Goal: Task Accomplishment & Management: Manage account settings

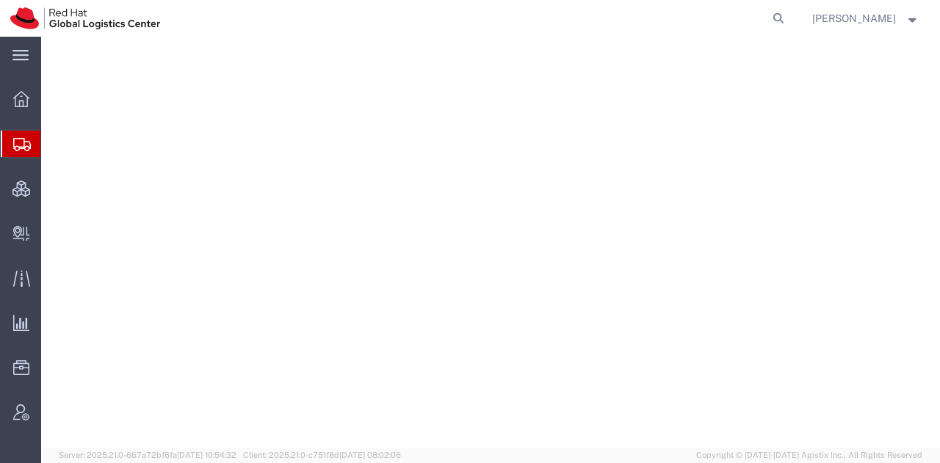
select select "YRPK"
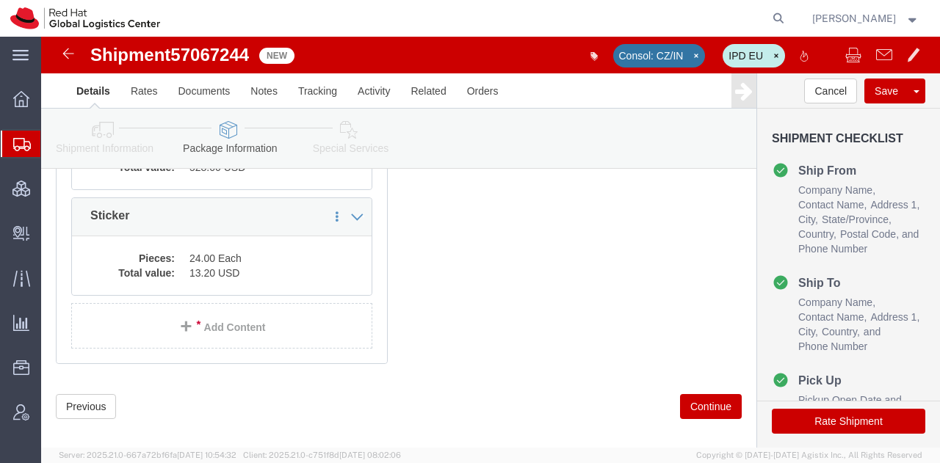
scroll to position [542, 0]
click link "Add Content"
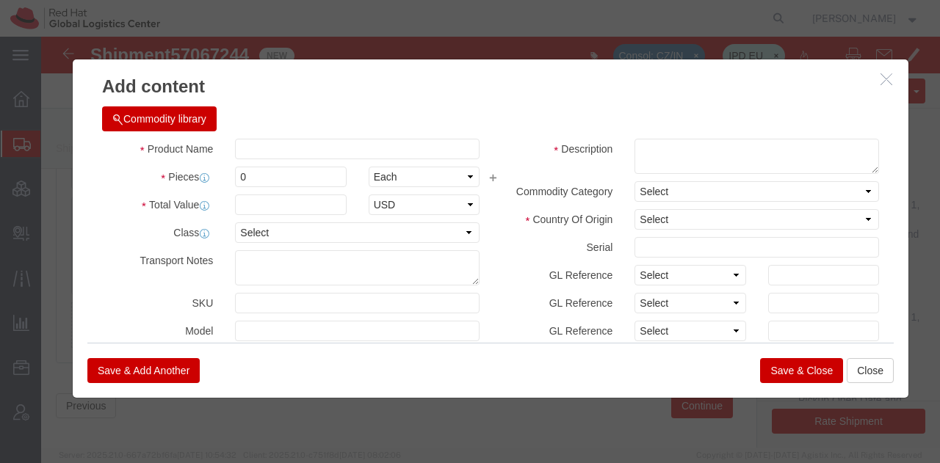
click button "Commodity library"
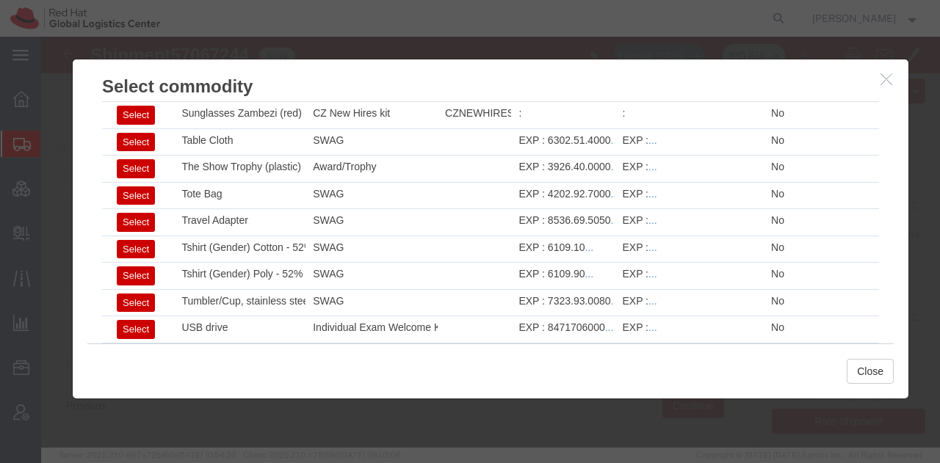
scroll to position [2001, 0]
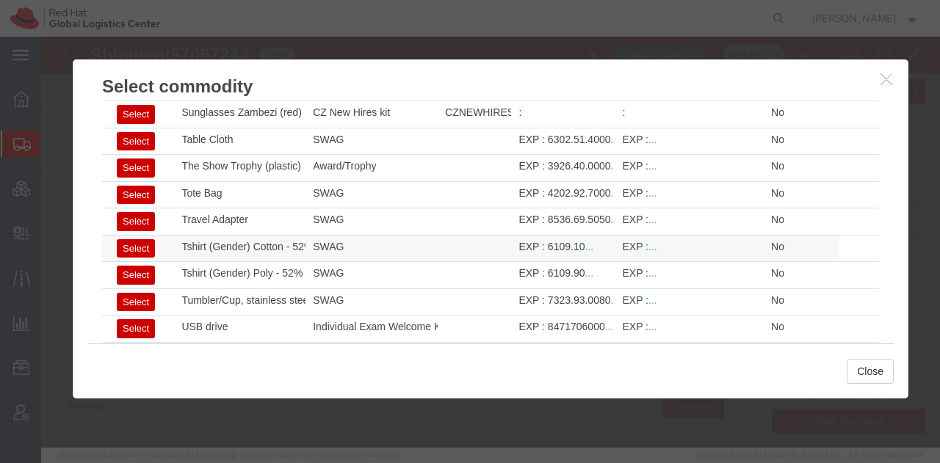
click button "Select"
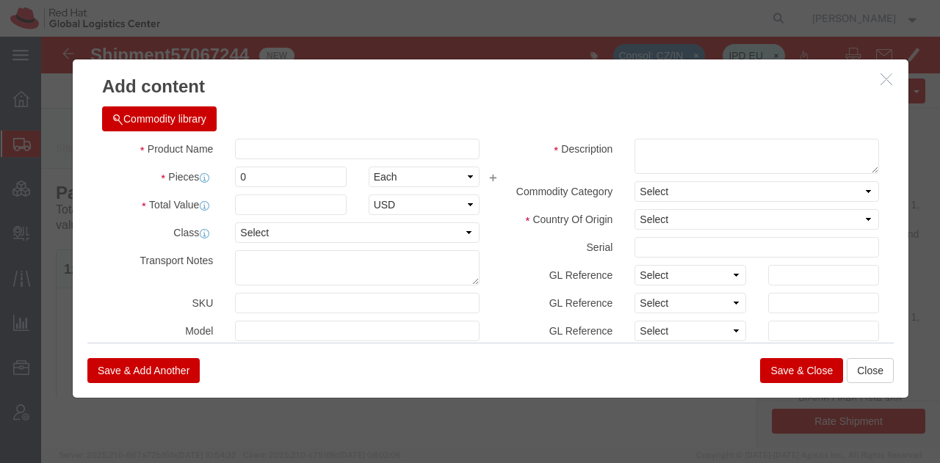
scroll to position [0, 0]
type input "6109.10"
select select
type input "Tshirt (Gender) Cotton - 52% cotton, 48% polyester"
type textarea "- Red Hat branded"
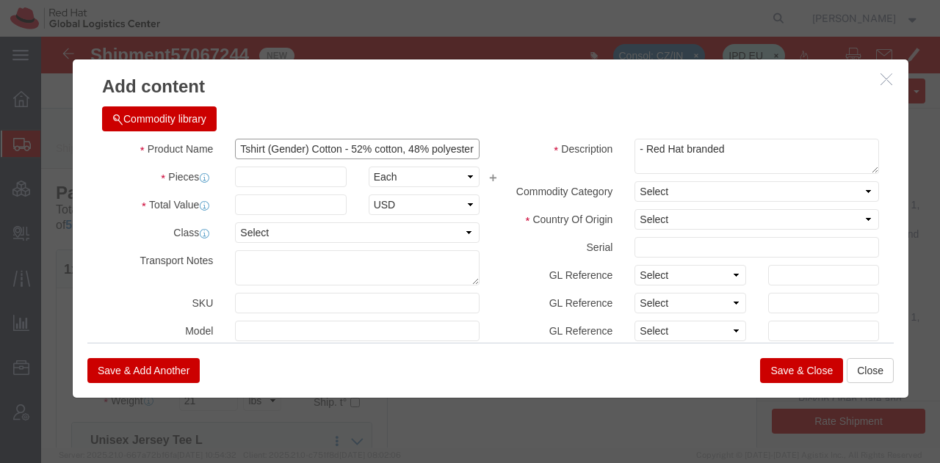
click input "Tshirt (Gender) Cotton - 52% cotton, 48% polyester"
type input "Tshirt - 100% cotton"
type input "8.21"
type input "60"
type input "492.6"
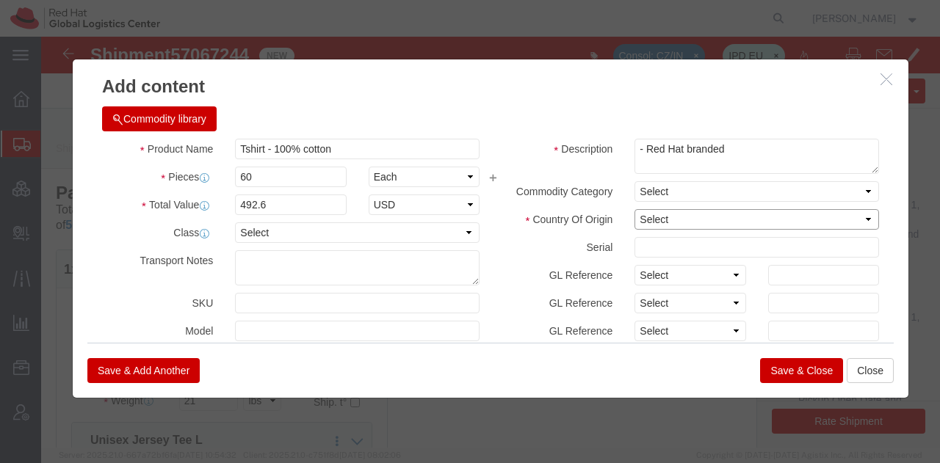
click select "Select Afghanistan Åland Islands Albania Algeria American Samoa Andorra Angola …"
select select "HN"
click select "Select Afghanistan Åland Islands Albania Algeria American Samoa Andorra Angola …"
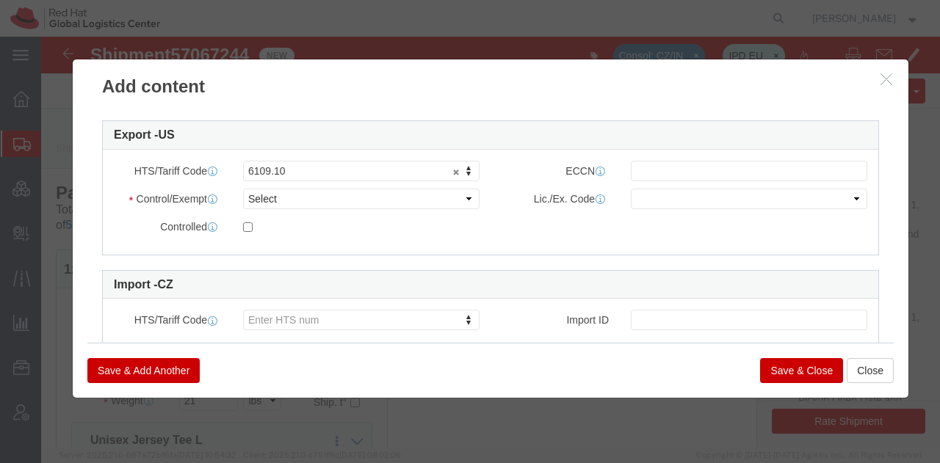
scroll to position [417, 0]
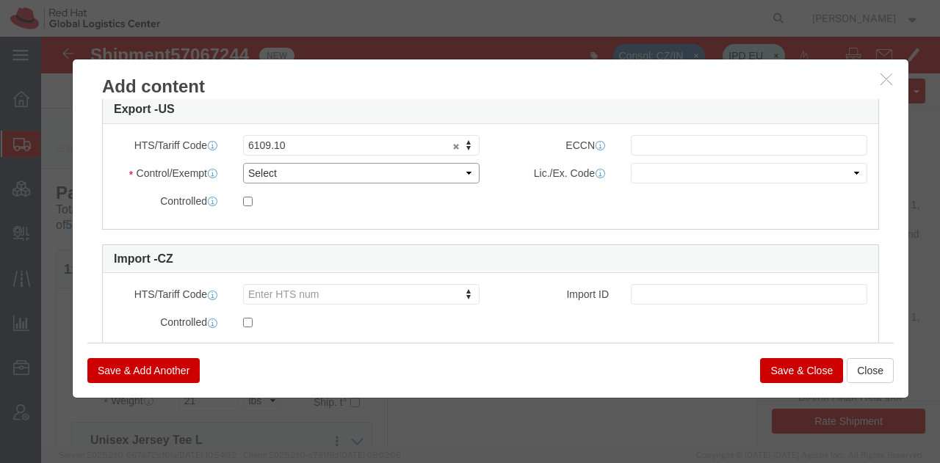
click select "Select ATF BIS DEA EPA FDA FTR ITAR OFAC Other (OPA)"
select select "FTR"
click select "Select ATF BIS DEA EPA FDA FTR ITAR OFAC Other (OPA)"
click select "Select 30.2(d)(2) 30.36 30.37(a) 30.37(f) 30.37(g) 30.37(h) 30.37(i) 30.37(j) 3…"
select select "30.37(a)"
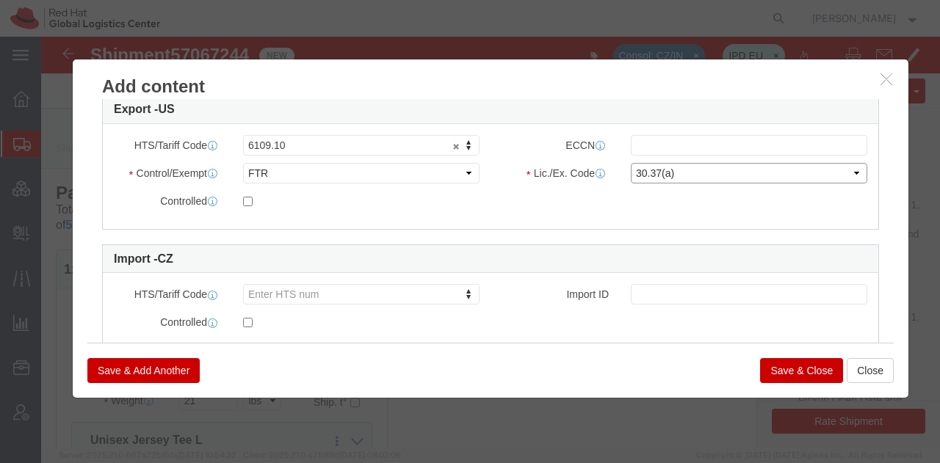
click select "Select 30.2(d)(2) 30.36 30.37(a) 30.37(f) 30.37(g) 30.37(h) 30.37(i) 30.37(j) 3…"
click input "text"
type input "EAR99"
click button "Save & Close"
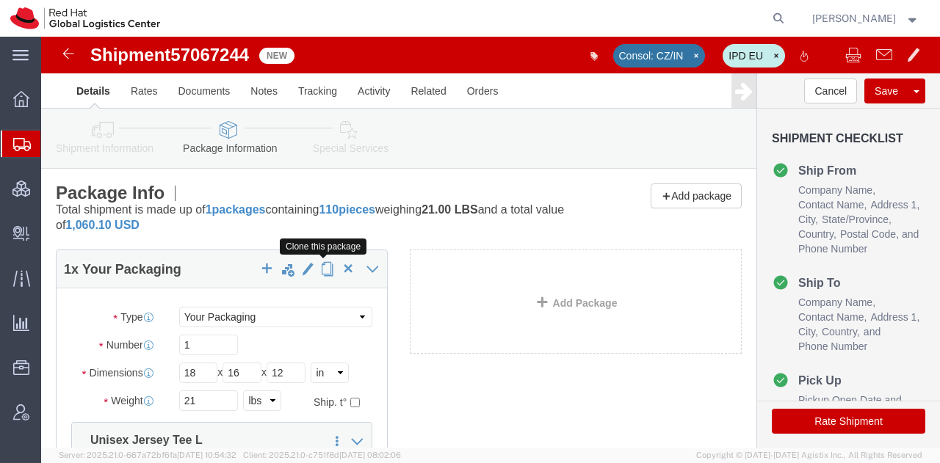
click span "button"
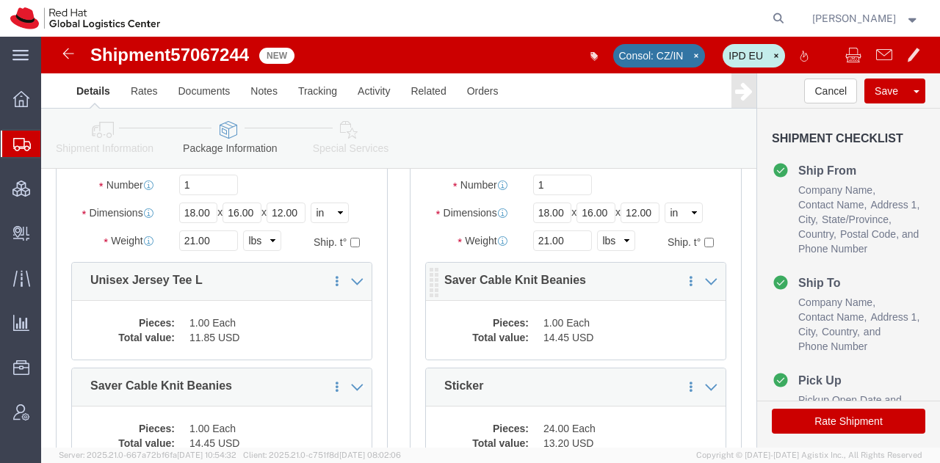
scroll to position [151, 0]
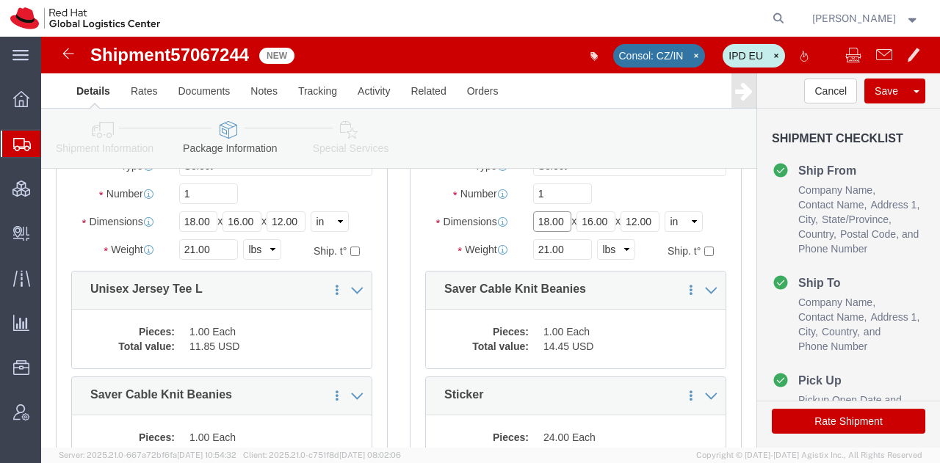
drag, startPoint x: 518, startPoint y: 191, endPoint x: 413, endPoint y: 181, distance: 106.2
click div "Dimensions Length 18.00 x Width 16.00 x Height 12.00 Select cm ft in"
type input "24"
type input "18"
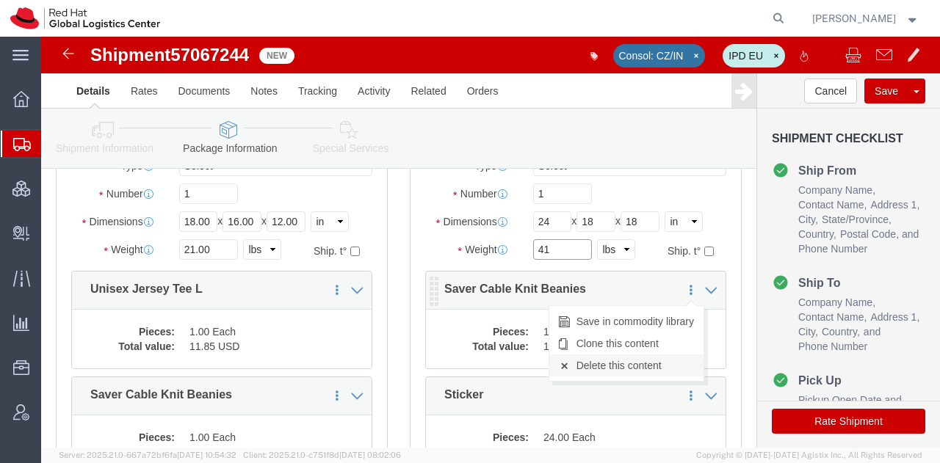
type input "41"
click link "Delete this content"
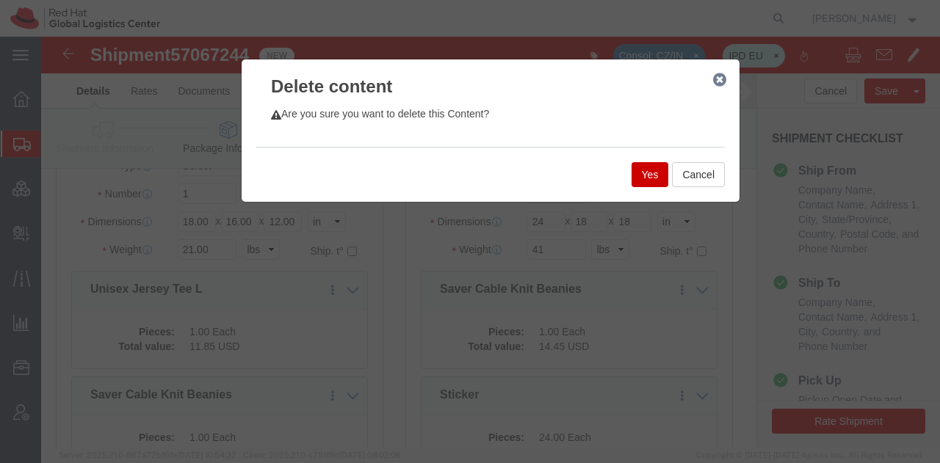
click button "Yes"
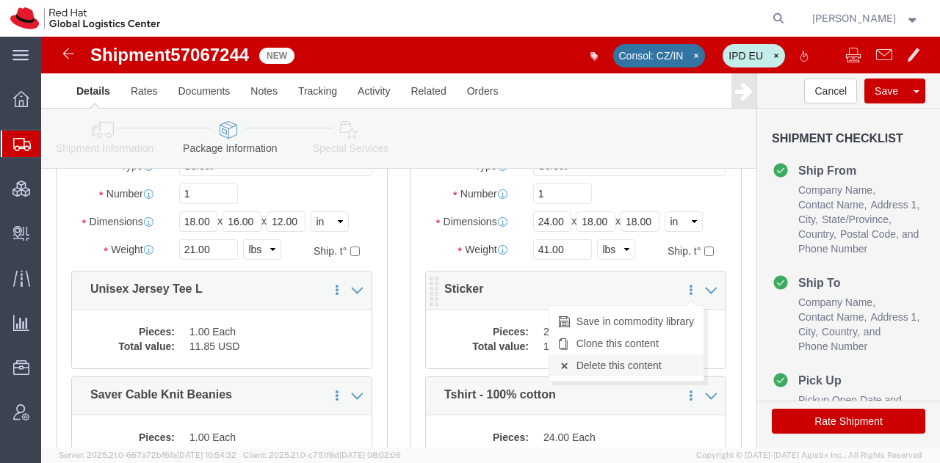
click link "Delete this content"
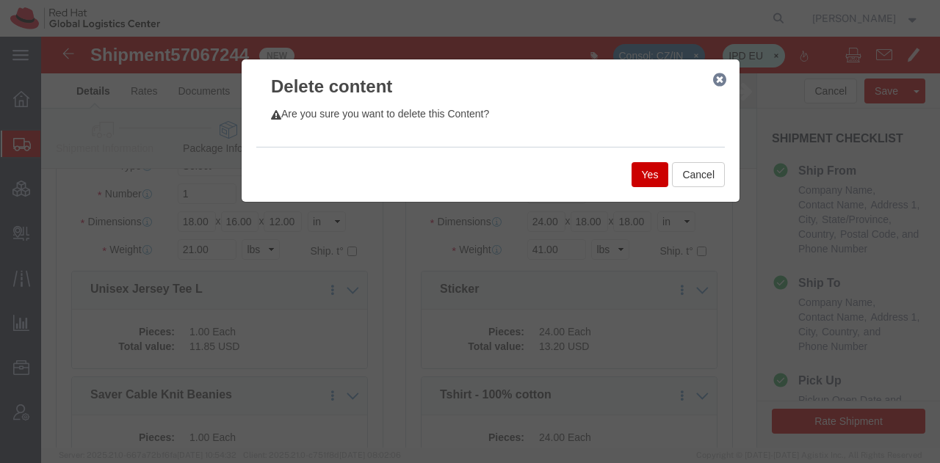
click button "Yes"
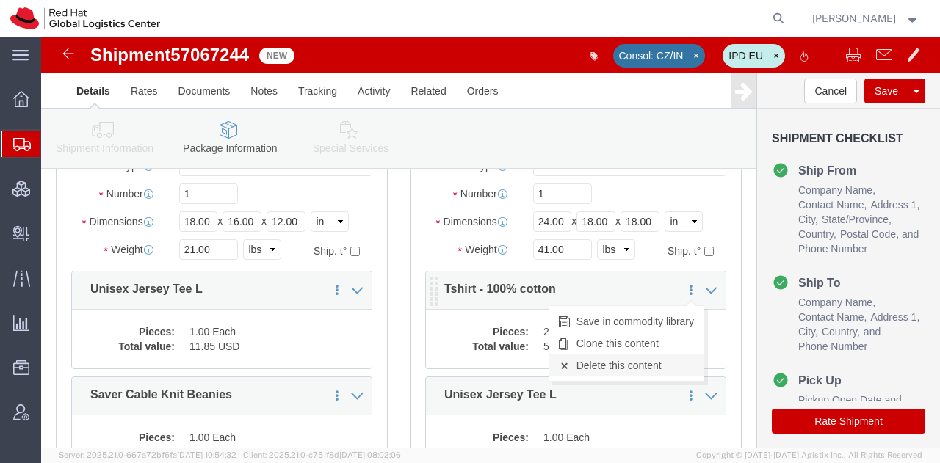
click link "Delete this content"
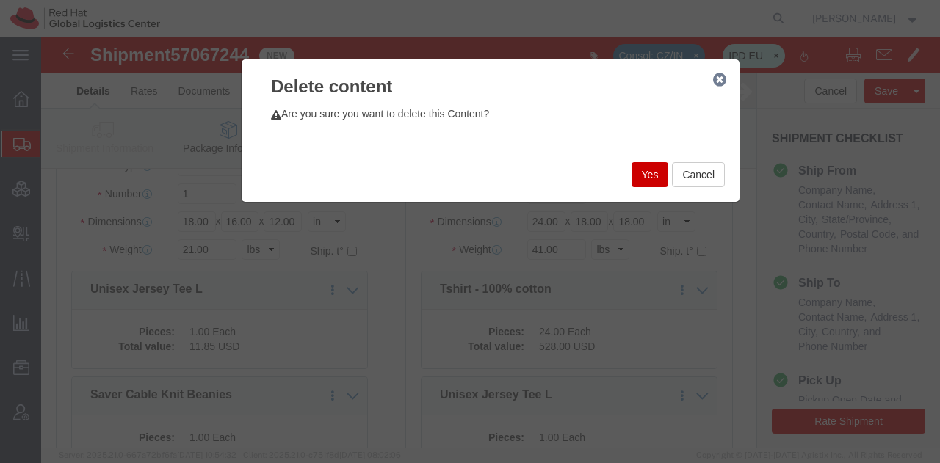
click button "Yes"
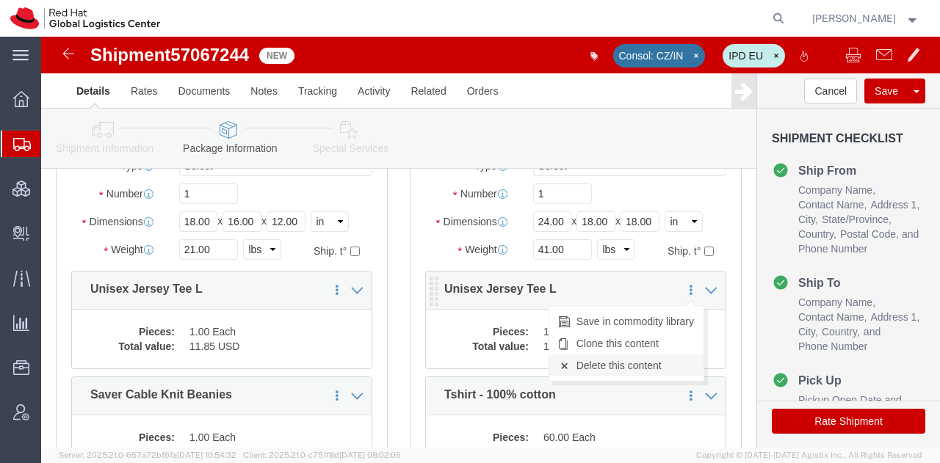
click link "Delete this content"
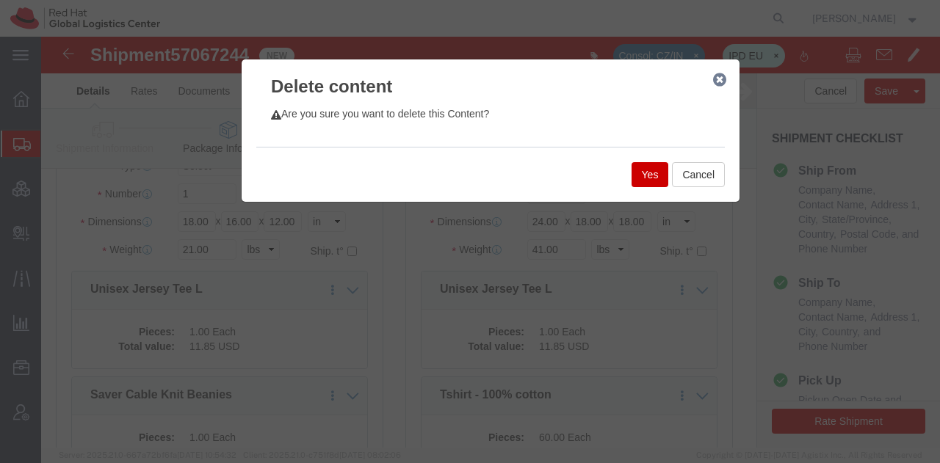
click button "Yes"
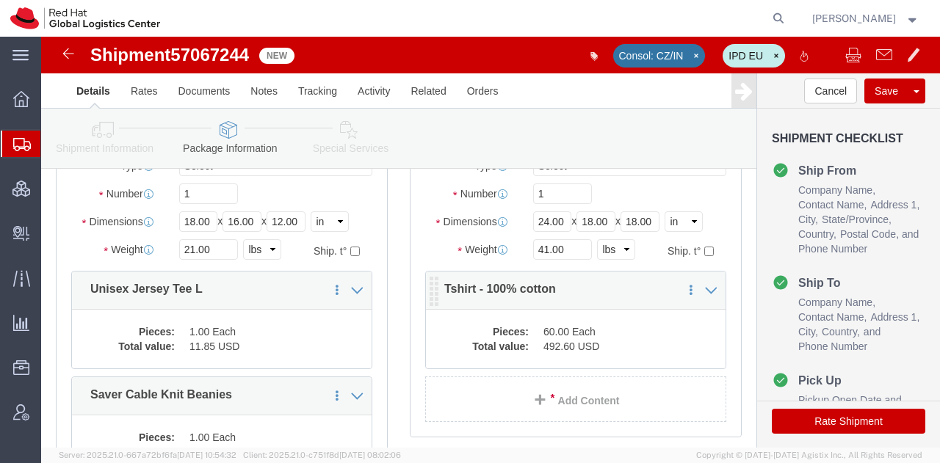
click dd "60.00 Each"
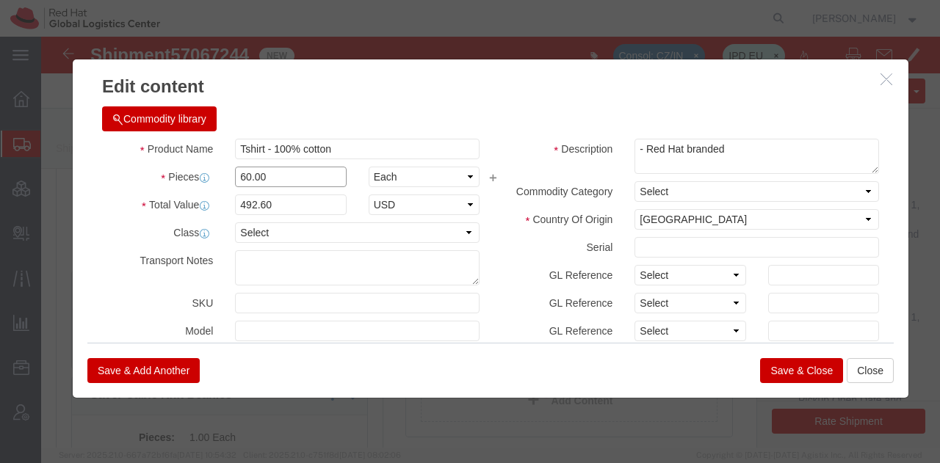
drag, startPoint x: 237, startPoint y: 145, endPoint x: 54, endPoint y: 161, distance: 184.2
click div "Product Name Tshirt - 100% cotton Pieces 60.00 Select Bag Barrels 100Board Feet…"
type input "130"
type input "1067.3"
click button "Save & Close"
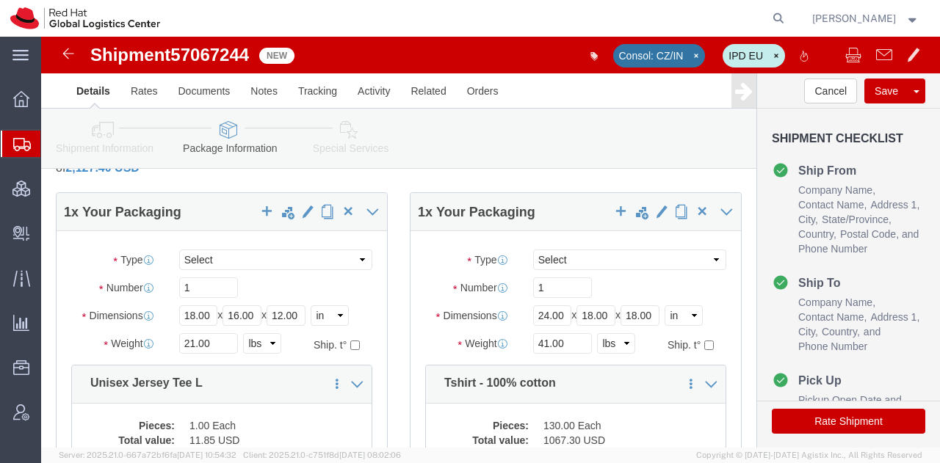
scroll to position [53, 0]
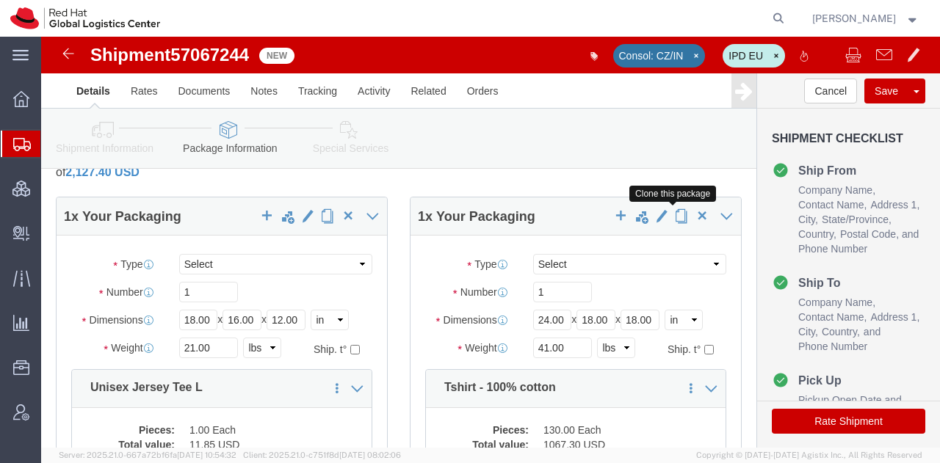
click span "button"
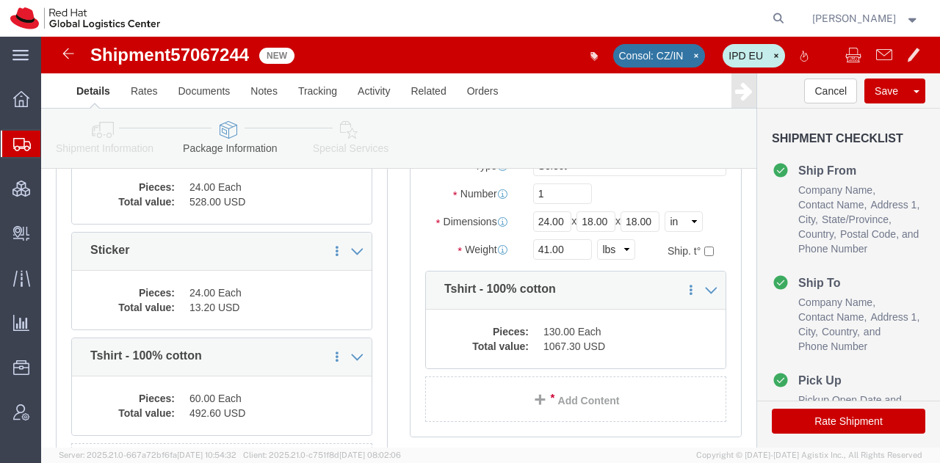
scroll to position [506, 0]
click dd "1067.30 USD"
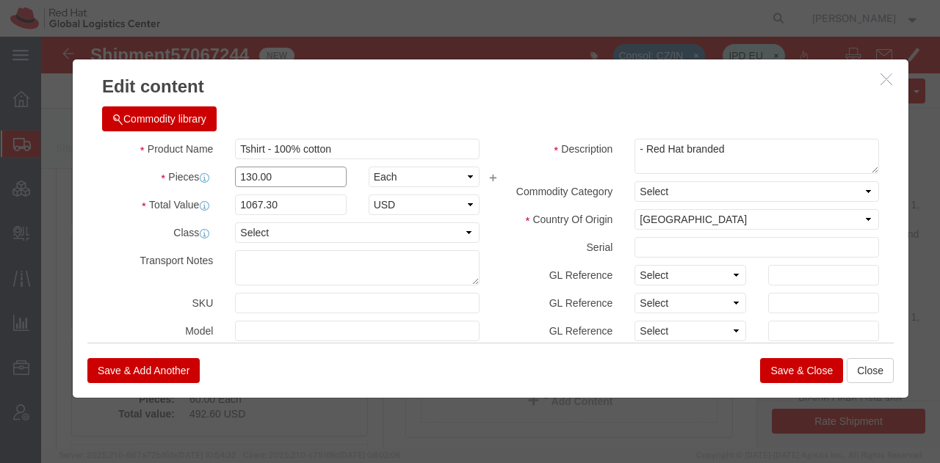
drag, startPoint x: 250, startPoint y: 141, endPoint x: 78, endPoint y: 115, distance: 173.7
click div "Product Name Tshirt - 100% cotton Pieces 130.00 Select Bag Barrels 100Board Fee…"
type input "102"
type input "837.42"
click button "Save & Close"
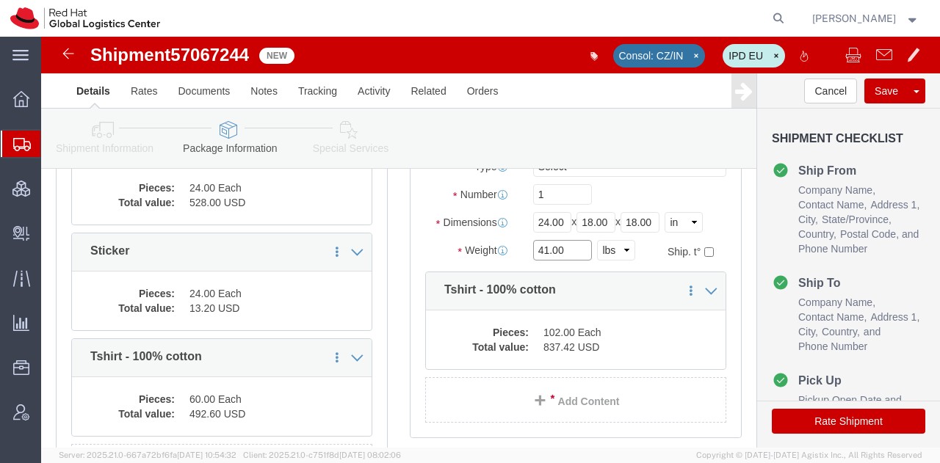
drag, startPoint x: 521, startPoint y: 206, endPoint x: 327, endPoint y: 230, distance: 195.9
click div "1 x Your Packaging Package Type Select Case(s) Crate(s) Envelope Large Box Medi…"
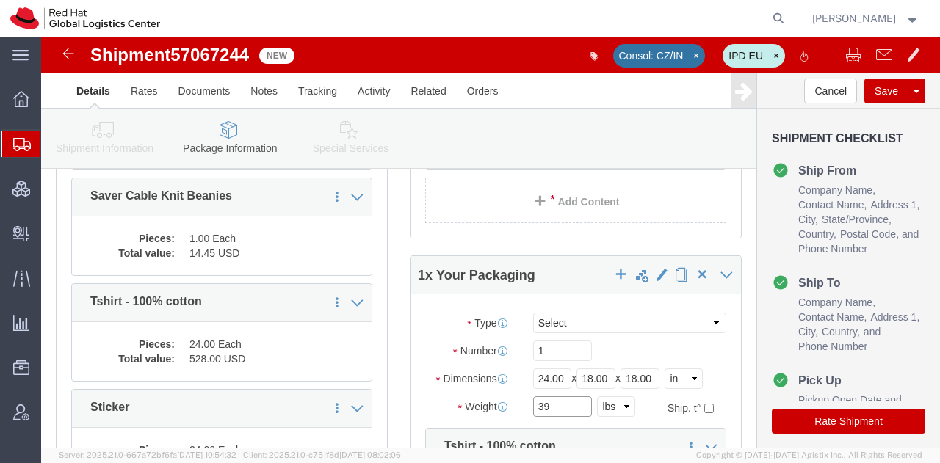
scroll to position [351, 0]
type input "39"
click span "button"
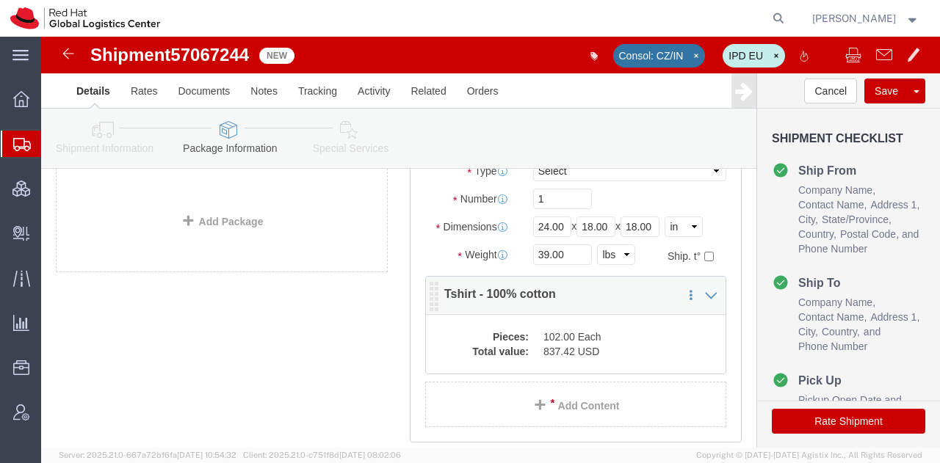
scroll to position [854, 0]
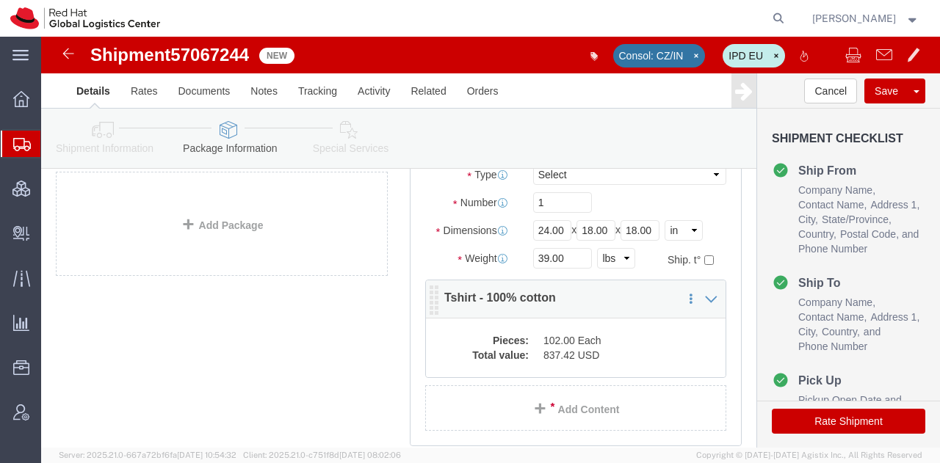
click dd "102.00 Each"
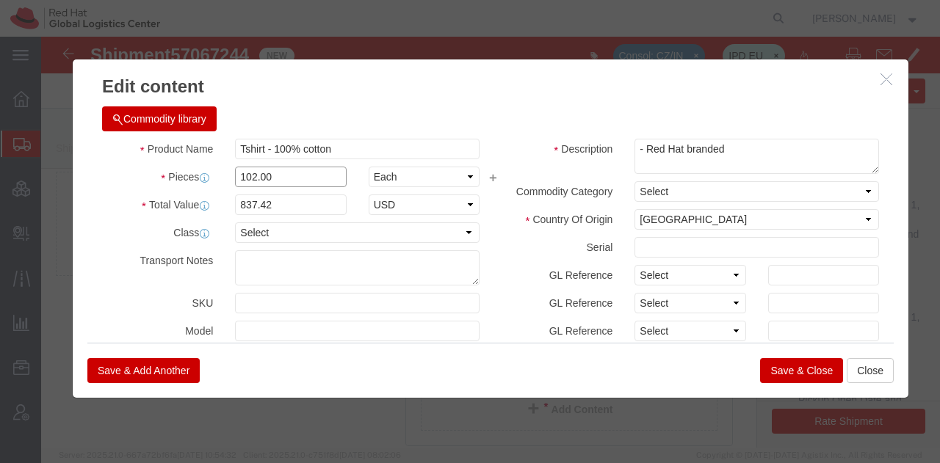
drag, startPoint x: 252, startPoint y: 145, endPoint x: 96, endPoint y: 150, distance: 156.4
click div "Pieces 102.00 Select Bag Barrels 100Board Feet Bottle Box Blister Pack Carats C…"
type input "108"
type input "886.68"
click button "Save & Close"
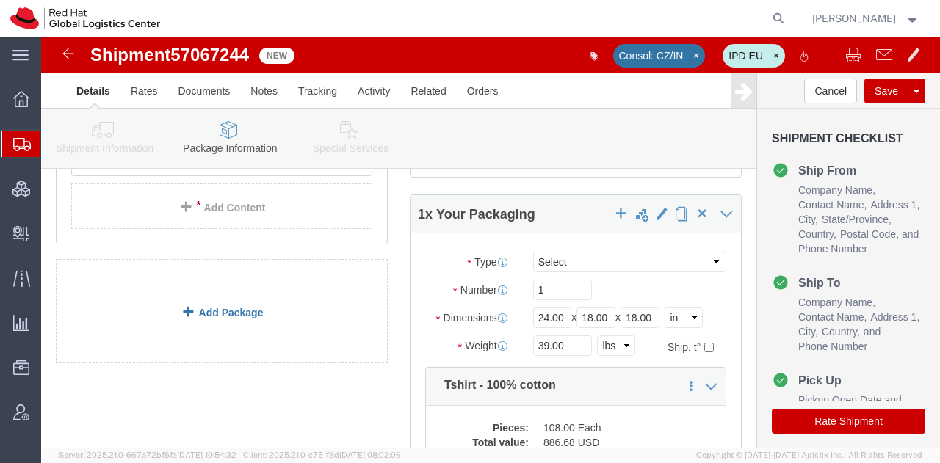
scroll to position [760, 0]
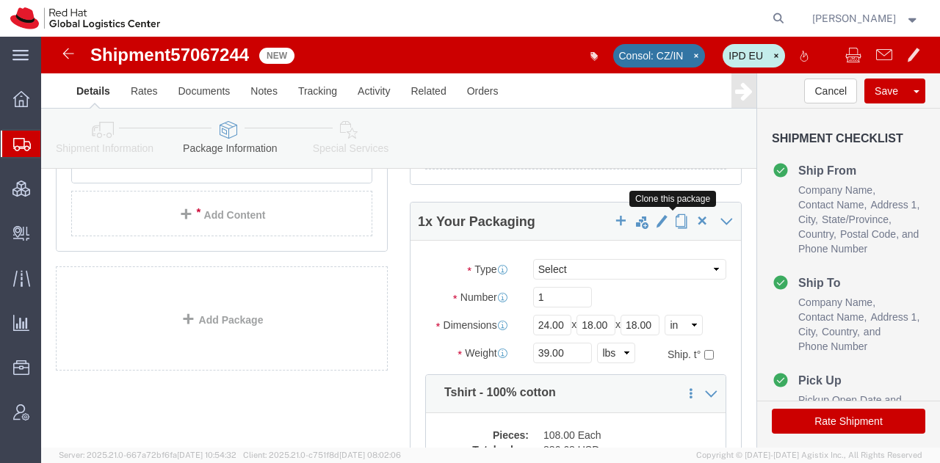
click span "button"
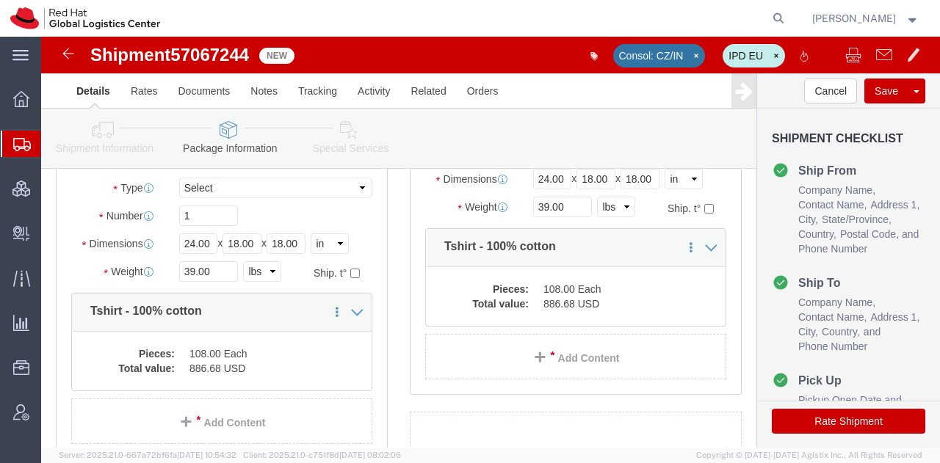
scroll to position [907, 0]
drag, startPoint x: 167, startPoint y: 240, endPoint x: 22, endPoint y: 239, distance: 144.6
click div "Weight 39.00 Select kgs lbs Ship. t°"
type input "41"
click dd "108.00 Each"
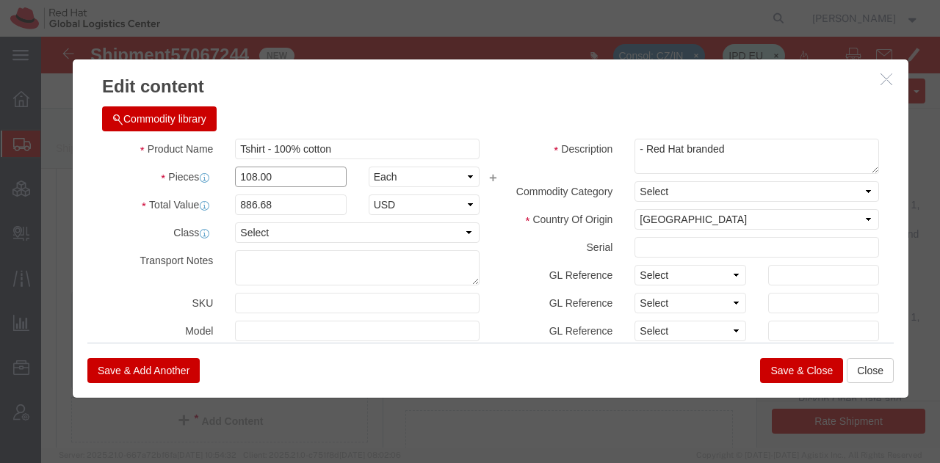
drag, startPoint x: 260, startPoint y: 142, endPoint x: 59, endPoint y: 120, distance: 202.2
click div "Product Name Tshirt - 100% cotton Pieces 108.00 Select Bag Barrels 100Board Fee…"
type input "110"
type input "903.1"
click button "Save & Close"
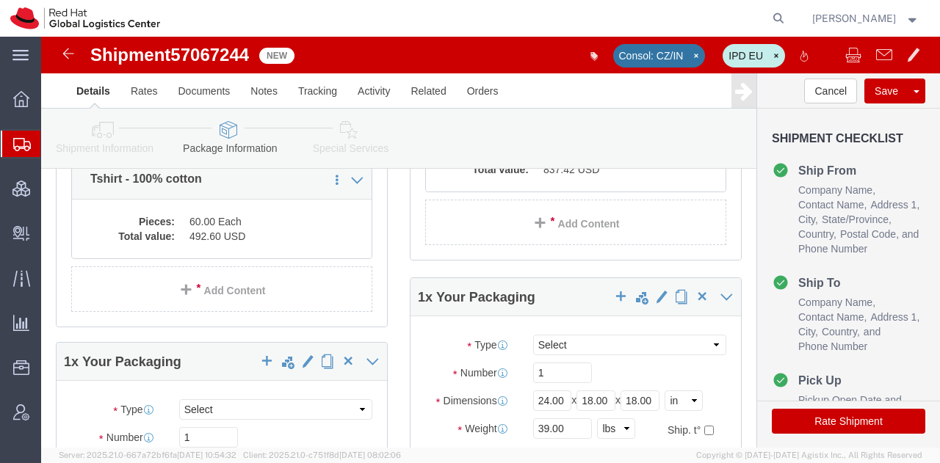
scroll to position [684, 0]
click span "button"
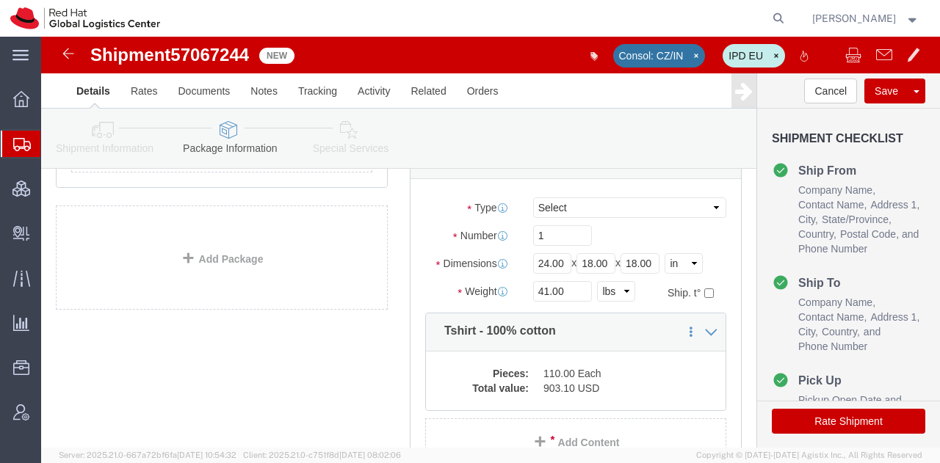
scroll to position [1174, 0]
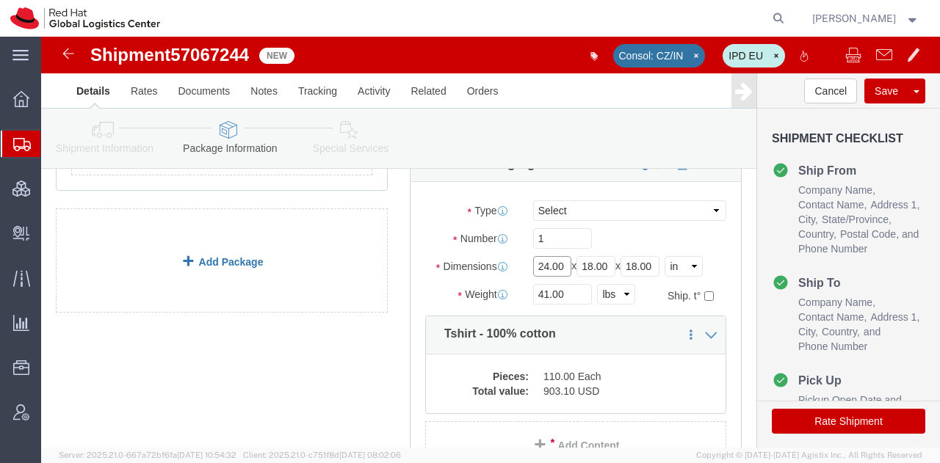
drag, startPoint x: 515, startPoint y: 225, endPoint x: 261, endPoint y: 217, distance: 254.9
click div "1 x Your Packaging Package Type Select Case(s) Crate(s) Envelope Large Box Medi…"
type input "18"
type input "16"
type input "12"
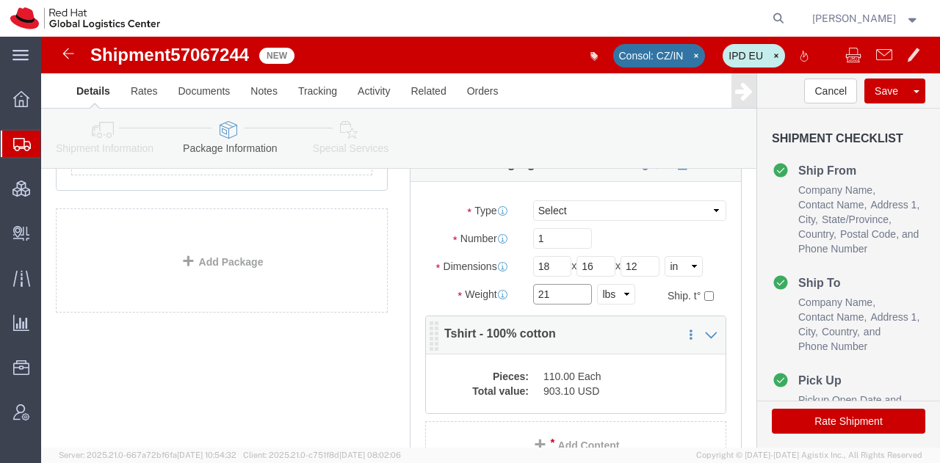
type input "21"
click dd "110.00 Each"
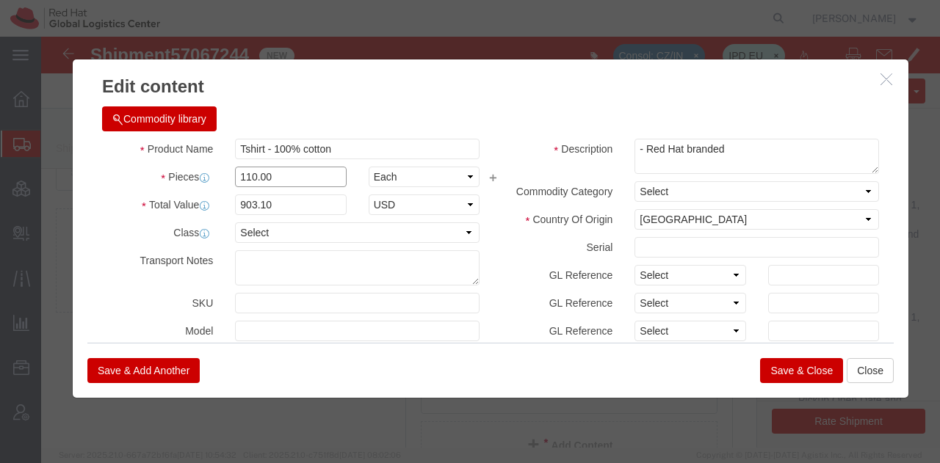
drag, startPoint x: 242, startPoint y: 135, endPoint x: 16, endPoint y: 82, distance: 232.2
click div "Edit content Commodity library Product Name Tshirt - 100% cotton Pieces 110.00 …"
type input "5"
type input "60"
type input "492.6"
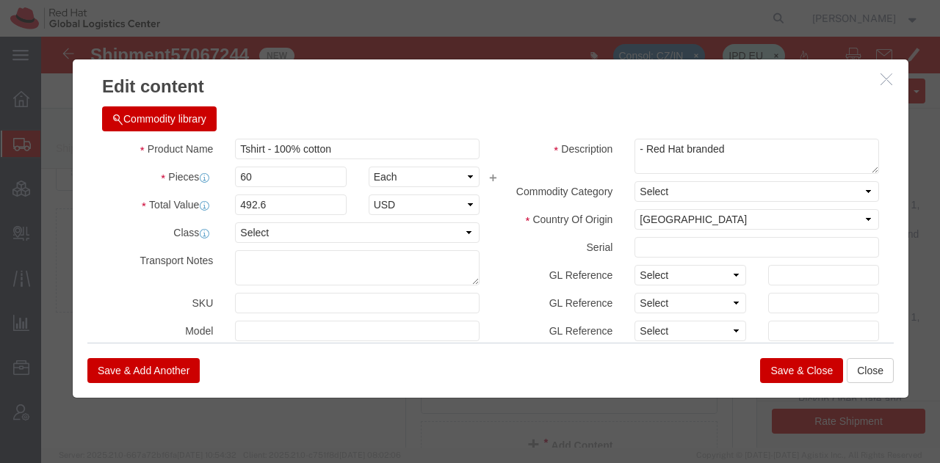
click button "Save & Close"
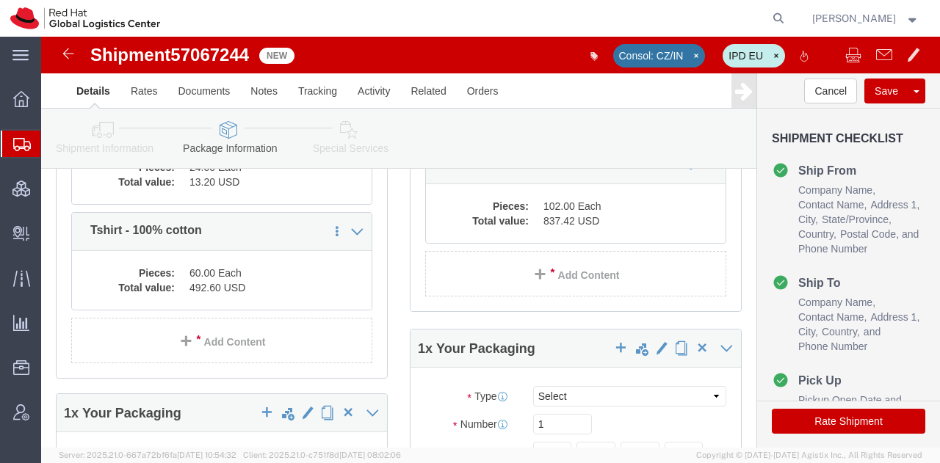
scroll to position [675, 0]
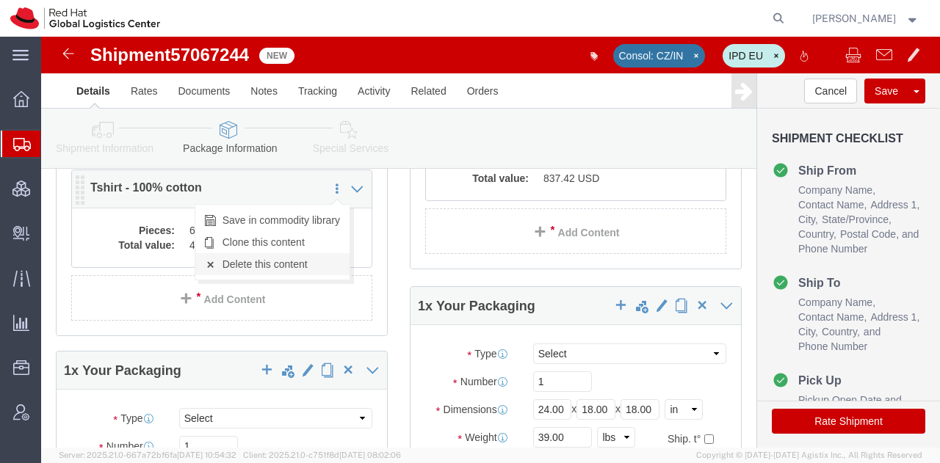
click link "Delete this content"
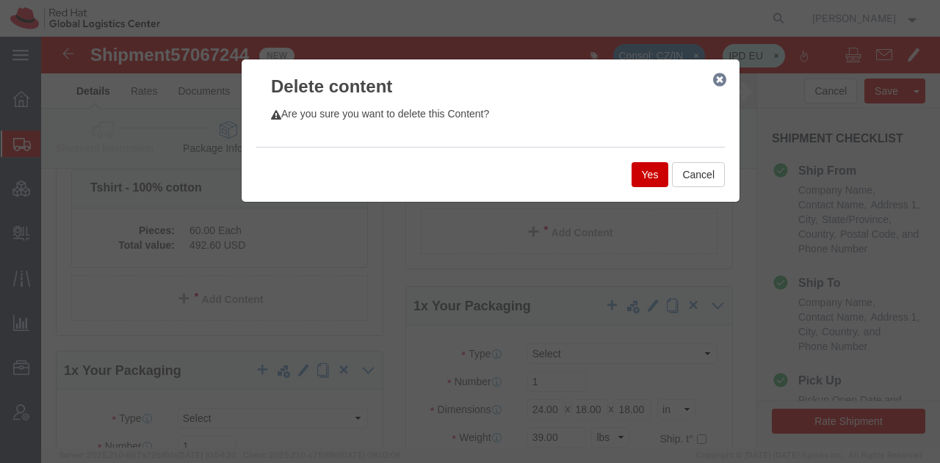
click div "Yes Cancel"
click button "Yes"
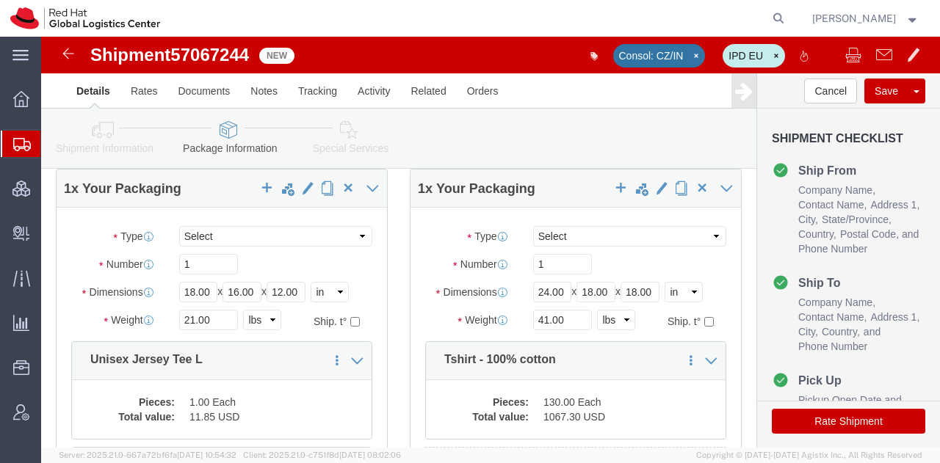
scroll to position [79, 0]
drag, startPoint x: 172, startPoint y: 280, endPoint x: 84, endPoint y: 273, distance: 88.4
click div "Weight 21.00 Select kgs lbs Ship. t°"
type input "14"
click icon
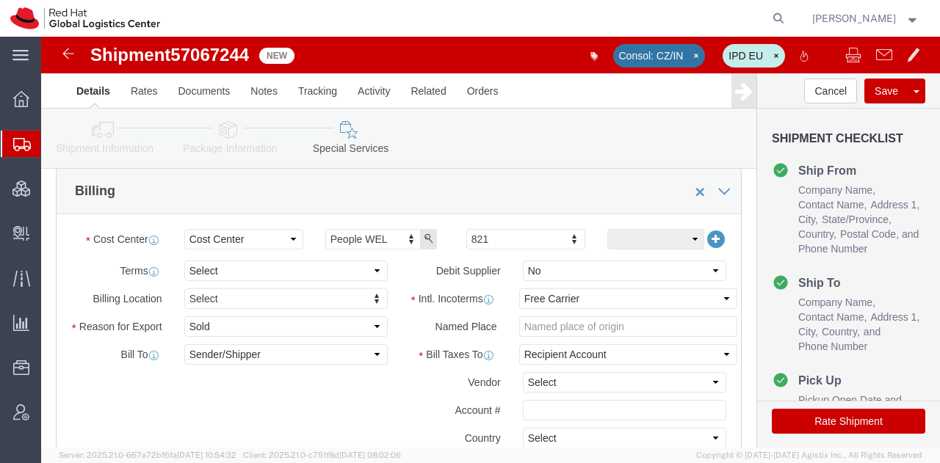
scroll to position [558, 0]
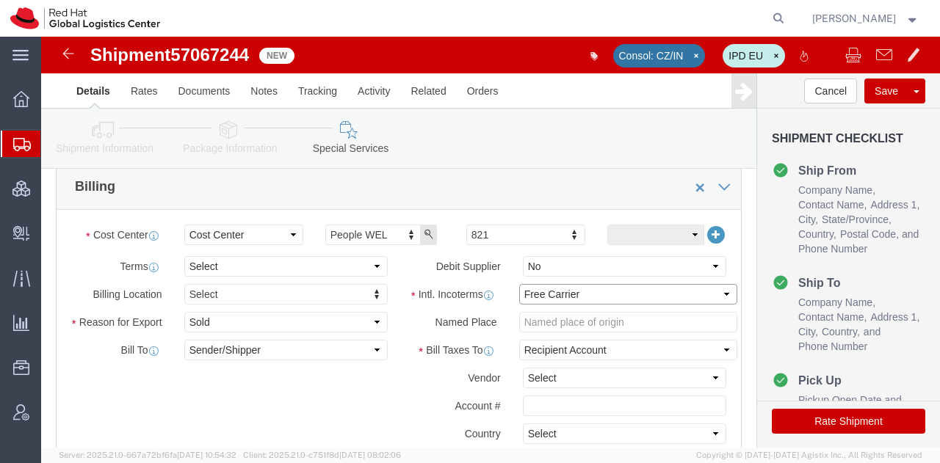
click select "Select Carriage Insurance Paid Carriage Paid To Cost and Freight Cost Insurance…"
select select
click select "Select Carriage Insurance Paid Carriage Paid To Cost and Freight Cost Insurance…"
select select
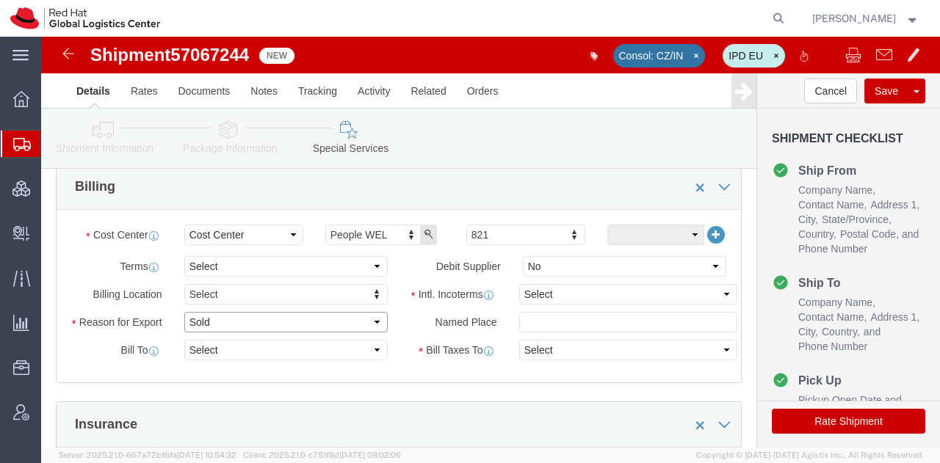
click select "Select Gift Personal Effects Repair/Warranty Return Sample Sold Temporary/Not S…"
click div "Billing"
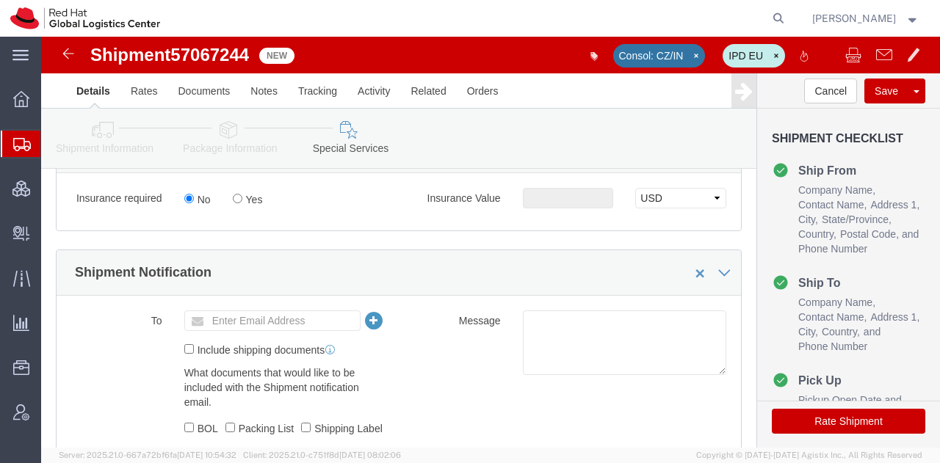
scroll to position [826, 0]
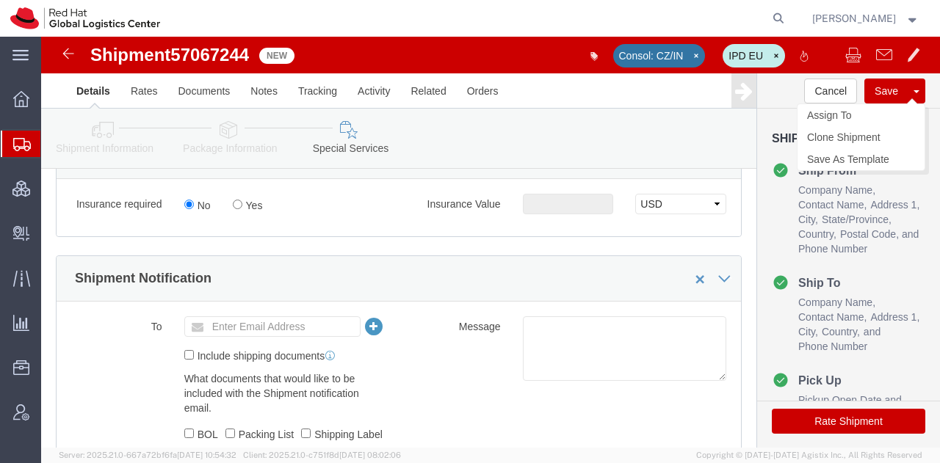
click button "Save"
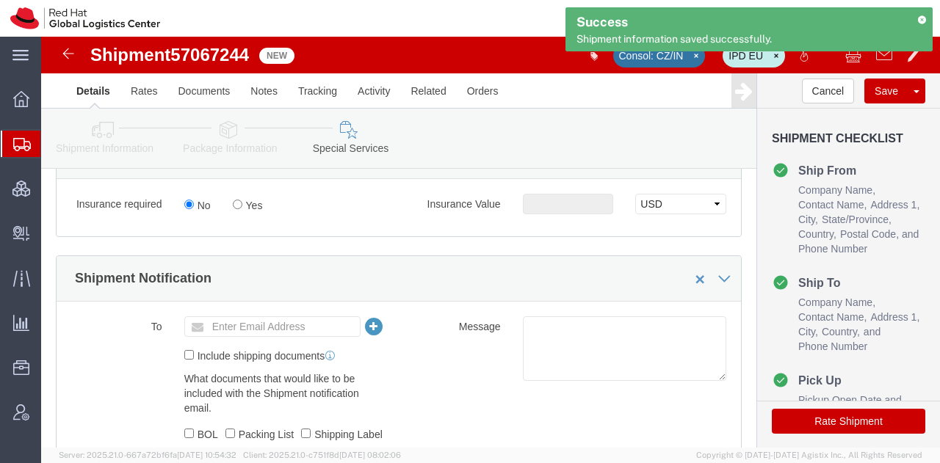
click at [919, 18] on icon at bounding box center [921, 19] width 10 height 8
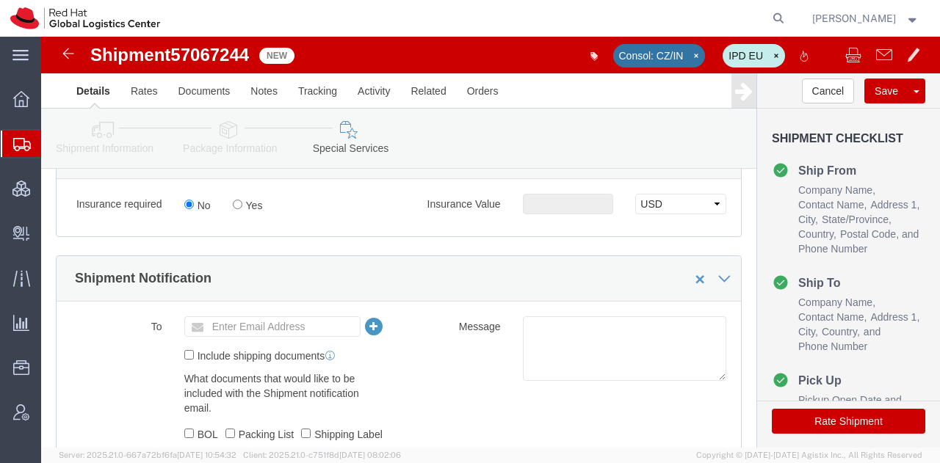
click at [909, 17] on strong "button" at bounding box center [912, 17] width 13 height 5
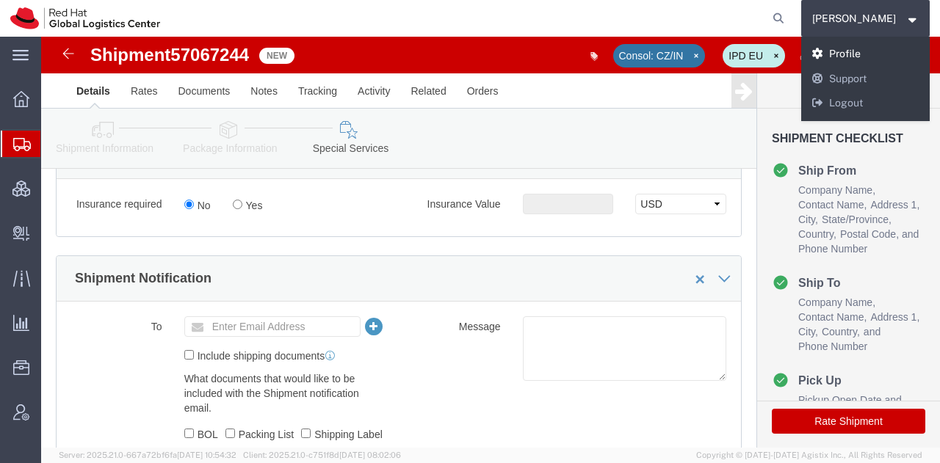
click at [865, 51] on link "Profile" at bounding box center [865, 54] width 129 height 25
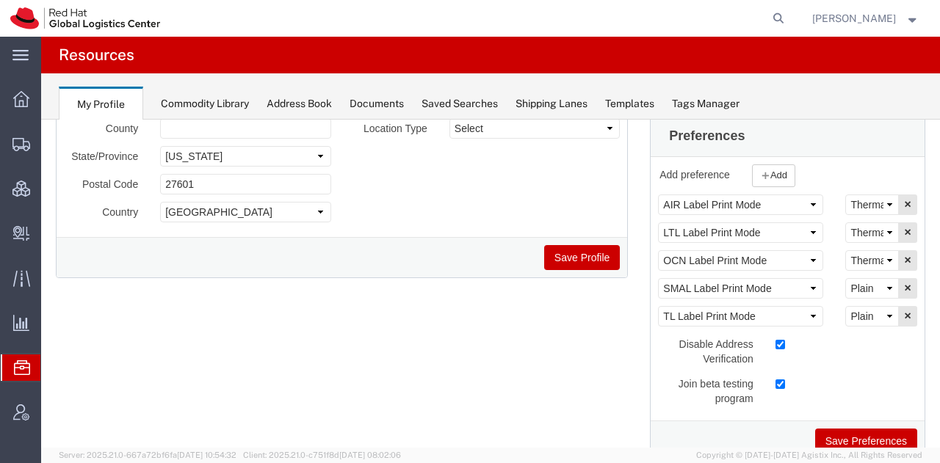
scroll to position [247, 0]
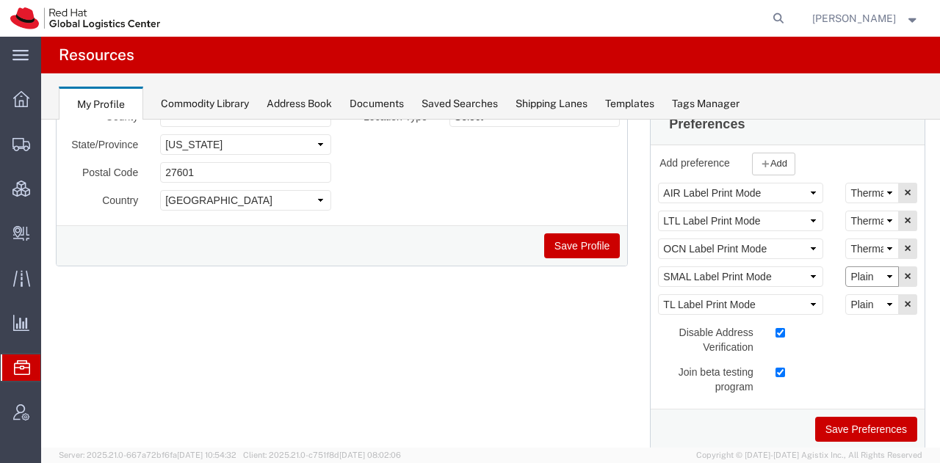
click at [868, 281] on select "Select Plain Thermal" at bounding box center [872, 276] width 54 height 21
select select "Thermal"
click at [845, 266] on select "Select Plain Thermal" at bounding box center [872, 276] width 54 height 21
click at [883, 429] on button "Save Preferences" at bounding box center [866, 429] width 102 height 25
click at [0, 0] on span "Shipment Manager" at bounding box center [0, 0] width 0 height 0
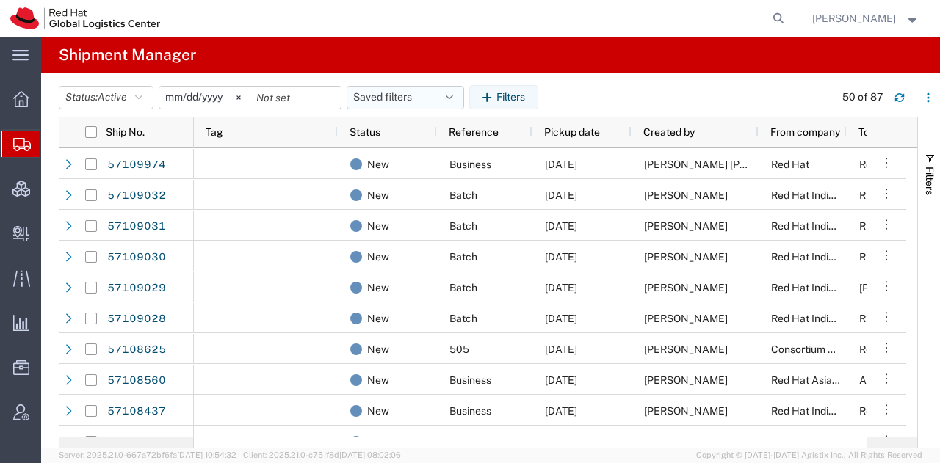
click at [449, 98] on button "Saved filters" at bounding box center [404, 97] width 117 height 23
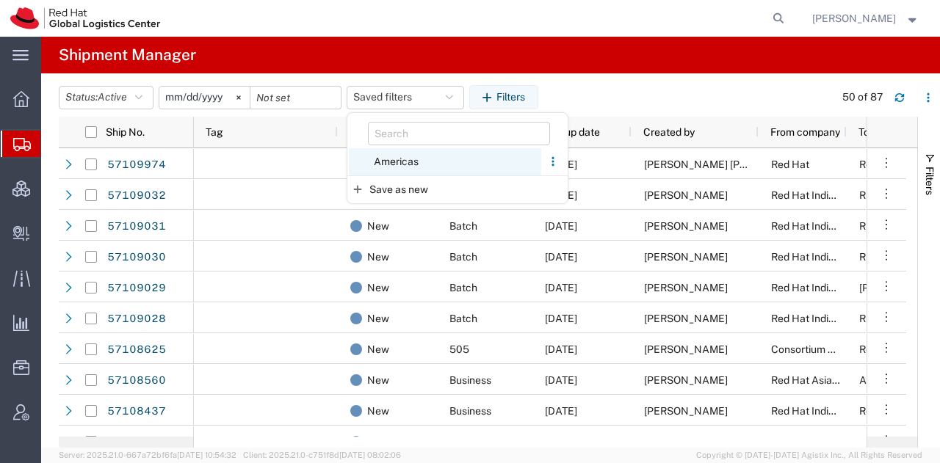
click at [404, 166] on span "Americas" at bounding box center [445, 161] width 192 height 27
type input "[DATE]"
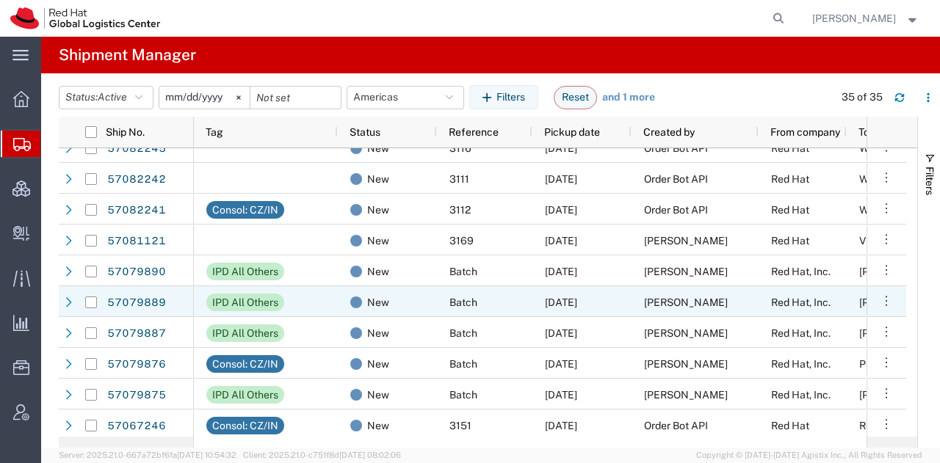
scroll to position [173, 0]
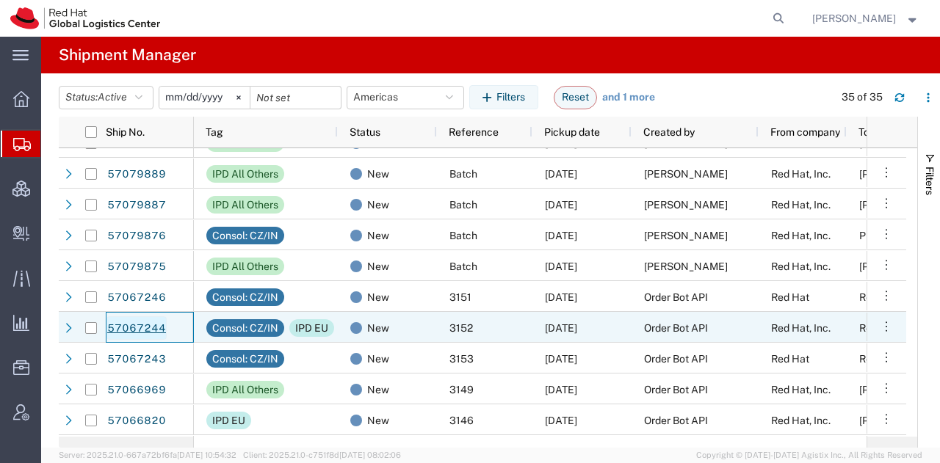
click at [139, 324] on link "57067244" at bounding box center [136, 327] width 60 height 23
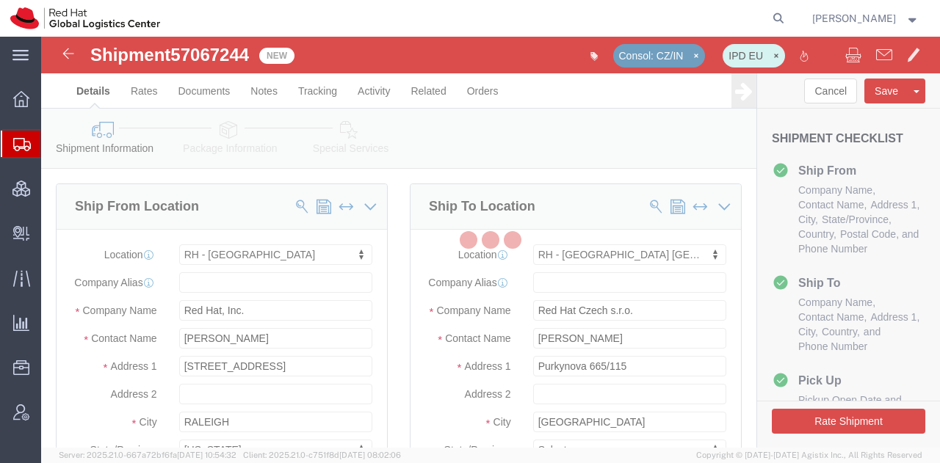
select select "38014"
select select "38037"
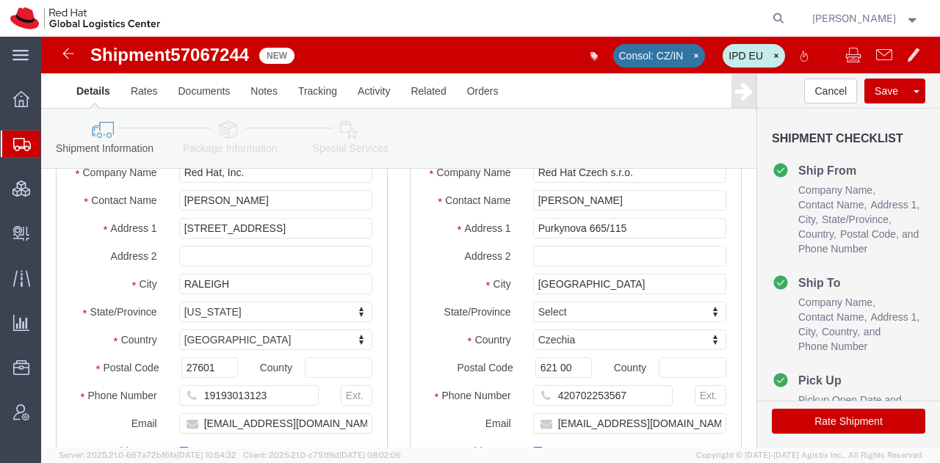
click button "Rate Shipment"
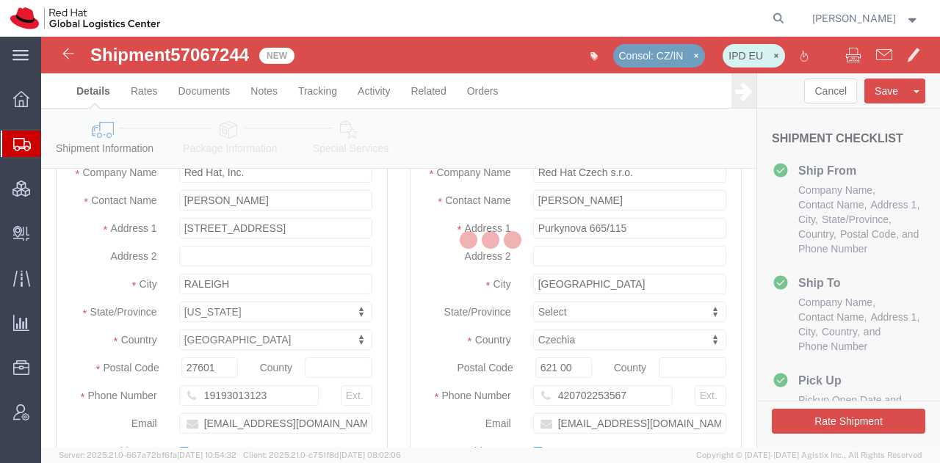
select select
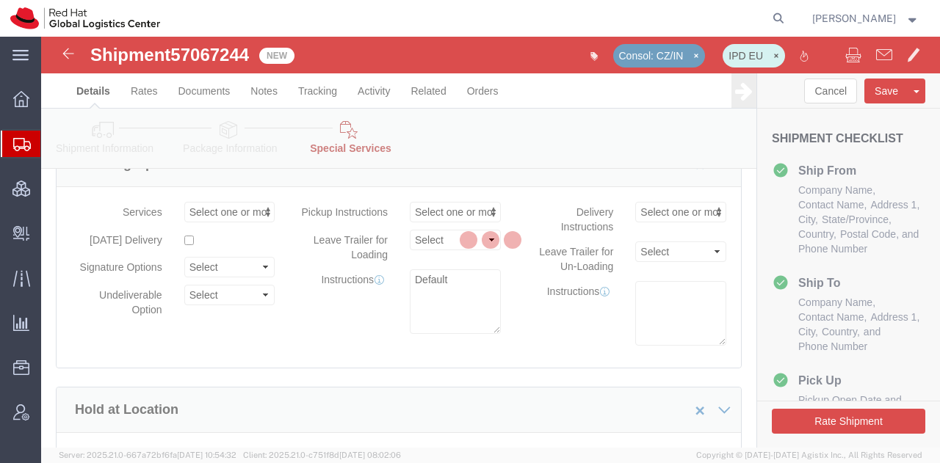
select select "COSTCENTER"
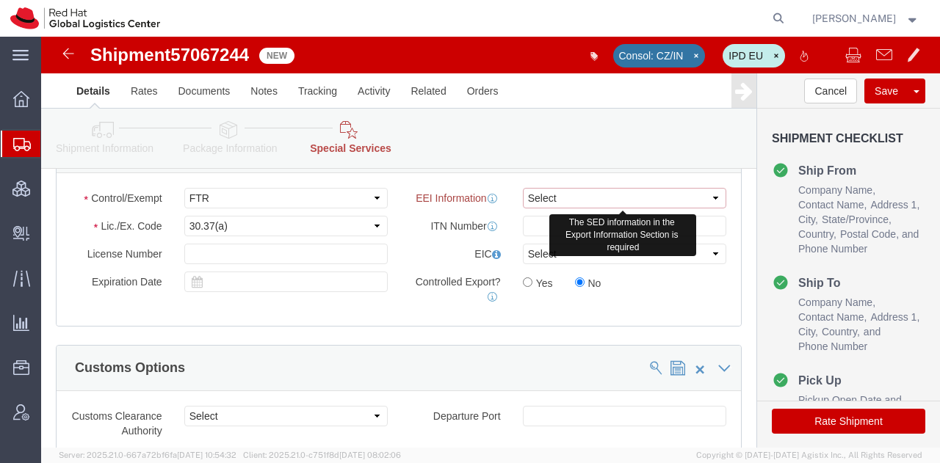
click select "Select AES-Direct EEI Carrier File EEI EEI Exempt"
select select "EXEM"
click select "Select AES-Direct EEI Carrier File EEI EEI Exempt"
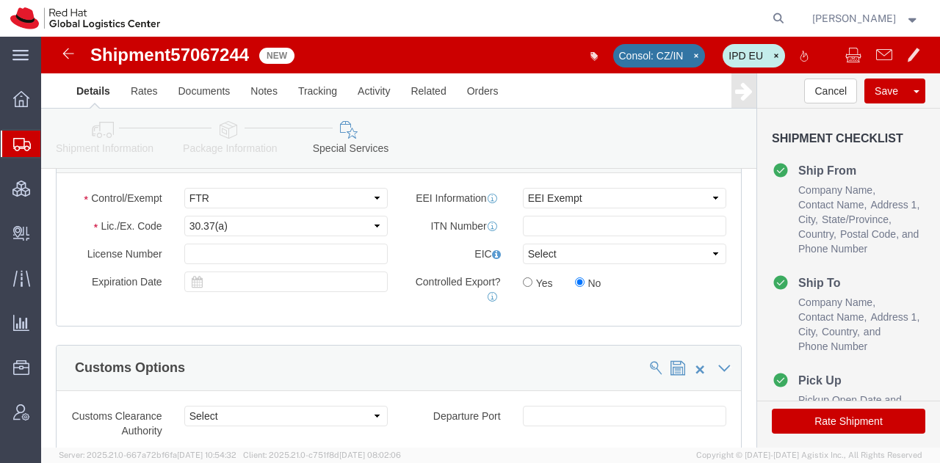
click button "Rate Shipment"
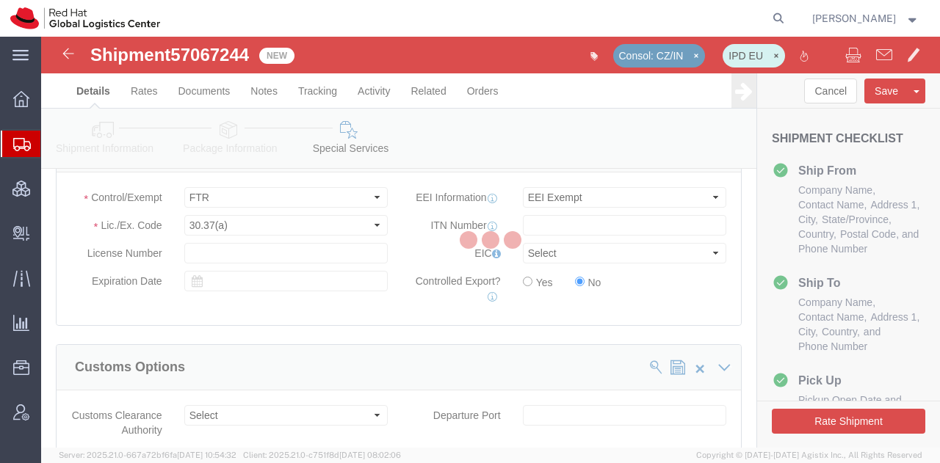
select select
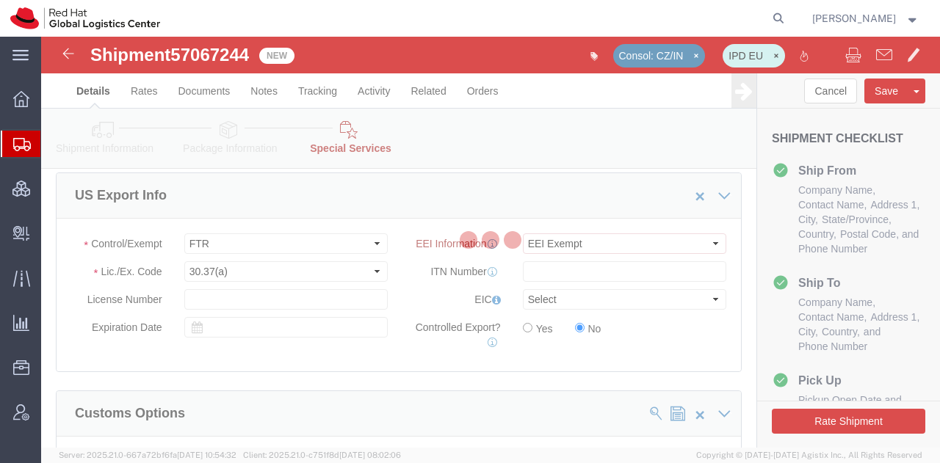
select select "COSTCENTER"
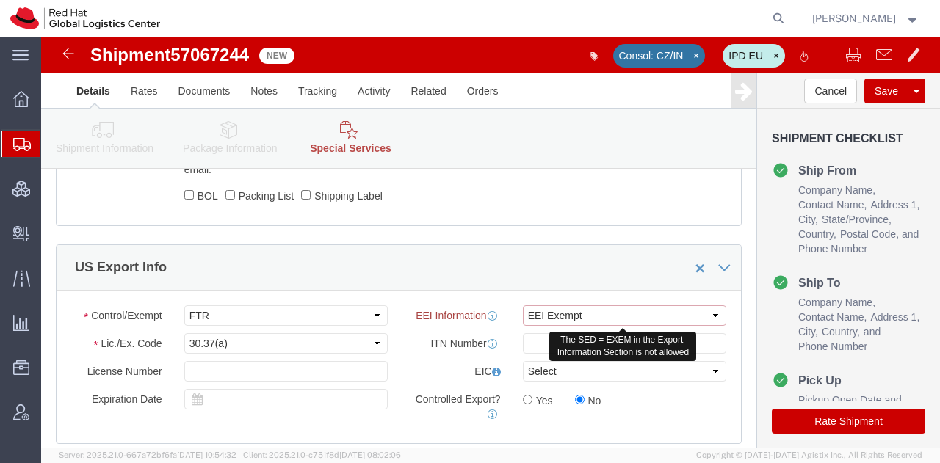
click select "Select AES-Direct EEI Carrier File EEI EEI Exempt"
select select "AESD"
click select "Select AES-Direct EEI Carrier File EEI EEI Exempt"
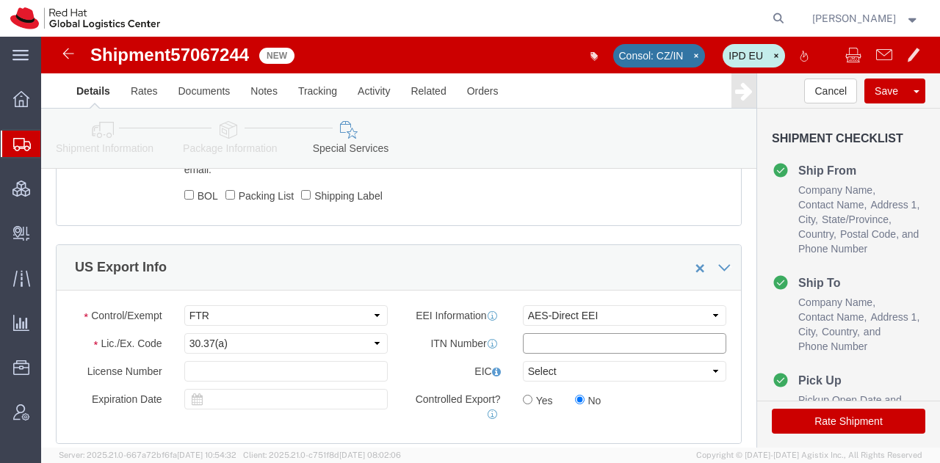
click input "text"
paste input "X20251008762056"
type input "X20251008762056"
drag, startPoint x: 756, startPoint y: 390, endPoint x: 611, endPoint y: 297, distance: 172.3
click button "Rate Shipment"
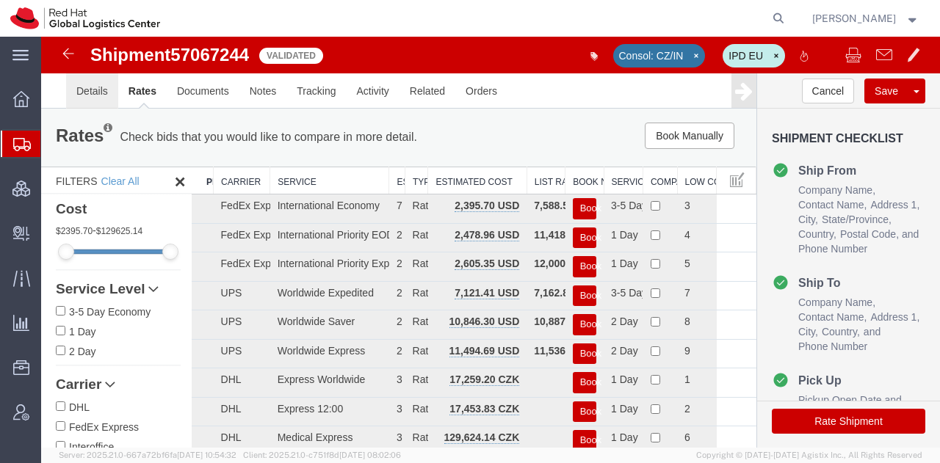
click at [84, 88] on link "Details" at bounding box center [92, 90] width 52 height 35
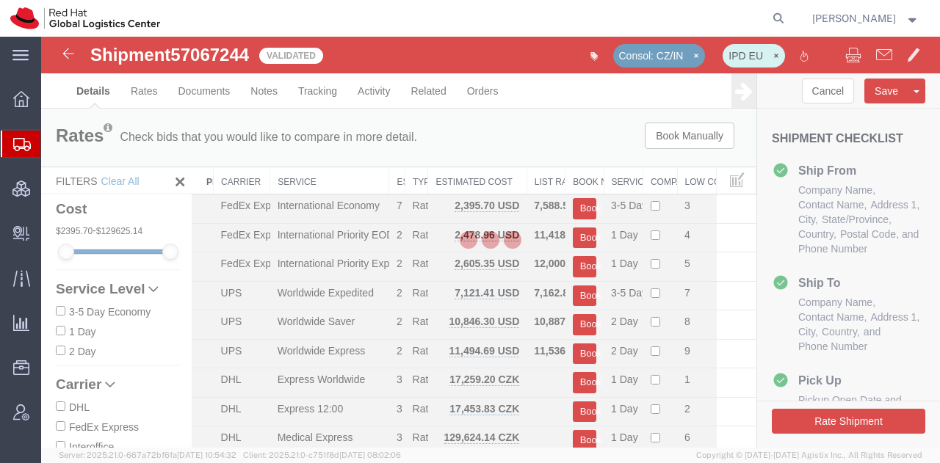
select select "38014"
select select "38037"
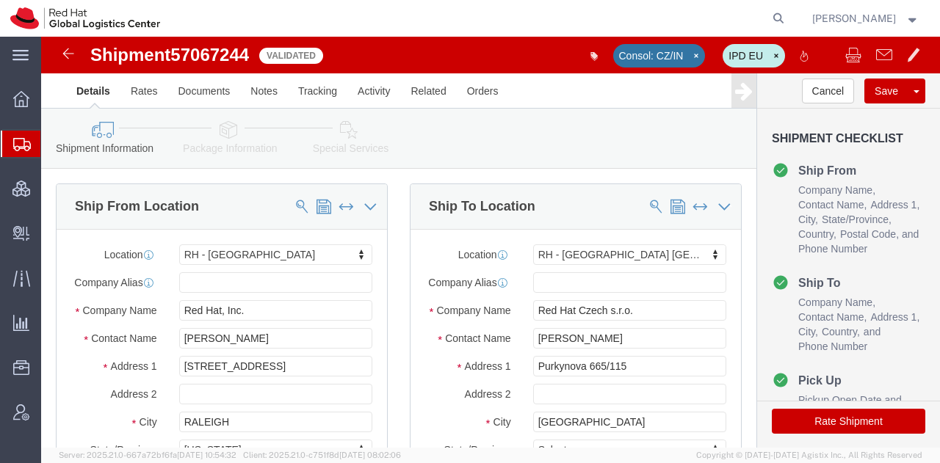
scroll to position [67, 0]
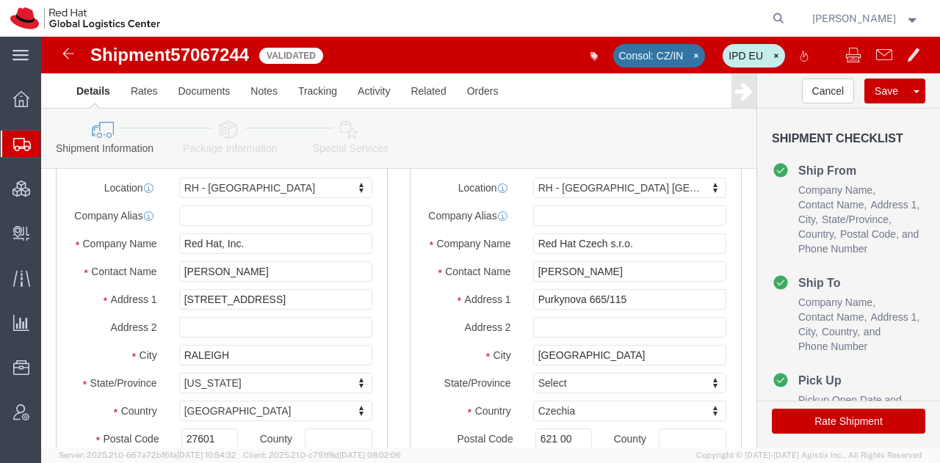
click icon
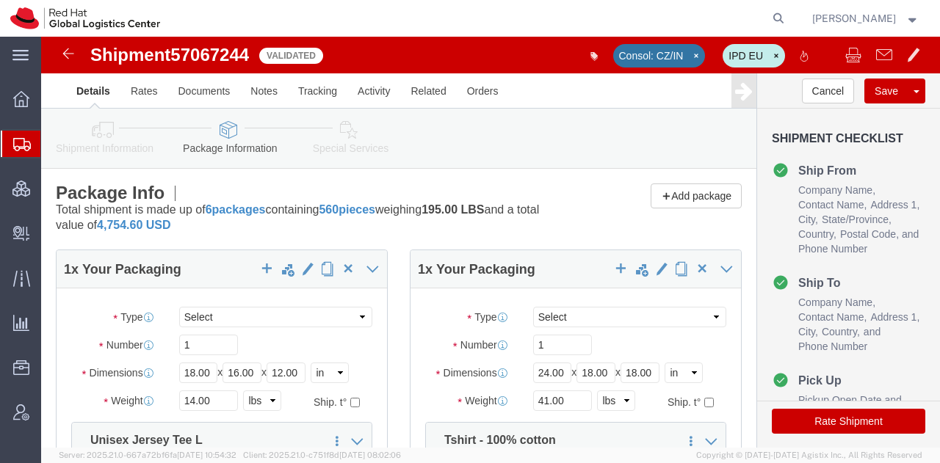
click icon
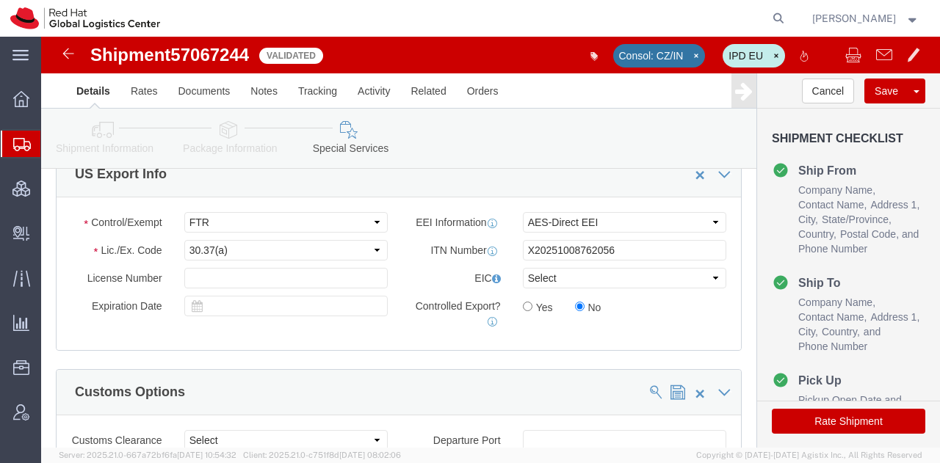
scroll to position [1243, 0]
click input "X20251008762056"
type input "X"
click select "Select AES-Direct EEI Carrier File EEI EEI Exempt"
select select
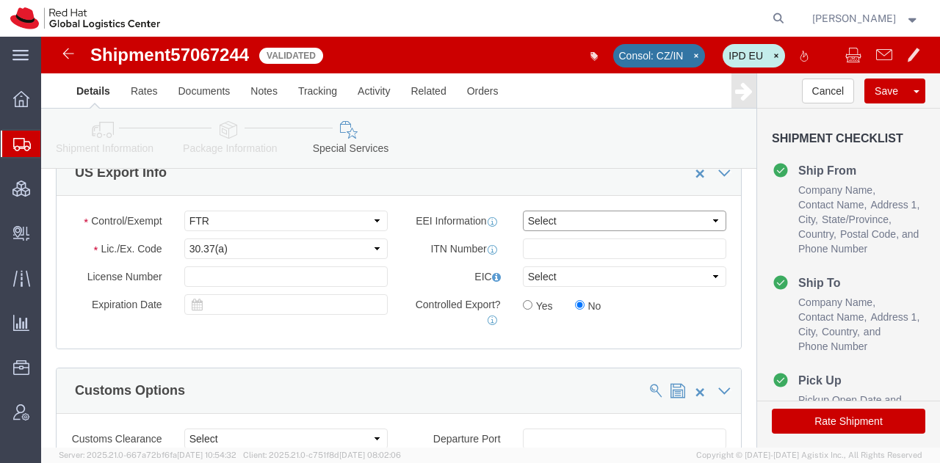
click select "Select AES-Direct EEI Carrier File EEI EEI Exempt"
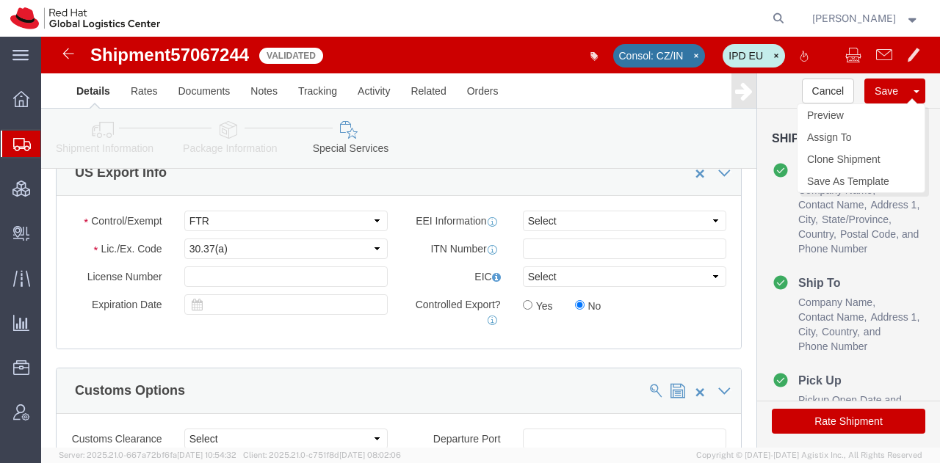
click button "Save"
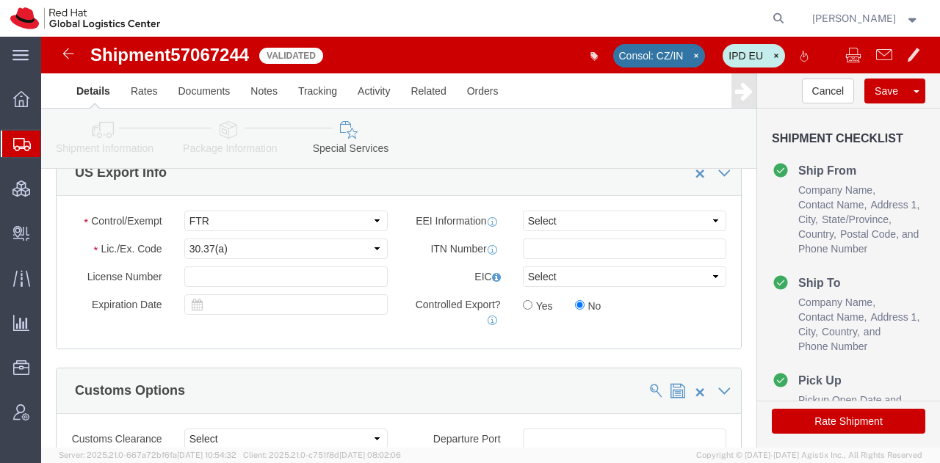
click at [0, 0] on span "Shipment Manager" at bounding box center [0, 0] width 0 height 0
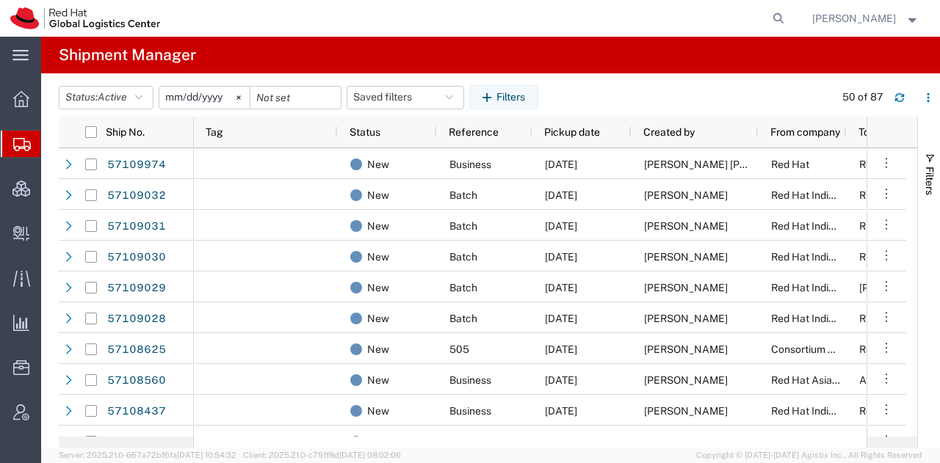
click at [843, 15] on span "[PERSON_NAME]" at bounding box center [854, 18] width 84 height 16
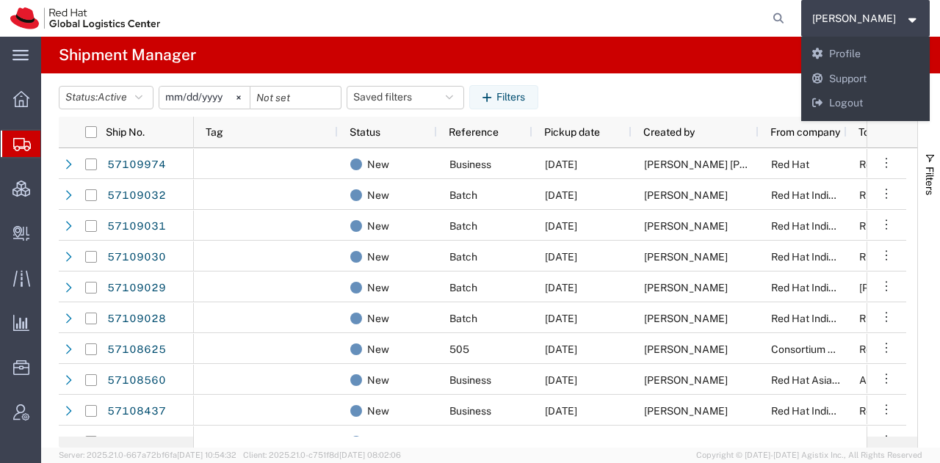
click at [601, 18] on agx-global-search at bounding box center [556, 18] width 470 height 37
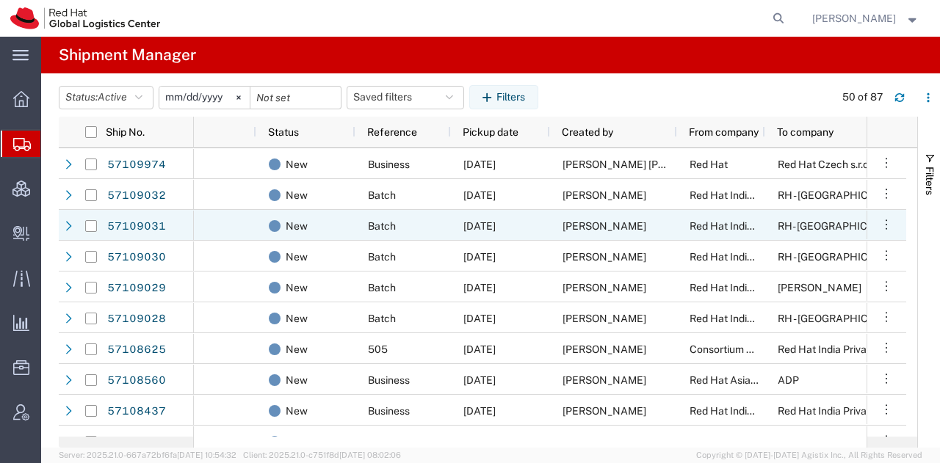
scroll to position [0, 101]
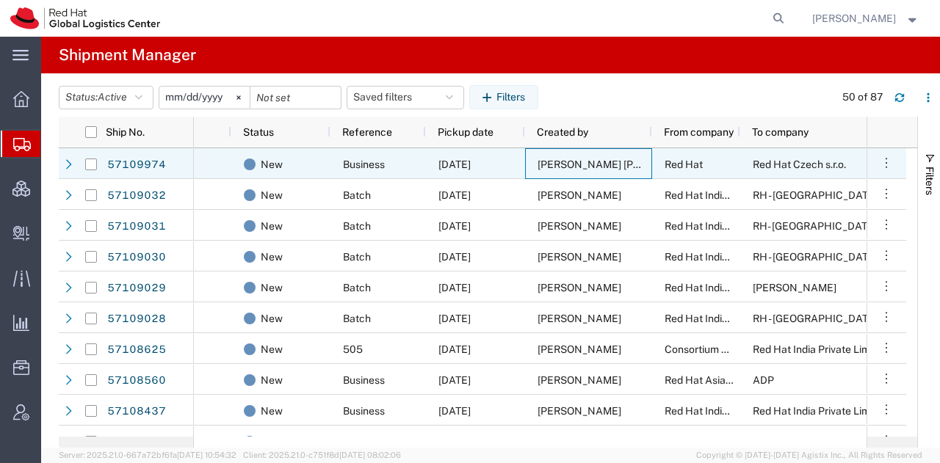
click at [573, 168] on span "[PERSON_NAME] [PERSON_NAME] Pippino" at bounding box center [640, 165] width 206 height 12
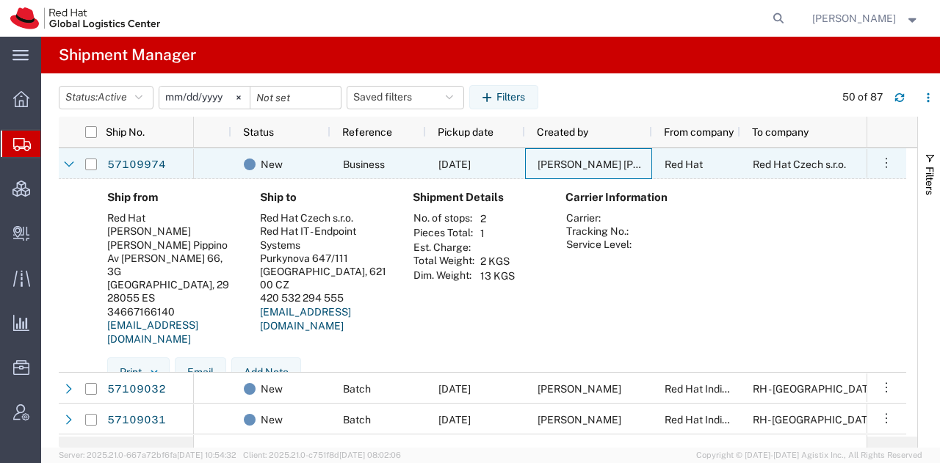
click at [573, 168] on span "[PERSON_NAME] [PERSON_NAME] Pippino" at bounding box center [640, 165] width 206 height 12
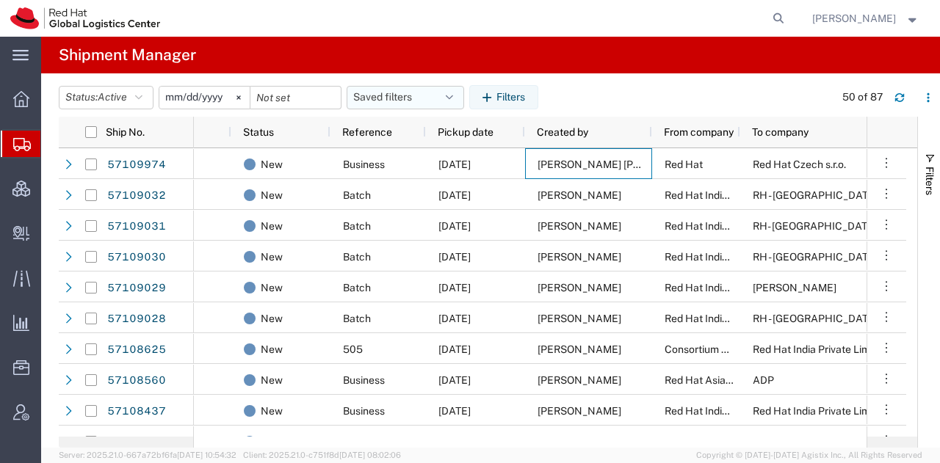
click at [449, 95] on button "Saved filters" at bounding box center [404, 97] width 117 height 23
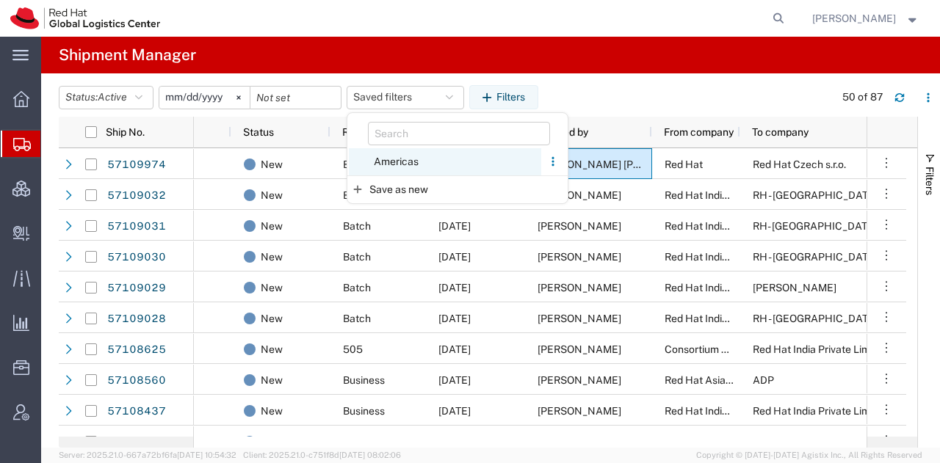
click at [378, 159] on span "Americas" at bounding box center [445, 161] width 192 height 27
type input "[DATE]"
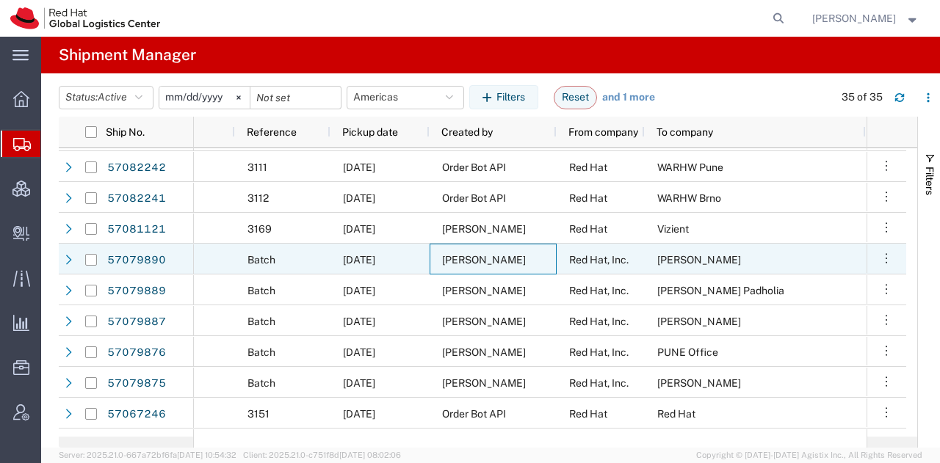
click at [452, 261] on span "[PERSON_NAME]" at bounding box center [484, 260] width 84 height 12
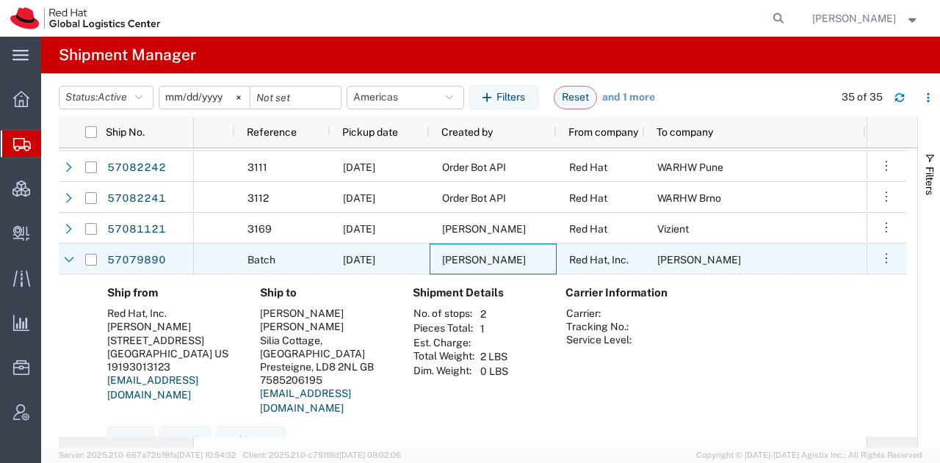
click at [452, 261] on span "[PERSON_NAME]" at bounding box center [484, 260] width 84 height 12
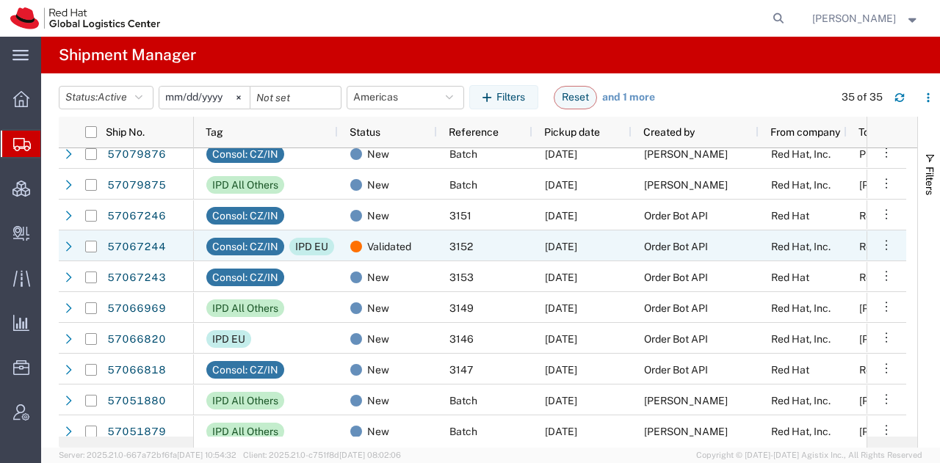
click at [523, 243] on div "3152" at bounding box center [484, 245] width 95 height 31
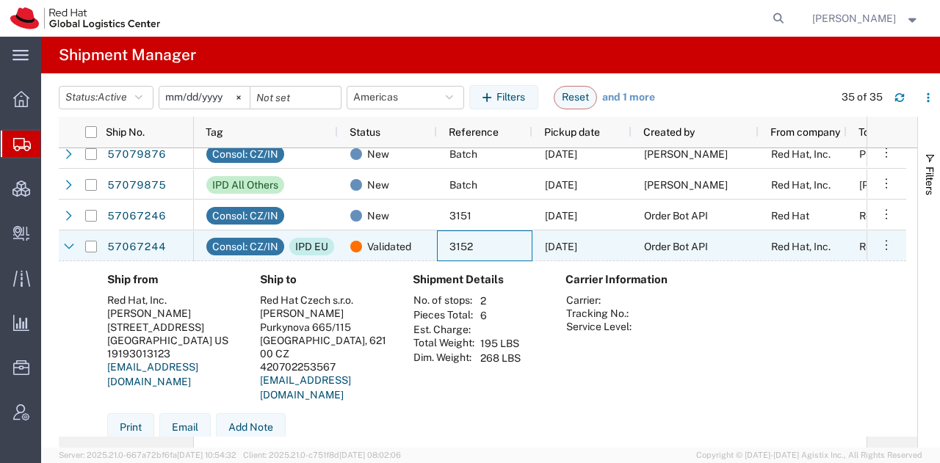
click at [523, 243] on div "3152" at bounding box center [484, 245] width 95 height 31
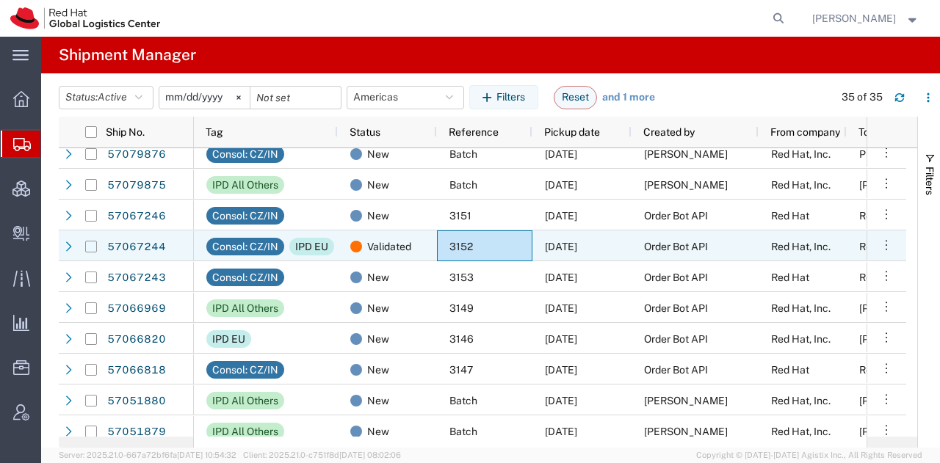
click at [95, 246] on input "Press Space to toggle row selection (unchecked)" at bounding box center [91, 247] width 12 height 12
checkbox input "true"
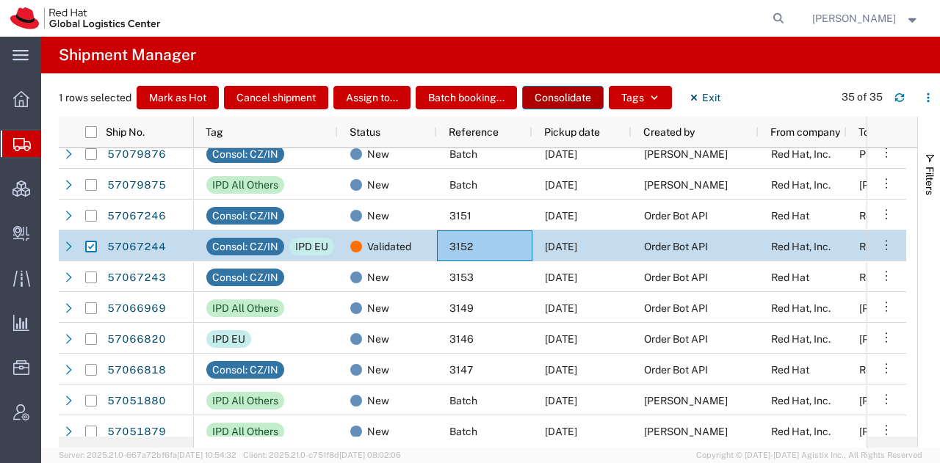
click at [558, 98] on button "Consolidate" at bounding box center [562, 97] width 81 height 23
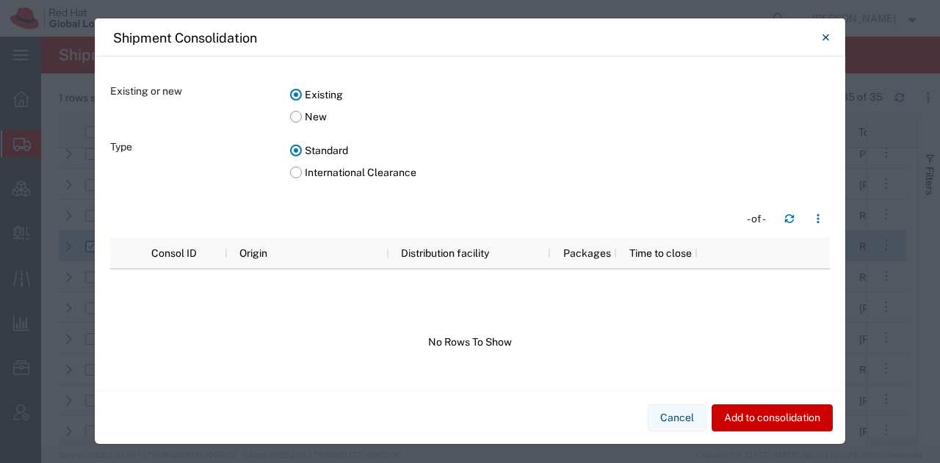
click at [293, 115] on label "New" at bounding box center [559, 117] width 539 height 22
click at [0, 0] on input "New" at bounding box center [0, 0] width 0 height 0
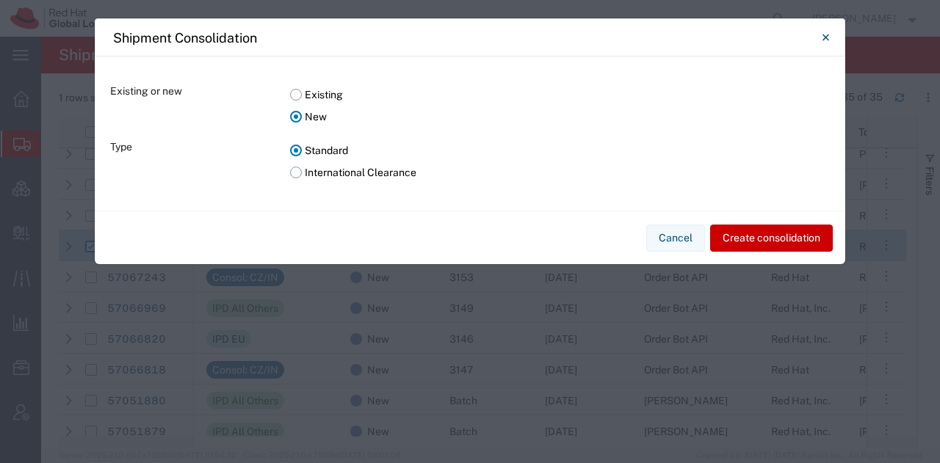
click at [294, 172] on label "International Clearance" at bounding box center [559, 172] width 539 height 22
click at [0, 0] on input "International Clearance" at bounding box center [0, 0] width 0 height 0
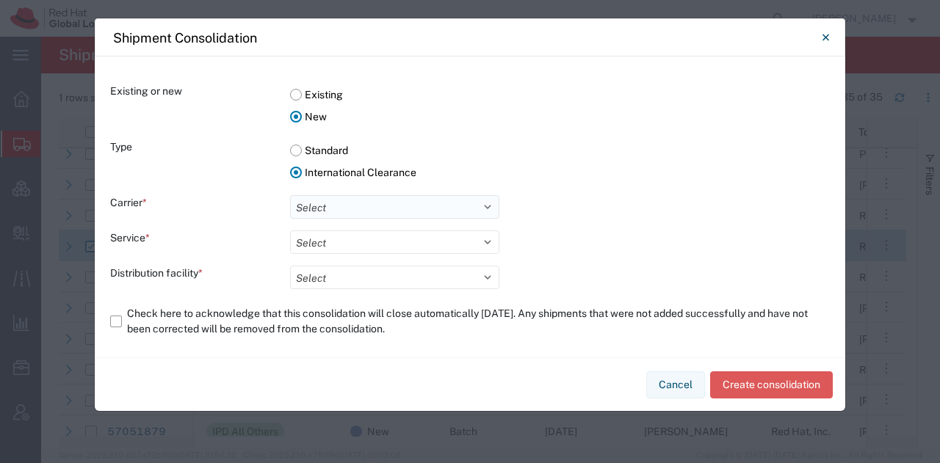
click at [440, 207] on select "Select DHL FedEx Express" at bounding box center [394, 206] width 209 height 23
select select "5"
click at [290, 195] on select "Select DHL FedEx Express" at bounding box center [394, 206] width 209 height 23
click at [340, 241] on select "Select International Priority Direct Distribution" at bounding box center [394, 241] width 209 height 23
select select "1137"
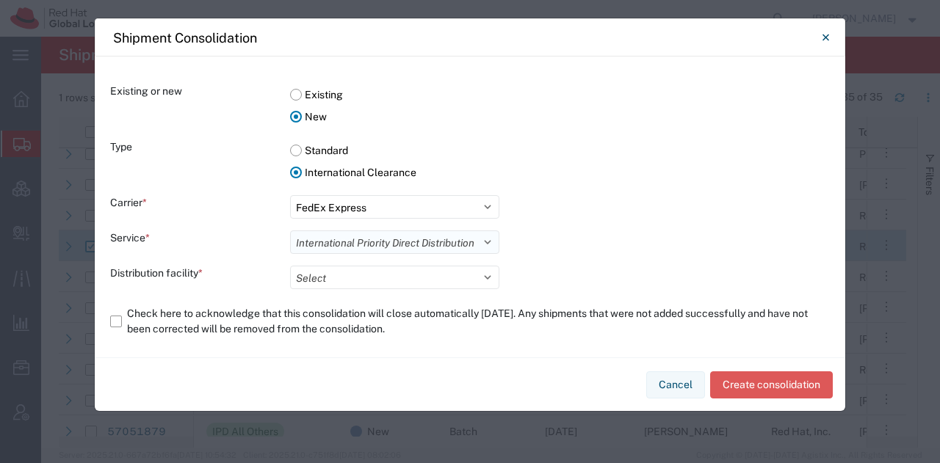
click at [290, 230] on select "Select International Priority Direct Distribution" at bounding box center [394, 241] width 209 height 23
click at [831, 37] on button "Close" at bounding box center [824, 37] width 29 height 29
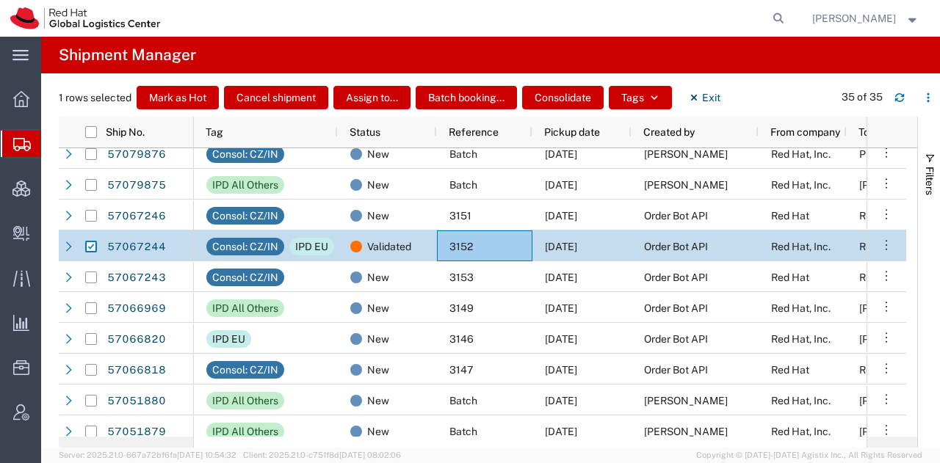
click at [884, 15] on span "[PERSON_NAME]" at bounding box center [854, 18] width 84 height 16
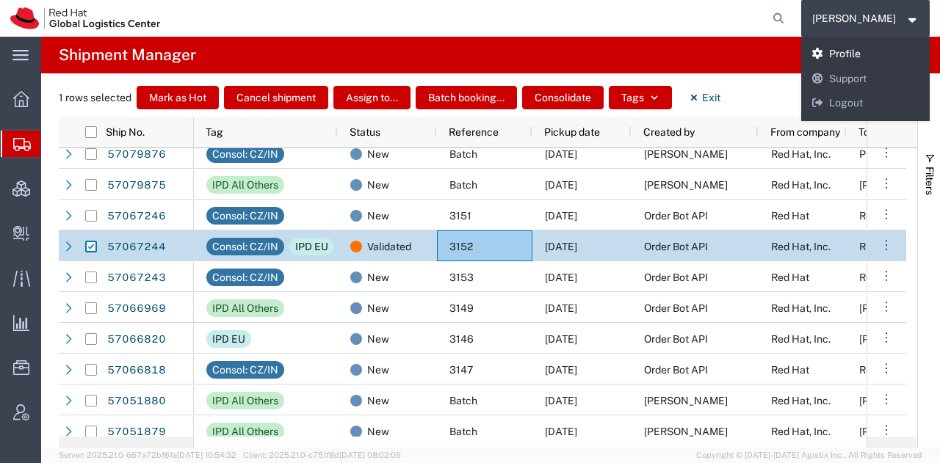
click at [848, 57] on link "Profile" at bounding box center [865, 54] width 129 height 25
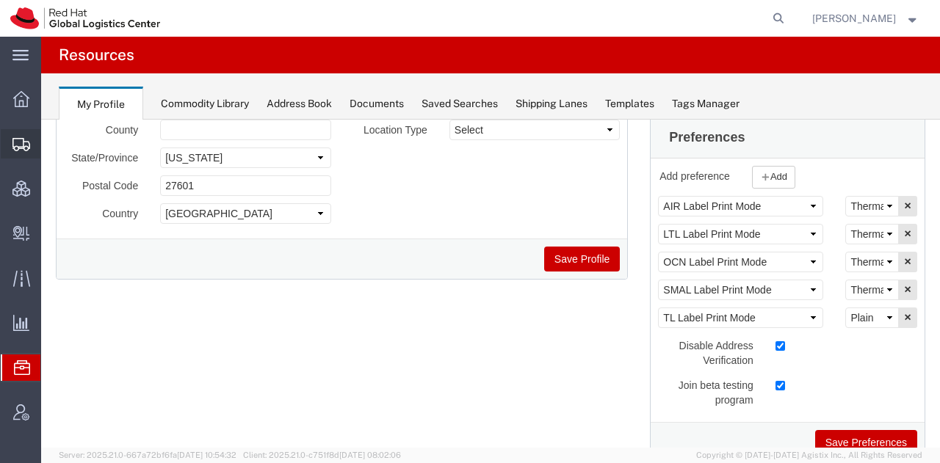
click at [0, 0] on span "Shipment Manager" at bounding box center [0, 0] width 0 height 0
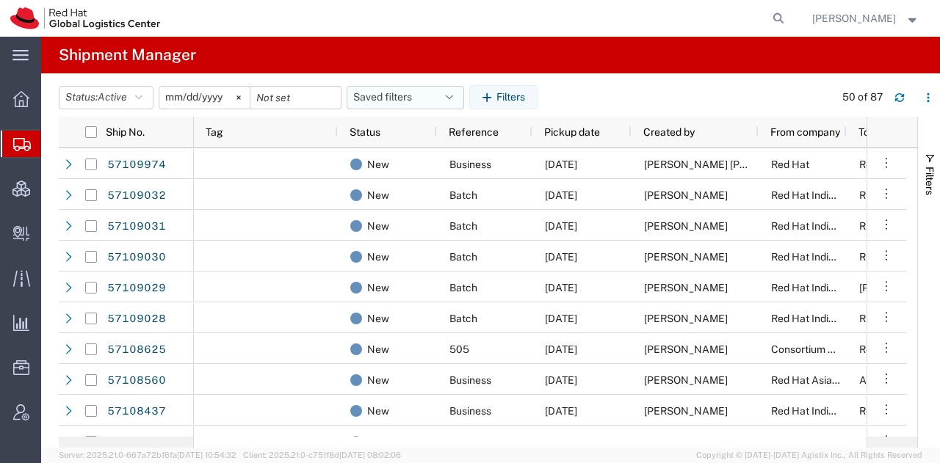
click at [403, 98] on button "Saved filters" at bounding box center [404, 97] width 117 height 23
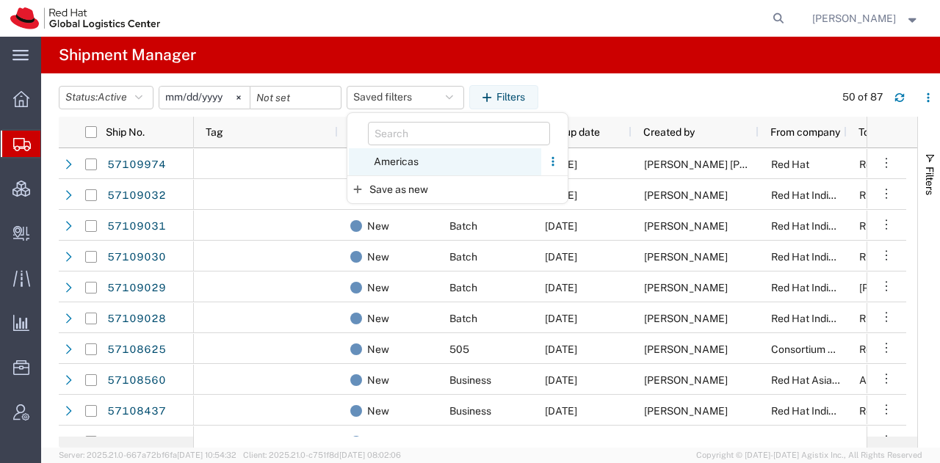
click at [396, 156] on span "Americas" at bounding box center [445, 161] width 192 height 27
type input "[DATE]"
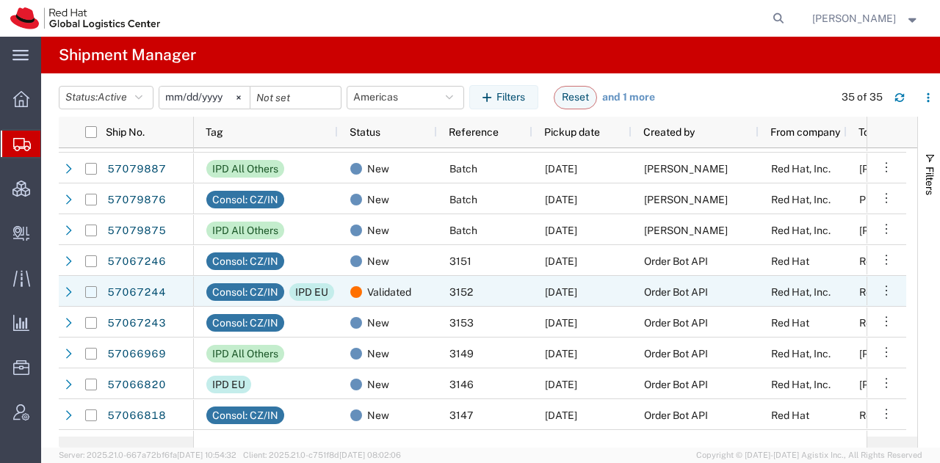
click at [87, 286] on input "Press Space to toggle row selection (unchecked)" at bounding box center [91, 292] width 12 height 12
checkbox input "true"
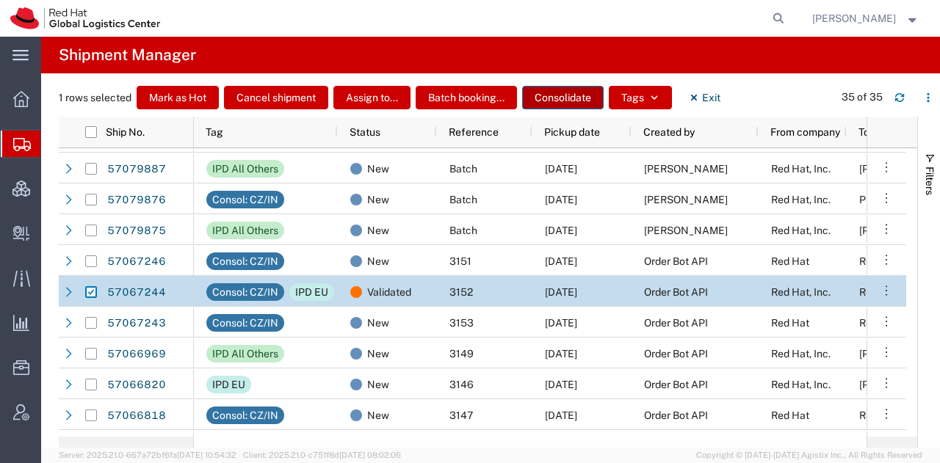
click at [529, 99] on button "Consolidate" at bounding box center [562, 97] width 81 height 23
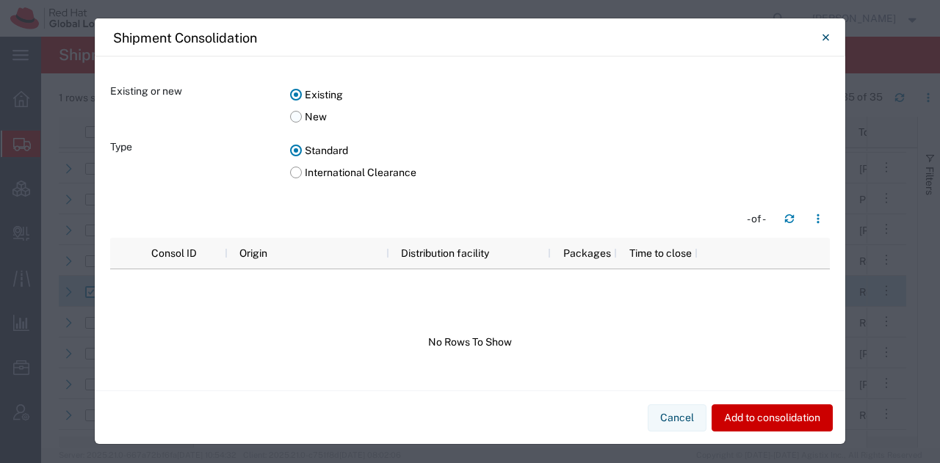
click at [299, 115] on label "New" at bounding box center [559, 117] width 539 height 22
click at [0, 0] on input "New" at bounding box center [0, 0] width 0 height 0
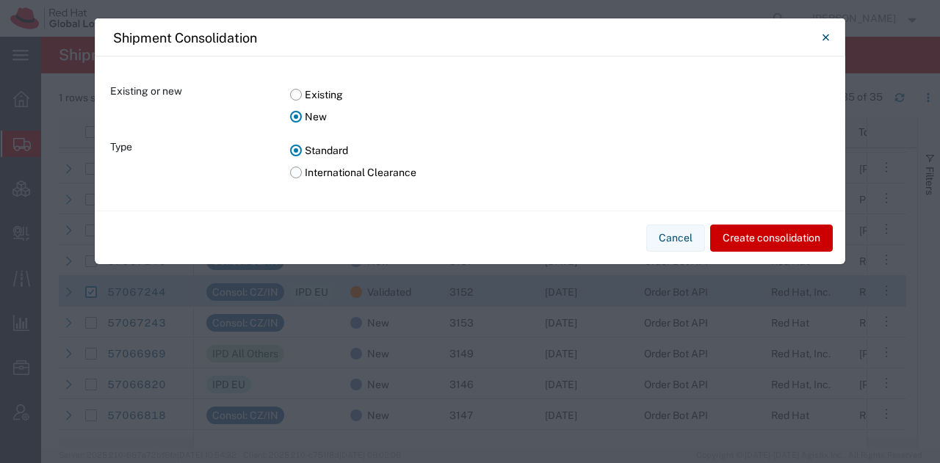
click at [294, 168] on label "International Clearance" at bounding box center [559, 172] width 539 height 22
click at [0, 0] on input "International Clearance" at bounding box center [0, 0] width 0 height 0
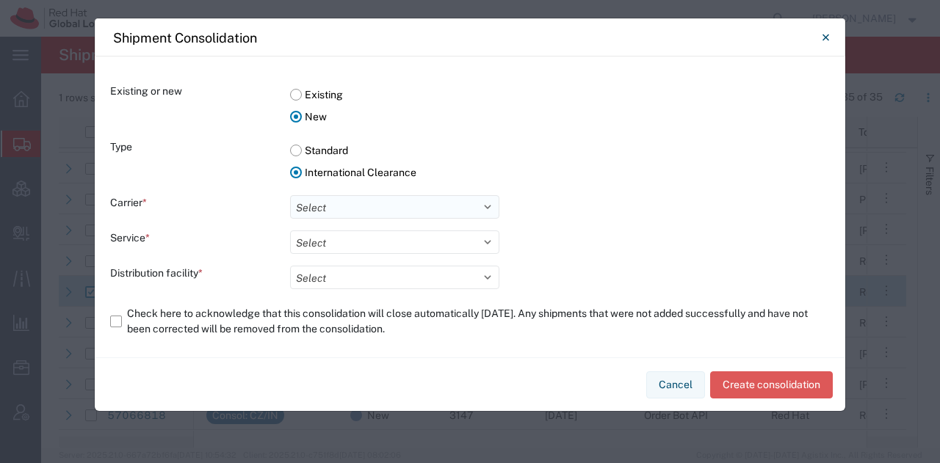
click at [324, 211] on select "Select DHL FedEx Express" at bounding box center [394, 206] width 209 height 23
select select "5"
click at [290, 195] on select "Select DHL FedEx Express" at bounding box center [394, 206] width 209 height 23
click at [341, 239] on select "Select International Priority Direct Distribution" at bounding box center [394, 241] width 209 height 23
select select "1137"
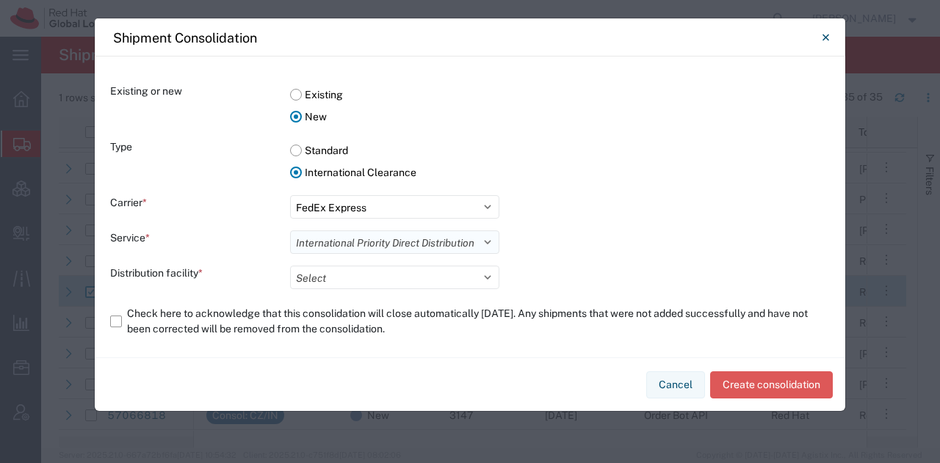
click at [290, 230] on select "Select International Priority Direct Distribution" at bounding box center [394, 241] width 209 height 23
click at [333, 273] on select "Select [GEOGRAPHIC_DATA] [GEOGRAPHIC_DATA] Distribution Facility [GEOGRAPHIC_DA…" at bounding box center [394, 277] width 209 height 23
select select "62231"
click at [290, 266] on select "Select [GEOGRAPHIC_DATA] [GEOGRAPHIC_DATA] Distribution Facility [GEOGRAPHIC_DA…" at bounding box center [394, 277] width 209 height 23
click at [122, 319] on label "Check here to acknowledge that this consolidation will close automatically [DAT…" at bounding box center [469, 321] width 719 height 41
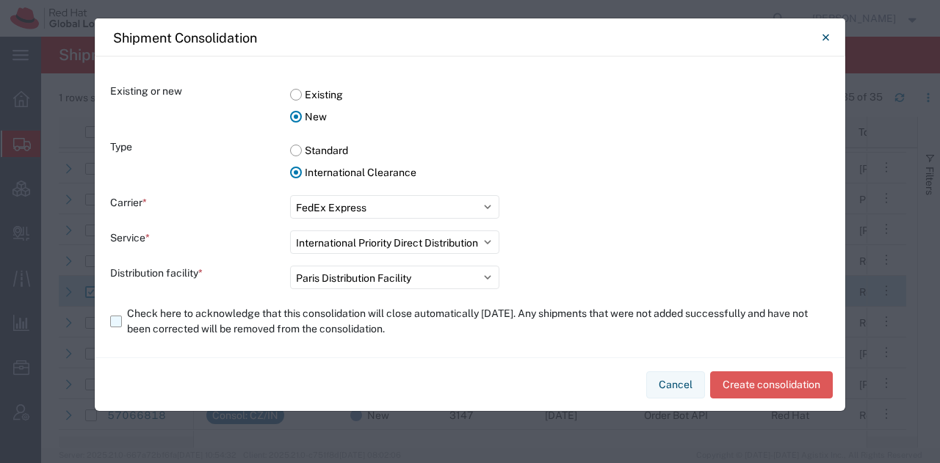
click at [0, 0] on input "Check here to acknowledge that this consolidation will close automatically [DAT…" at bounding box center [0, 0] width 0 height 0
click at [749, 380] on button "Create consolidation" at bounding box center [771, 384] width 123 height 27
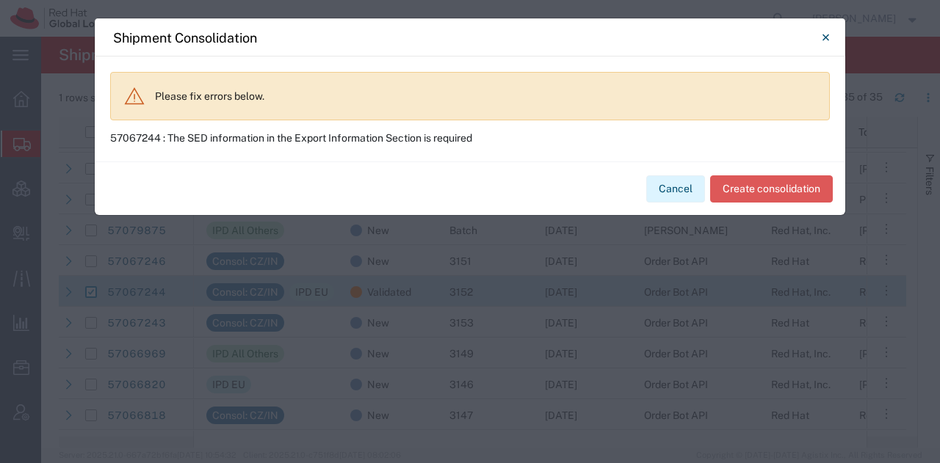
click at [674, 192] on button "Cancel" at bounding box center [675, 188] width 59 height 27
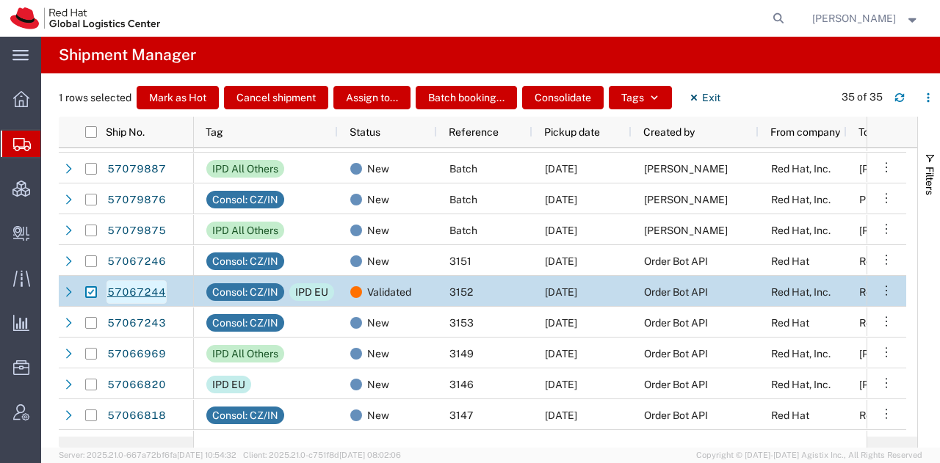
click at [128, 289] on link "57067244" at bounding box center [136, 291] width 60 height 23
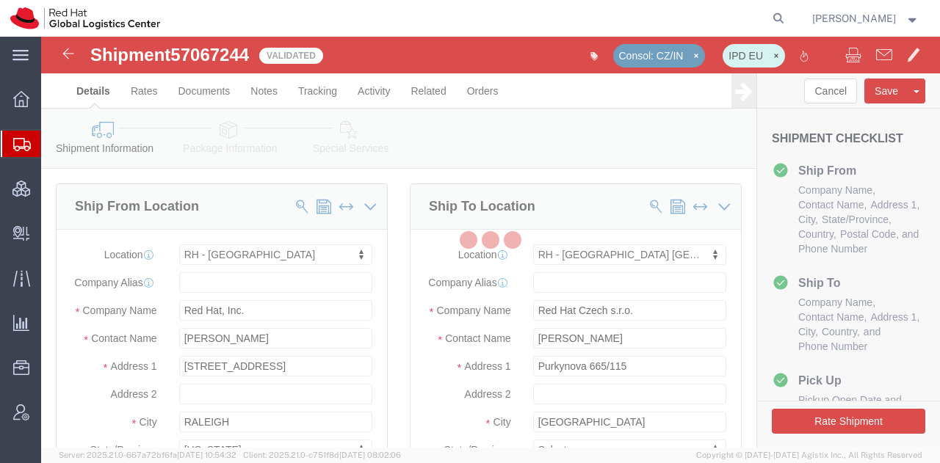
select select "38014"
select select "38037"
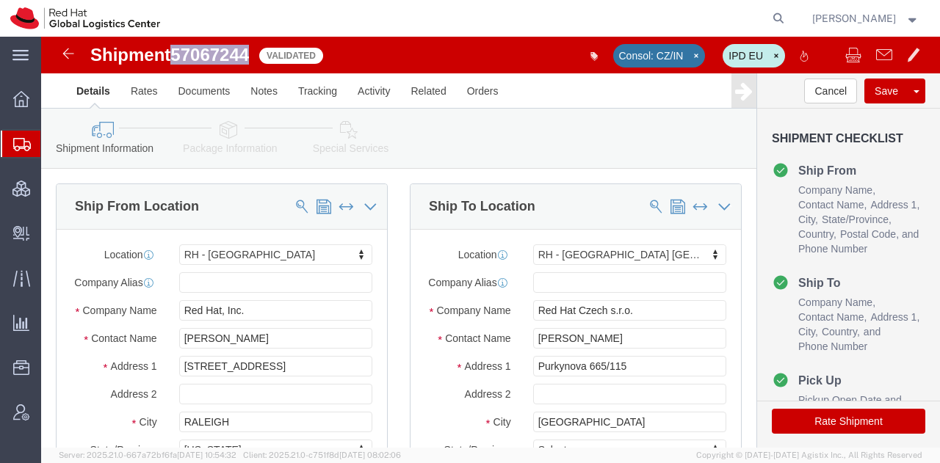
drag, startPoint x: 211, startPoint y: 18, endPoint x: 135, endPoint y: 15, distance: 76.4
click span "57067244"
copy span "57067244"
click icon
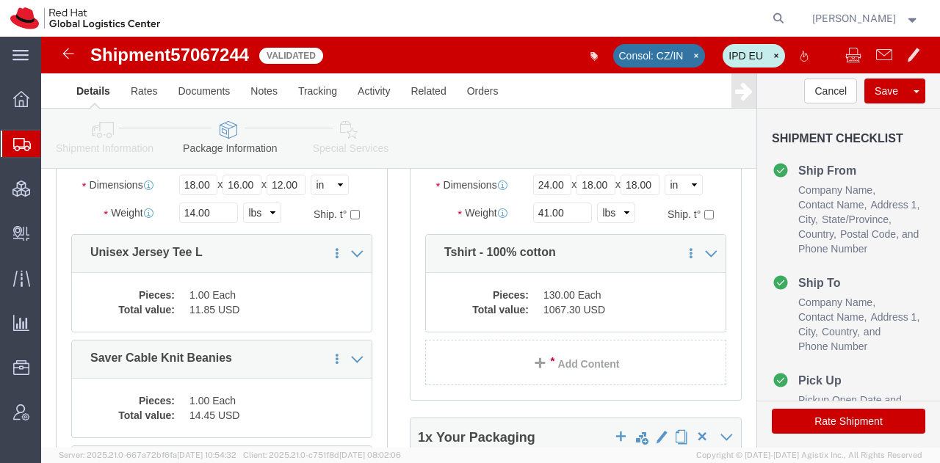
scroll to position [211, 0]
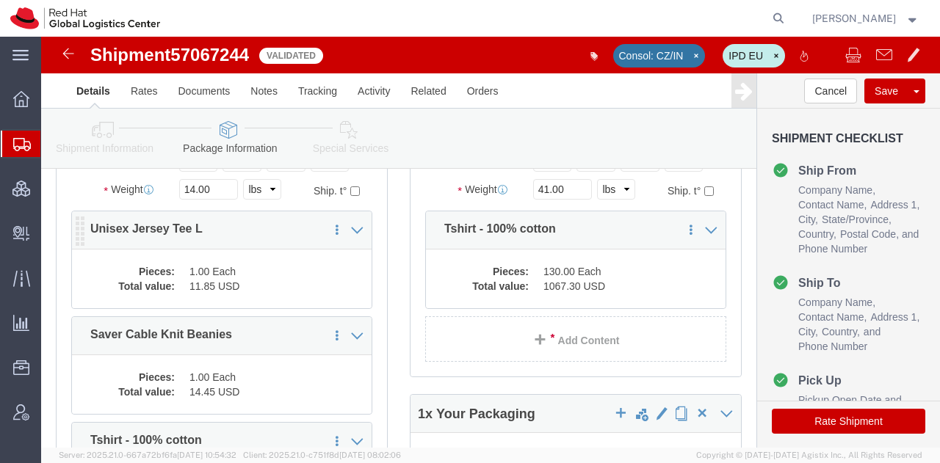
click dd "1.00 Each"
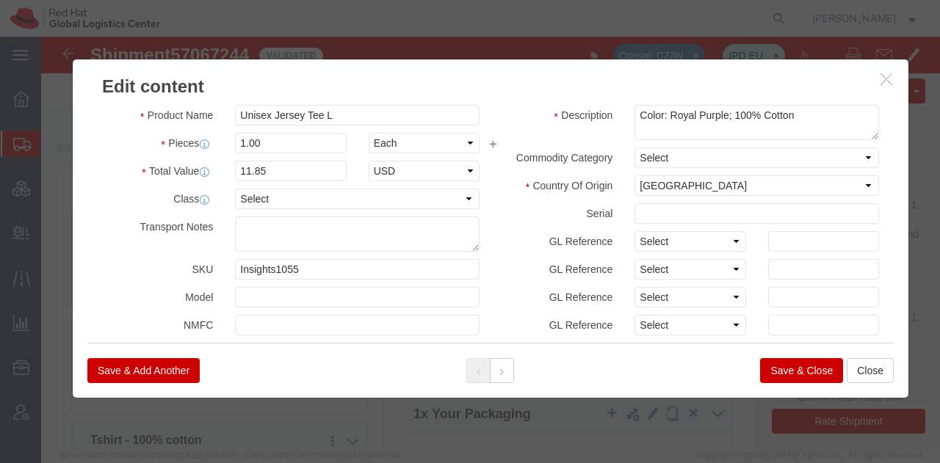
scroll to position [33, 0]
click button "Save & Close"
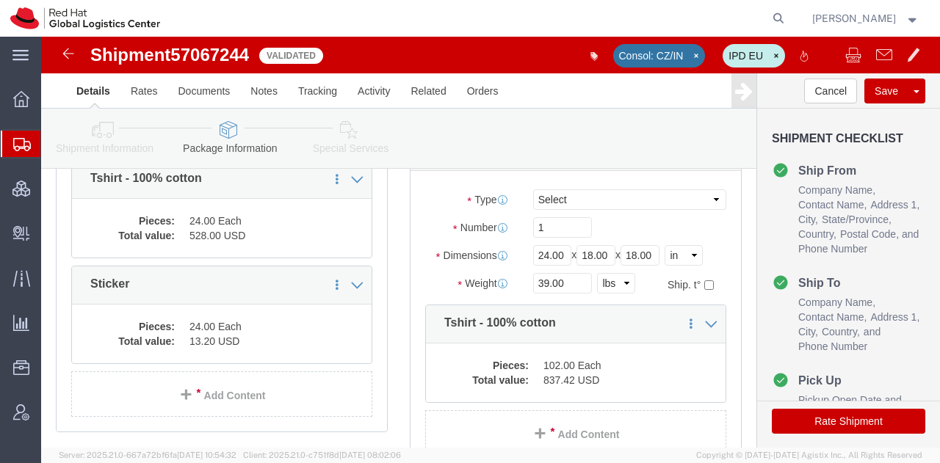
scroll to position [474, 0]
click icon
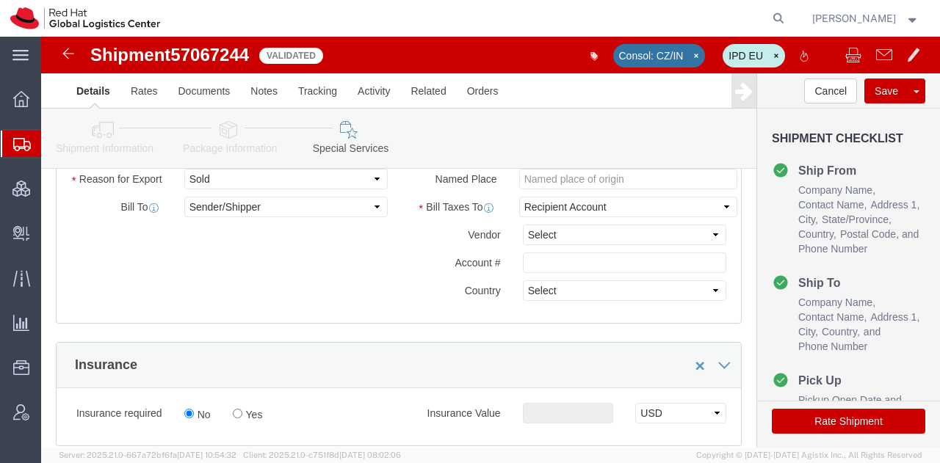
scroll to position [614, 0]
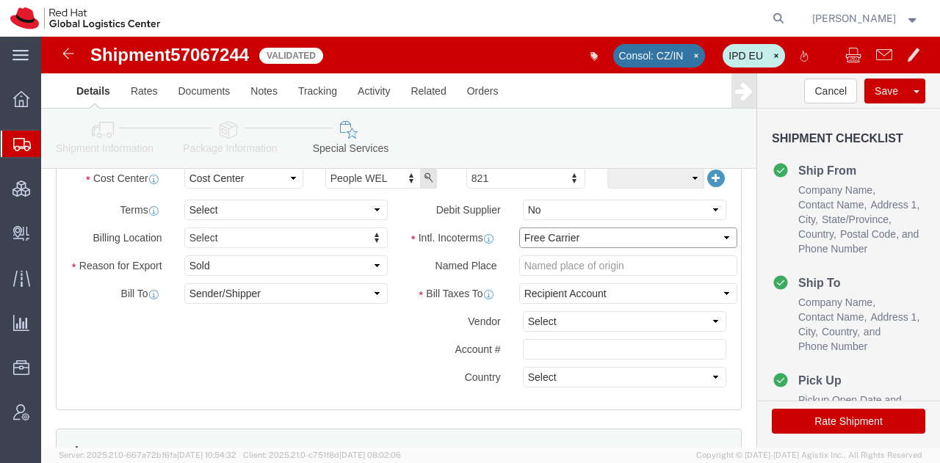
click select "Select Carriage Insurance Paid Carriage Paid To Cost and Freight Cost Insurance…"
select select
click select "Select Carriage Insurance Paid Carriage Paid To Cost and Freight Cost Insurance…"
select select
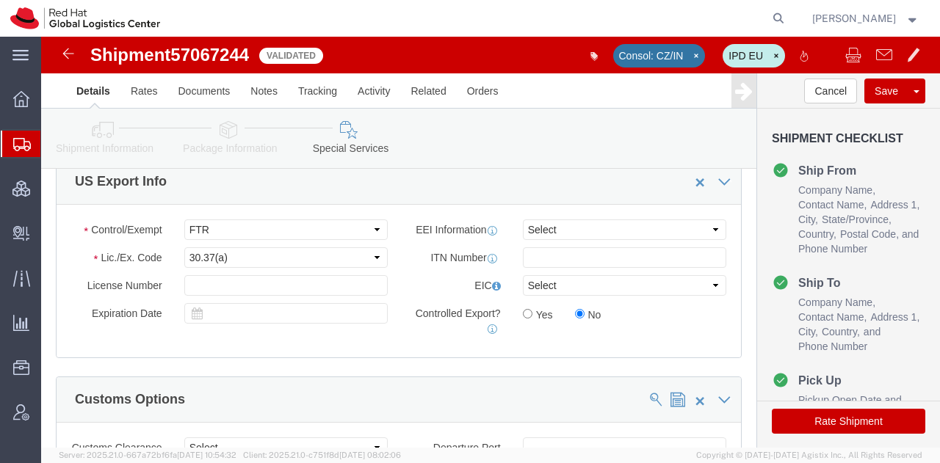
scroll to position [1152, 0]
click select "Select AES-Direct EEI Carrier File EEI EEI Exempt"
select select "AESD"
click select "Select AES-Direct EEI Carrier File EEI EEI Exempt"
click input "text"
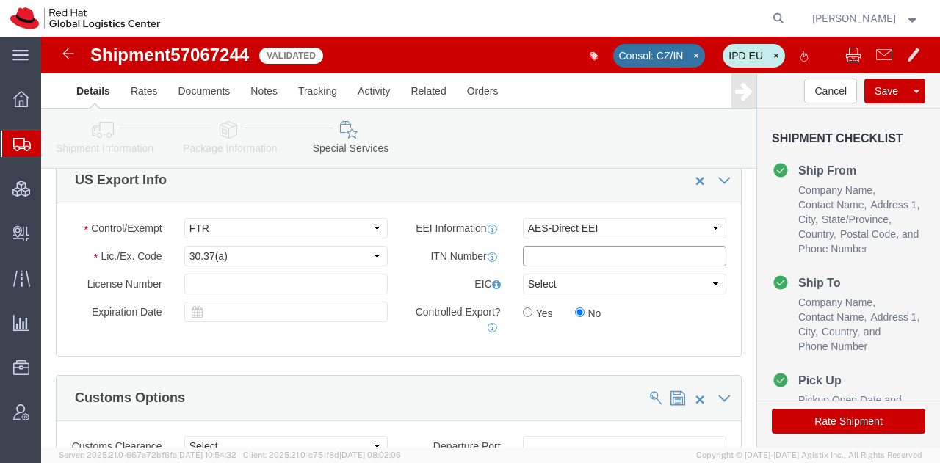
paste input "X20251013975574"
type input "X20251013975574"
click select "Select CH CI CR DD FI FS GP GS HH HV IP IR IS MS OI OS TE TL TR UG ZD"
select select "OS"
click select "Select CH CI CR DD FI FS GP GS HH HV IP IR IS MS OI OS TE TL TR UG ZD"
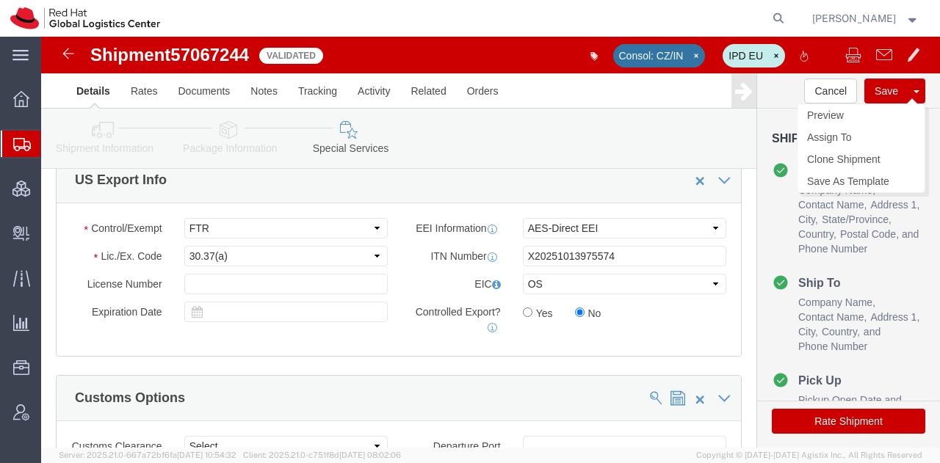
click button "Save"
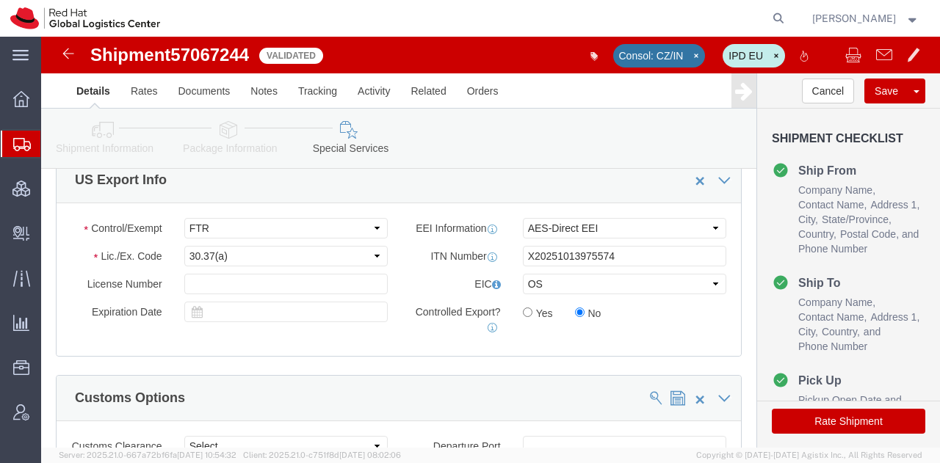
click button "Save"
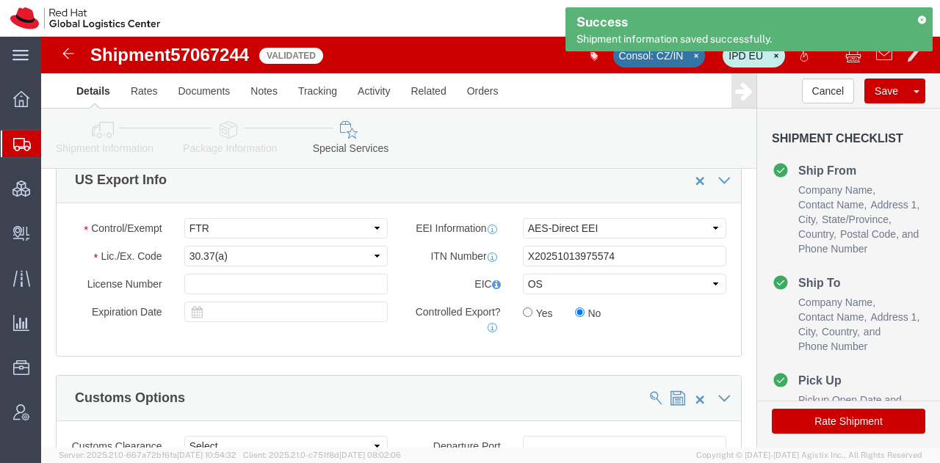
click at [0, 0] on span "Shipment Manager" at bounding box center [0, 0] width 0 height 0
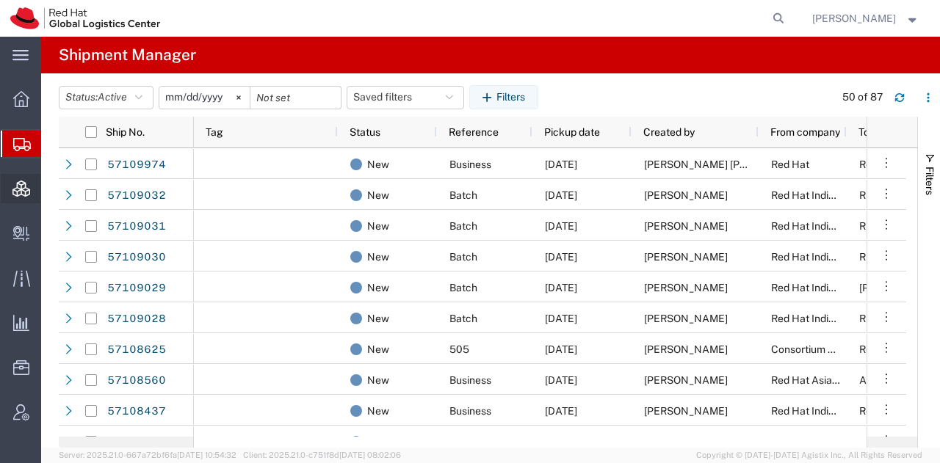
click at [51, 190] on span "Consolidation Manager" at bounding box center [45, 188] width 10 height 29
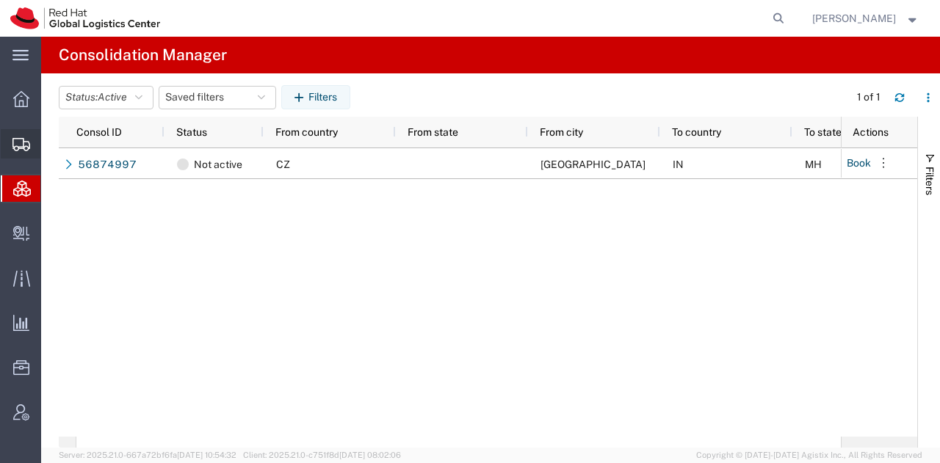
click at [0, 0] on span "Shipment Manager" at bounding box center [0, 0] width 0 height 0
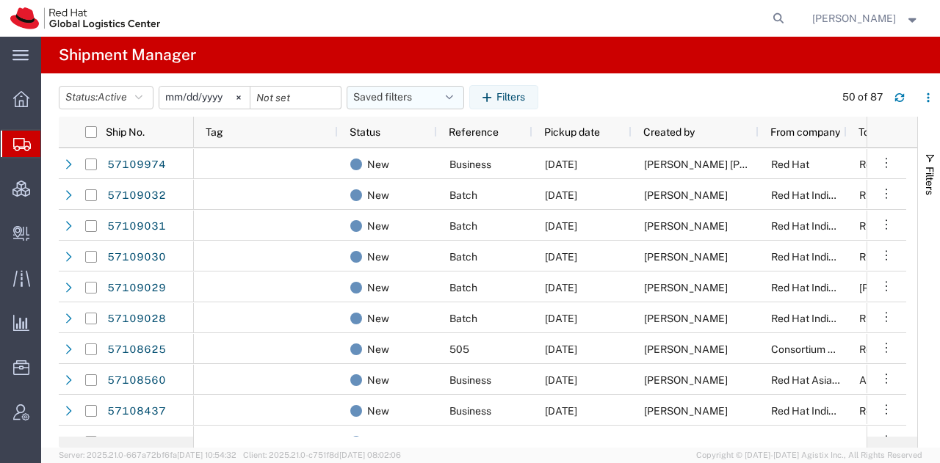
click at [451, 96] on icon "button" at bounding box center [449, 97] width 7 height 10
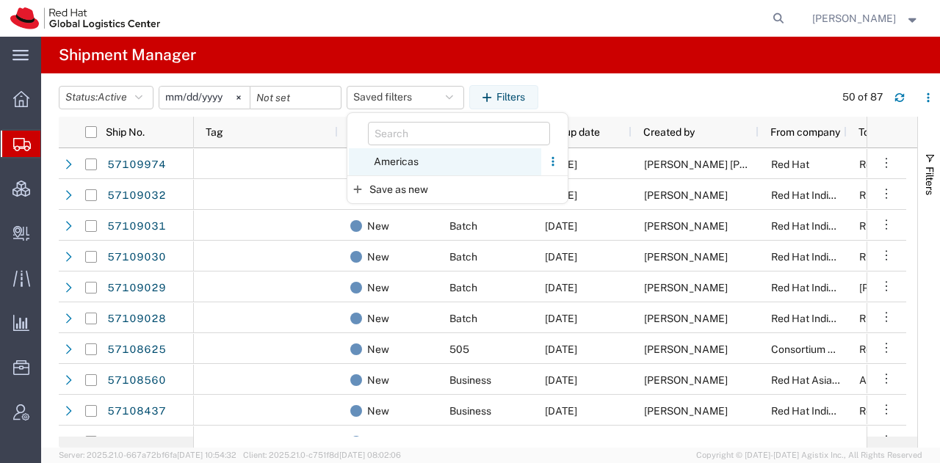
click at [397, 159] on span "Americas" at bounding box center [445, 161] width 192 height 27
type input "[DATE]"
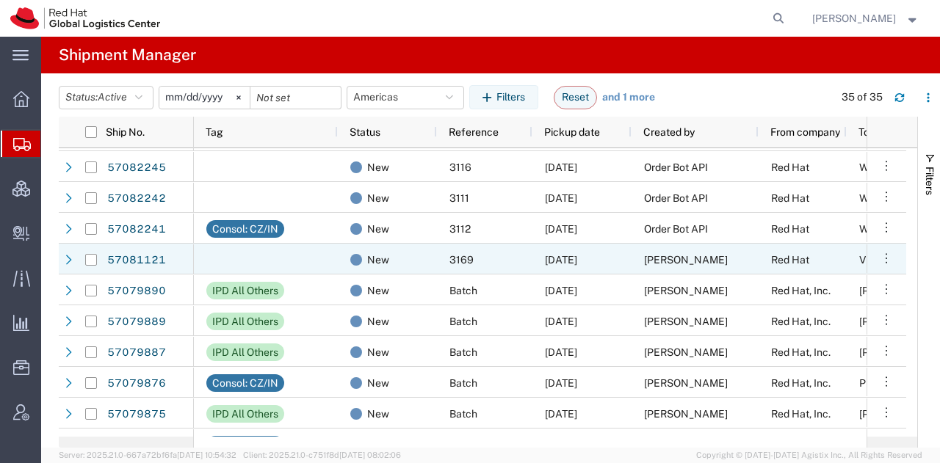
scroll to position [183, 0]
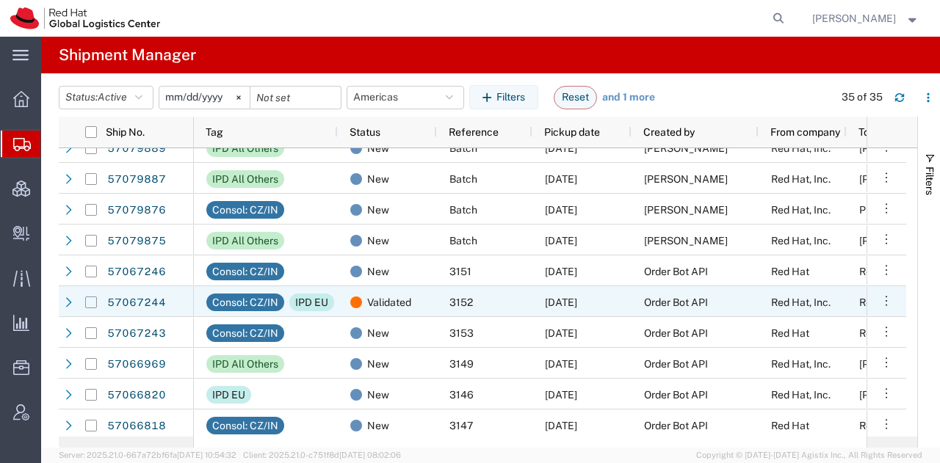
click at [92, 300] on input "Press Space to toggle row selection (unchecked)" at bounding box center [91, 303] width 12 height 12
checkbox input "true"
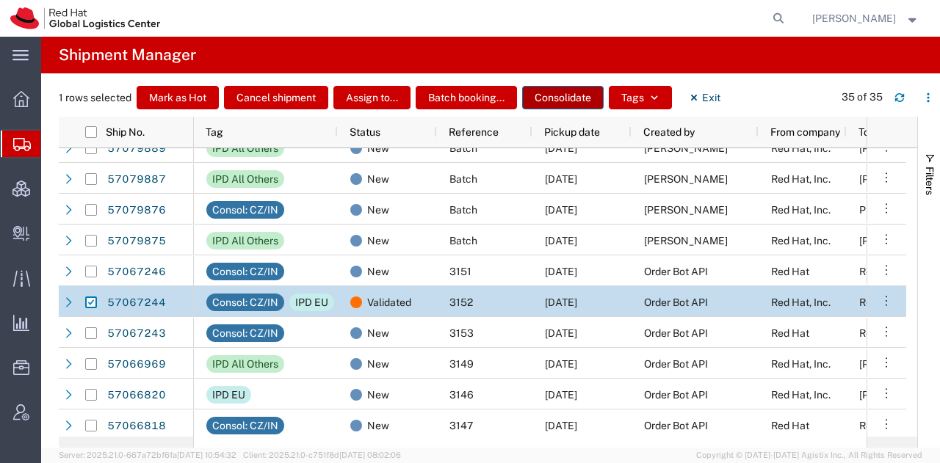
click at [540, 95] on button "Consolidate" at bounding box center [562, 97] width 81 height 23
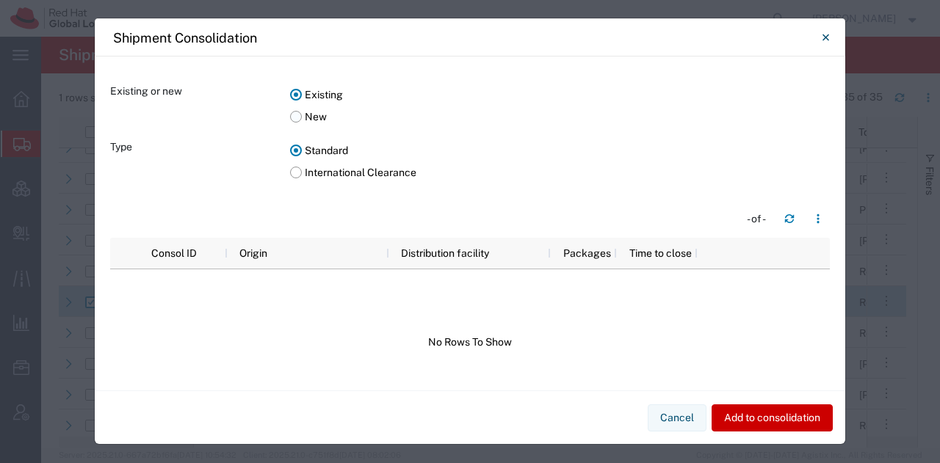
click at [295, 120] on label "New" at bounding box center [559, 117] width 539 height 22
click at [0, 0] on input "New" at bounding box center [0, 0] width 0 height 0
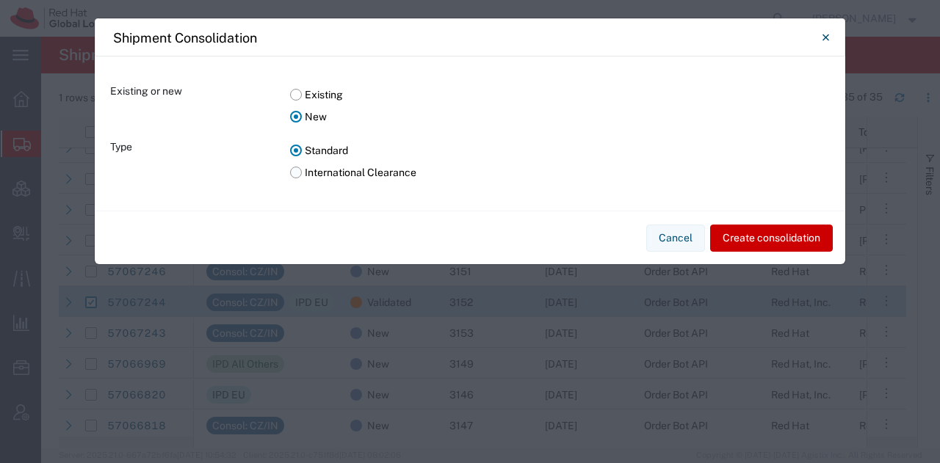
click at [296, 171] on label "International Clearance" at bounding box center [559, 172] width 539 height 22
click at [0, 0] on input "International Clearance" at bounding box center [0, 0] width 0 height 0
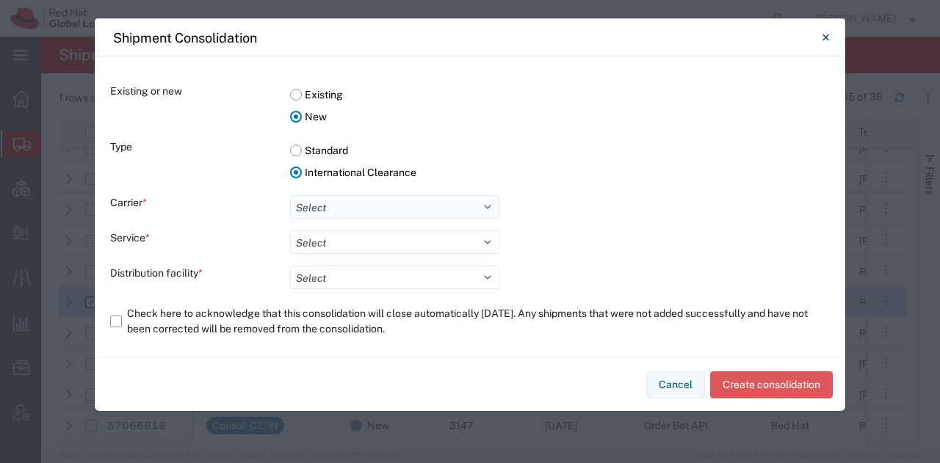
click at [329, 211] on select "Select DHL FedEx Express" at bounding box center [394, 206] width 209 height 23
select select "5"
click at [290, 195] on select "Select DHL FedEx Express" at bounding box center [394, 206] width 209 height 23
click at [369, 233] on select "Select International Priority Direct Distribution" at bounding box center [394, 241] width 209 height 23
select select "1137"
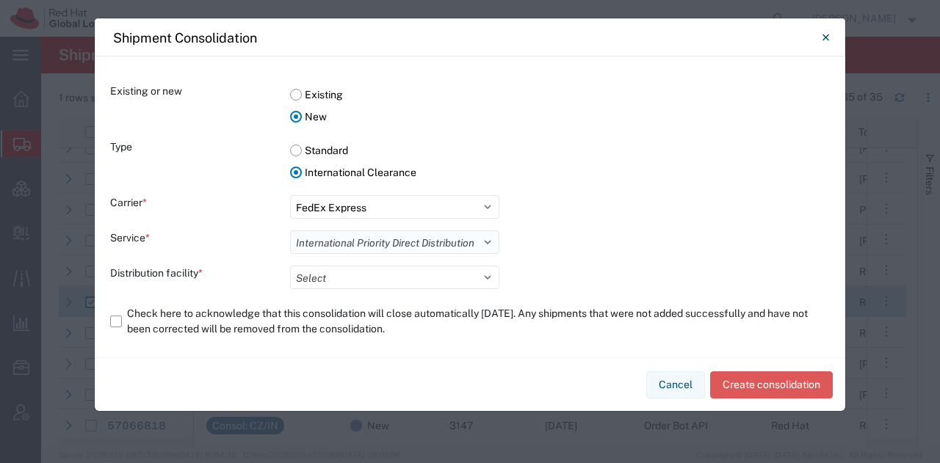
click at [290, 230] on select "Select International Priority Direct Distribution" at bounding box center [394, 241] width 209 height 23
click at [356, 279] on select "Select [GEOGRAPHIC_DATA] [GEOGRAPHIC_DATA] Distribution Facility [GEOGRAPHIC_DA…" at bounding box center [394, 277] width 209 height 23
select select "62231"
click at [290, 266] on select "Select [GEOGRAPHIC_DATA] [GEOGRAPHIC_DATA] Distribution Facility [GEOGRAPHIC_DA…" at bounding box center [394, 277] width 209 height 23
click at [113, 319] on label "Check here to acknowledge that this consolidation will close automatically [DAT…" at bounding box center [469, 321] width 719 height 41
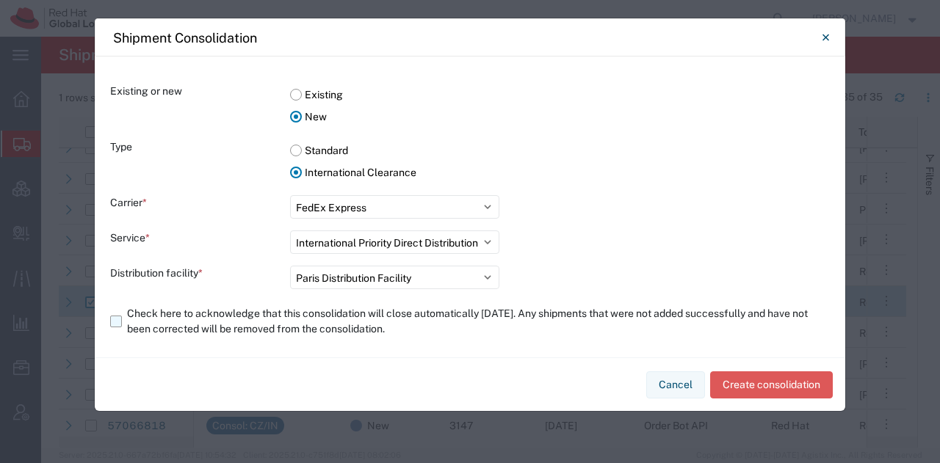
click at [0, 0] on input "Check here to acknowledge that this consolidation will close automatically [DAT…" at bounding box center [0, 0] width 0 height 0
click at [771, 383] on button "Create consolidation" at bounding box center [771, 384] width 123 height 27
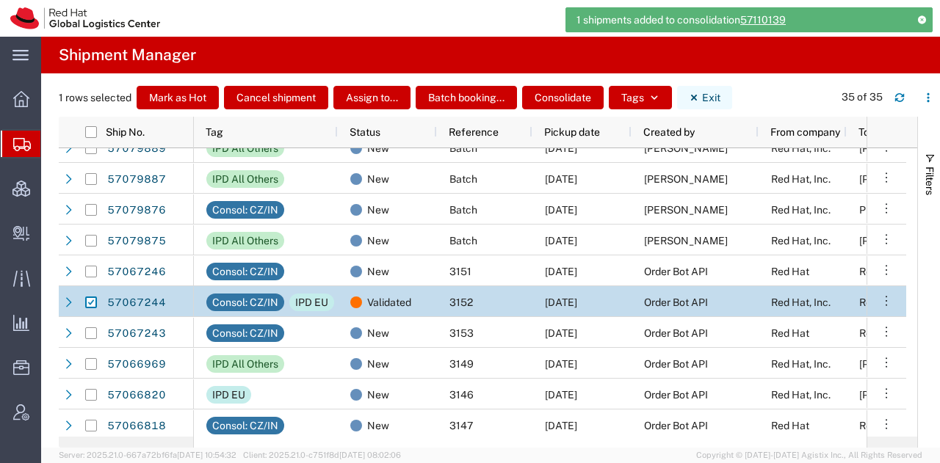
click at [697, 88] on button "Exit" at bounding box center [704, 97] width 55 height 23
checkbox input "false"
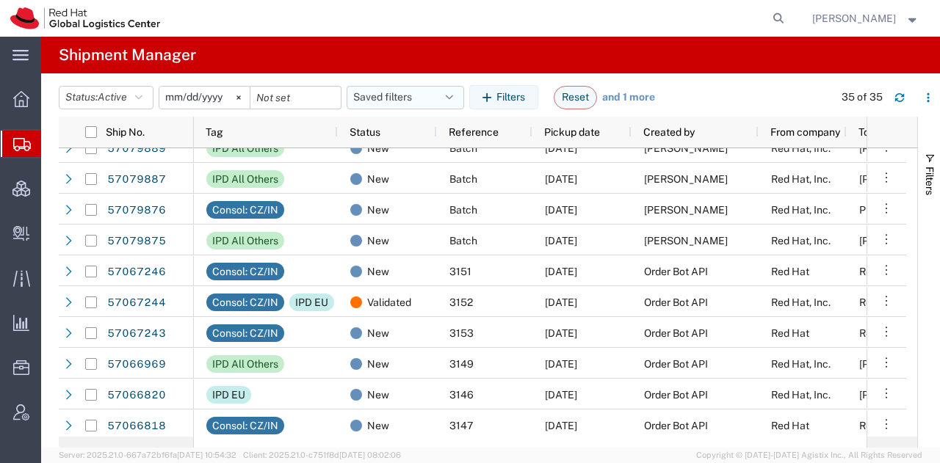
click at [458, 93] on button "Saved filters" at bounding box center [404, 97] width 117 height 23
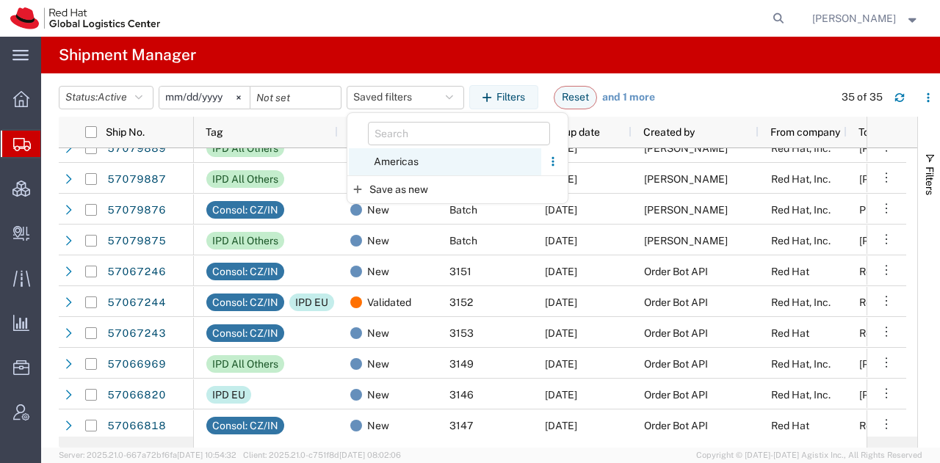
click at [404, 165] on span "Americas" at bounding box center [445, 161] width 192 height 27
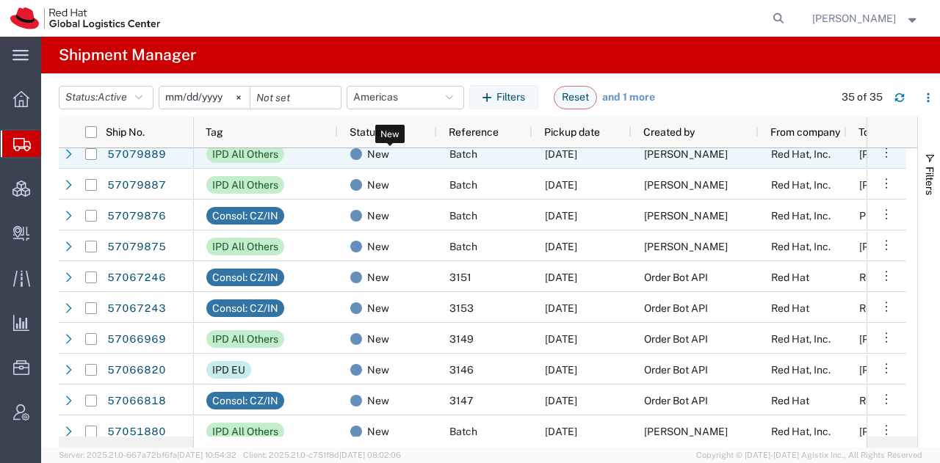
scroll to position [349, 0]
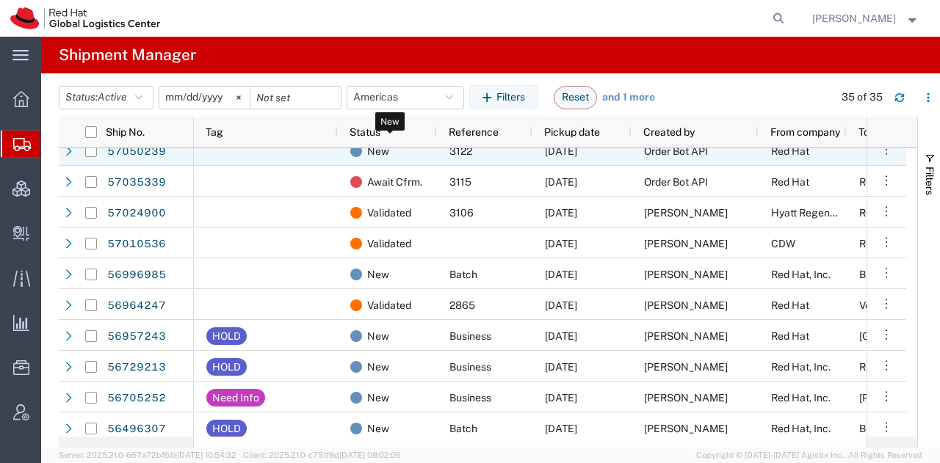
scroll to position [790, 0]
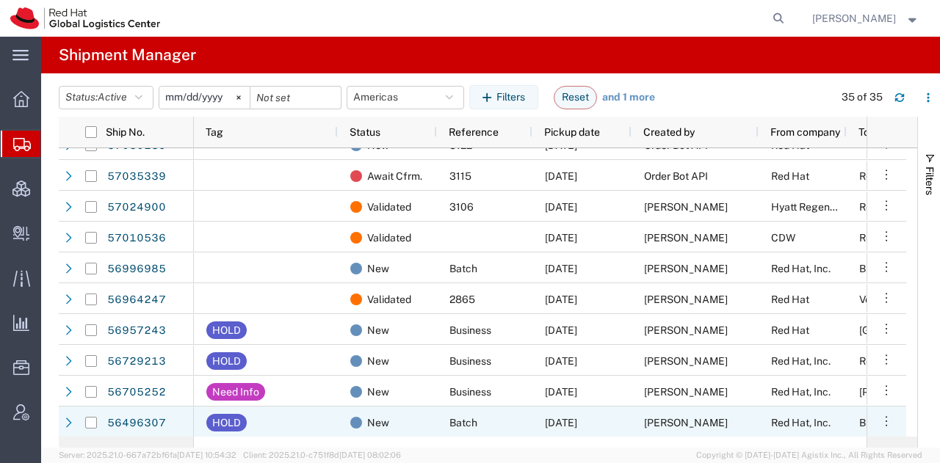
click at [577, 421] on span "[DATE]" at bounding box center [561, 423] width 32 height 12
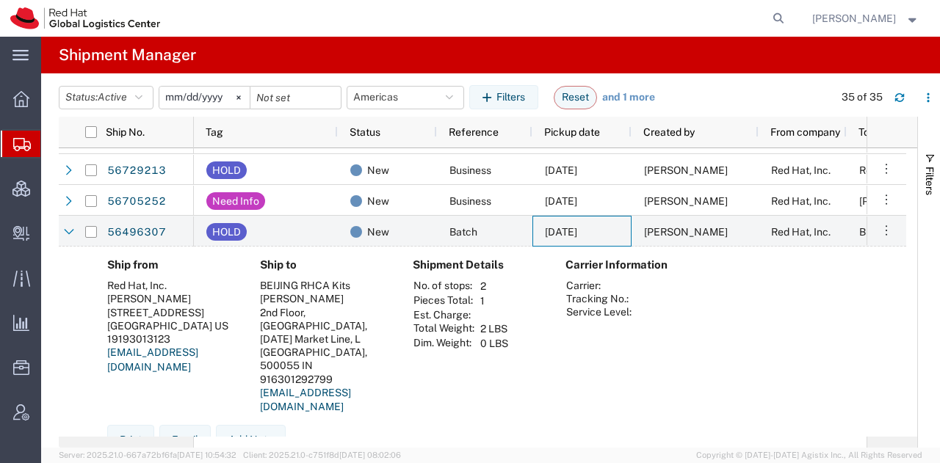
scroll to position [988, 0]
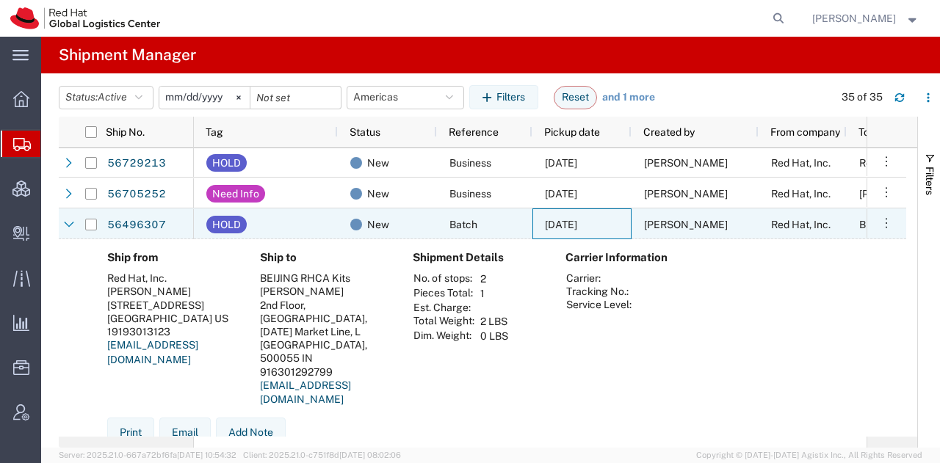
click at [617, 225] on div "[DATE]" at bounding box center [581, 223] width 99 height 31
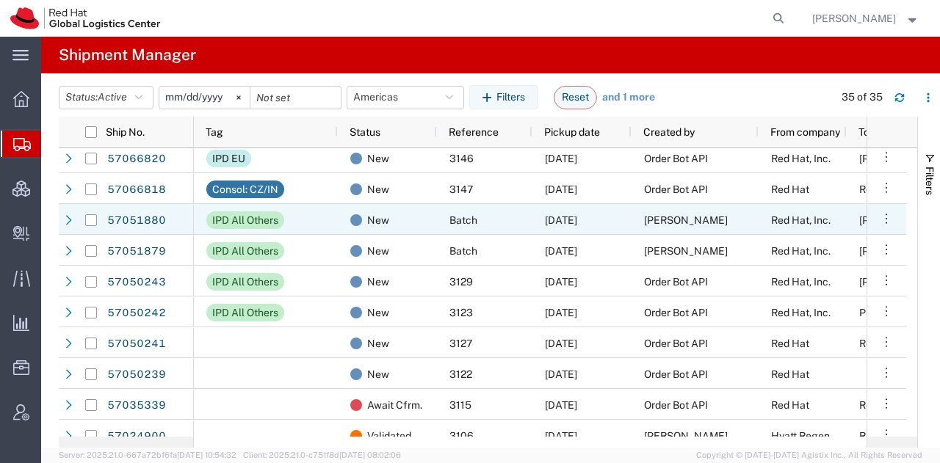
scroll to position [0, 0]
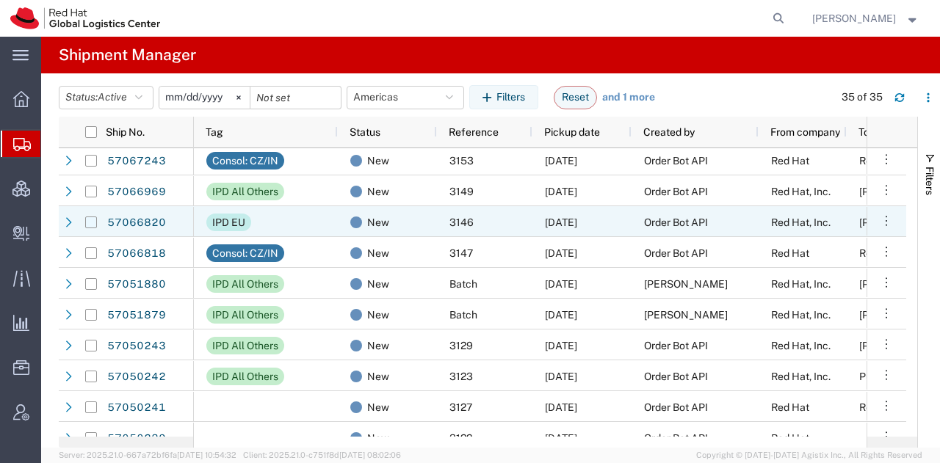
click at [90, 222] on input "Press Space to toggle row selection (unchecked)" at bounding box center [91, 223] width 12 height 12
checkbox input "true"
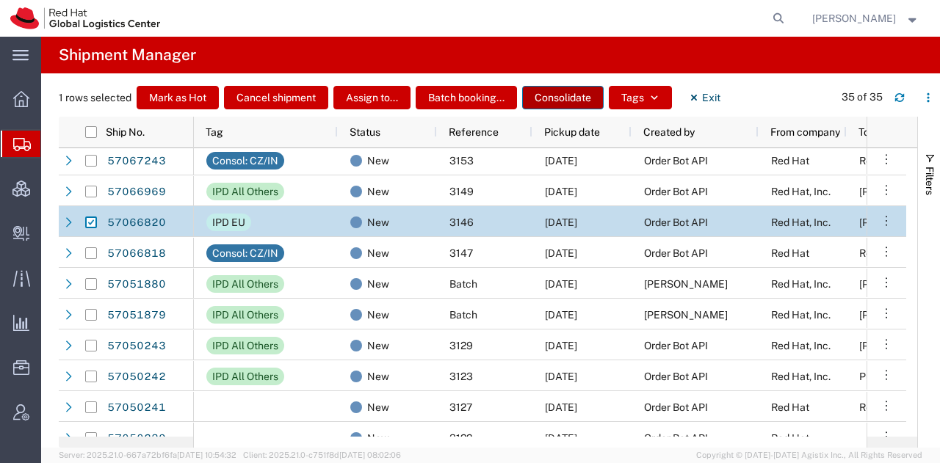
click at [568, 101] on button "Consolidate" at bounding box center [562, 97] width 81 height 23
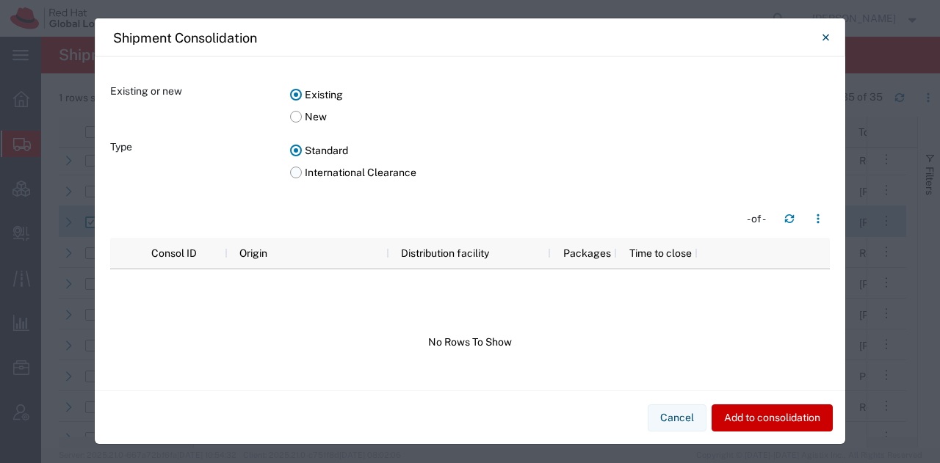
click at [295, 170] on label "International Clearance" at bounding box center [559, 172] width 539 height 22
click at [0, 0] on input "International Clearance" at bounding box center [0, 0] width 0 height 0
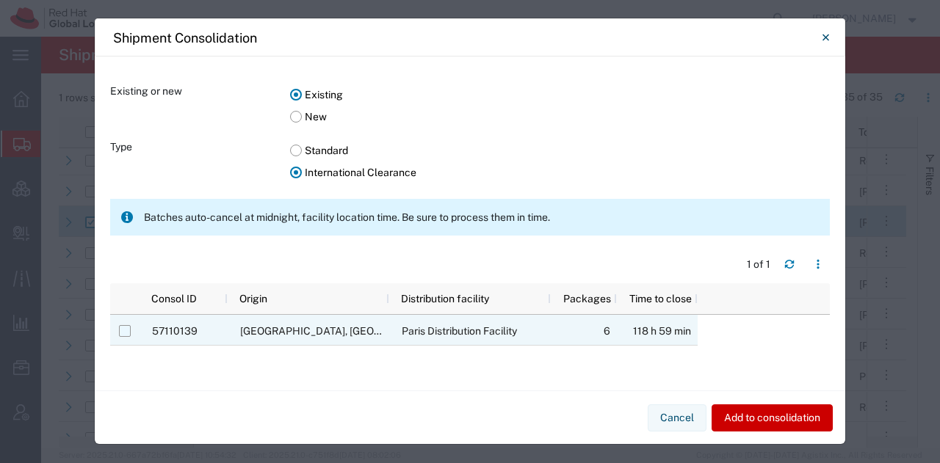
click at [124, 329] on input "Press Space to toggle row selection (unchecked)" at bounding box center [125, 331] width 12 height 12
checkbox input "true"
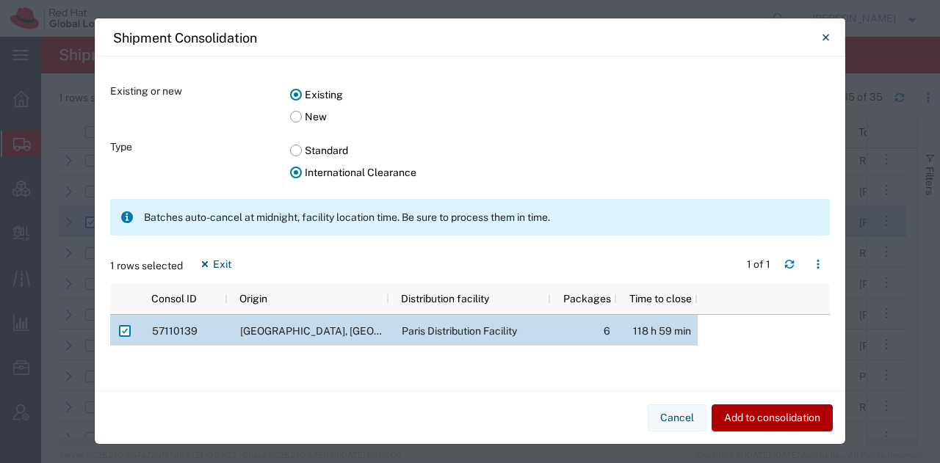
click at [733, 415] on button "Add to consolidation" at bounding box center [771, 417] width 121 height 27
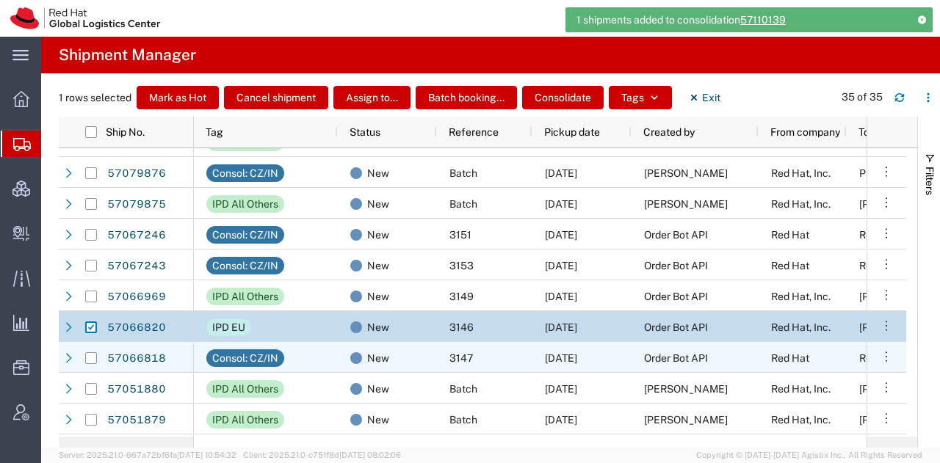
click at [630, 357] on div "[DATE]" at bounding box center [581, 357] width 99 height 31
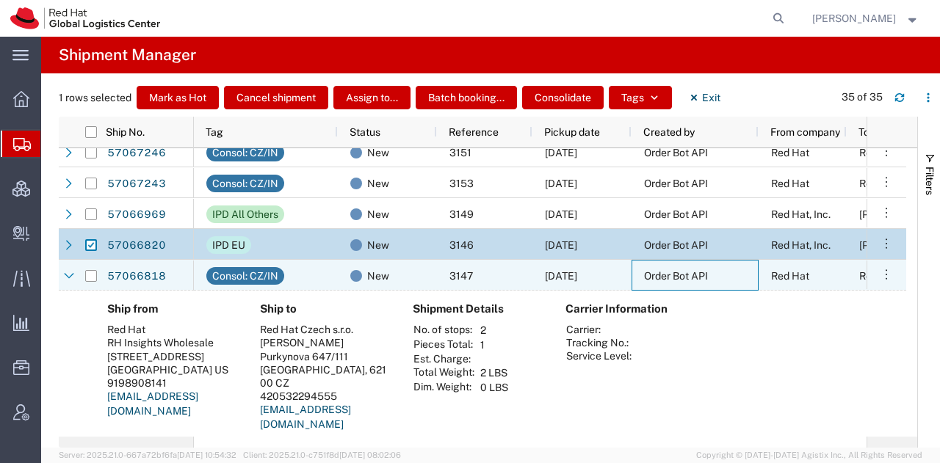
click at [639, 275] on div "Order Bot API" at bounding box center [694, 275] width 127 height 31
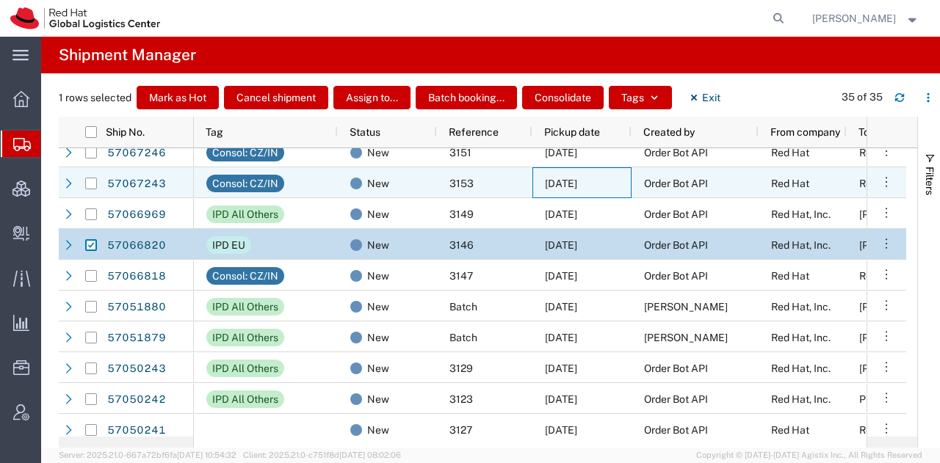
click at [595, 172] on div "[DATE]" at bounding box center [581, 182] width 99 height 31
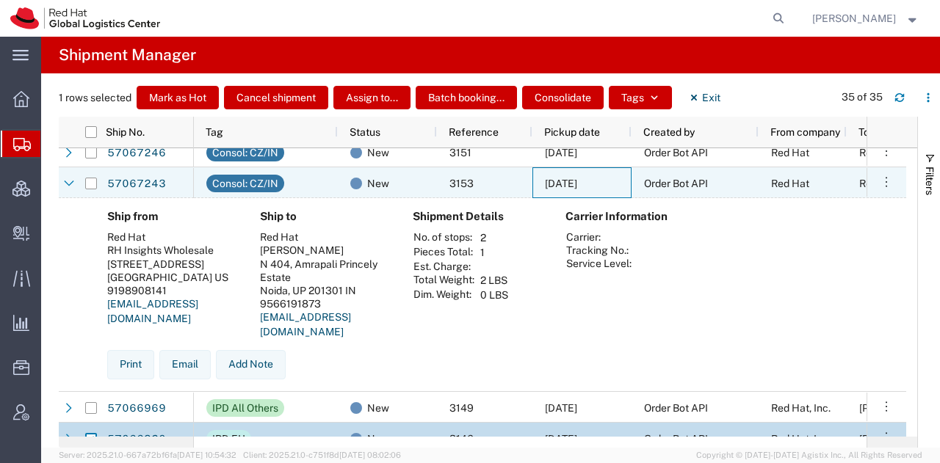
click at [595, 172] on div "[DATE]" at bounding box center [581, 182] width 99 height 31
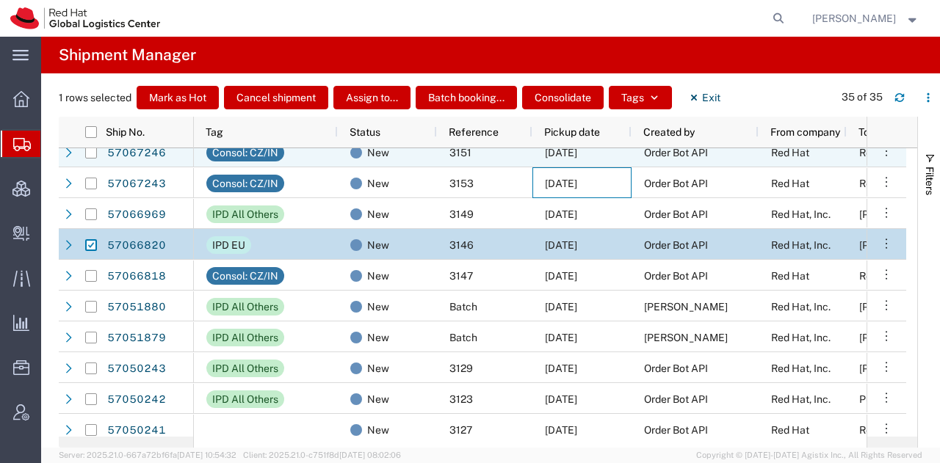
click at [577, 156] on span "[DATE]" at bounding box center [561, 153] width 32 height 12
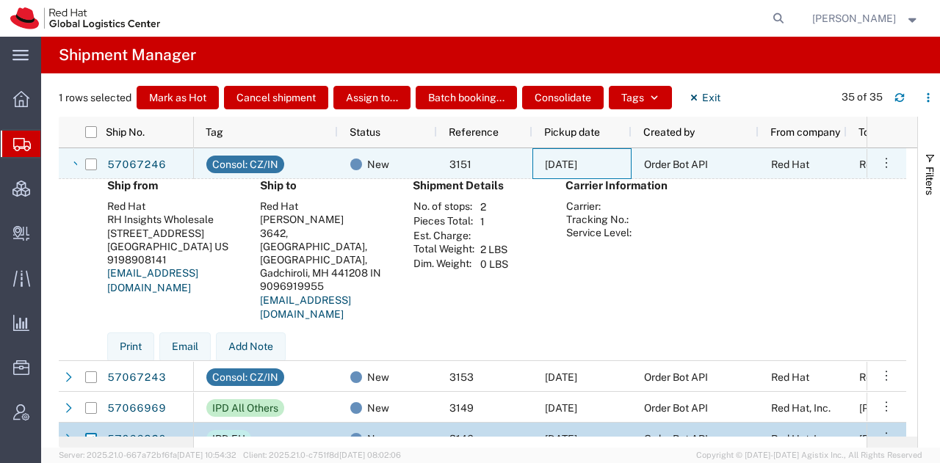
click at [608, 156] on div "[DATE]" at bounding box center [581, 163] width 99 height 31
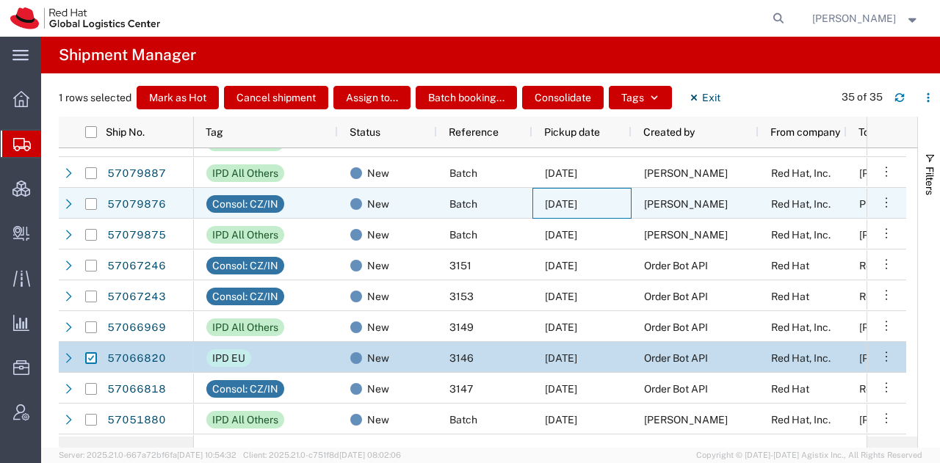
click at [577, 206] on span "[DATE]" at bounding box center [561, 204] width 32 height 12
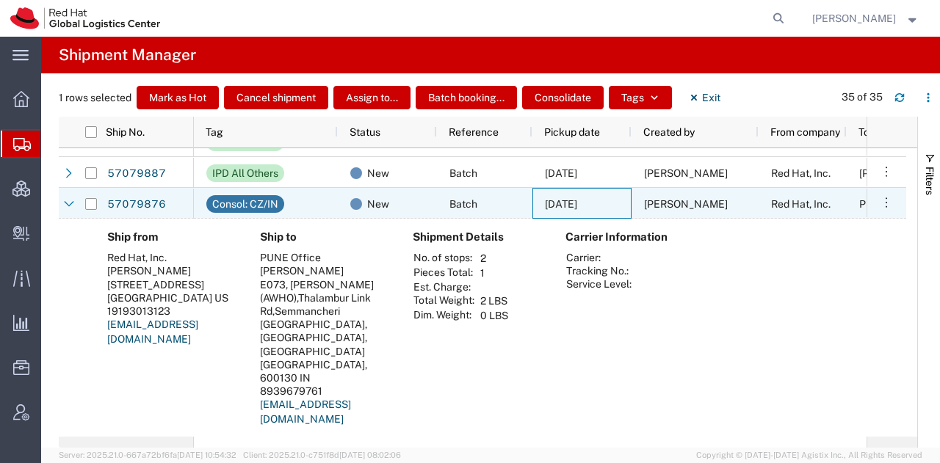
click at [577, 206] on span "[DATE]" at bounding box center [561, 204] width 32 height 12
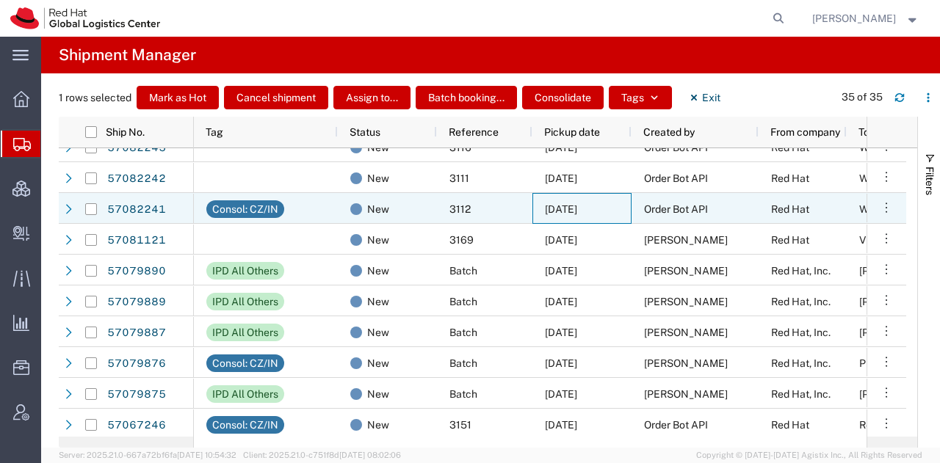
click at [577, 206] on span "[DATE]" at bounding box center [561, 209] width 32 height 12
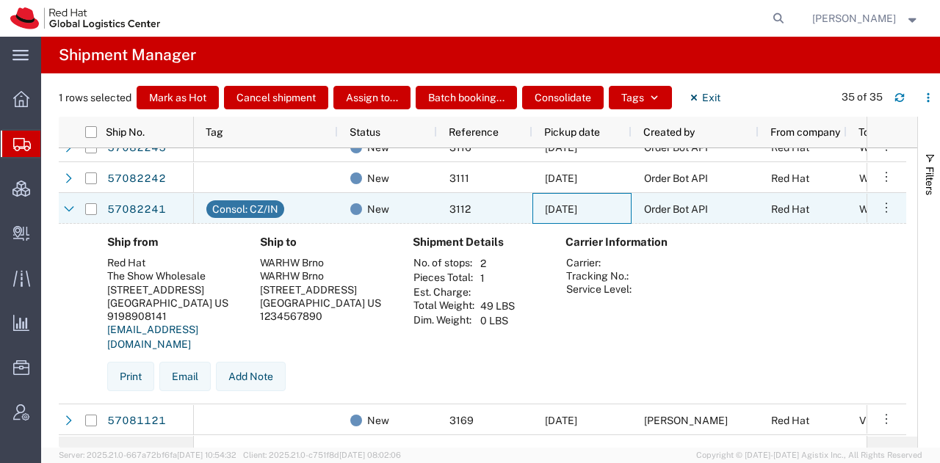
click at [577, 206] on span "[DATE]" at bounding box center [561, 209] width 32 height 12
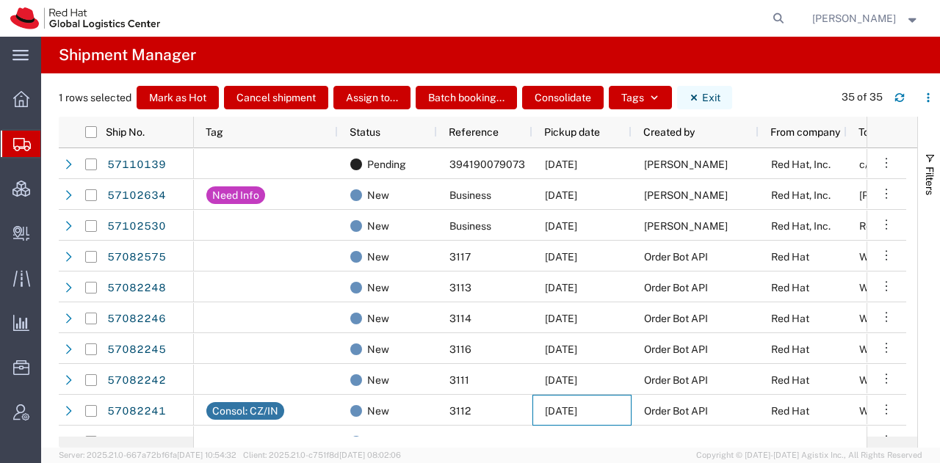
click at [712, 102] on button "Exit" at bounding box center [704, 97] width 55 height 23
checkbox input "false"
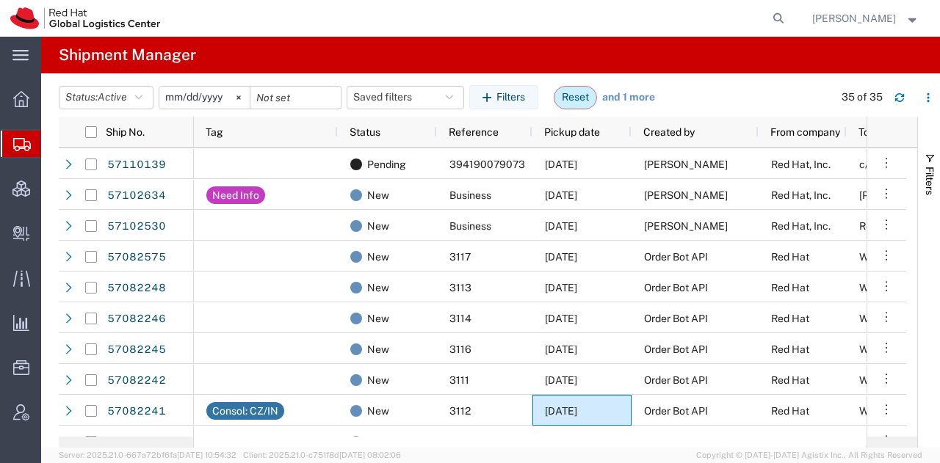
click at [584, 93] on button "Reset" at bounding box center [574, 97] width 43 height 23
type input "[DATE]"
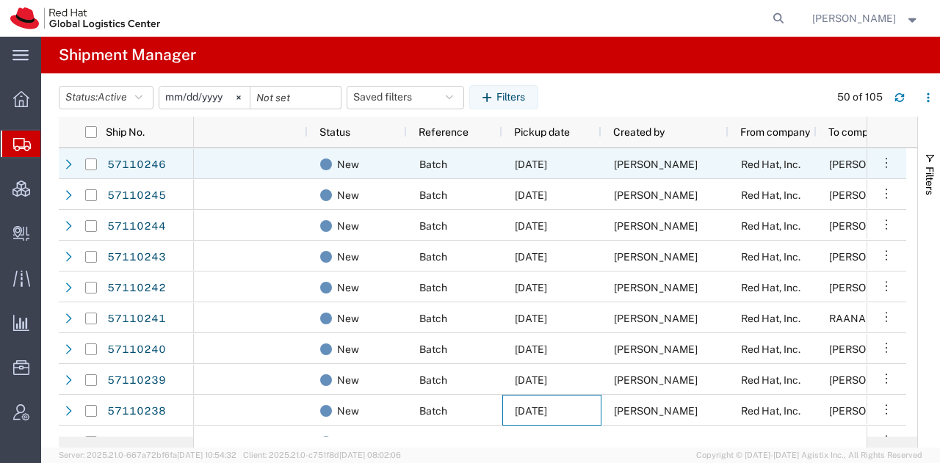
scroll to position [0, 68]
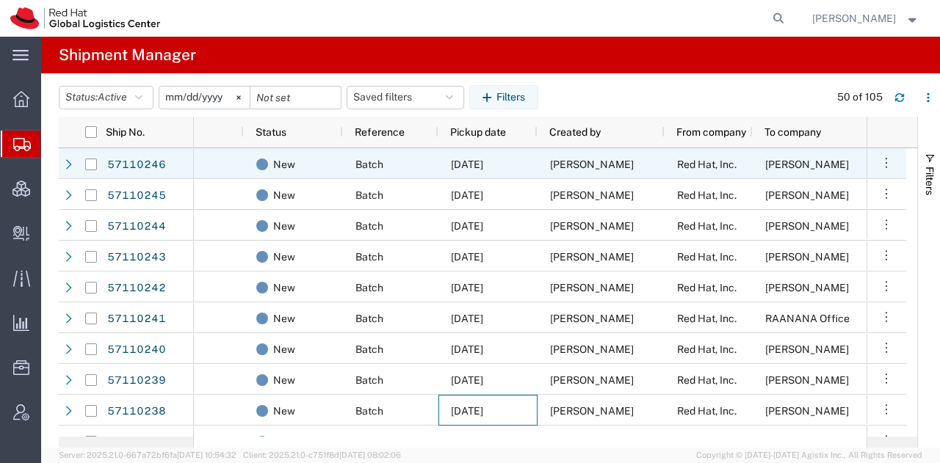
click at [483, 164] on span "[DATE]" at bounding box center [467, 165] width 32 height 12
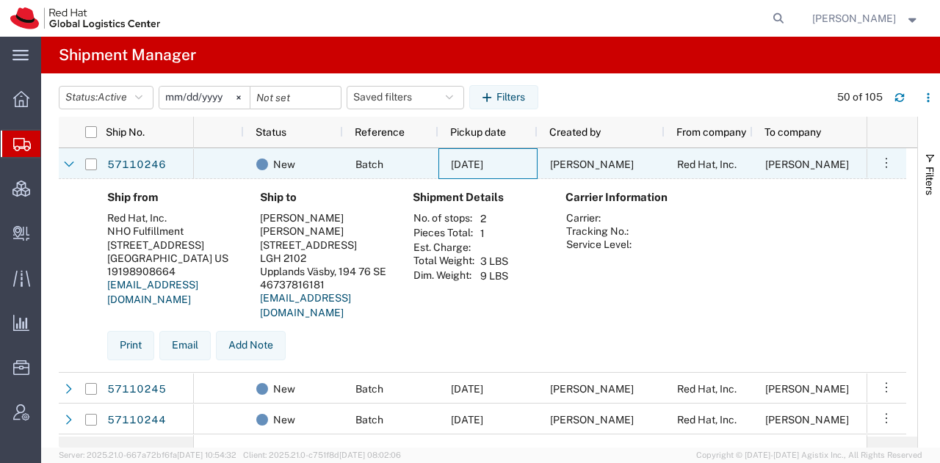
click at [483, 164] on span "[DATE]" at bounding box center [467, 165] width 32 height 12
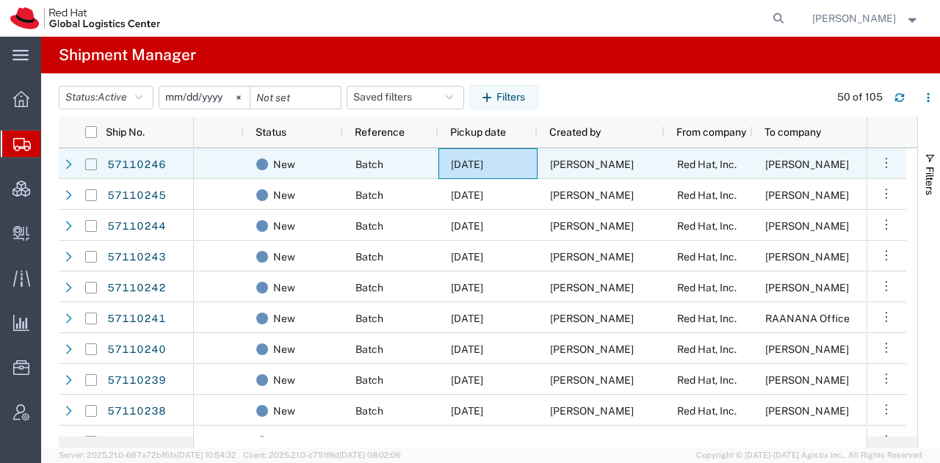
click at [87, 161] on input "Press Space to toggle row selection (unchecked)" at bounding box center [91, 165] width 12 height 12
checkbox input "true"
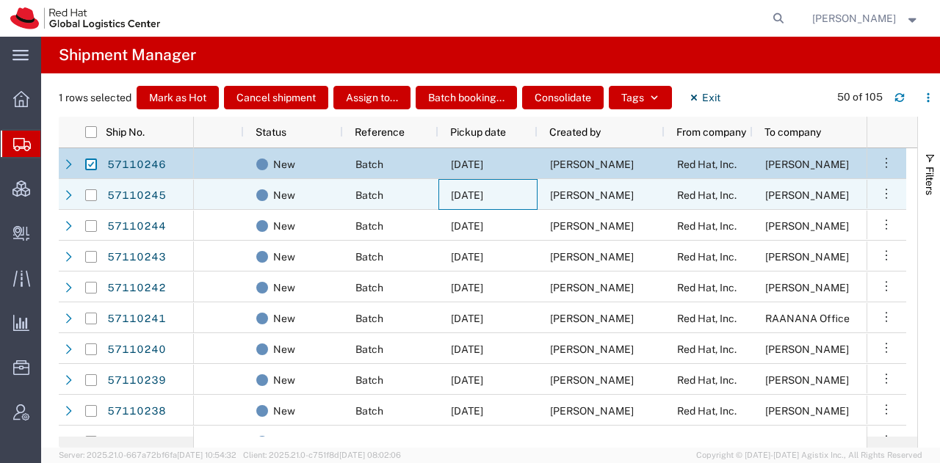
click at [440, 186] on div "[DATE]" at bounding box center [487, 194] width 99 height 31
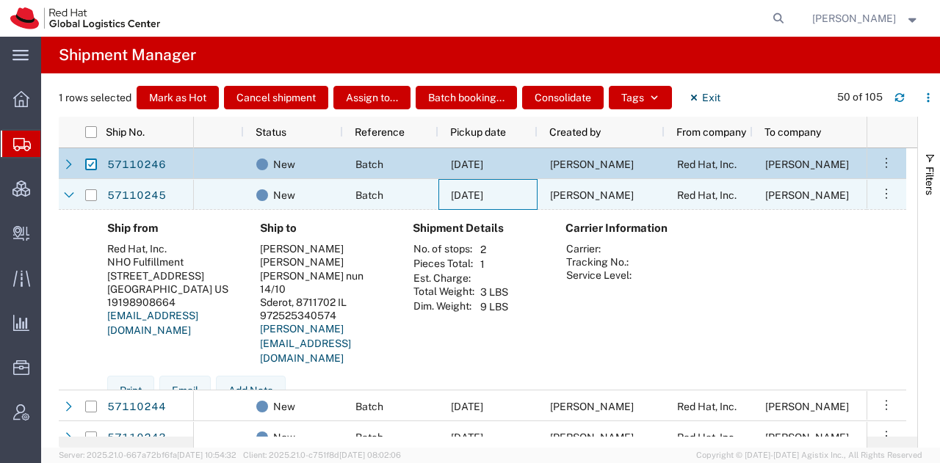
click at [440, 186] on div "[DATE]" at bounding box center [487, 194] width 99 height 31
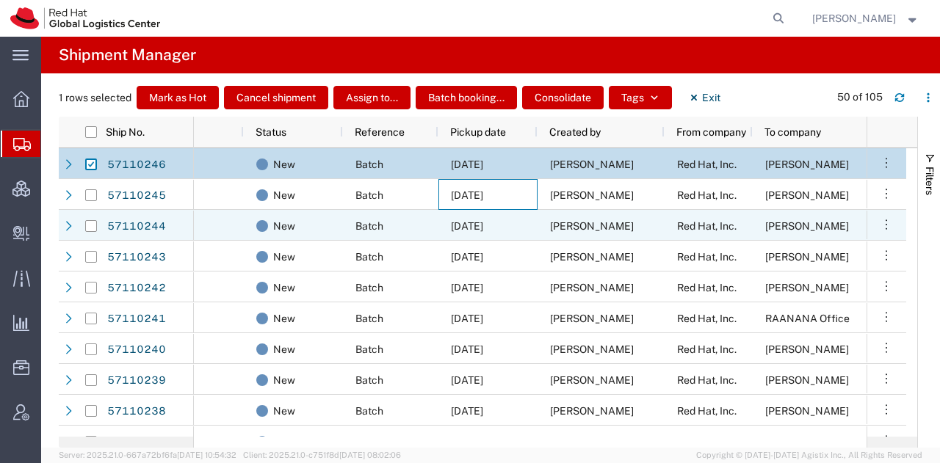
click at [465, 220] on span "[DATE]" at bounding box center [467, 226] width 32 height 12
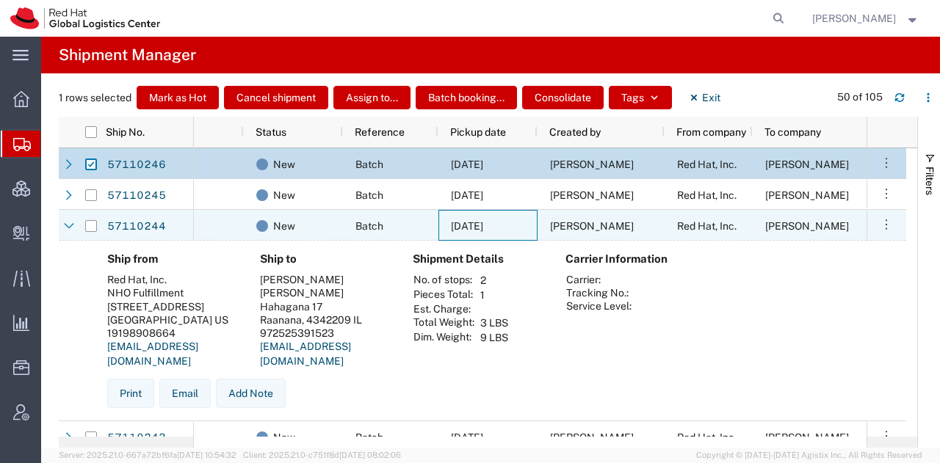
click at [465, 220] on span "[DATE]" at bounding box center [467, 226] width 32 height 12
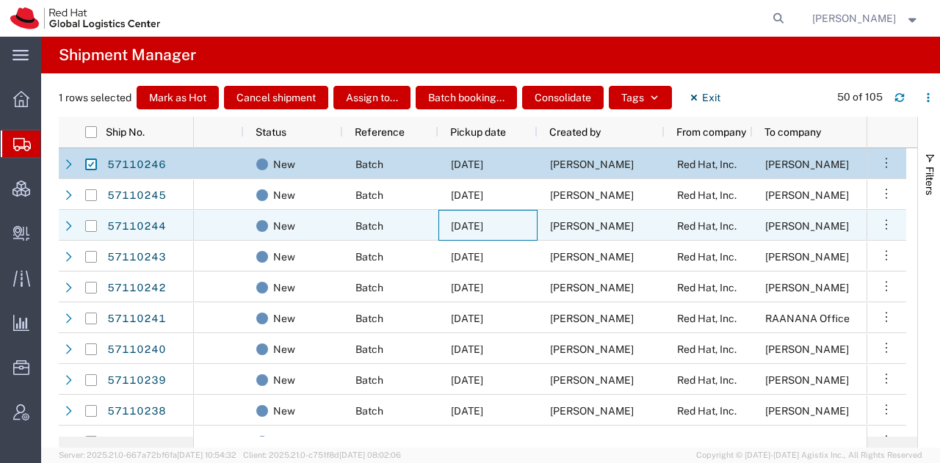
scroll to position [26, 0]
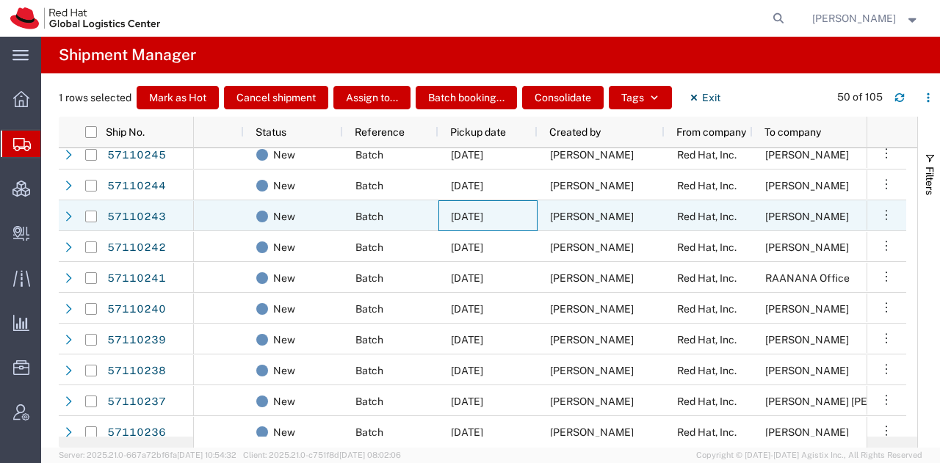
click at [465, 219] on span "[DATE]" at bounding box center [467, 217] width 32 height 12
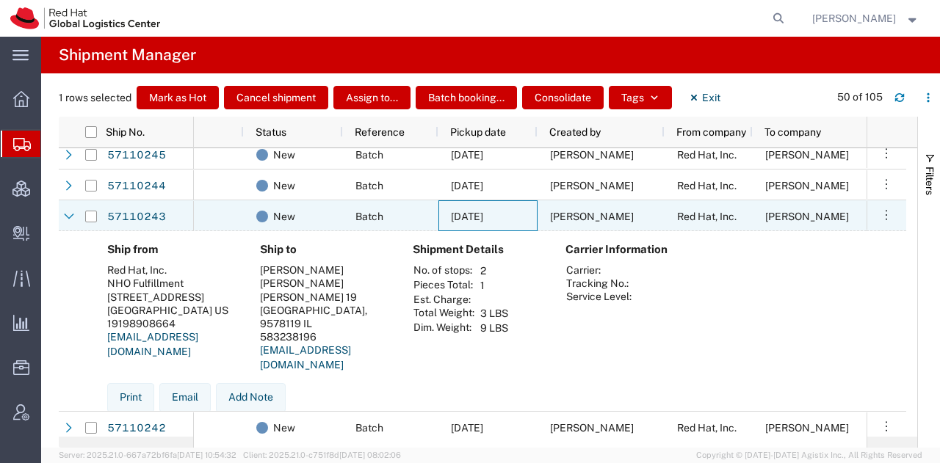
click at [465, 219] on span "[DATE]" at bounding box center [467, 217] width 32 height 12
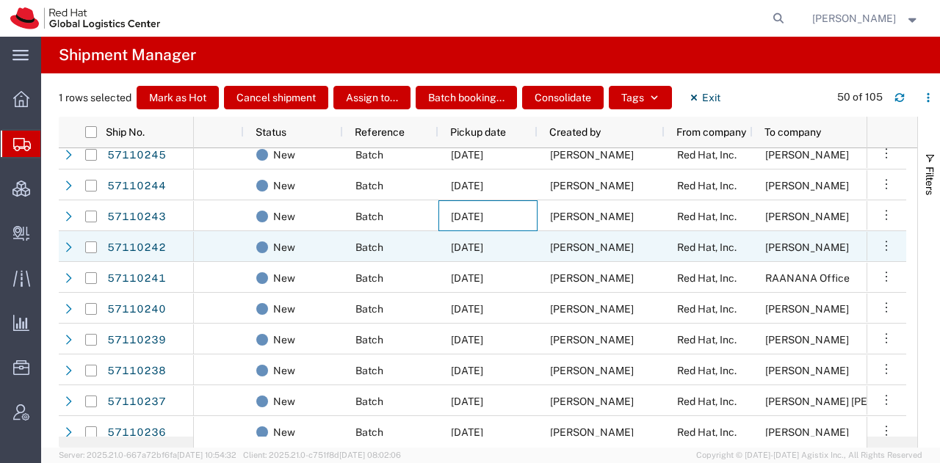
click at [479, 246] on span "[DATE]" at bounding box center [467, 247] width 32 height 12
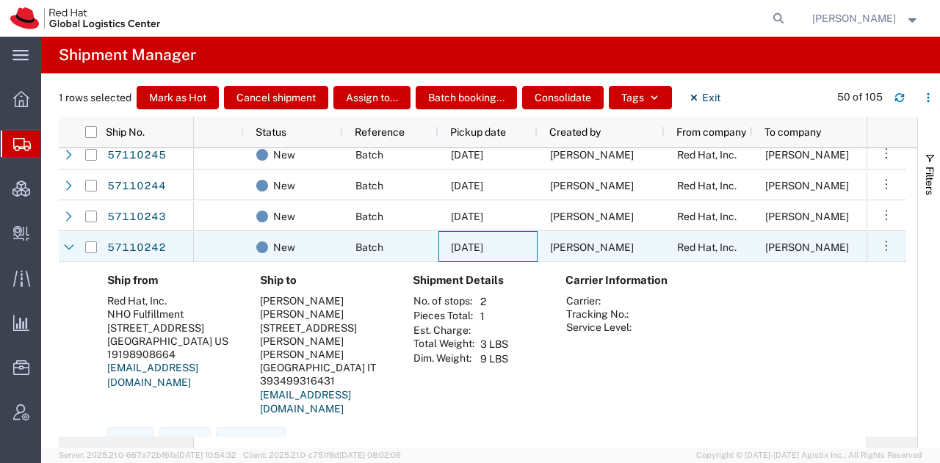
click at [479, 246] on span "[DATE]" at bounding box center [467, 247] width 32 height 12
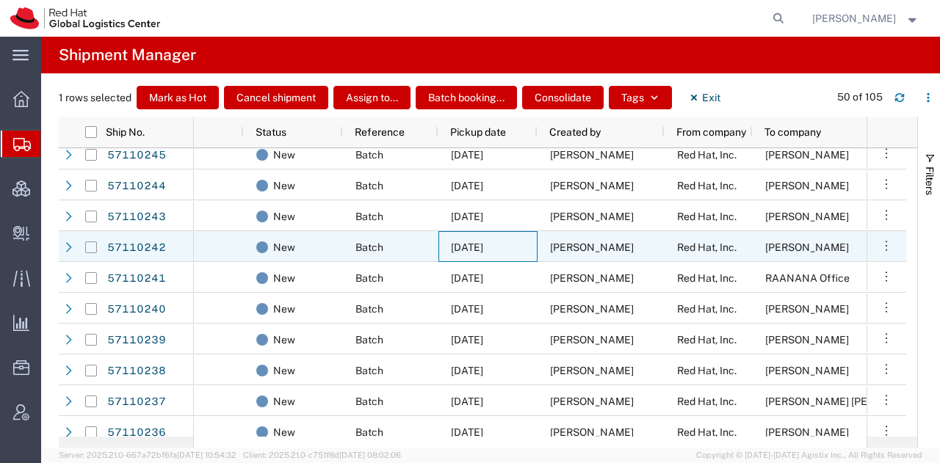
click at [92, 244] on input "Press Space to toggle row selection (unchecked)" at bounding box center [91, 247] width 12 height 12
checkbox input "true"
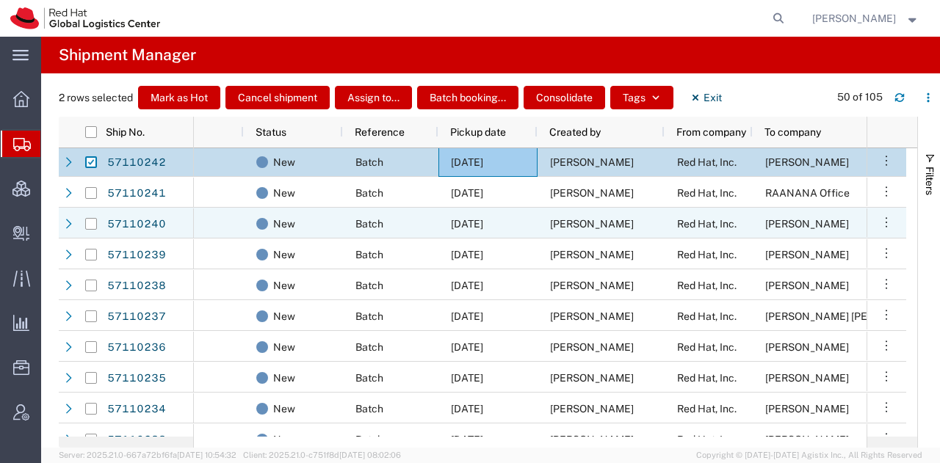
click at [438, 221] on div "[DATE]" at bounding box center [487, 223] width 99 height 31
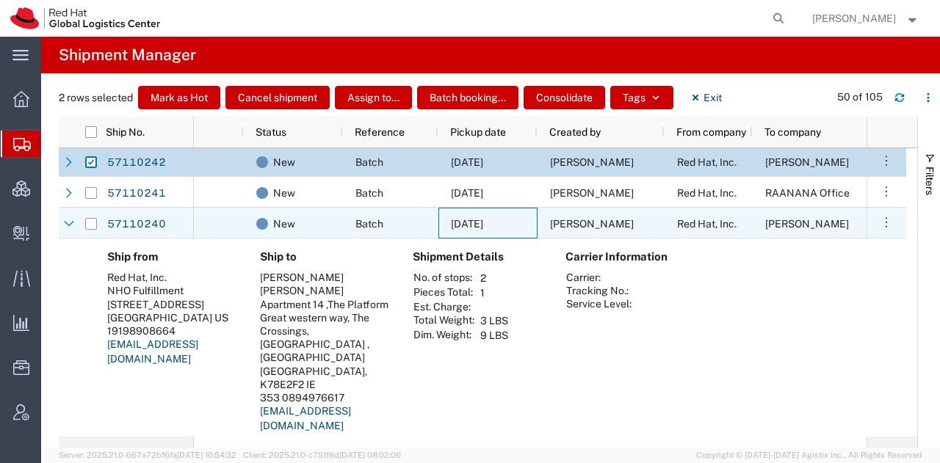
click at [438, 221] on div "[DATE]" at bounding box center [487, 223] width 99 height 31
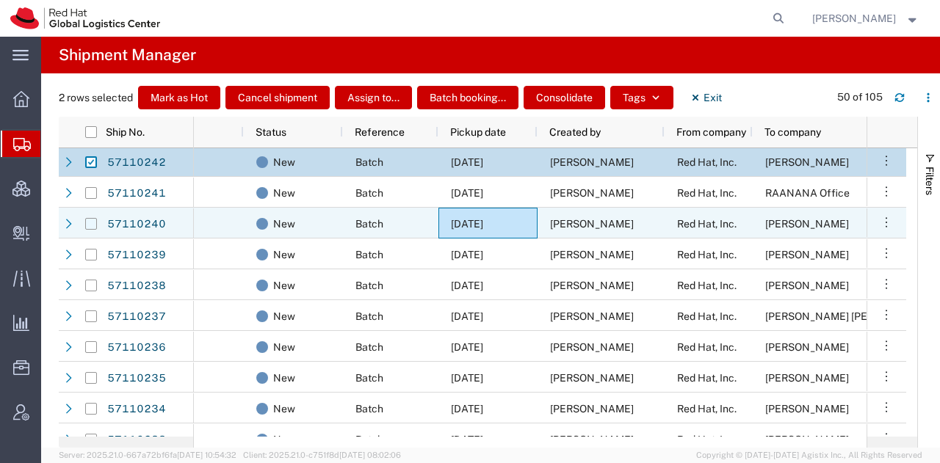
click at [94, 222] on input "Press Space to toggle row selection (unchecked)" at bounding box center [91, 224] width 12 height 12
checkbox input "true"
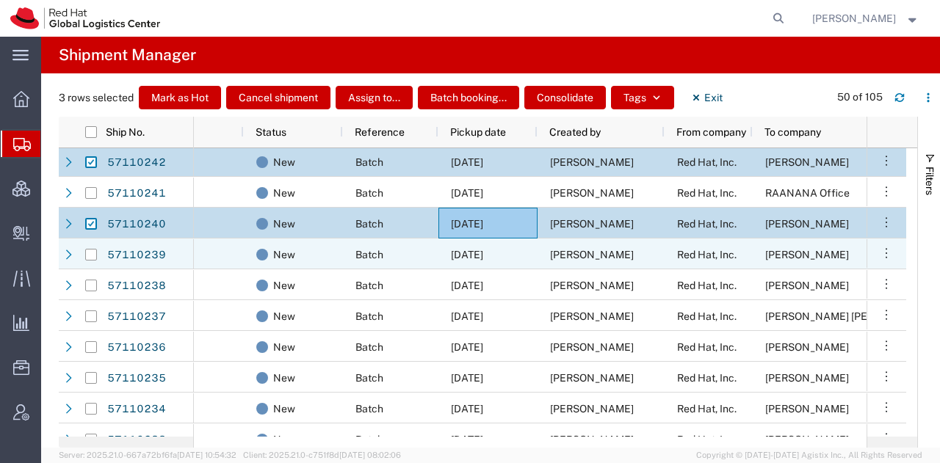
click at [459, 250] on span "[DATE]" at bounding box center [467, 255] width 32 height 12
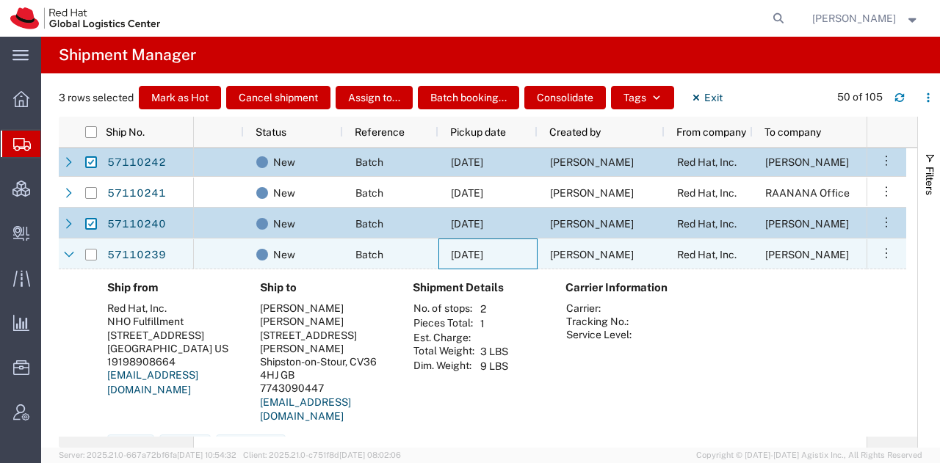
click at [459, 250] on span "[DATE]" at bounding box center [467, 255] width 32 height 12
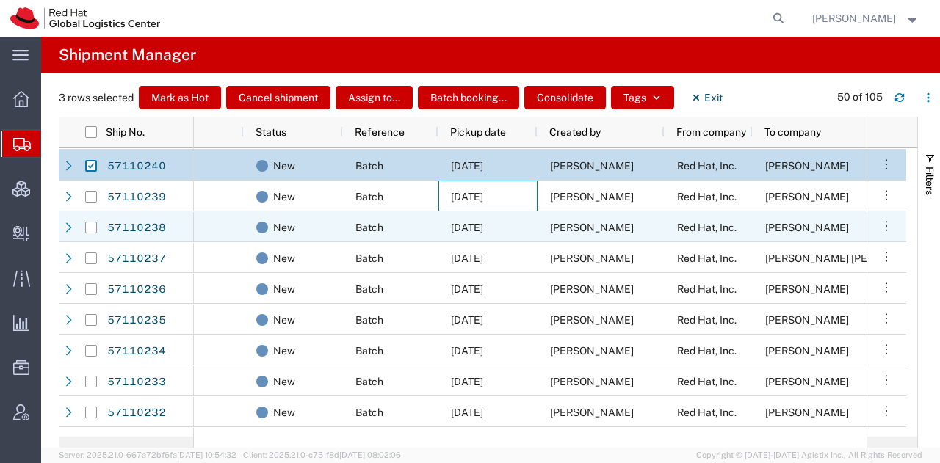
click at [470, 230] on span "[DATE]" at bounding box center [467, 228] width 32 height 12
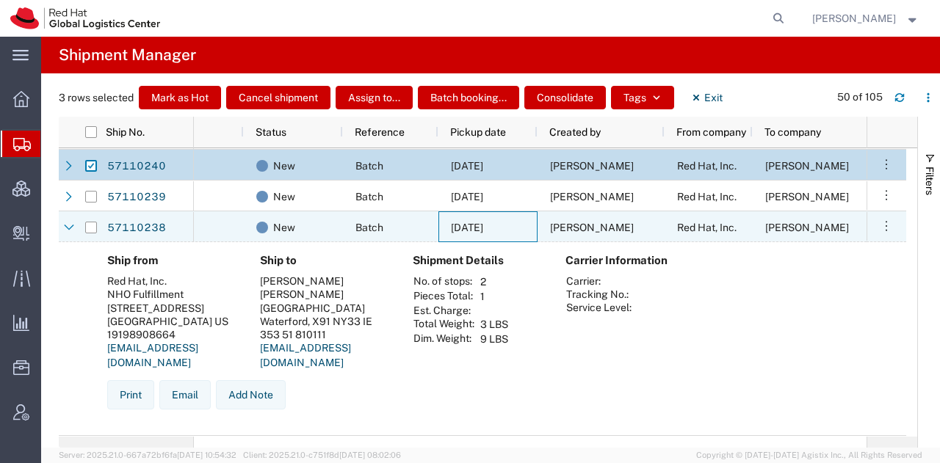
click at [470, 230] on span "[DATE]" at bounding box center [467, 228] width 32 height 12
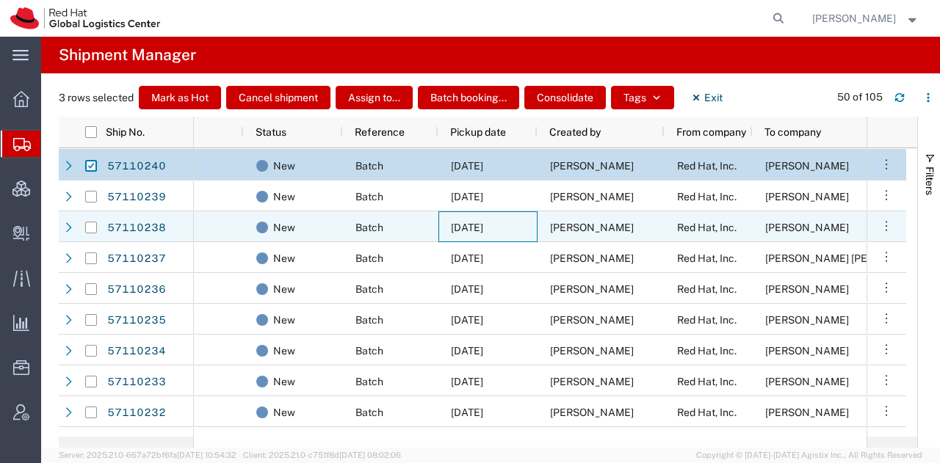
click at [448, 221] on div "[DATE]" at bounding box center [487, 226] width 99 height 31
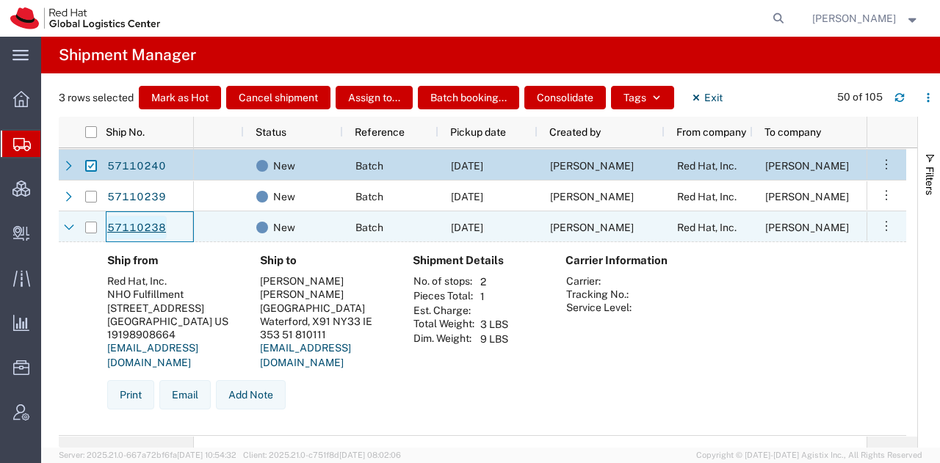
click at [147, 227] on link "57110238" at bounding box center [136, 227] width 60 height 23
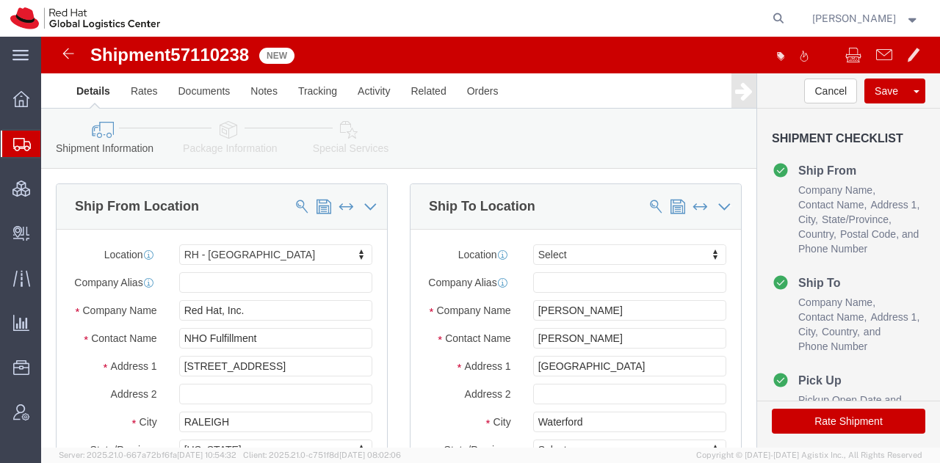
select select "38014"
select select
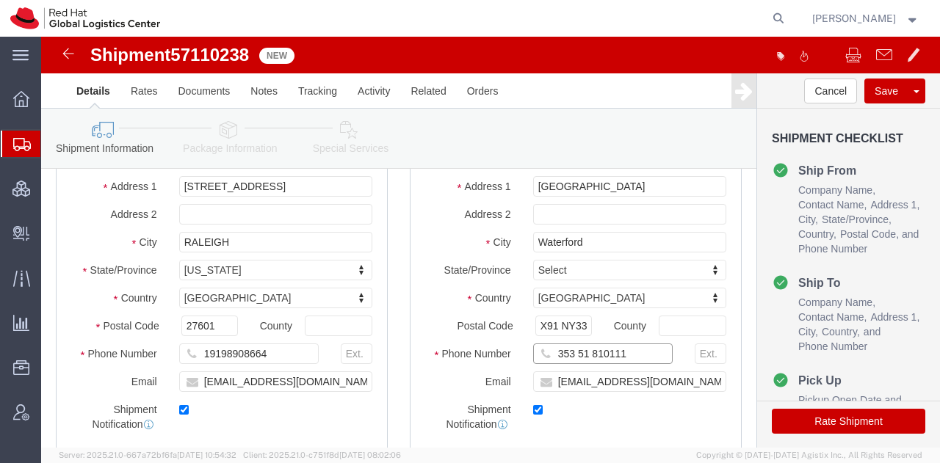
drag, startPoint x: 579, startPoint y: 331, endPoint x: 371, endPoint y: 275, distance: 215.1
click div "Location My Profile Location RH - Amsterdam - MSO RH - Amsterdam Data Center RH…"
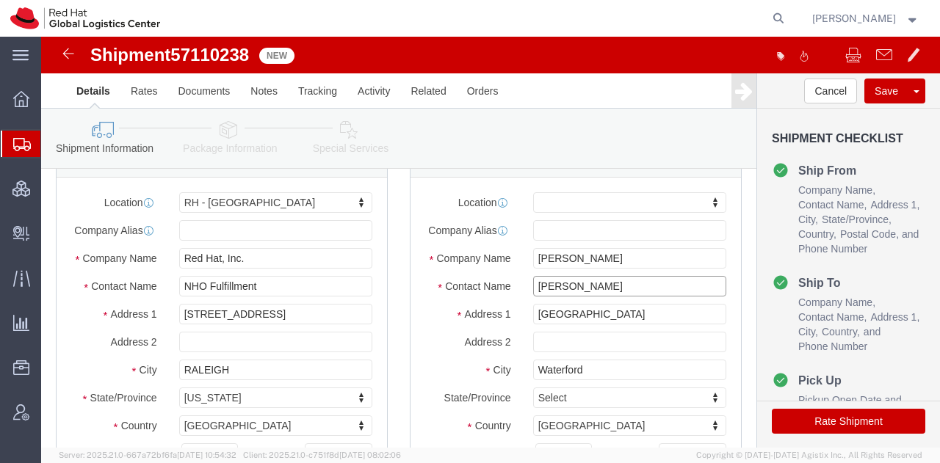
click input "Ashish Oli"
type input "Ashish O"
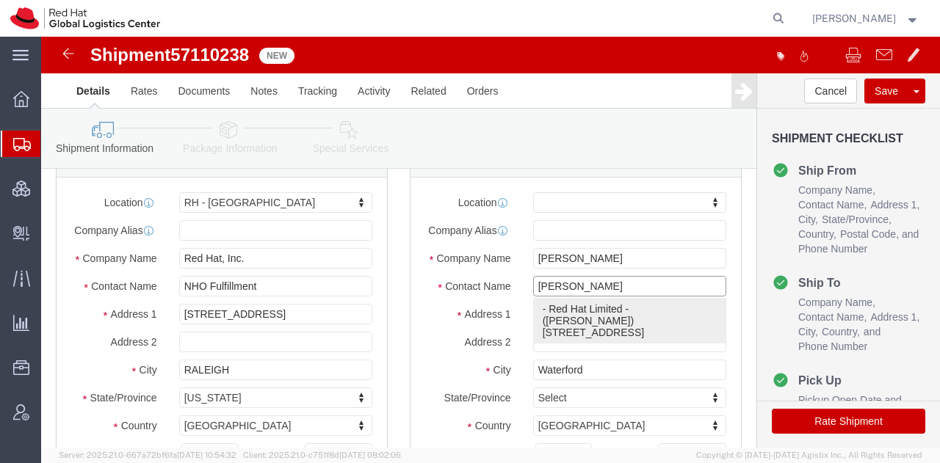
click p "- Red Hat Limited - (Ashish Oli) Communication House, Cork Road, 1st Floor, WAT…"
select select "38045"
type input "Red Hat Limited"
type input "Communication House, Cork Road"
type input "1st Floor"
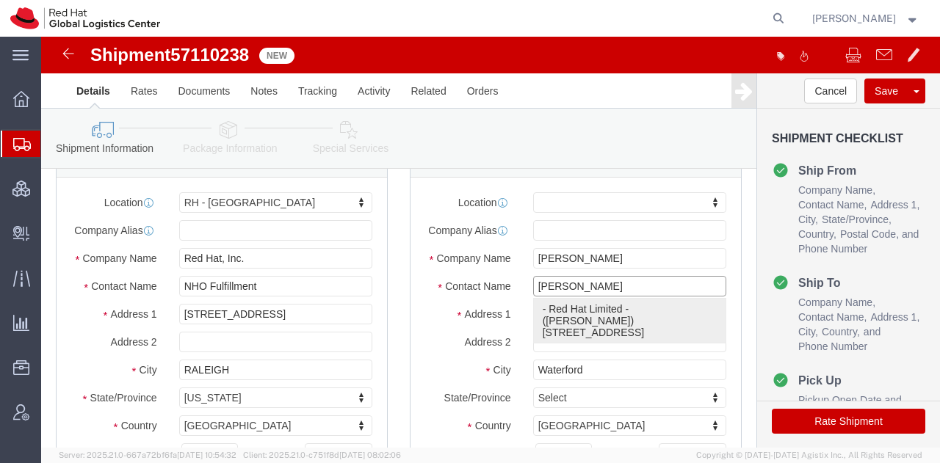
type input "WATERFORD"
type input "X91NY33"
type input "Ashish Oli"
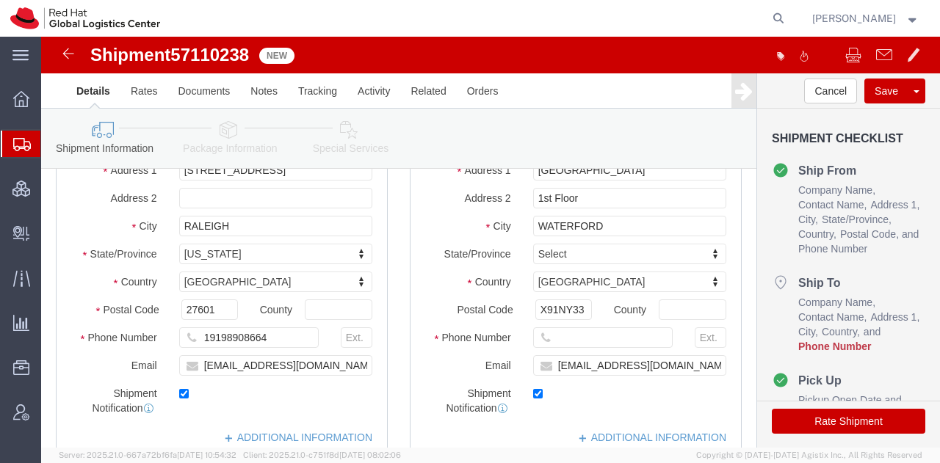
scroll to position [208, 0]
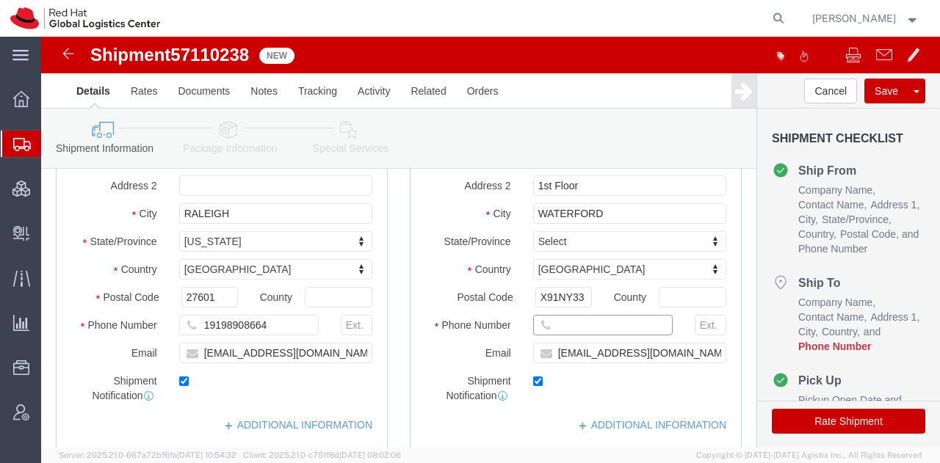
click input "text"
paste input "353 51 810111"
type input "353 51 810111"
click icon
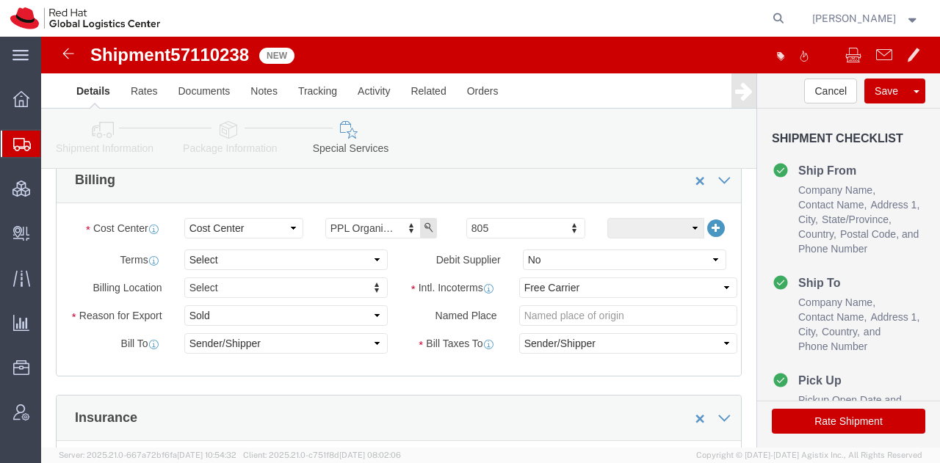
scroll to position [578, 0]
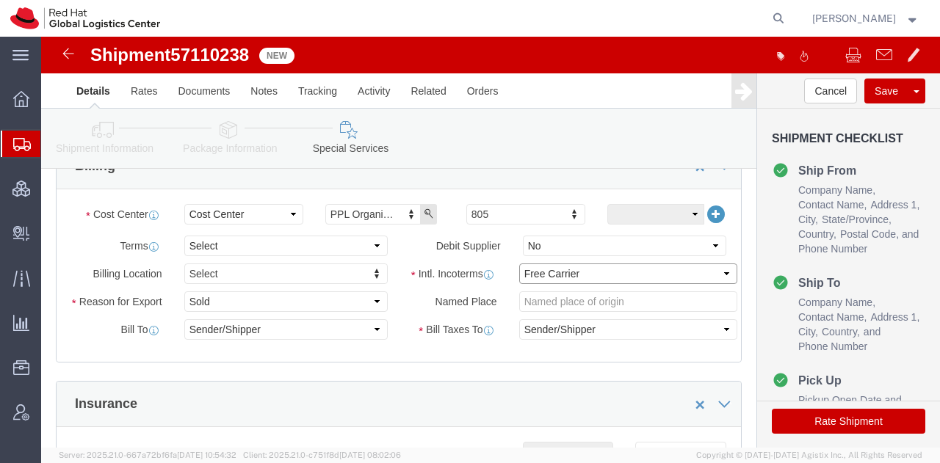
click select "Select Carriage Insurance Paid Carriage Paid To Cost and Freight Cost Insurance…"
select select
click select "Select Carriage Insurance Paid Carriage Paid To Cost and Freight Cost Insurance…"
select select
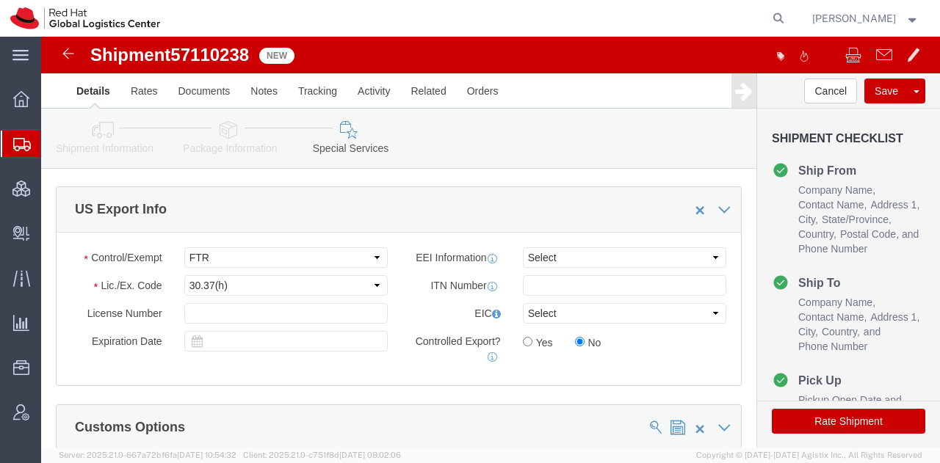
scroll to position [1124, 0]
click button "Save"
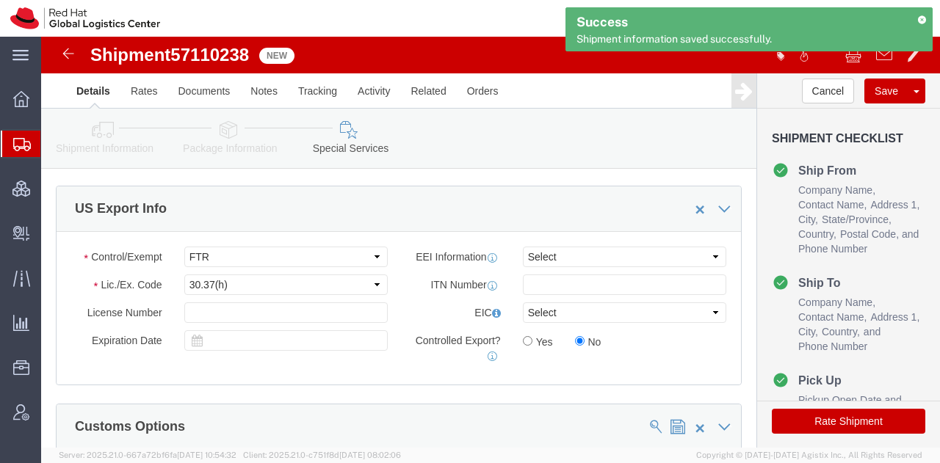
click at [0, 0] on span "Shipment Manager" at bounding box center [0, 0] width 0 height 0
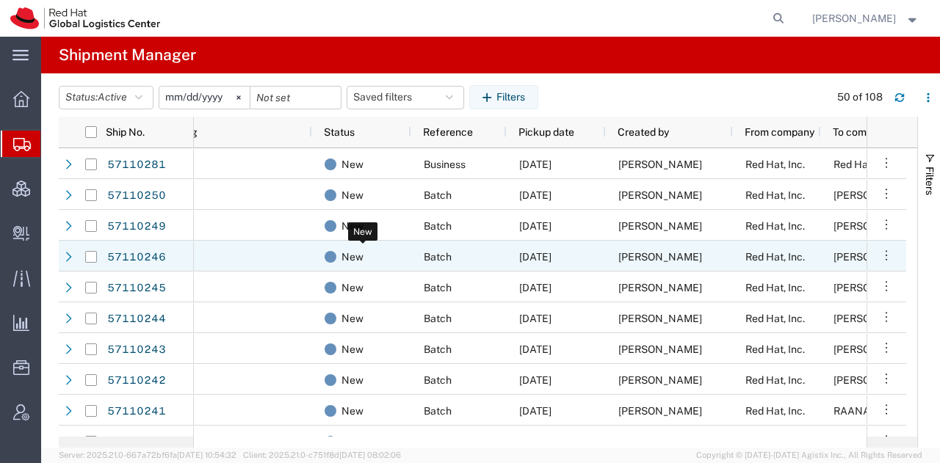
scroll to position [0, 28]
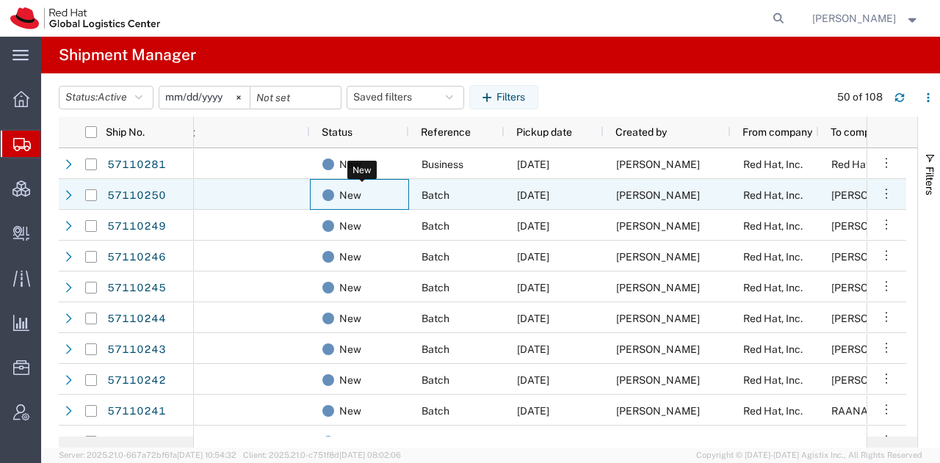
click at [401, 208] on div "New" at bounding box center [362, 195] width 80 height 31
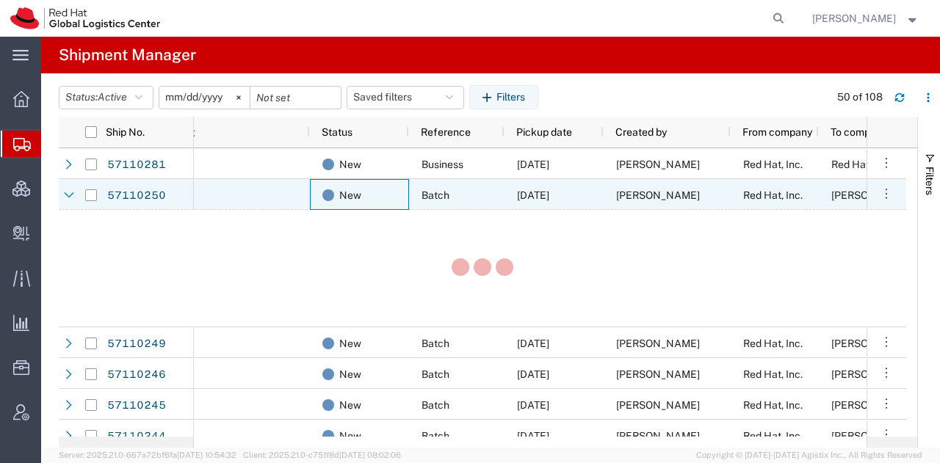
scroll to position [0, 146]
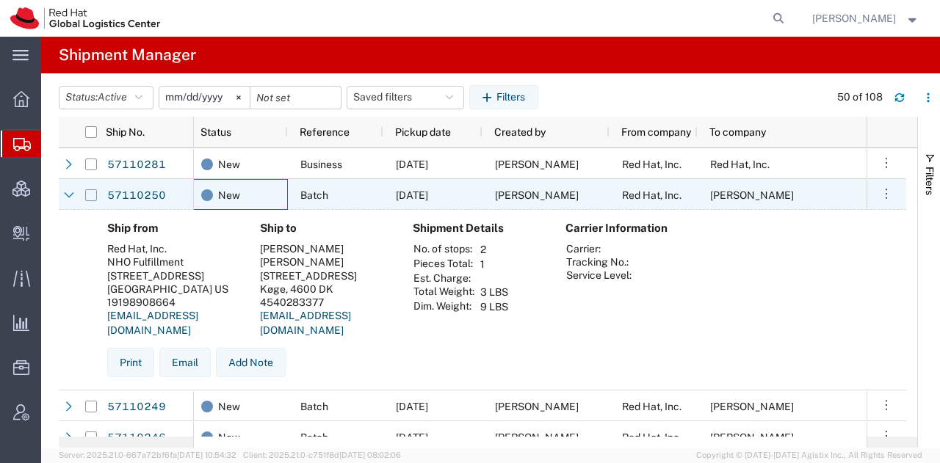
click at [87, 195] on input "Press Space to toggle row selection (unchecked)" at bounding box center [91, 195] width 12 height 12
checkbox input "true"
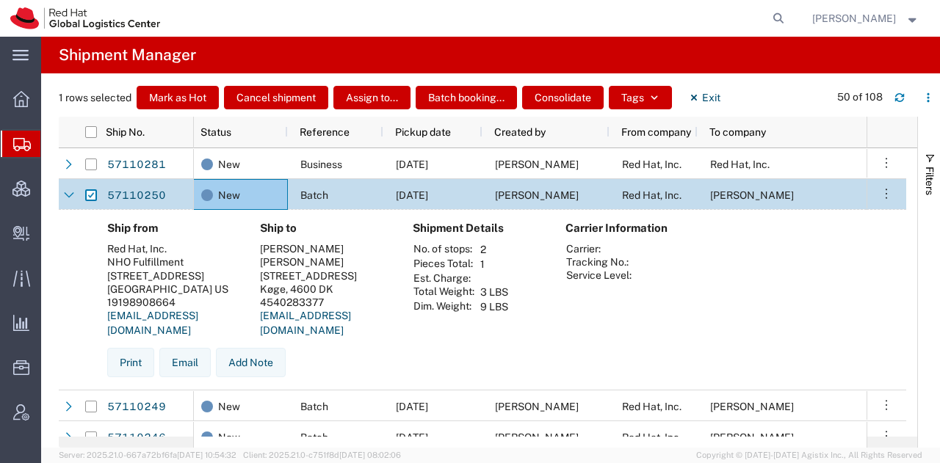
click at [323, 195] on span "Batch" at bounding box center [314, 195] width 28 height 12
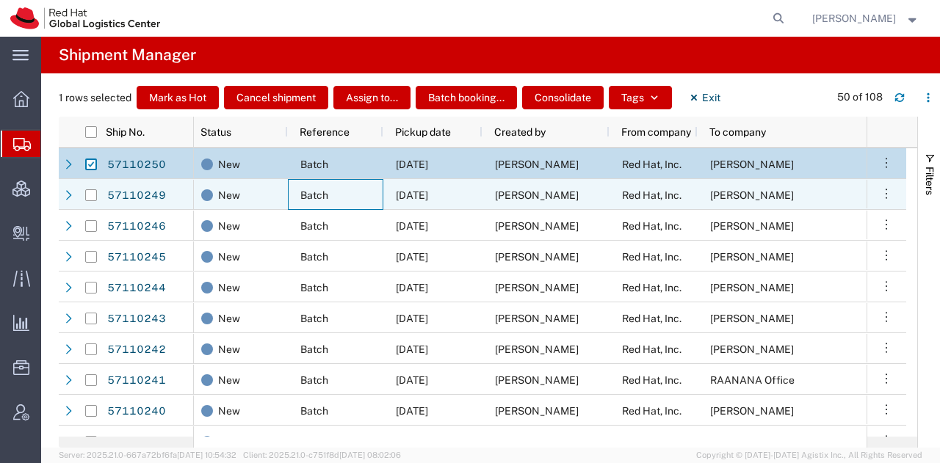
click at [323, 195] on span "Batch" at bounding box center [314, 195] width 28 height 12
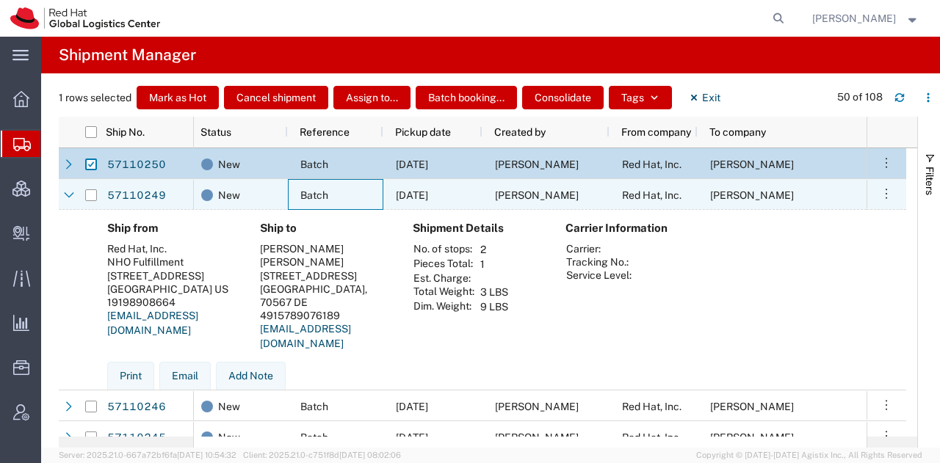
click at [323, 195] on span "Batch" at bounding box center [314, 195] width 28 height 12
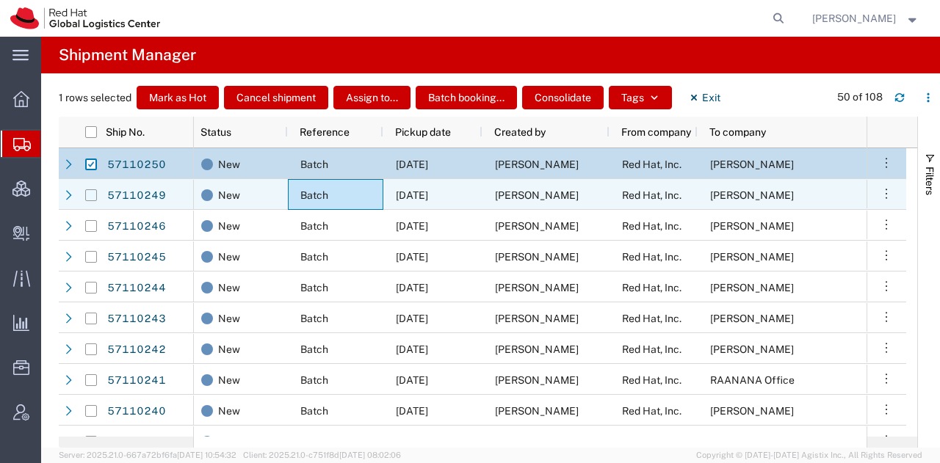
click at [95, 192] on input "Press Space to toggle row selection (unchecked)" at bounding box center [91, 195] width 12 height 12
checkbox input "true"
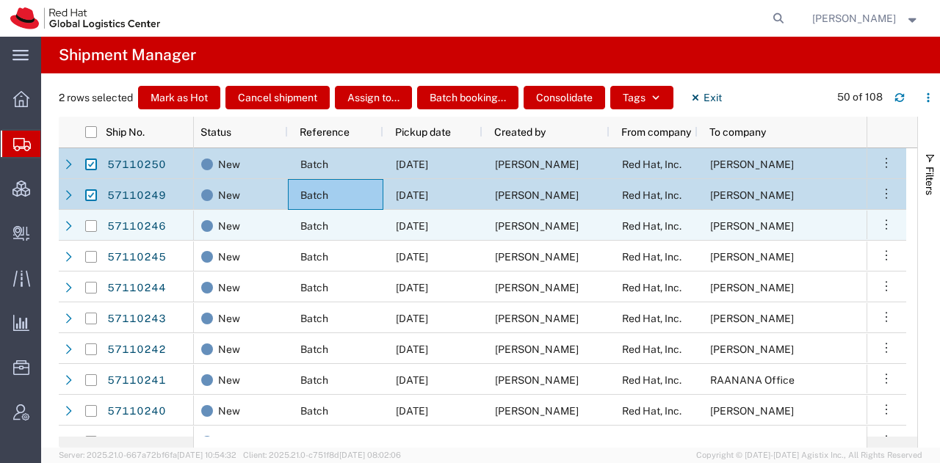
click at [371, 233] on div "Batch" at bounding box center [335, 225] width 95 height 31
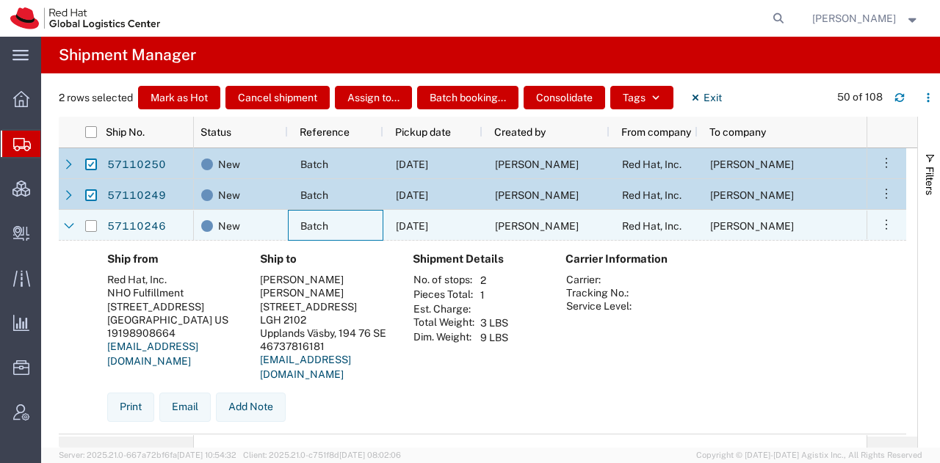
click at [371, 233] on div "Batch" at bounding box center [335, 225] width 95 height 31
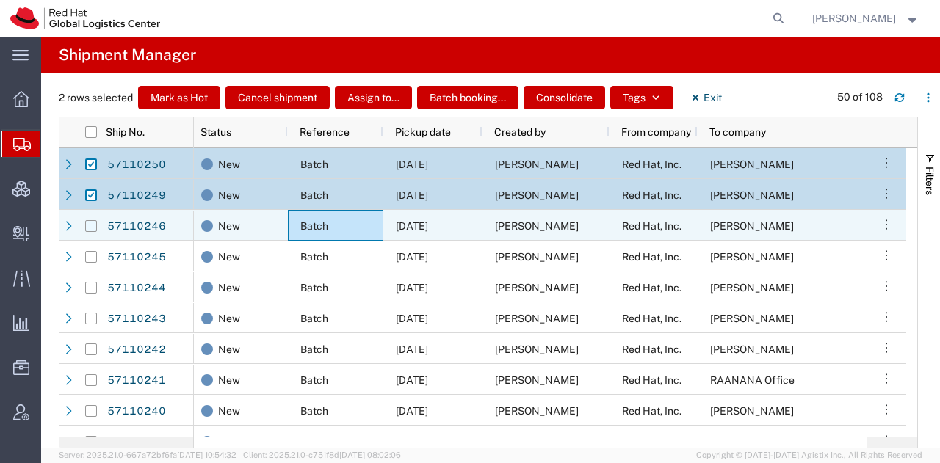
click at [92, 225] on input "Press Space to toggle row selection (unchecked)" at bounding box center [91, 226] width 12 height 12
checkbox input "true"
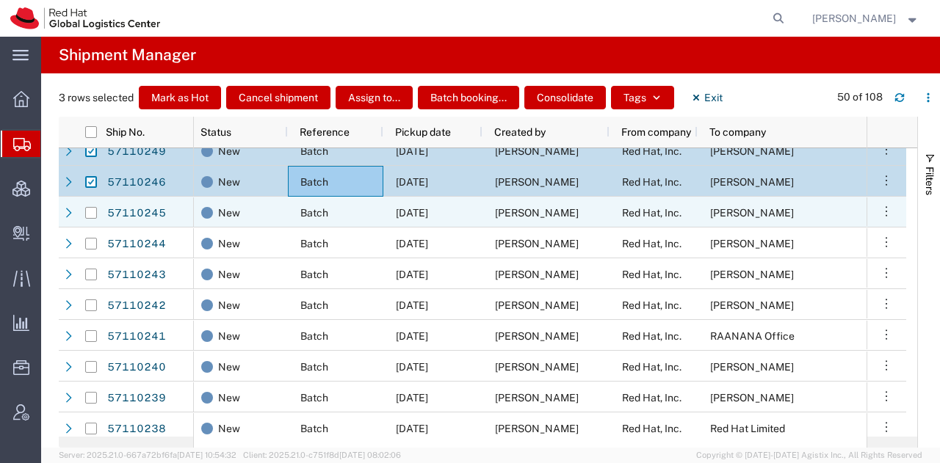
click at [428, 211] on span "[DATE]" at bounding box center [412, 213] width 32 height 12
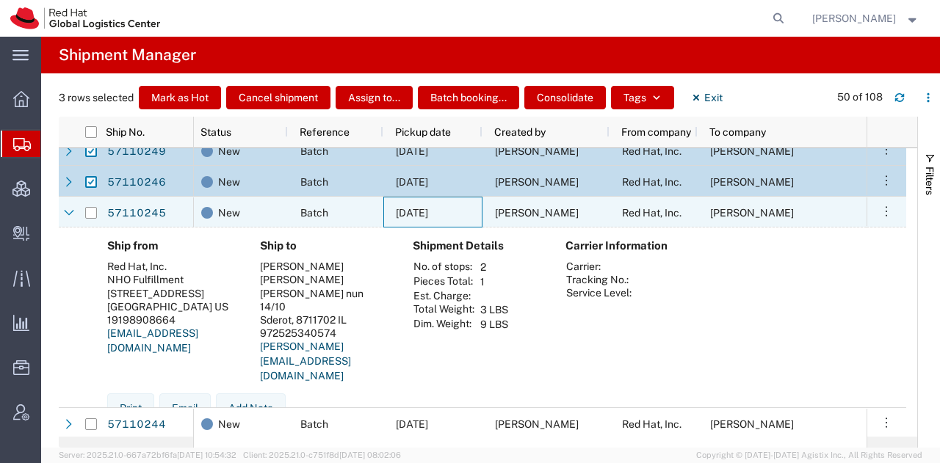
click at [428, 211] on span "[DATE]" at bounding box center [412, 213] width 32 height 12
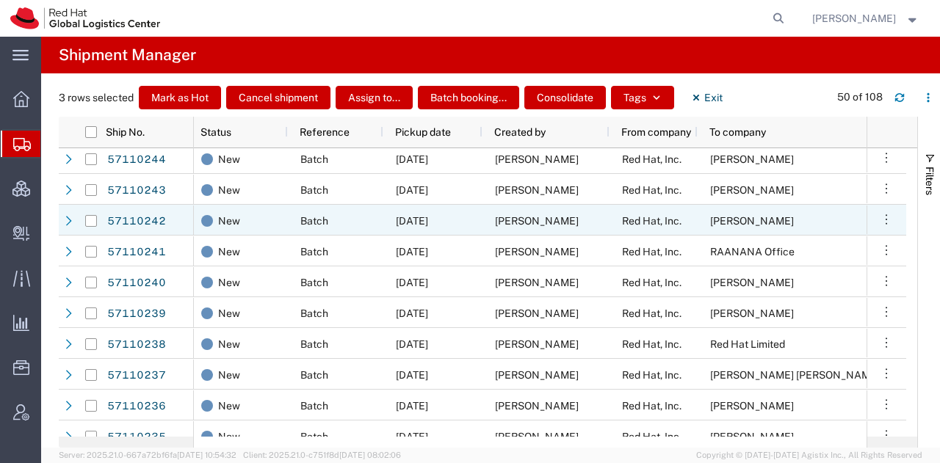
click at [453, 211] on div "[DATE]" at bounding box center [432, 220] width 99 height 31
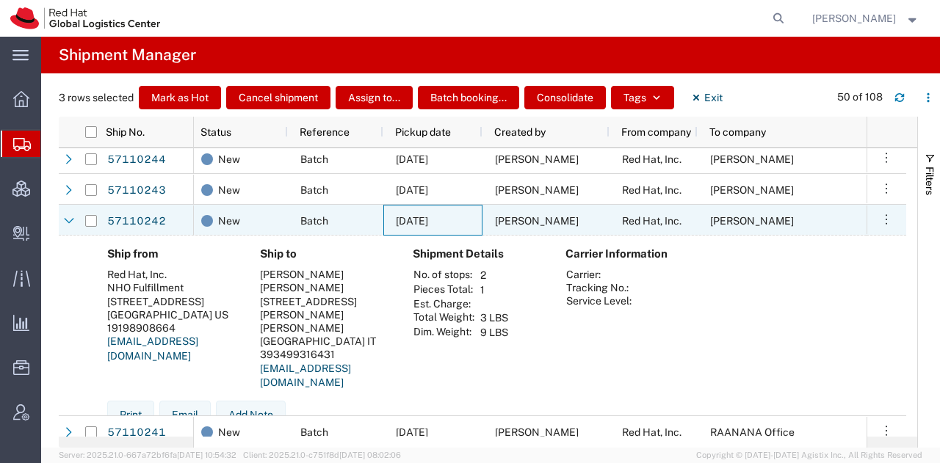
click at [453, 211] on div "[DATE]" at bounding box center [432, 220] width 99 height 31
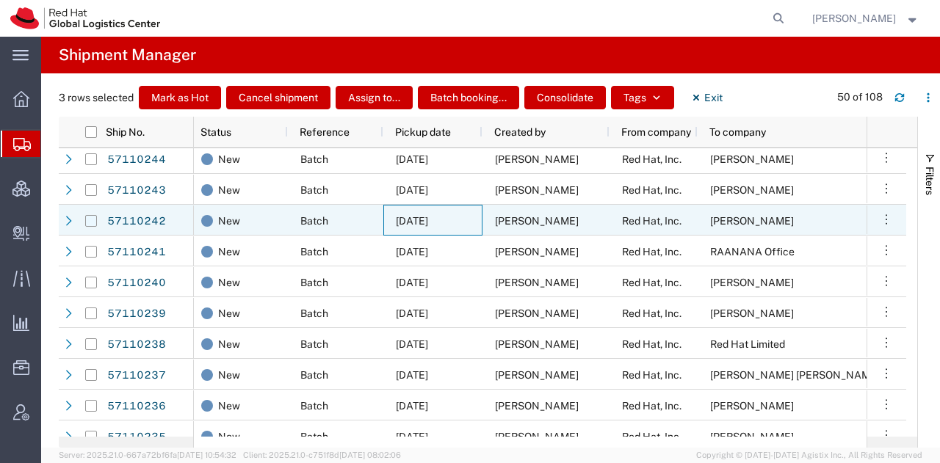
click at [90, 219] on input "Press Space to toggle row selection (unchecked)" at bounding box center [91, 221] width 12 height 12
checkbox input "true"
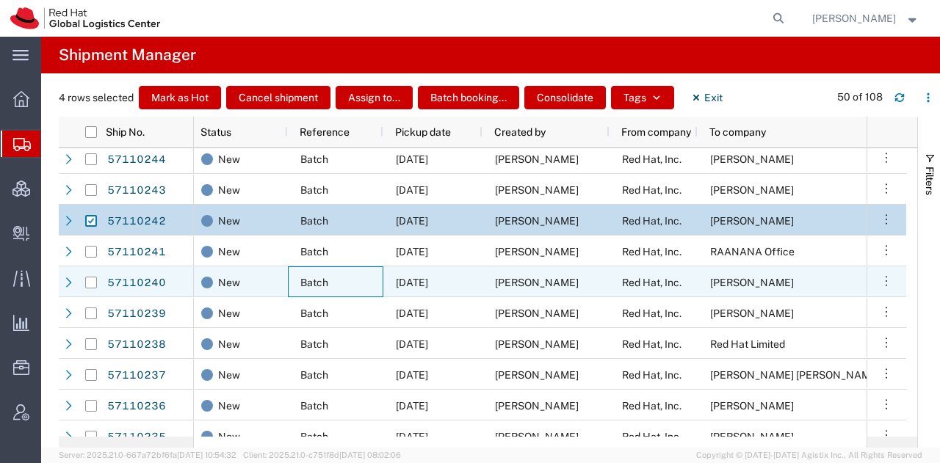
click at [372, 283] on div "Batch" at bounding box center [335, 281] width 95 height 31
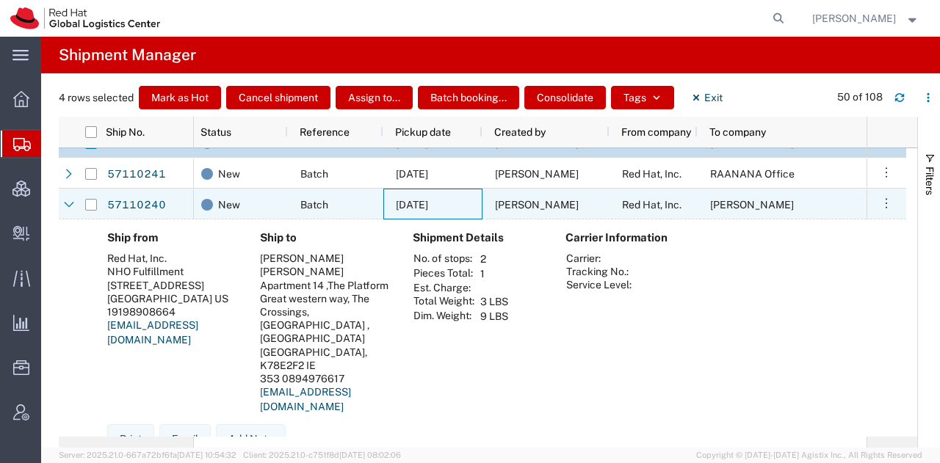
click at [383, 195] on div "[DATE]" at bounding box center [432, 204] width 99 height 31
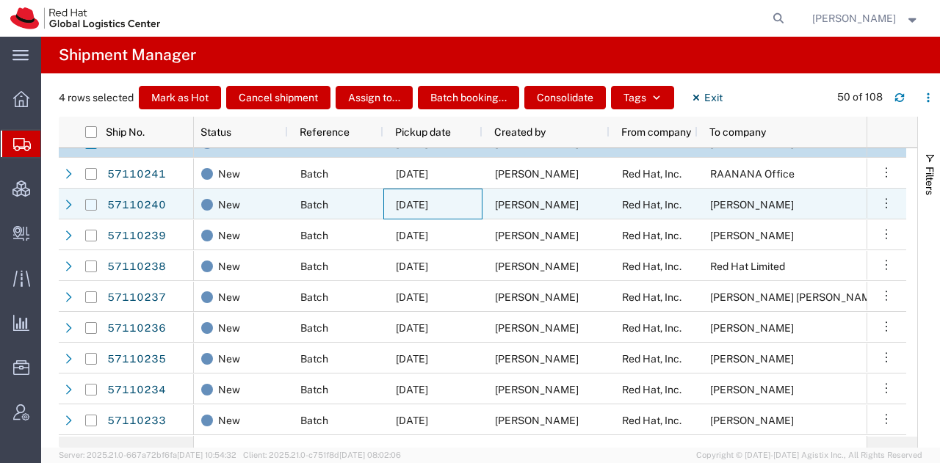
click at [91, 202] on input "Press Space to toggle row selection (unchecked)" at bounding box center [91, 205] width 12 height 12
checkbox input "true"
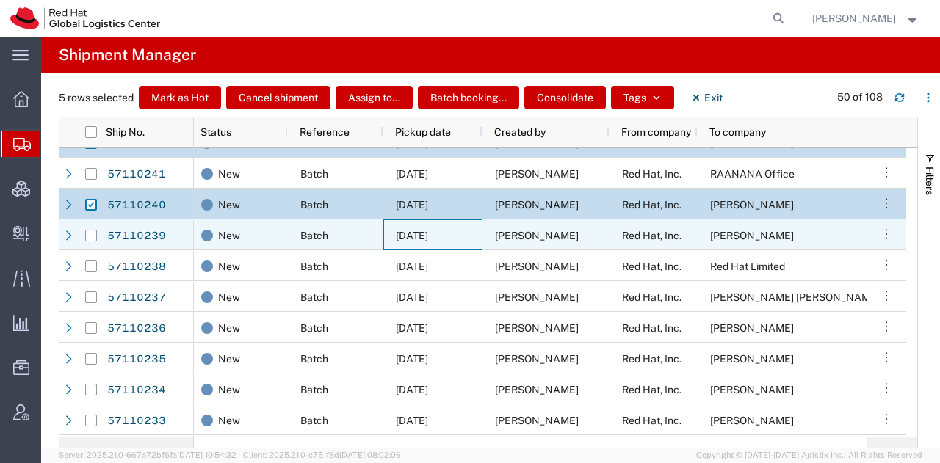
click at [399, 231] on span "[DATE]" at bounding box center [412, 236] width 32 height 12
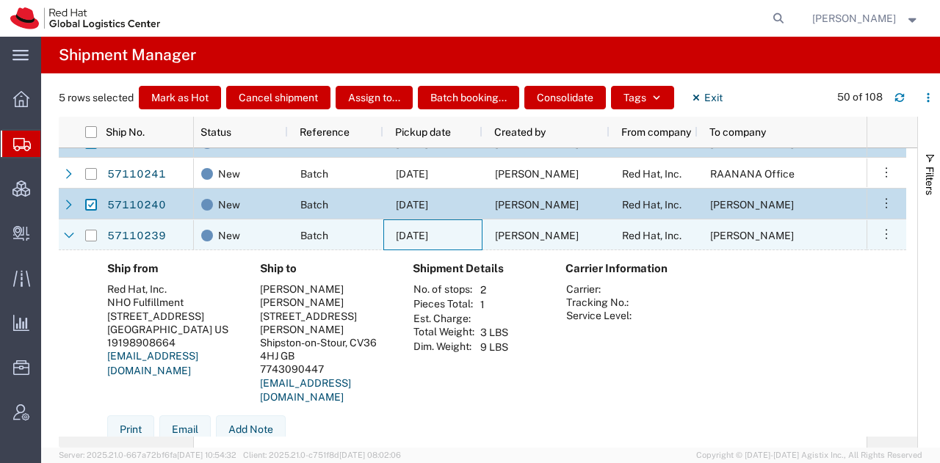
click at [399, 231] on span "[DATE]" at bounding box center [412, 236] width 32 height 12
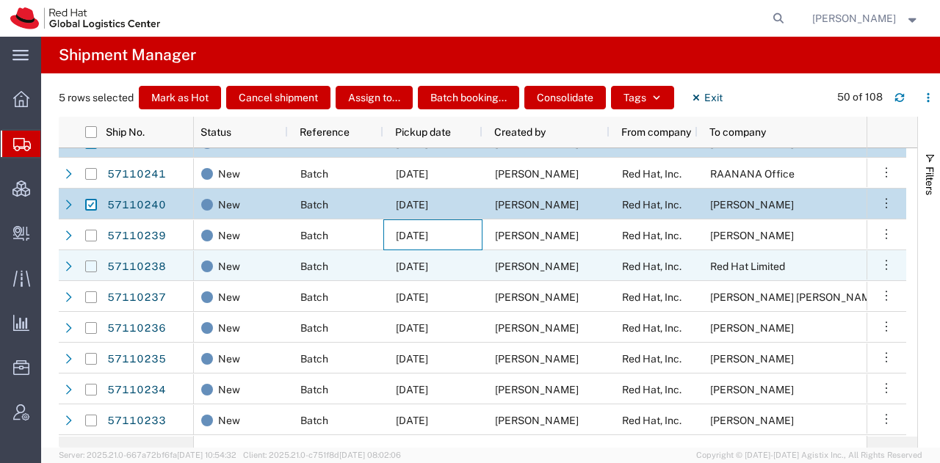
click at [90, 261] on input "Press Space to toggle row selection (unchecked)" at bounding box center [91, 267] width 12 height 12
checkbox input "true"
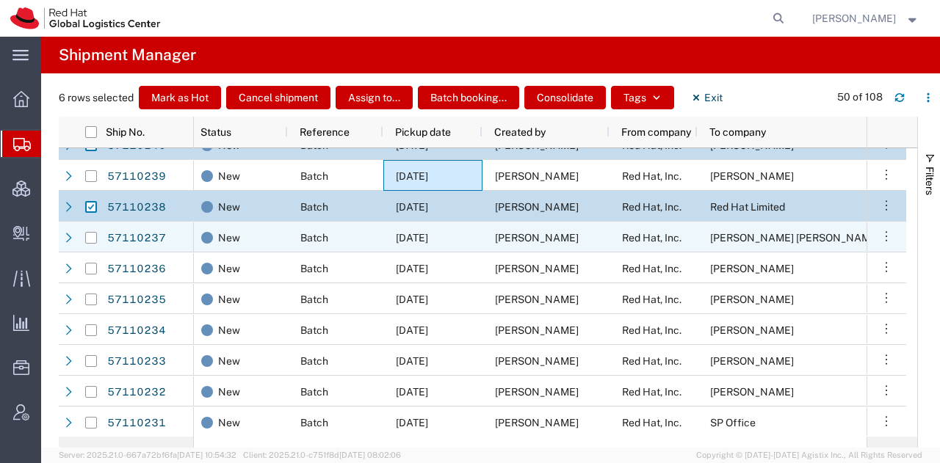
click at [390, 236] on div "[DATE]" at bounding box center [432, 237] width 99 height 31
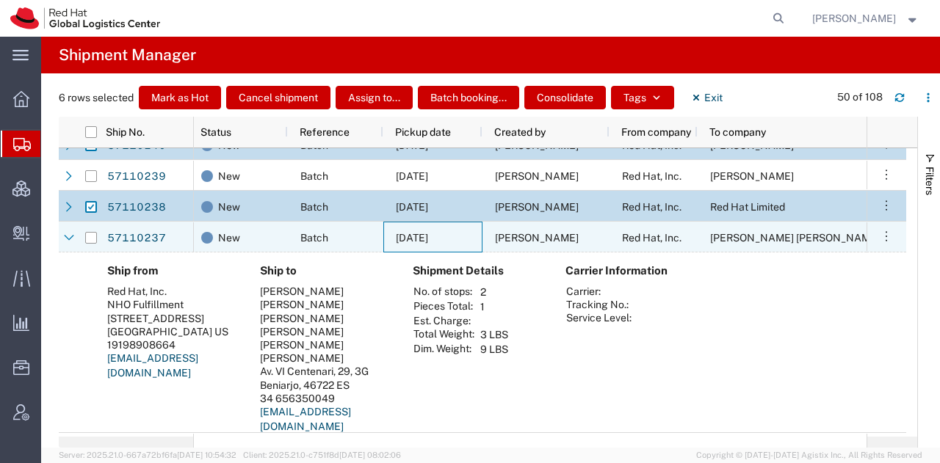
click at [390, 236] on div "[DATE]" at bounding box center [432, 237] width 99 height 31
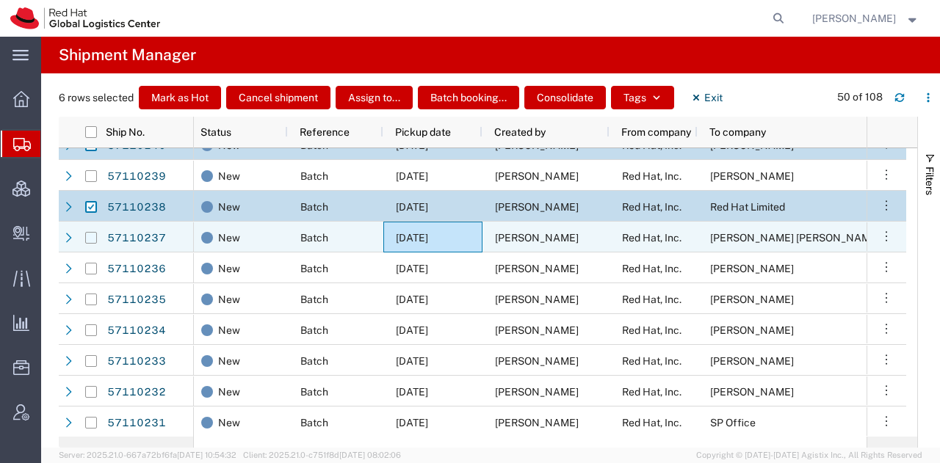
click at [91, 235] on input "Press Space to toggle row selection (unchecked)" at bounding box center [91, 238] width 12 height 12
checkbox input "true"
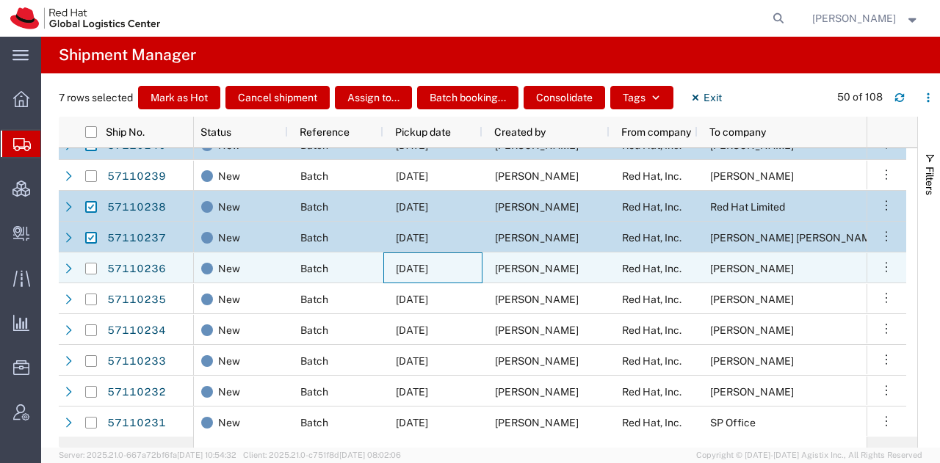
click at [468, 273] on div "[DATE]" at bounding box center [432, 267] width 99 height 31
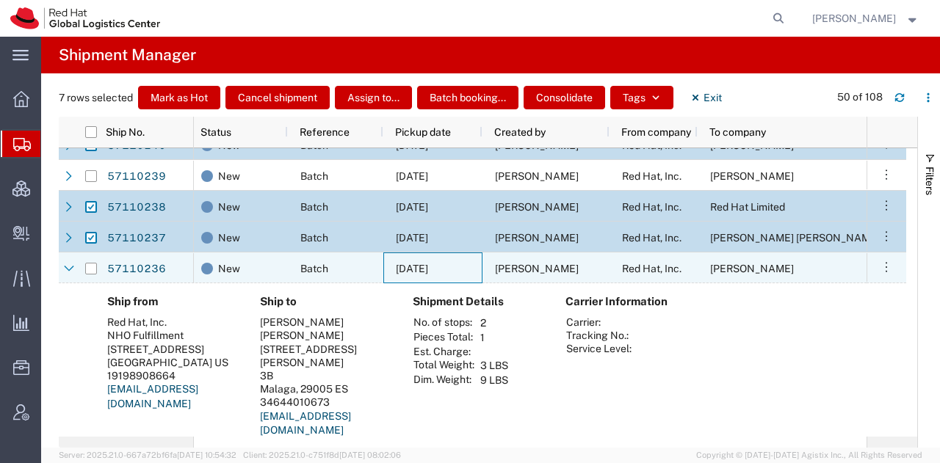
click at [468, 273] on div "[DATE]" at bounding box center [432, 267] width 99 height 31
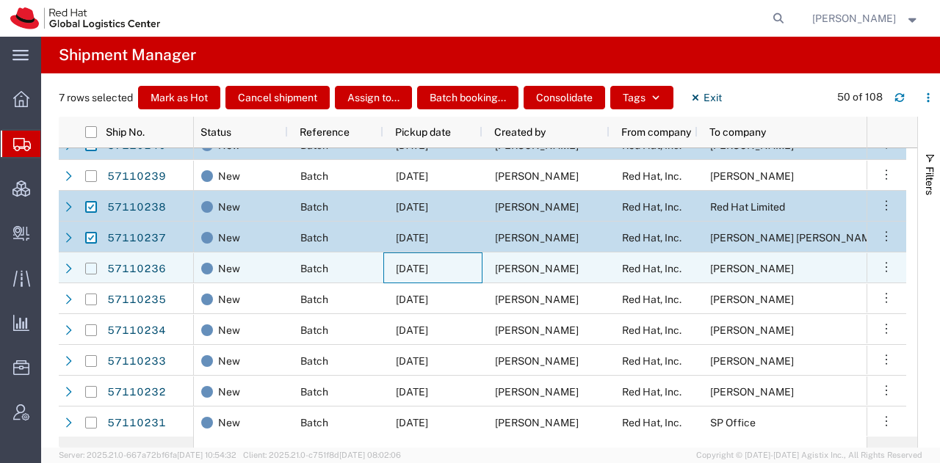
click at [95, 264] on input "Press Space to toggle row selection (unchecked)" at bounding box center [91, 269] width 12 height 12
checkbox input "true"
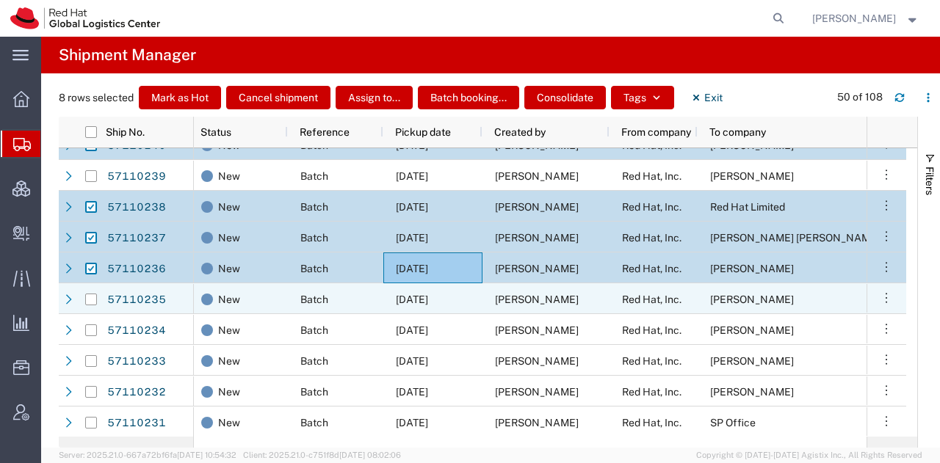
click at [428, 301] on span "[DATE]" at bounding box center [412, 300] width 32 height 12
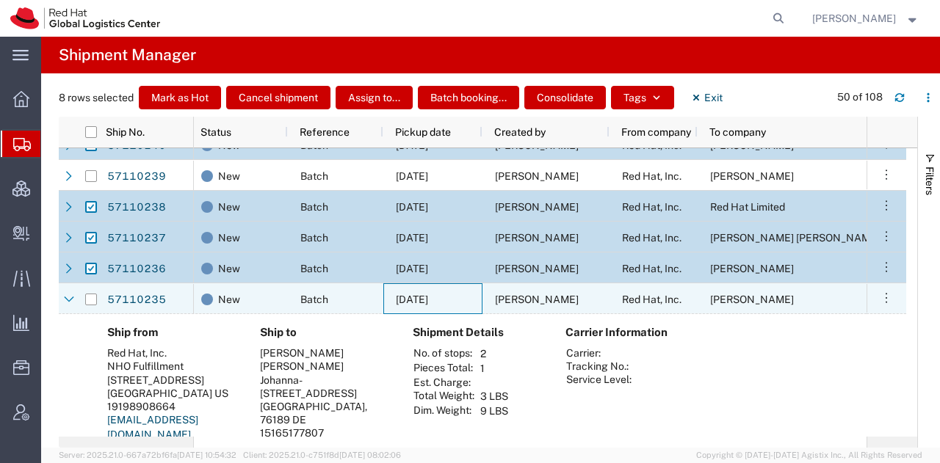
click at [428, 301] on span "[DATE]" at bounding box center [412, 300] width 32 height 12
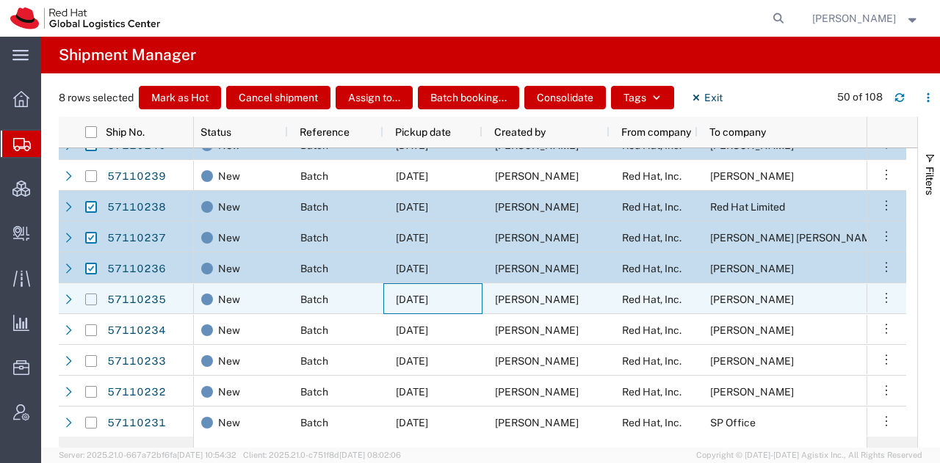
click at [92, 295] on input "Press Space to toggle row selection (unchecked)" at bounding box center [91, 300] width 12 height 12
checkbox input "true"
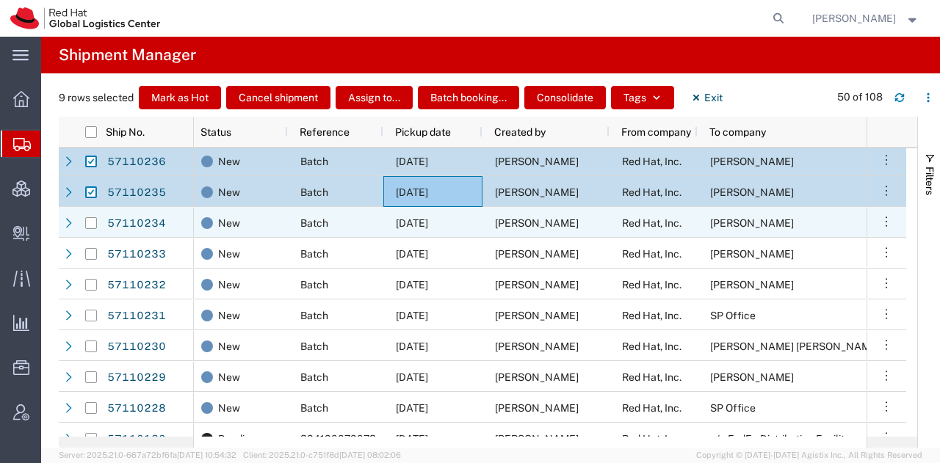
click at [411, 217] on span "[DATE]" at bounding box center [412, 223] width 32 height 12
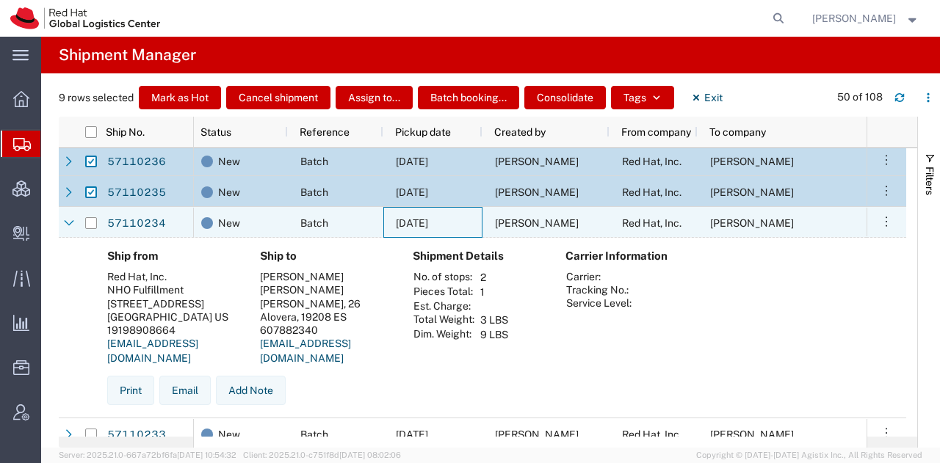
click at [411, 217] on span "[DATE]" at bounding box center [412, 223] width 32 height 12
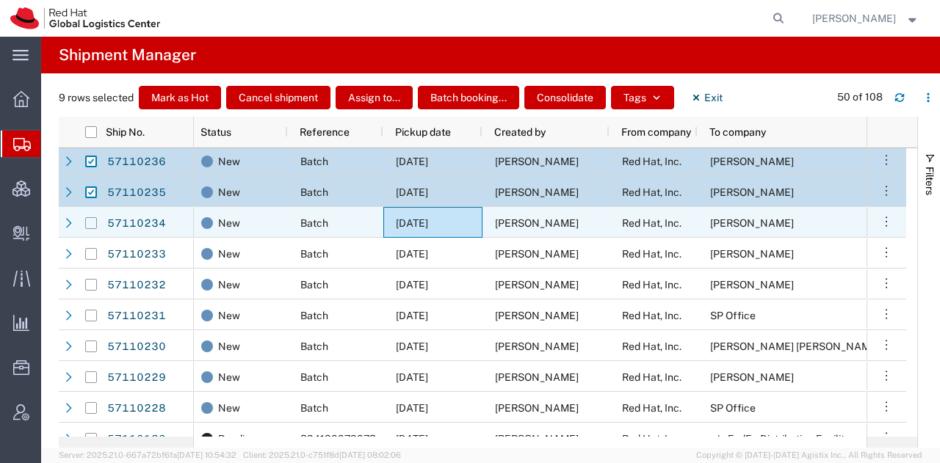
click at [85, 221] on input "Press Space to toggle row selection (unchecked)" at bounding box center [91, 223] width 12 height 12
checkbox input "true"
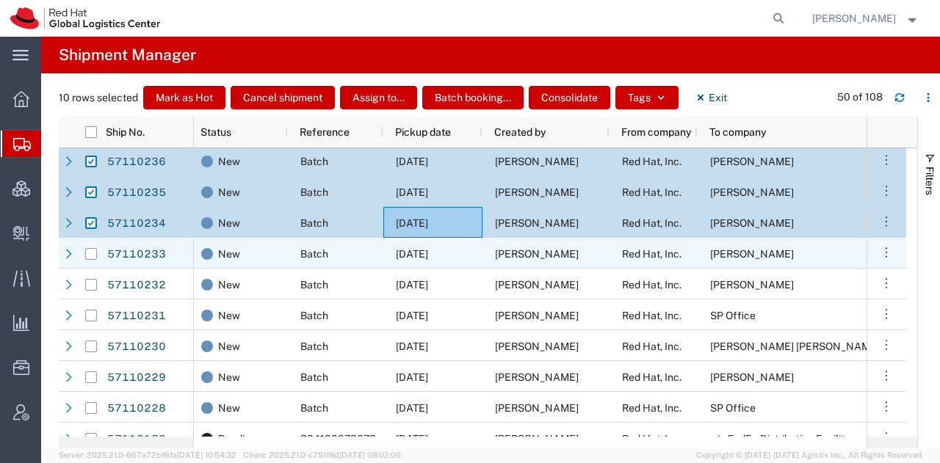
click at [389, 253] on div "[DATE]" at bounding box center [432, 253] width 99 height 31
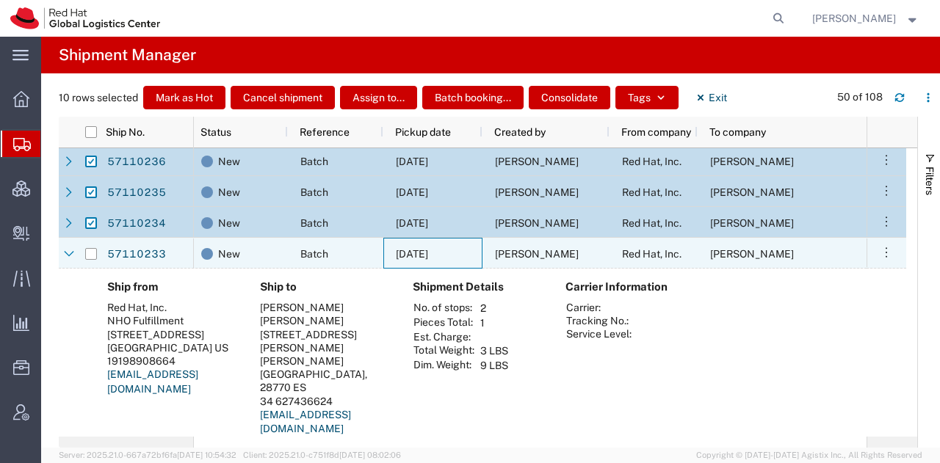
click at [389, 253] on div "[DATE]" at bounding box center [432, 253] width 99 height 31
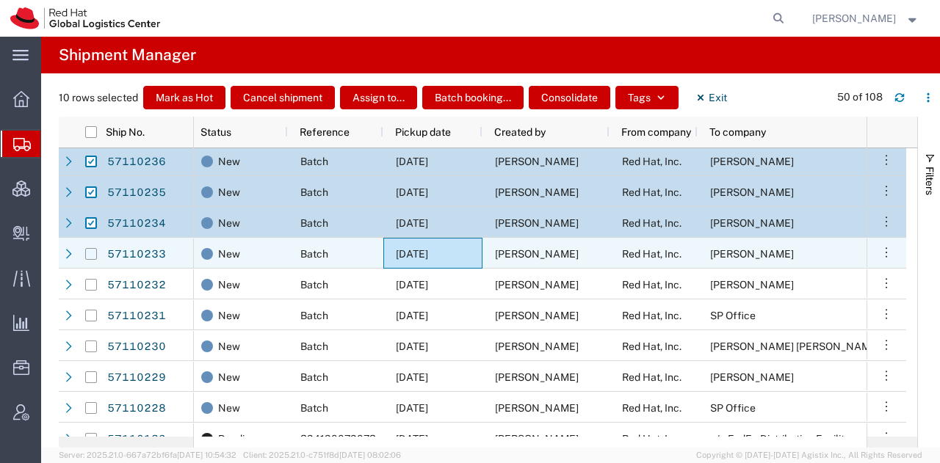
click at [92, 255] on input "Press Space to toggle row selection (unchecked)" at bounding box center [91, 254] width 12 height 12
checkbox input "true"
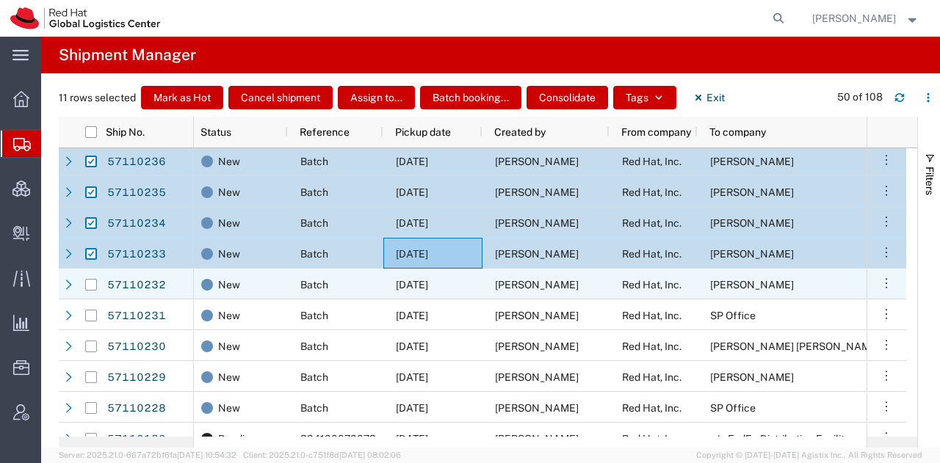
click at [405, 283] on span "[DATE]" at bounding box center [412, 285] width 32 height 12
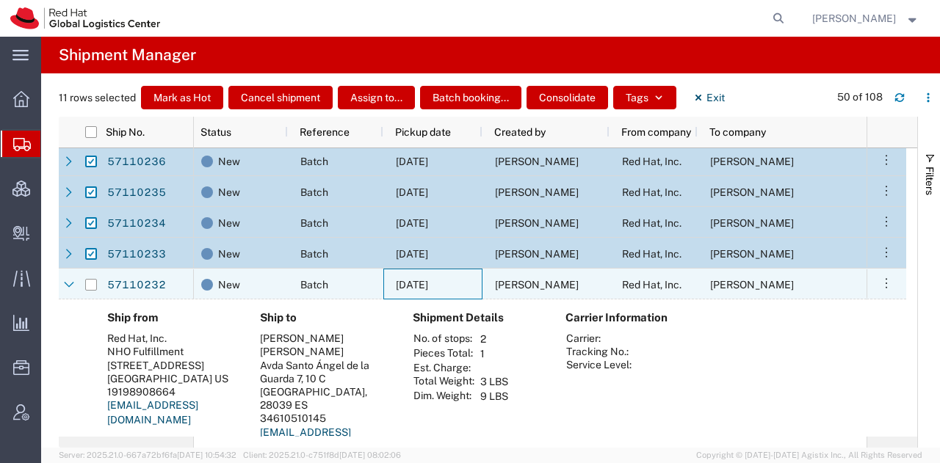
click at [405, 283] on span "[DATE]" at bounding box center [412, 285] width 32 height 12
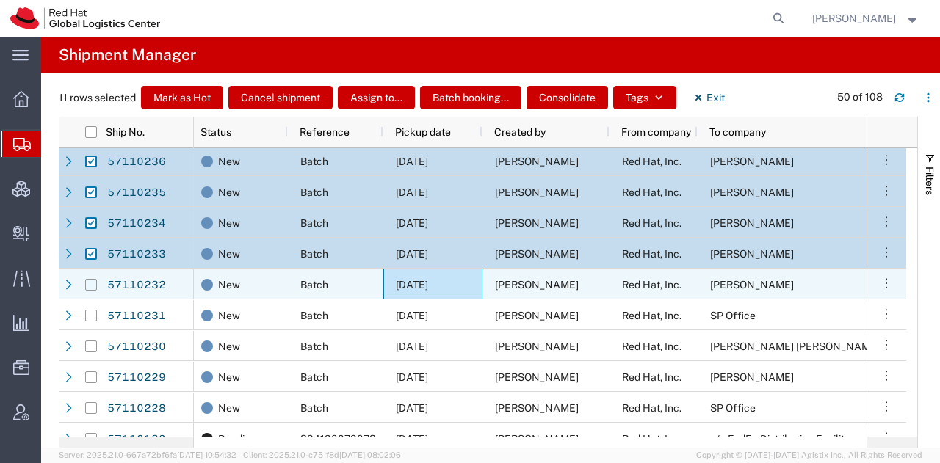
click at [91, 281] on input "Press Space to toggle row selection (unchecked)" at bounding box center [91, 285] width 12 height 12
checkbox input "true"
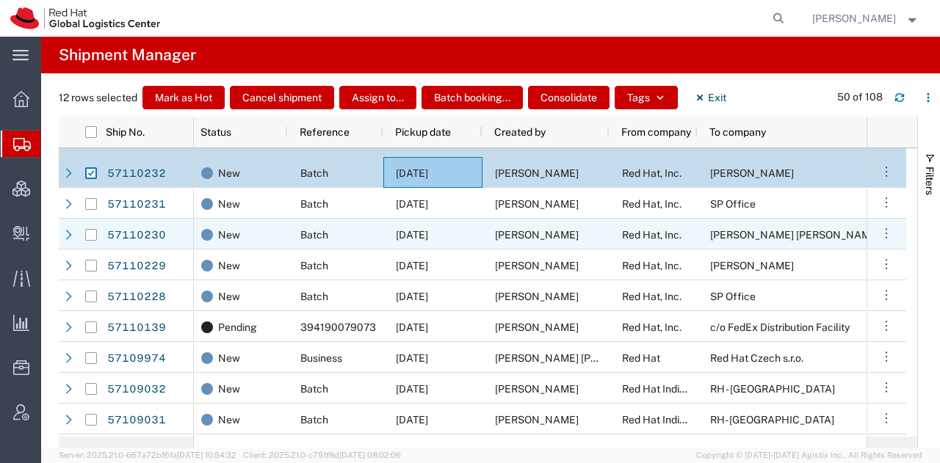
click at [417, 230] on span "[DATE]" at bounding box center [412, 235] width 32 height 12
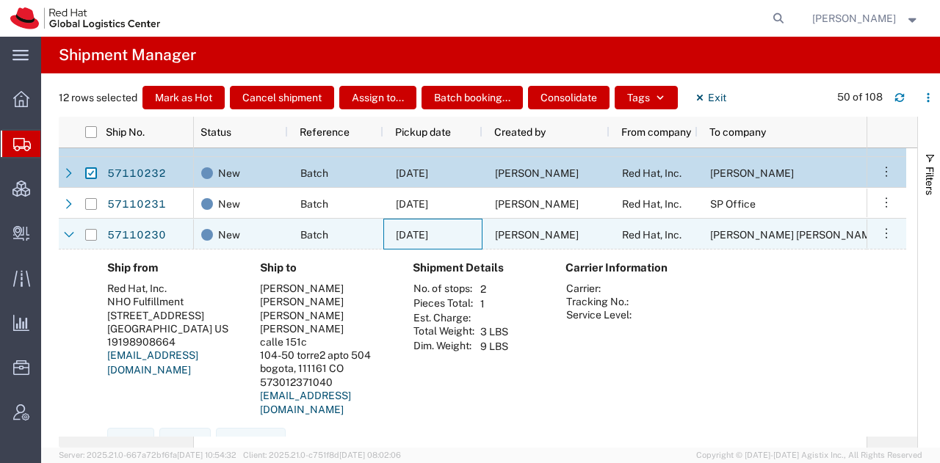
click at [417, 230] on span "[DATE]" at bounding box center [412, 235] width 32 height 12
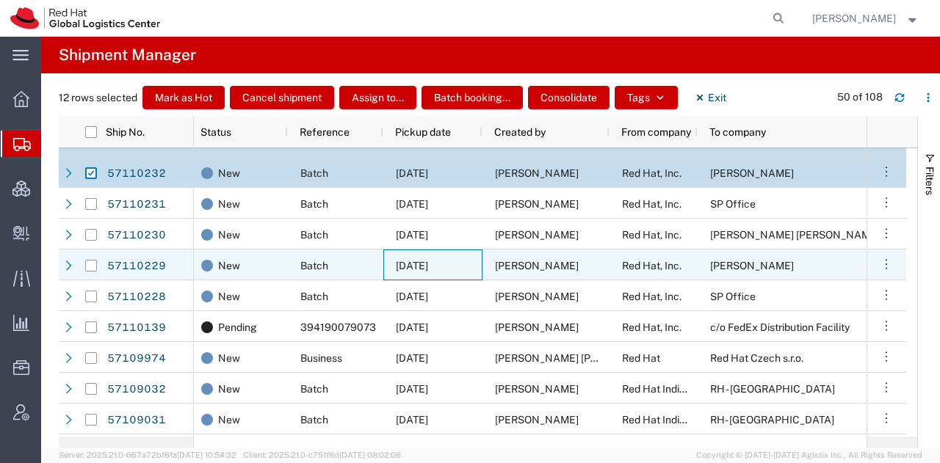
click at [426, 256] on div "[DATE]" at bounding box center [432, 265] width 99 height 31
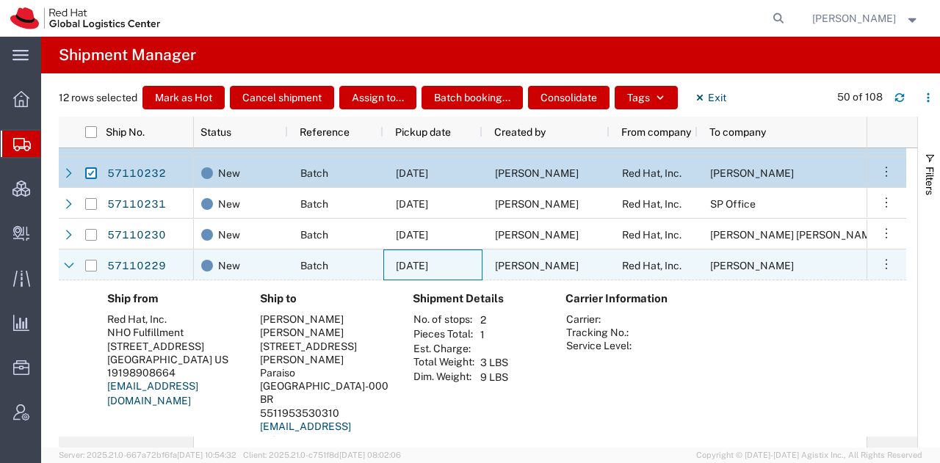
click at [426, 256] on div "[DATE]" at bounding box center [432, 265] width 99 height 31
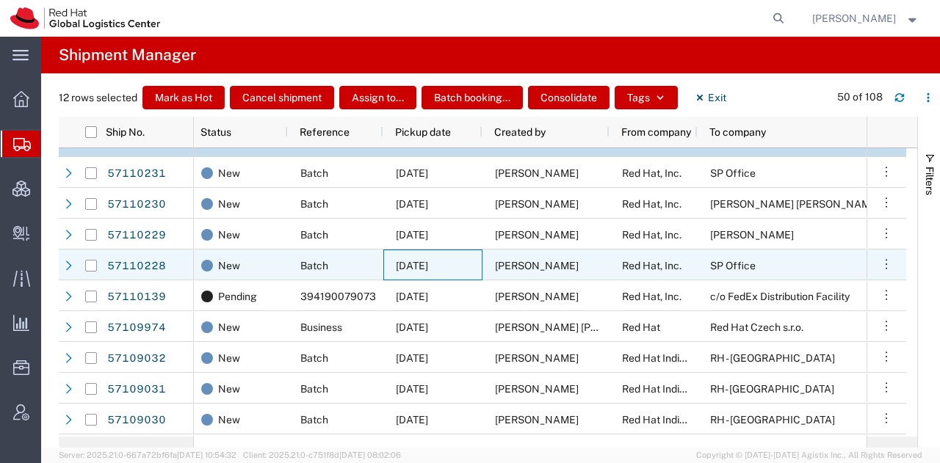
click at [428, 261] on span "[DATE]" at bounding box center [412, 266] width 32 height 12
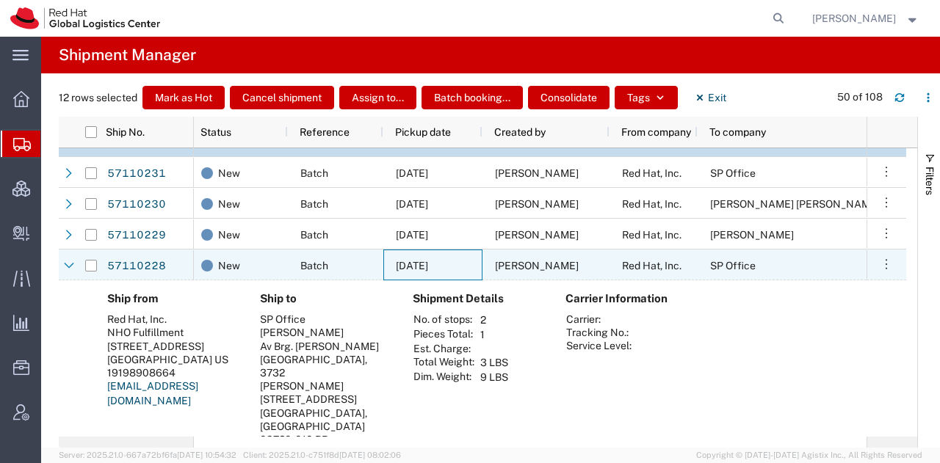
click at [428, 261] on span "[DATE]" at bounding box center [412, 266] width 32 height 12
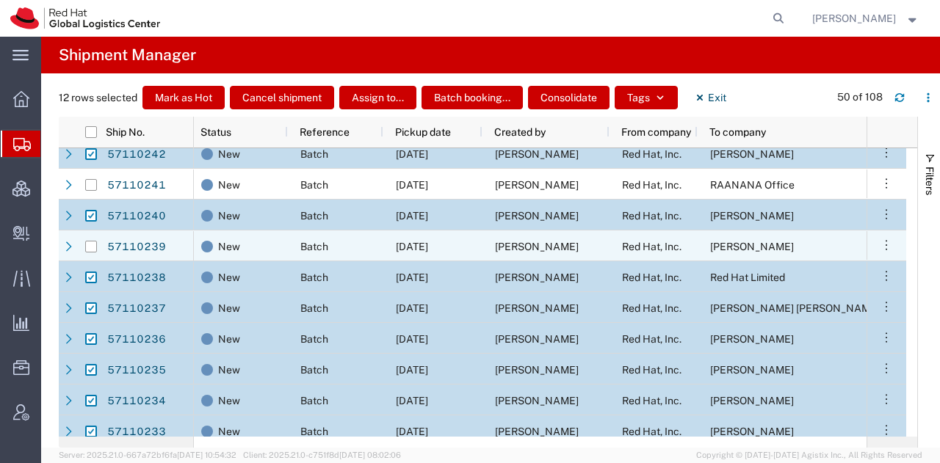
click at [428, 247] on span "[DATE]" at bounding box center [412, 247] width 32 height 12
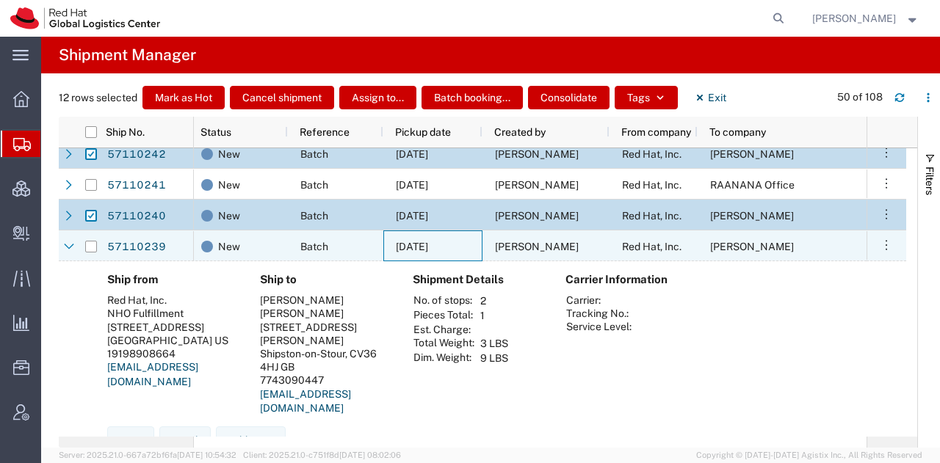
click at [428, 247] on span "[DATE]" at bounding box center [412, 247] width 32 height 12
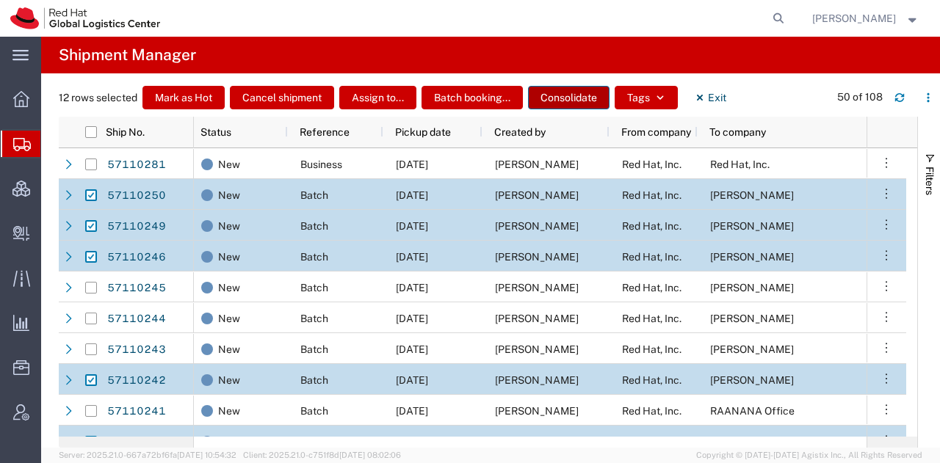
click at [562, 98] on button "Consolidate" at bounding box center [568, 97] width 81 height 23
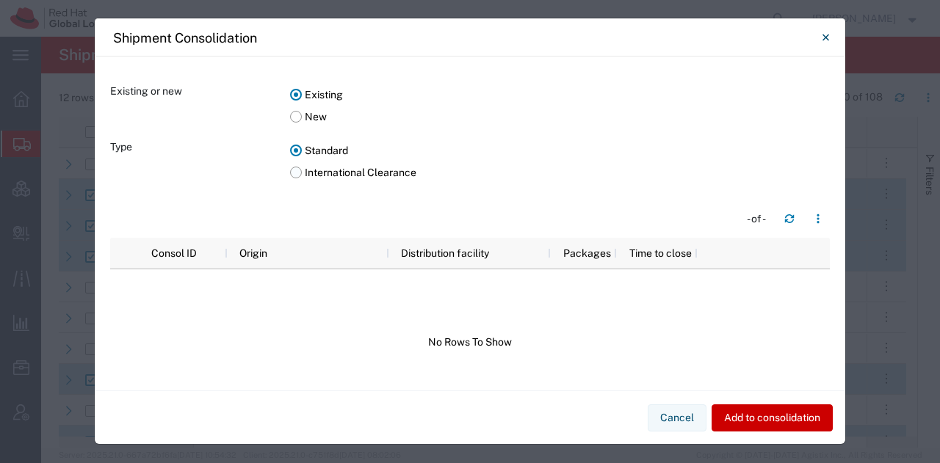
click at [292, 171] on label "International Clearance" at bounding box center [559, 172] width 539 height 22
click at [0, 0] on input "International Clearance" at bounding box center [0, 0] width 0 height 0
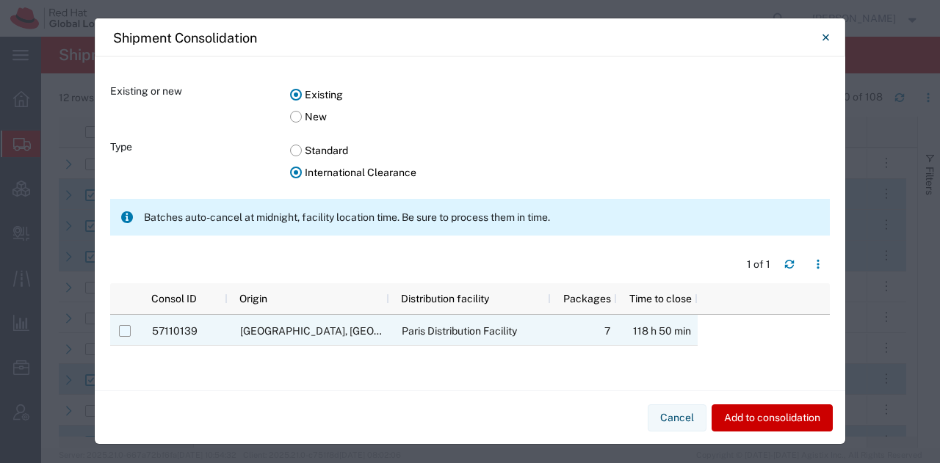
click at [126, 335] on input "Press Space to toggle row selection (unchecked)" at bounding box center [125, 331] width 12 height 12
checkbox input "true"
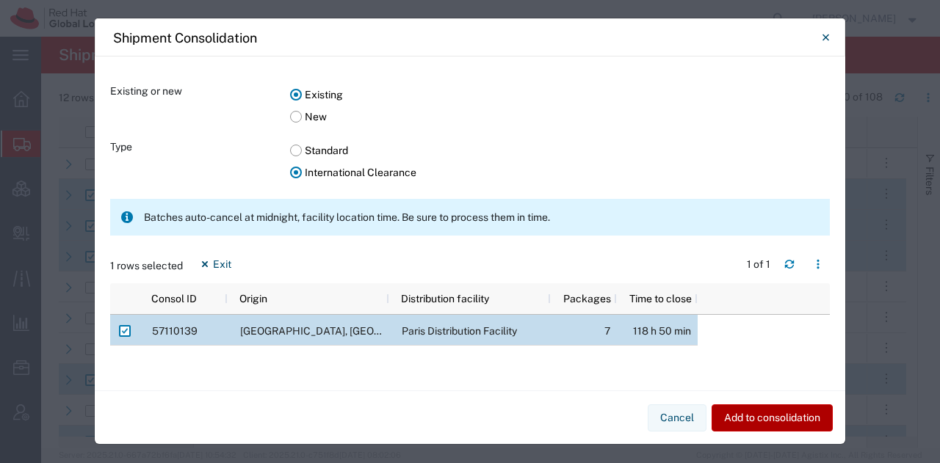
click at [745, 416] on button "Add to consolidation" at bounding box center [771, 417] width 121 height 27
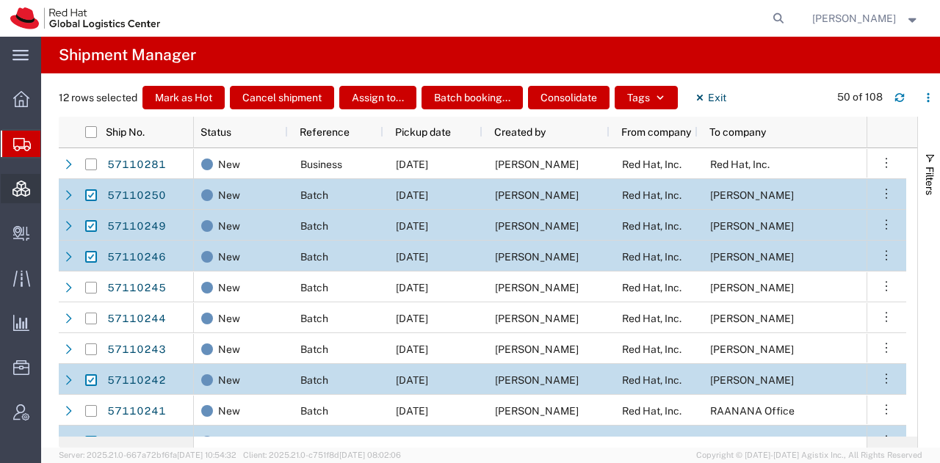
click at [21, 183] on icon at bounding box center [21, 189] width 18 height 16
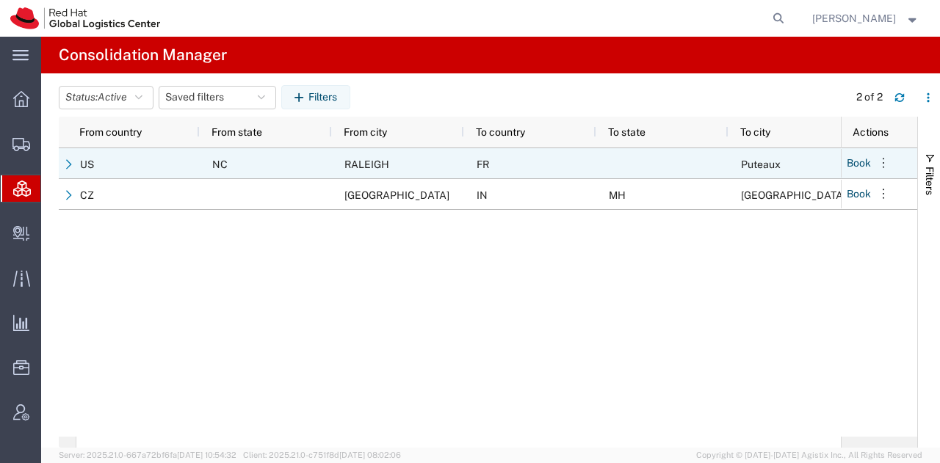
scroll to position [0, 211]
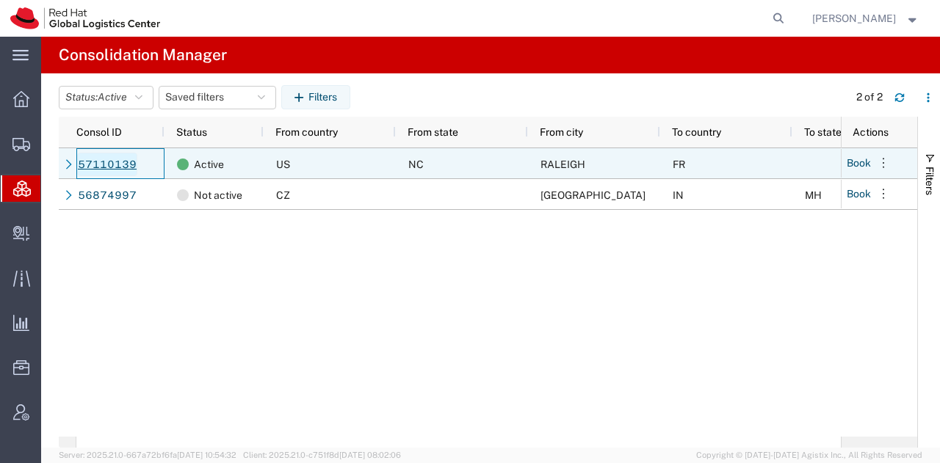
click at [109, 163] on link "57110139" at bounding box center [107, 164] width 60 height 23
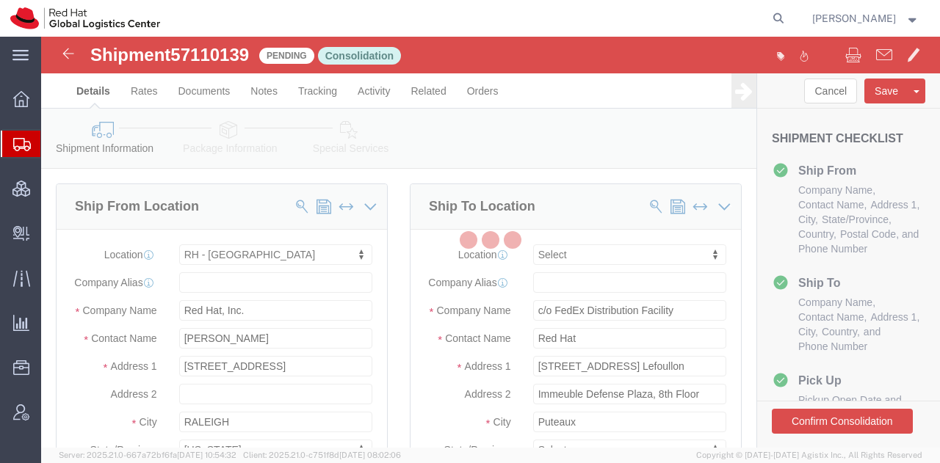
select select "38014"
select select
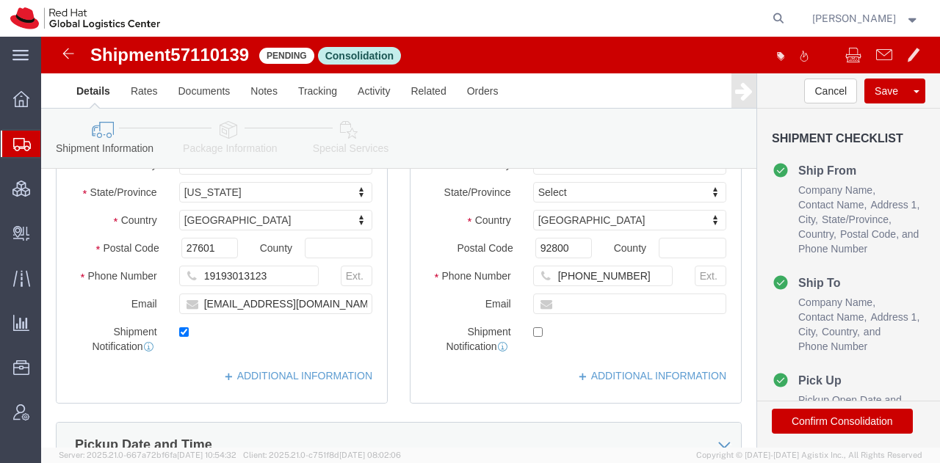
click icon
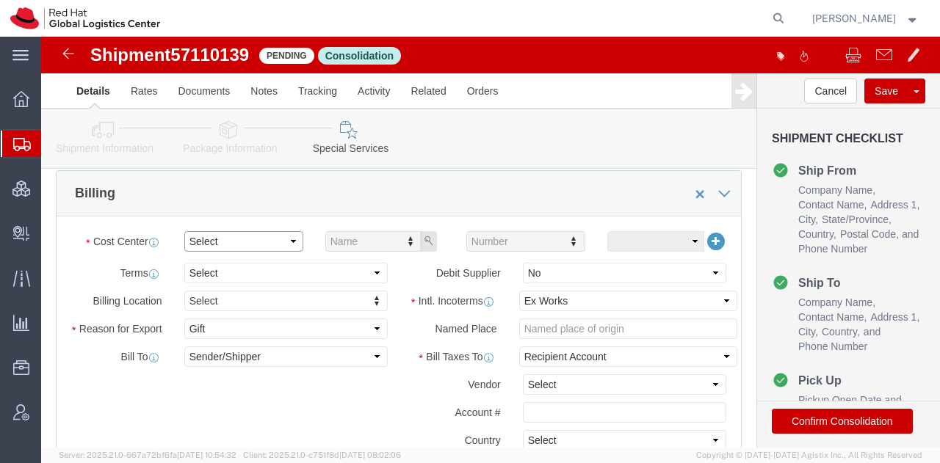
click select "Select Buyer Cost Center Department Operations Number Order Number Sales Person"
select select "COSTCENTER"
click select "Select Buyer Cost Center Department Operations Number Order Number Sales Person"
type input "821"
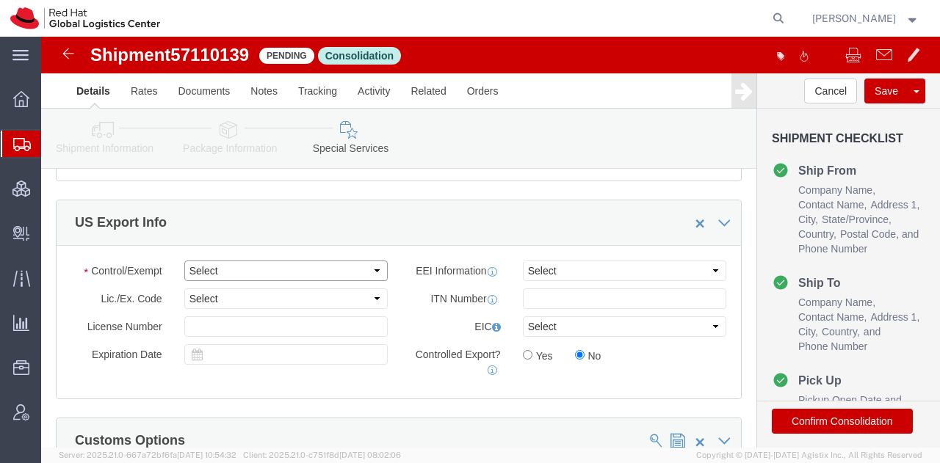
click select "Select ATF BIS DEA EPA FDA FTR ITAR OFAC Other (OPA)"
select select "FTR"
click select "Select ATF BIS DEA EPA FDA FTR ITAR OFAC Other (OPA)"
click select "Select 30.2(d)(2) 30.36 30.37(a) 30.37(f) 30.37(g) 30.37(h) 30.37(i) 30.37(j) 3…"
select select "30.37(a)"
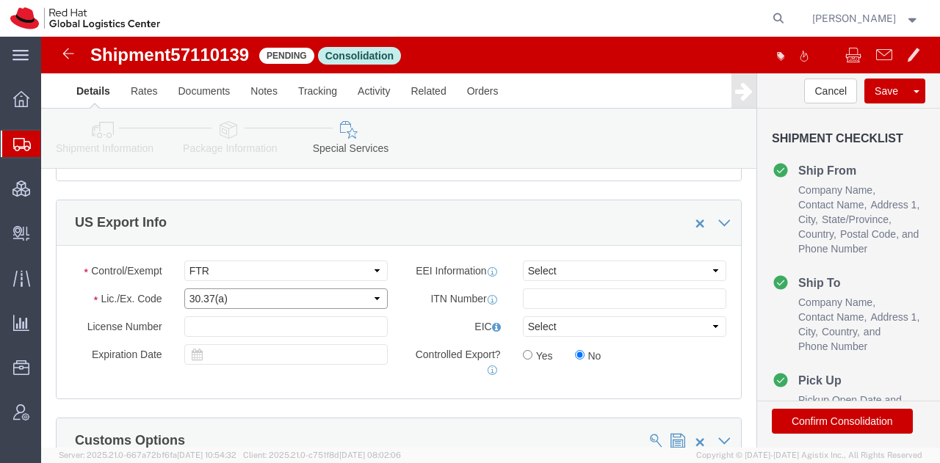
click select "Select 30.2(d)(2) 30.36 30.37(a) 30.37(f) 30.37(g) 30.37(h) 30.37(i) 30.37(j) 3…"
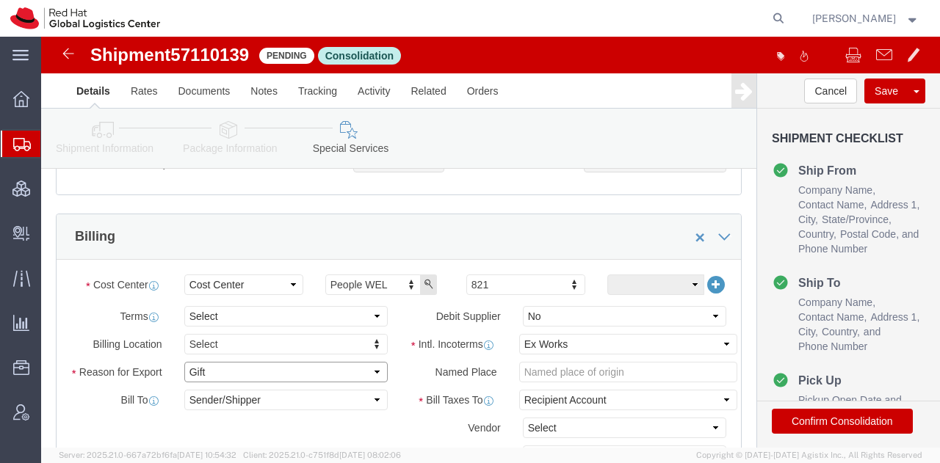
click select "Select Gift Personal Effects Repair/Warranty Return Sample Sold Temporary/Not S…"
select select "SOLD"
click select "Select Gift Personal Effects Repair/Warranty Return Sample Sold Temporary/Not S…"
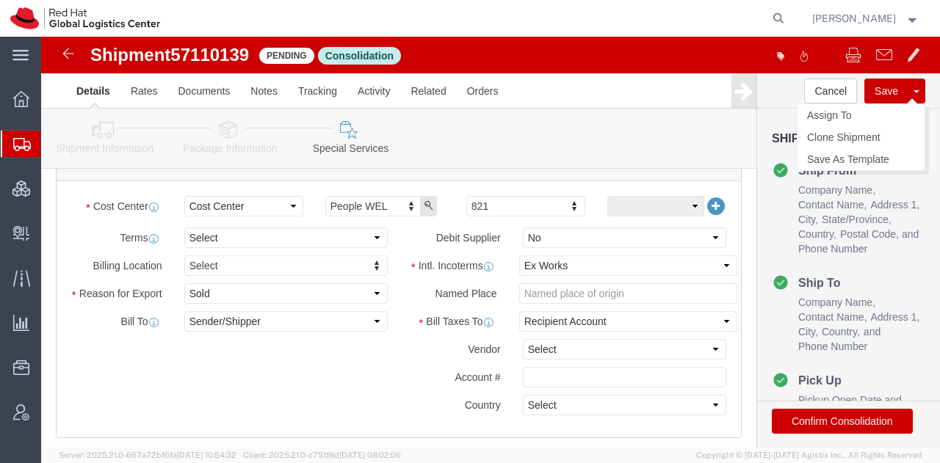
click button "Save"
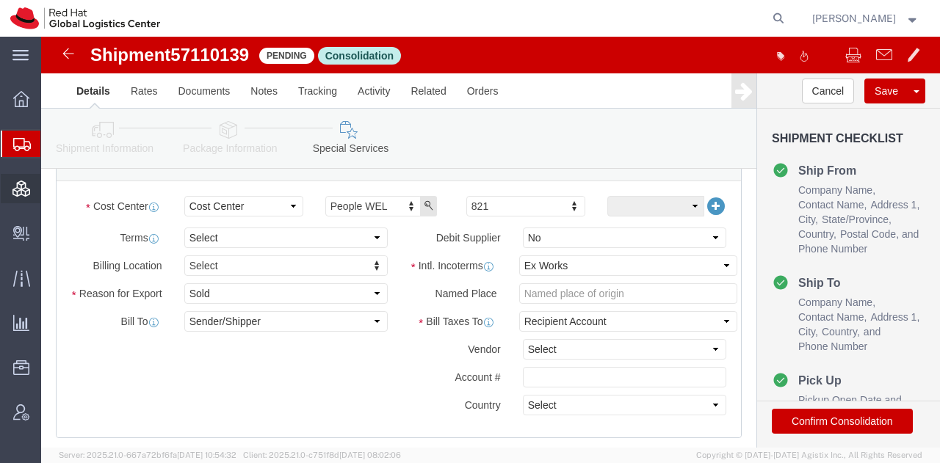
click at [51, 187] on span "Consolidation Manager" at bounding box center [45, 188] width 10 height 29
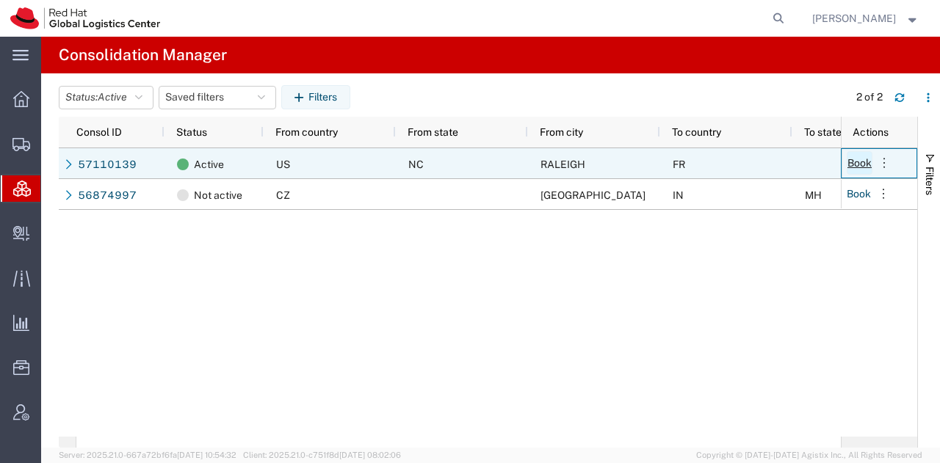
click at [860, 159] on button "Book" at bounding box center [859, 162] width 26 height 23
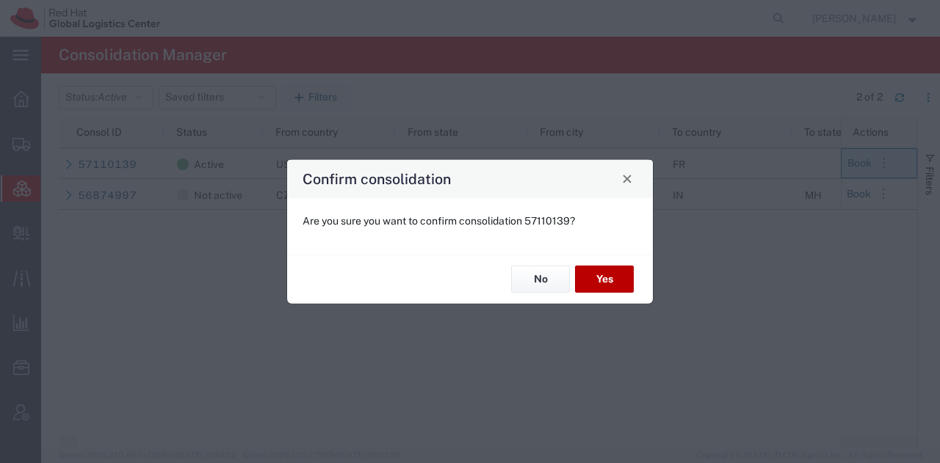
click at [600, 281] on button "Yes" at bounding box center [604, 279] width 59 height 27
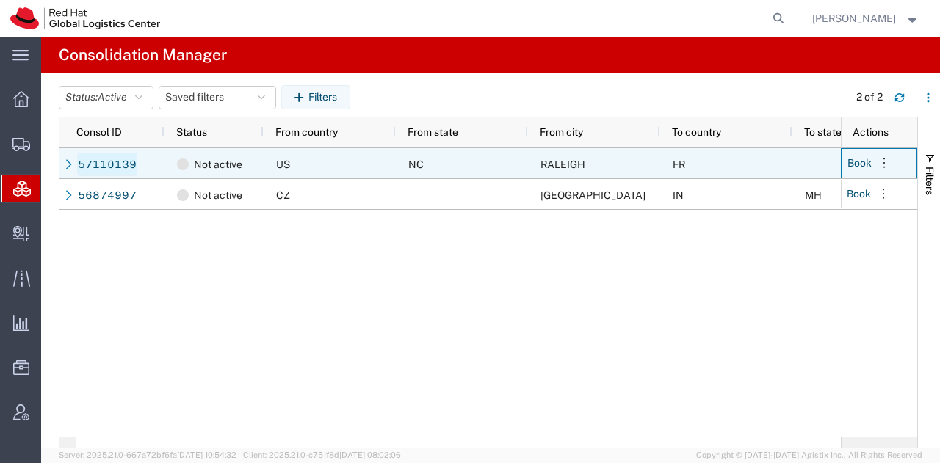
click at [103, 164] on link "57110139" at bounding box center [107, 164] width 60 height 23
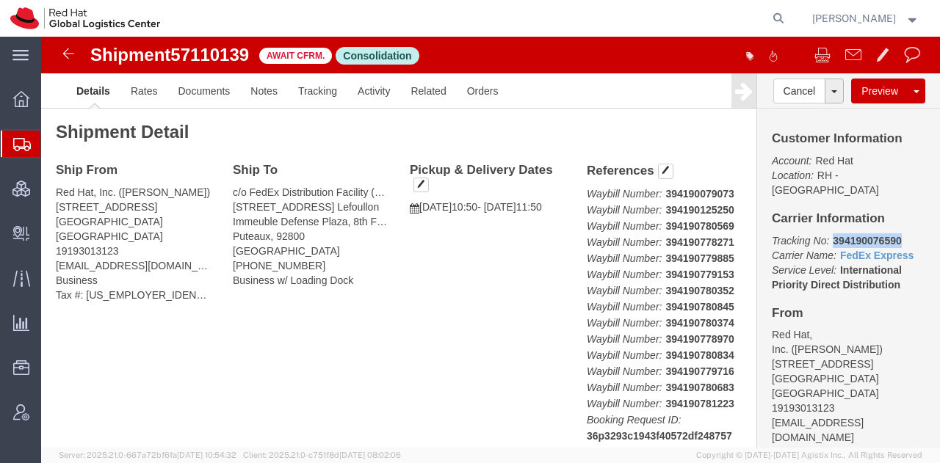
drag, startPoint x: 782, startPoint y: 188, endPoint x: 857, endPoint y: 195, distance: 75.2
click p "Tracking No: 394190076590 Carrier Name: FedEx Express FedEx Express Service Lev…"
copy b "394190076590"
click link "Documents"
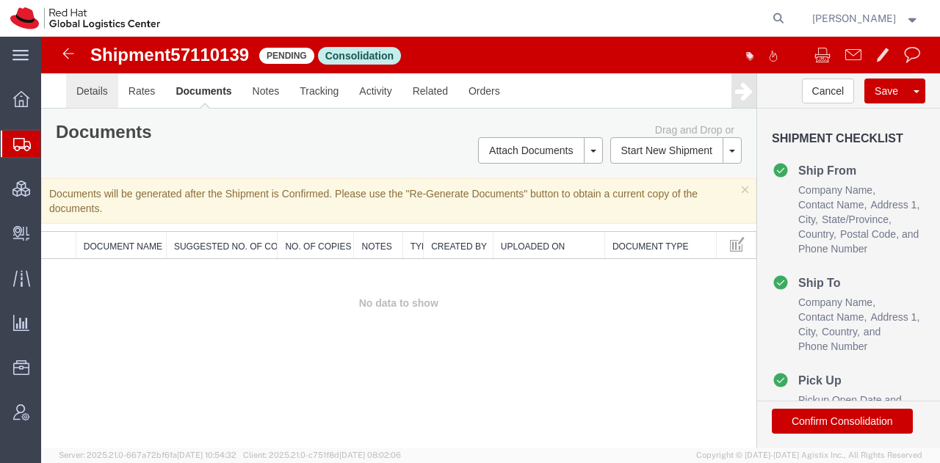
click at [85, 85] on link "Details" at bounding box center [92, 90] width 52 height 35
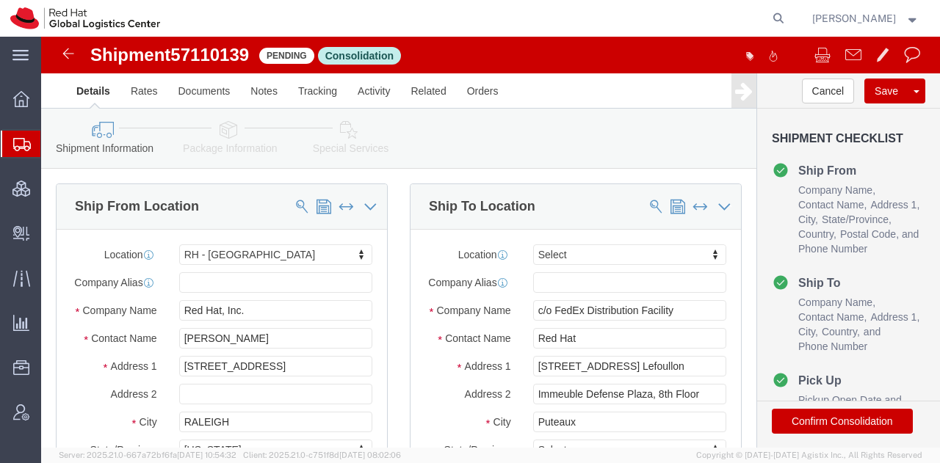
select select "38014"
select select
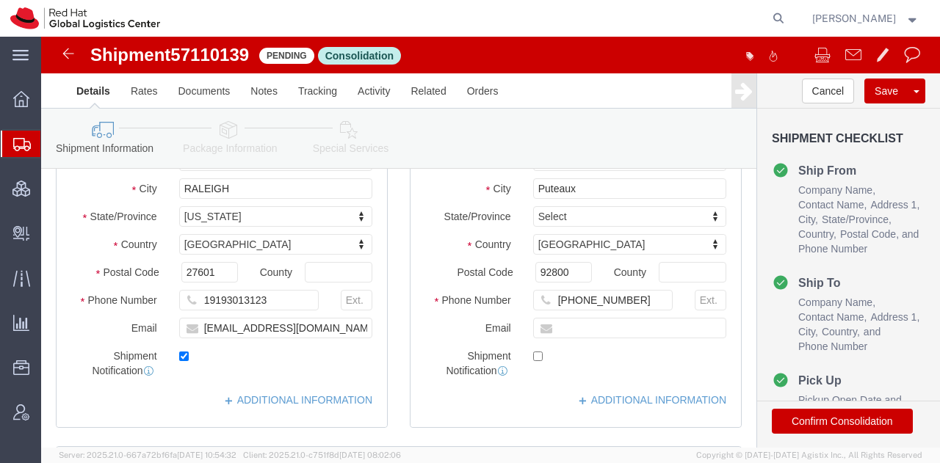
scroll to position [236, 0]
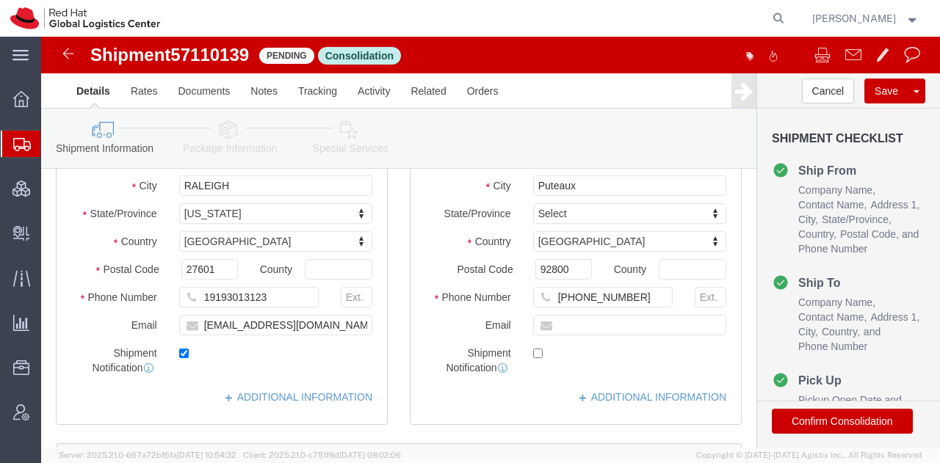
click at [0, 0] on span "Shipment Manager" at bounding box center [0, 0] width 0 height 0
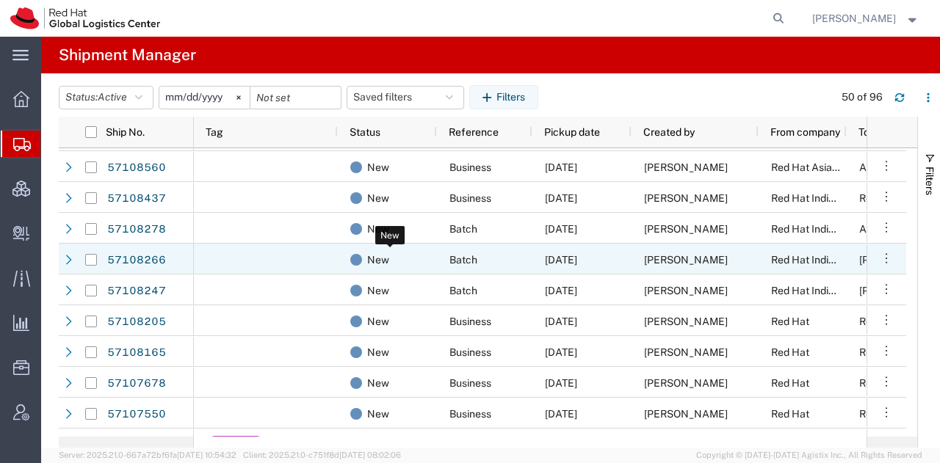
scroll to position [639, 0]
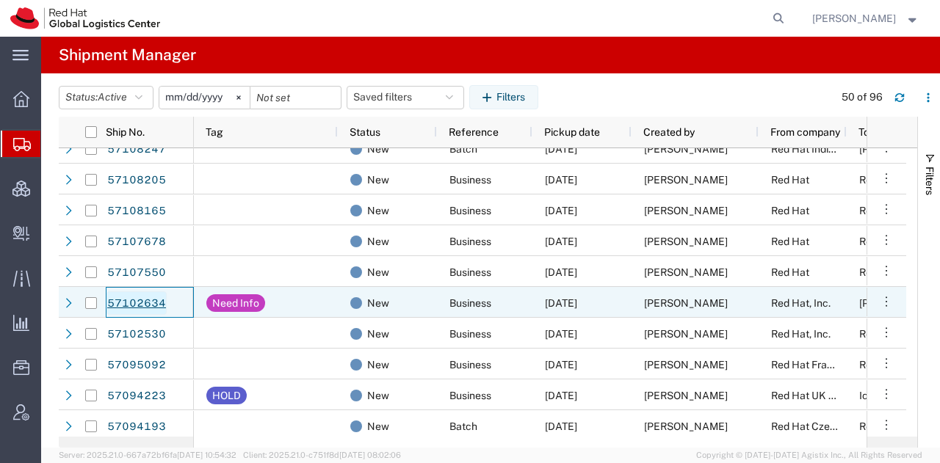
click at [131, 294] on link "57102634" at bounding box center [136, 302] width 60 height 23
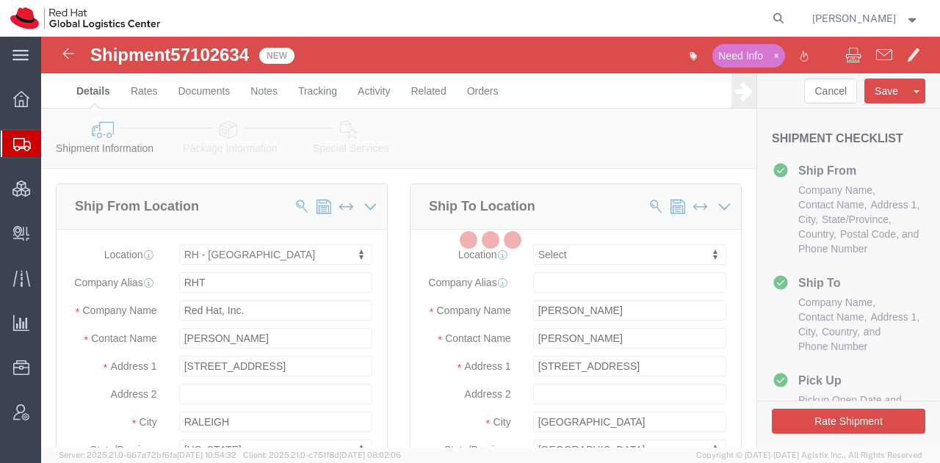
select select "38014"
select select
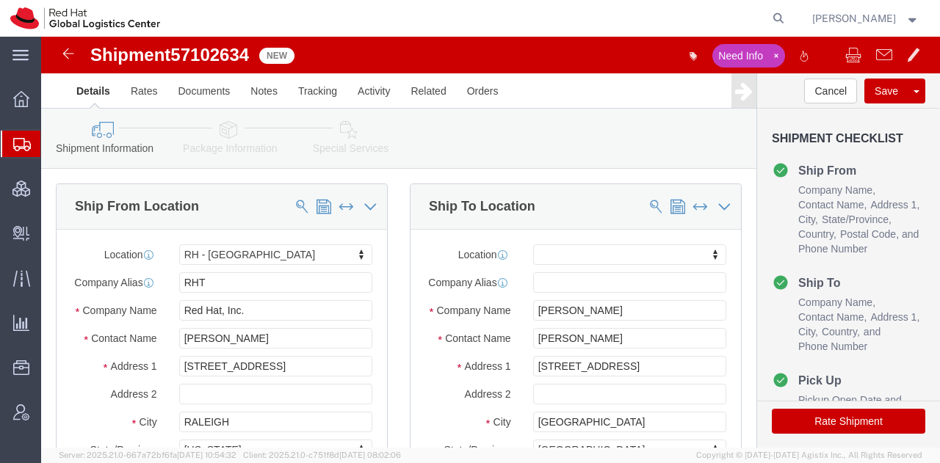
click icon
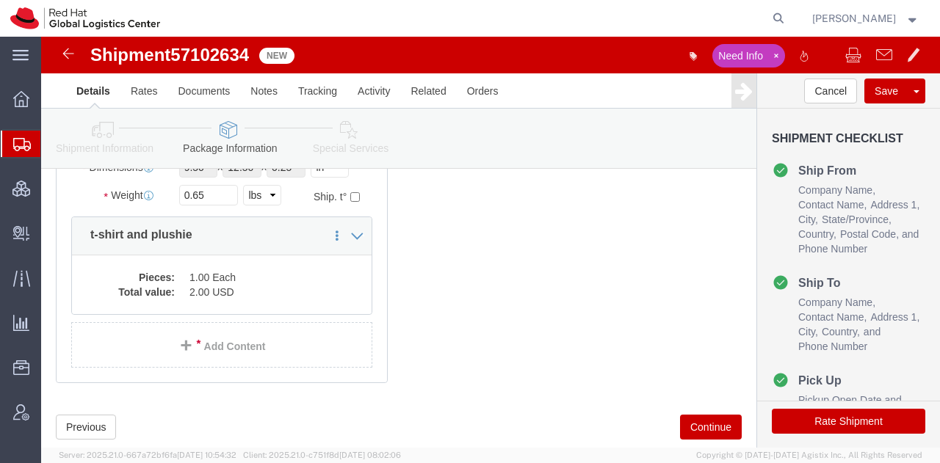
scroll to position [219, 0]
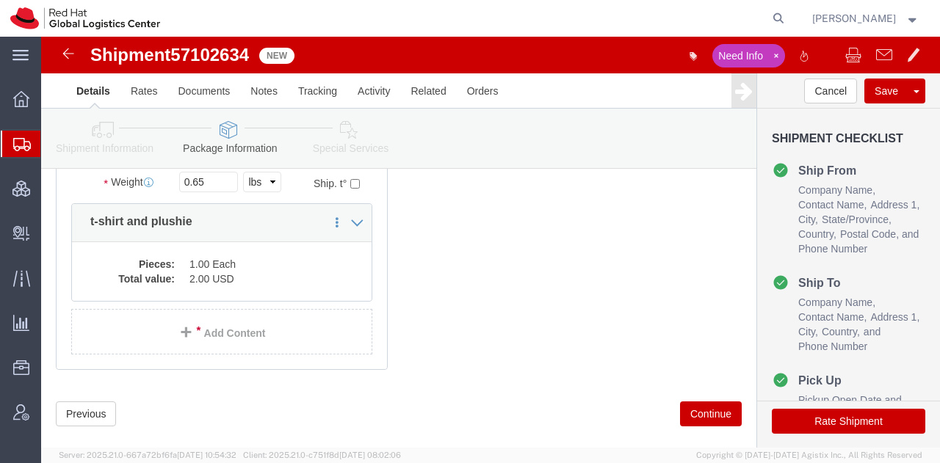
drag, startPoint x: 233, startPoint y: 220, endPoint x: 22, endPoint y: 139, distance: 225.9
click at [22, 139] on icon at bounding box center [22, 144] width 18 height 13
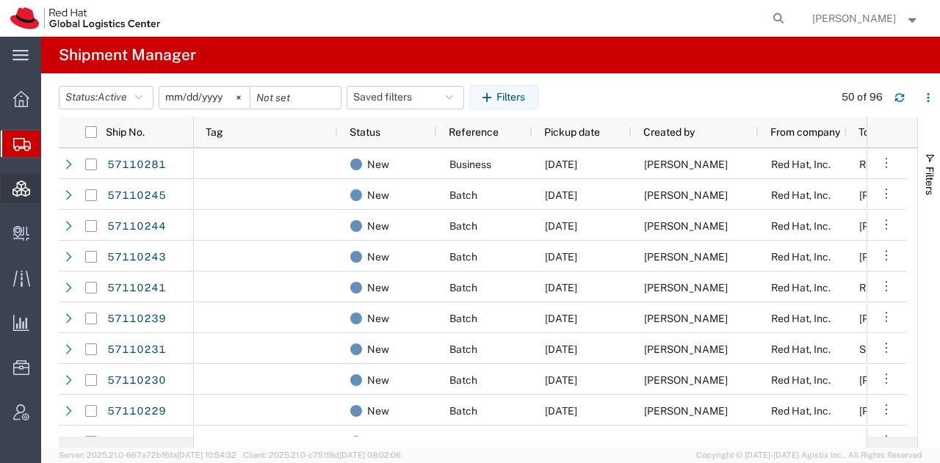
click at [51, 186] on span "Consolidation Manager" at bounding box center [45, 188] width 10 height 29
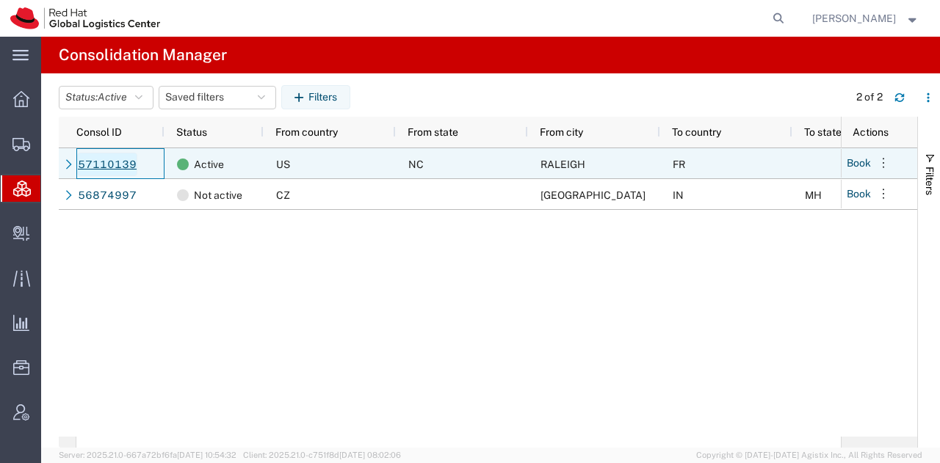
click at [98, 156] on link "57110139" at bounding box center [107, 164] width 60 height 23
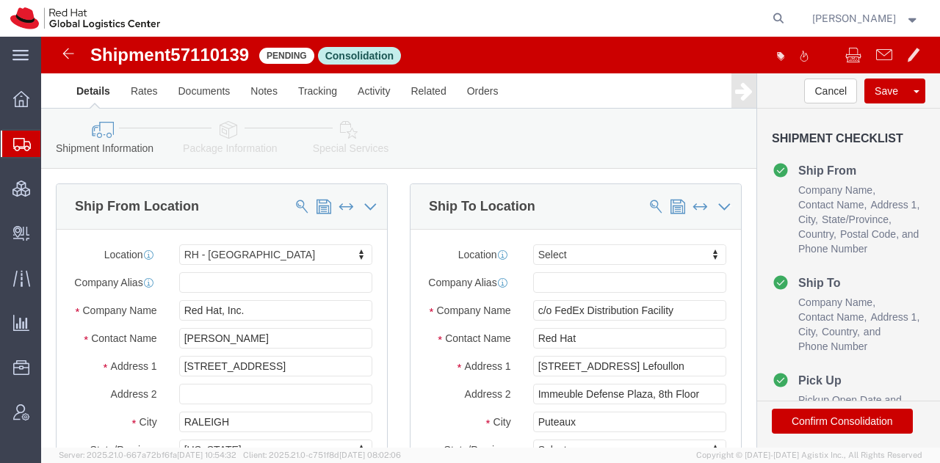
select select "38014"
select select
click link "Documents"
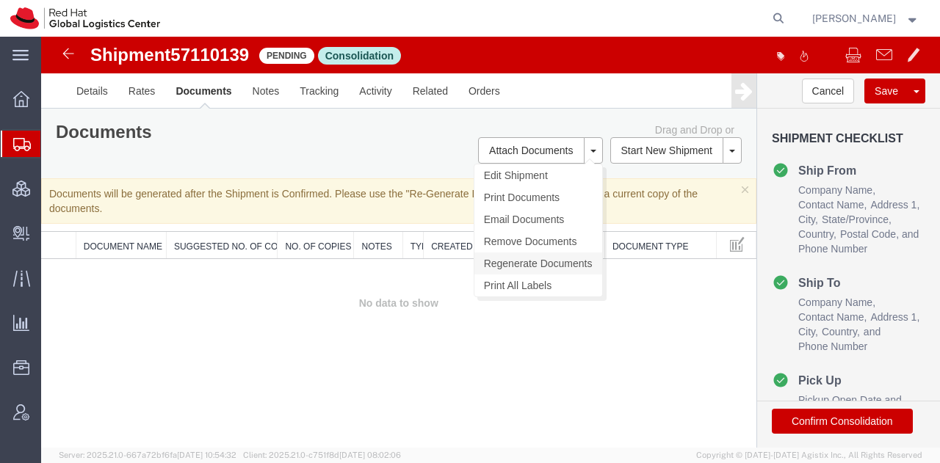
click at [514, 261] on link "Regenerate Documents" at bounding box center [538, 263] width 128 height 22
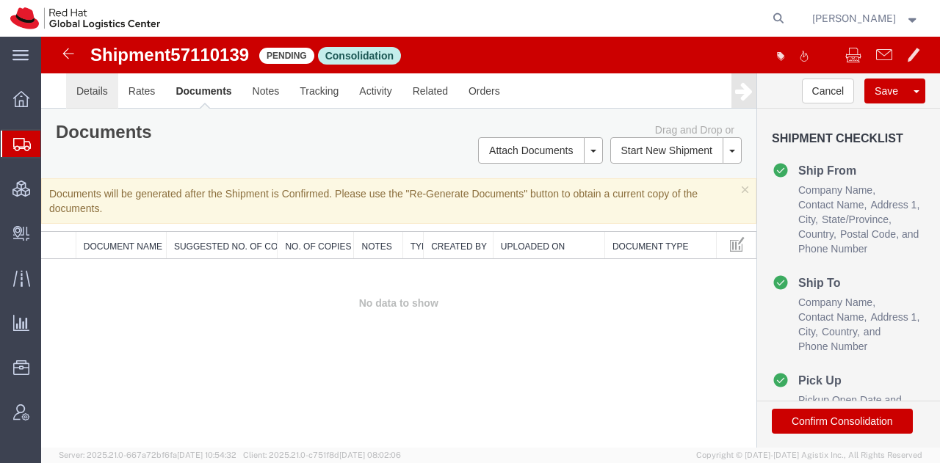
click at [98, 91] on link "Details" at bounding box center [92, 90] width 52 height 35
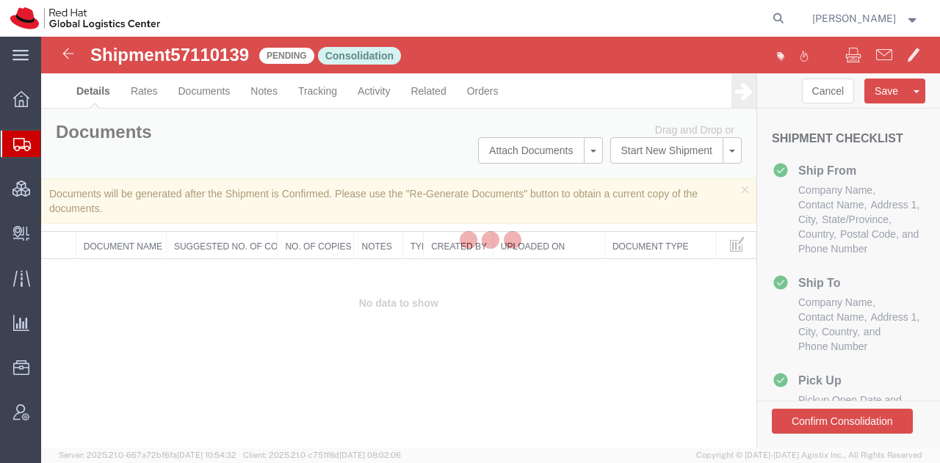
select select "38014"
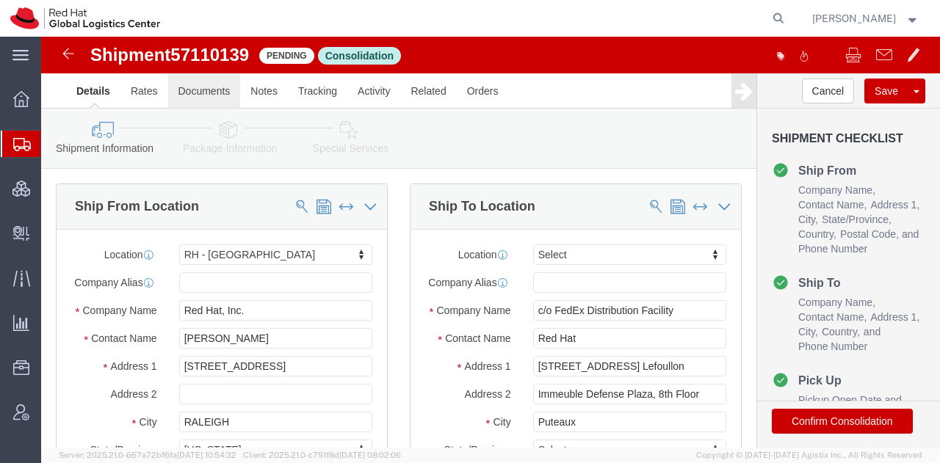
click link "Documents"
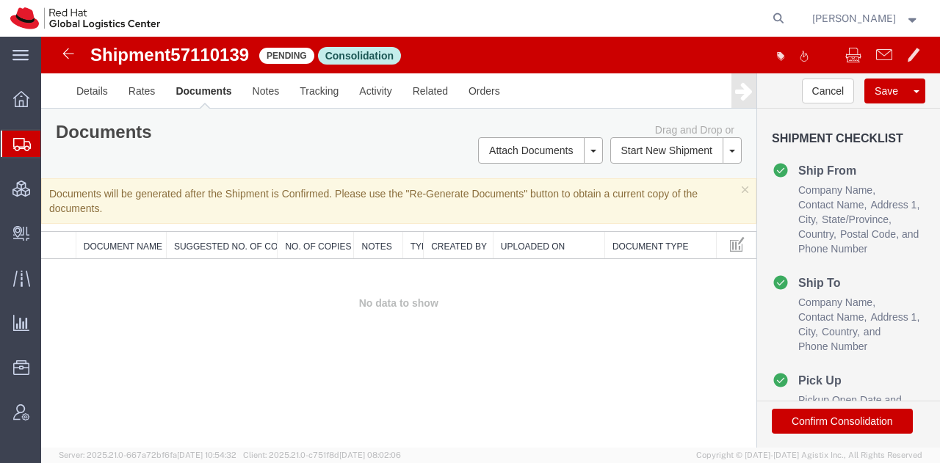
click at [26, 126] on ul "Overview Shipments Shipment Manager Create Shipment Create from Template Estima…" at bounding box center [20, 263] width 41 height 358
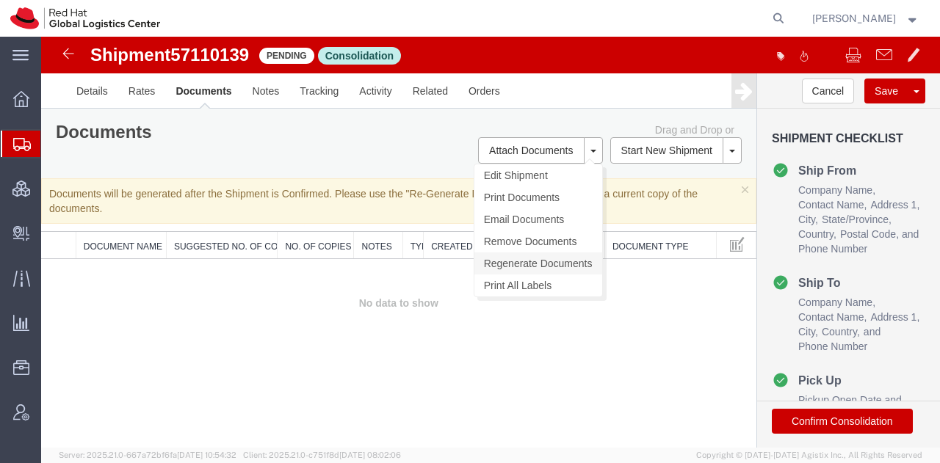
click at [512, 255] on link "Regenerate Documents" at bounding box center [538, 263] width 128 height 22
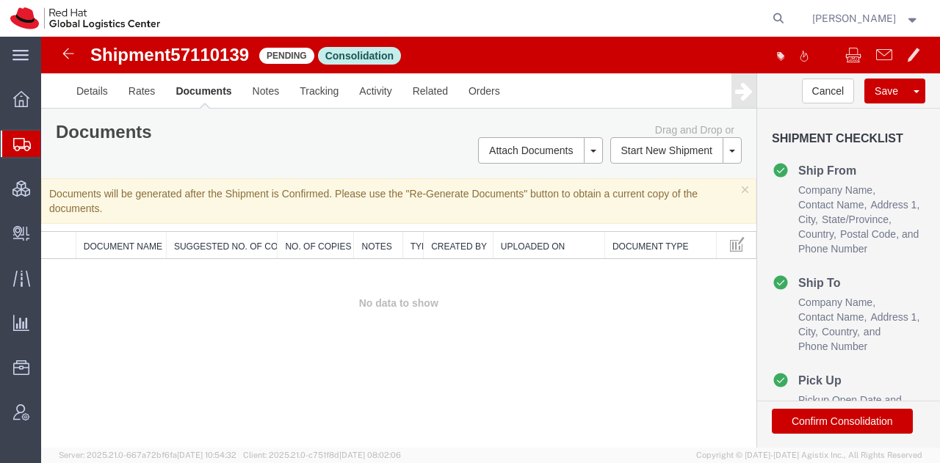
click at [904, 17] on span "[PERSON_NAME]" at bounding box center [865, 18] width 107 height 16
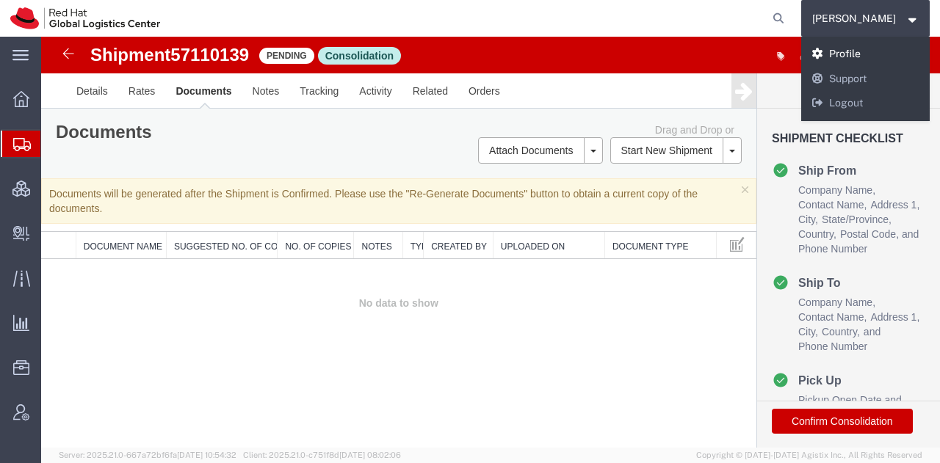
click at [868, 49] on link "Profile" at bounding box center [865, 54] width 129 height 25
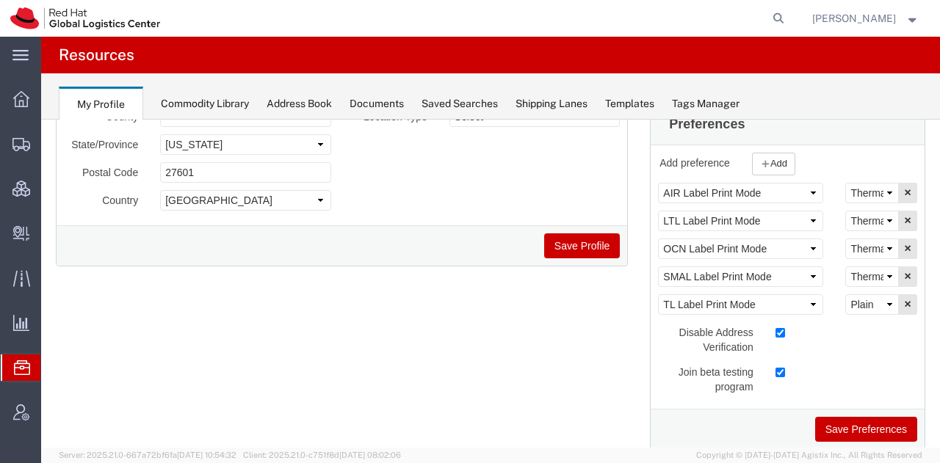
scroll to position [257, 0]
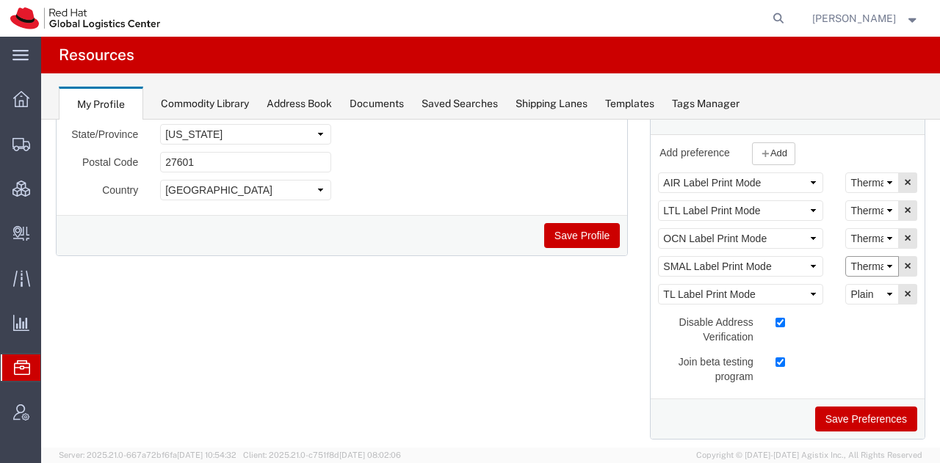
click at [857, 264] on select "Select Plain Thermal" at bounding box center [872, 266] width 54 height 21
select select "Plain"
click at [845, 256] on select "Select Plain Thermal" at bounding box center [872, 266] width 54 height 21
click at [820, 412] on button "Save Preferences" at bounding box center [866, 419] width 102 height 25
click at [847, 415] on button "Save Preferences" at bounding box center [866, 419] width 102 height 25
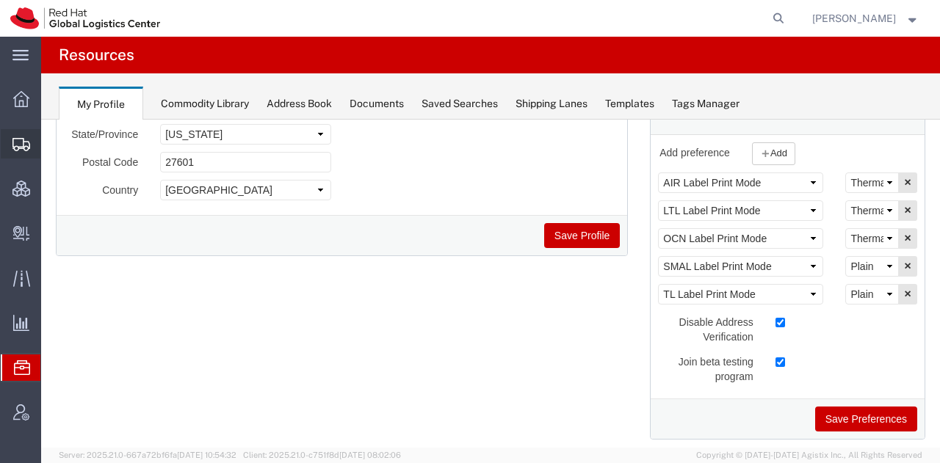
click at [0, 0] on span "Shipment Manager" at bounding box center [0, 0] width 0 height 0
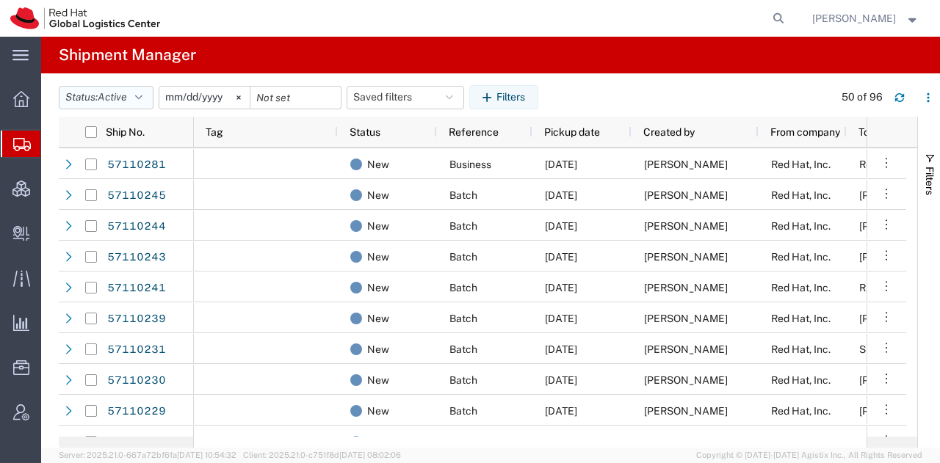
click at [136, 92] on button "Status: Active" at bounding box center [106, 97] width 95 height 23
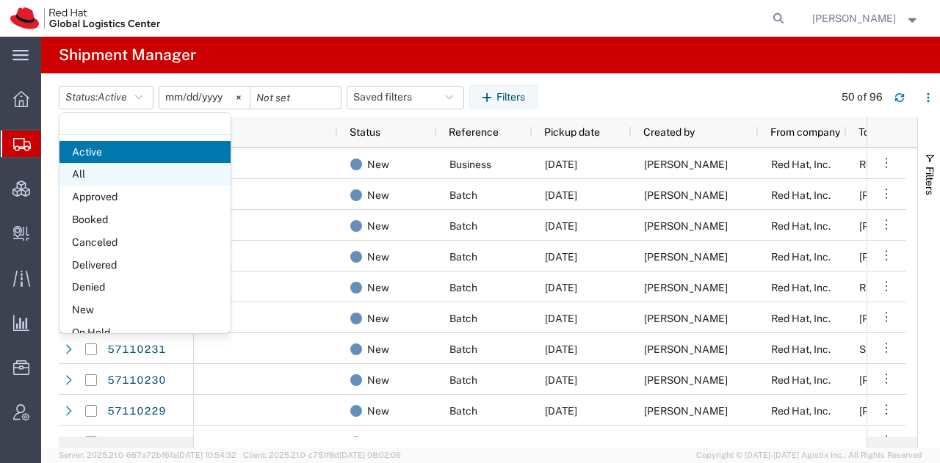
click at [124, 175] on span "All" at bounding box center [144, 174] width 171 height 23
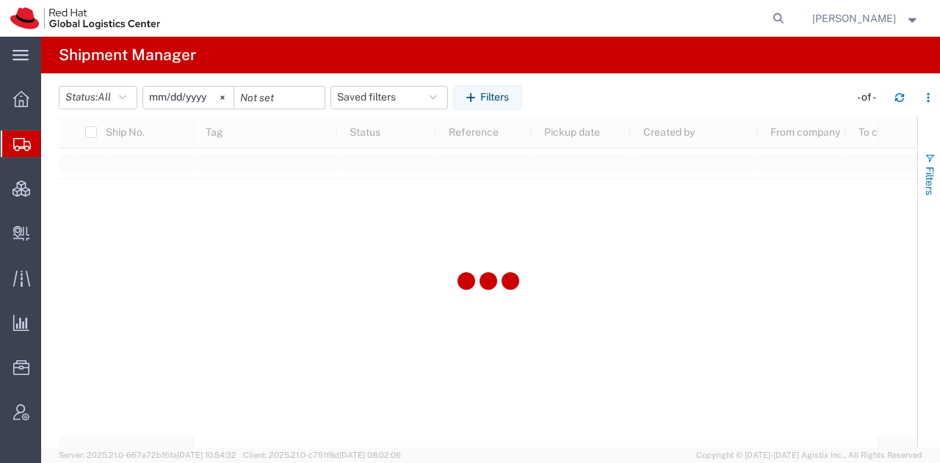
click at [928, 178] on span "Filters" at bounding box center [929, 181] width 12 height 29
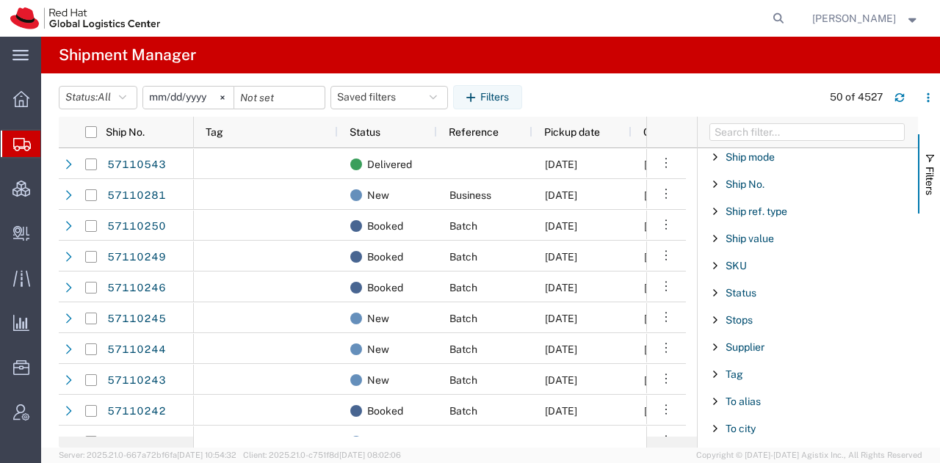
scroll to position [1227, 0]
click at [746, 178] on span "Ship No." at bounding box center [744, 184] width 39 height 12
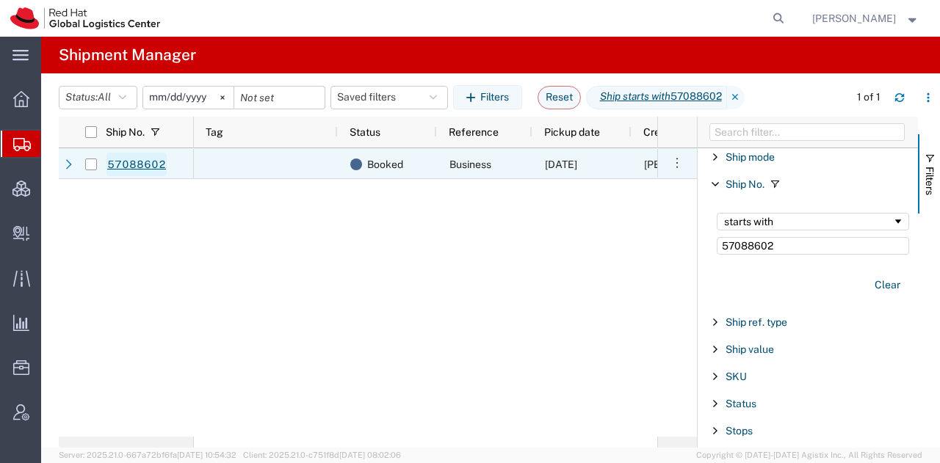
type input "57088602"
click at [122, 166] on link "57088602" at bounding box center [136, 164] width 60 height 23
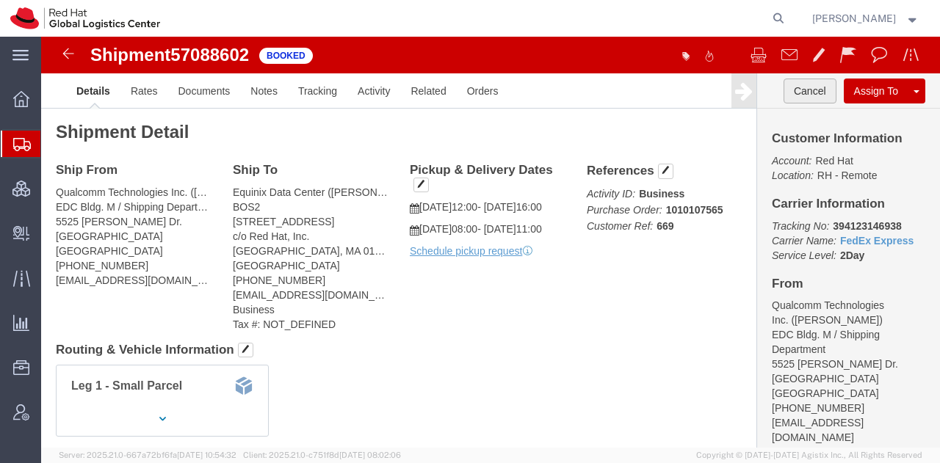
click button "Cancel"
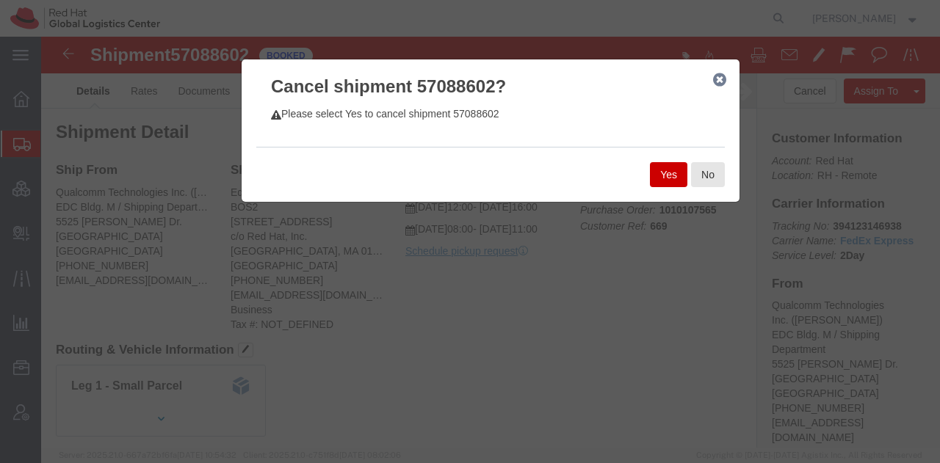
click button "Yes"
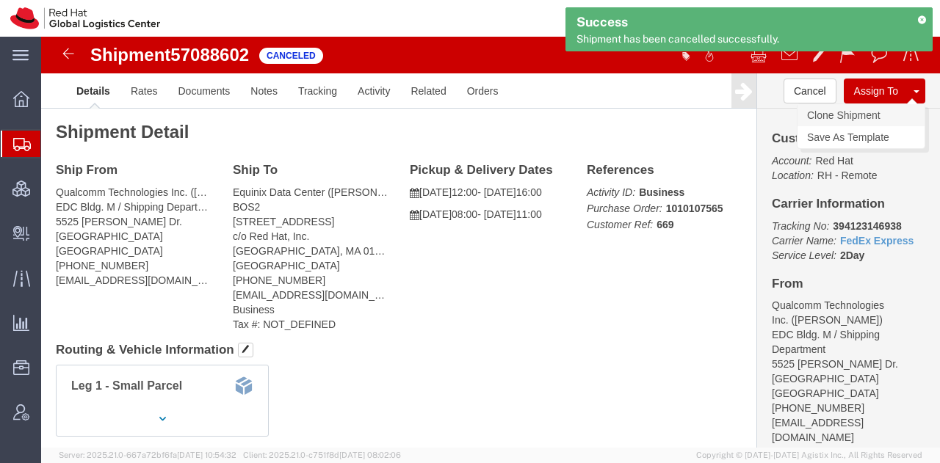
click link "Clone Shipment"
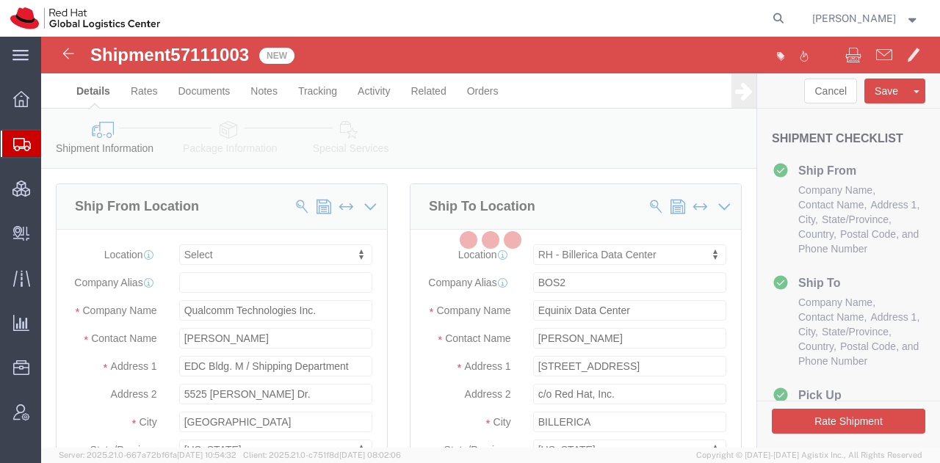
select select
select select "47771"
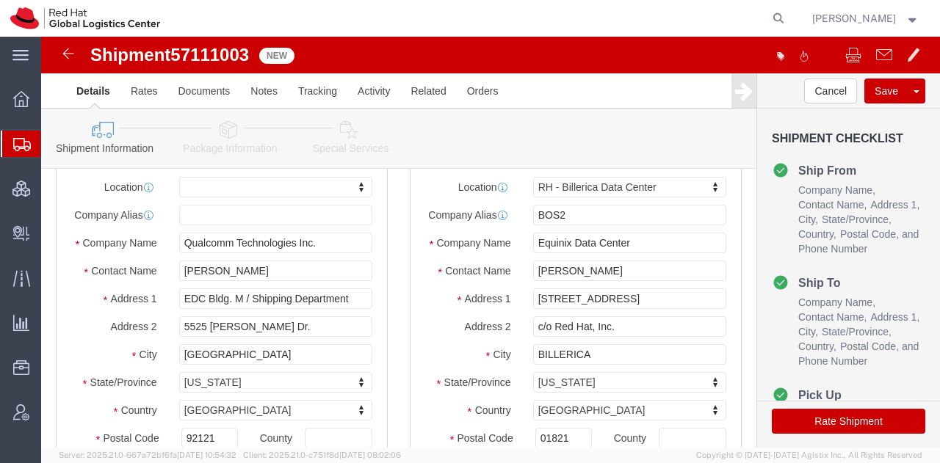
scroll to position [83, 0]
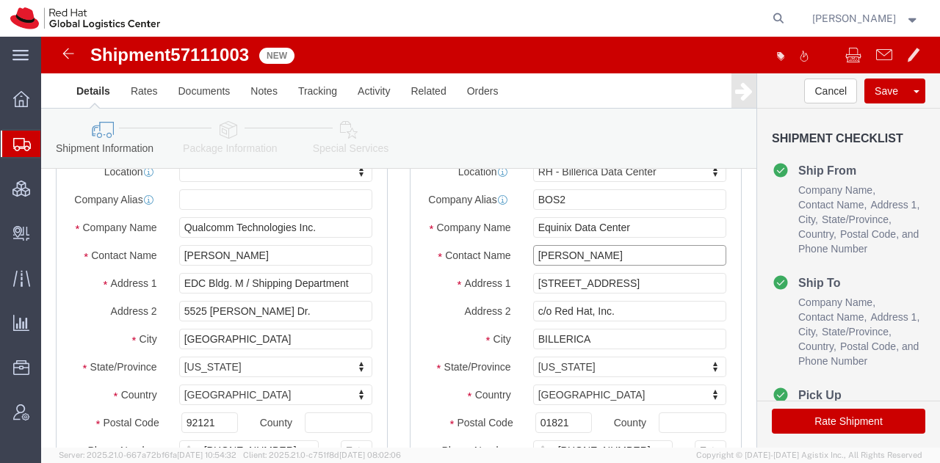
click input "Shawn Doherty"
type input "S"
type input "Francisco da"
click p "- Red Hat - (Francisco da Rocha)"
select select
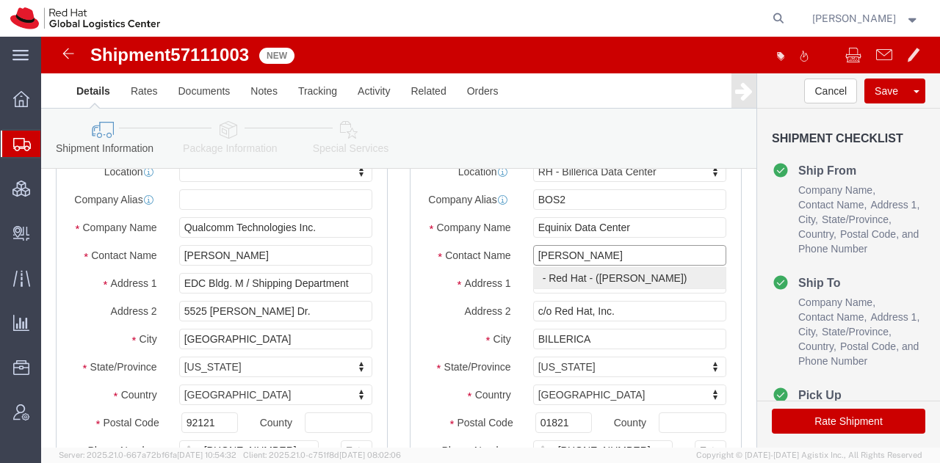
type input "Red Hat"
type input "Francisco da Rocha"
select select
type input "fdarocha@redhat.com"
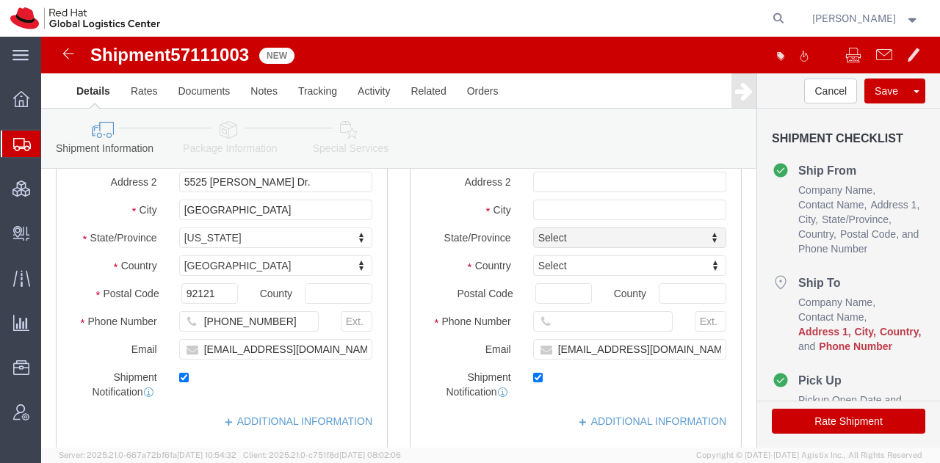
scroll to position [213, 0]
type input "Francisco da Rocha"
drag, startPoint x: 615, startPoint y: 324, endPoint x: 311, endPoint y: 213, distance: 323.5
click div "Ship From Location Location My Profile Location RH - Amsterdam - MSO RH - Amste…"
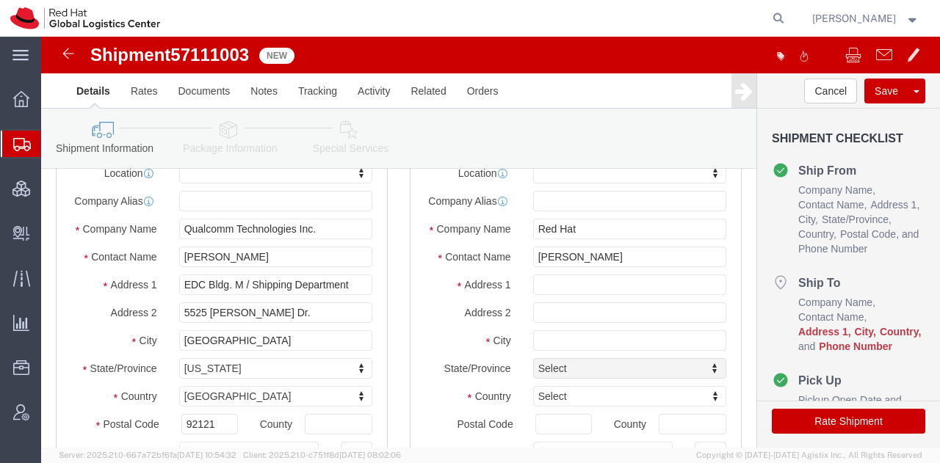
scroll to position [80, 0]
click div "Location My Profile Location RH - Amsterdam - MSO RH - Amsterdam Data Center RH…"
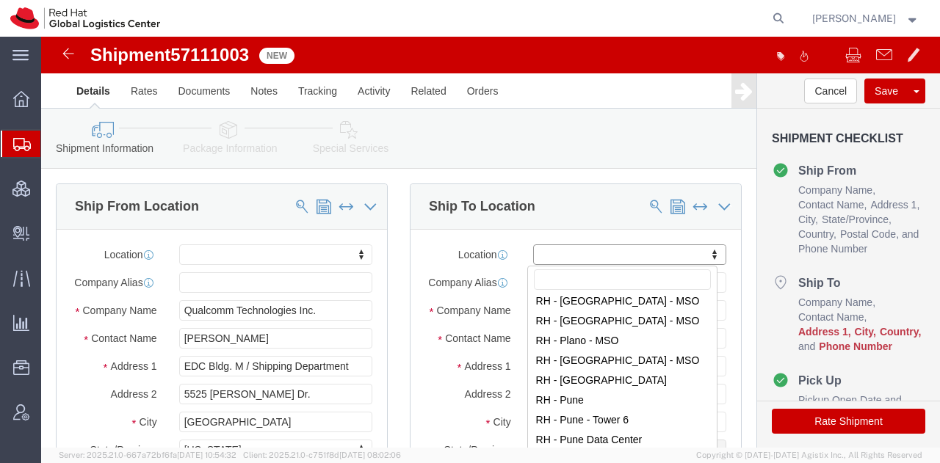
scroll to position [2054, 0]
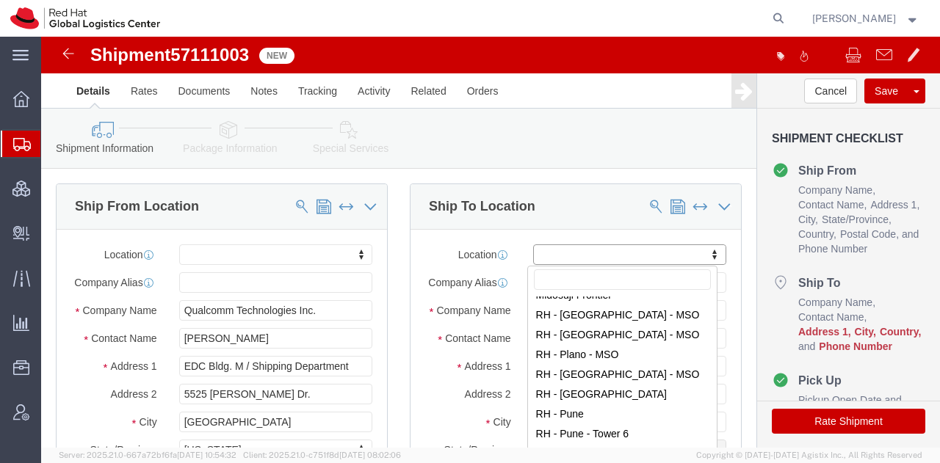
select select "38014"
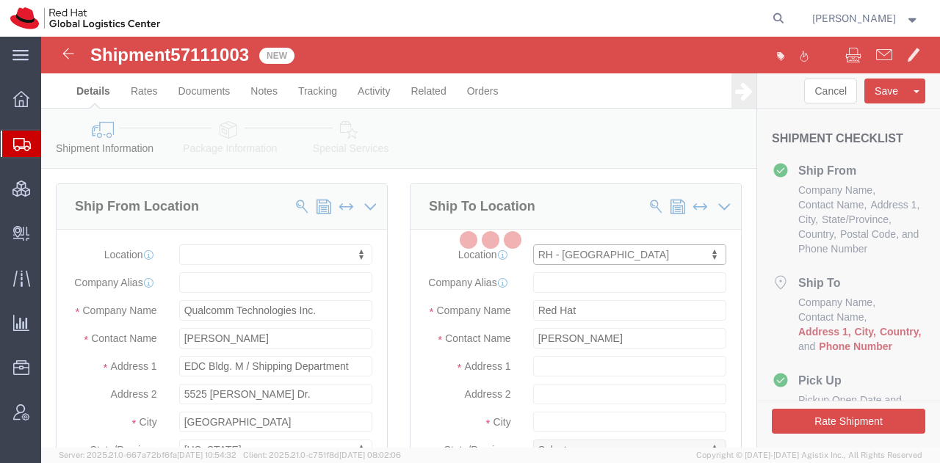
type input "RHT"
type input "Red Hat, Inc."
type input "[STREET_ADDRESS]"
type input "RALEIGH"
select select "US"
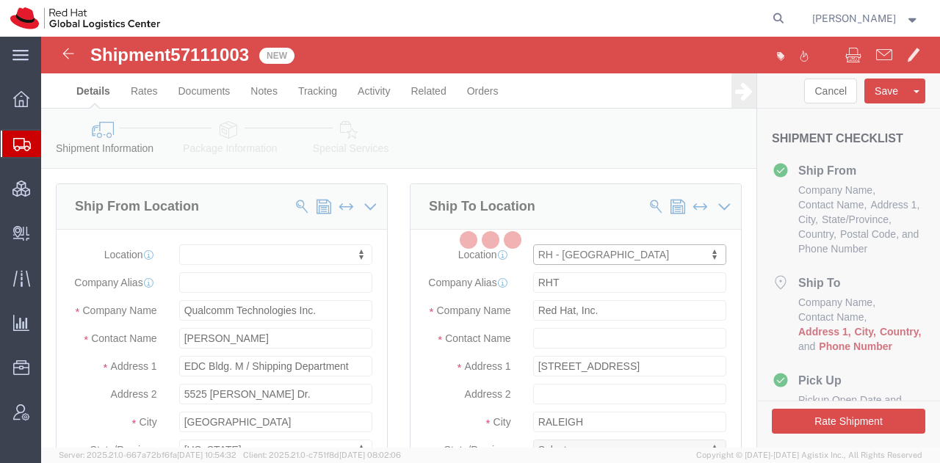
type input "27601"
type input "919-754-4950"
checkbox input "false"
select select "NC"
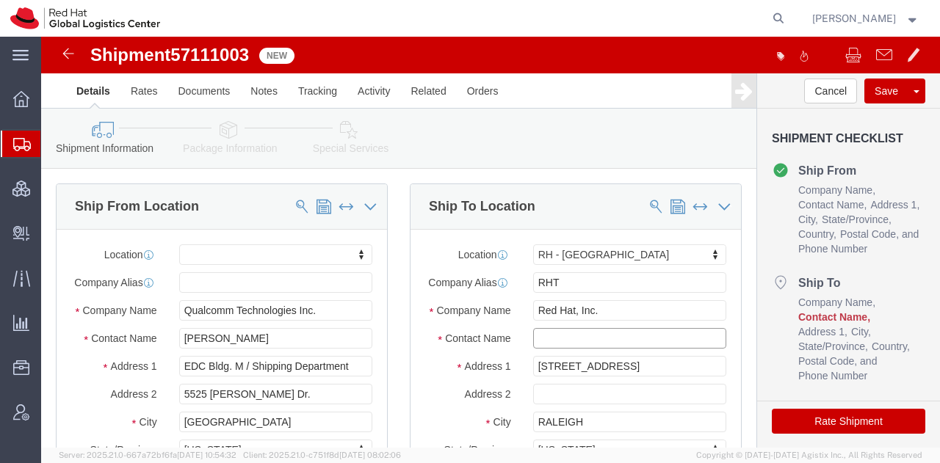
click input "text"
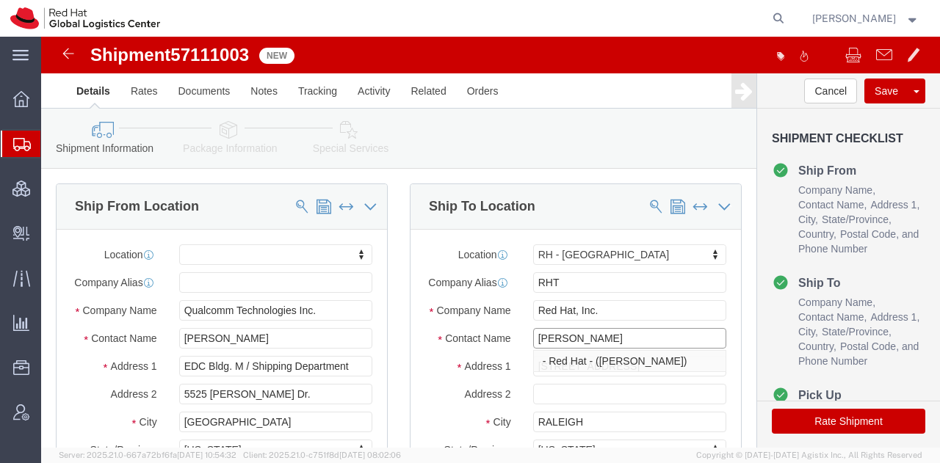
type input "Francisco da Rocha"
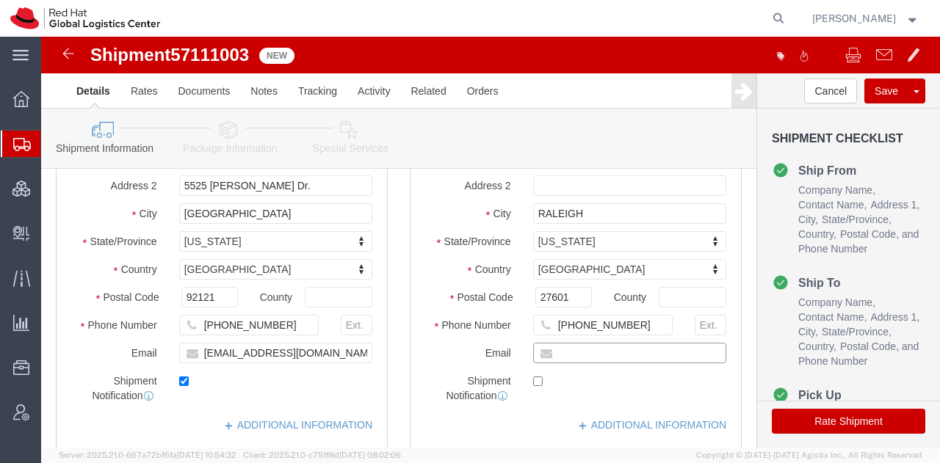
paste input "fdarocha@redhat.com"
type input "fdarocha@redhat.com"
checkbox input "true"
click icon
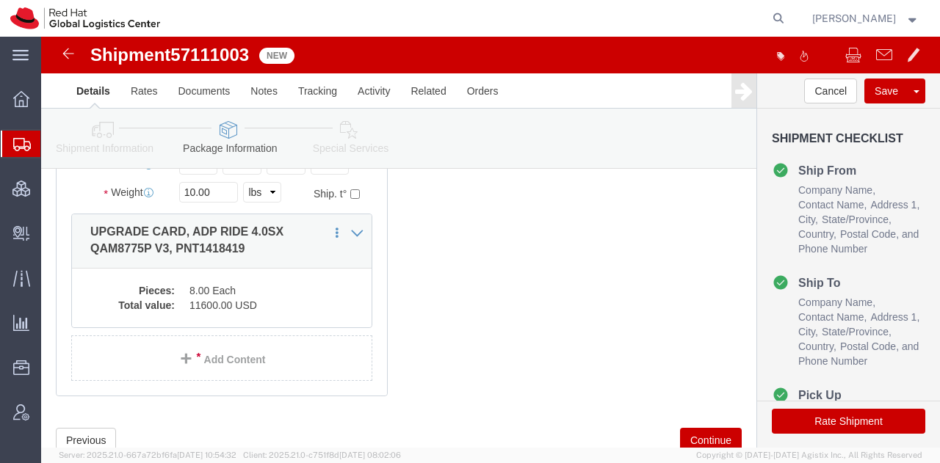
scroll to position [173, 0]
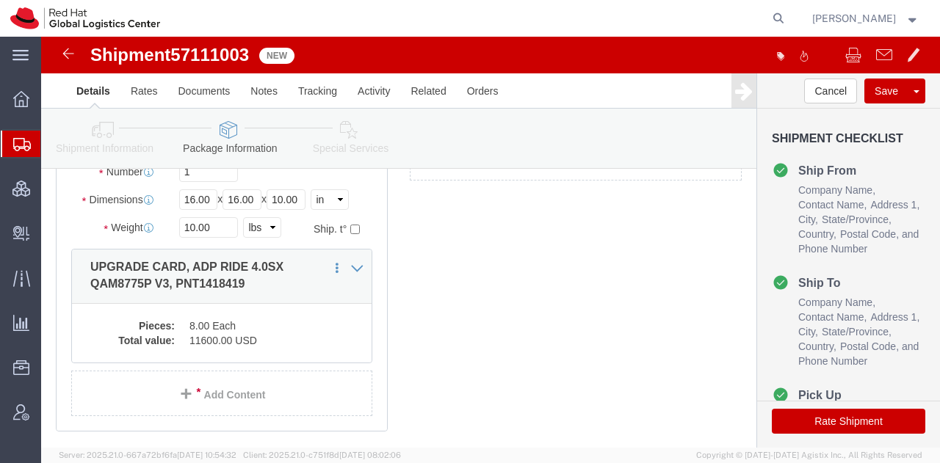
click icon
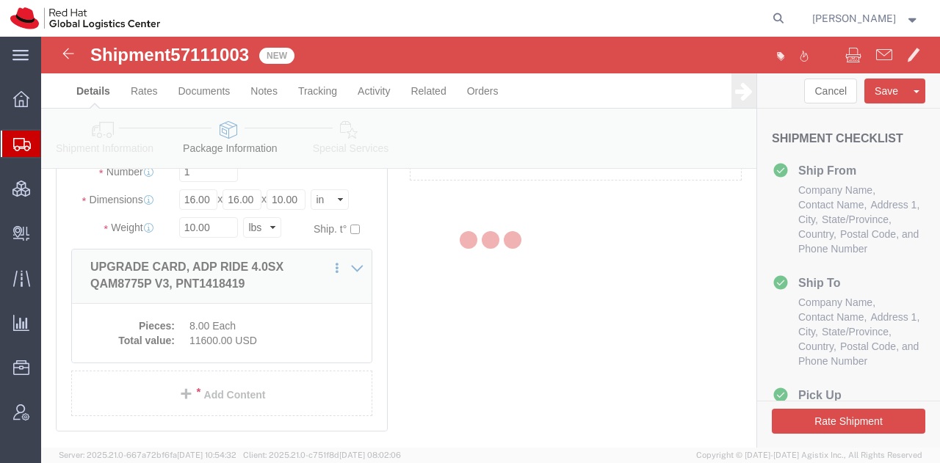
select select
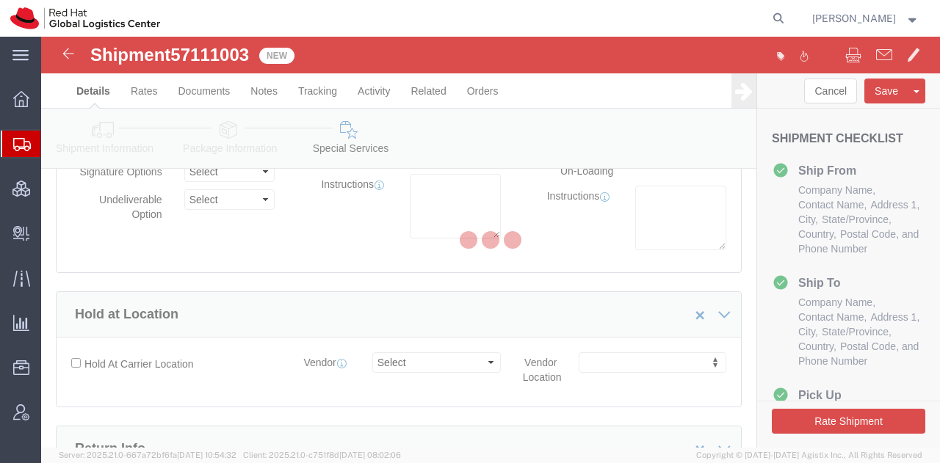
select select "COSTCENTER"
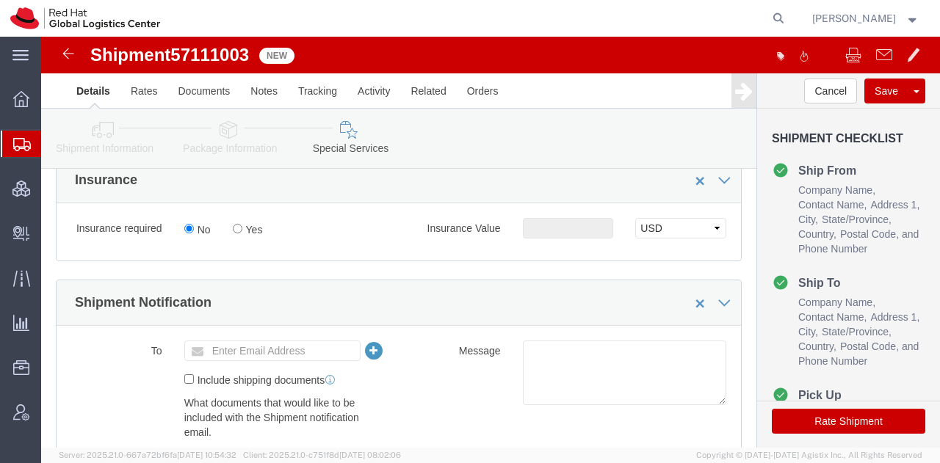
scroll to position [802, 0]
click input "Yes"
radio input "true"
click input "text"
type input "500.00"
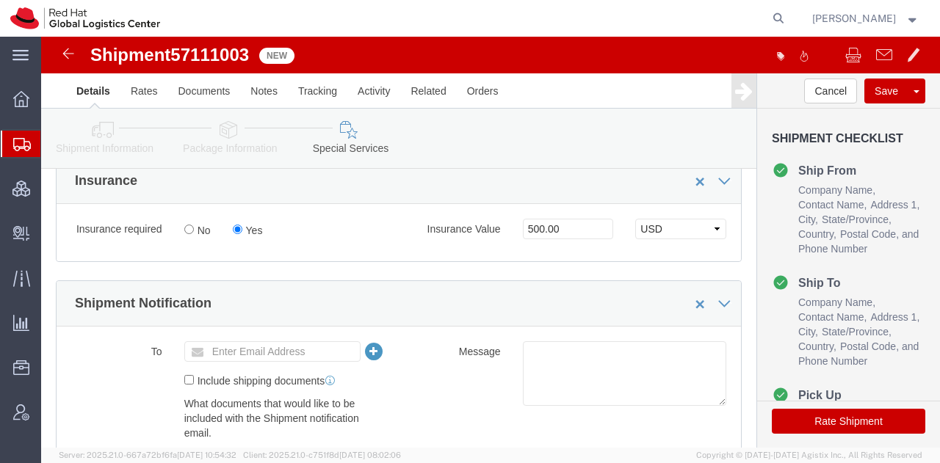
click div "Rate Shipment"
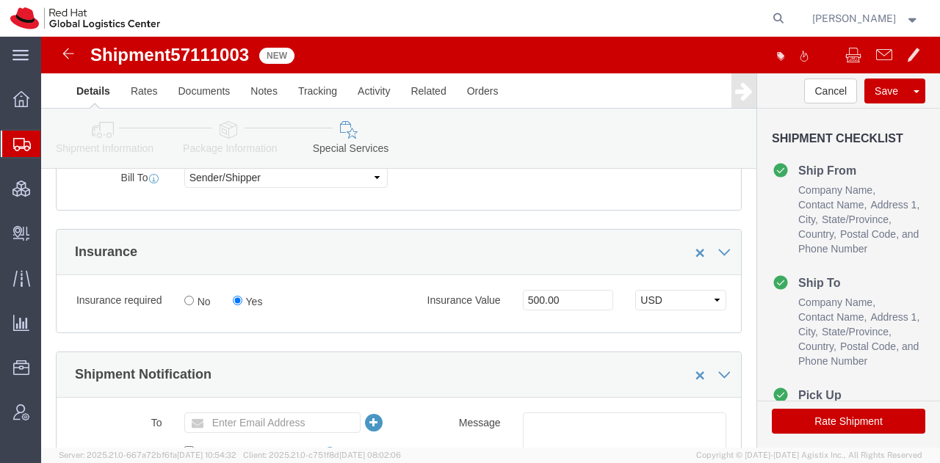
scroll to position [730, 0]
click button "Rate Shipment"
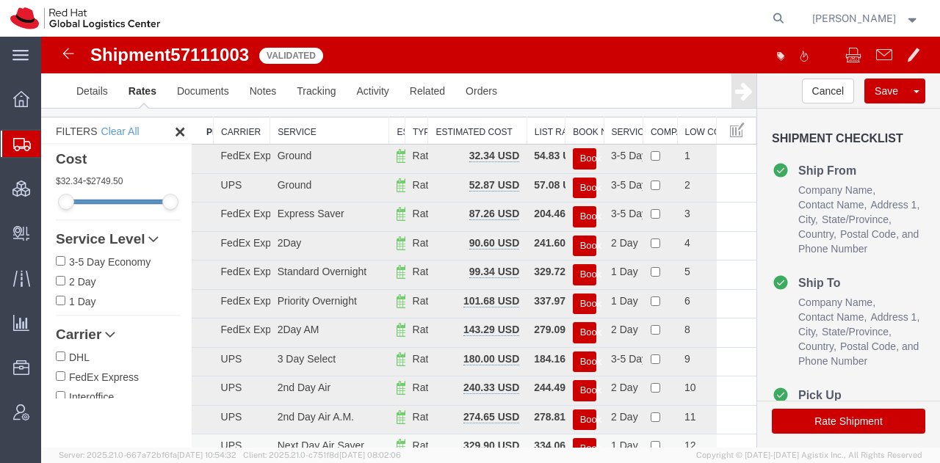
scroll to position [16, 0]
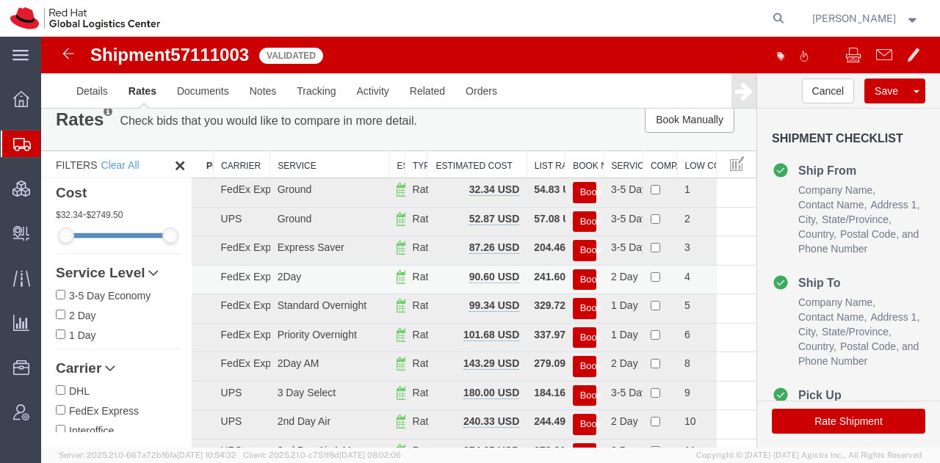
click at [573, 277] on button "Book" at bounding box center [584, 279] width 23 height 21
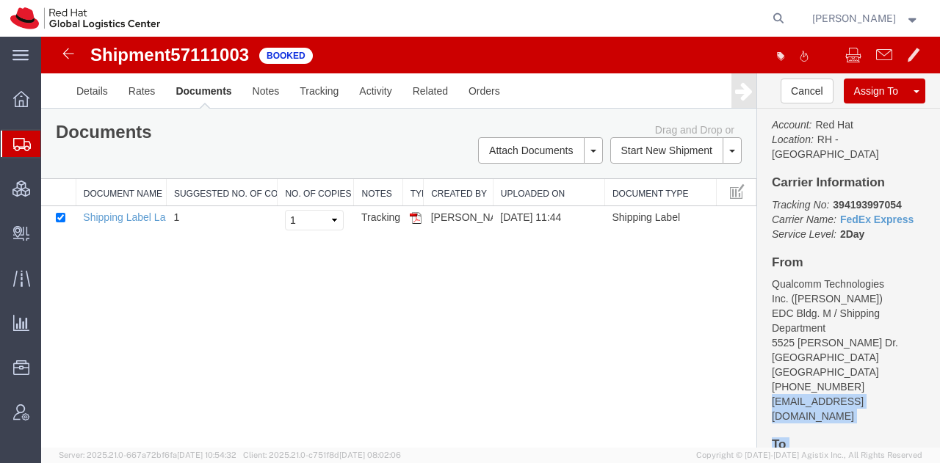
scroll to position [38, 0]
drag, startPoint x: 762, startPoint y: 426, endPoint x: 890, endPoint y: 387, distance: 133.5
click at [890, 387] on div "Customer Information Account: Red Hat Location: RH - Raleigh Carrier Informatio…" at bounding box center [848, 279] width 183 height 340
copy address "mosesh@qti.qualcomm.com"
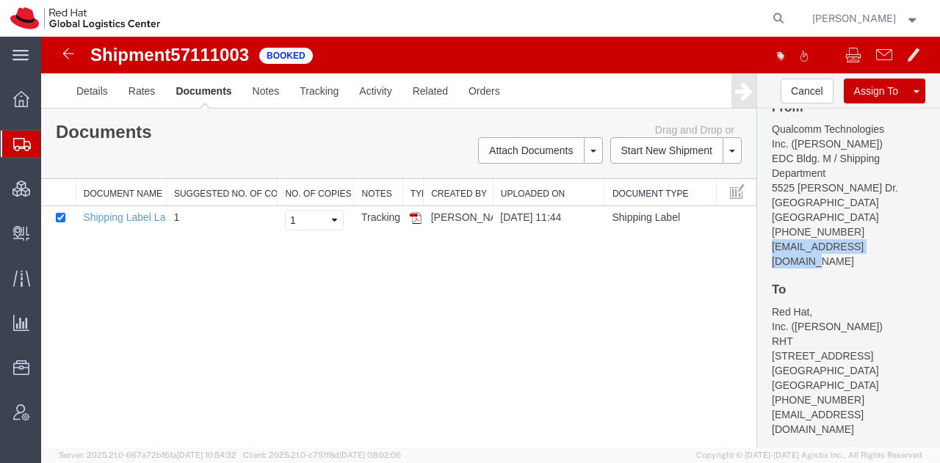
scroll to position [191, 0]
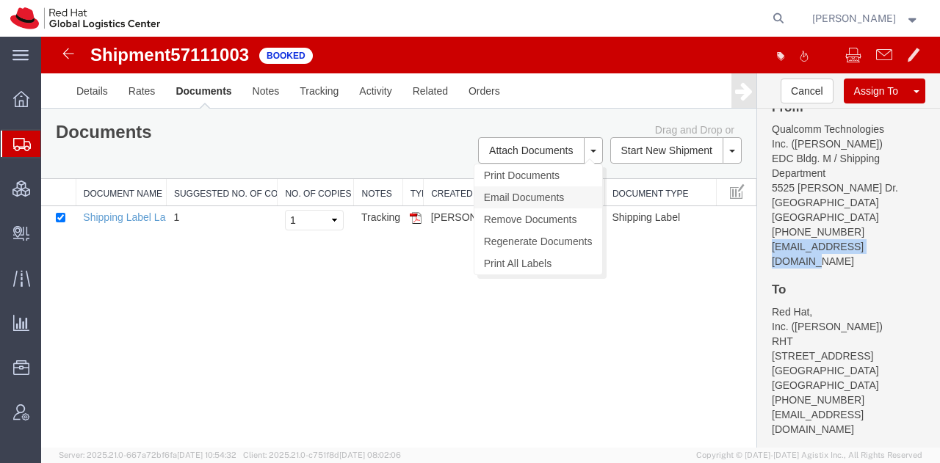
click at [502, 196] on link "Email Documents" at bounding box center [538, 197] width 128 height 22
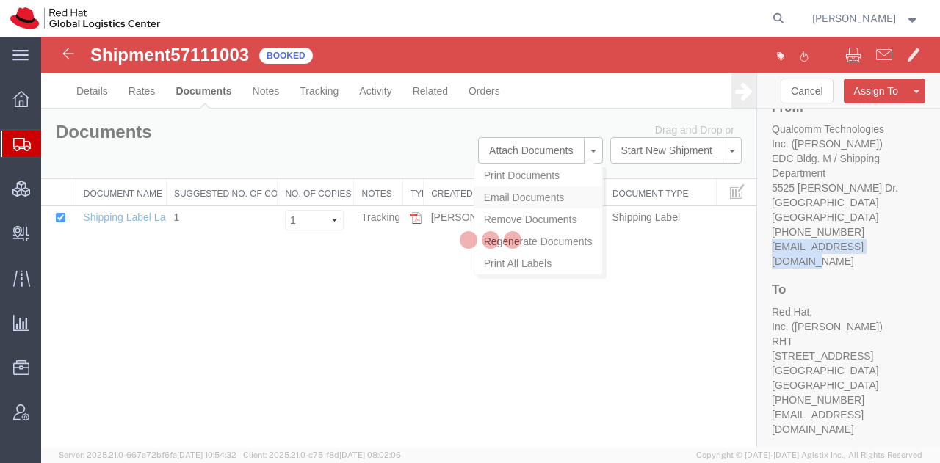
checkbox input "true"
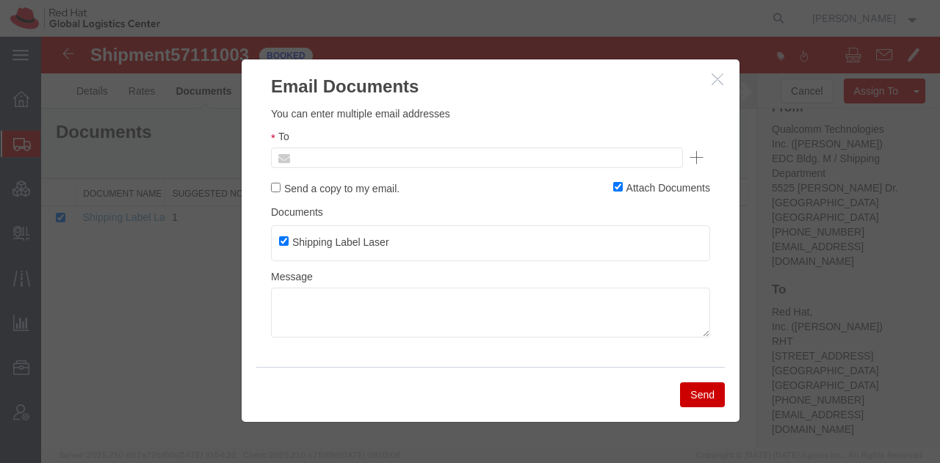
click at [380, 156] on input "text" at bounding box center [377, 157] width 172 height 19
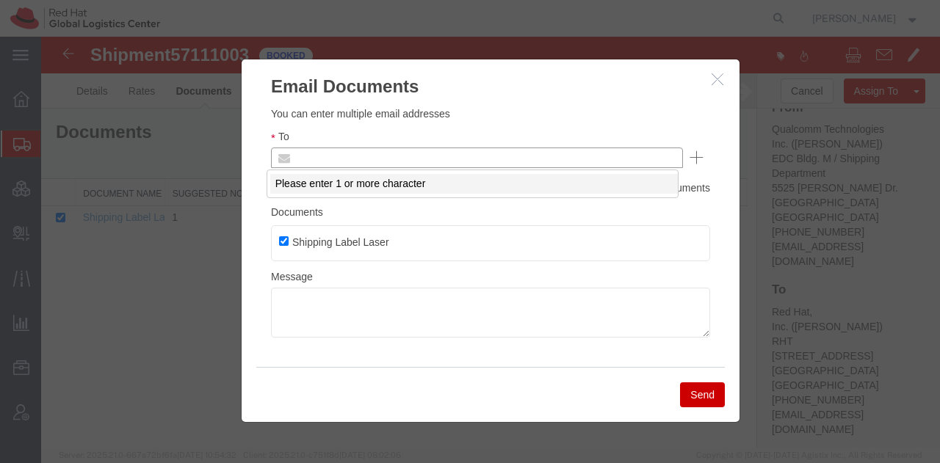
paste input "mosesh@qti.qualcomm.com"
type input "mosesh@qti.qualcomm.com"
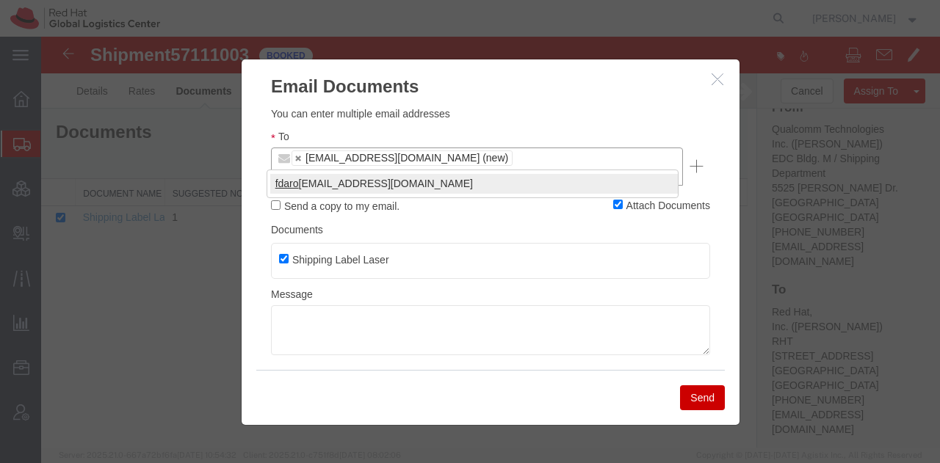
type input "fdaro"
type input "mosesh@qti.qualcomm.com,fdarocha@redhat.com"
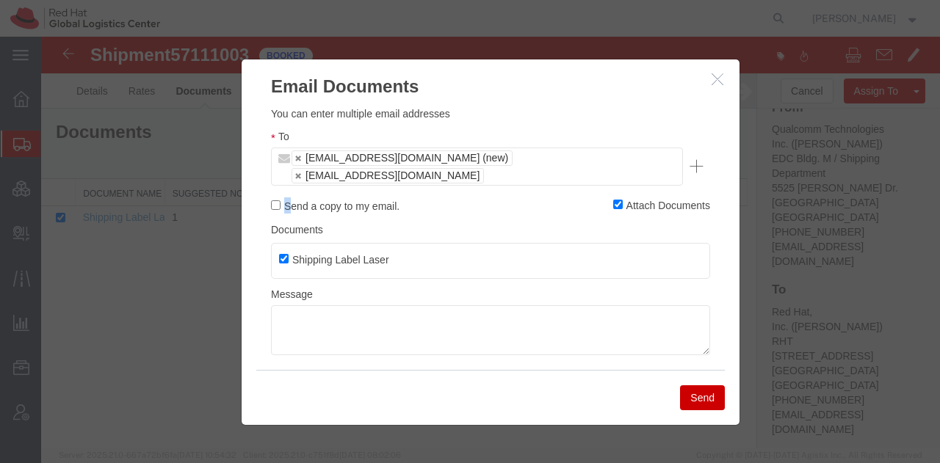
click at [354, 178] on div "You can enter multiple email addresses To mosesh@qti.qualcomm.com (new) fdaroch…" at bounding box center [490, 230] width 439 height 249
click at [637, 159] on ul "mosesh@qti.qualcomm.com (new) fdarocha@redhat.com" at bounding box center [477, 167] width 412 height 38
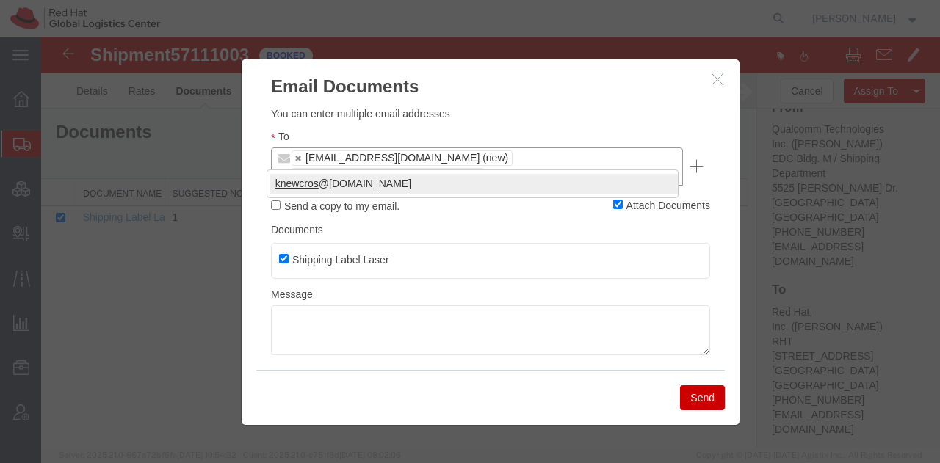
type input "knewcros"
type input "mosesh@qti.qualcomm.com,fdarocha@redhat.com,knewcros@redhat.com"
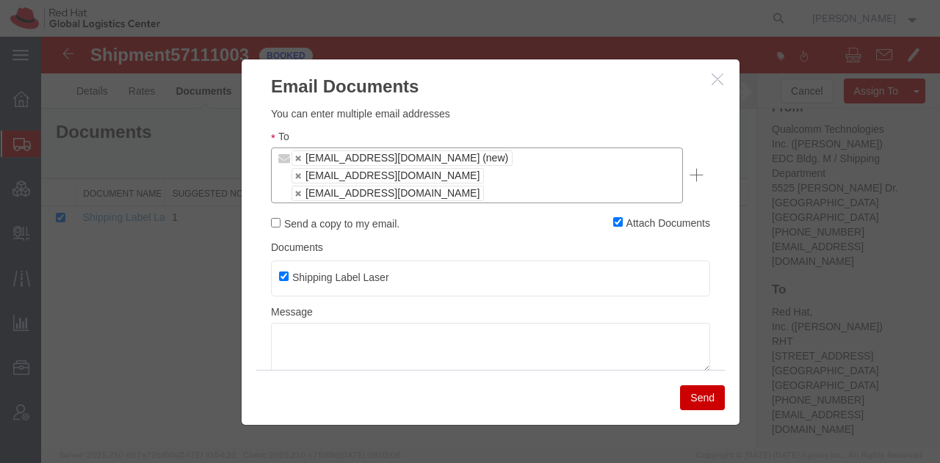
click at [694, 399] on button "Send" at bounding box center [702, 397] width 45 height 25
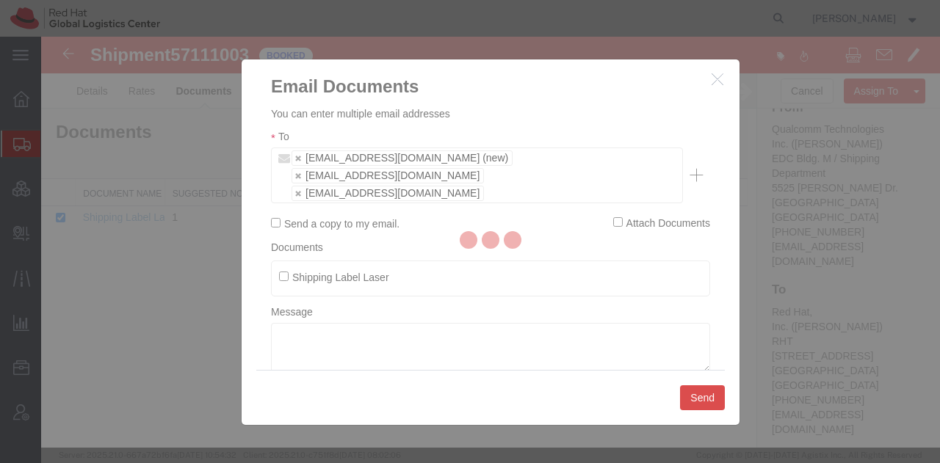
checkbox input "false"
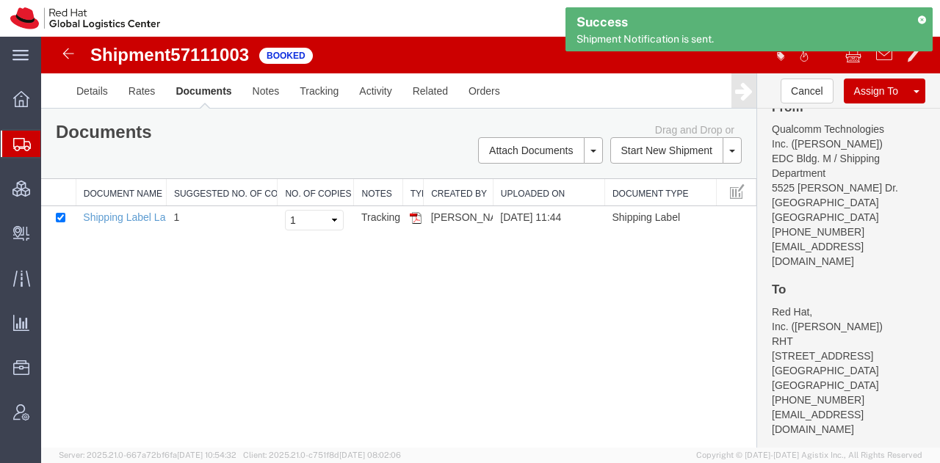
drag, startPoint x: 85, startPoint y: 165, endPoint x: 116, endPoint y: 1, distance: 166.6
click at [0, 0] on span "Shipment Manager" at bounding box center [0, 0] width 0 height 0
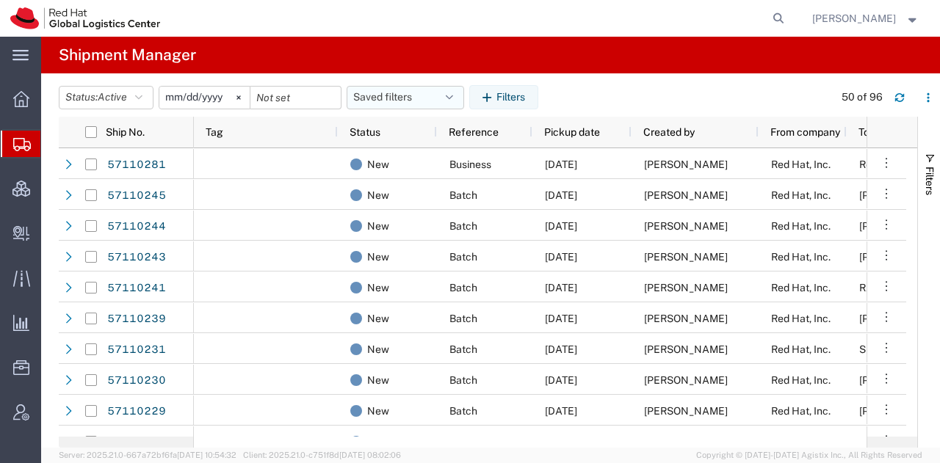
click at [446, 101] on button "Saved filters" at bounding box center [404, 97] width 117 height 23
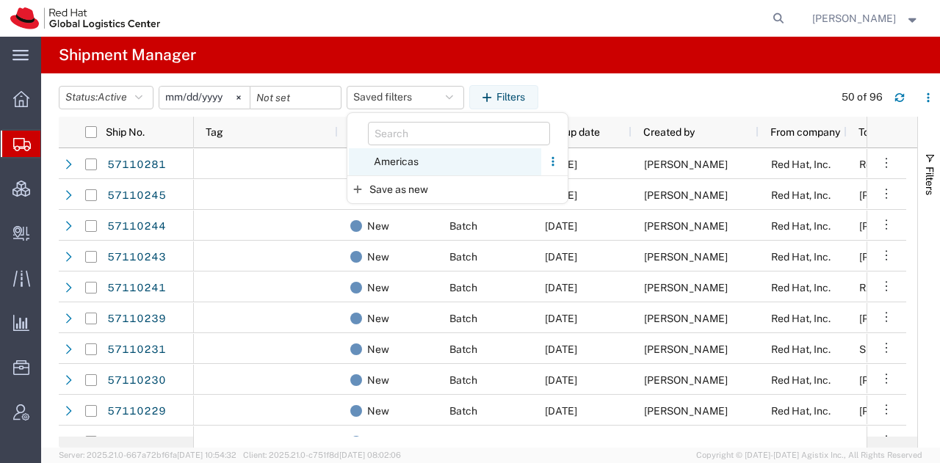
click at [379, 170] on span "Americas" at bounding box center [445, 161] width 192 height 27
type input "[DATE]"
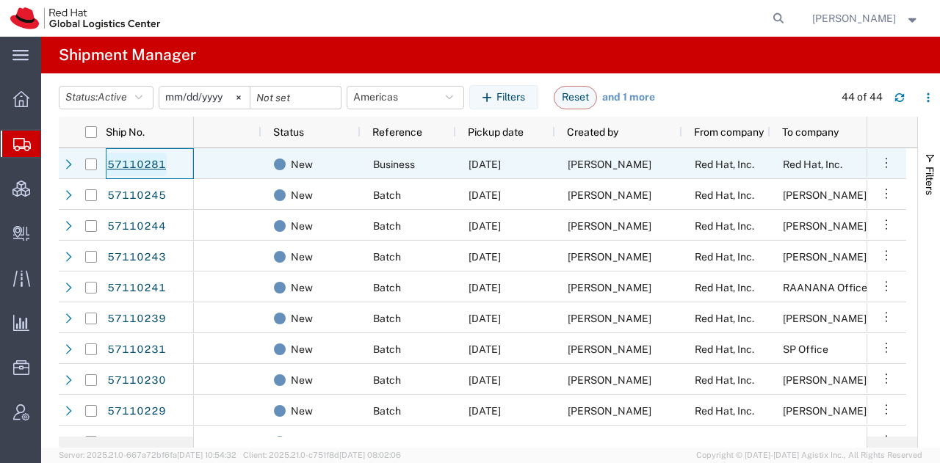
click at [137, 162] on link "57110281" at bounding box center [136, 164] width 60 height 23
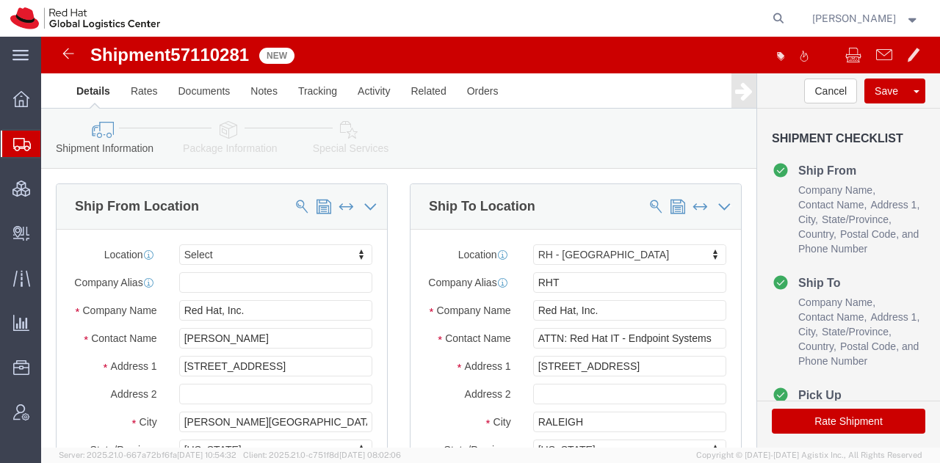
select select
select select "38014"
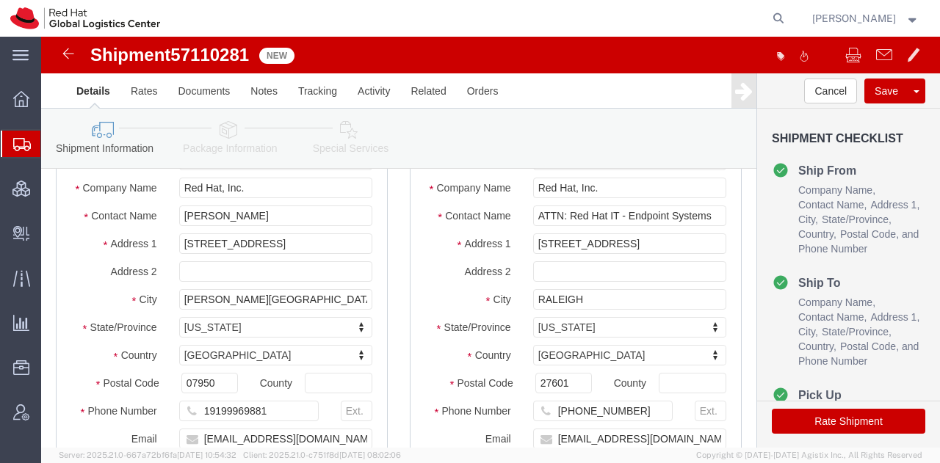
scroll to position [124, 0]
drag, startPoint x: 242, startPoint y: 184, endPoint x: 171, endPoint y: 177, distance: 71.6
click div "Location My Profile Location [GEOGRAPHIC_DATA] - [GEOGRAPHIC_DATA] - [GEOGRAPHI…"
drag, startPoint x: 212, startPoint y: 221, endPoint x: 112, endPoint y: 214, distance: 100.1
click div "Address 1 59 Poplar Dr"
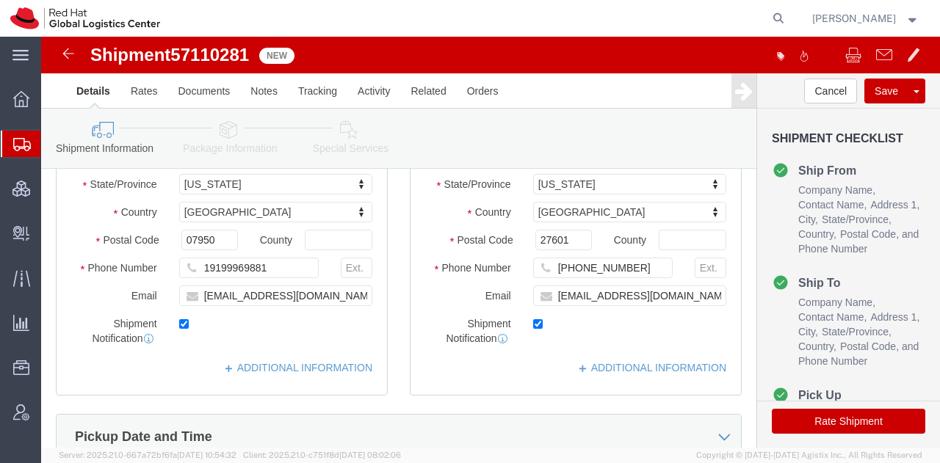
scroll to position [266, 0]
drag, startPoint x: 224, startPoint y: 241, endPoint x: 166, endPoint y: 238, distance: 58.1
click input "19199969881"
drag, startPoint x: 252, startPoint y: 272, endPoint x: 113, endPoint y: 264, distance: 139.7
click div "Email tiperry@redhat.com"
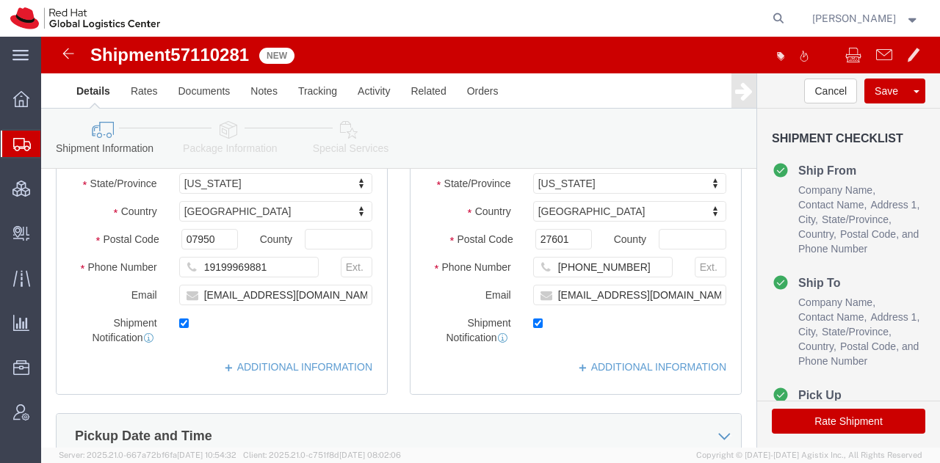
click button "Rate Shipment"
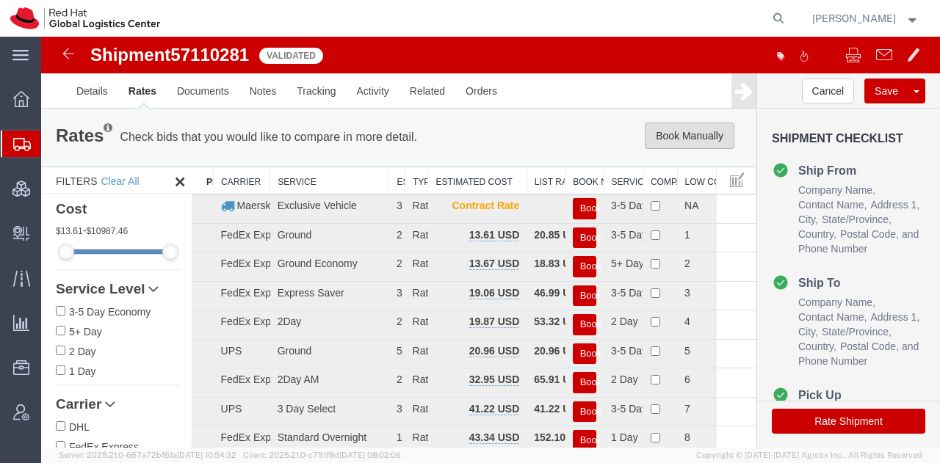
click at [682, 140] on button "Book Manually" at bounding box center [689, 136] width 90 height 26
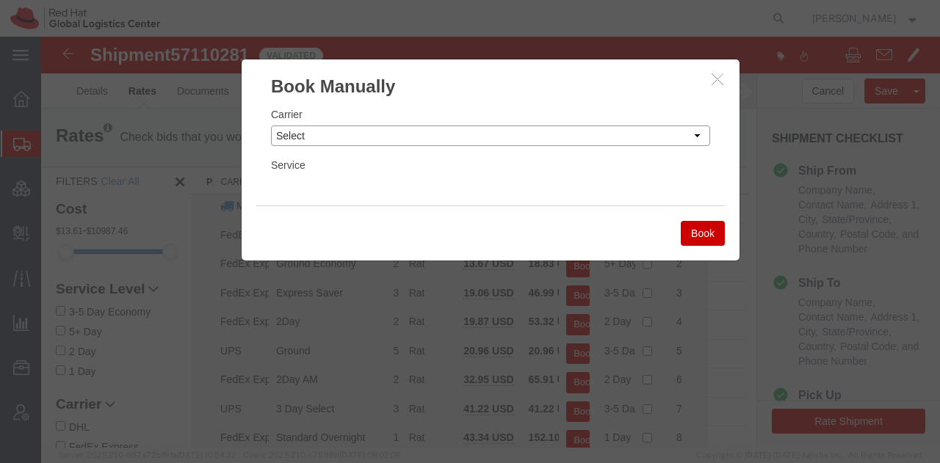
click at [504, 137] on select "Select Add New Carrier (and default service) Amazon Logistics Czech Post DHL Fe…" at bounding box center [490, 136] width 439 height 21
select select "5"
click at [271, 126] on select "Select Add New Carrier (and default service) Amazon Logistics Czech Post DHL Fe…" at bounding box center [490, 136] width 439 height 21
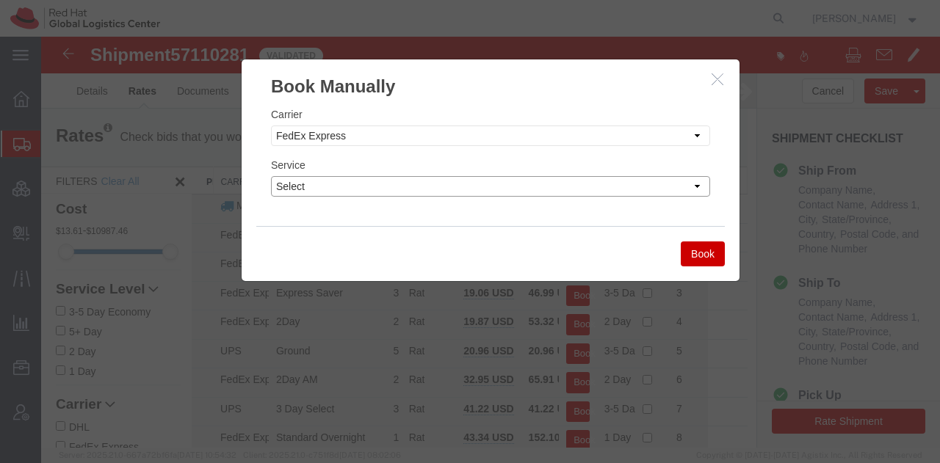
click at [374, 186] on select "Select 1Day Freight 2Day 2Day AM 2Day AM One Rate 2Day Freight 2Day One Rate 3 …" at bounding box center [490, 186] width 439 height 21
select select "22282"
click at [271, 176] on select "Select 1Day Freight 2Day 2Day AM 2Day AM One Rate 2Day Freight 2Day One Rate 3 …" at bounding box center [490, 186] width 439 height 21
click at [696, 255] on button "Book" at bounding box center [702, 253] width 44 height 25
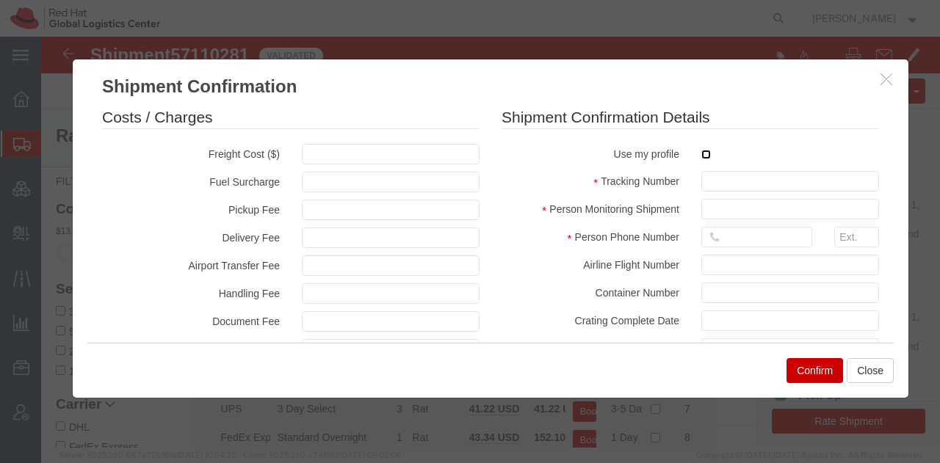
click at [701, 155] on input "checkbox" at bounding box center [706, 155] width 10 height 10
checkbox input "true"
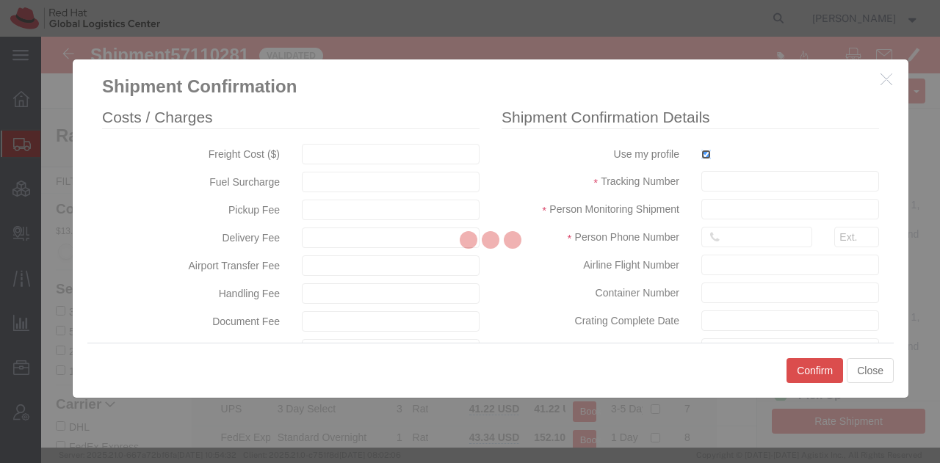
type input "[PERSON_NAME]"
type input "19193013123"
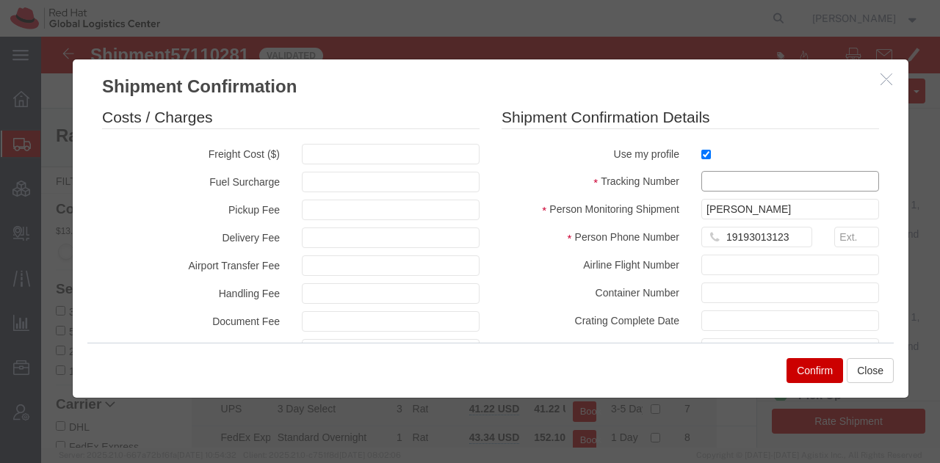
click at [701, 178] on input "text" at bounding box center [790, 181] width 178 height 21
paste input "RMA: 27455801"
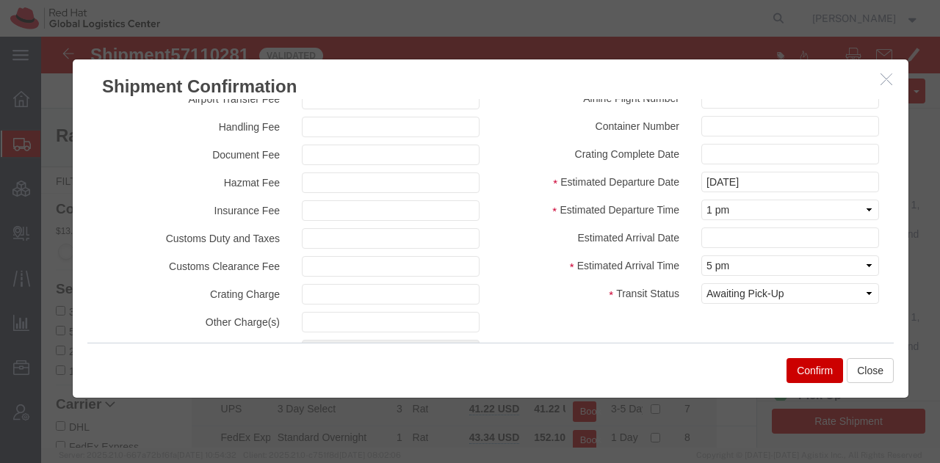
scroll to position [176, 0]
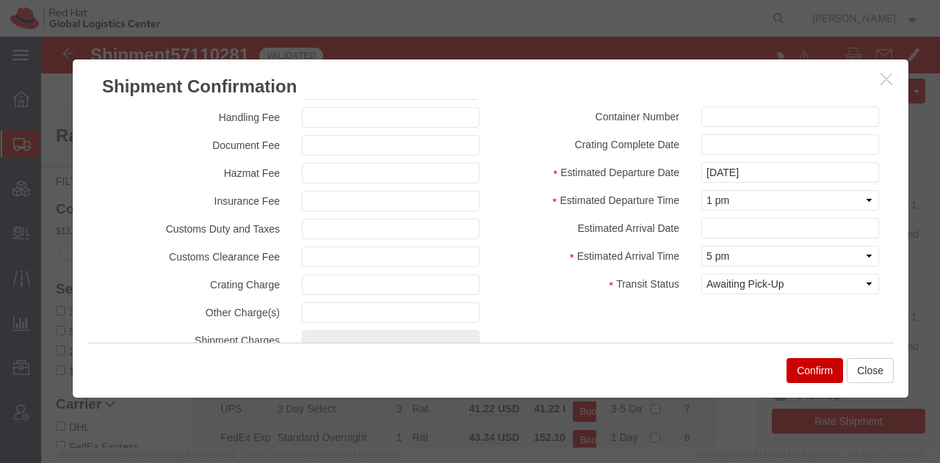
type input "RMA: 27455801"
click at [718, 225] on input "text" at bounding box center [790, 228] width 178 height 21
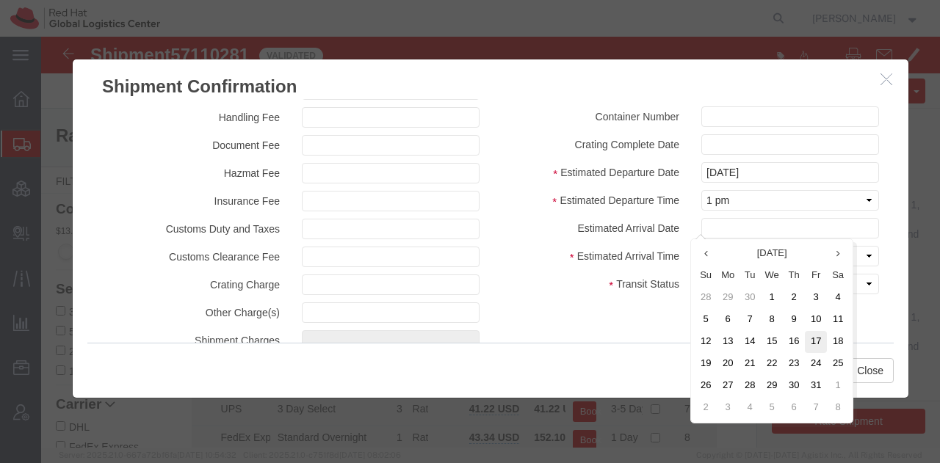
click at [813, 337] on td "17" at bounding box center [815, 342] width 22 height 22
type input "[DATE]"
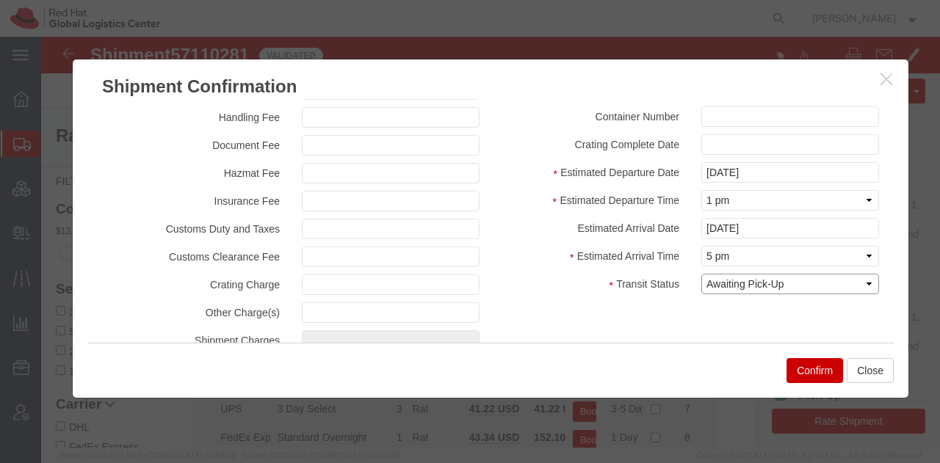
click at [771, 287] on select "Select Arrival Notice Available Arrival Notice Imported Arrive at Delivery Loca…" at bounding box center [790, 284] width 178 height 21
select select "DELIVRED"
click at [701, 274] on select "Select Arrival Notice Available Arrival Notice Imported Arrive at Delivery Loca…" at bounding box center [790, 284] width 178 height 21
click at [799, 370] on button "Confirm" at bounding box center [814, 370] width 57 height 25
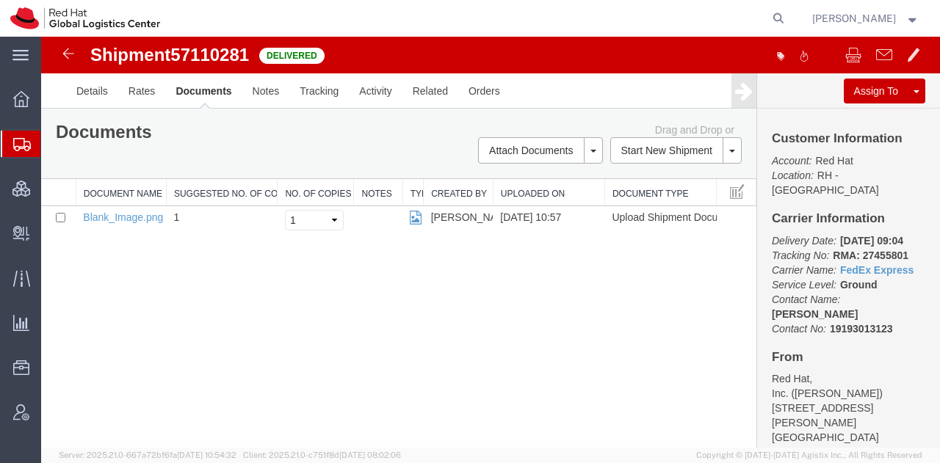
click at [0, 0] on span "Shipment Manager" at bounding box center [0, 0] width 0 height 0
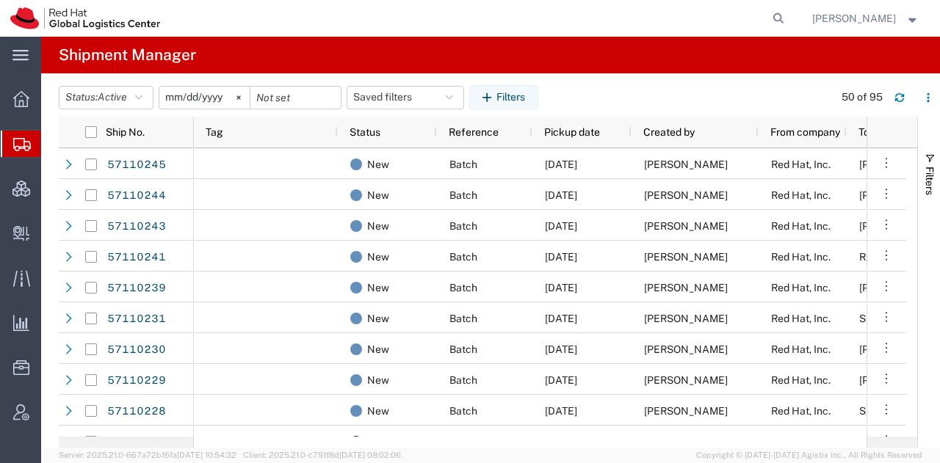
click at [840, 12] on span "[PERSON_NAME]" at bounding box center [854, 18] width 84 height 16
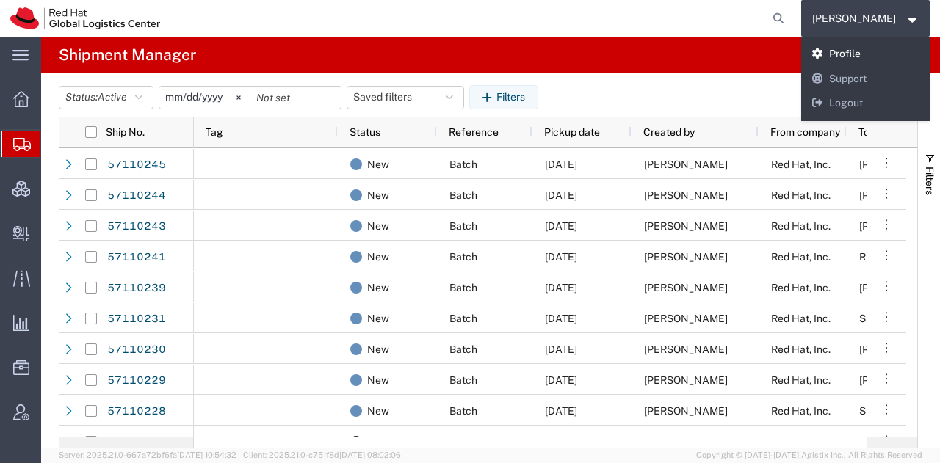
click at [862, 54] on link "Profile" at bounding box center [865, 54] width 129 height 25
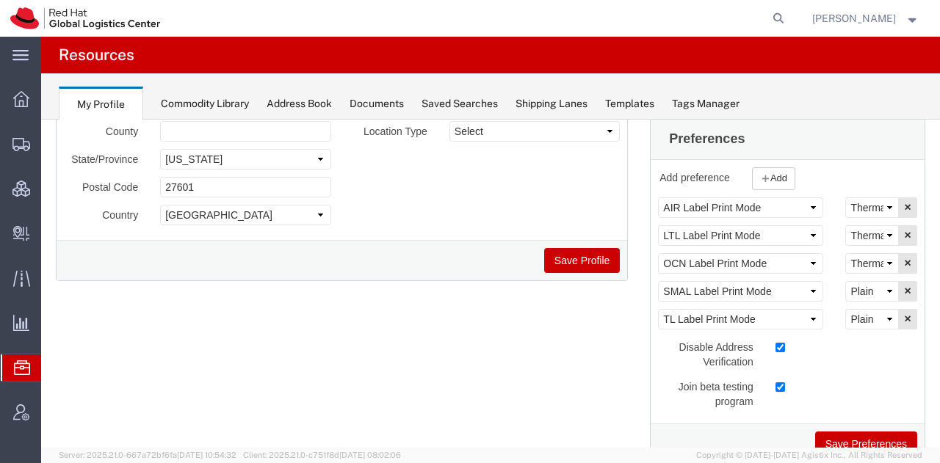
scroll to position [233, 0]
click at [854, 287] on select "Select Plain Thermal" at bounding box center [872, 290] width 54 height 21
select select "Thermal"
click at [845, 280] on select "Select Plain Thermal" at bounding box center [872, 290] width 54 height 21
click at [842, 439] on button "Save Preferences" at bounding box center [866, 443] width 102 height 25
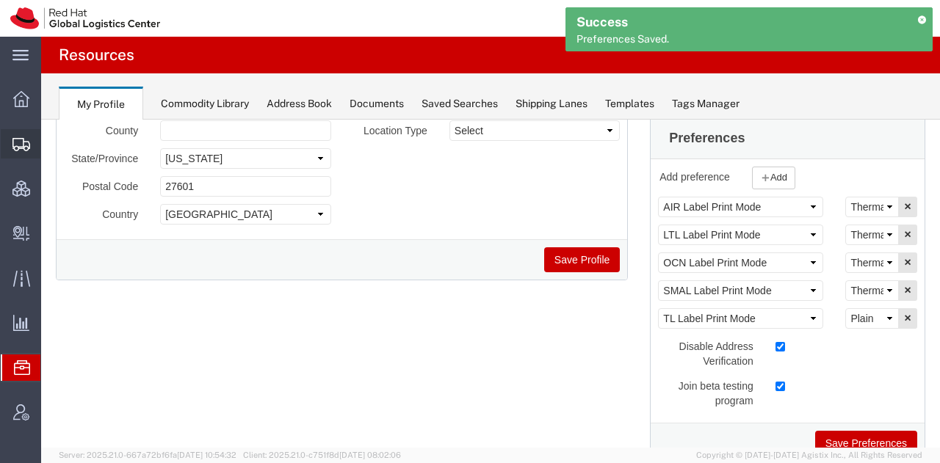
click at [0, 0] on span "Shipment Manager" at bounding box center [0, 0] width 0 height 0
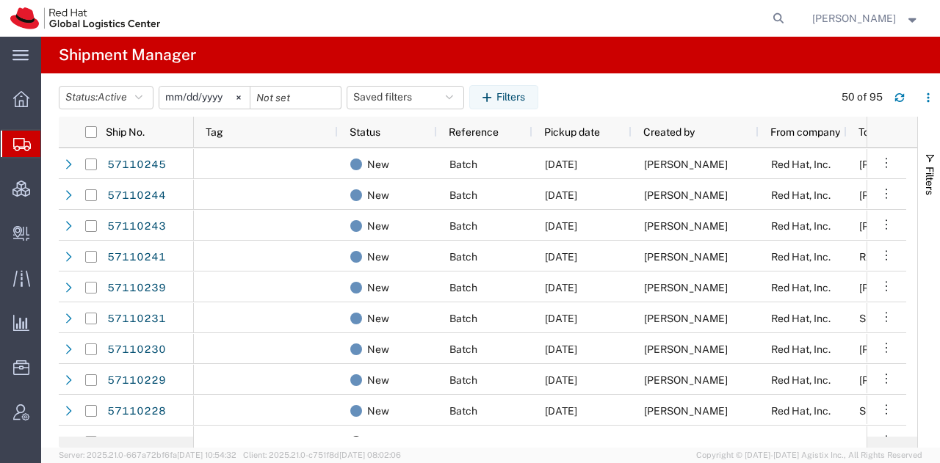
click at [846, 18] on span "[PERSON_NAME]" at bounding box center [854, 18] width 84 height 16
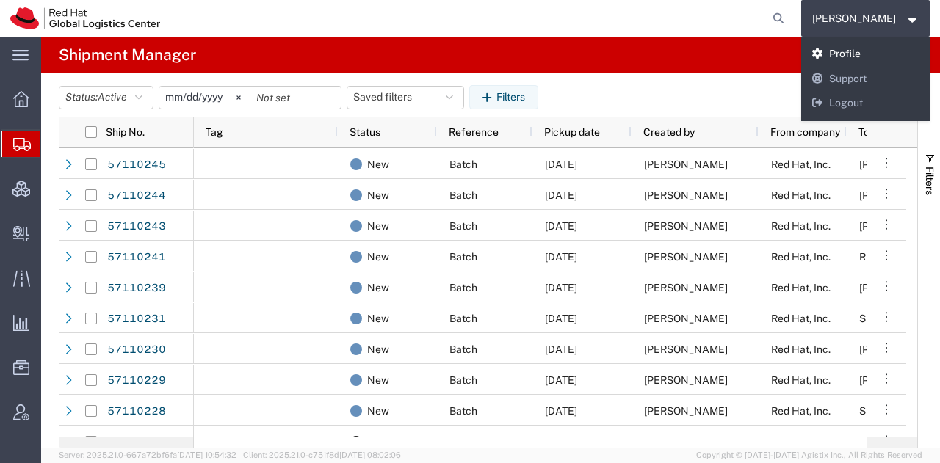
click at [851, 54] on link "Profile" at bounding box center [865, 54] width 129 height 25
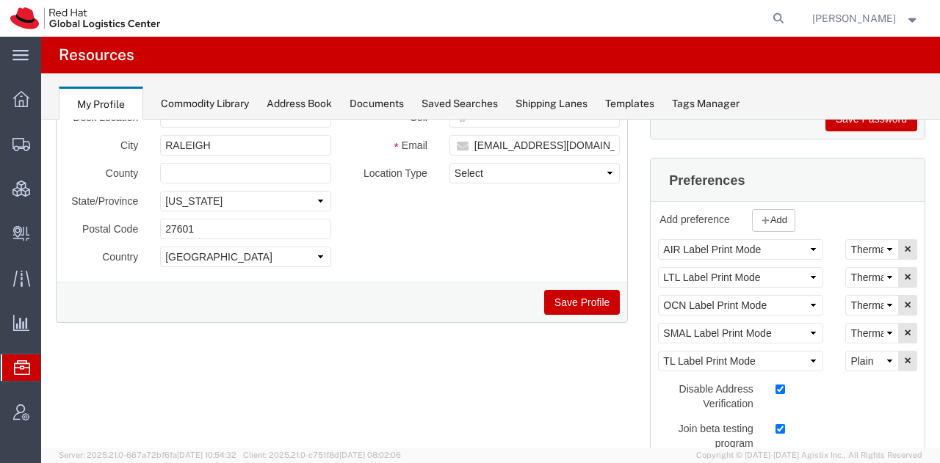
scroll to position [191, 0]
click at [0, 0] on span "Shipment Manager" at bounding box center [0, 0] width 0 height 0
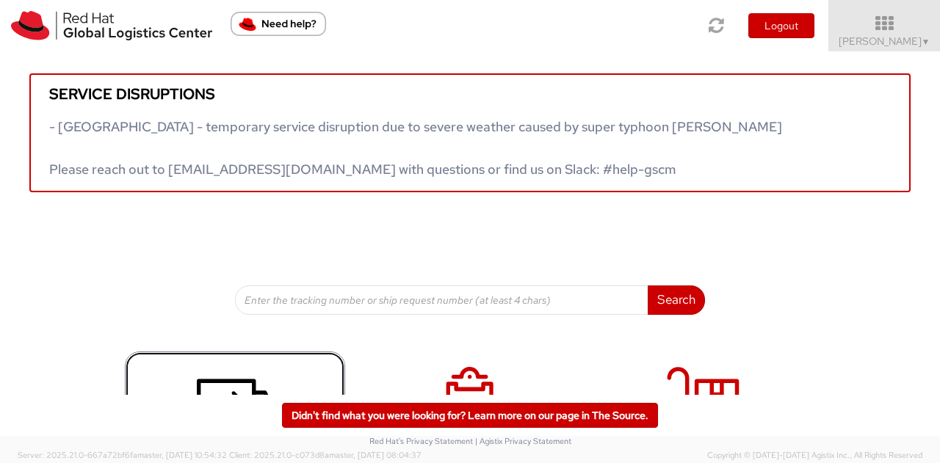
click at [225, 379] on use at bounding box center [235, 403] width 76 height 49
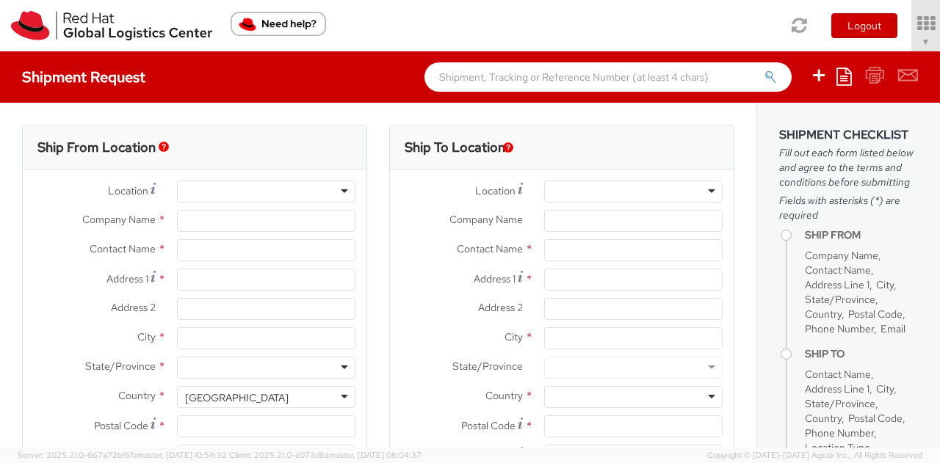
select select "901"
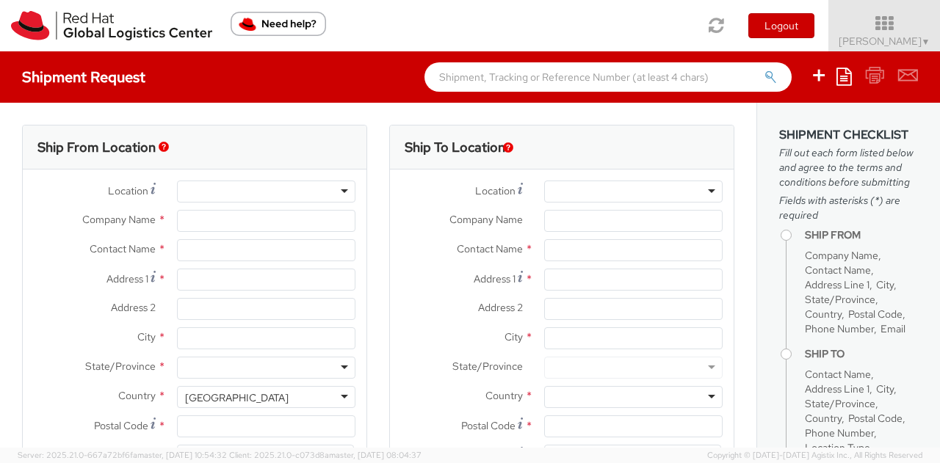
select select
click at [844, 68] on icon at bounding box center [843, 77] width 15 height 18
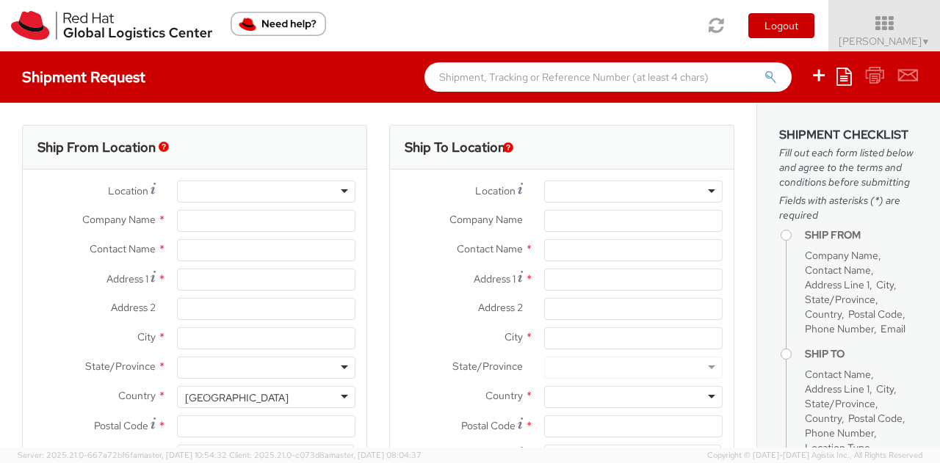
type input "Red Hat, Inc."
type input "[PERSON_NAME]"
type input "[STREET_ADDRESS]"
type input "RALEIGH"
type input "27601"
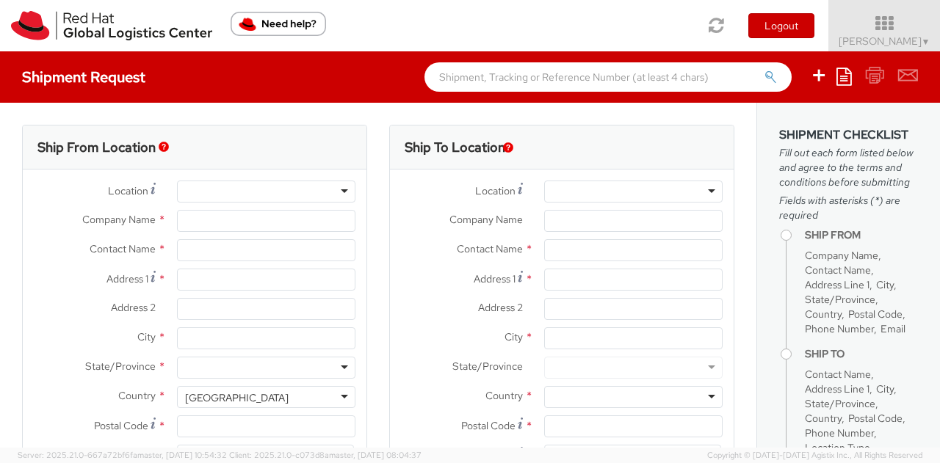
type input "19193013123"
type input "[EMAIL_ADDRESS][DOMAIN_NAME]"
click at [835, 79] on ul "Save as template Create from template" at bounding box center [854, 76] width 126 height 51
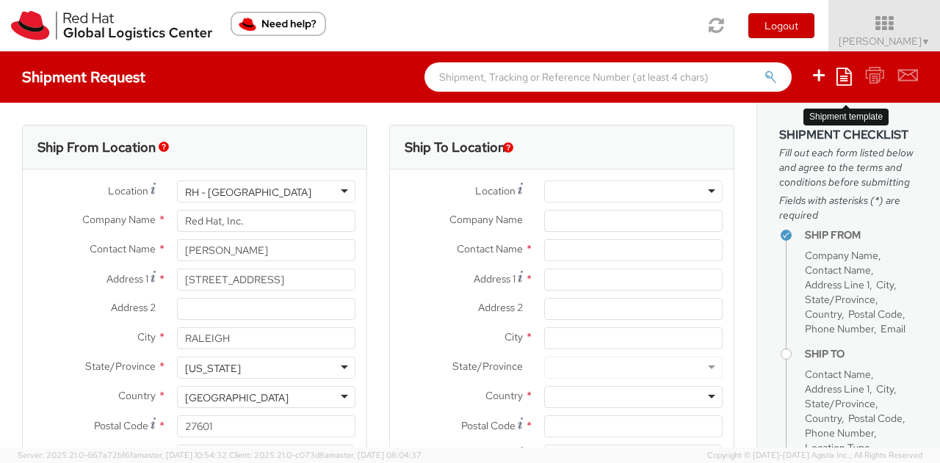
click at [840, 77] on icon at bounding box center [843, 77] width 15 height 18
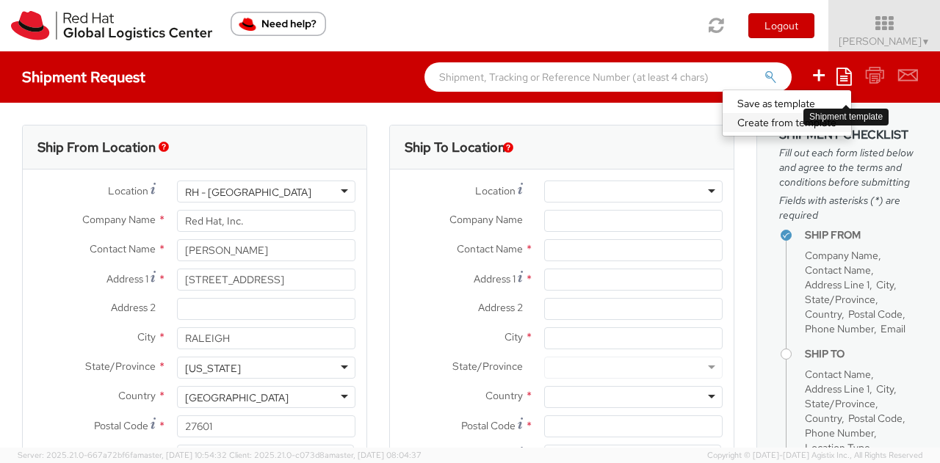
click at [783, 126] on link "Create from template" at bounding box center [786, 122] width 128 height 19
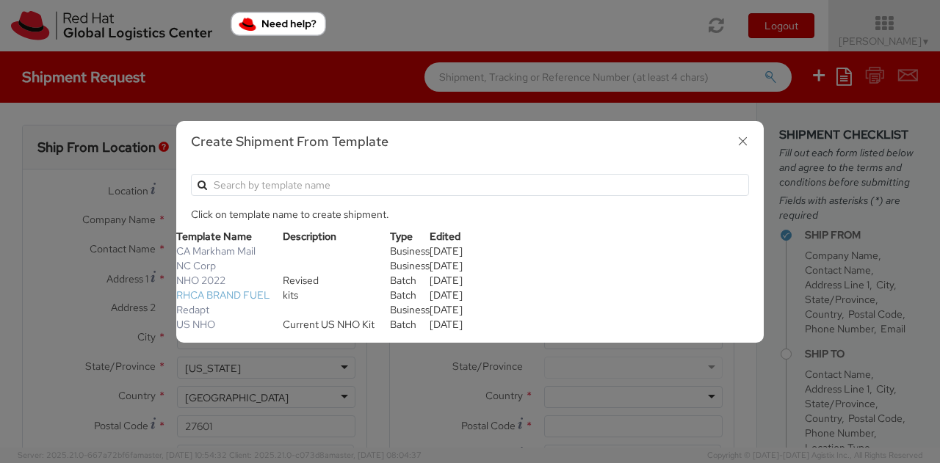
click at [233, 290] on link "RHCA BRAND FUEL" at bounding box center [223, 294] width 94 height 13
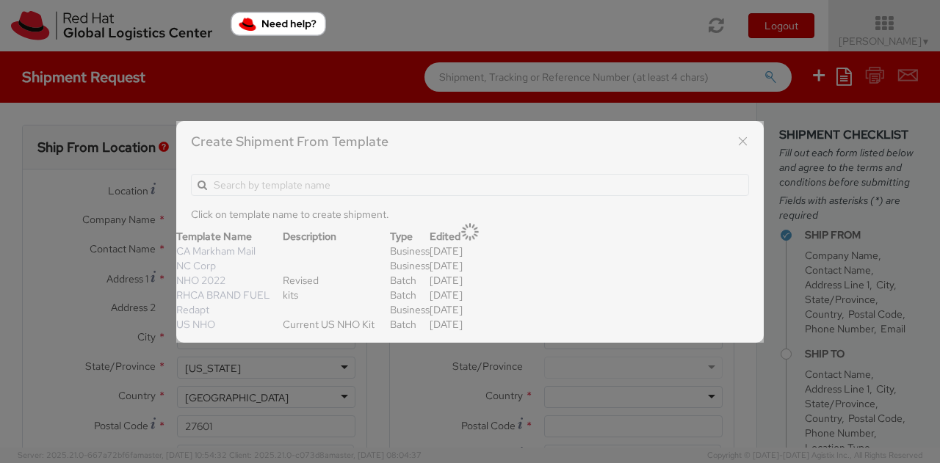
select select "OTHER"
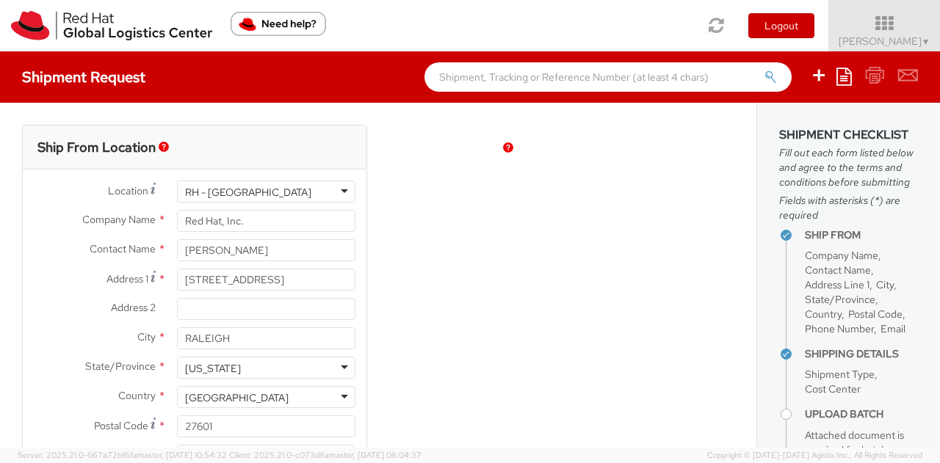
type input "[PERSON_NAME]"
type input "[EMAIL_ADDRESS][DOMAIN_NAME]"
type textarea "RHCA Brandfuel Kits"
select select "OTHER"
type input "1"
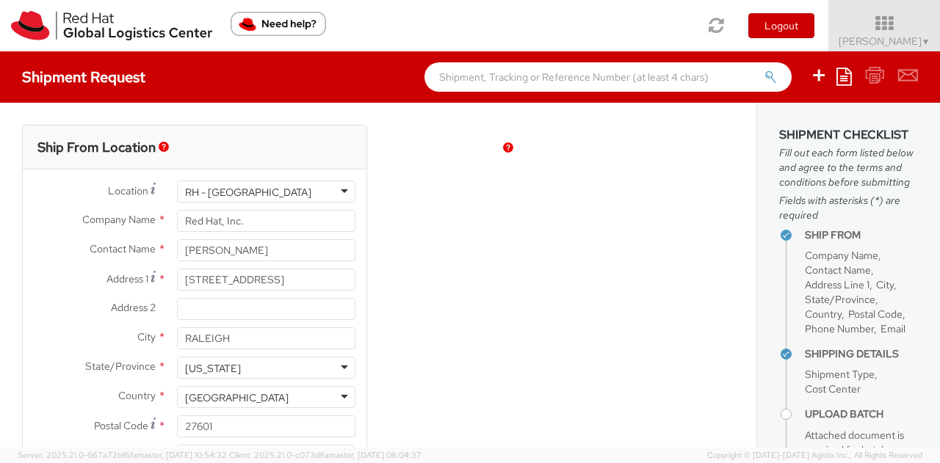
type input "10.25"
type input "12.75"
type input "1"
type input "2"
type input "Laptop Skin"
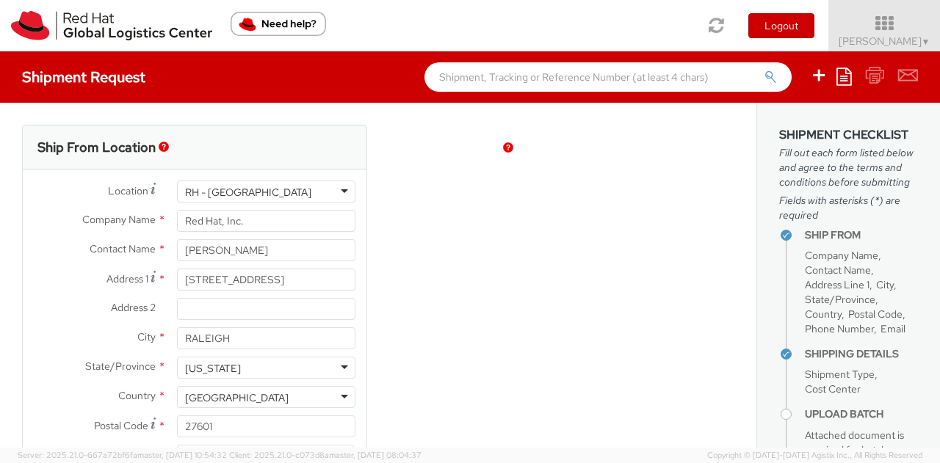
select select "OTHER"
type input "2.91"
select select "559"
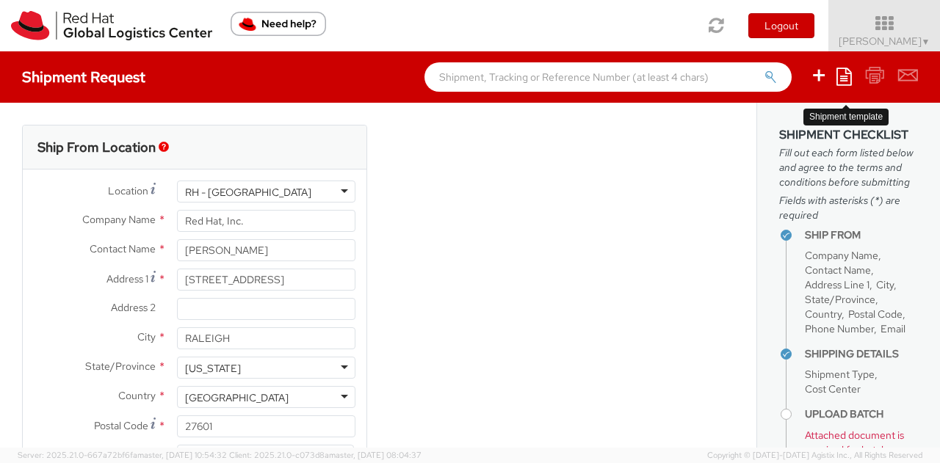
click at [841, 86] on link at bounding box center [843, 76] width 15 height 23
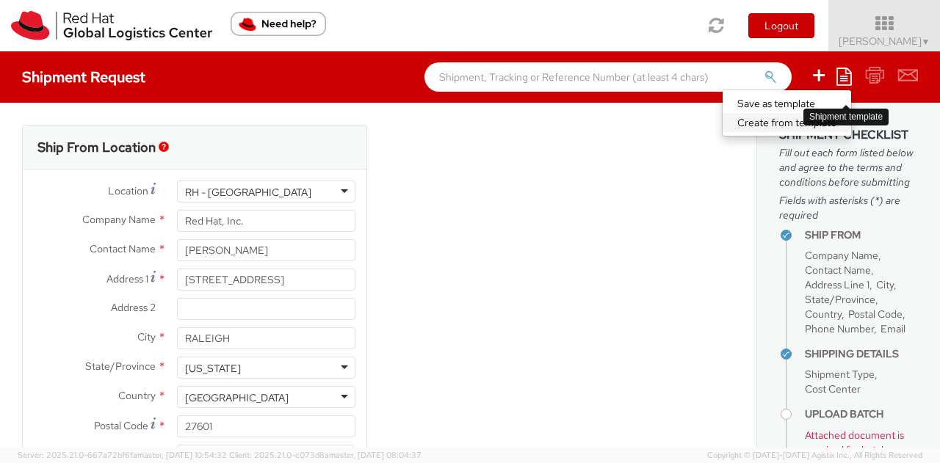
click at [788, 130] on link "Create from template" at bounding box center [786, 122] width 128 height 19
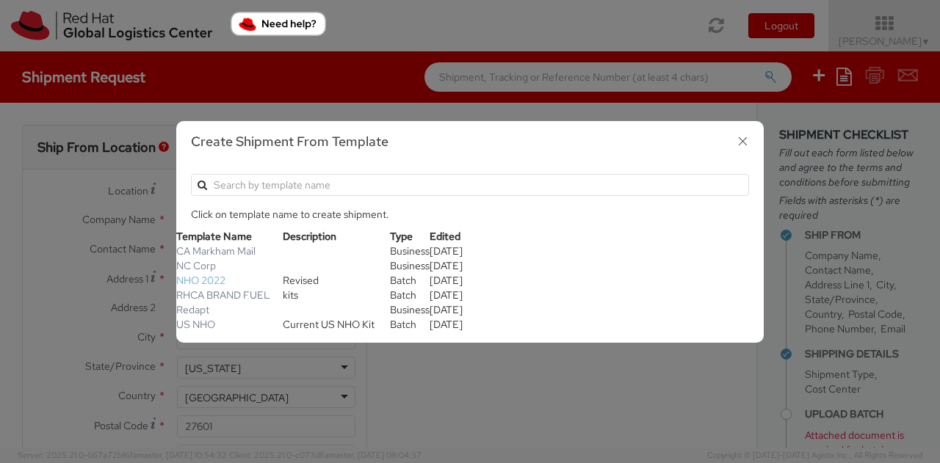
click at [208, 280] on link "NHO 2022" at bounding box center [200, 280] width 49 height 13
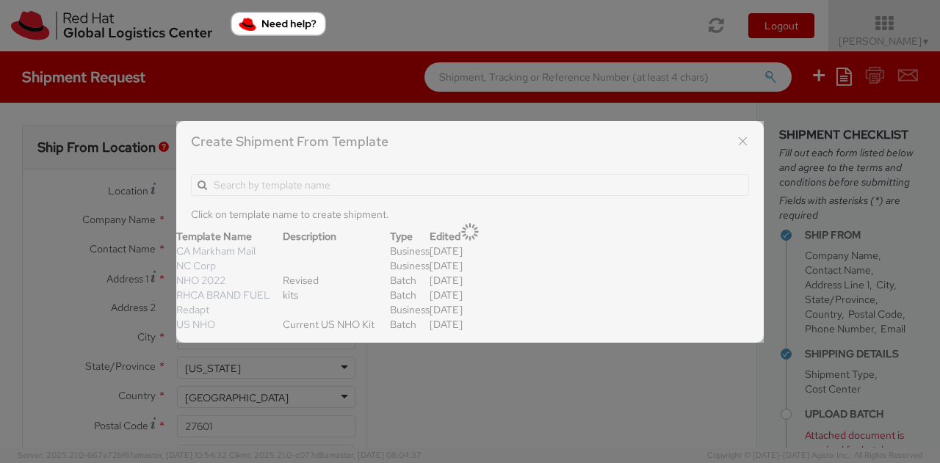
select select "OTHER"
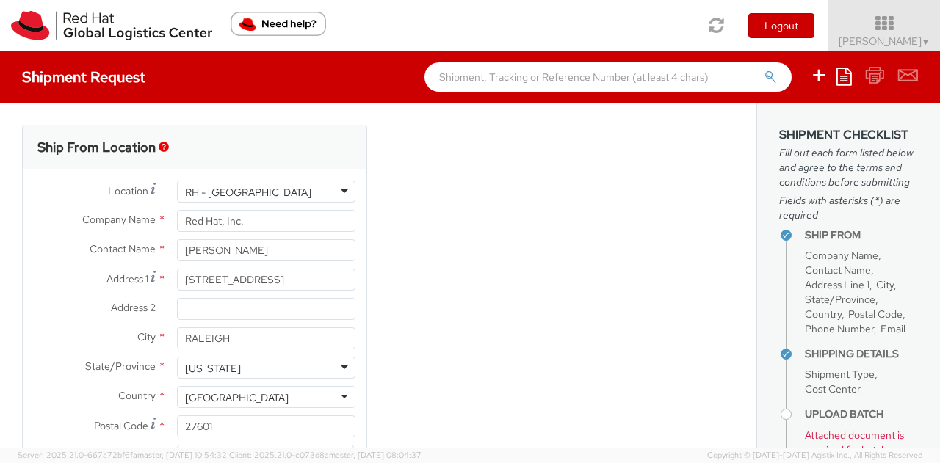
type input "Allie Chavis"
type input "19198908664"
type input "achavis@redhat.com"
type textarea "NHO Kits"
type input "16"
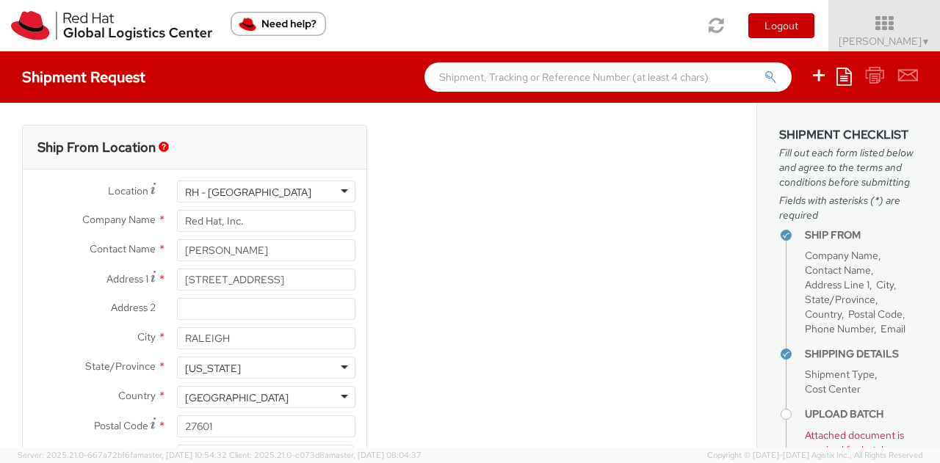
type input "14"
type input "6"
type input "3"
type input "Gift Box - Fiberboard"
type input "13.10"
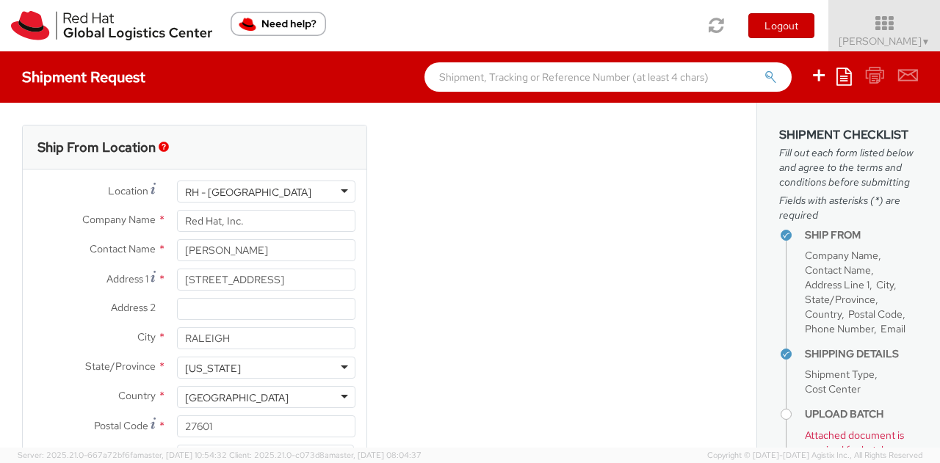
type input "13.10"
type input "Fedora Hat"
type input "18.00"
type input "6505.00.0900"
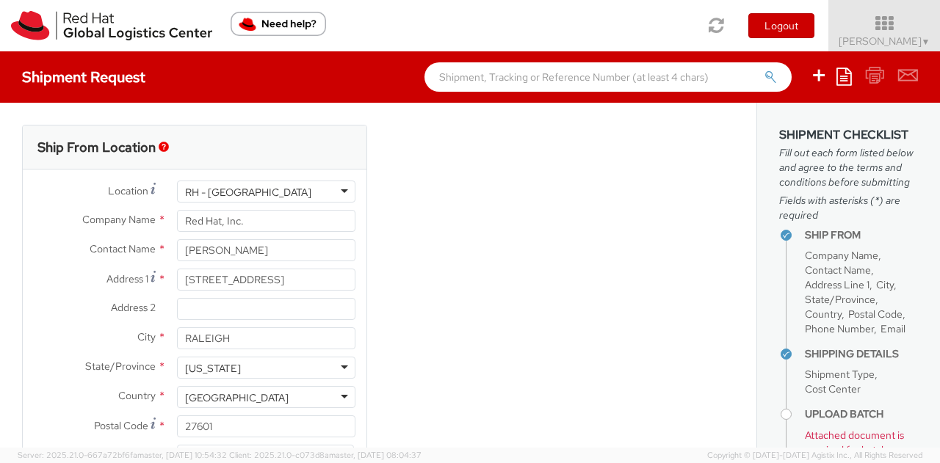
type textarea "100% polyester"
type input "Sticker"
type input "0.29"
type input "3919.90"
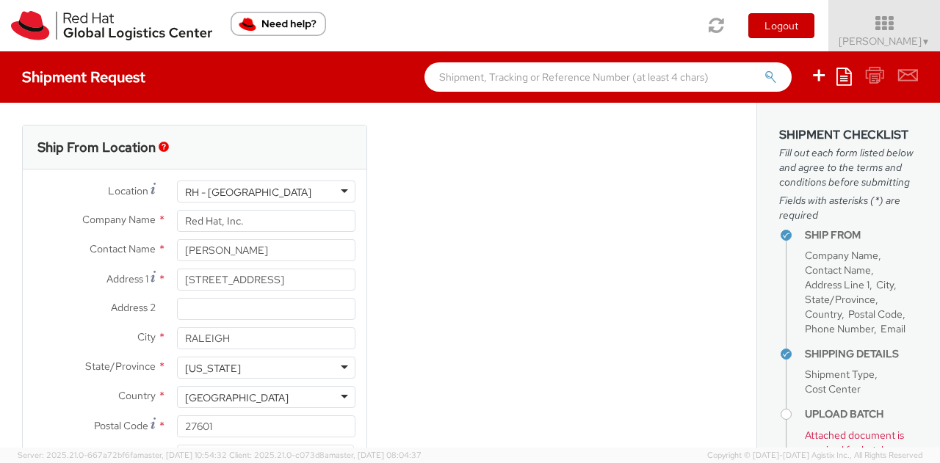
type textarea "Red Hat branded"
type input "4819.20"
type textarea "Red Hat branded"
select select "809"
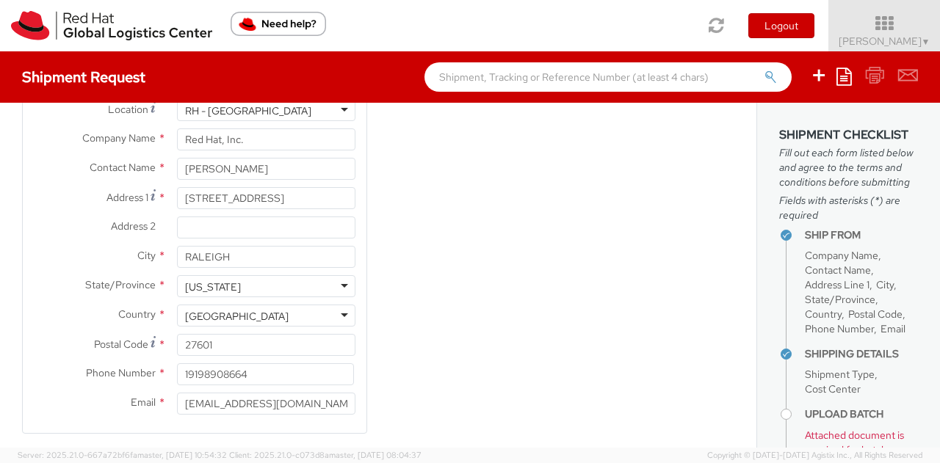
scroll to position [79, 0]
click at [255, 179] on input "Allie Chavis" at bounding box center [266, 171] width 178 height 22
type input "A"
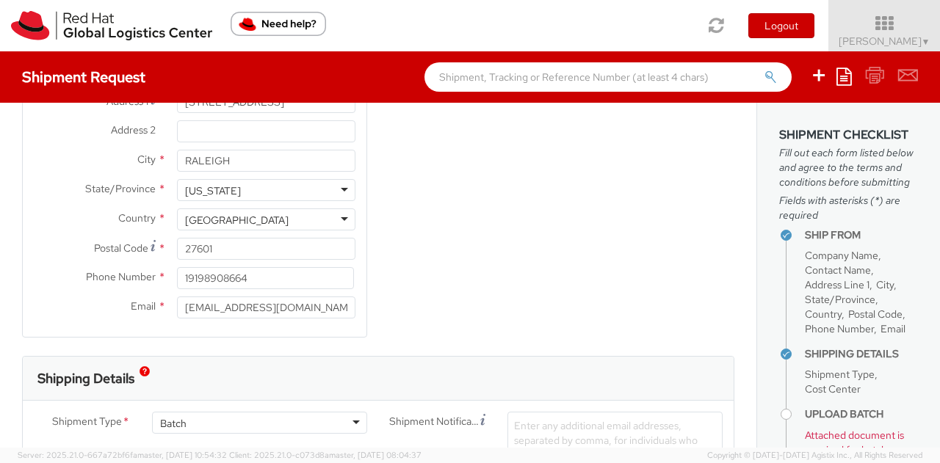
scroll to position [184, 0]
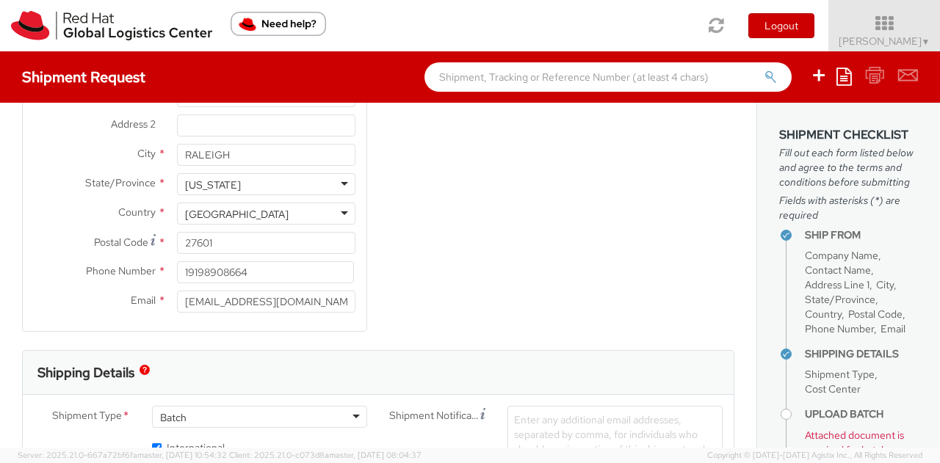
type input "NHO Fulfillment"
click at [213, 304] on input "achavis@redhat.com" at bounding box center [266, 302] width 178 height 22
type input "[EMAIL_ADDRESS][DOMAIN_NAME]"
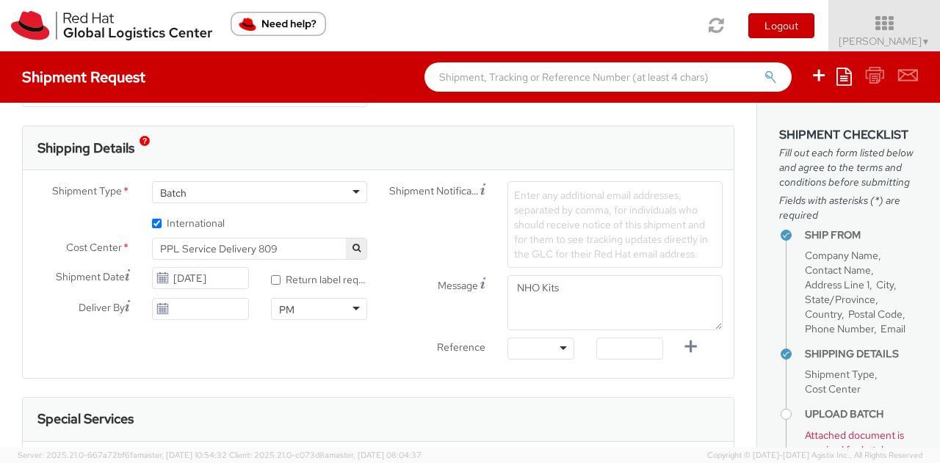
scroll to position [414, 0]
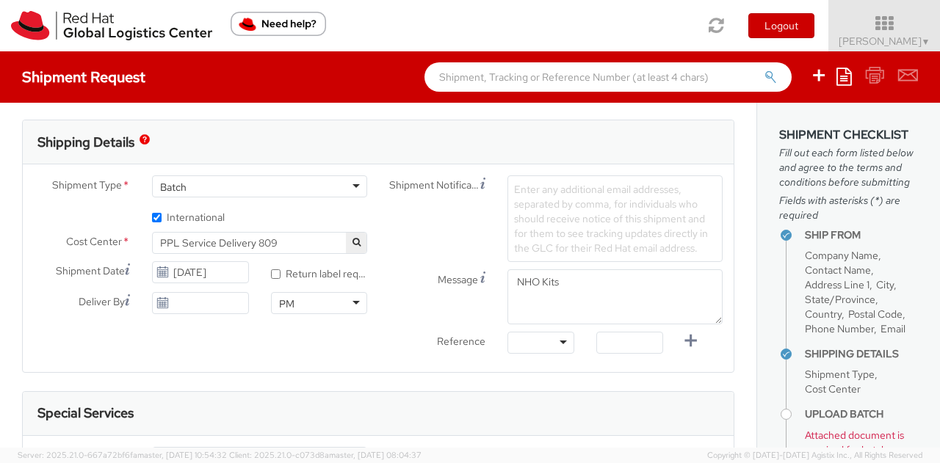
click at [235, 239] on span "PPL Service Delivery 809" at bounding box center [259, 242] width 199 height 13
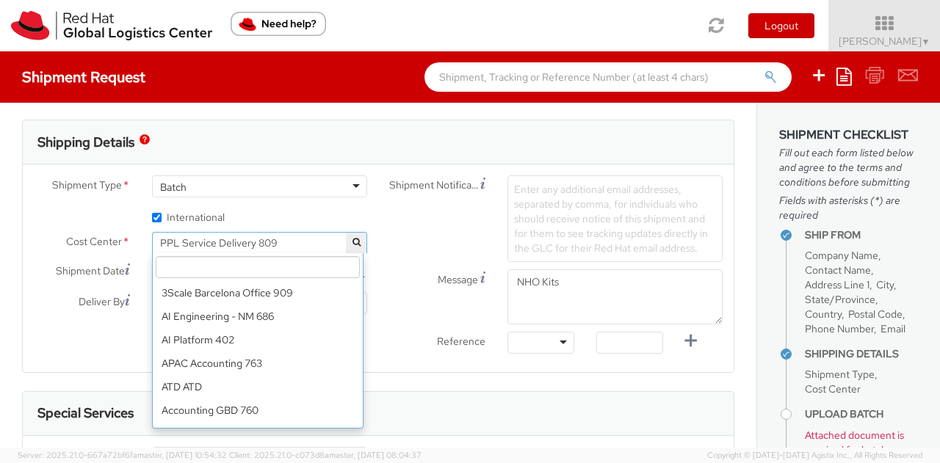
scroll to position [12563, 0]
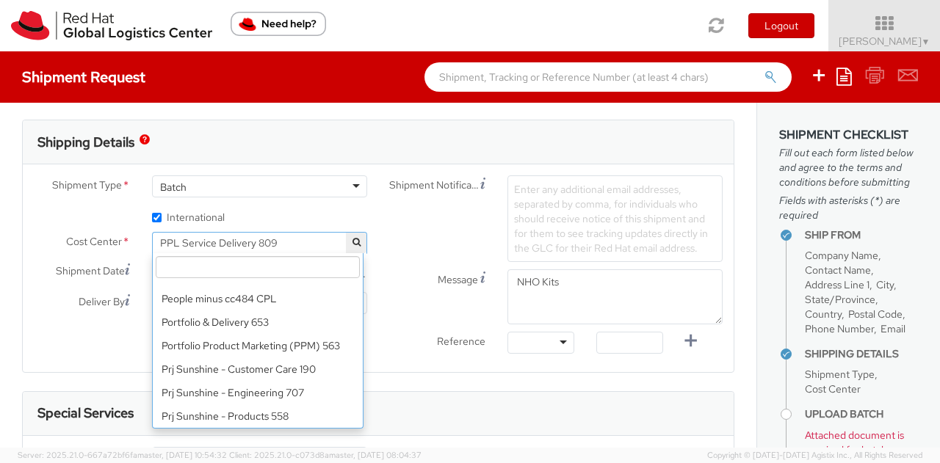
click at [241, 258] on input "search" at bounding box center [258, 267] width 204 height 22
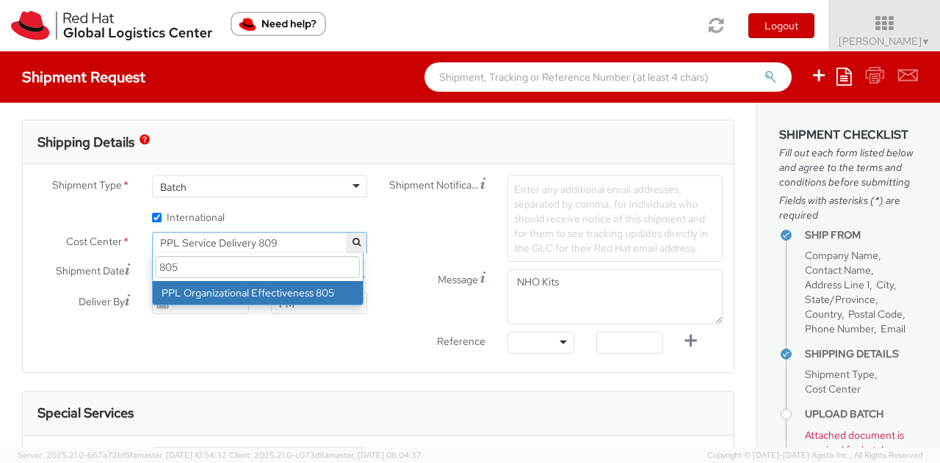
scroll to position [0, 0]
type input "805"
select select "805"
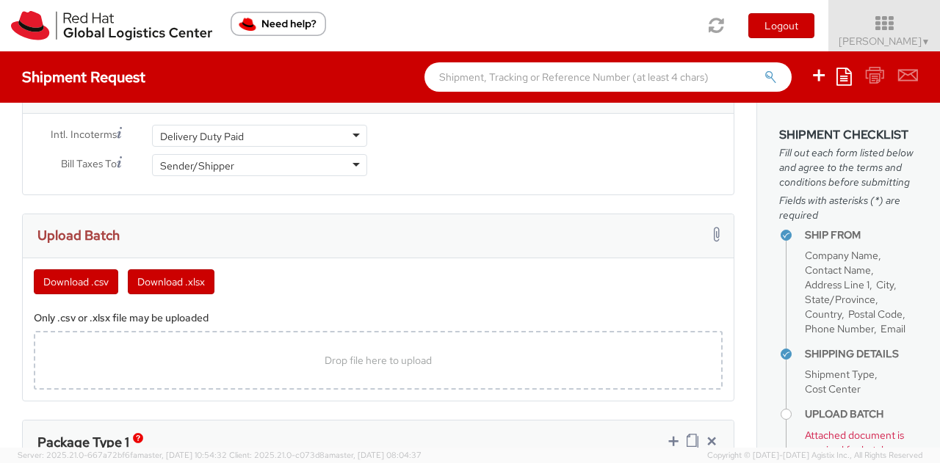
scroll to position [737, 0]
click at [318, 139] on div "Delivery Duty Paid" at bounding box center [259, 135] width 215 height 22
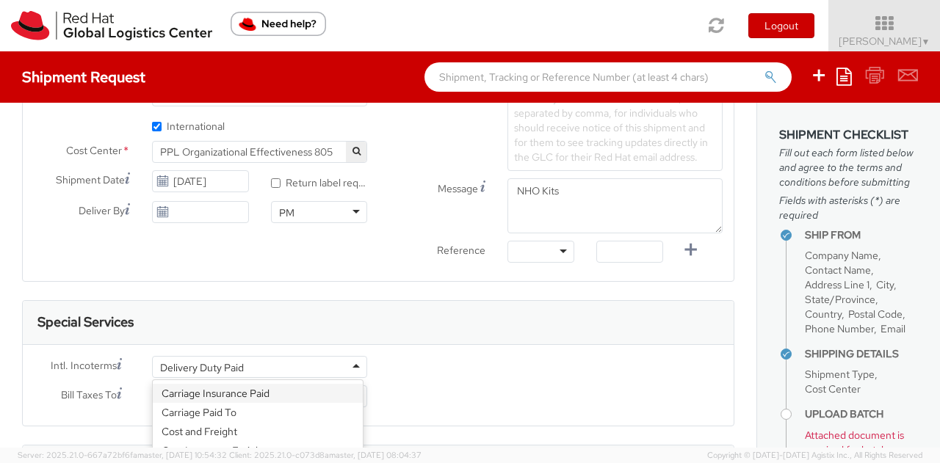
scroll to position [614, 0]
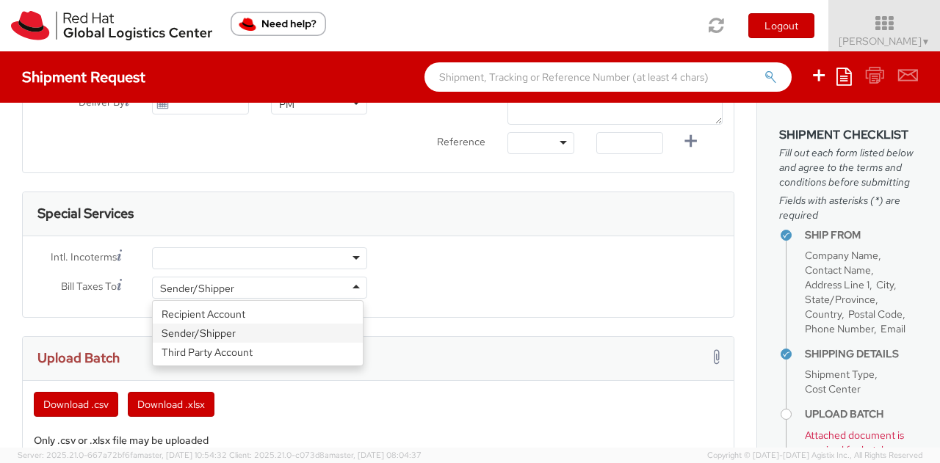
click at [263, 284] on div "Sender/Shipper" at bounding box center [259, 288] width 215 height 22
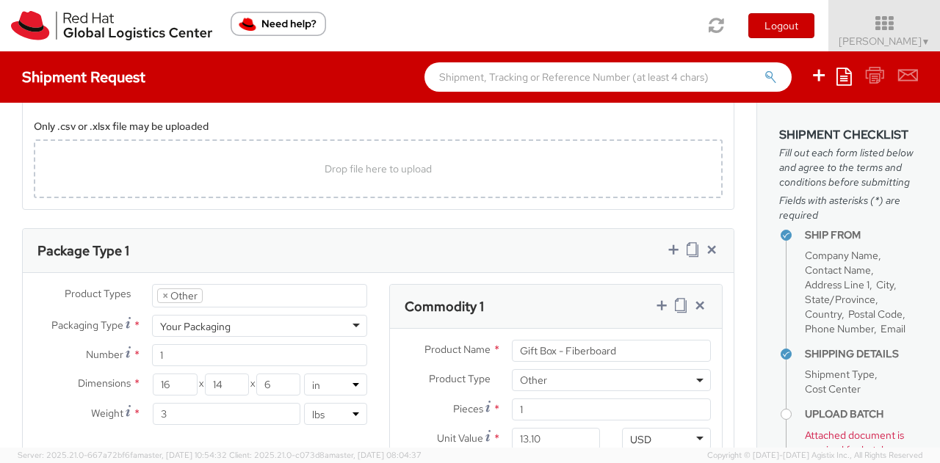
scroll to position [935, 0]
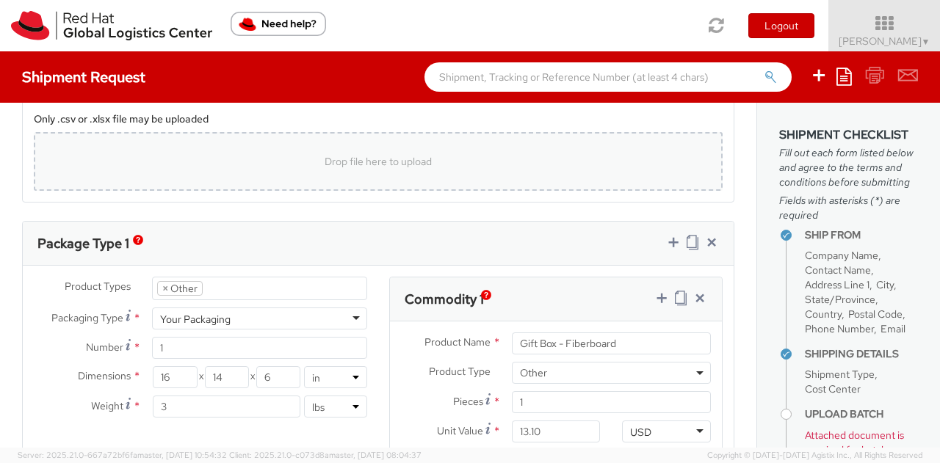
click at [309, 156] on div "Drop file here to upload" at bounding box center [378, 161] width 665 height 35
type input "C:\fakepath\1013.xlsx"
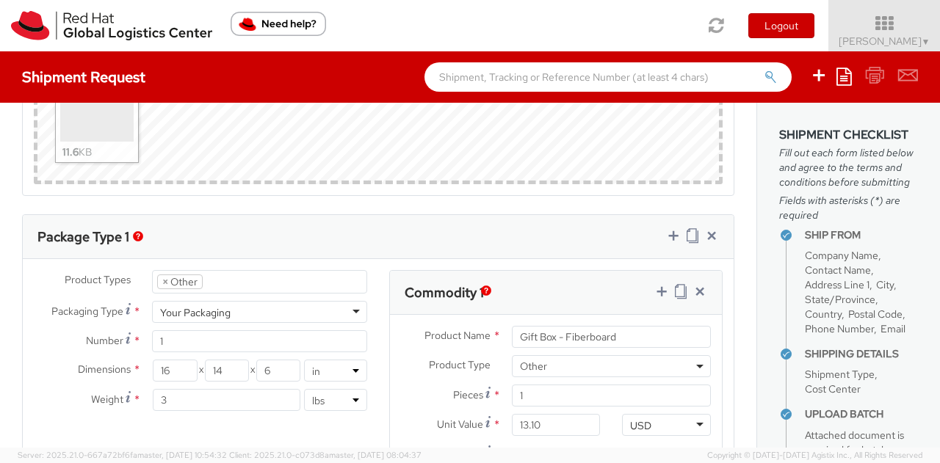
scroll to position [1060, 0]
click at [692, 286] on icon at bounding box center [699, 292] width 15 height 15
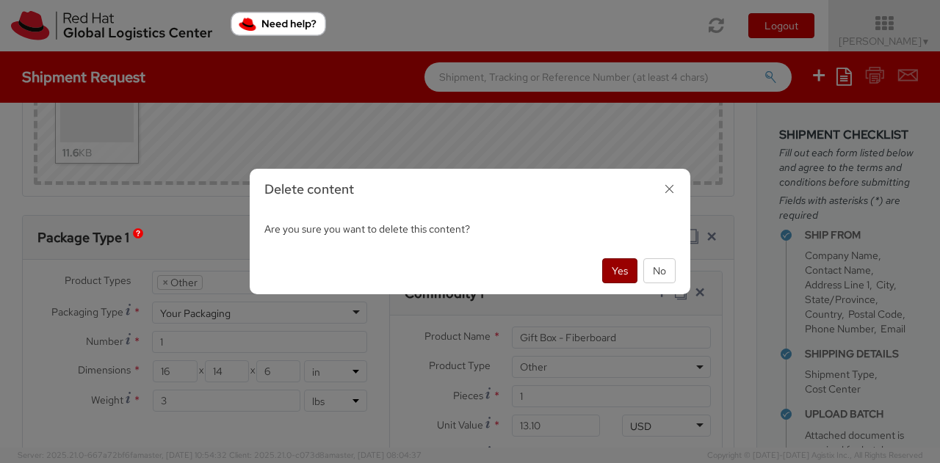
click at [618, 261] on button "Yes" at bounding box center [619, 270] width 35 height 25
type input "Fedora Hat"
type input "18.00"
type input "Sticker"
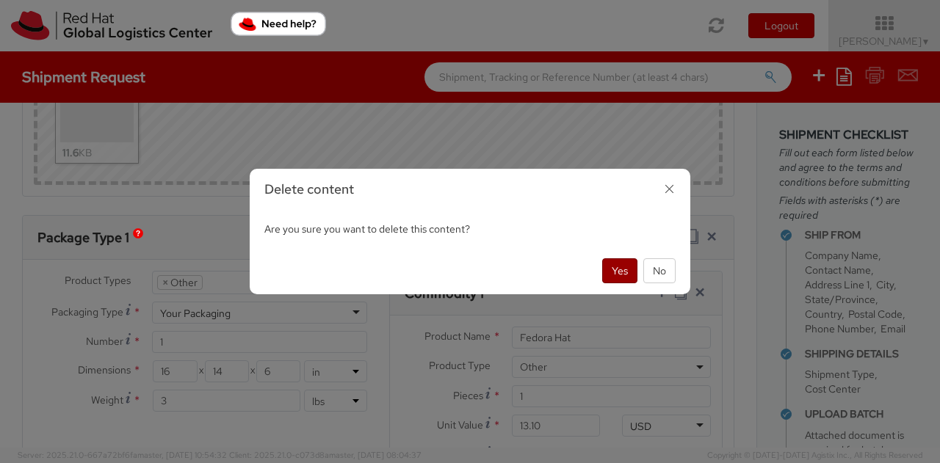
type input "0.29"
type input "3919.90"
type textarea "Red Hat branded"
type input "Postcard"
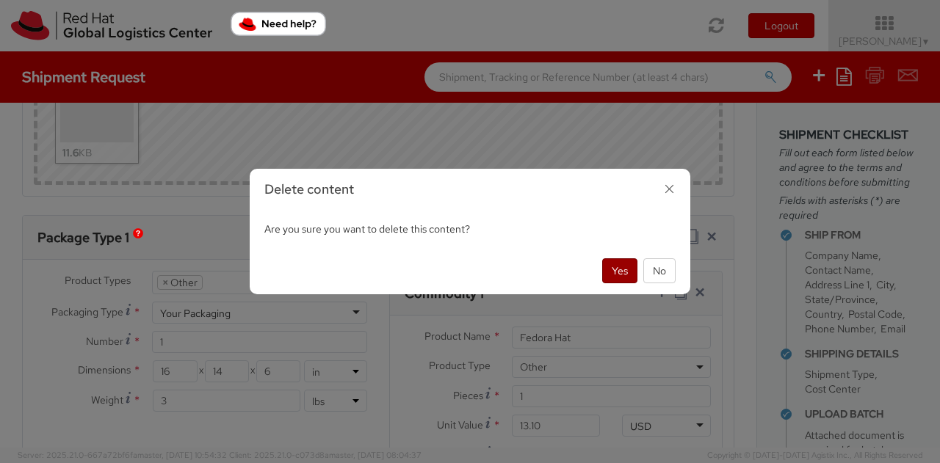
type input "0.65"
type input "4911.99.0000"
type input "6505.00.0900"
type textarea "100% polyester"
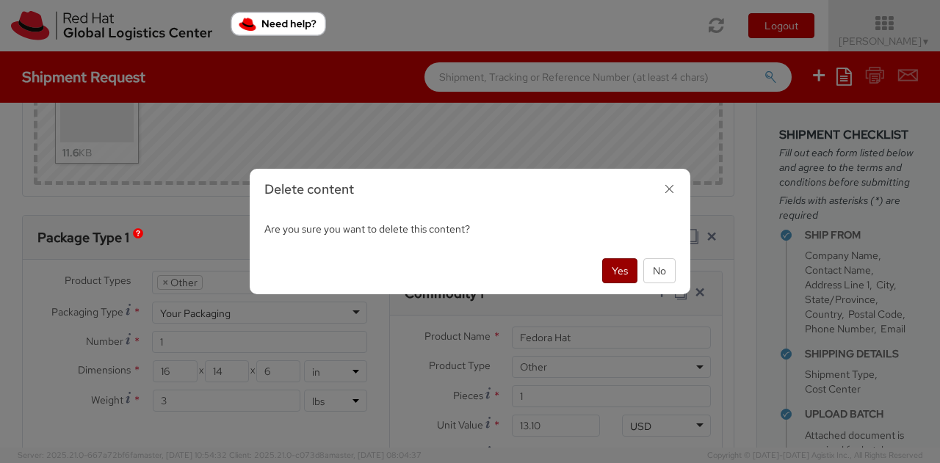
type input "Gift Box - Fiberboard"
type input "1.80"
type input "4901.99.0093"
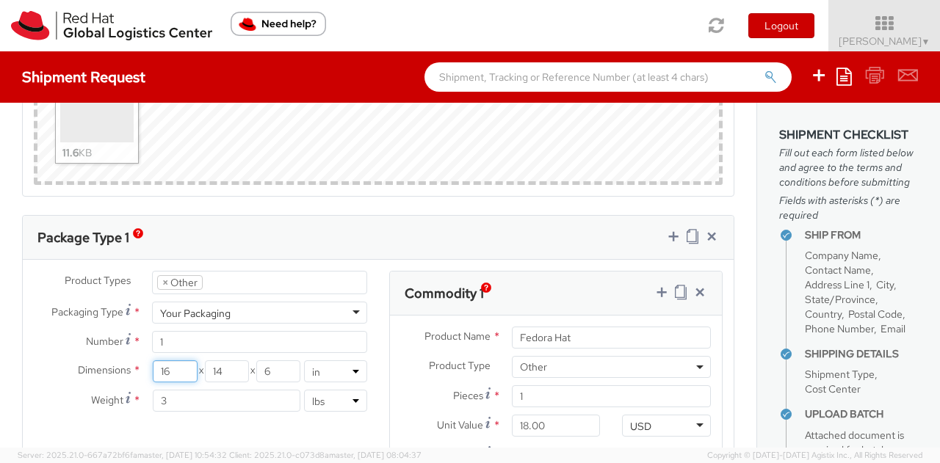
click at [184, 367] on input "16" at bounding box center [175, 371] width 44 height 22
type input "1"
type input "15"
type input "13"
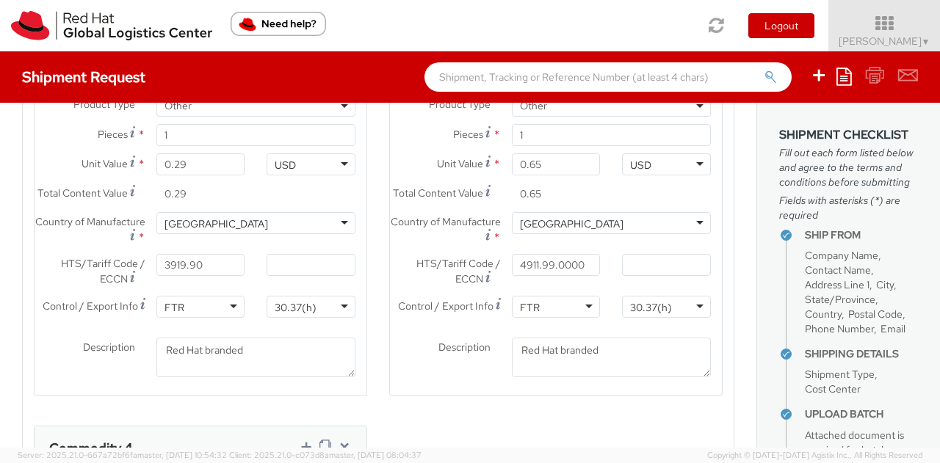
scroll to position [1966, 0]
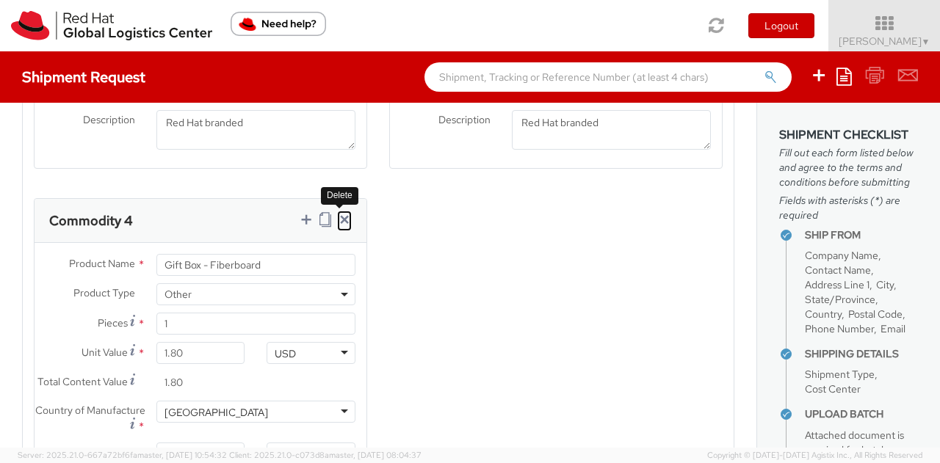
click at [339, 232] on link at bounding box center [344, 221] width 15 height 21
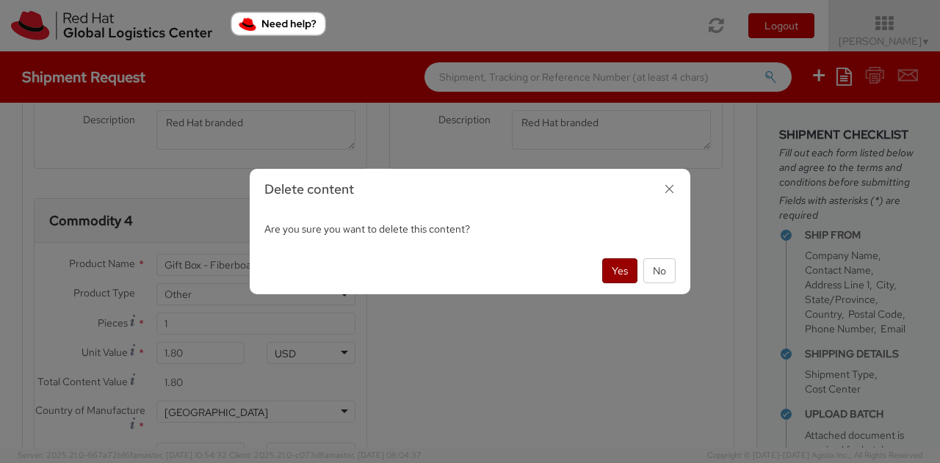
click at [624, 273] on button "Yes" at bounding box center [619, 270] width 35 height 25
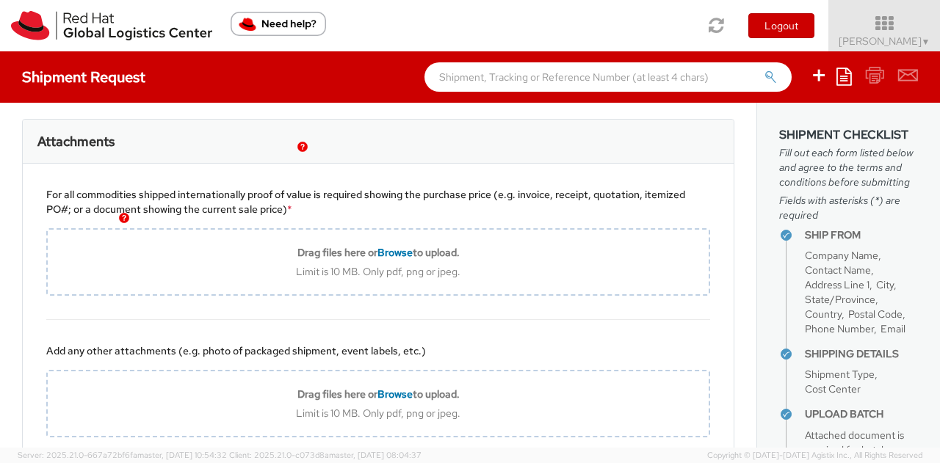
scroll to position [2201, 0]
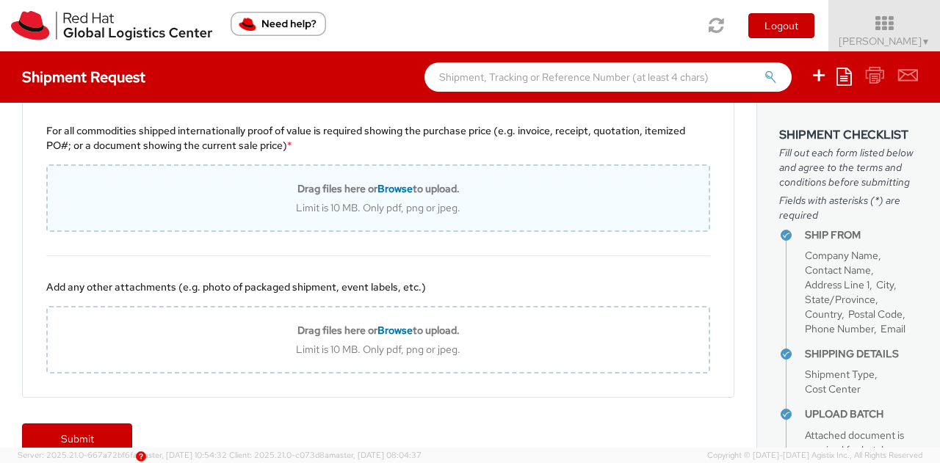
click at [386, 195] on span "Browse" at bounding box center [394, 188] width 35 height 13
type input "C:\fakepath\Order Confirmation 40107724.pdf"
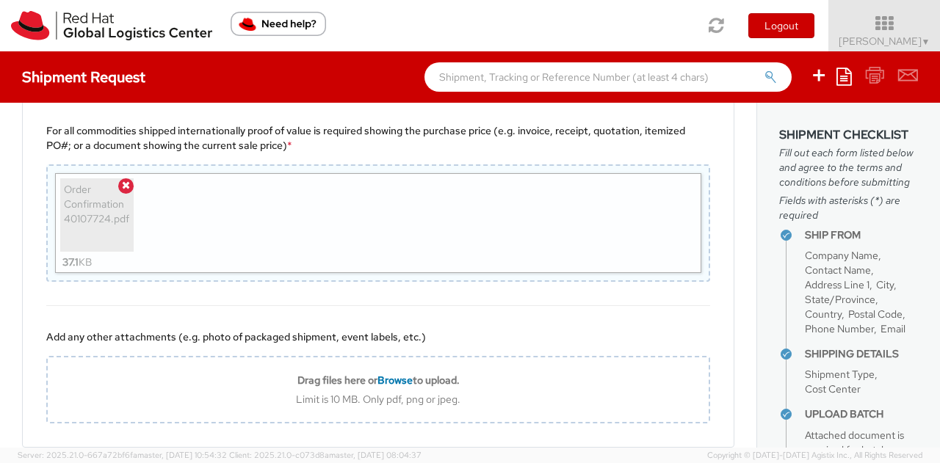
scroll to position [2296, 0]
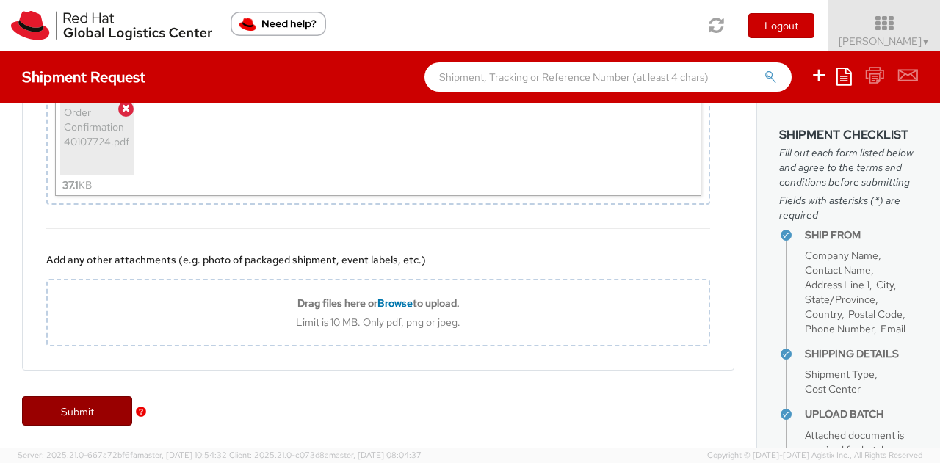
click at [79, 418] on link "Submit" at bounding box center [77, 410] width 110 height 29
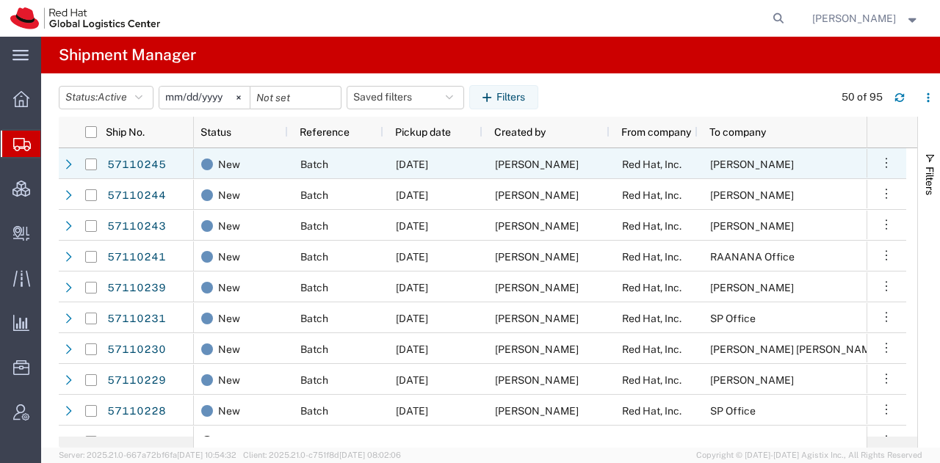
click at [498, 174] on div "[PERSON_NAME]" at bounding box center [545, 163] width 127 height 31
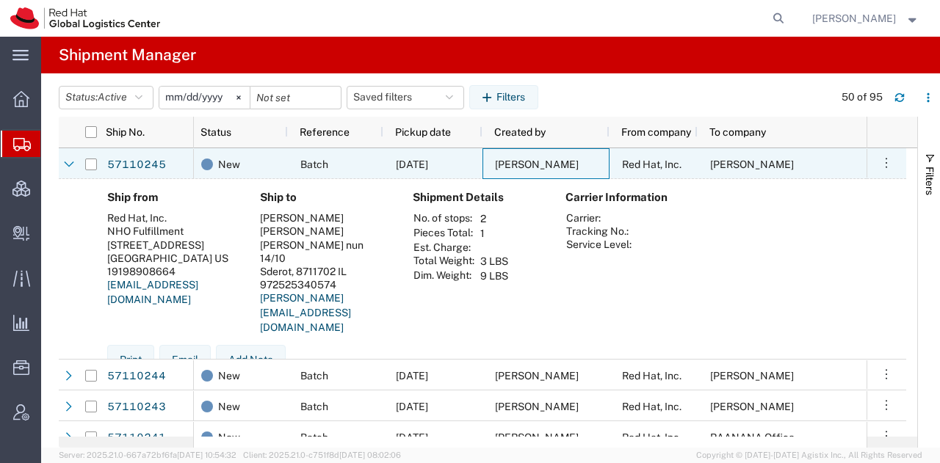
click at [498, 174] on div "[PERSON_NAME]" at bounding box center [545, 163] width 127 height 31
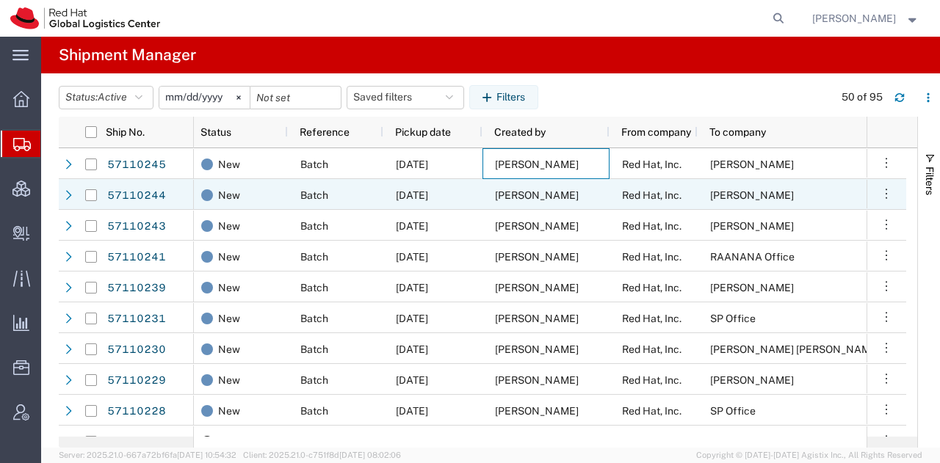
click at [502, 190] on span "[PERSON_NAME]" at bounding box center [537, 195] width 84 height 12
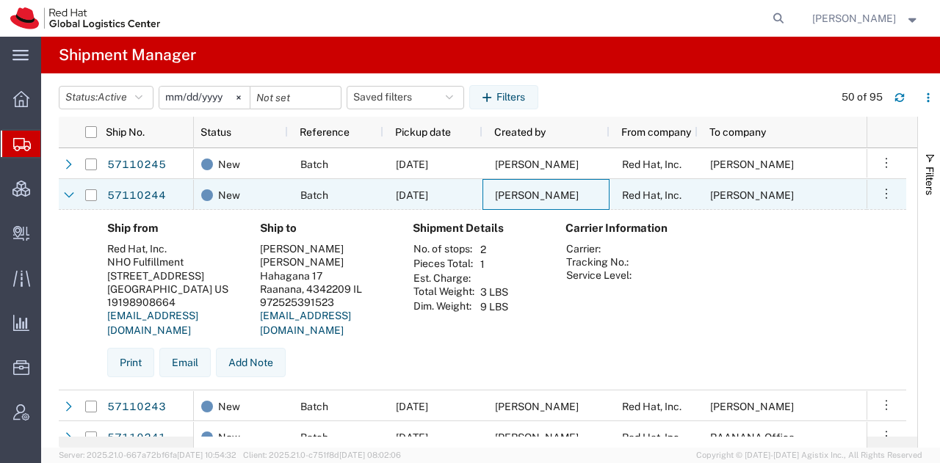
click at [502, 190] on span "[PERSON_NAME]" at bounding box center [537, 195] width 84 height 12
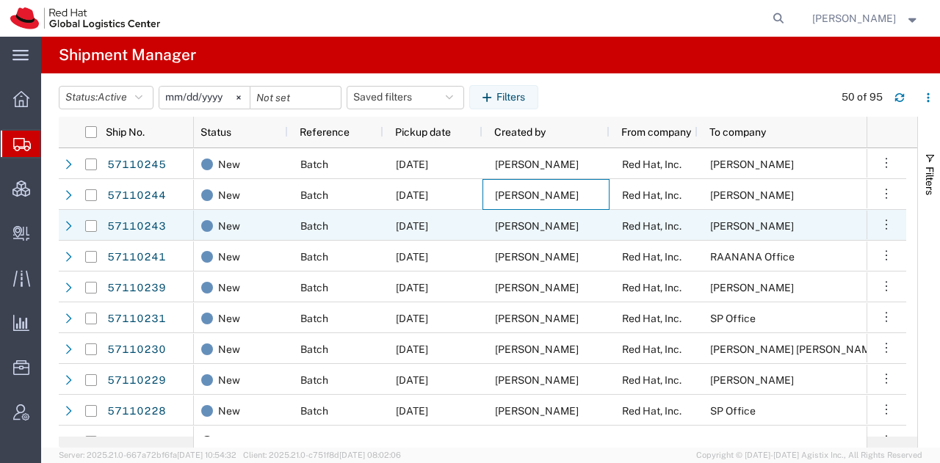
click at [508, 214] on div "[PERSON_NAME]" at bounding box center [545, 225] width 127 height 31
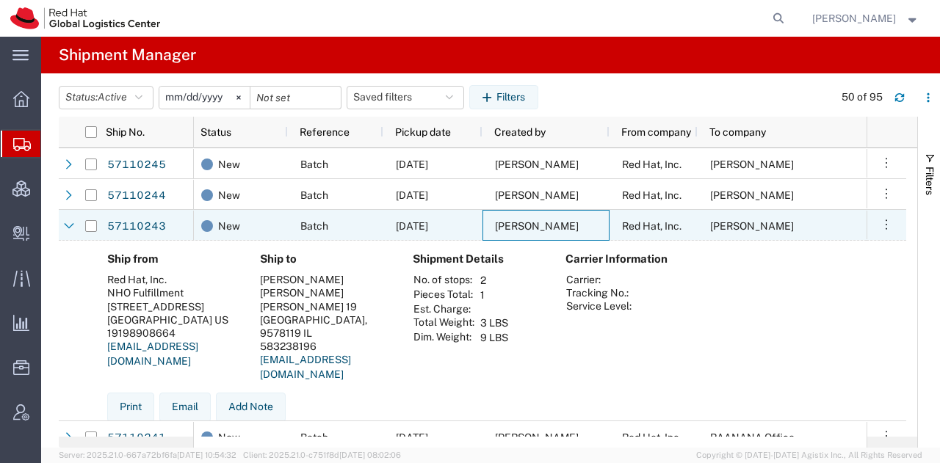
click at [508, 214] on div "[PERSON_NAME]" at bounding box center [545, 225] width 127 height 31
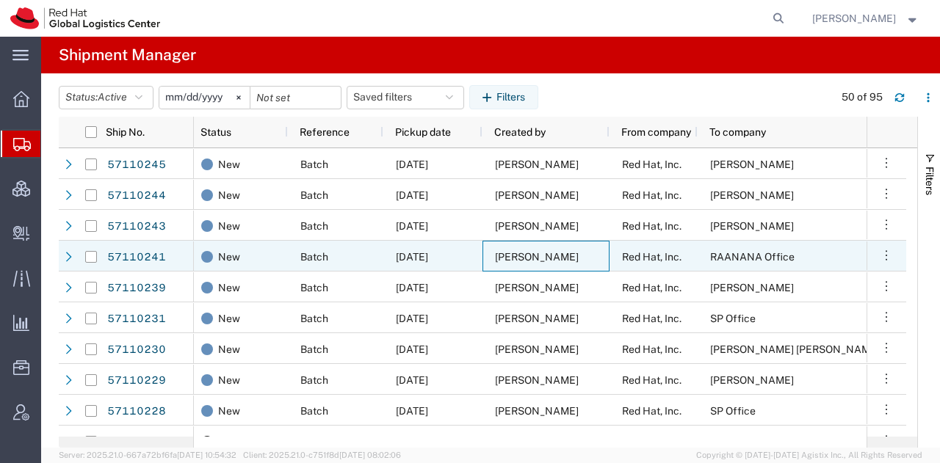
click at [517, 247] on div "[PERSON_NAME]" at bounding box center [545, 256] width 127 height 31
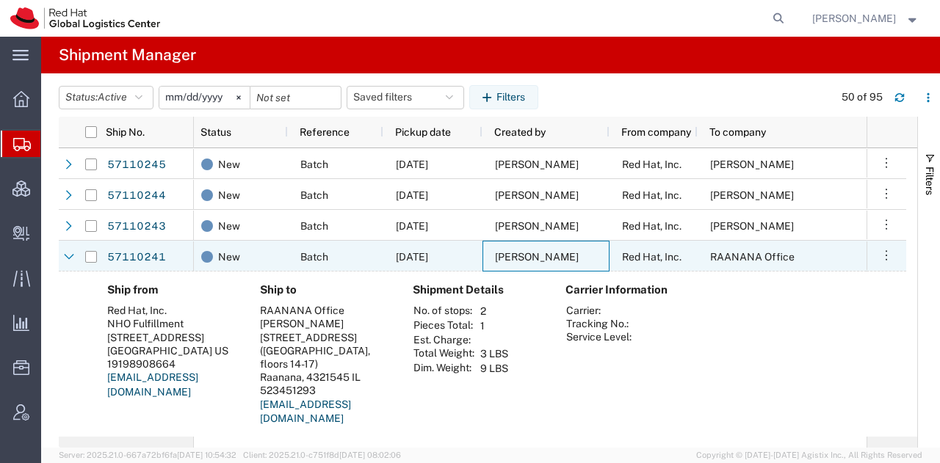
click at [517, 247] on div "[PERSON_NAME]" at bounding box center [545, 256] width 127 height 31
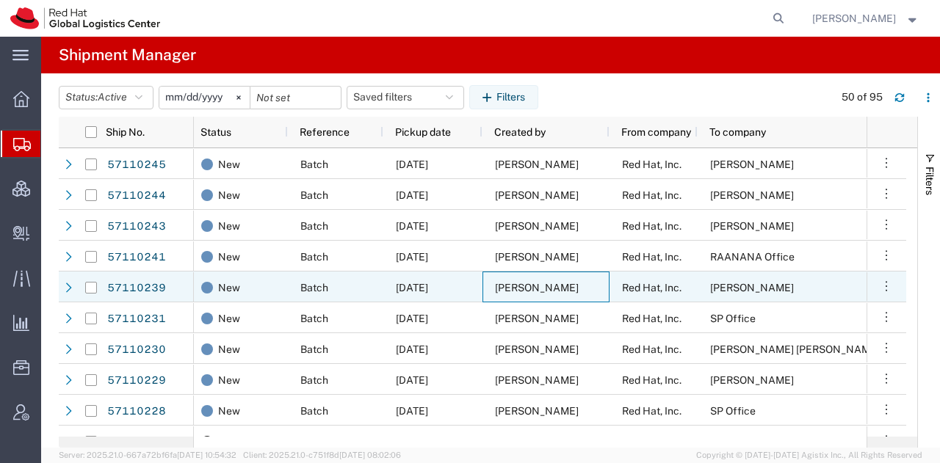
click at [521, 288] on span "[PERSON_NAME]" at bounding box center [537, 288] width 84 height 12
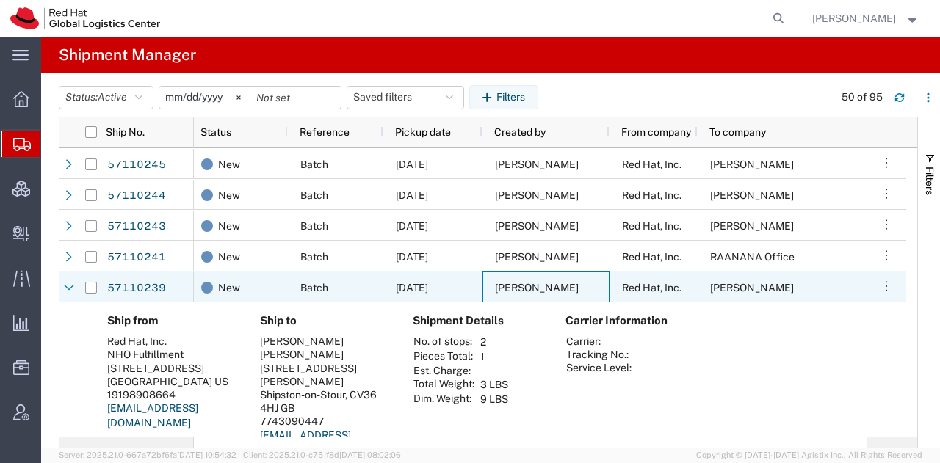
click at [521, 288] on span "[PERSON_NAME]" at bounding box center [537, 288] width 84 height 12
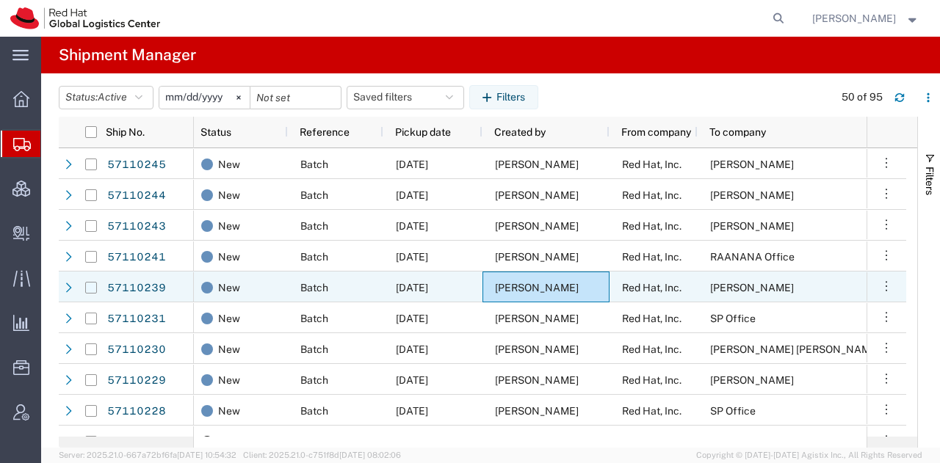
click at [91, 285] on input "Press Space to toggle row selection (unchecked)" at bounding box center [91, 288] width 12 height 12
checkbox input "true"
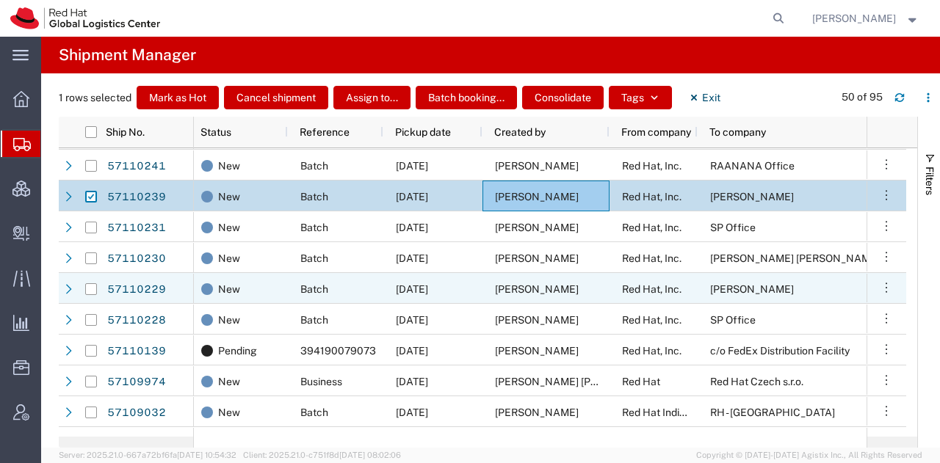
scroll to position [104, 0]
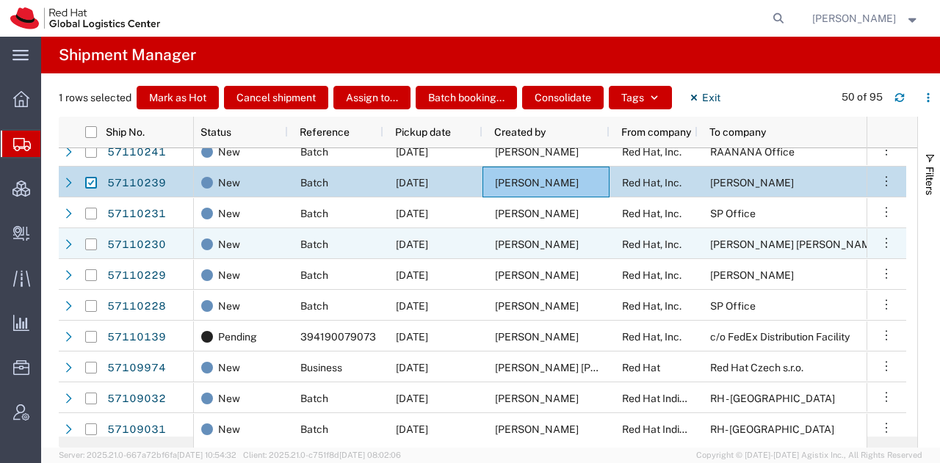
click at [499, 233] on div "[PERSON_NAME]" at bounding box center [545, 243] width 127 height 31
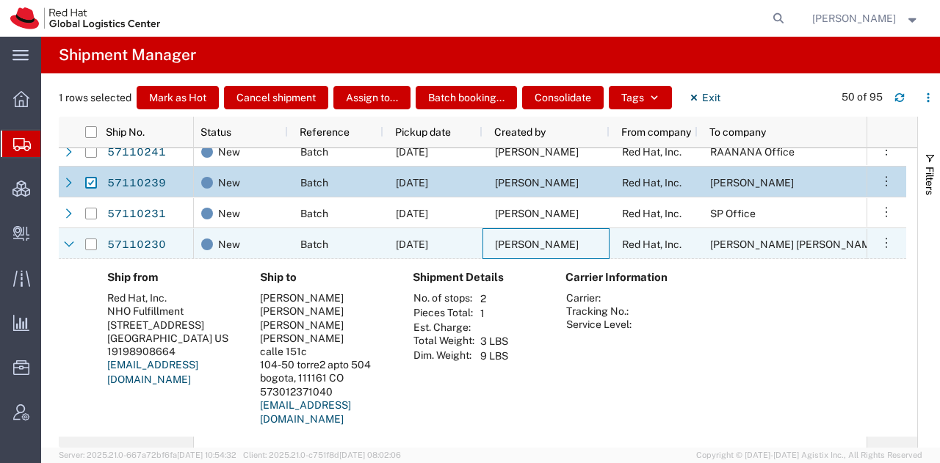
click at [499, 233] on div "[PERSON_NAME]" at bounding box center [545, 243] width 127 height 31
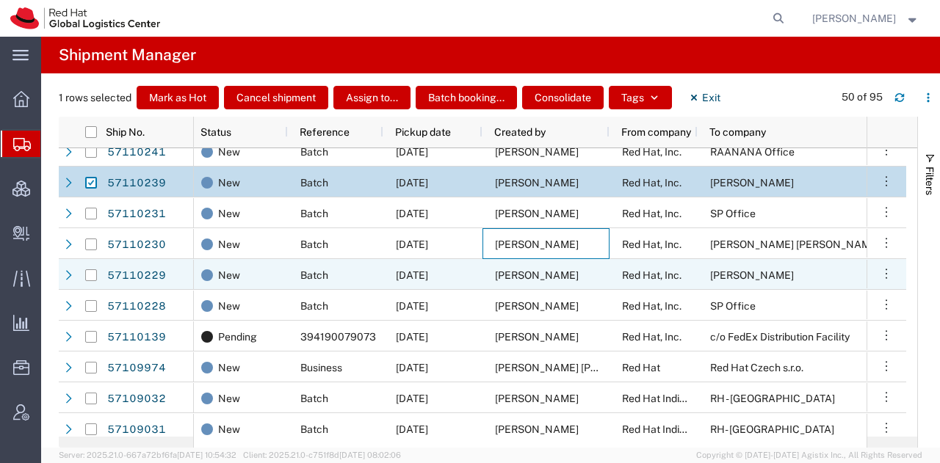
click at [509, 272] on span "[PERSON_NAME]" at bounding box center [537, 275] width 84 height 12
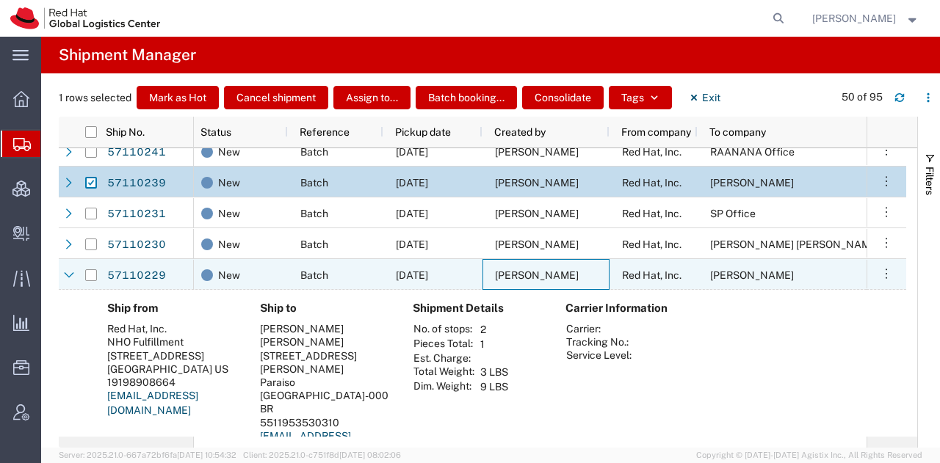
click at [509, 272] on span "[PERSON_NAME]" at bounding box center [537, 275] width 84 height 12
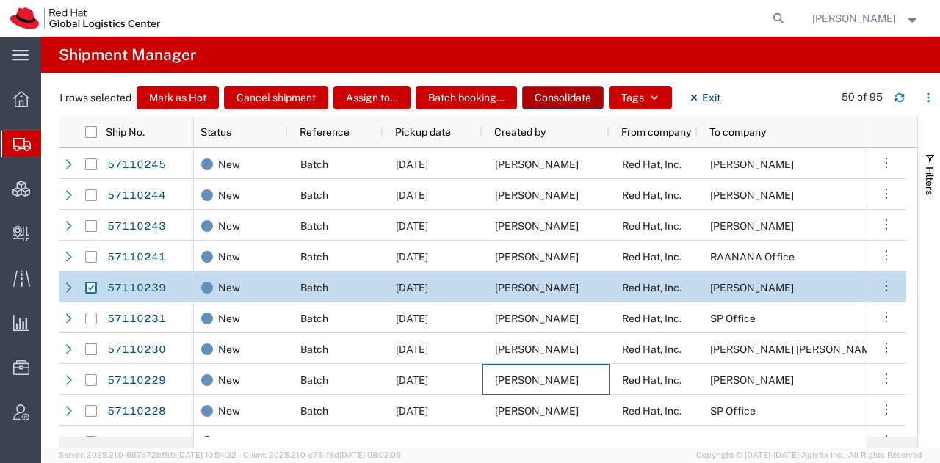
click at [544, 96] on button "Consolidate" at bounding box center [562, 97] width 81 height 23
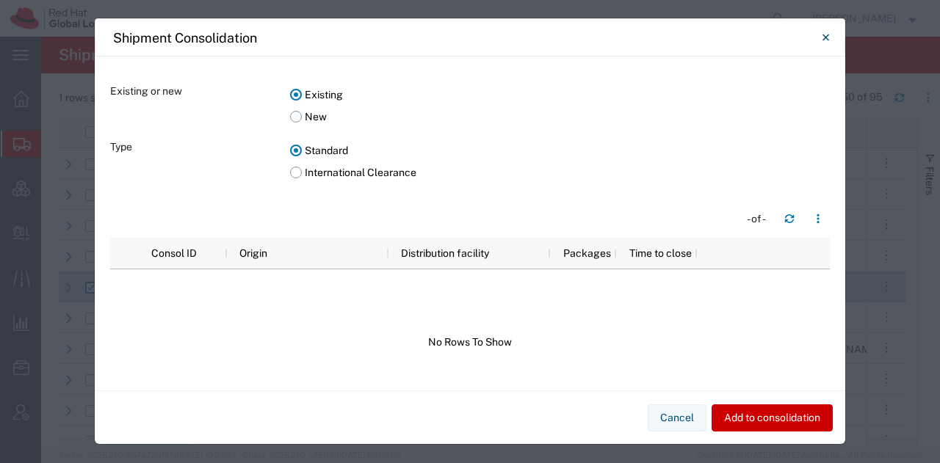
click at [290, 117] on label "New" at bounding box center [559, 117] width 539 height 22
click at [0, 0] on input "New" at bounding box center [0, 0] width 0 height 0
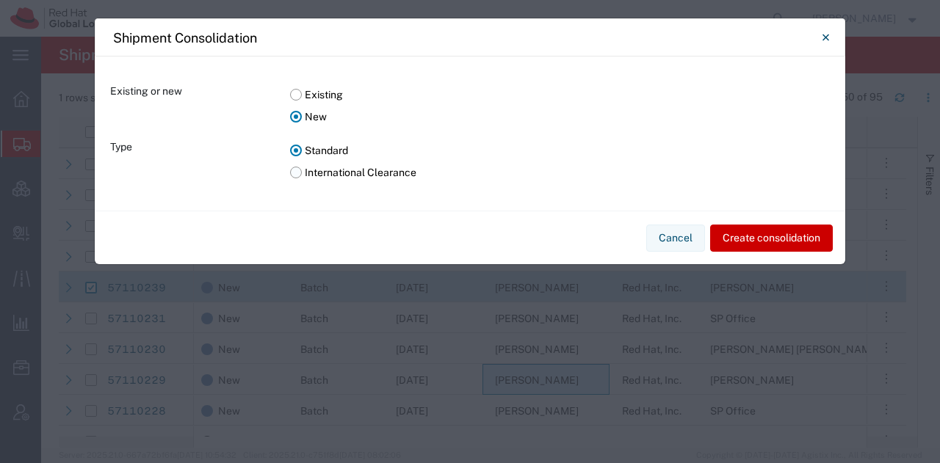
click at [294, 171] on label "International Clearance" at bounding box center [559, 172] width 539 height 22
click at [0, 0] on input "International Clearance" at bounding box center [0, 0] width 0 height 0
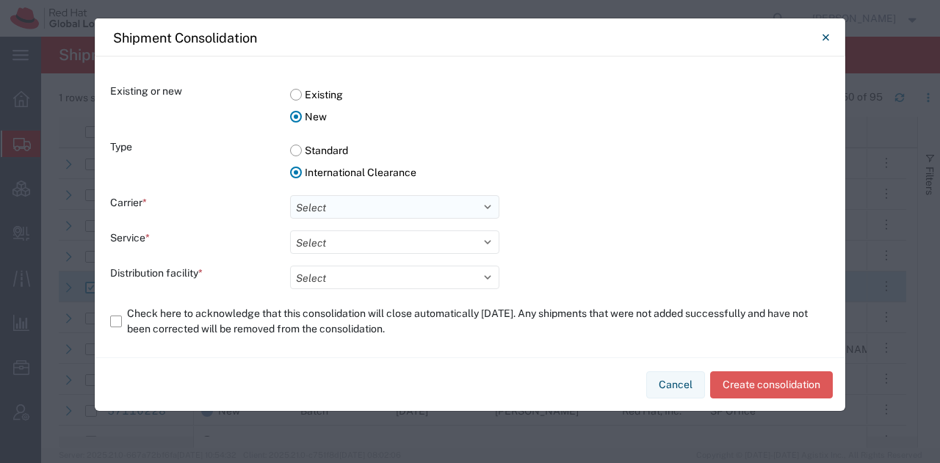
click at [335, 203] on select "Select DHL FedEx Express" at bounding box center [394, 206] width 209 height 23
select select "5"
click at [290, 195] on select "Select DHL FedEx Express" at bounding box center [394, 206] width 209 height 23
click at [361, 244] on select "Select International Priority Direct Distribution" at bounding box center [394, 241] width 209 height 23
select select "1137"
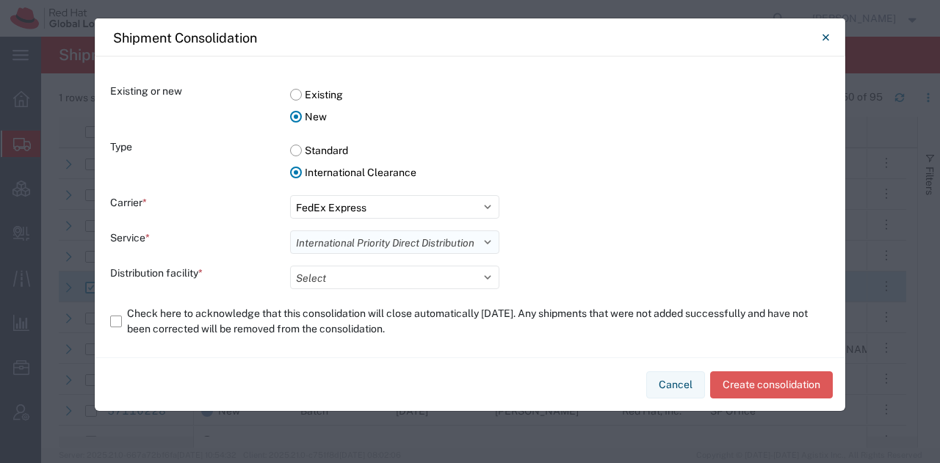
click at [290, 230] on select "Select International Priority Direct Distribution" at bounding box center [394, 241] width 209 height 23
click at [345, 277] on select "Select [GEOGRAPHIC_DATA] [GEOGRAPHIC_DATA] Distribution Facility [GEOGRAPHIC_DA…" at bounding box center [394, 277] width 209 height 23
select select "63432"
click at [290, 266] on select "Select [GEOGRAPHIC_DATA] [GEOGRAPHIC_DATA] Distribution Facility [GEOGRAPHIC_DA…" at bounding box center [394, 277] width 209 height 23
click at [115, 320] on label "Check here to acknowledge that this consolidation will close automatically [DAT…" at bounding box center [469, 321] width 719 height 41
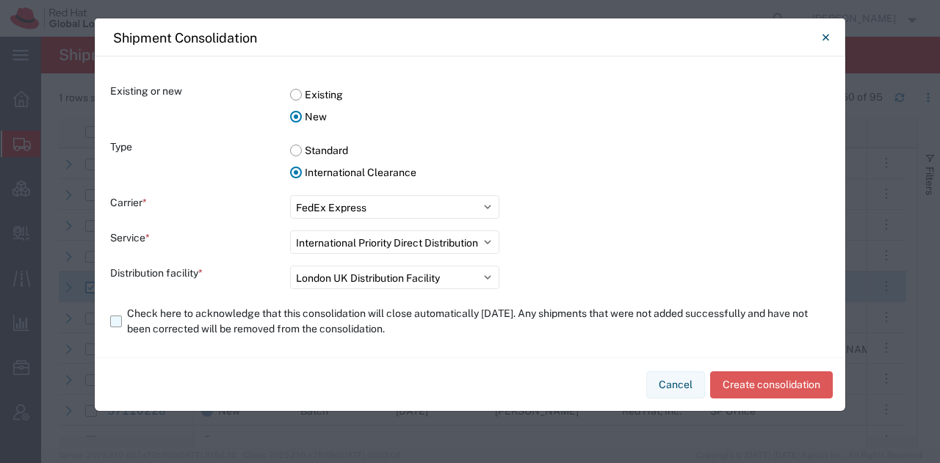
click at [0, 0] on input "Check here to acknowledge that this consolidation will close automatically [DAT…" at bounding box center [0, 0] width 0 height 0
click at [752, 381] on button "Create consolidation" at bounding box center [771, 384] width 123 height 27
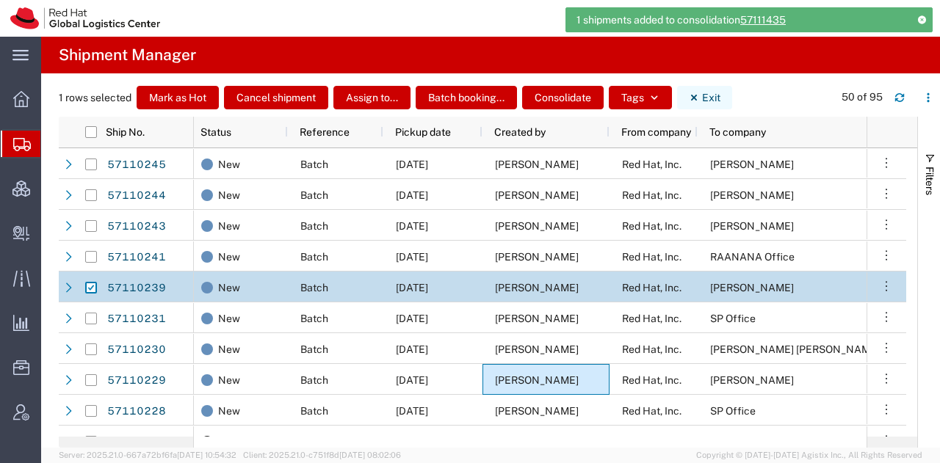
click at [701, 86] on button "Exit" at bounding box center [704, 97] width 55 height 23
checkbox input "false"
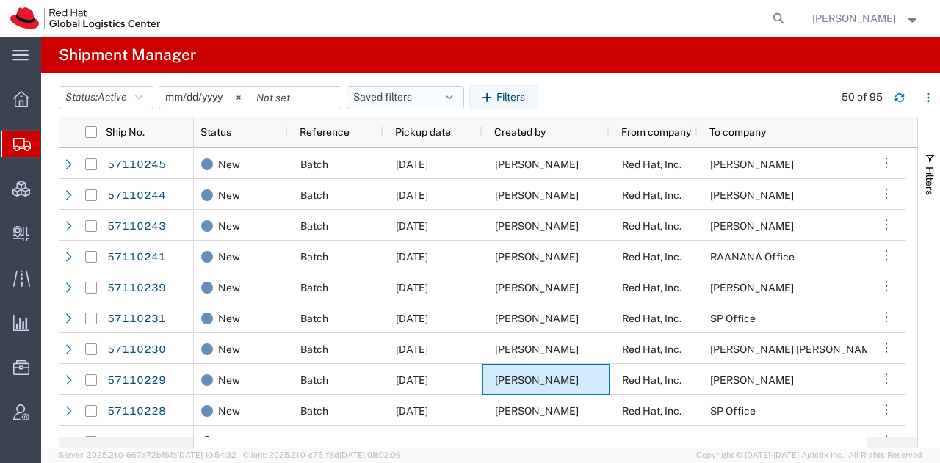
click at [449, 101] on button "Saved filters" at bounding box center [404, 97] width 117 height 23
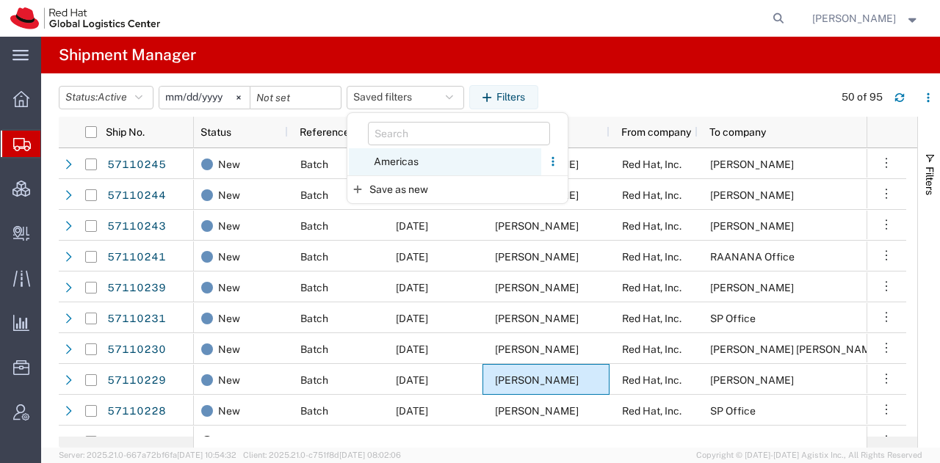
click at [391, 161] on span "Americas" at bounding box center [445, 161] width 192 height 27
type input "[DATE]"
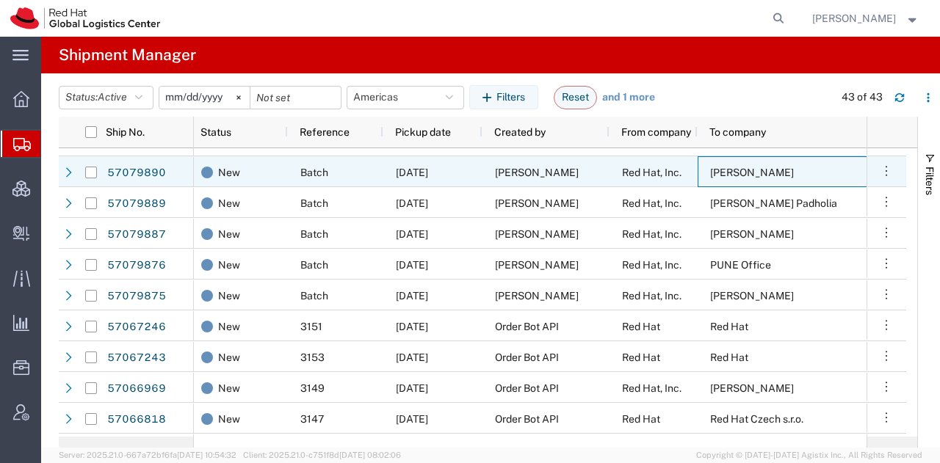
click at [705, 172] on div "[PERSON_NAME]" at bounding box center [807, 171] width 221 height 31
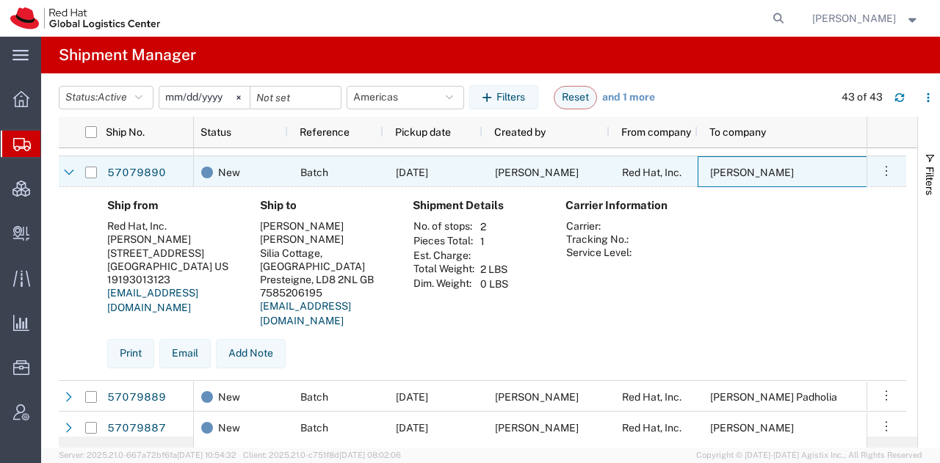
click at [705, 172] on div "[PERSON_NAME]" at bounding box center [807, 171] width 221 height 31
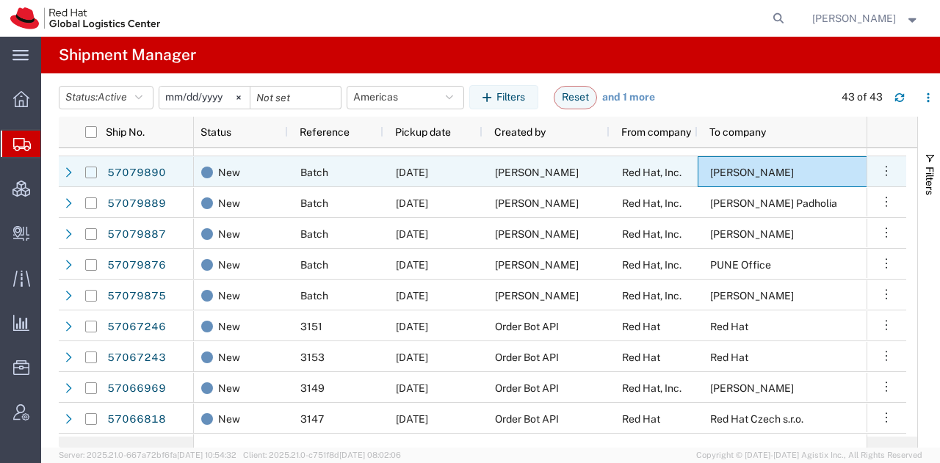
click at [91, 171] on input "Press Space to toggle row selection (unchecked)" at bounding box center [91, 173] width 12 height 12
checkbox input "true"
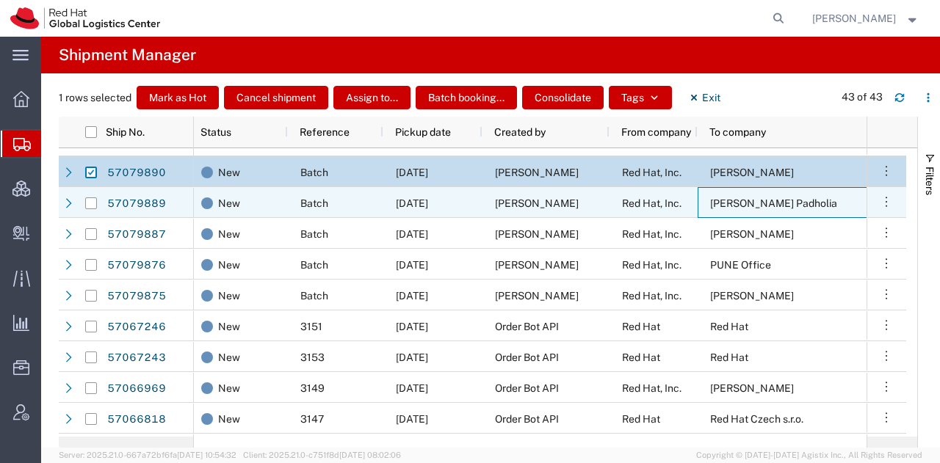
click at [744, 199] on span "[PERSON_NAME] Padholia" at bounding box center [773, 203] width 127 height 12
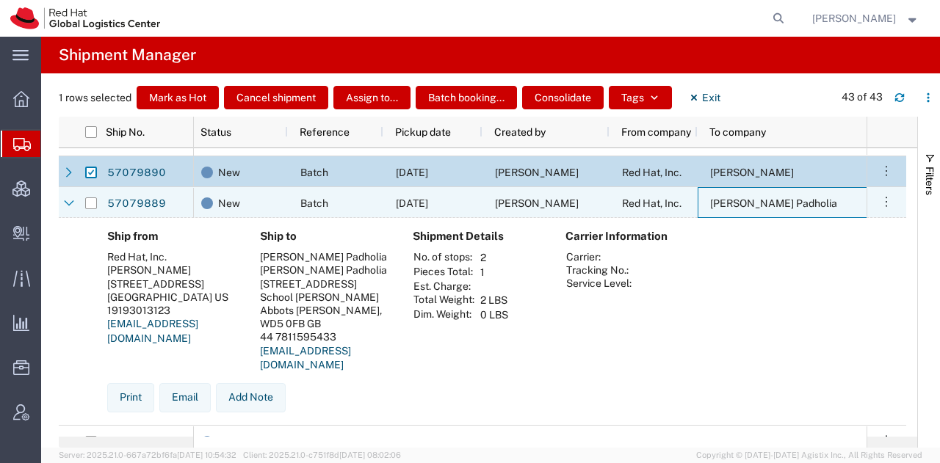
click at [744, 199] on span "[PERSON_NAME] Padholia" at bounding box center [773, 203] width 127 height 12
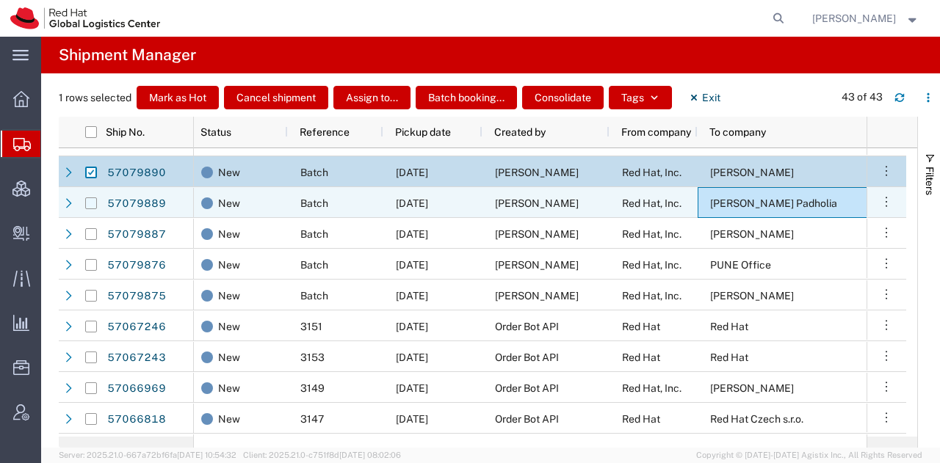
click at [87, 201] on input "Press Space to toggle row selection (unchecked)" at bounding box center [91, 203] width 12 height 12
checkbox input "true"
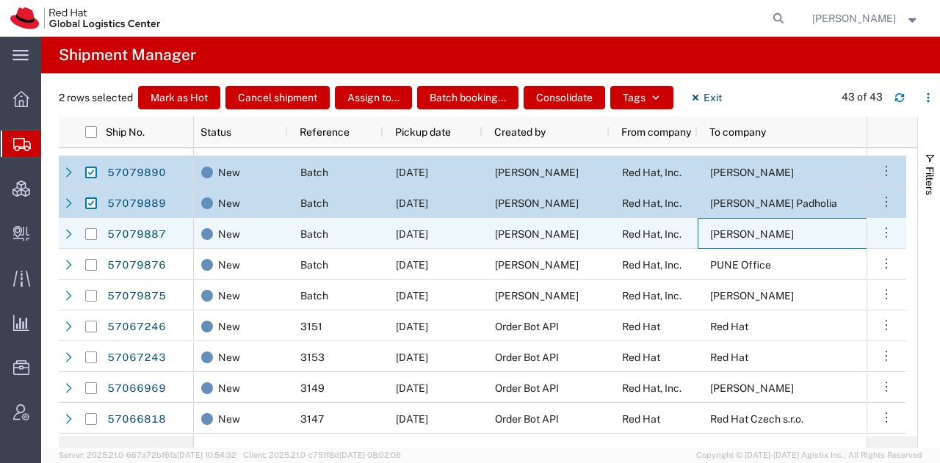
click at [724, 225] on div "[PERSON_NAME]" at bounding box center [807, 233] width 221 height 31
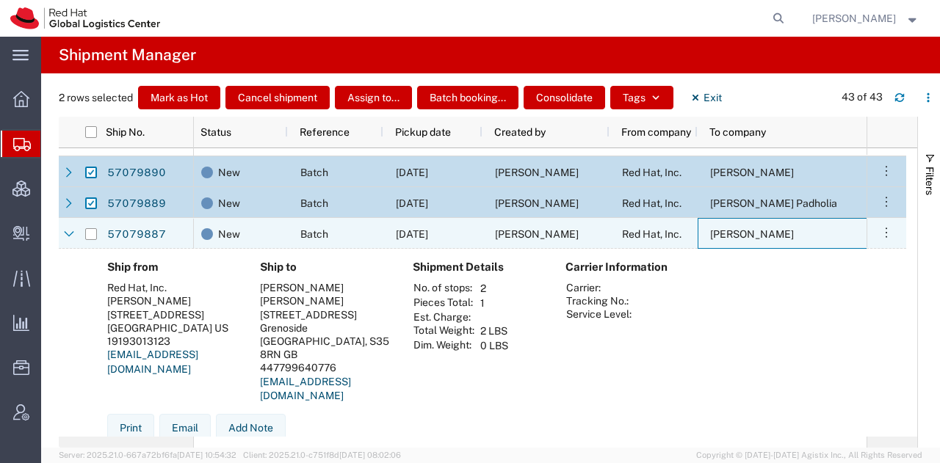
click at [724, 225] on div "[PERSON_NAME]" at bounding box center [807, 233] width 221 height 31
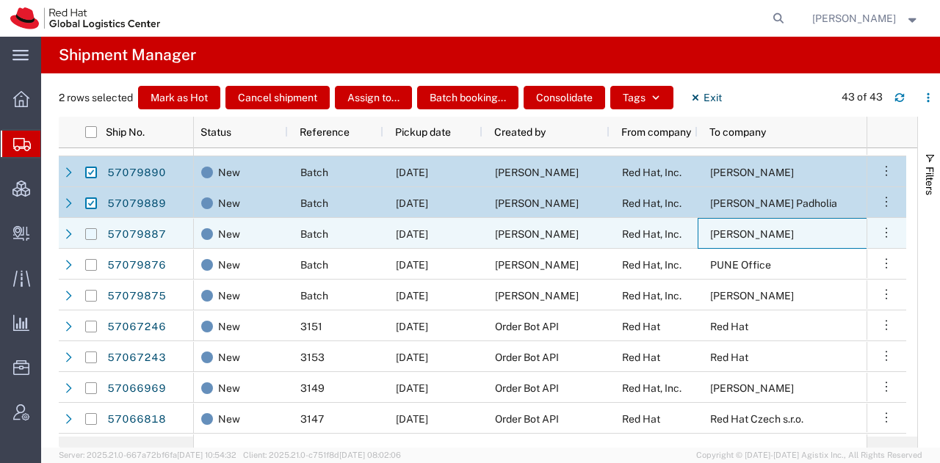
click at [90, 236] on input "Press Space to toggle row selection (unchecked)" at bounding box center [91, 234] width 12 height 12
checkbox input "true"
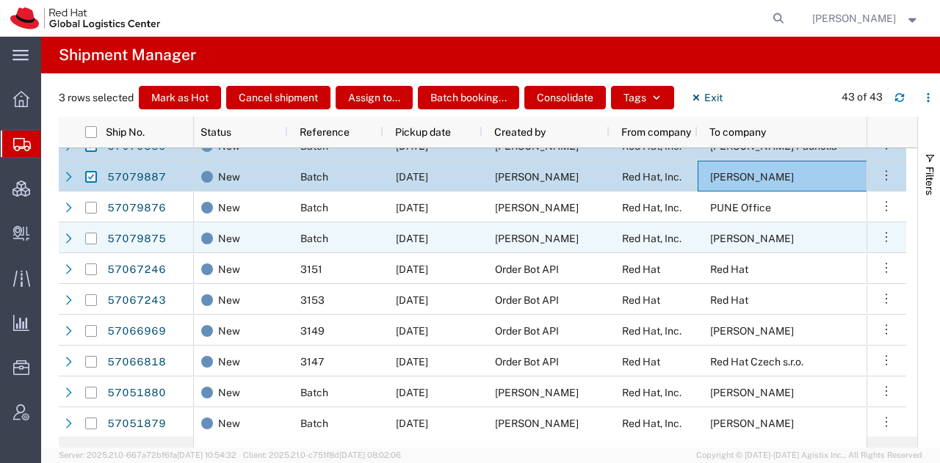
click at [721, 234] on span "[PERSON_NAME]" at bounding box center [752, 239] width 84 height 12
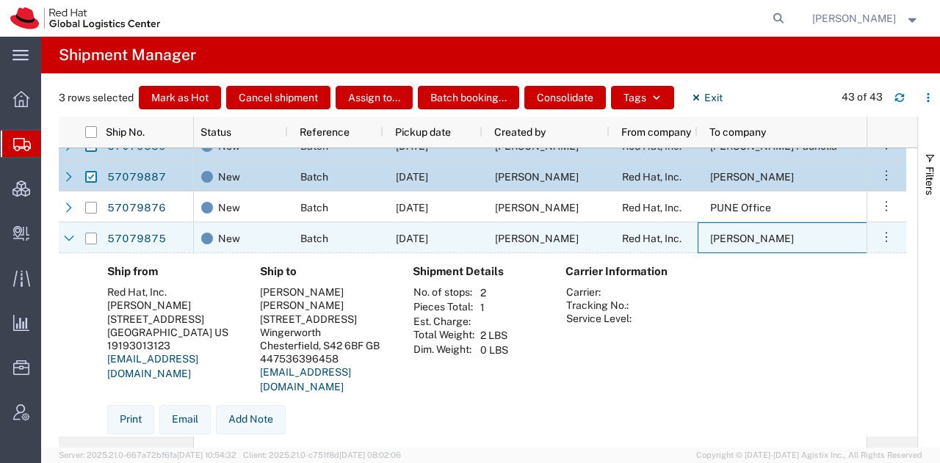
click at [721, 234] on span "[PERSON_NAME]" at bounding box center [752, 239] width 84 height 12
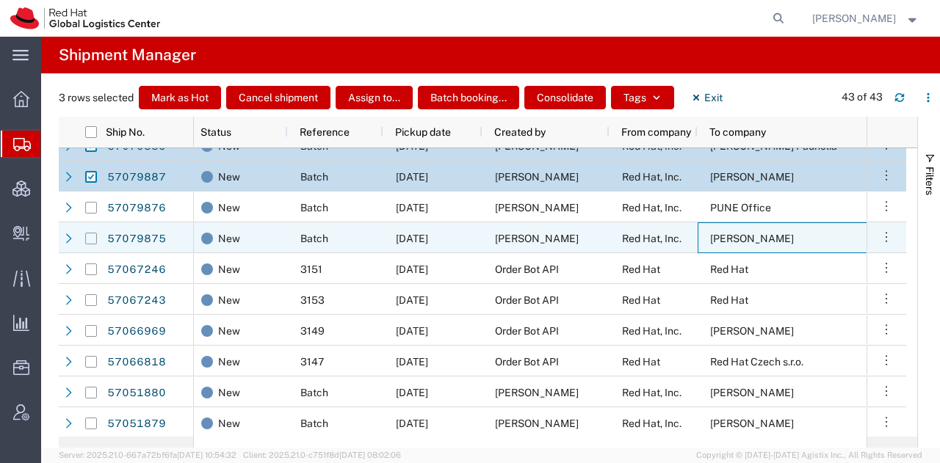
click at [92, 240] on input "Press Space to toggle row selection (unchecked)" at bounding box center [91, 239] width 12 height 12
checkbox input "true"
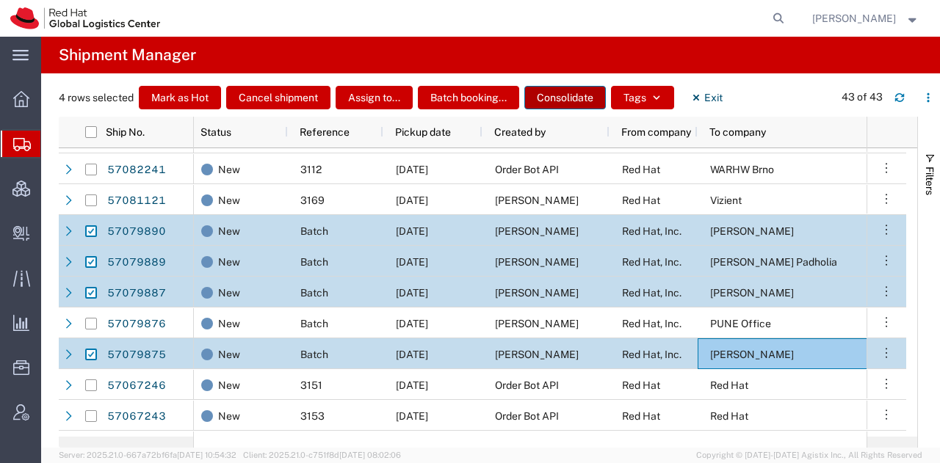
click at [582, 95] on button "Consolidate" at bounding box center [564, 97] width 81 height 23
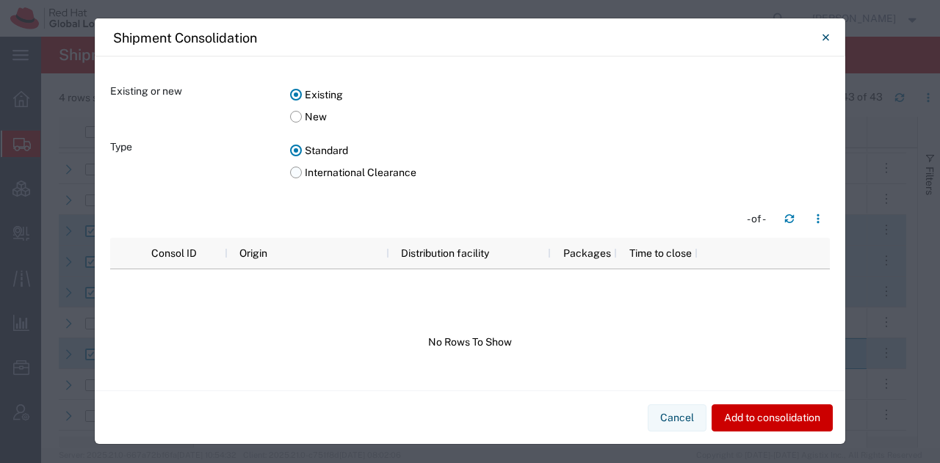
click at [297, 171] on label "International Clearance" at bounding box center [559, 172] width 539 height 22
click at [0, 0] on input "International Clearance" at bounding box center [0, 0] width 0 height 0
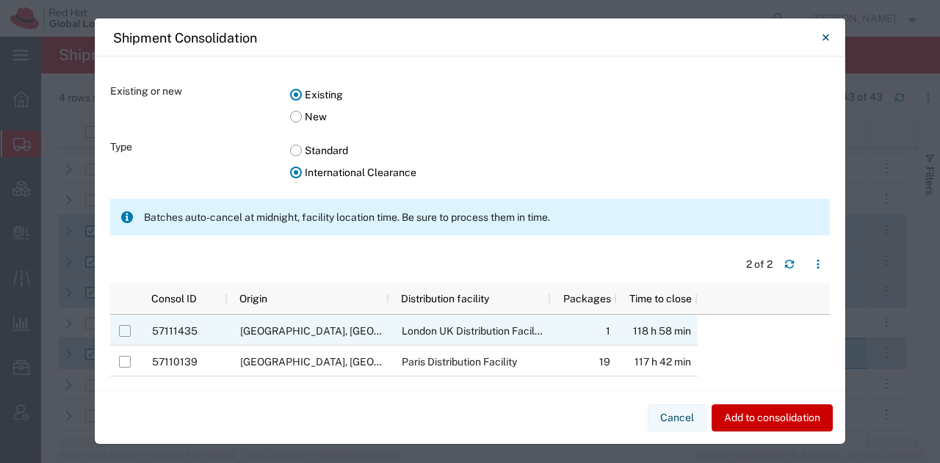
click at [128, 334] on input "Press Space to toggle row selection (unchecked)" at bounding box center [125, 331] width 12 height 12
checkbox input "true"
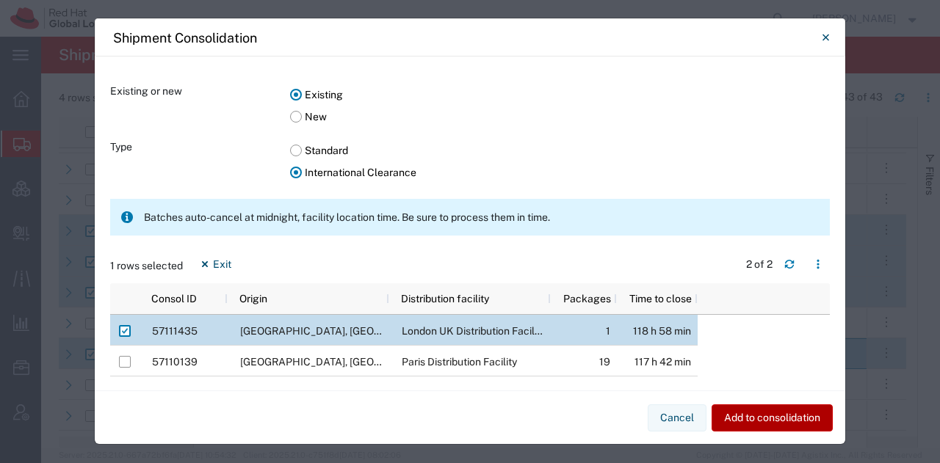
click at [747, 410] on button "Add to consolidation" at bounding box center [771, 417] width 121 height 27
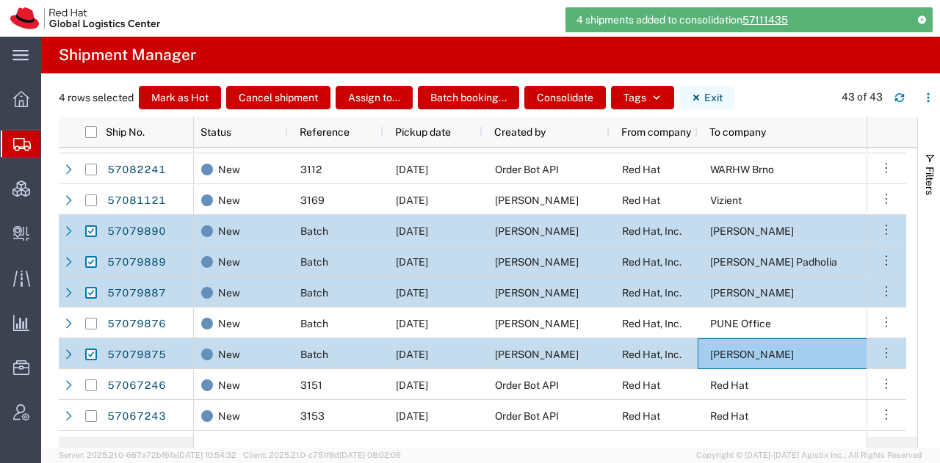
click at [705, 86] on button "Exit" at bounding box center [706, 97] width 55 height 23
checkbox input "false"
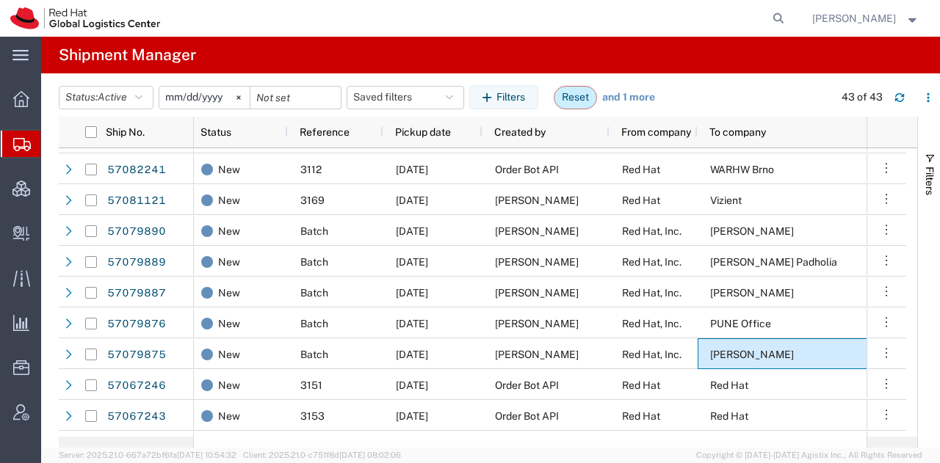
click at [575, 90] on button "Reset" at bounding box center [574, 97] width 43 height 23
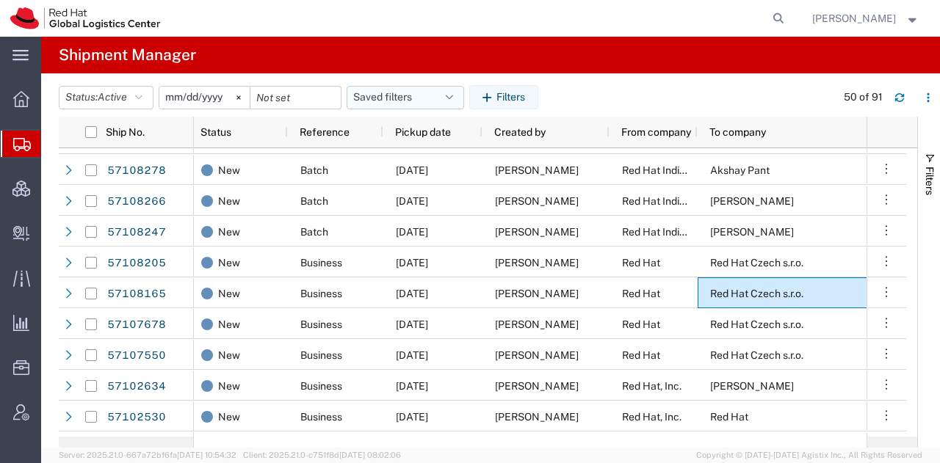
click at [453, 92] on icon "button" at bounding box center [449, 97] width 7 height 10
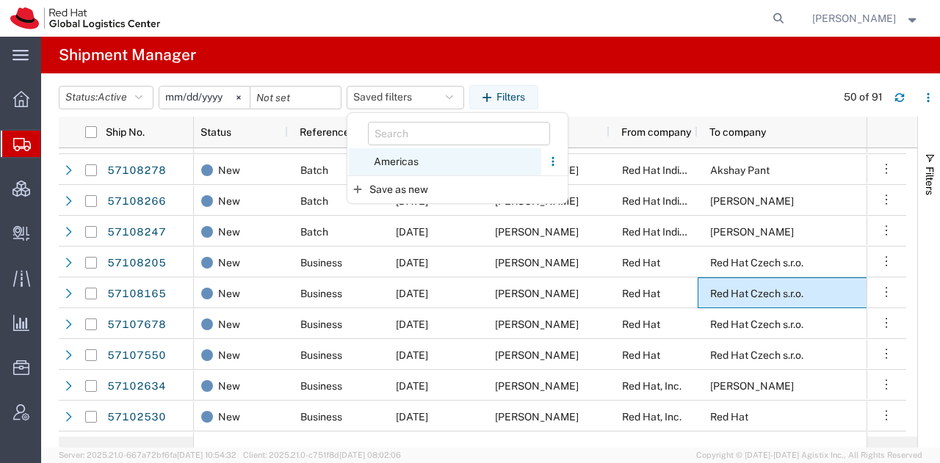
click at [421, 160] on span "Americas" at bounding box center [445, 161] width 192 height 27
type input "[DATE]"
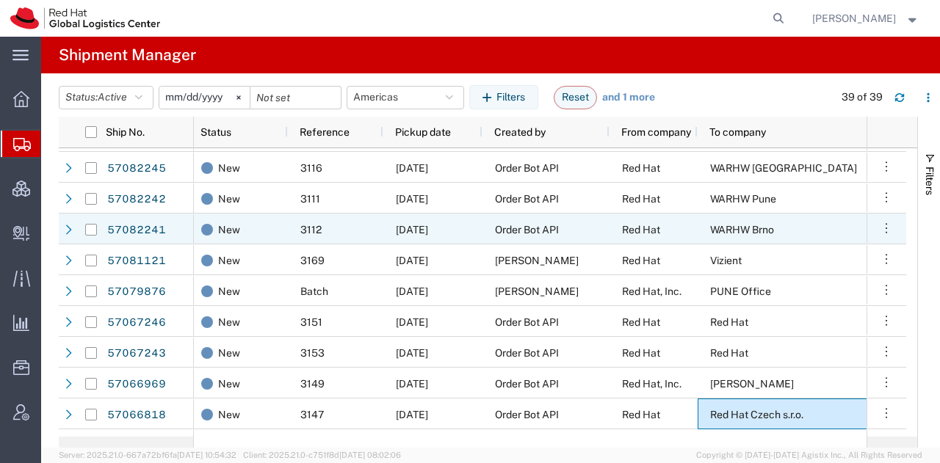
scroll to position [410, 0]
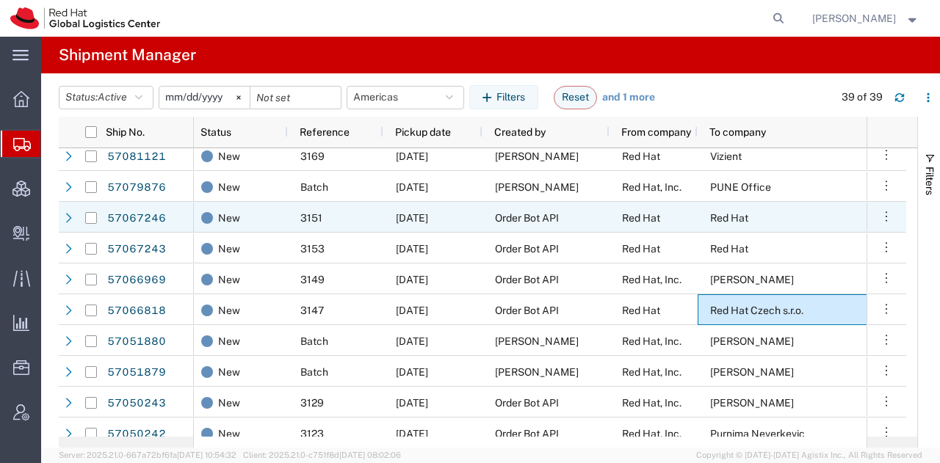
click at [526, 207] on div "Order Bot API" at bounding box center [545, 217] width 127 height 31
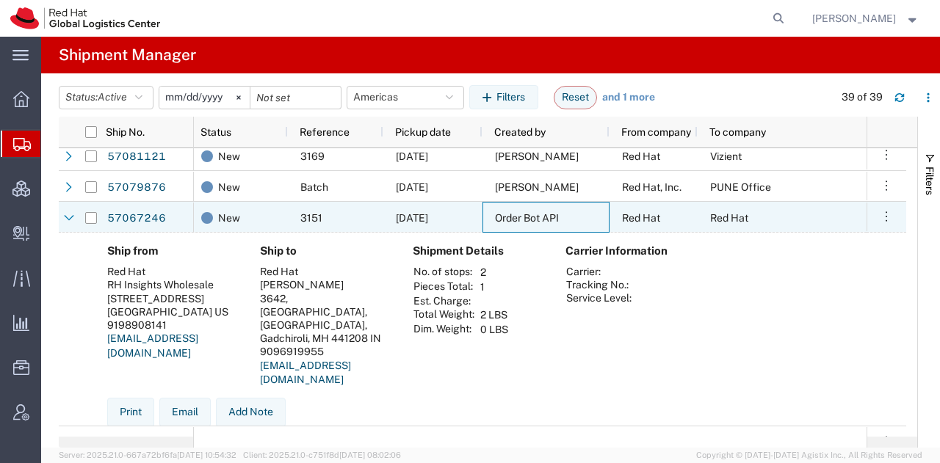
click at [526, 207] on div "Order Bot API" at bounding box center [545, 217] width 127 height 31
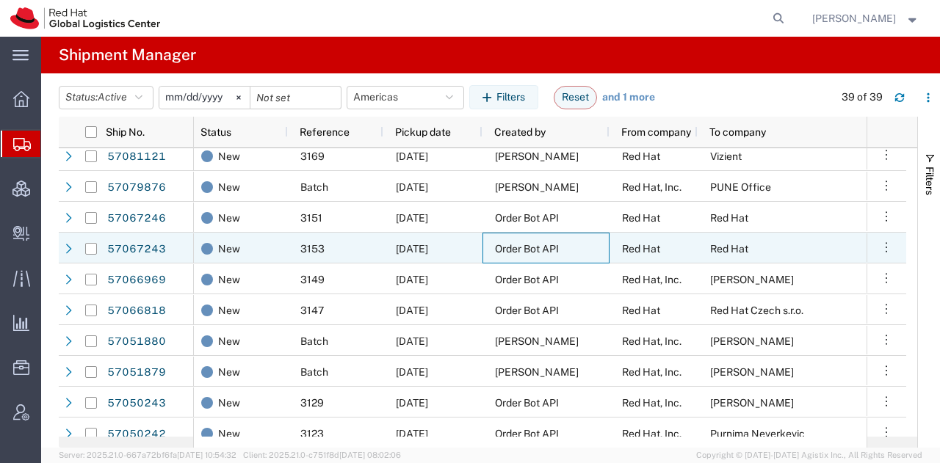
click at [526, 246] on span "Order Bot API" at bounding box center [527, 249] width 64 height 12
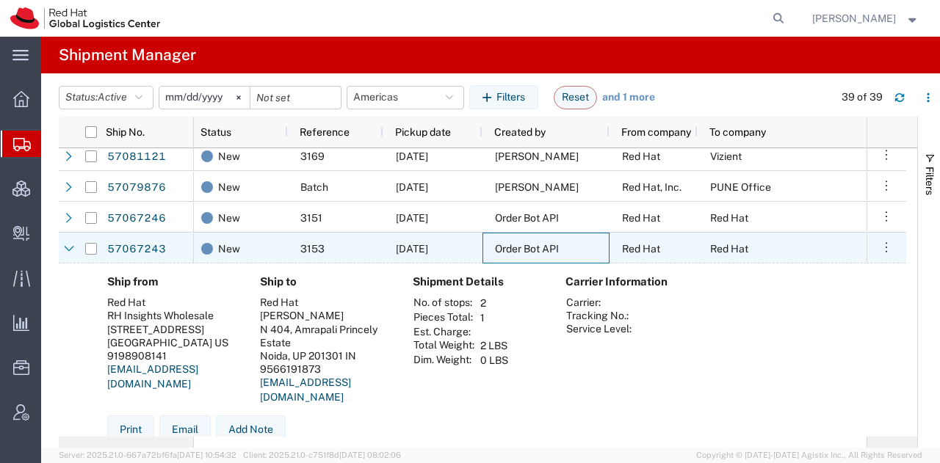
click at [526, 246] on span "Order Bot API" at bounding box center [527, 249] width 64 height 12
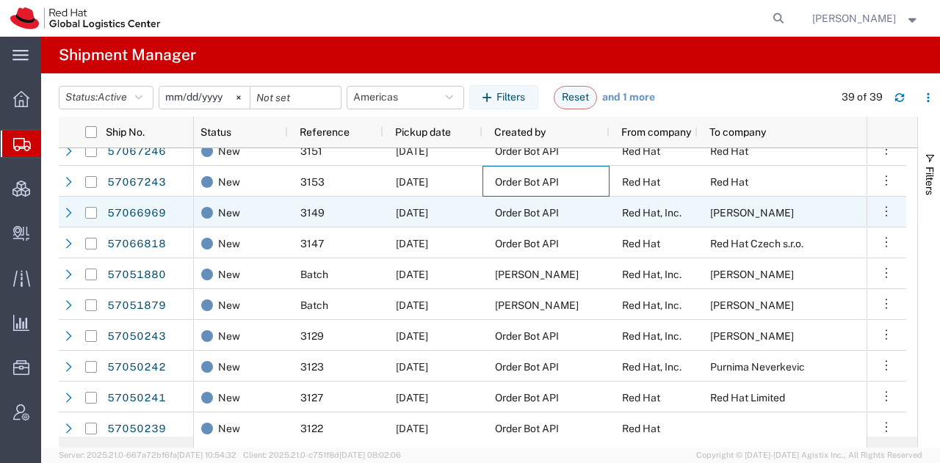
click at [542, 210] on span "Order Bot API" at bounding box center [527, 213] width 64 height 12
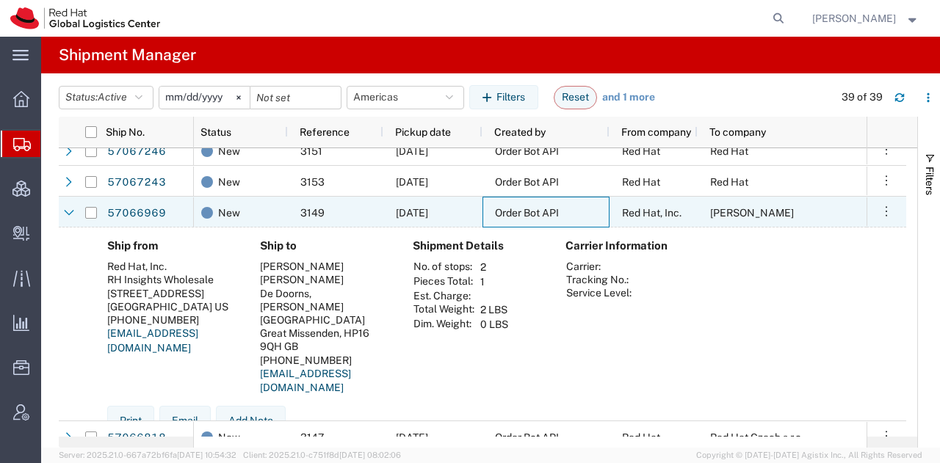
click at [542, 210] on span "Order Bot API" at bounding box center [527, 213] width 64 height 12
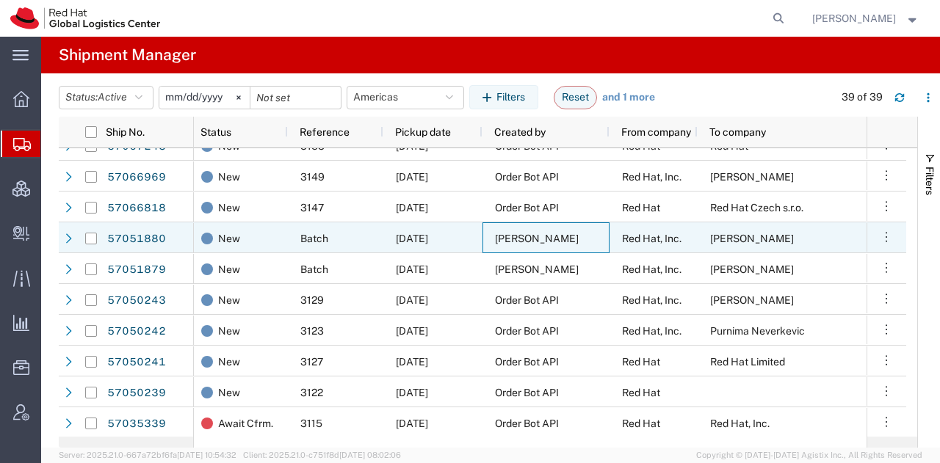
click at [537, 243] on div "[PERSON_NAME]" at bounding box center [545, 237] width 127 height 31
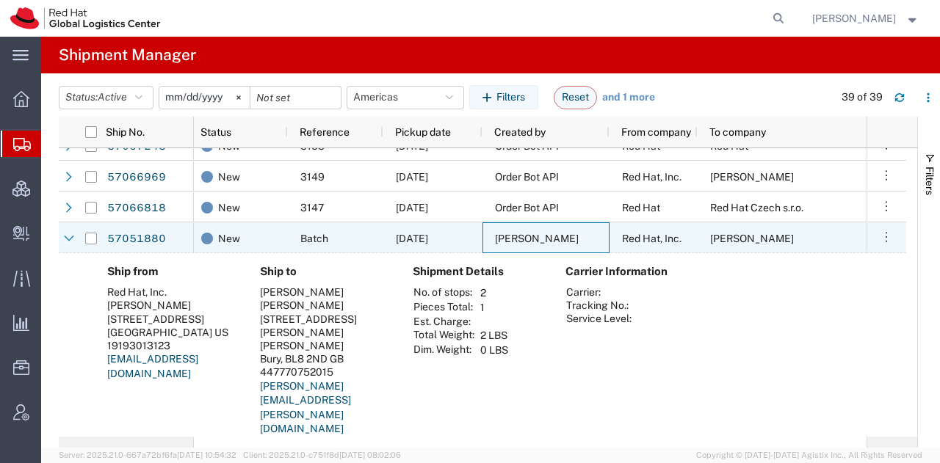
click at [537, 243] on div "[PERSON_NAME]" at bounding box center [545, 237] width 127 height 31
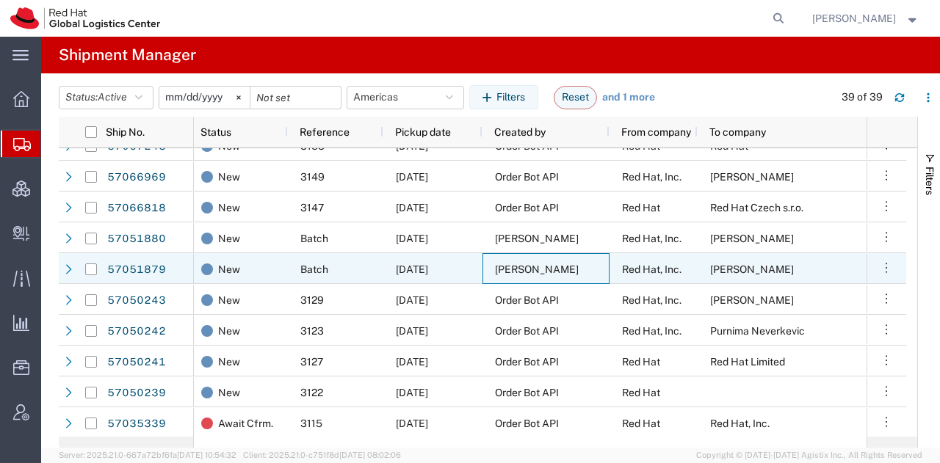
click at [540, 261] on div "[PERSON_NAME]" at bounding box center [545, 268] width 127 height 31
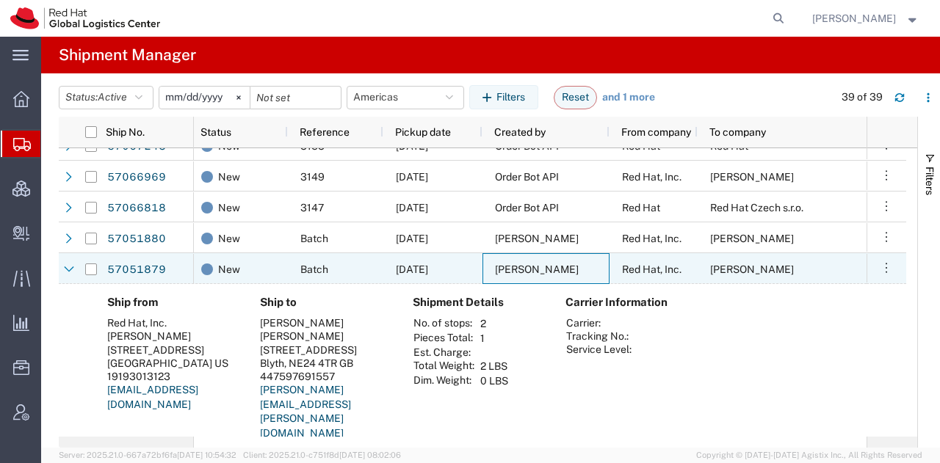
click at [540, 261] on div "[PERSON_NAME]" at bounding box center [545, 268] width 127 height 31
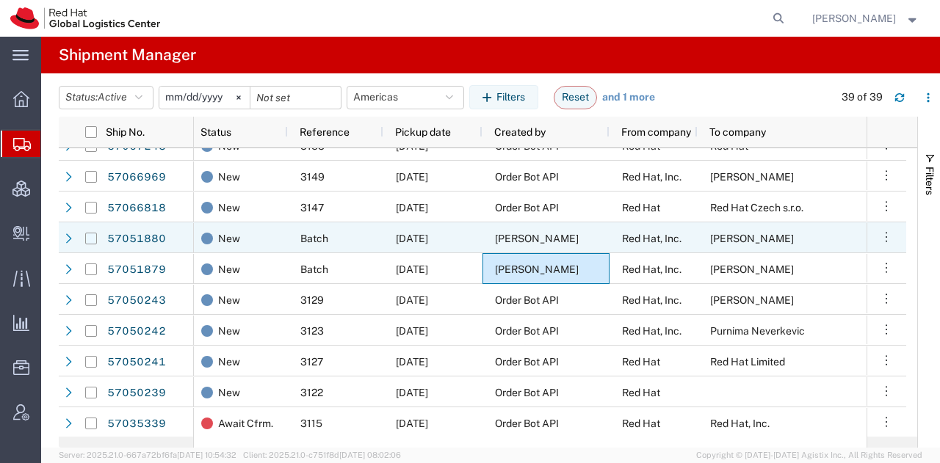
click at [92, 233] on input "Press Space to toggle row selection (unchecked)" at bounding box center [91, 239] width 12 height 12
checkbox input "true"
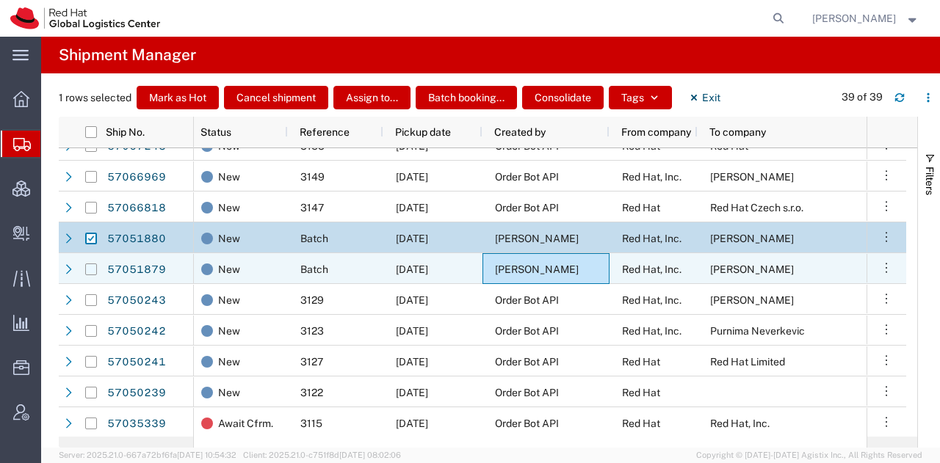
click at [91, 274] on input "Press Space to toggle row selection (unchecked)" at bounding box center [91, 270] width 12 height 12
checkbox input "true"
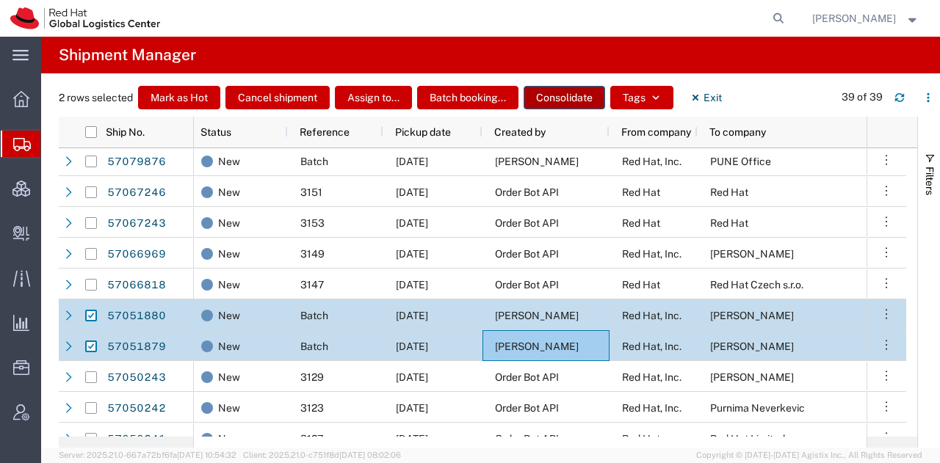
click at [571, 98] on button "Consolidate" at bounding box center [563, 97] width 81 height 23
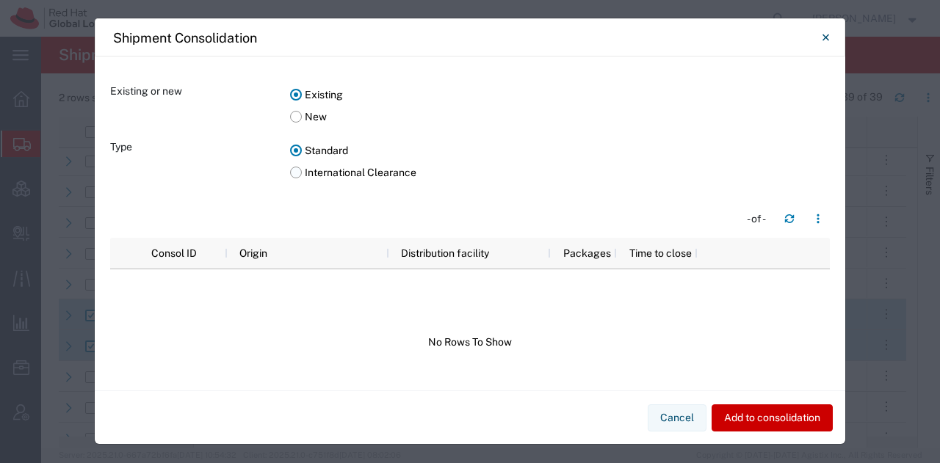
click at [291, 175] on label "International Clearance" at bounding box center [559, 172] width 539 height 22
click at [0, 0] on input "International Clearance" at bounding box center [0, 0] width 0 height 0
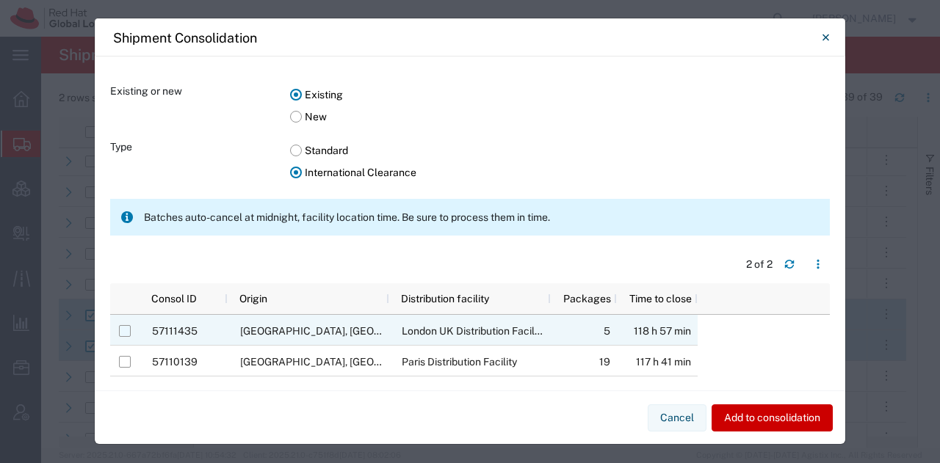
click at [126, 330] on input "Press Space to toggle row selection (unchecked)" at bounding box center [125, 331] width 12 height 12
checkbox input "true"
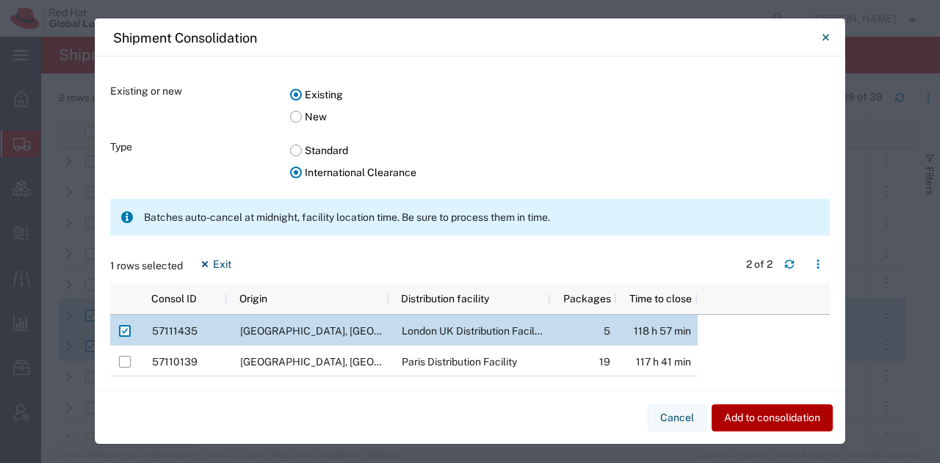
click at [756, 419] on button "Add to consolidation" at bounding box center [771, 417] width 121 height 27
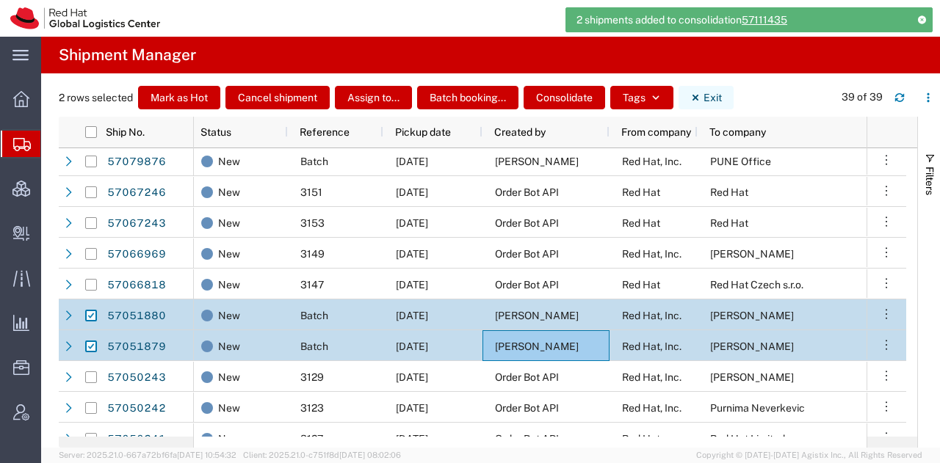
click at [697, 94] on icon "button" at bounding box center [695, 97] width 10 height 10
checkbox input "false"
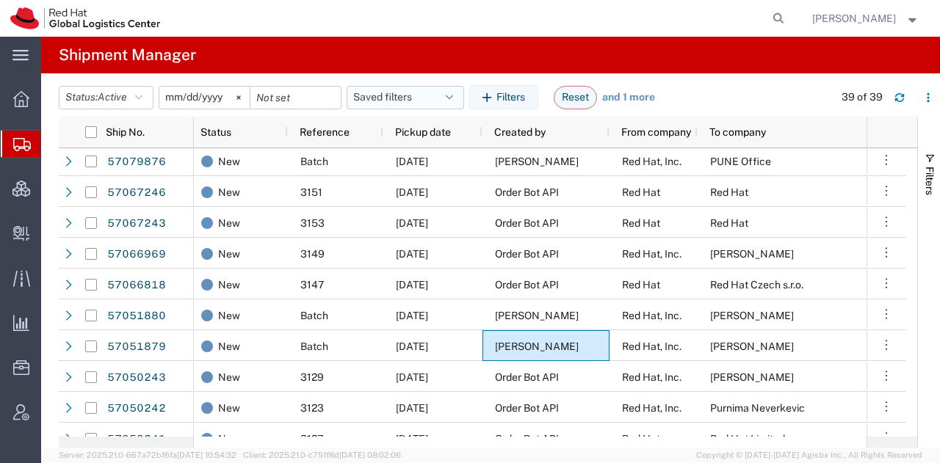
click at [453, 98] on icon "button" at bounding box center [449, 97] width 7 height 10
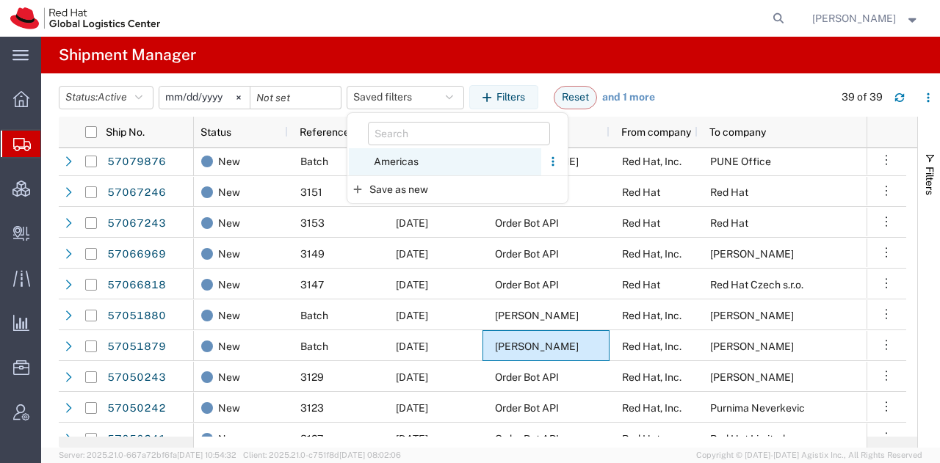
click at [410, 155] on span "Americas" at bounding box center [445, 161] width 192 height 27
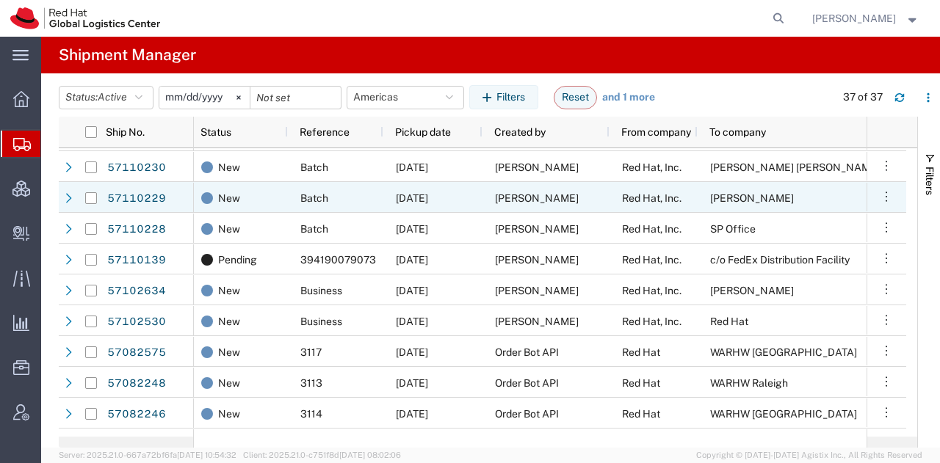
click at [564, 199] on div "[PERSON_NAME]" at bounding box center [545, 197] width 127 height 31
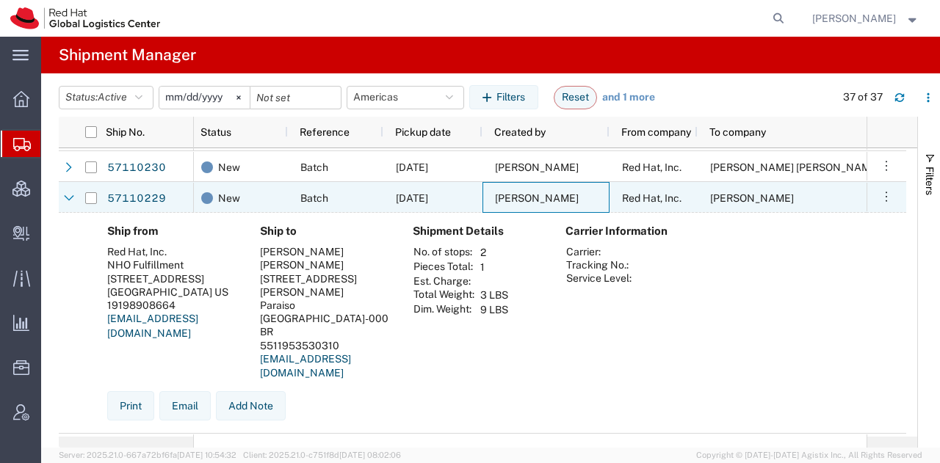
click at [564, 199] on div "[PERSON_NAME]" at bounding box center [545, 197] width 127 height 31
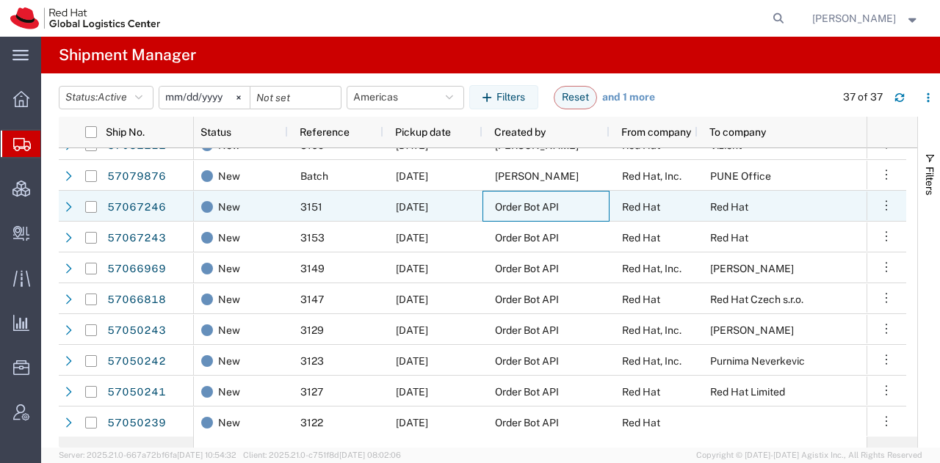
click at [564, 199] on div "Order Bot API" at bounding box center [545, 206] width 127 height 31
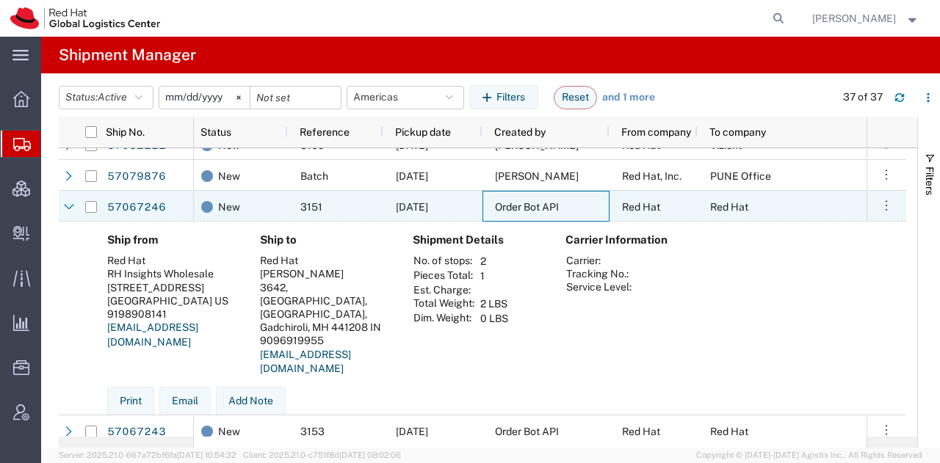
click at [564, 199] on div "Order Bot API" at bounding box center [545, 206] width 127 height 31
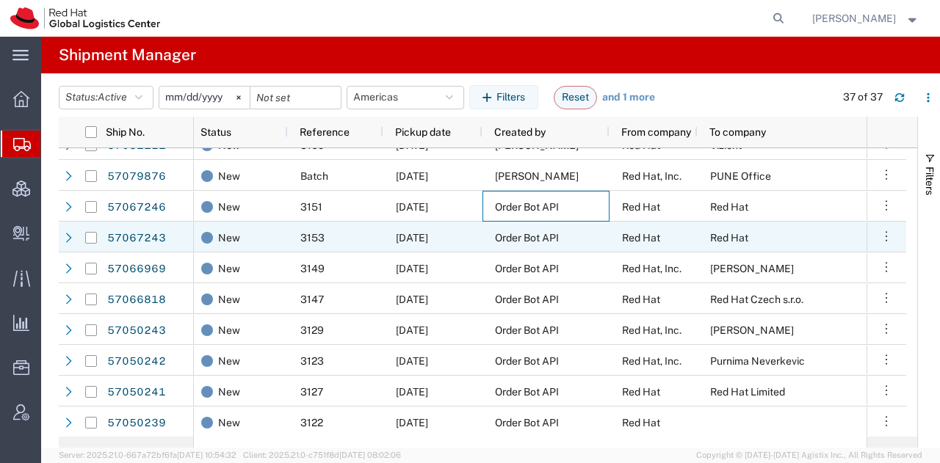
click at [568, 225] on div "Order Bot API" at bounding box center [545, 237] width 127 height 31
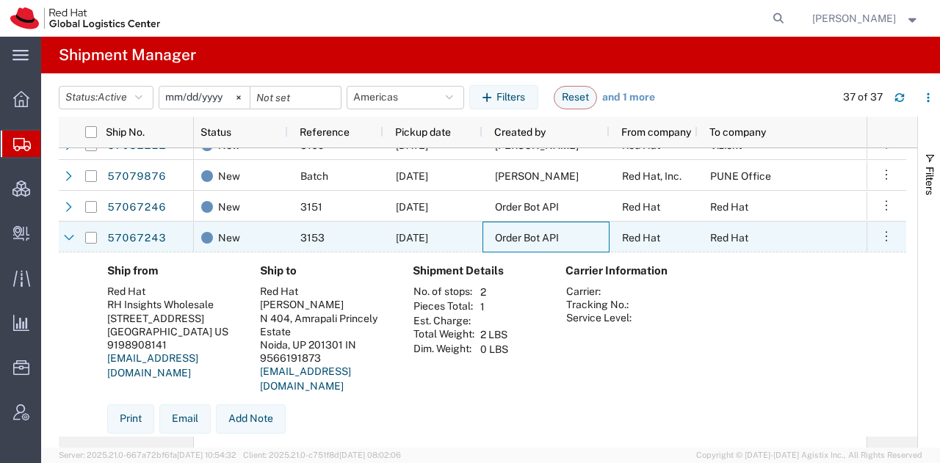
click at [568, 225] on div "Order Bot API" at bounding box center [545, 237] width 127 height 31
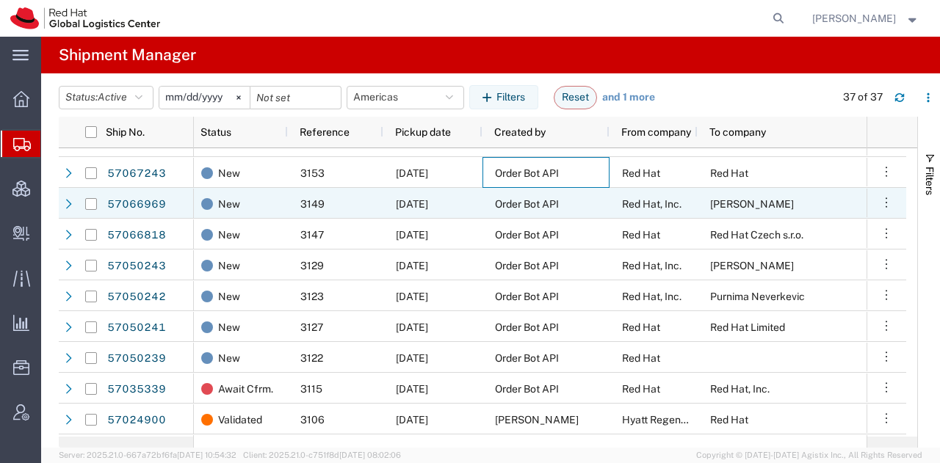
click at [587, 206] on div "Order Bot API" at bounding box center [545, 203] width 127 height 31
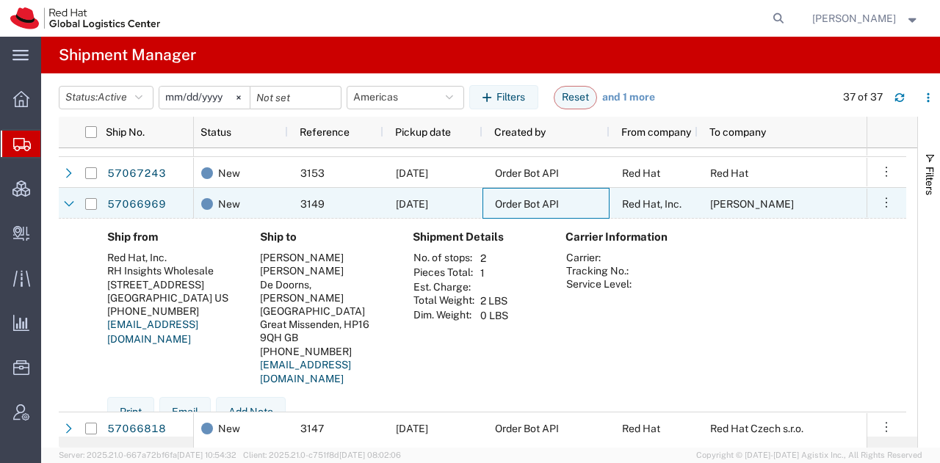
click at [587, 206] on div "Order Bot API" at bounding box center [545, 203] width 127 height 31
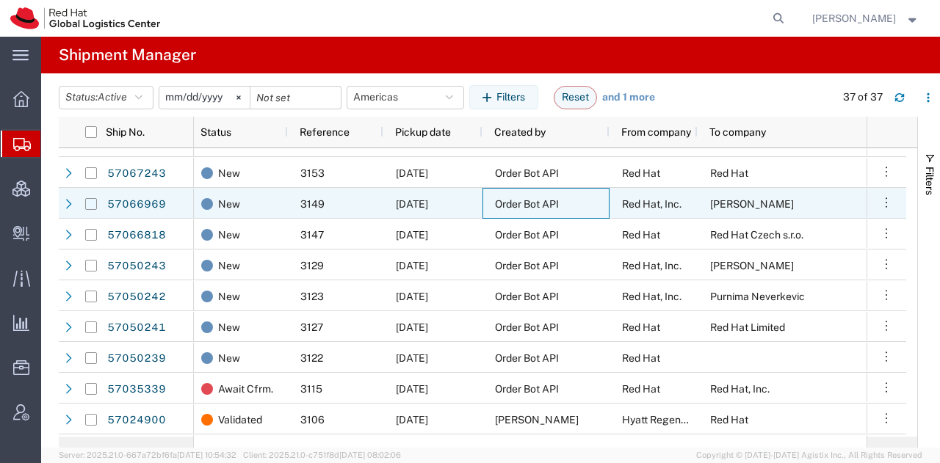
click at [90, 203] on input "Press Space to toggle row selection (unchecked)" at bounding box center [91, 204] width 12 height 12
checkbox input "true"
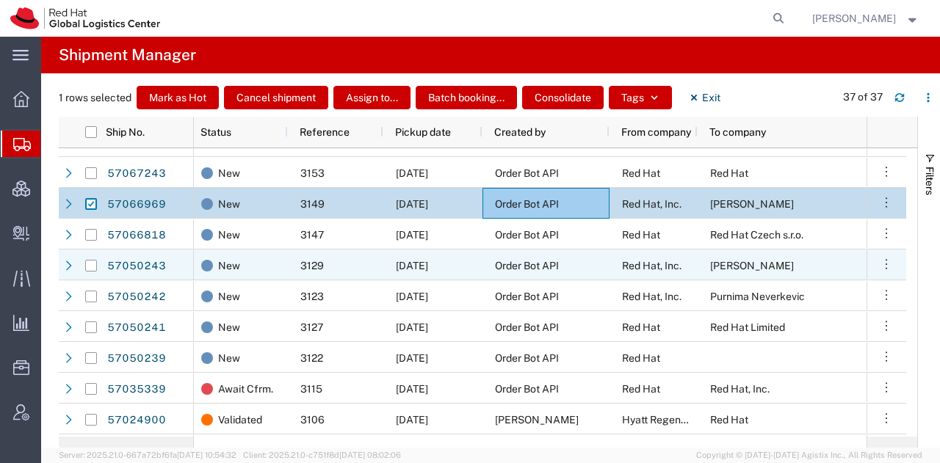
click at [490, 264] on div "Order Bot API" at bounding box center [545, 265] width 127 height 31
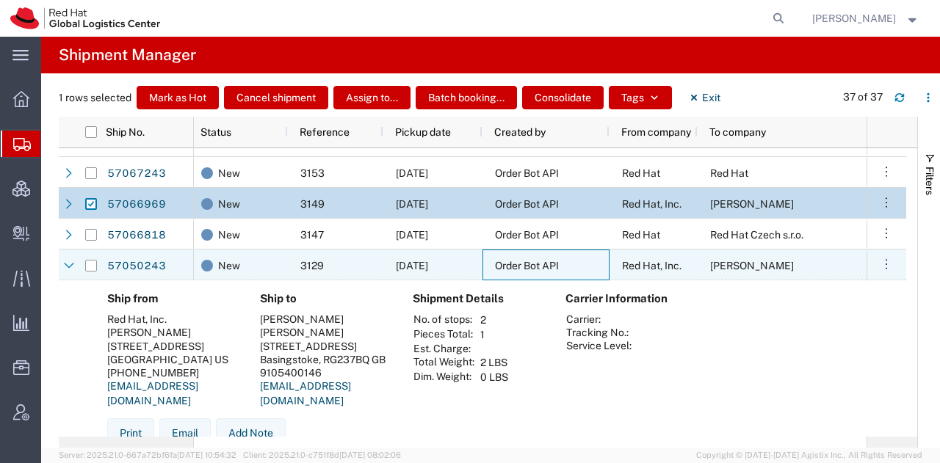
click at [490, 264] on div "Order Bot API" at bounding box center [545, 265] width 127 height 31
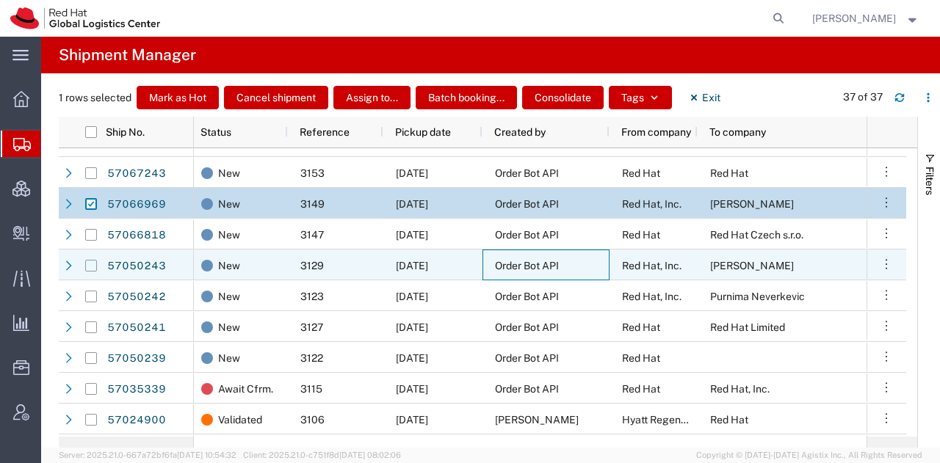
click at [94, 262] on input "Press Space to toggle row selection (unchecked)" at bounding box center [91, 266] width 12 height 12
checkbox input "true"
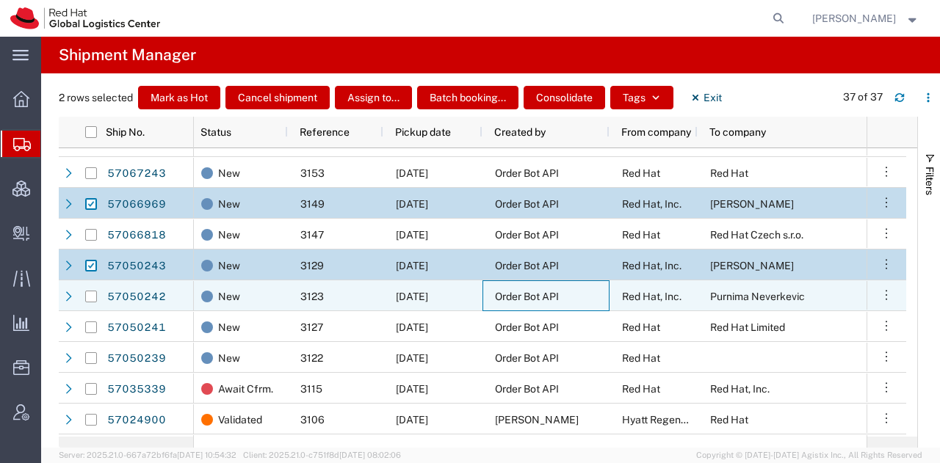
click at [567, 296] on div "Order Bot API" at bounding box center [545, 295] width 127 height 31
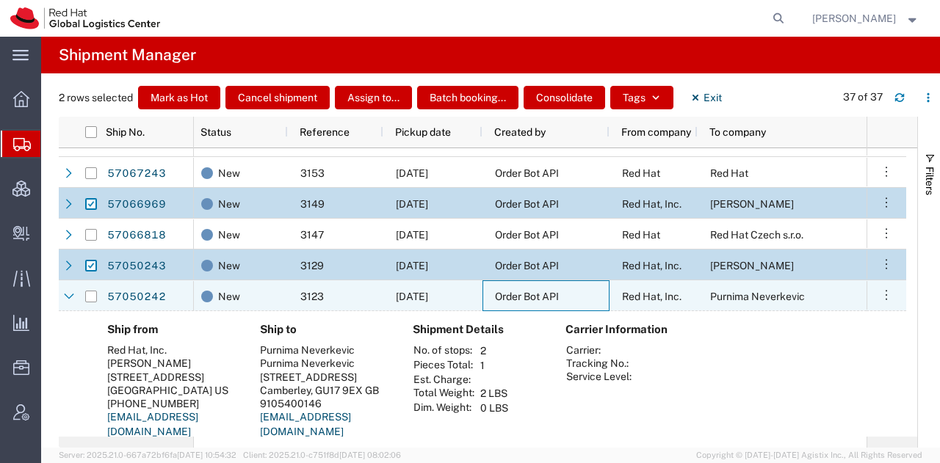
click at [567, 296] on div "Order Bot API" at bounding box center [545, 295] width 127 height 31
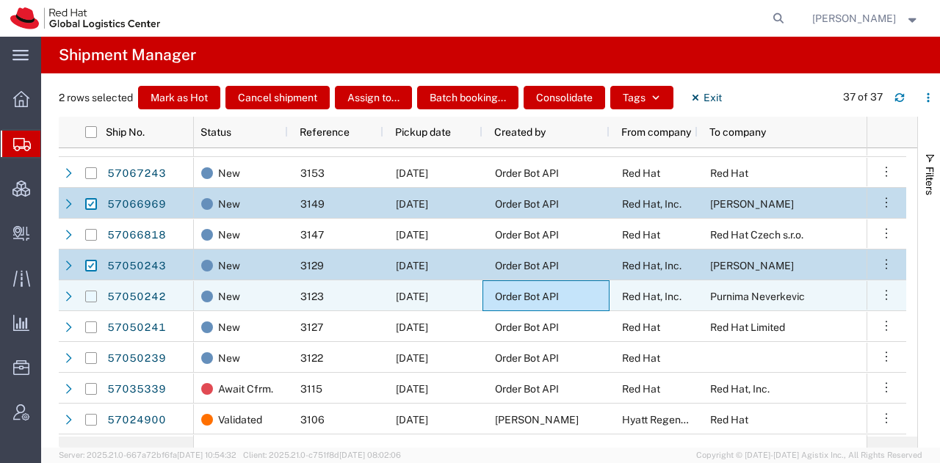
click at [90, 291] on input "Press Space to toggle row selection (unchecked)" at bounding box center [91, 297] width 12 height 12
checkbox input "true"
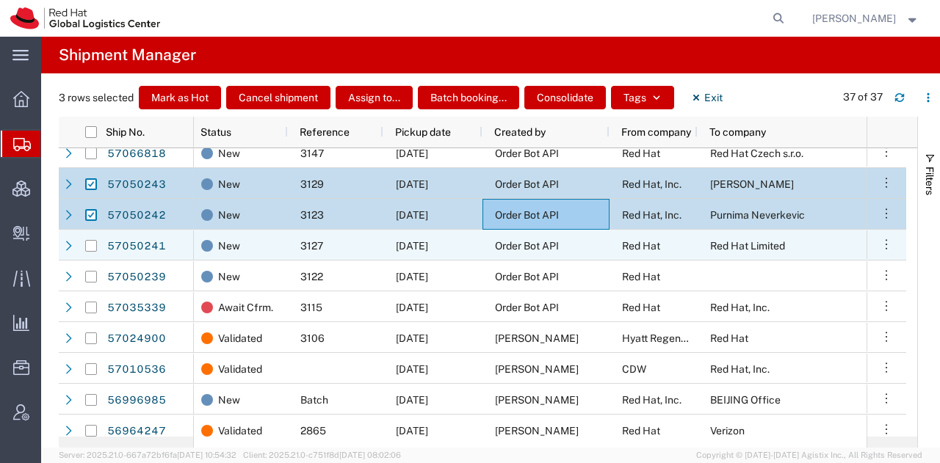
click at [565, 253] on div "Order Bot API" at bounding box center [545, 245] width 127 height 31
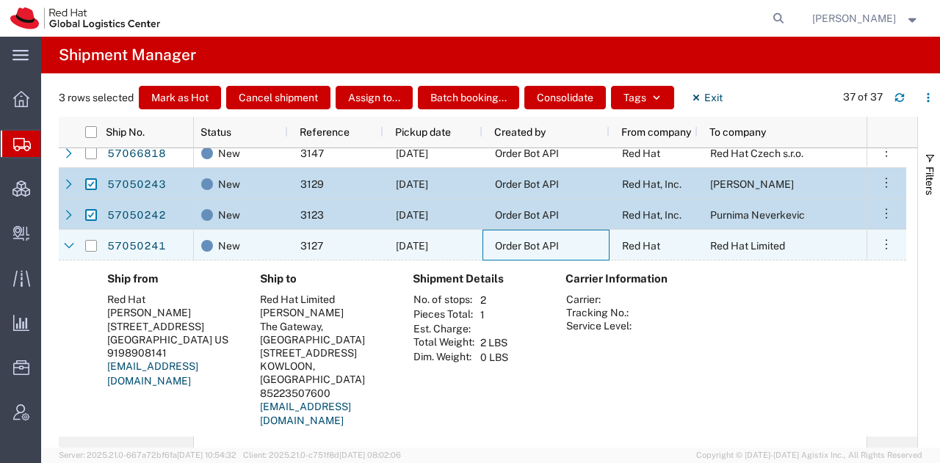
click at [565, 253] on div "Order Bot API" at bounding box center [545, 245] width 127 height 31
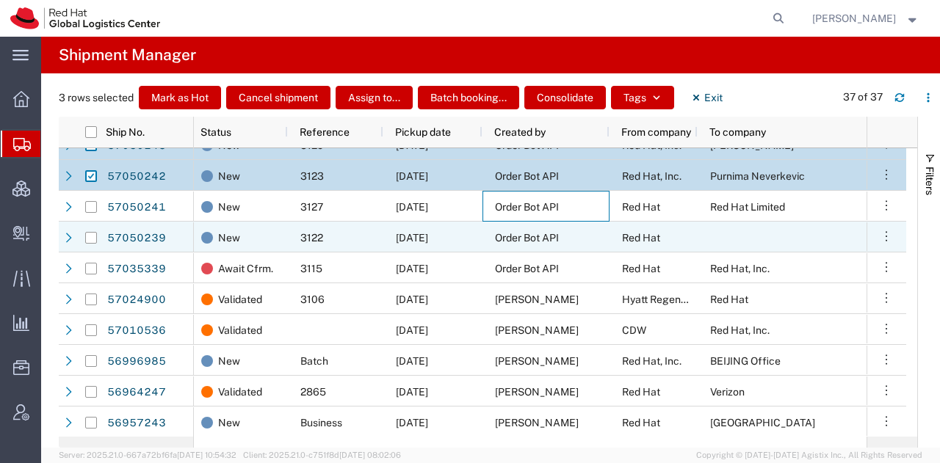
click at [574, 237] on div "Order Bot API" at bounding box center [545, 237] width 127 height 31
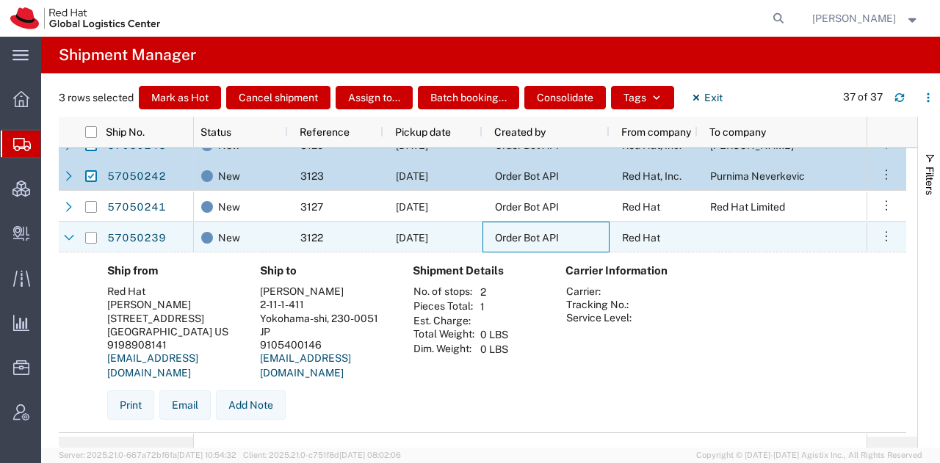
click at [574, 237] on div "Order Bot API" at bounding box center [545, 237] width 127 height 31
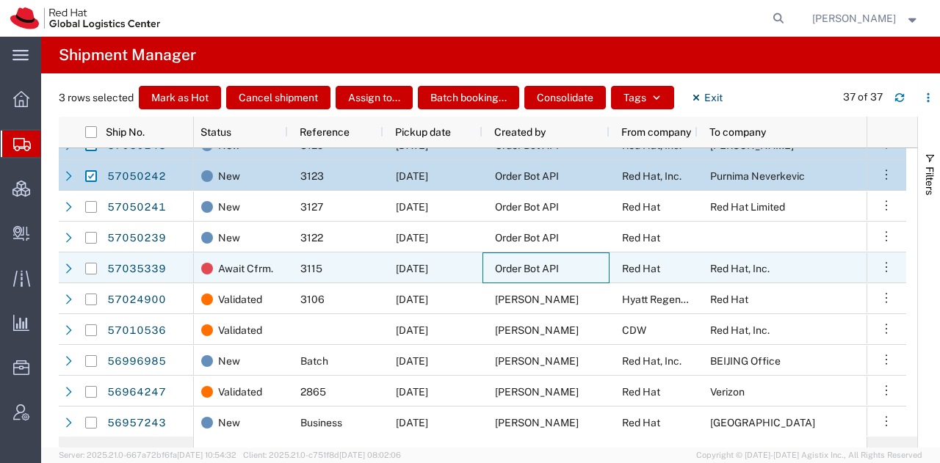
click at [581, 264] on div "Order Bot API" at bounding box center [545, 267] width 127 height 31
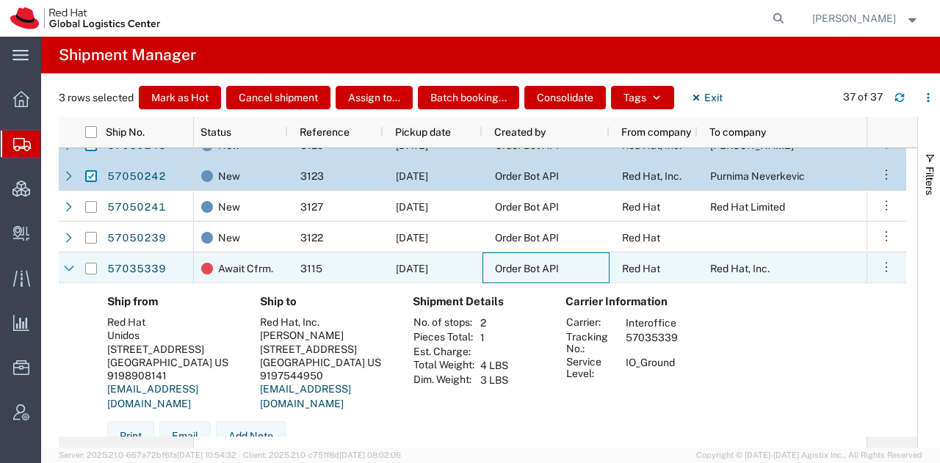
click at [581, 264] on div "Order Bot API" at bounding box center [545, 267] width 127 height 31
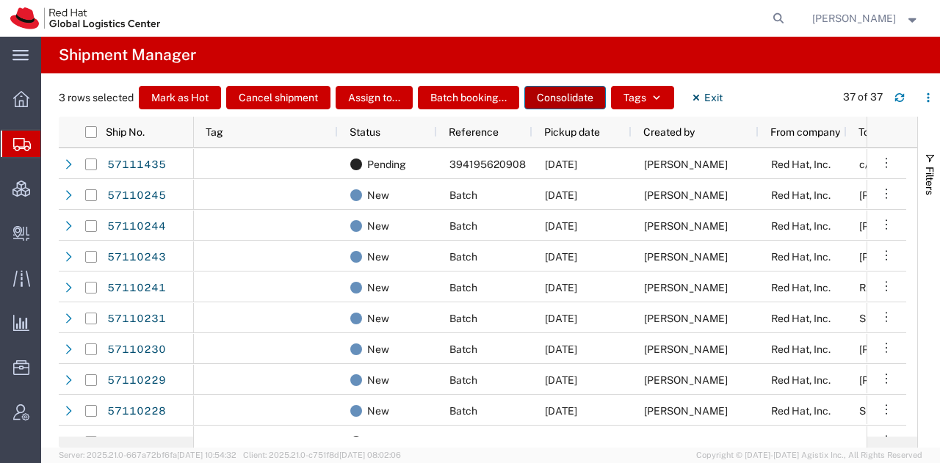
click at [584, 104] on button "Consolidate" at bounding box center [564, 97] width 81 height 23
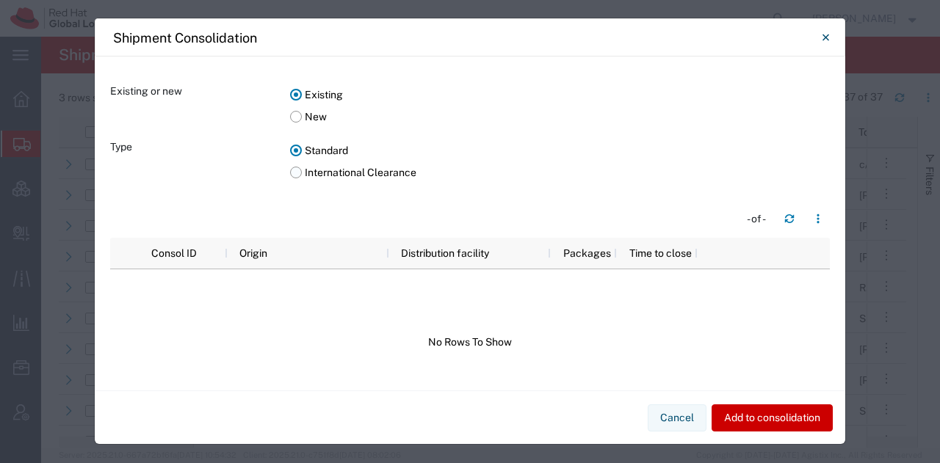
click at [291, 172] on label "International Clearance" at bounding box center [559, 172] width 539 height 22
click at [0, 0] on input "International Clearance" at bounding box center [0, 0] width 0 height 0
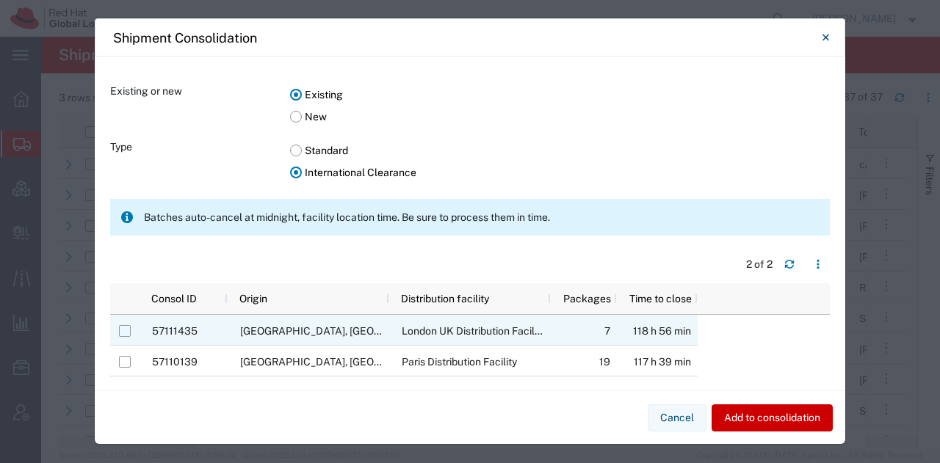
click at [122, 328] on input "Press Space to toggle row selection (unchecked)" at bounding box center [125, 331] width 12 height 12
checkbox input "true"
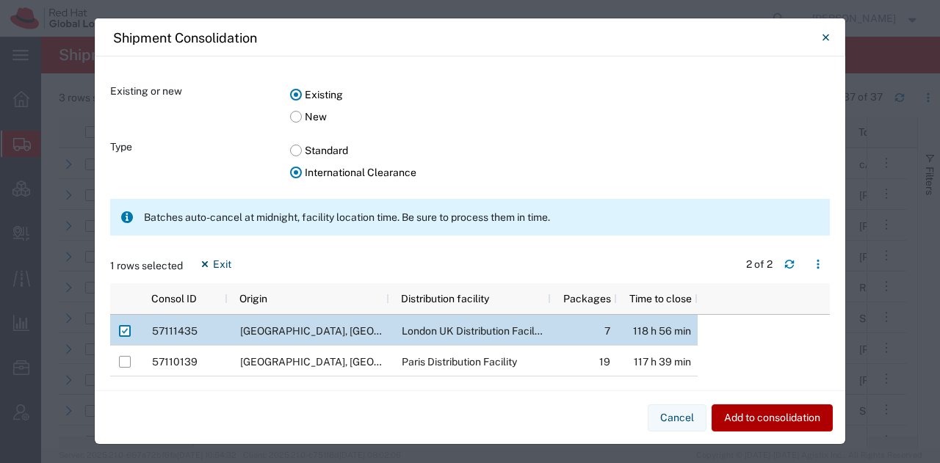
click at [750, 415] on button "Add to consolidation" at bounding box center [771, 417] width 121 height 27
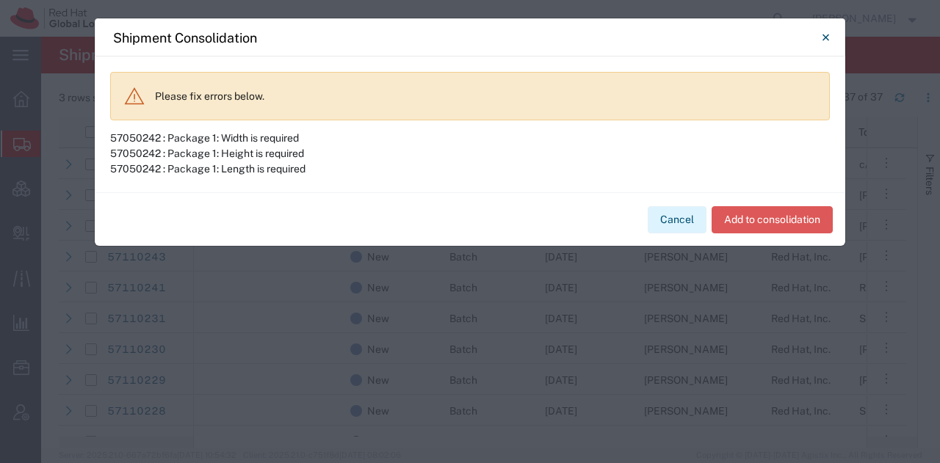
click at [675, 214] on button "Cancel" at bounding box center [676, 219] width 59 height 27
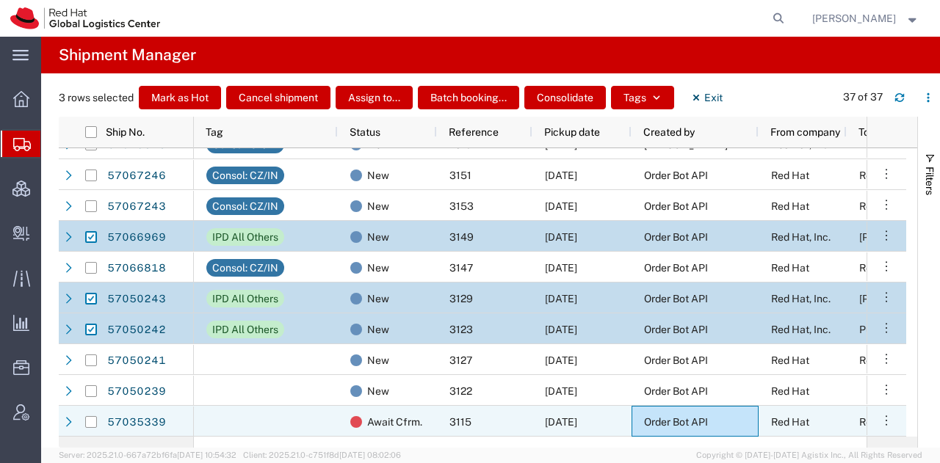
scroll to position [609, 0]
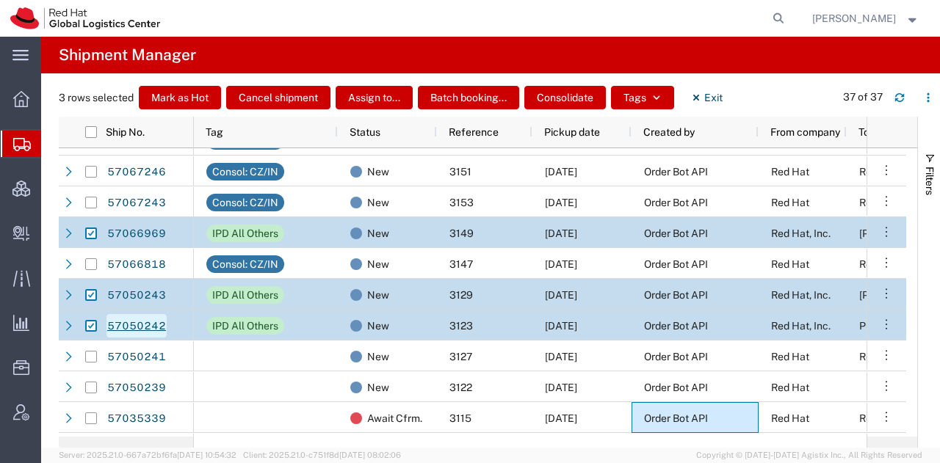
click at [112, 322] on link "57050242" at bounding box center [136, 325] width 60 height 23
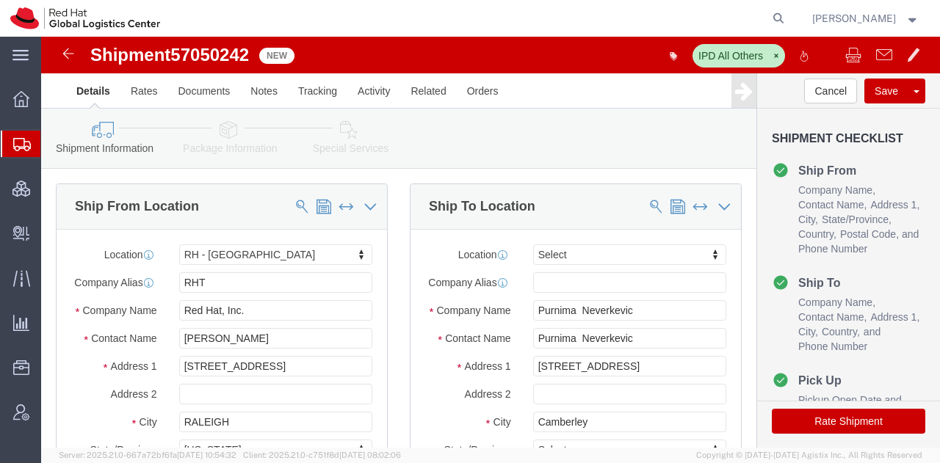
select select "38014"
select select
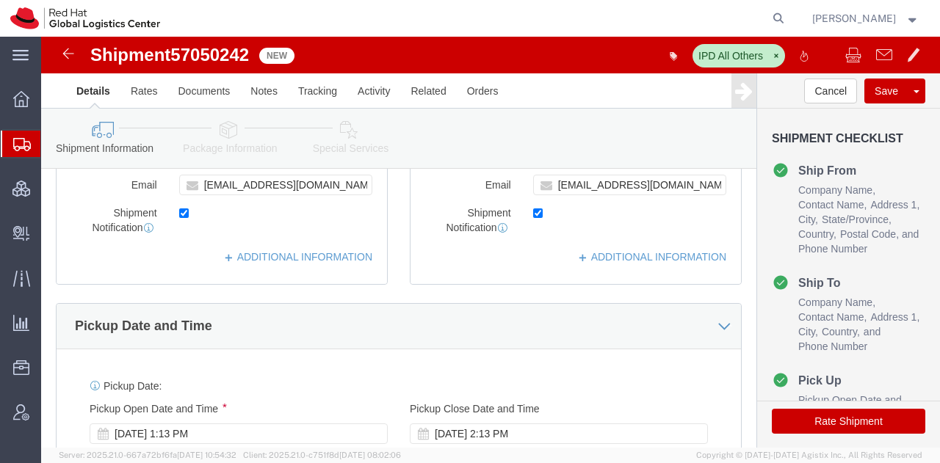
scroll to position [374, 0]
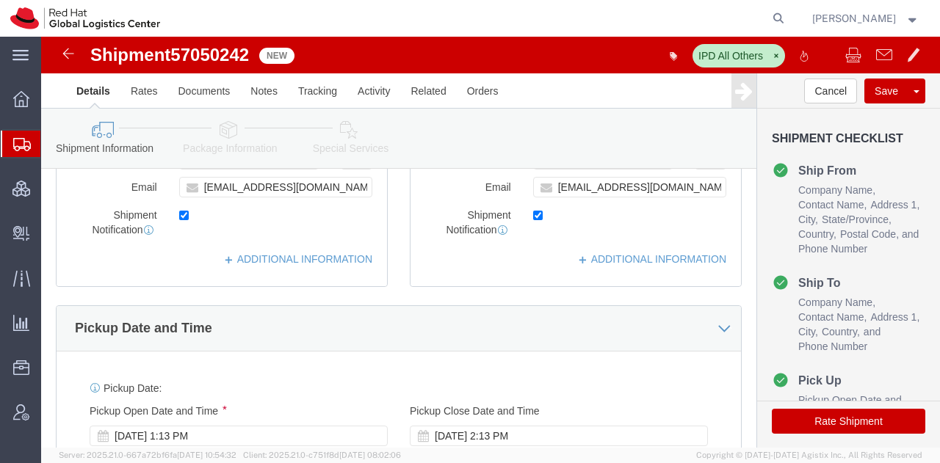
click icon
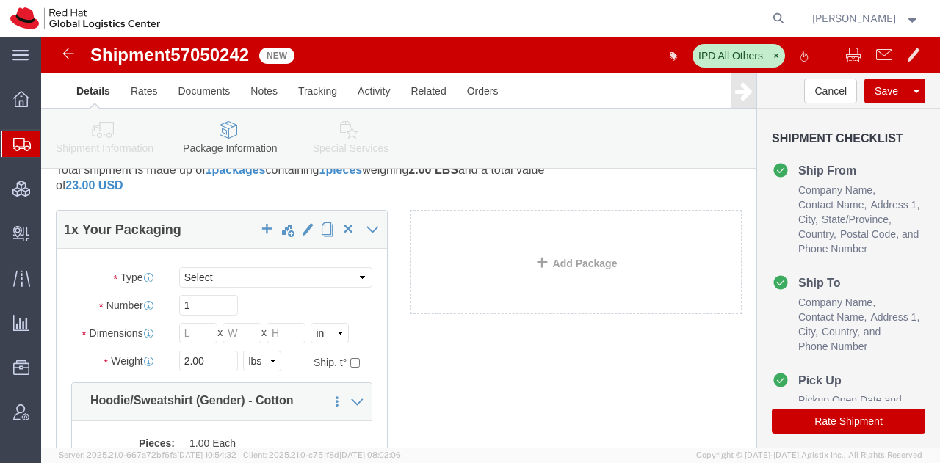
scroll to position [38, 0]
click at [0, 0] on span "Shipment Manager" at bounding box center [0, 0] width 0 height 0
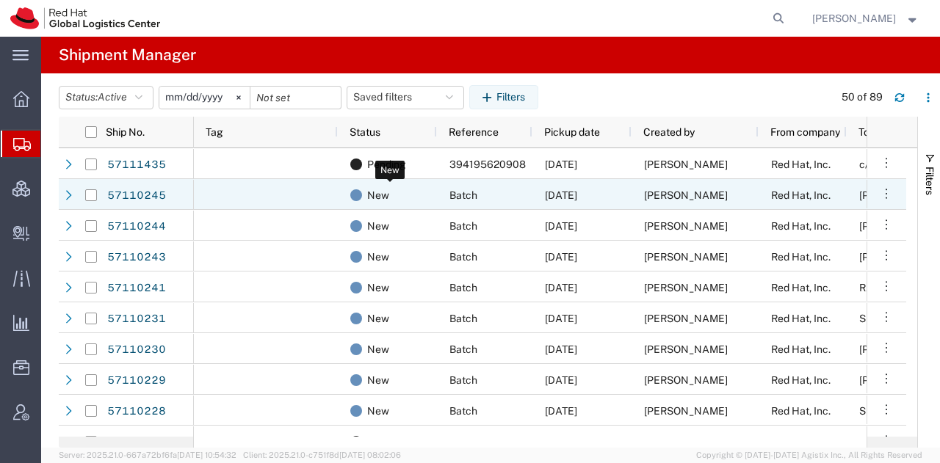
scroll to position [125, 0]
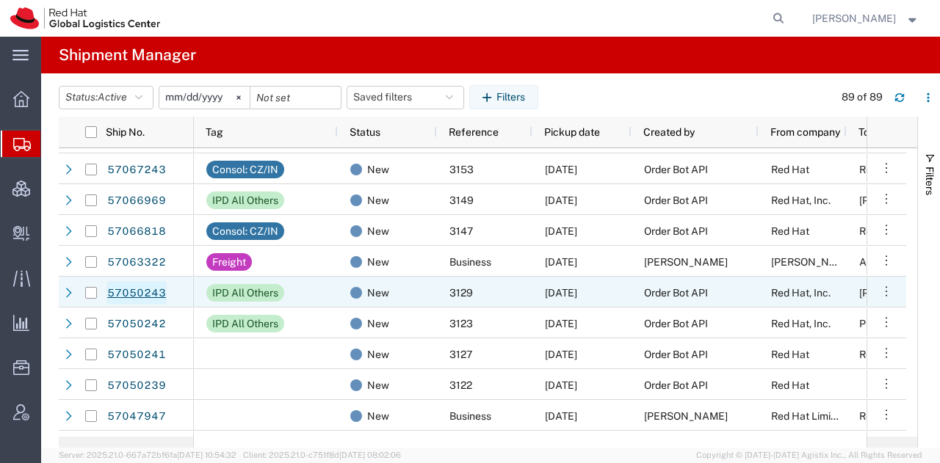
click at [144, 286] on link "57050243" at bounding box center [136, 292] width 60 height 23
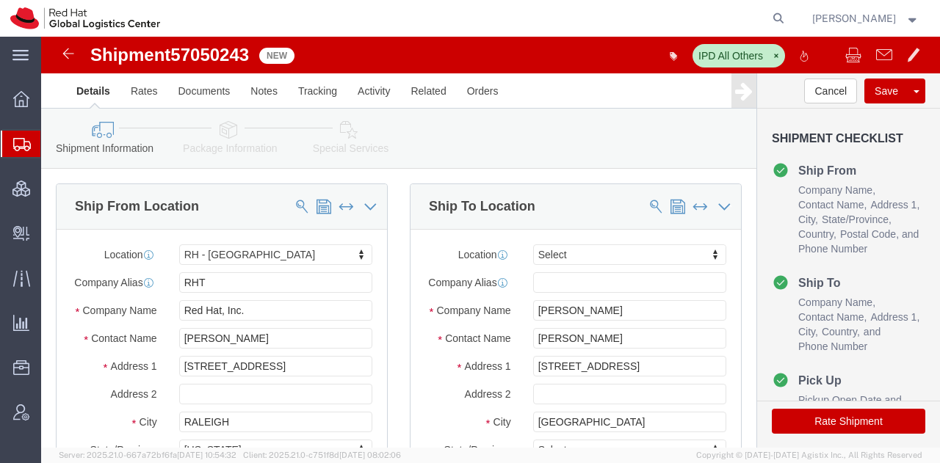
select select "38014"
select select
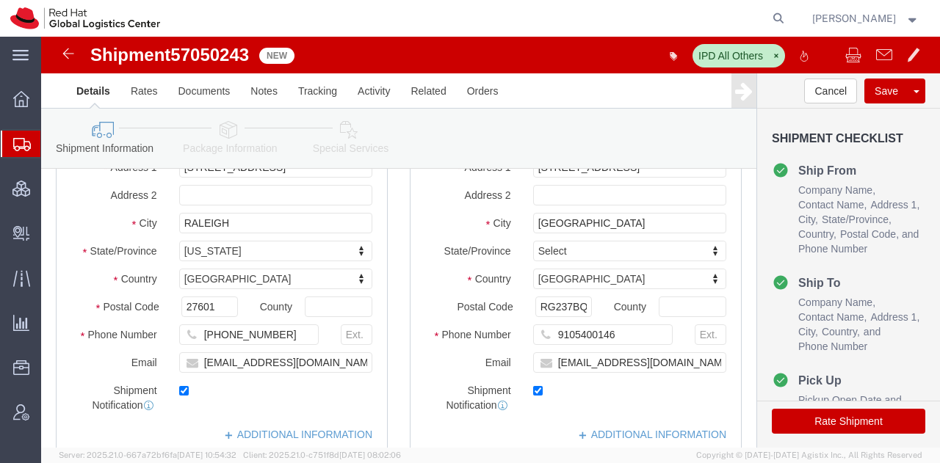
click icon
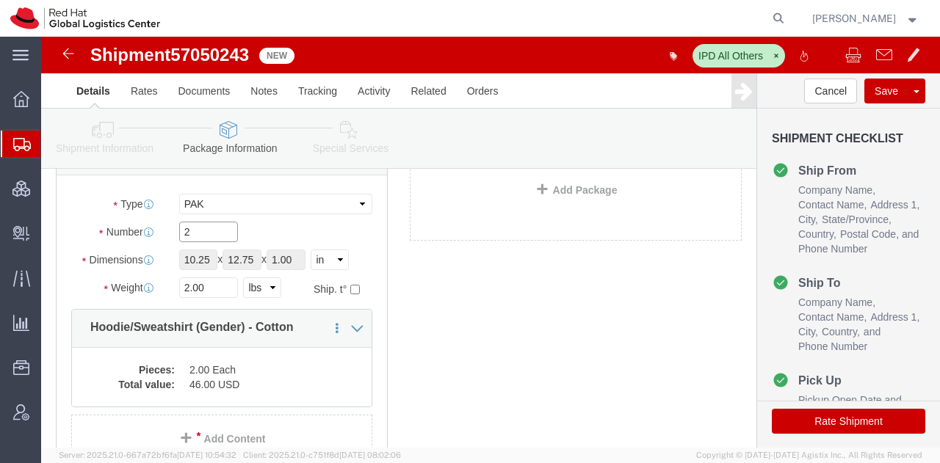
click input "2"
type input "1"
click button "Save"
click at [0, 0] on span "Shipment Manager" at bounding box center [0, 0] width 0 height 0
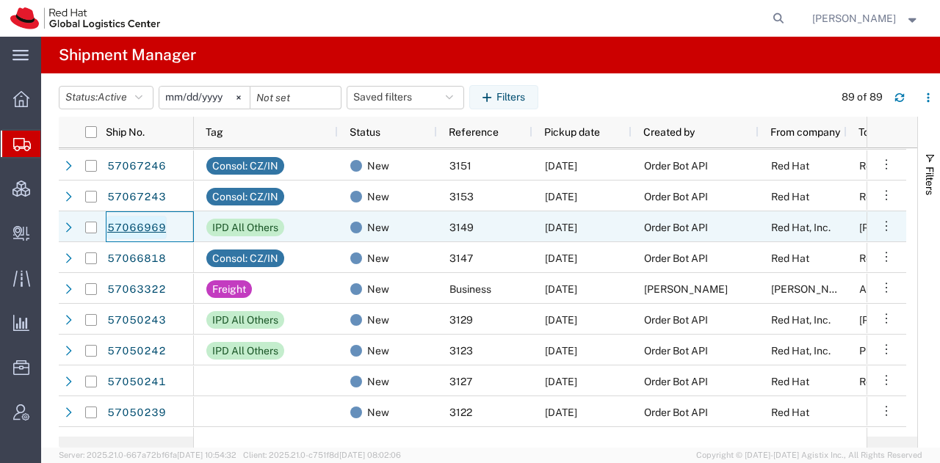
click at [150, 226] on link "57066969" at bounding box center [136, 227] width 60 height 23
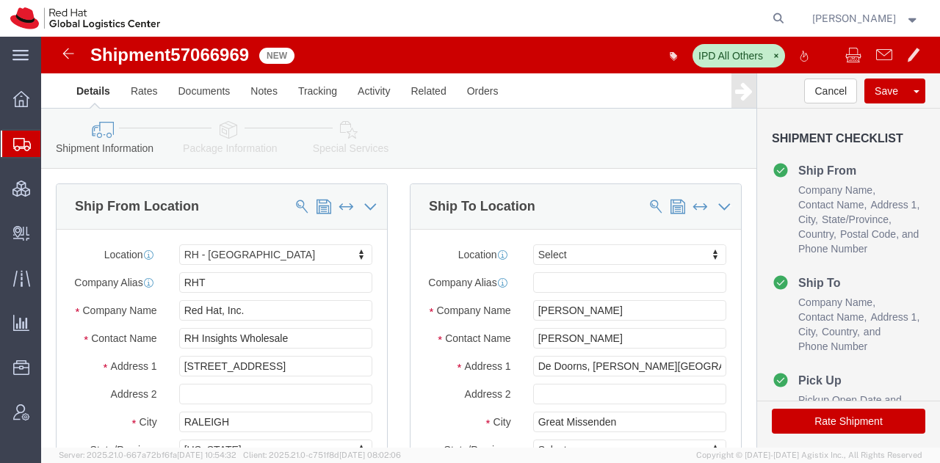
select select "38014"
select select
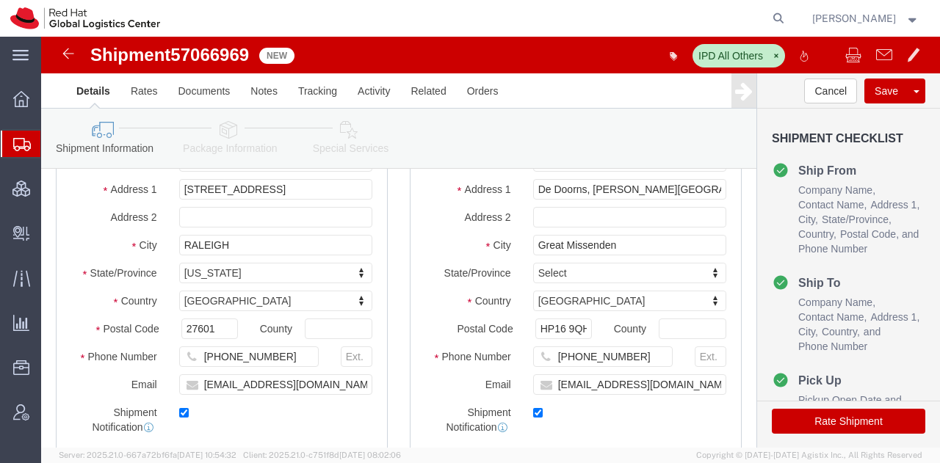
click icon
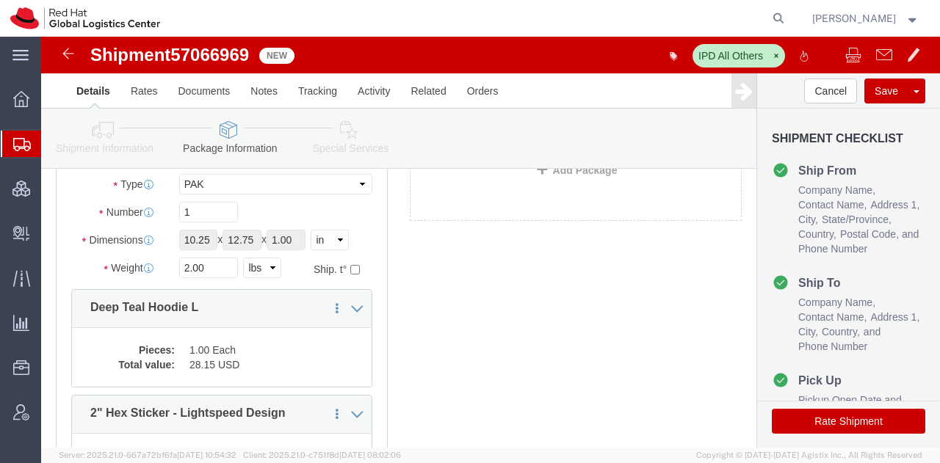
click at [0, 0] on span "Shipment Manager" at bounding box center [0, 0] width 0 height 0
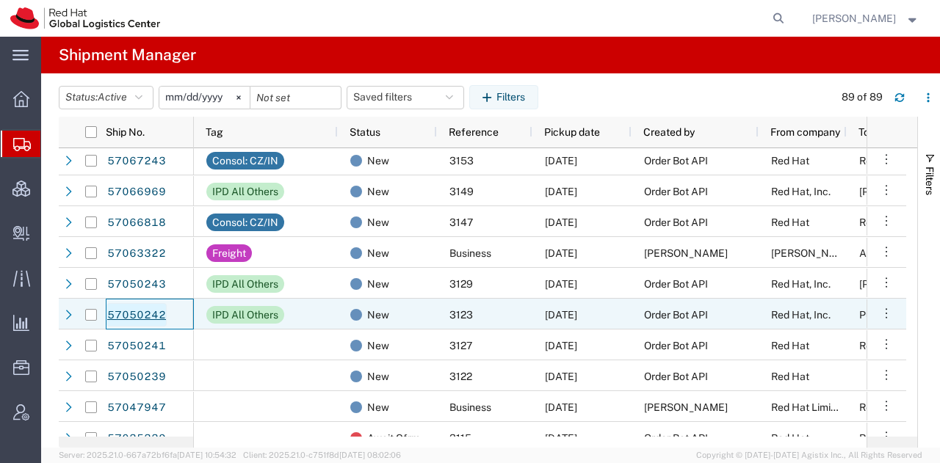
click at [143, 313] on link "57050242" at bounding box center [136, 314] width 60 height 23
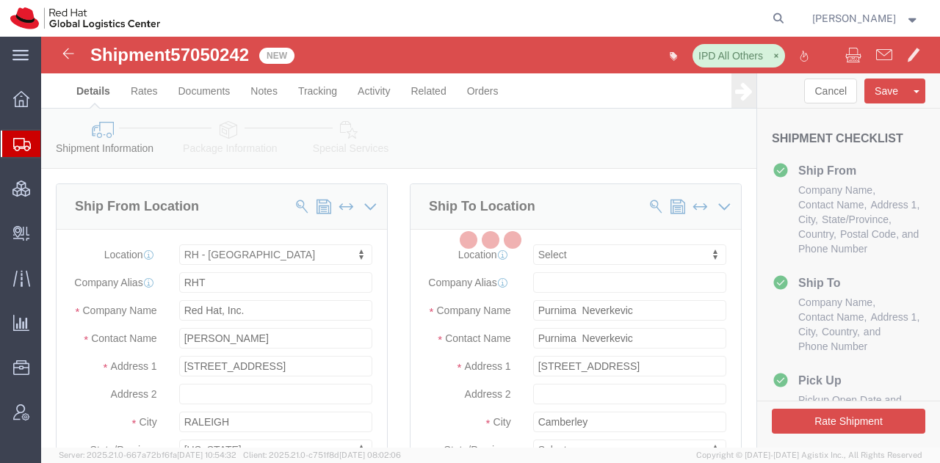
select select "38014"
select select
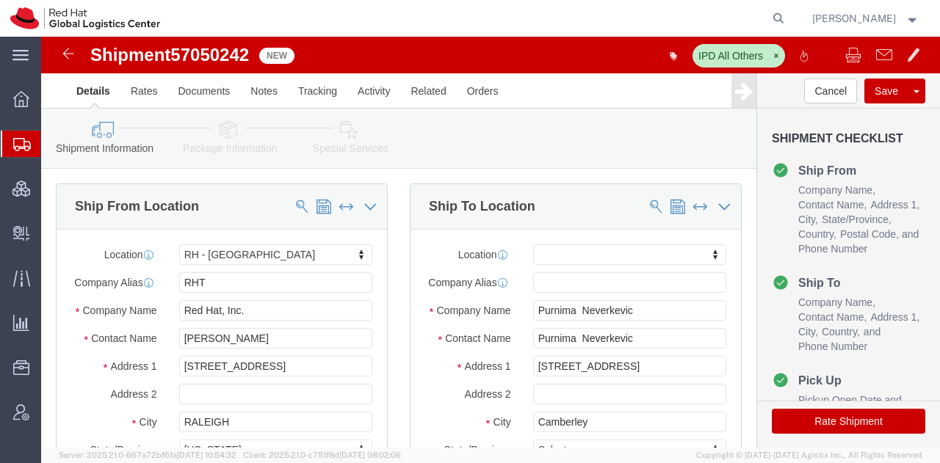
click icon
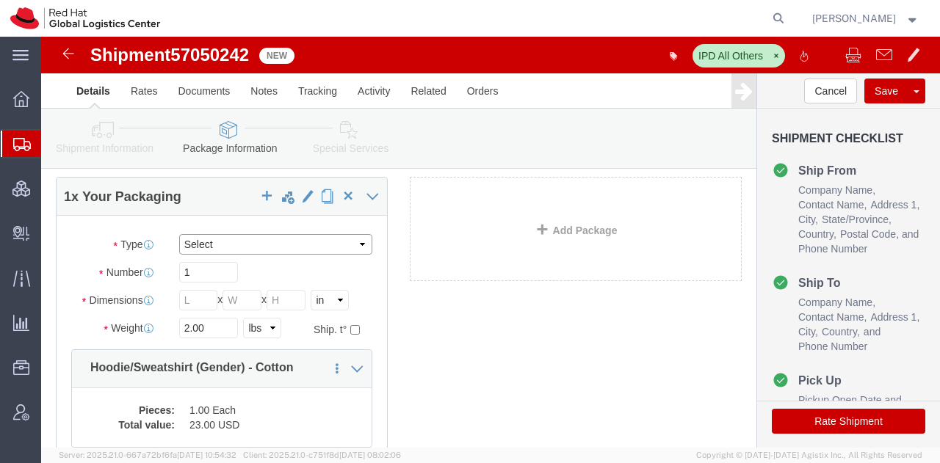
click select "Select Case(s) Crate(s) Envelope Large Box Medium Box PAK Skid(s) Small Box Sma…"
drag, startPoint x: 225, startPoint y: 197, endPoint x: 215, endPoint y: 209, distance: 15.1
click select "Select Case(s) Crate(s) Envelope Large Box Medium Box PAK Skid(s) Small Box Sma…"
select select "PAK"
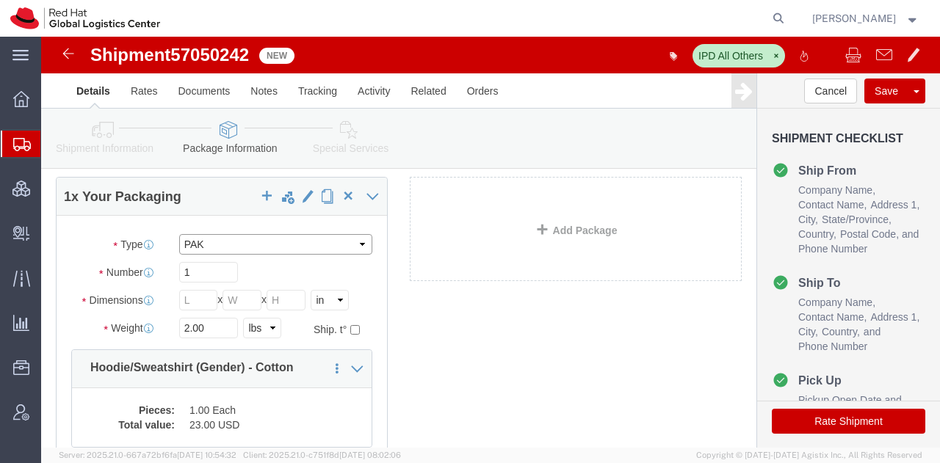
click select "Select Case(s) Crate(s) Envelope Large Box Medium Box PAK Skid(s) Small Box Sma…"
type input "10.25"
type input "12.75"
type input "1.00"
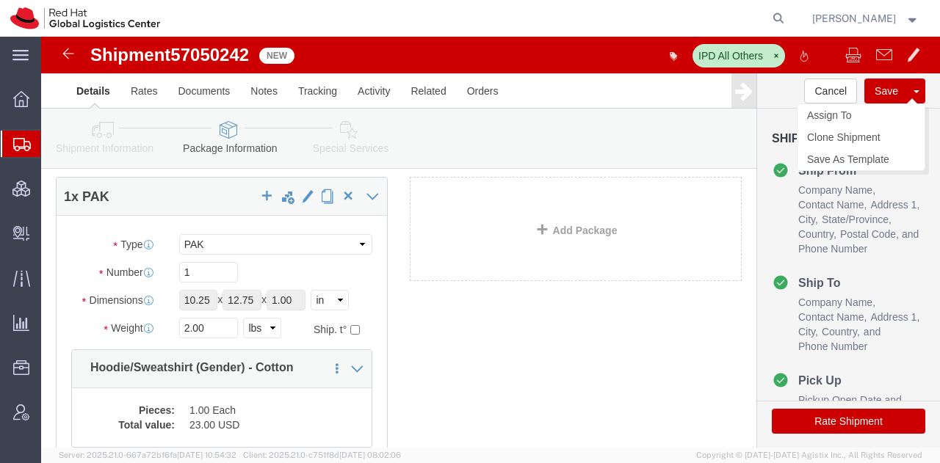
click button "Save"
click at [0, 0] on span "Shipment Manager" at bounding box center [0, 0] width 0 height 0
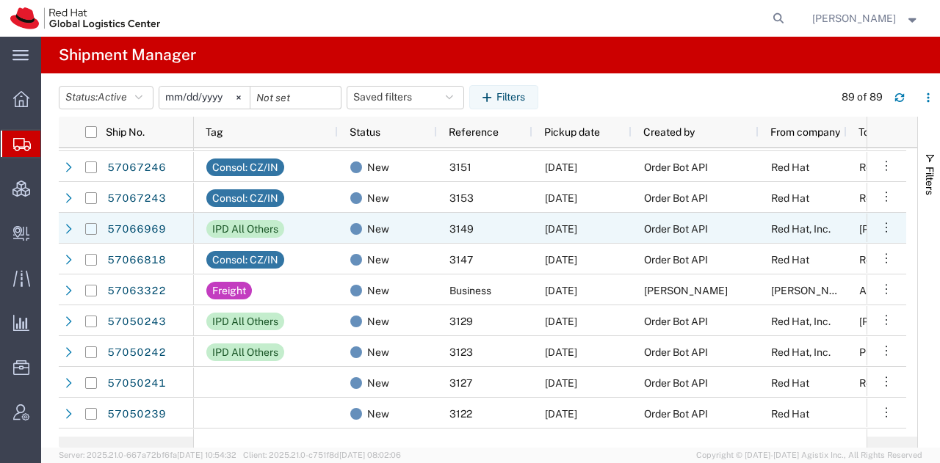
click at [96, 230] on input "Press Space to toggle row selection (unchecked)" at bounding box center [91, 229] width 12 height 12
checkbox input "true"
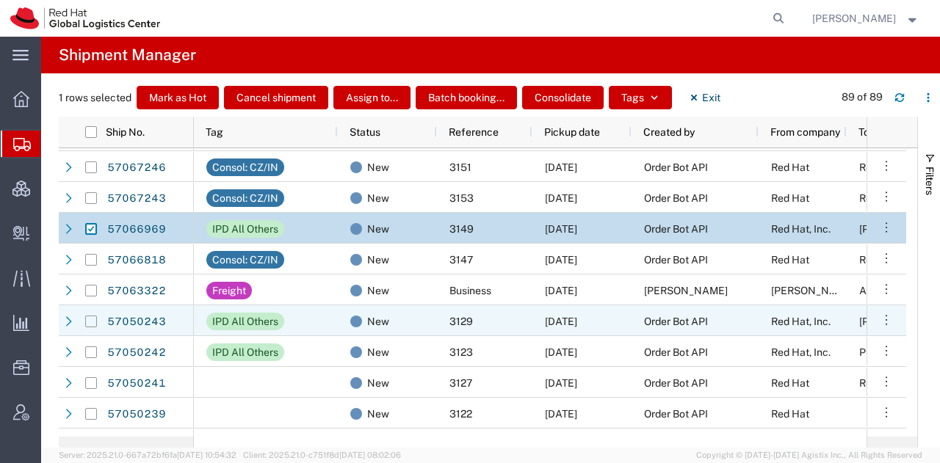
click at [90, 316] on input "Press Space to toggle row selection (unchecked)" at bounding box center [91, 322] width 12 height 12
checkbox input "true"
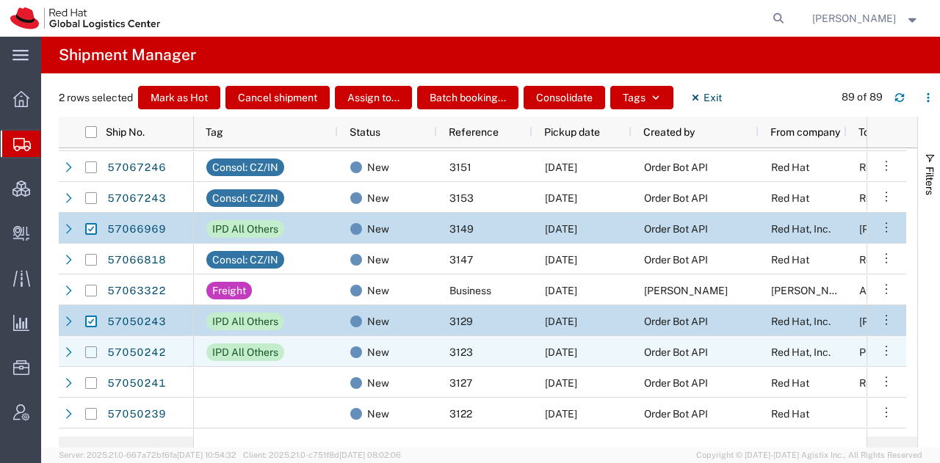
click at [90, 351] on input "Press Space to toggle row selection (unchecked)" at bounding box center [91, 352] width 12 height 12
checkbox input "true"
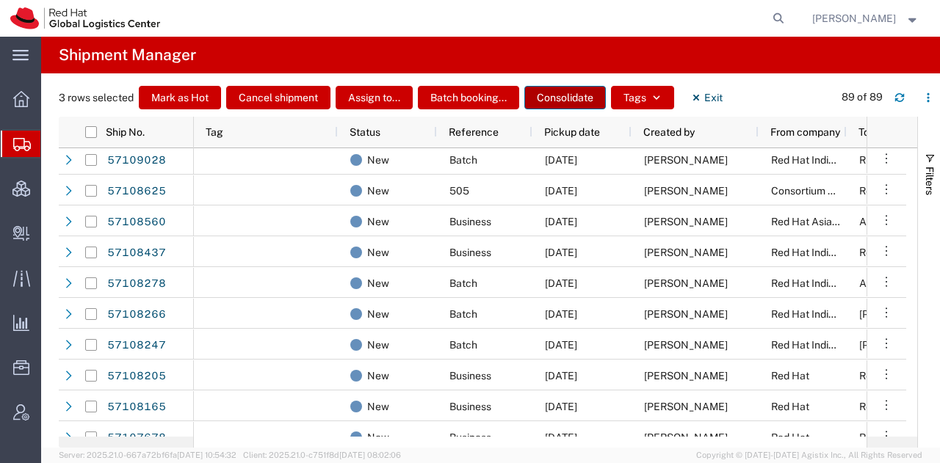
click at [557, 98] on button "Consolidate" at bounding box center [564, 97] width 81 height 23
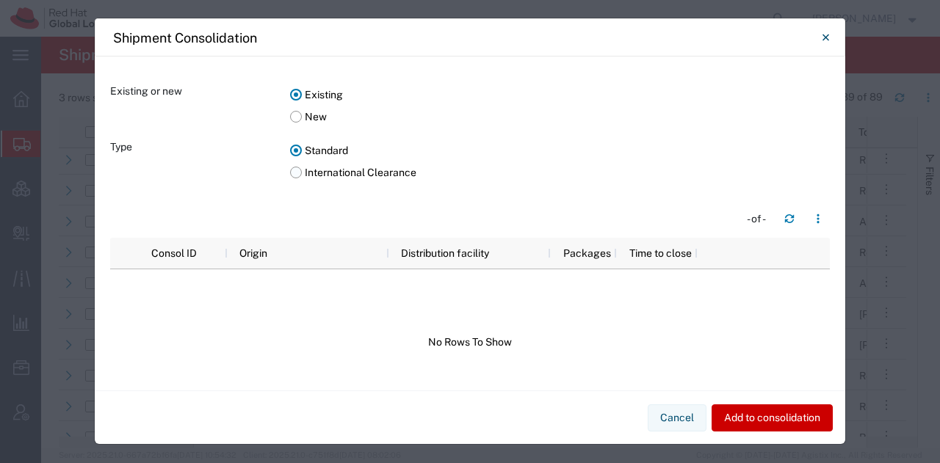
click at [293, 170] on label "International Clearance" at bounding box center [559, 172] width 539 height 22
click at [0, 0] on input "International Clearance" at bounding box center [0, 0] width 0 height 0
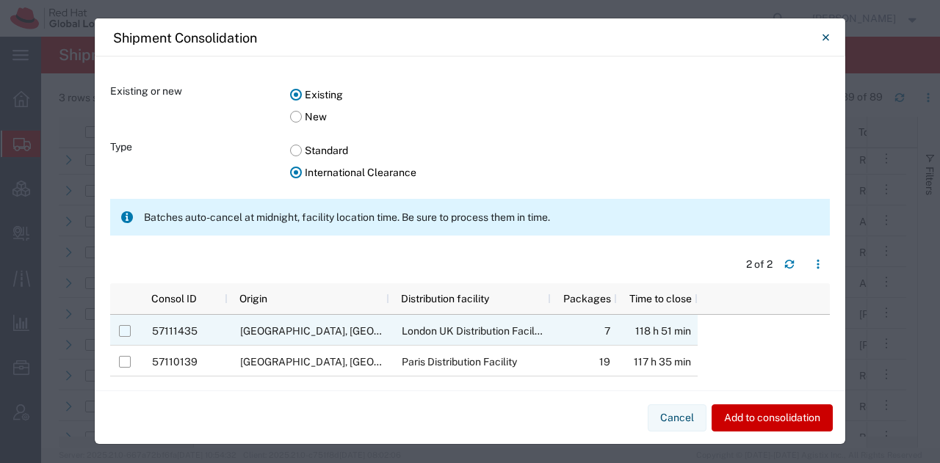
click at [124, 330] on input "Press Space to toggle row selection (unchecked)" at bounding box center [125, 331] width 12 height 12
checkbox input "true"
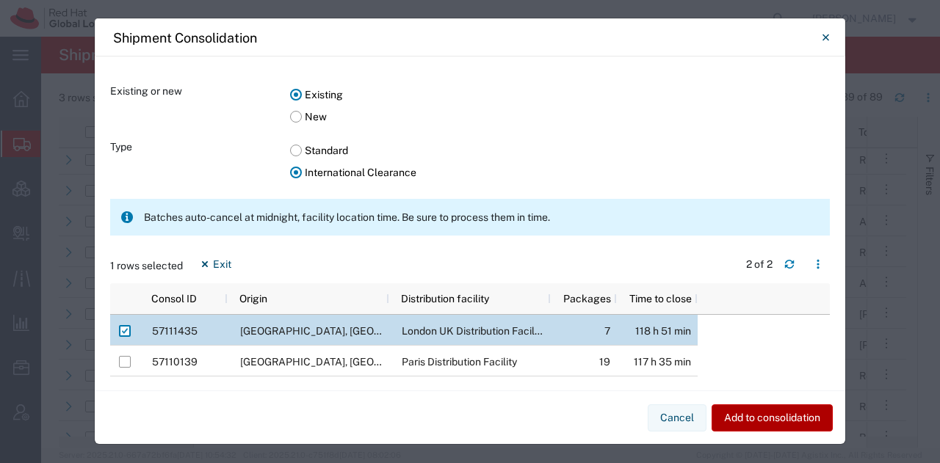
click at [733, 410] on button "Add to consolidation" at bounding box center [771, 417] width 121 height 27
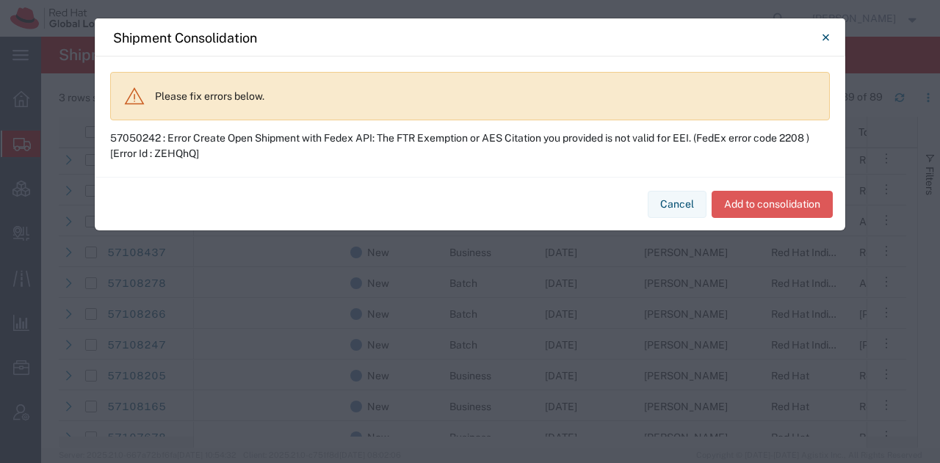
click at [740, 197] on div "Cancel Add to consolidation" at bounding box center [470, 204] width 750 height 54
click at [678, 205] on button "Cancel" at bounding box center [676, 204] width 59 height 27
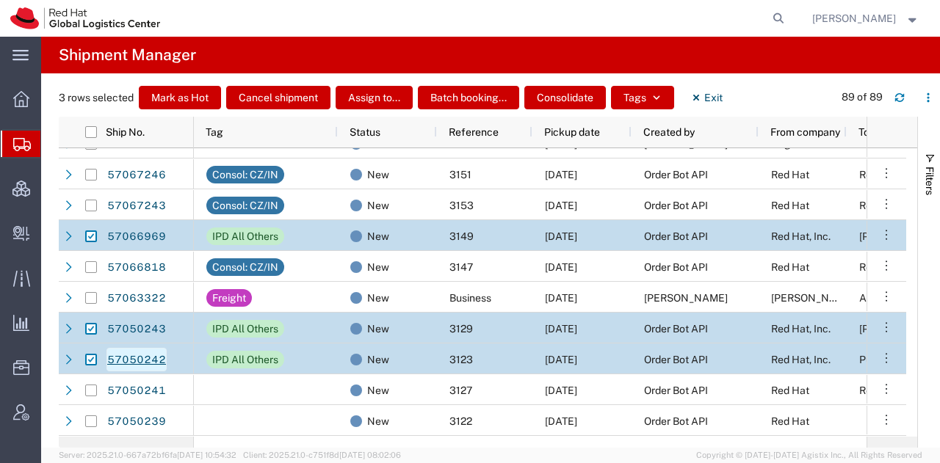
click at [132, 358] on link "57050242" at bounding box center [136, 359] width 60 height 23
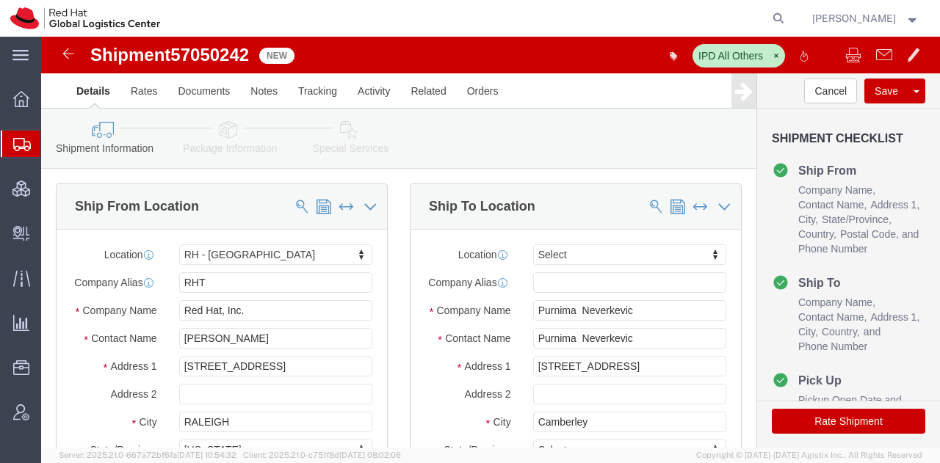
select select "38014"
select select
click icon
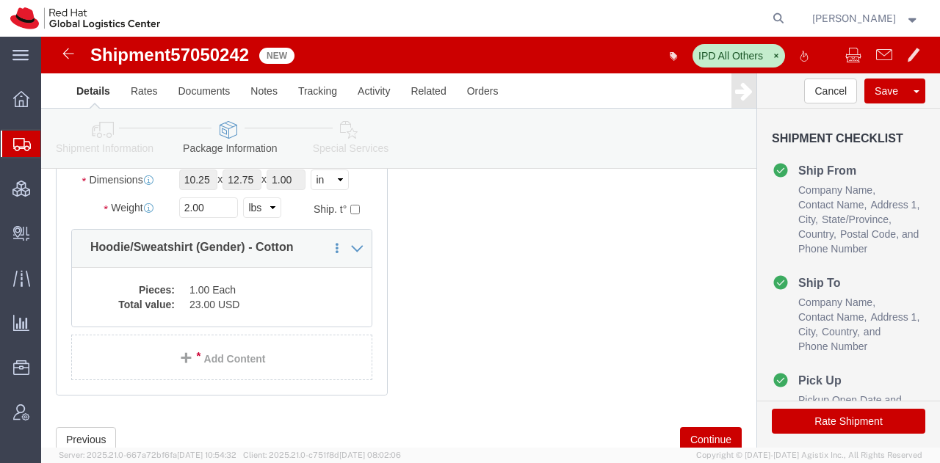
click icon
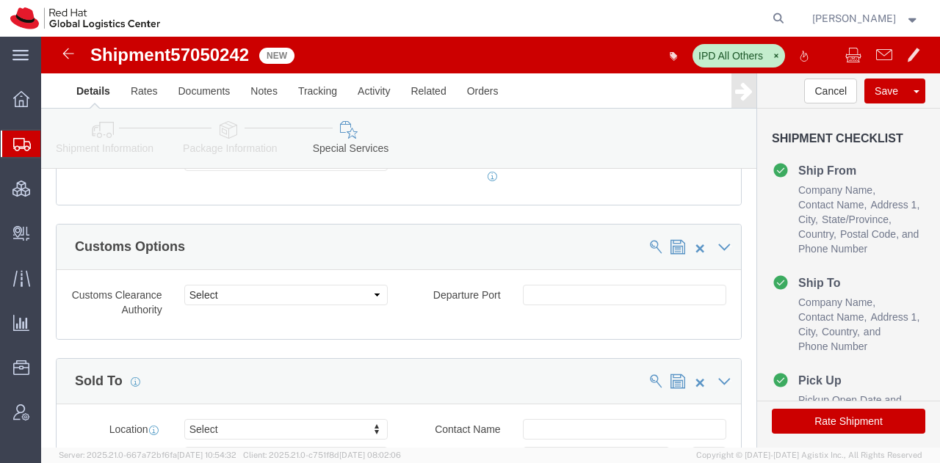
scroll to position [1387, 0]
click button "Save"
click at [0, 0] on span "Shipment Manager" at bounding box center [0, 0] width 0 height 0
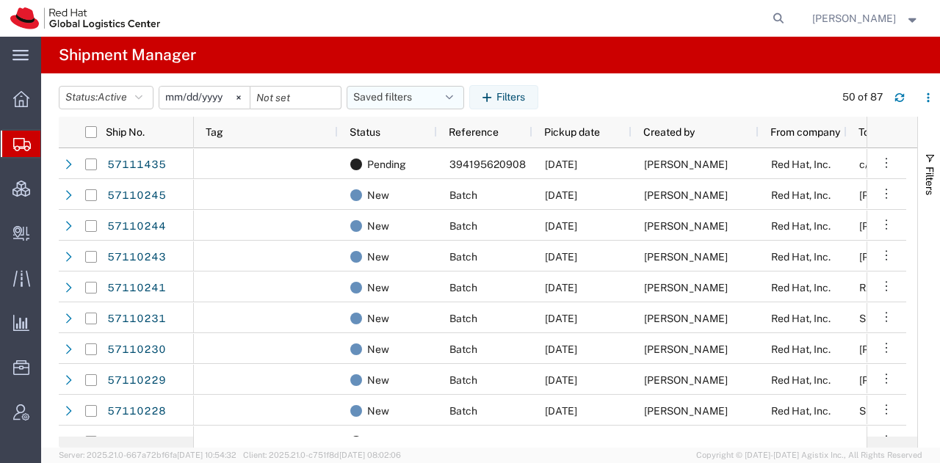
click at [446, 95] on button "Saved filters" at bounding box center [404, 97] width 117 height 23
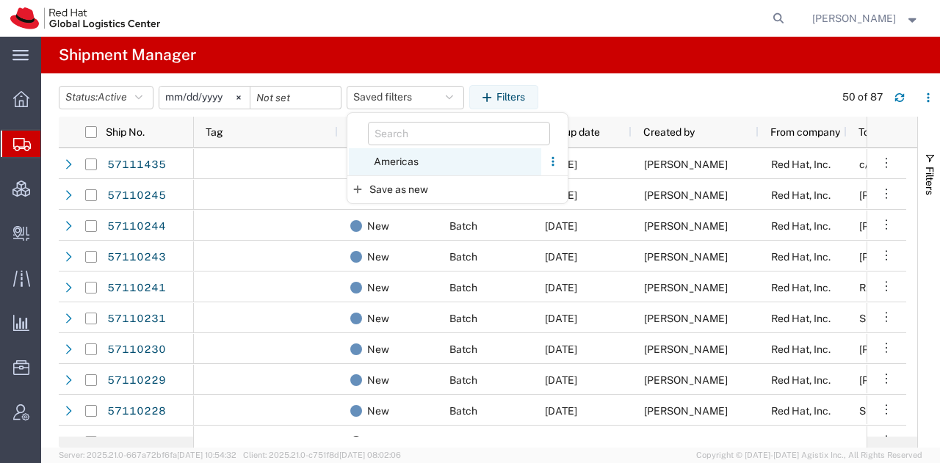
click at [410, 158] on span "Americas" at bounding box center [445, 161] width 192 height 27
type input "[DATE]"
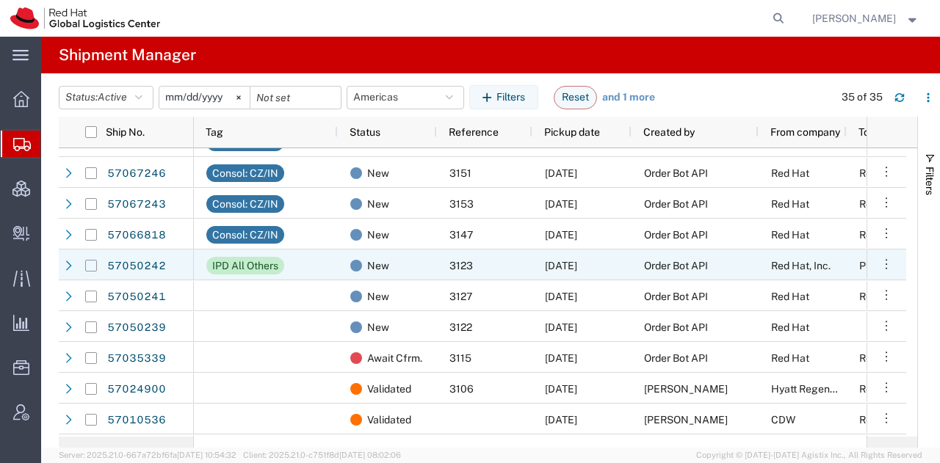
click at [95, 267] on input "Press Space to toggle row selection (unchecked)" at bounding box center [91, 266] width 12 height 12
checkbox input "true"
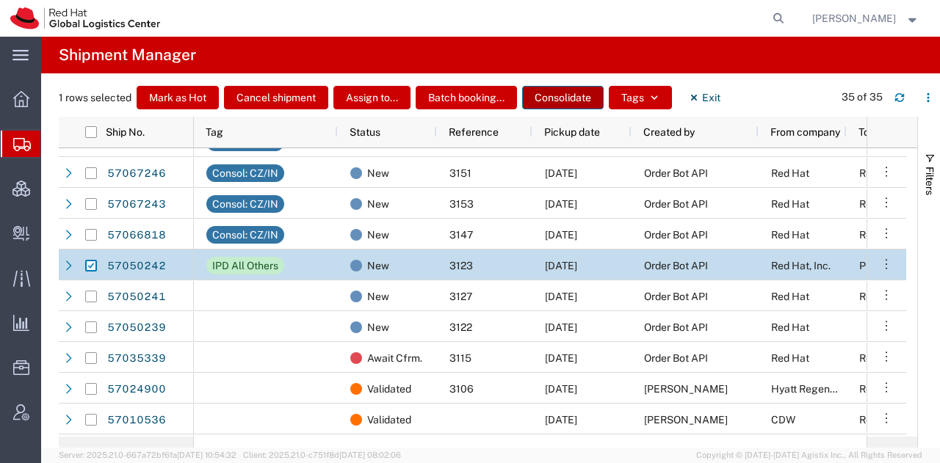
click at [542, 96] on button "Consolidate" at bounding box center [562, 97] width 81 height 23
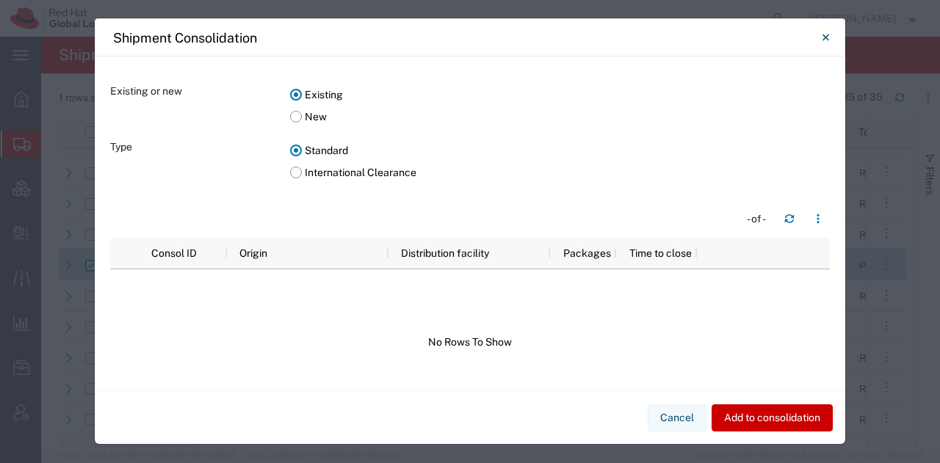
click at [290, 171] on label "International Clearance" at bounding box center [559, 172] width 539 height 22
click at [0, 0] on input "International Clearance" at bounding box center [0, 0] width 0 height 0
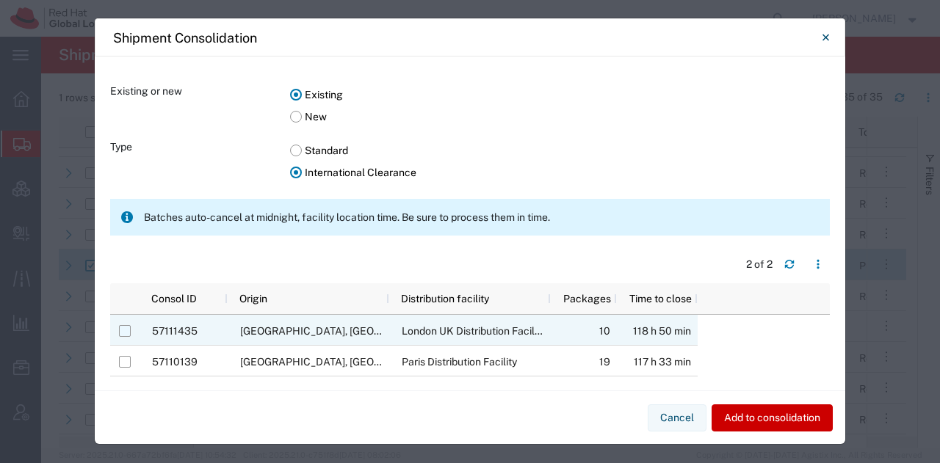
click at [127, 330] on input "Press Space to toggle row selection (unchecked)" at bounding box center [125, 331] width 12 height 12
checkbox input "true"
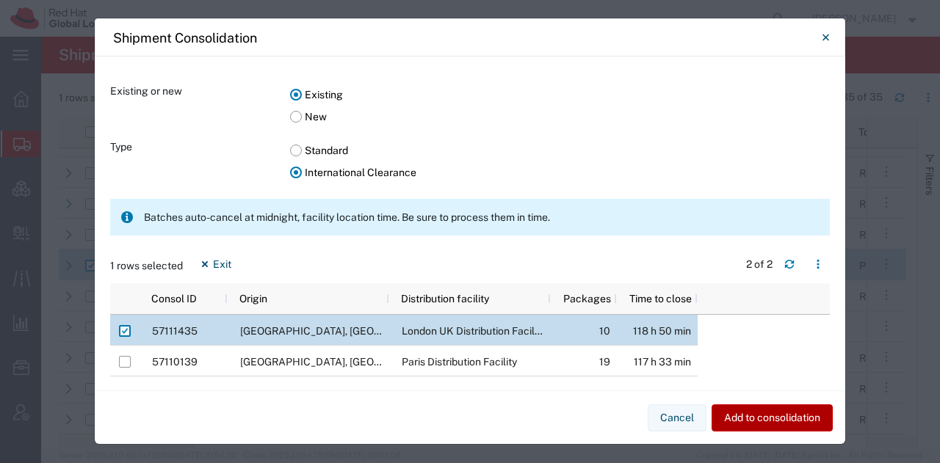
click at [775, 416] on button "Add to consolidation" at bounding box center [771, 417] width 121 height 27
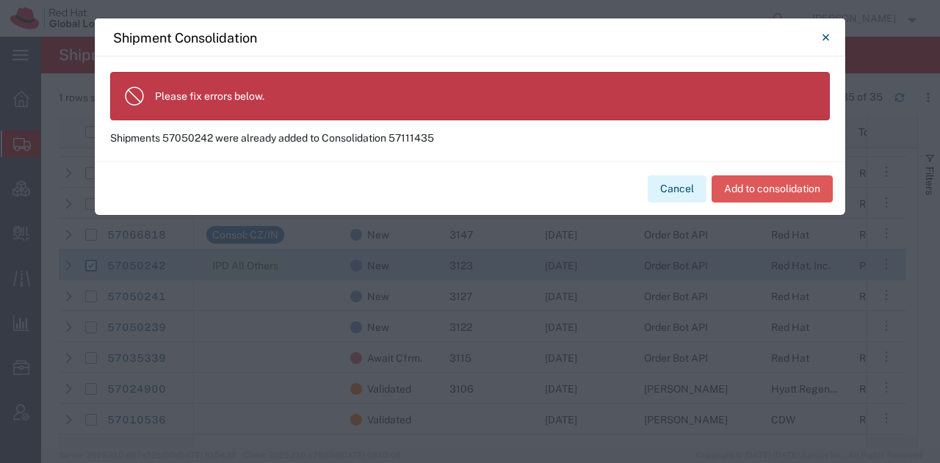
click at [666, 189] on button "Cancel" at bounding box center [676, 188] width 59 height 27
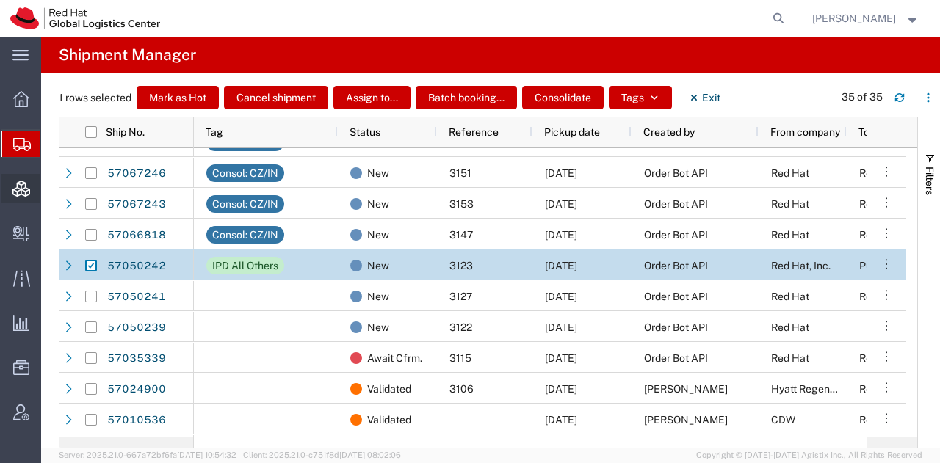
click at [51, 189] on span "Consolidation Manager" at bounding box center [45, 188] width 10 height 29
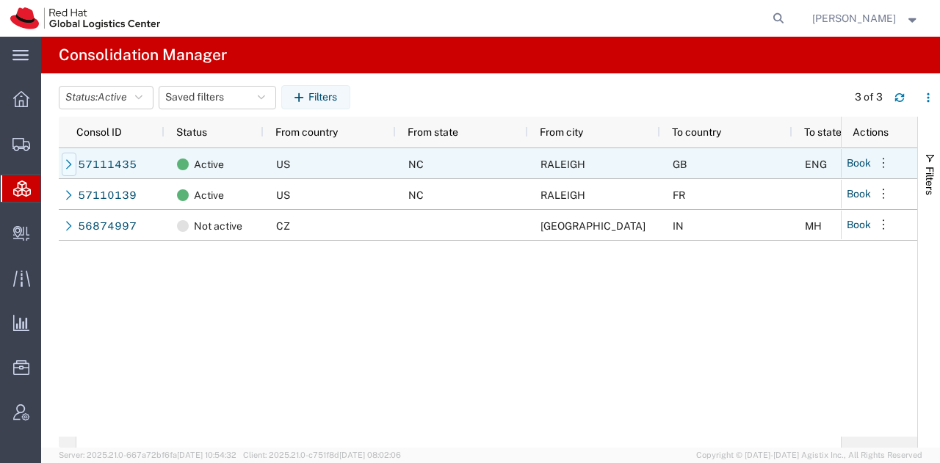
click at [64, 165] on icon at bounding box center [69, 164] width 10 height 10
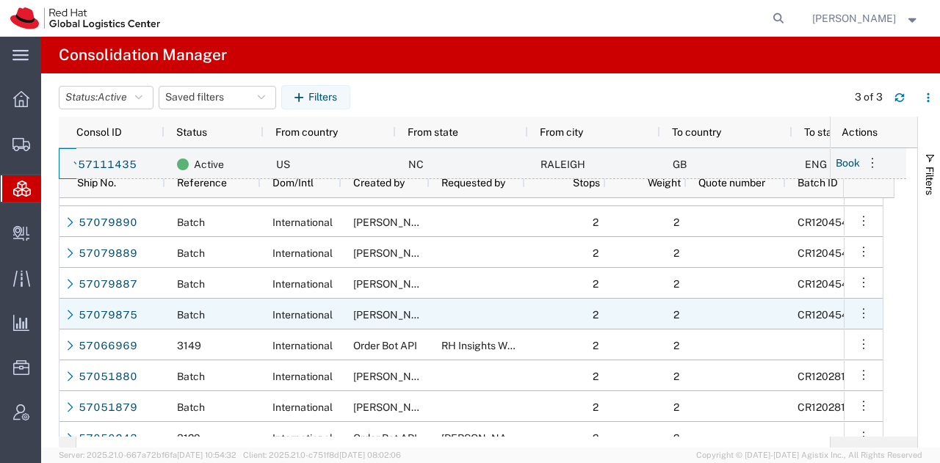
scroll to position [0, 153]
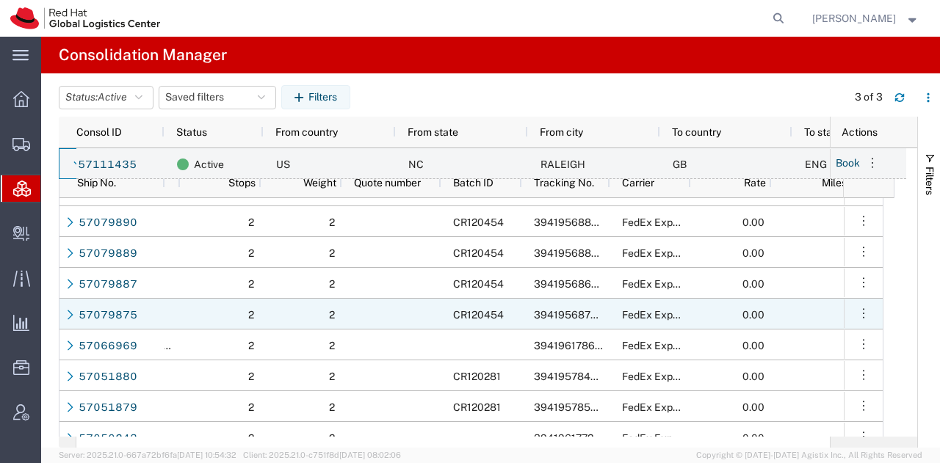
click at [519, 315] on div "CR120454" at bounding box center [480, 314] width 81 height 31
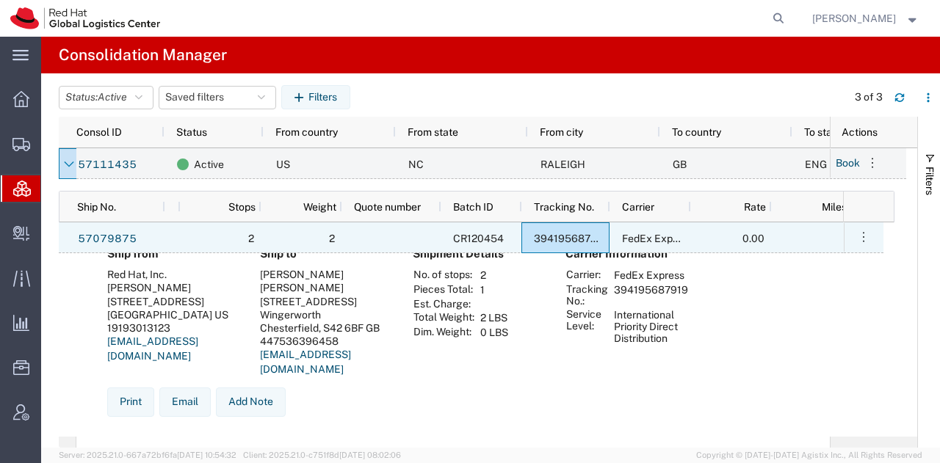
click at [531, 230] on div "394195687919" at bounding box center [565, 237] width 88 height 31
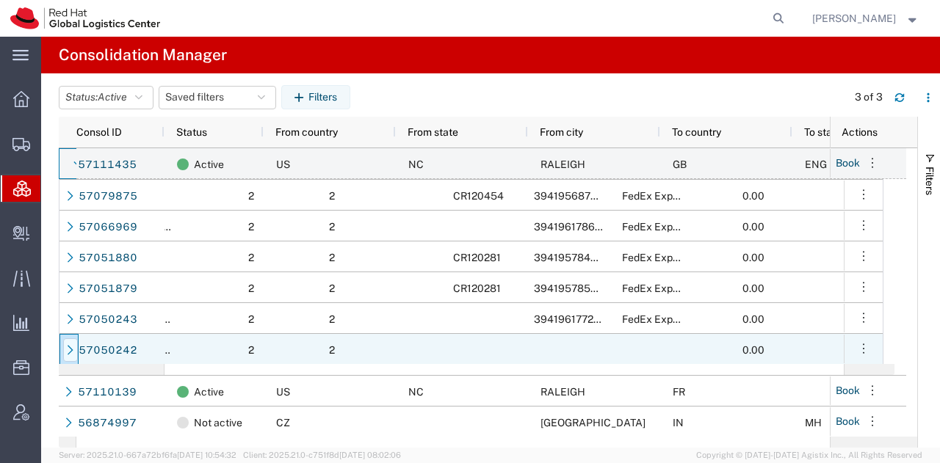
click at [73, 349] on icon at bounding box center [70, 350] width 10 height 10
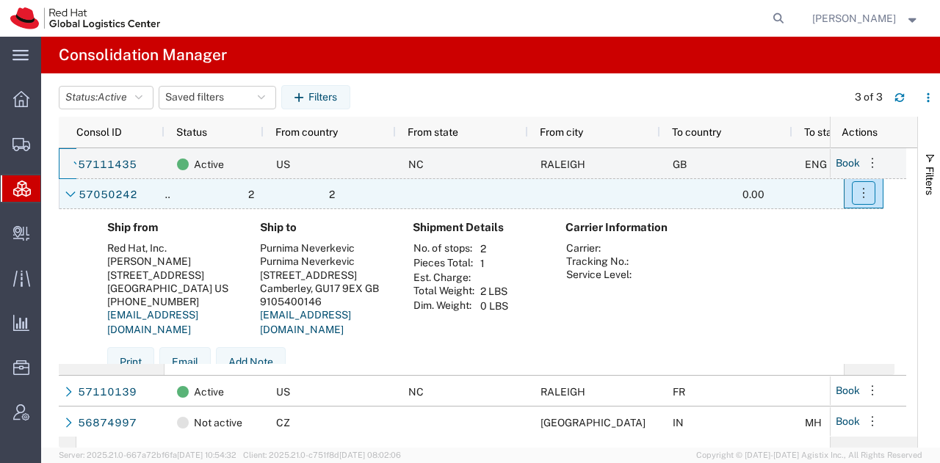
click at [862, 193] on icon "button" at bounding box center [863, 193] width 15 height 15
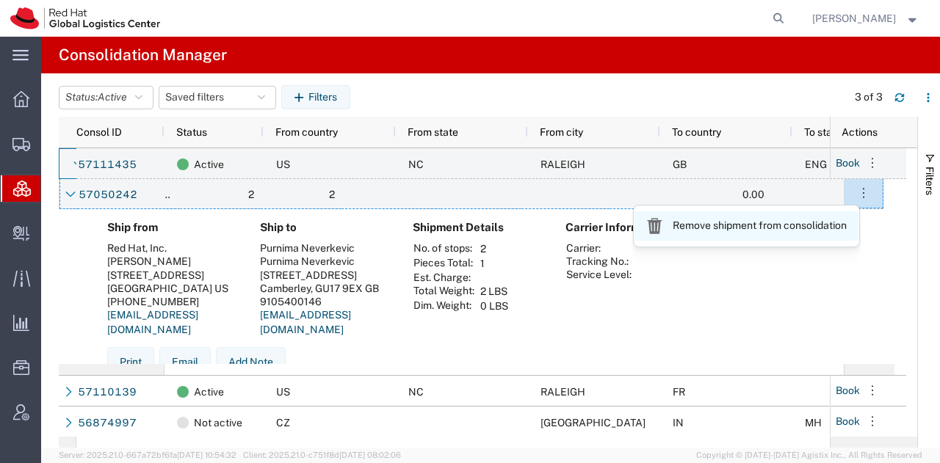
click at [790, 221] on link "Remove shipment from consolidation" at bounding box center [746, 225] width 224 height 29
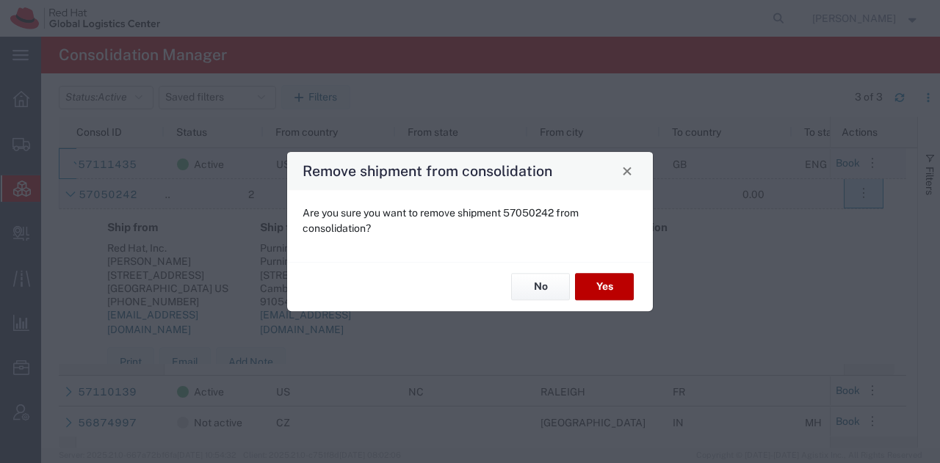
click at [613, 290] on button "Yes" at bounding box center [604, 287] width 59 height 27
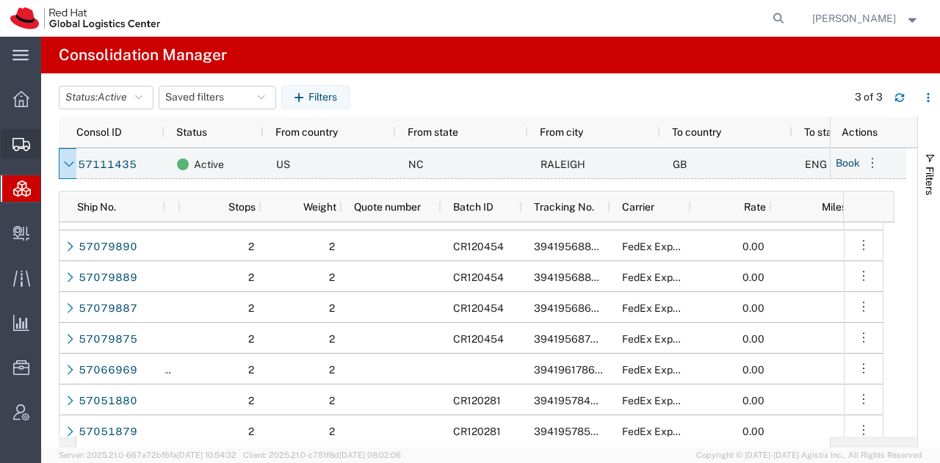
click at [0, 0] on span "Shipment Manager" at bounding box center [0, 0] width 0 height 0
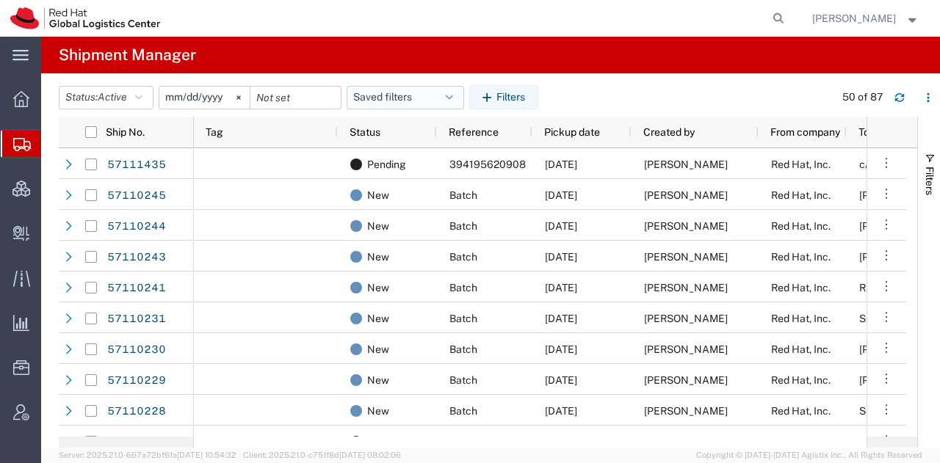
click at [460, 95] on button "Saved filters" at bounding box center [404, 97] width 117 height 23
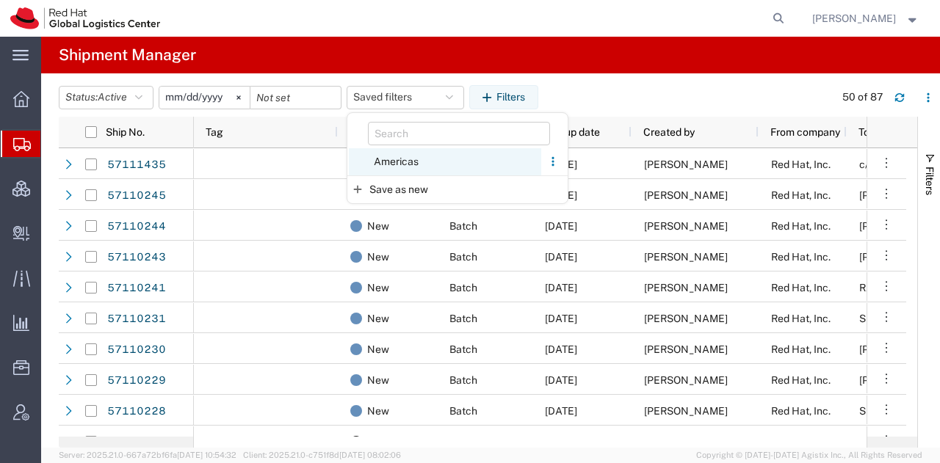
click at [404, 158] on span "Americas" at bounding box center [445, 161] width 192 height 27
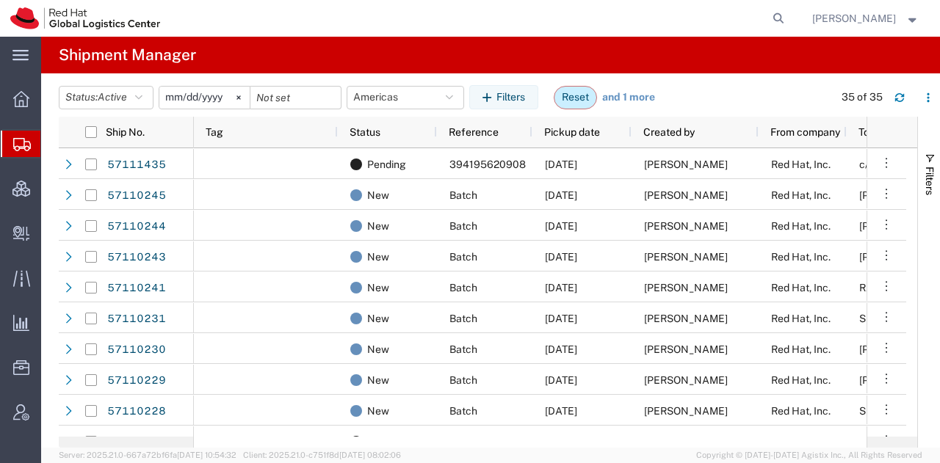
click at [574, 102] on button "Reset" at bounding box center [574, 97] width 43 height 23
click at [455, 83] on header "Status: Active Active All Approved Booked Canceled Delivered Denied New On Hold…" at bounding box center [499, 96] width 881 height 40
click at [453, 93] on icon "button" at bounding box center [449, 97] width 7 height 10
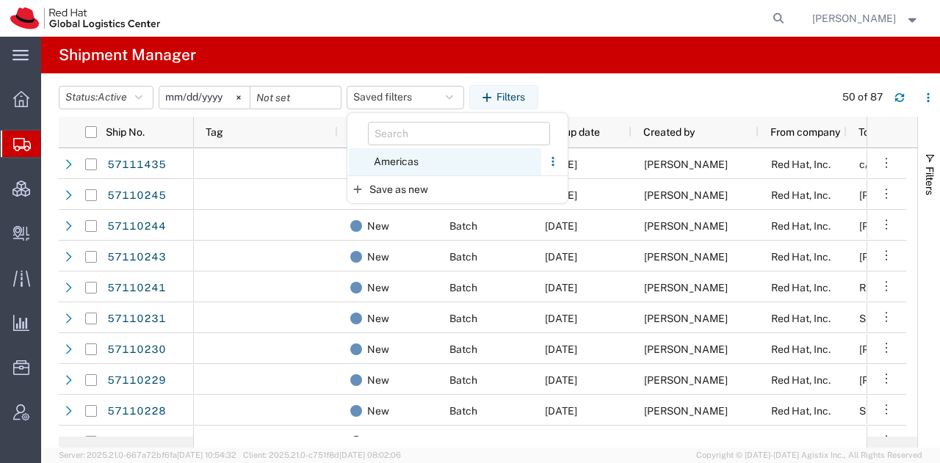
click at [391, 159] on span "Americas" at bounding box center [445, 161] width 192 height 27
type input "[DATE]"
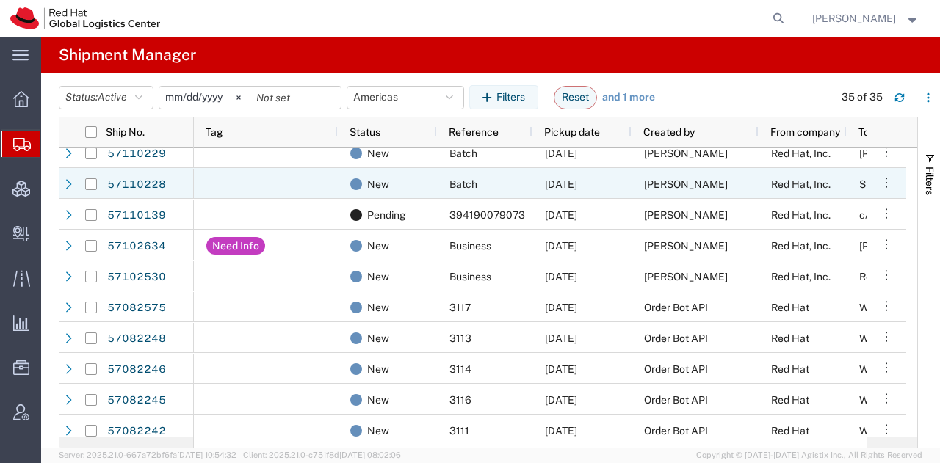
scroll to position [227, 0]
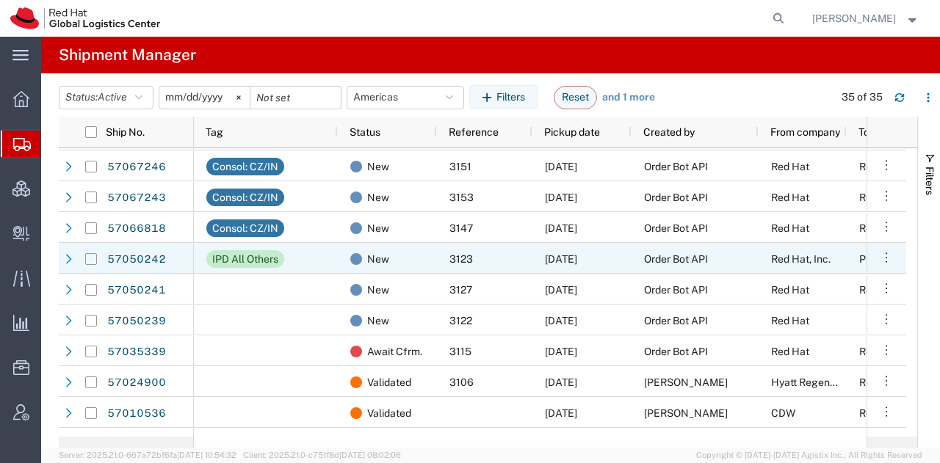
click at [89, 255] on input "Press Space to toggle row selection (unchecked)" at bounding box center [91, 259] width 12 height 12
checkbox input "true"
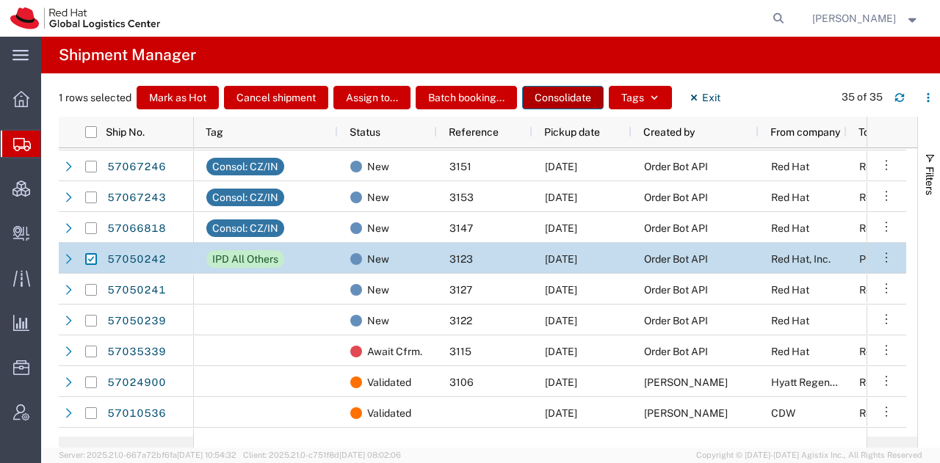
click at [534, 100] on button "Consolidate" at bounding box center [562, 97] width 81 height 23
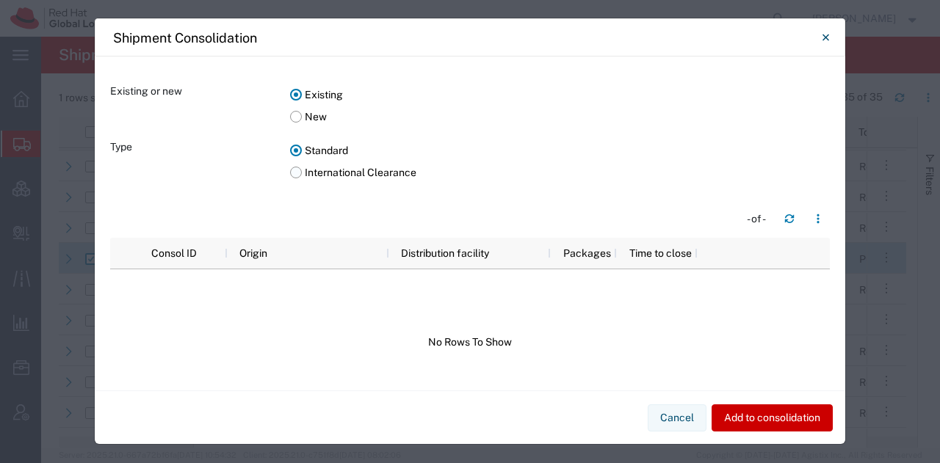
click at [294, 174] on label "International Clearance" at bounding box center [559, 172] width 539 height 22
click at [0, 0] on input "International Clearance" at bounding box center [0, 0] width 0 height 0
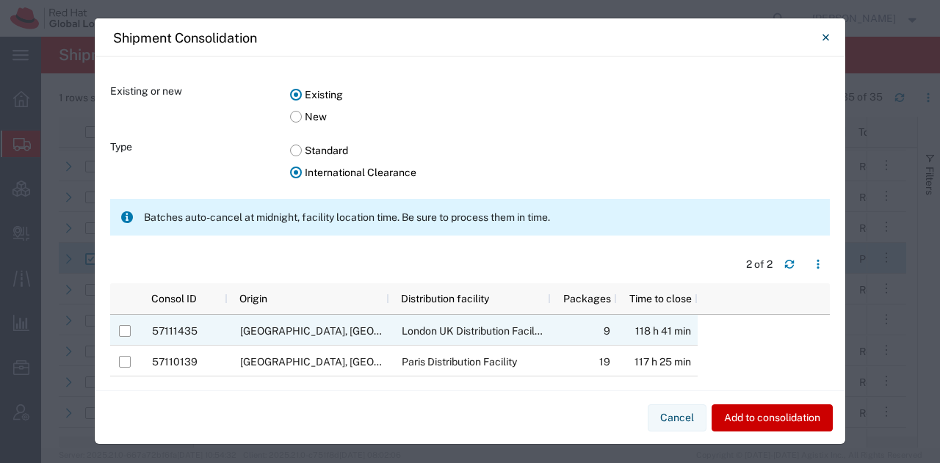
click at [131, 331] on div at bounding box center [125, 331] width 28 height 31
click at [123, 331] on input "Press Space to toggle row selection (unchecked)" at bounding box center [125, 331] width 12 height 12
checkbox input "true"
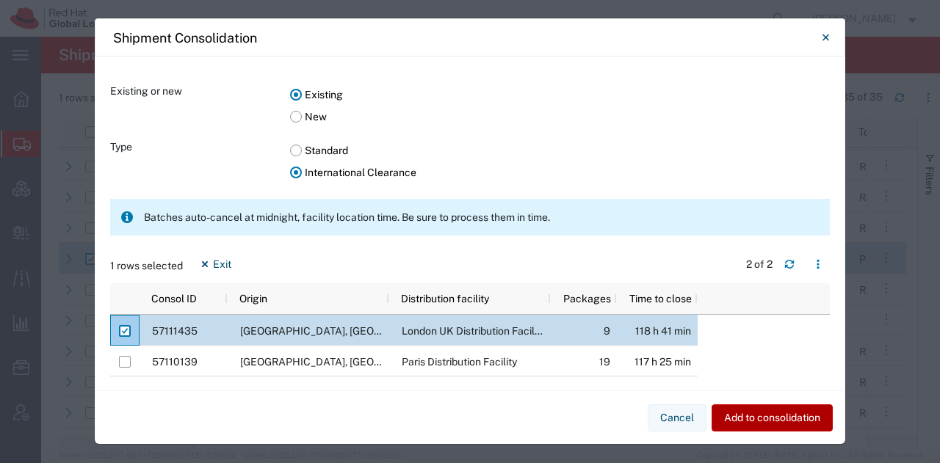
click at [744, 414] on button "Add to consolidation" at bounding box center [771, 417] width 121 height 27
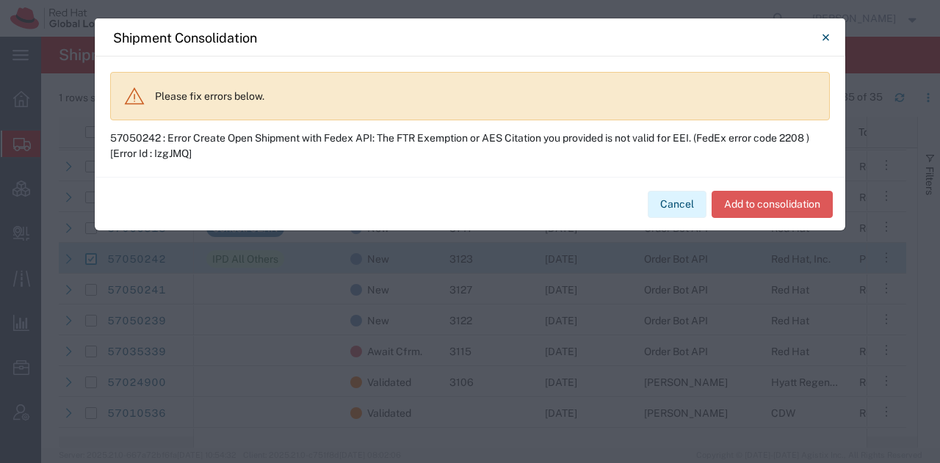
click at [680, 205] on button "Cancel" at bounding box center [676, 204] width 59 height 27
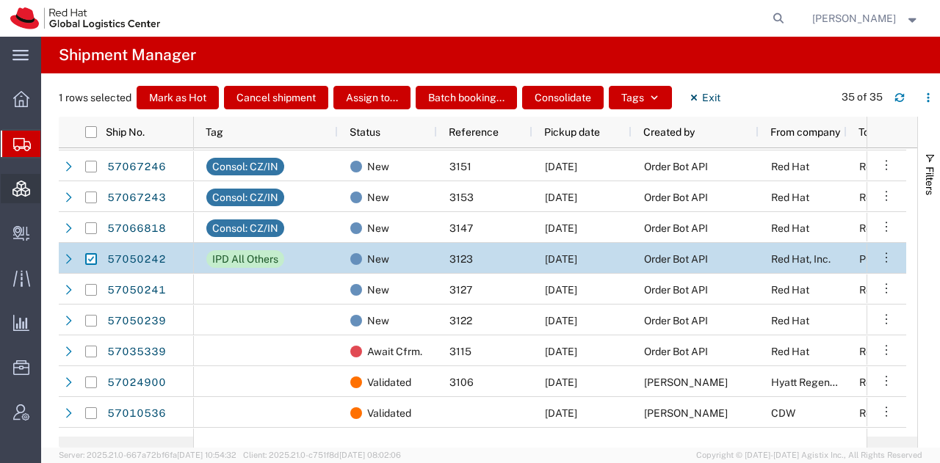
click at [51, 191] on span "Consolidation Manager" at bounding box center [45, 188] width 10 height 29
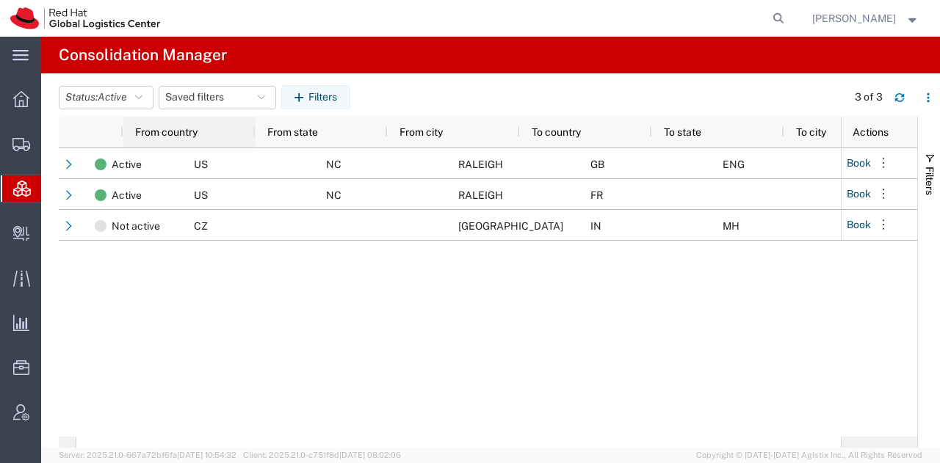
scroll to position [0, 140]
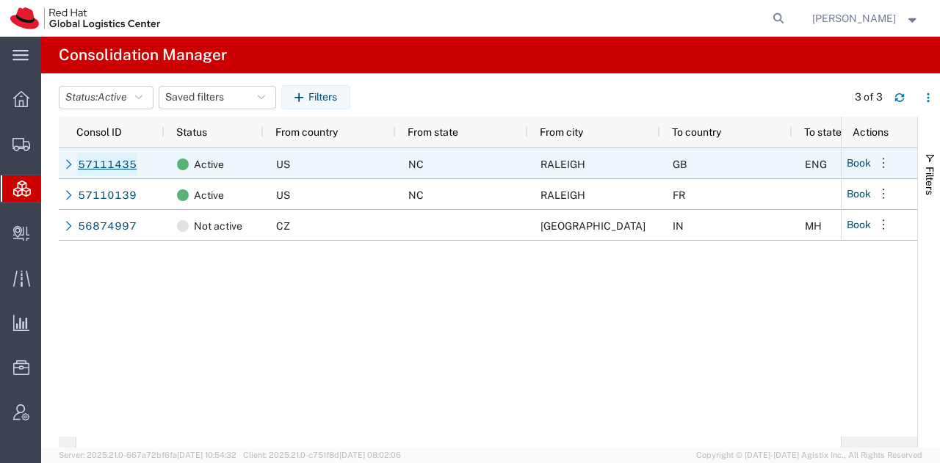
click at [88, 163] on link "57111435" at bounding box center [107, 164] width 60 height 23
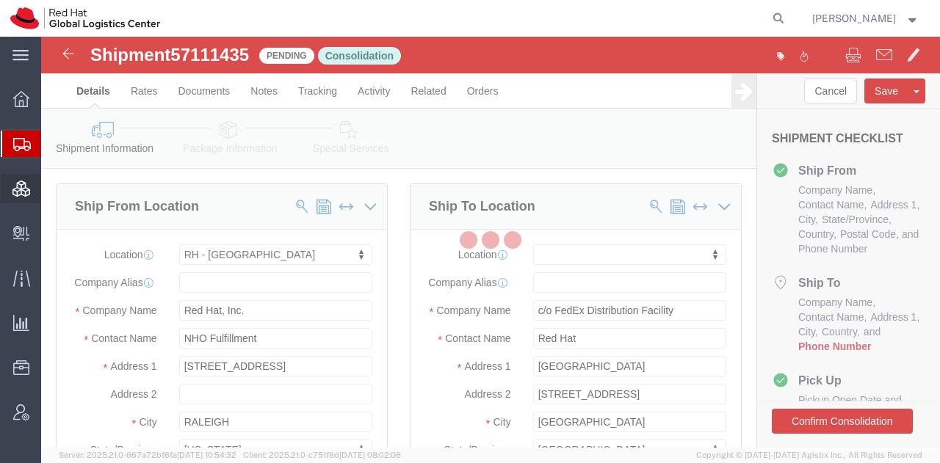
select select "38014"
select select
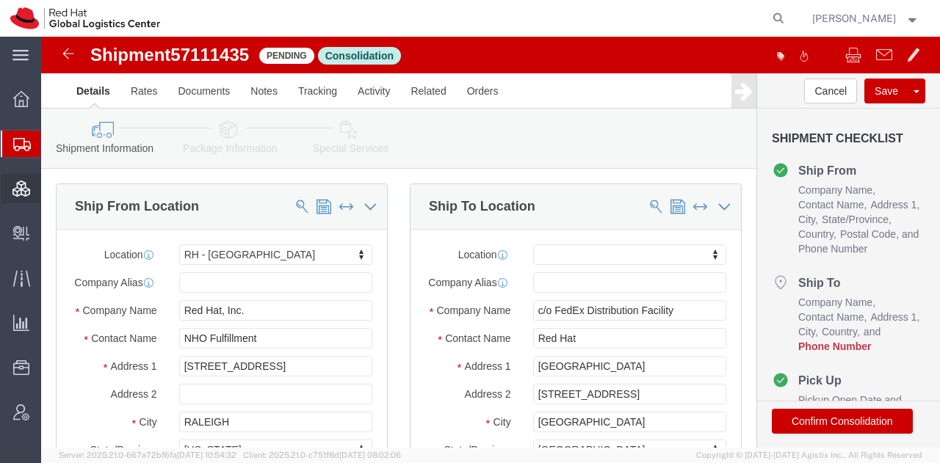
click at [51, 181] on span "Consolidation Manager" at bounding box center [45, 188] width 10 height 29
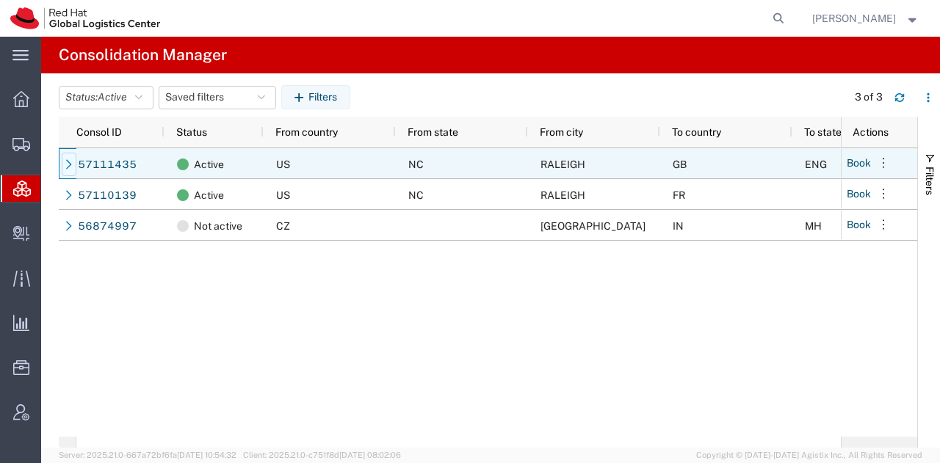
click at [66, 164] on icon at bounding box center [69, 164] width 10 height 10
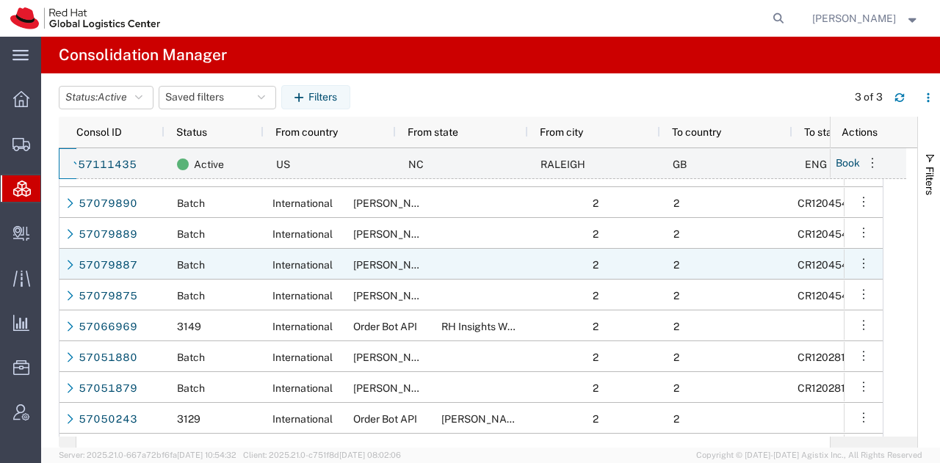
scroll to position [0, 190]
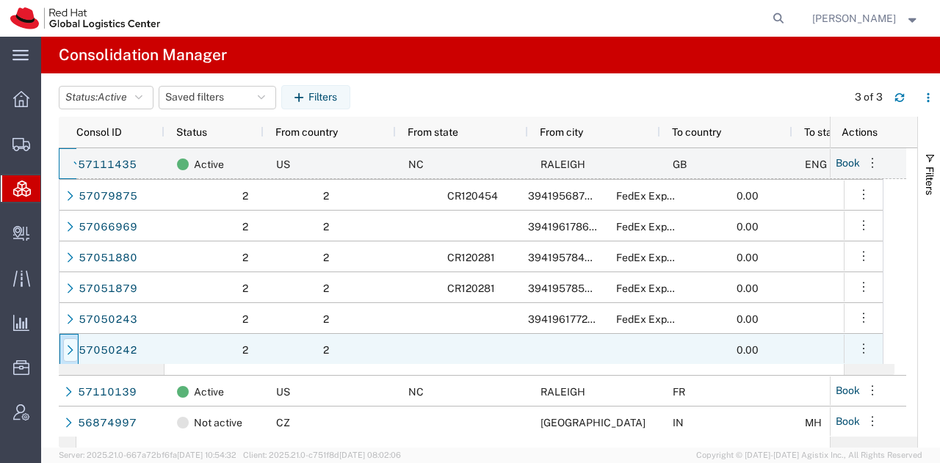
click at [66, 349] on icon at bounding box center [70, 350] width 10 height 10
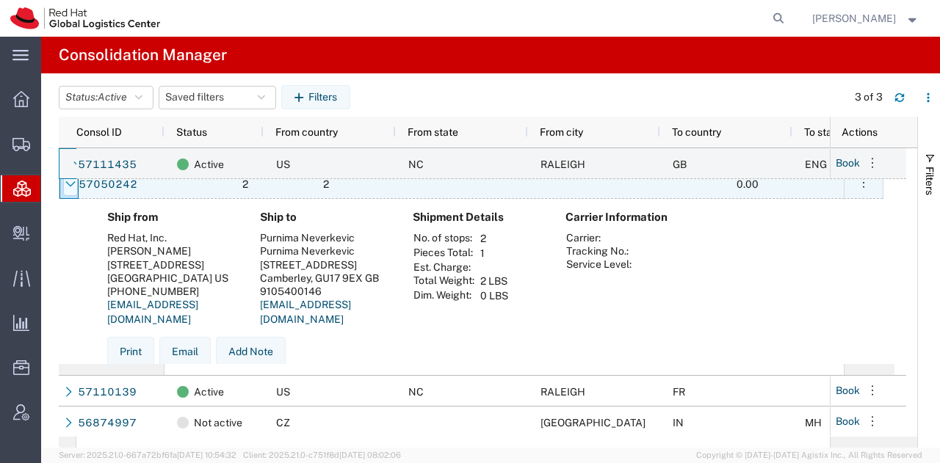
click at [67, 186] on icon at bounding box center [70, 184] width 10 height 10
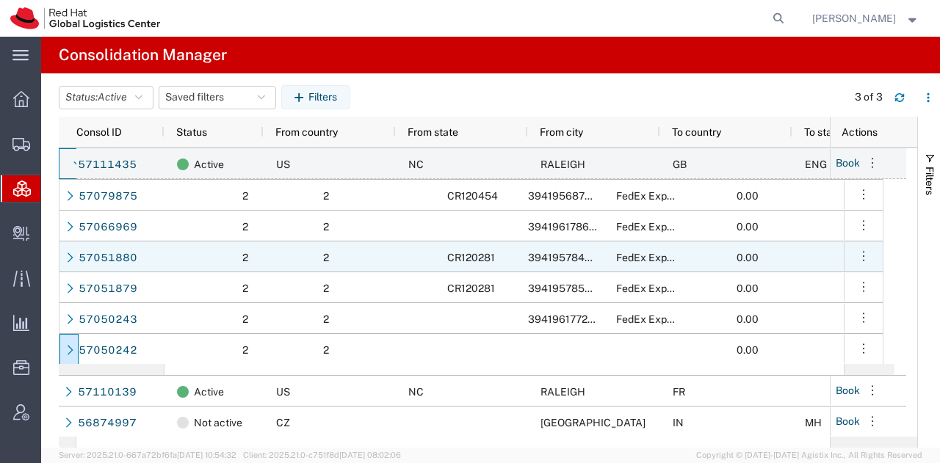
scroll to position [2, 0]
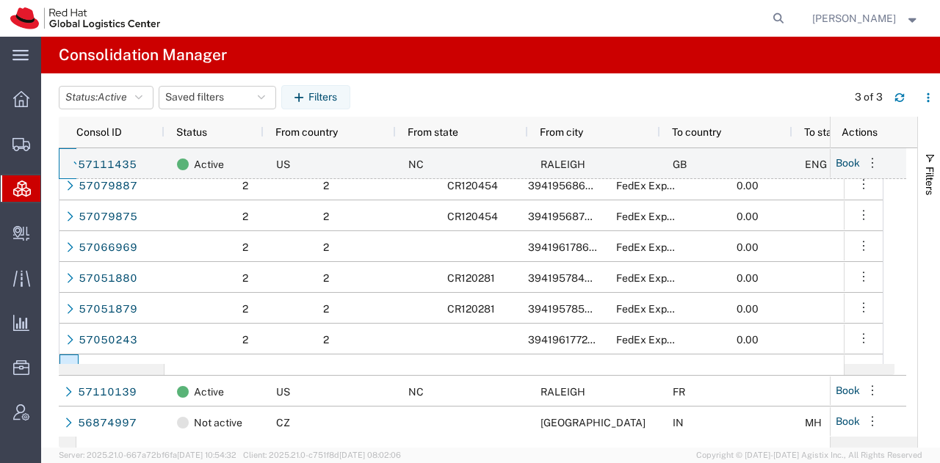
click at [894, 18] on span "[PERSON_NAME]" at bounding box center [854, 18] width 84 height 16
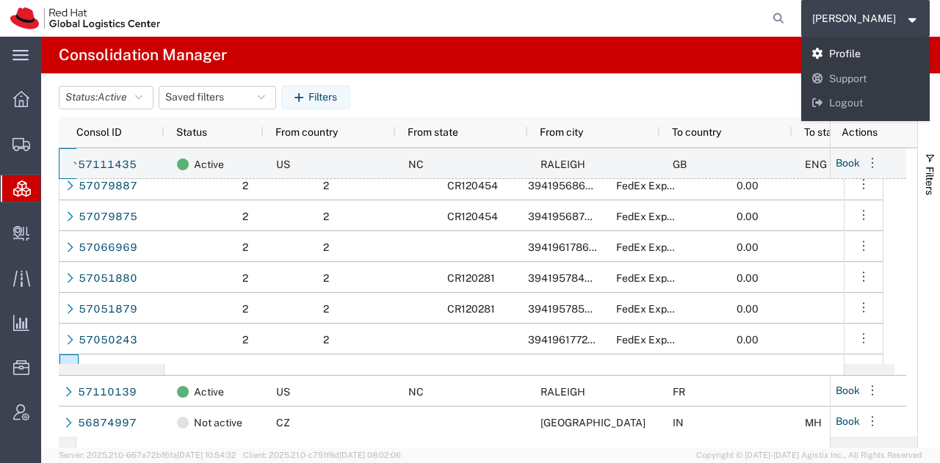
click at [876, 51] on link "Profile" at bounding box center [865, 54] width 129 height 25
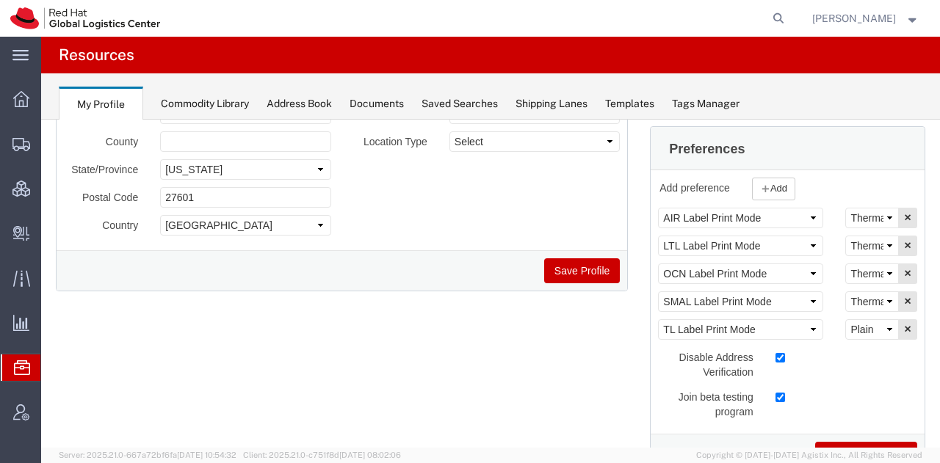
scroll to position [224, 0]
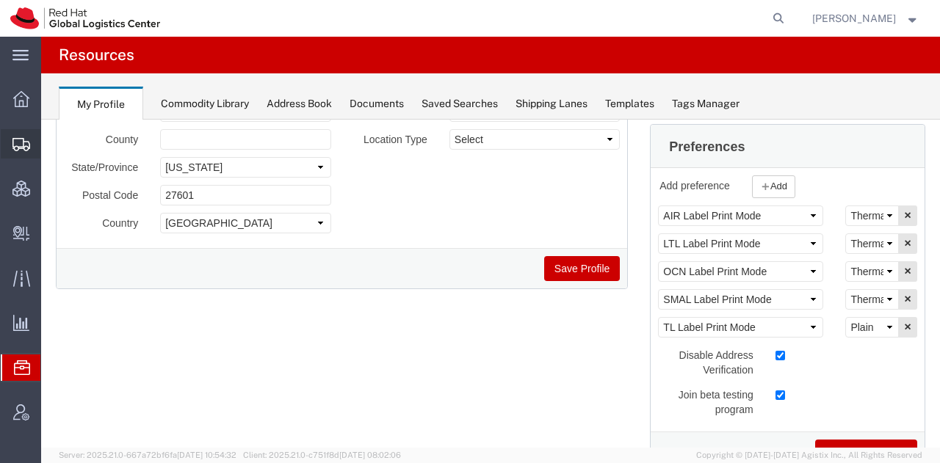
click at [0, 0] on span "Shipment Manager" at bounding box center [0, 0] width 0 height 0
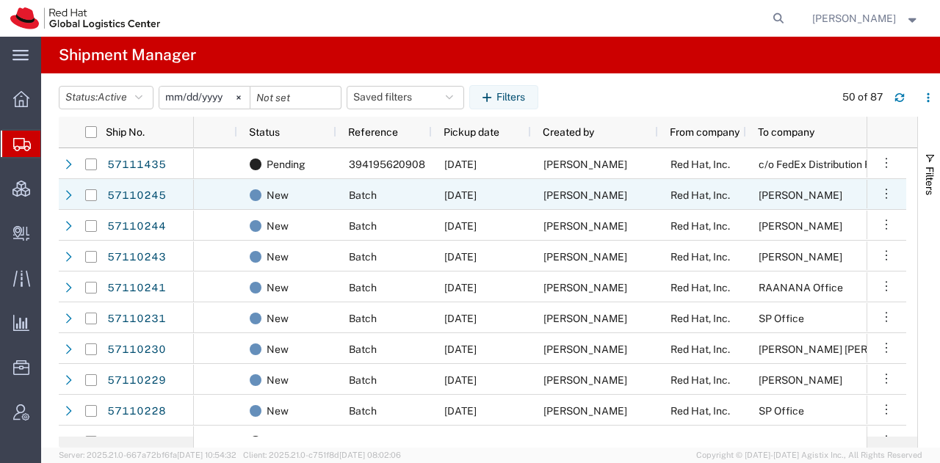
scroll to position [0, 195]
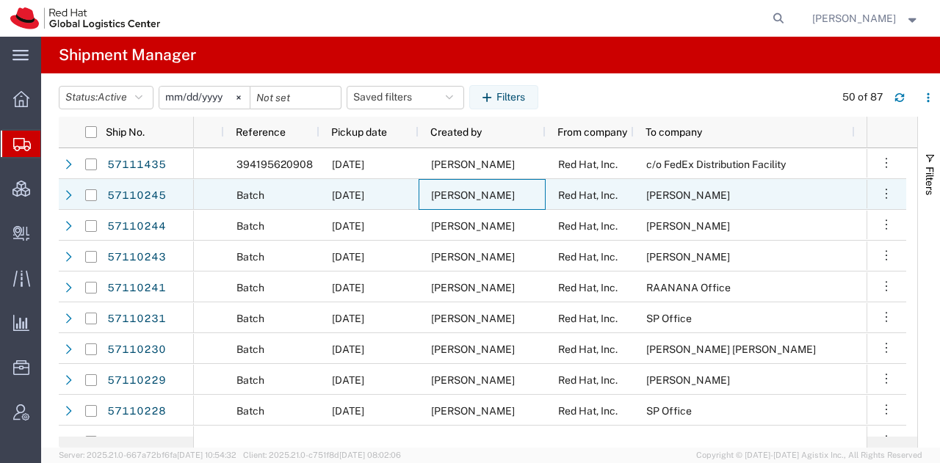
click at [537, 200] on div "[PERSON_NAME]" at bounding box center [481, 194] width 127 height 31
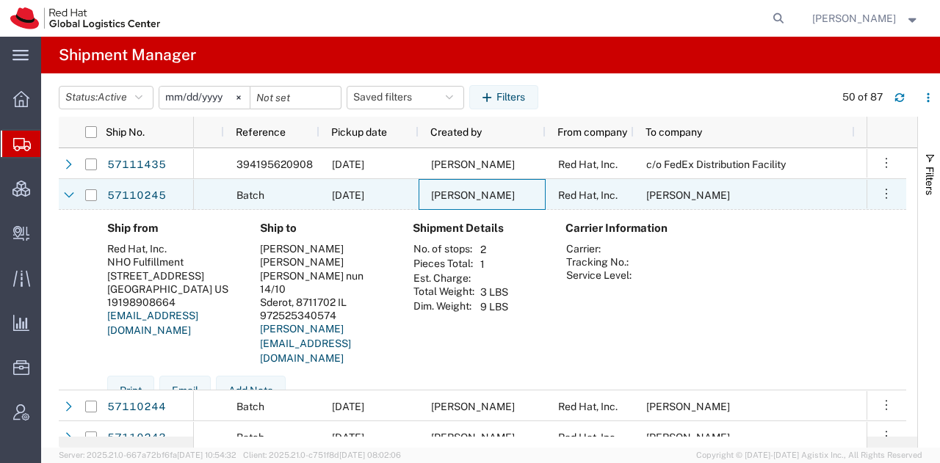
click at [537, 200] on div "[PERSON_NAME]" at bounding box center [481, 194] width 127 height 31
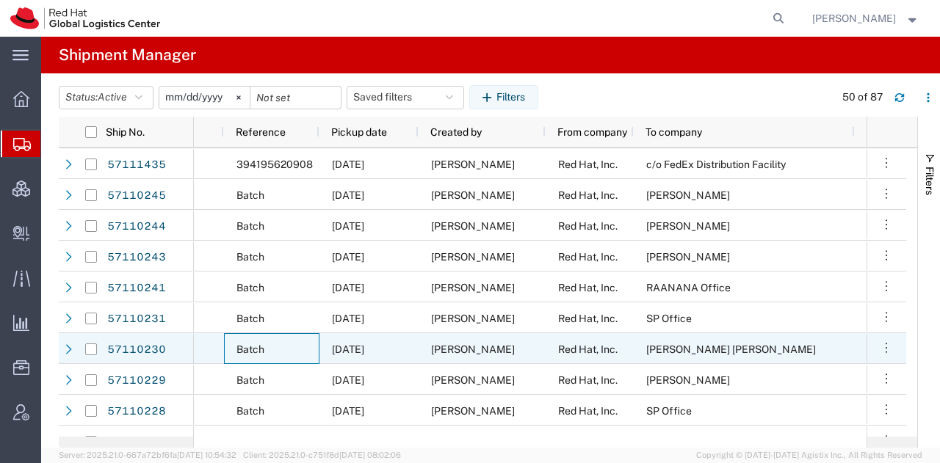
click at [230, 341] on div "Batch" at bounding box center [271, 348] width 95 height 31
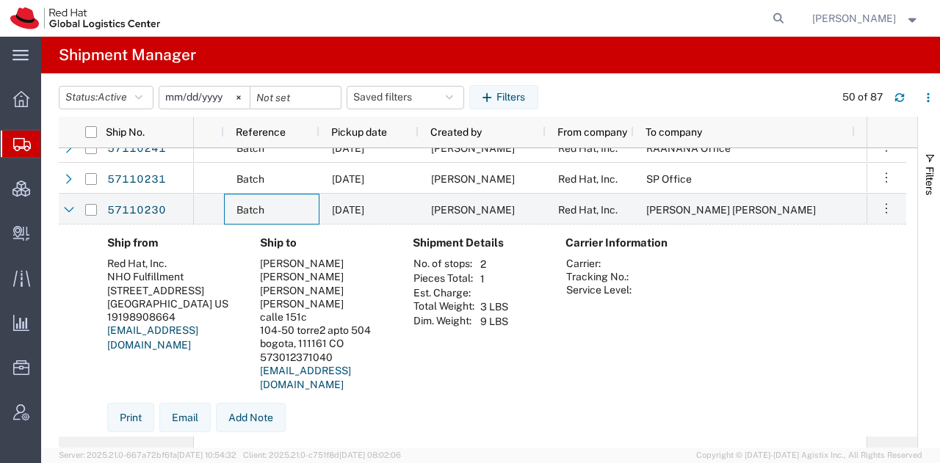
scroll to position [142, 0]
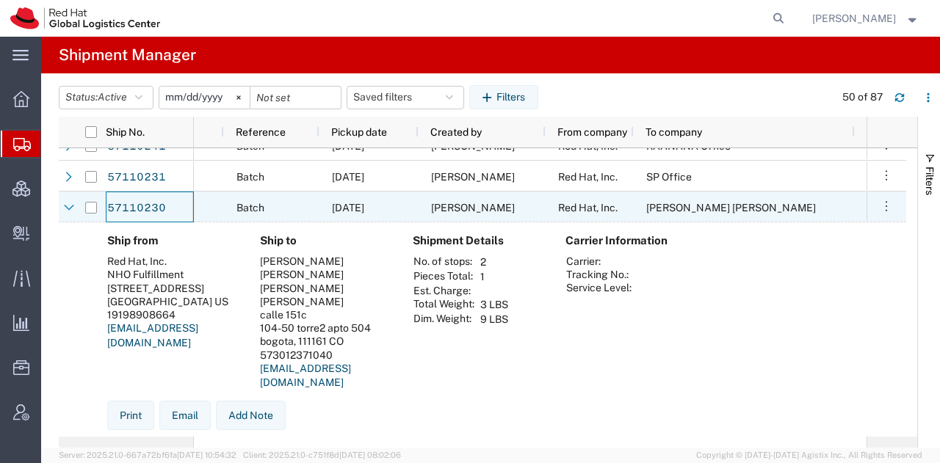
click at [403, 209] on div "10/13/2025" at bounding box center [368, 207] width 99 height 31
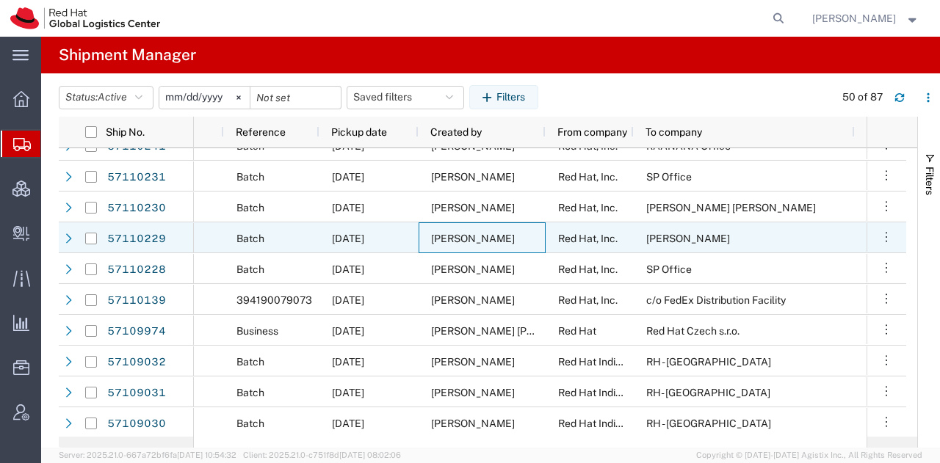
click at [437, 233] on span "[PERSON_NAME]" at bounding box center [473, 239] width 84 height 12
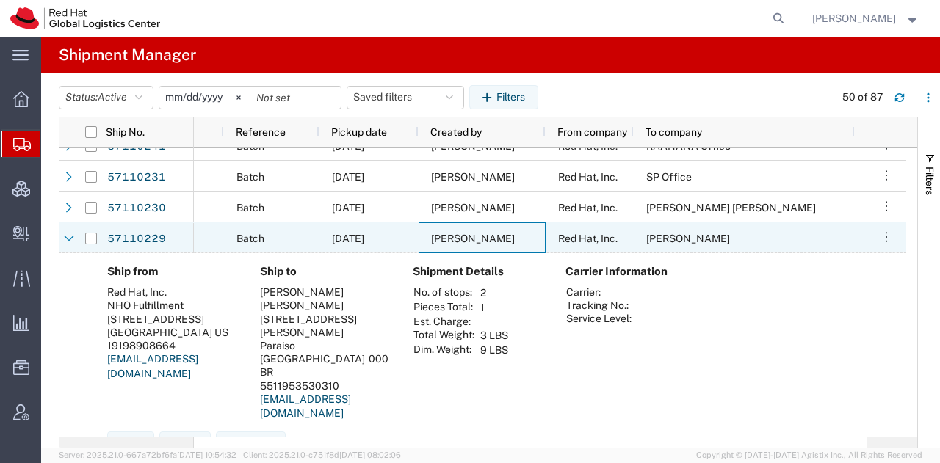
click at [437, 233] on span "[PERSON_NAME]" at bounding box center [473, 239] width 84 height 12
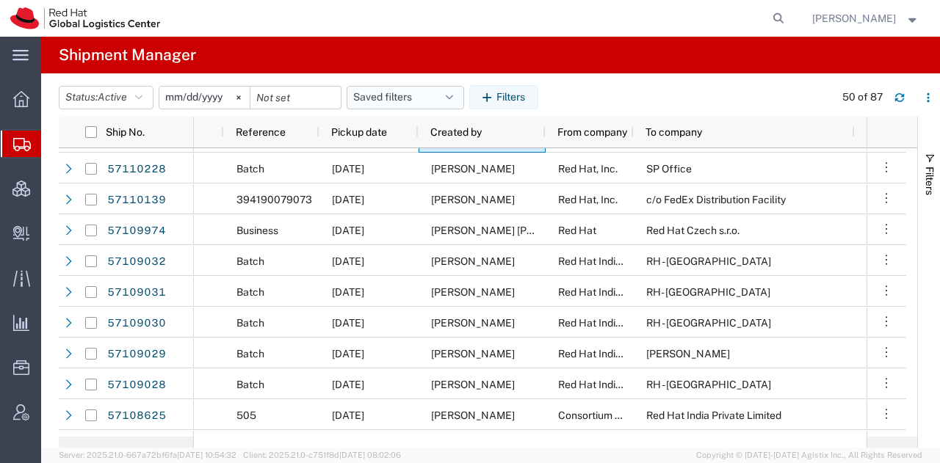
click at [435, 99] on button "Saved filters" at bounding box center [404, 97] width 117 height 23
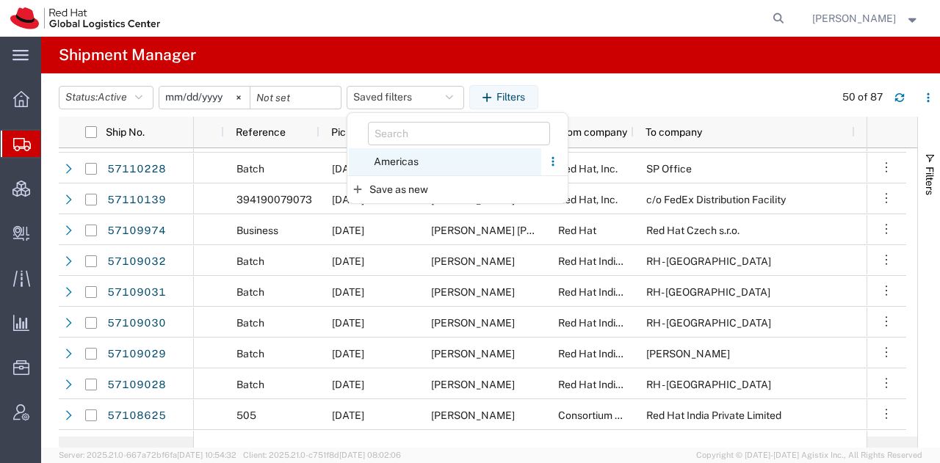
click at [398, 159] on span "Americas" at bounding box center [445, 161] width 192 height 27
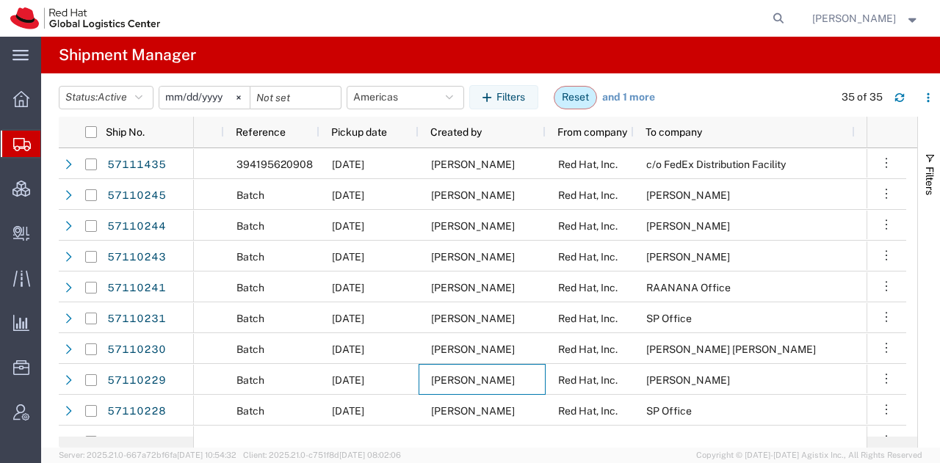
click at [576, 98] on button "Reset" at bounding box center [574, 97] width 43 height 23
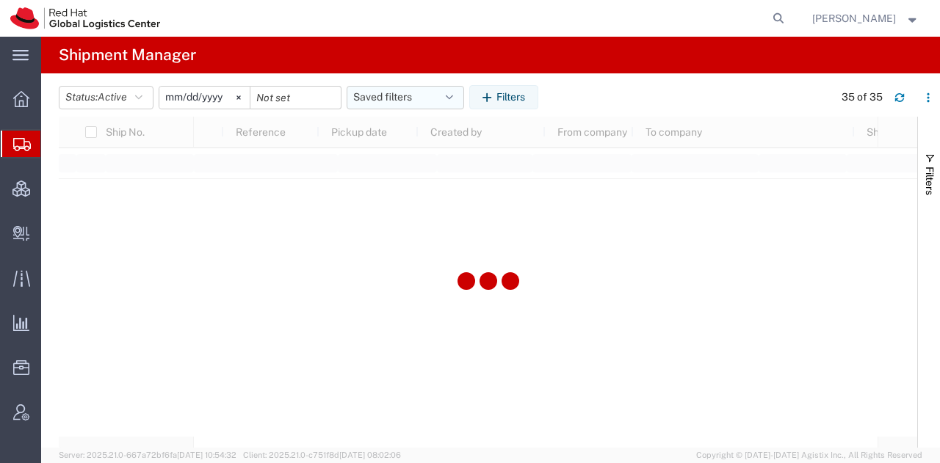
click at [456, 87] on button "Saved filters" at bounding box center [404, 97] width 117 height 23
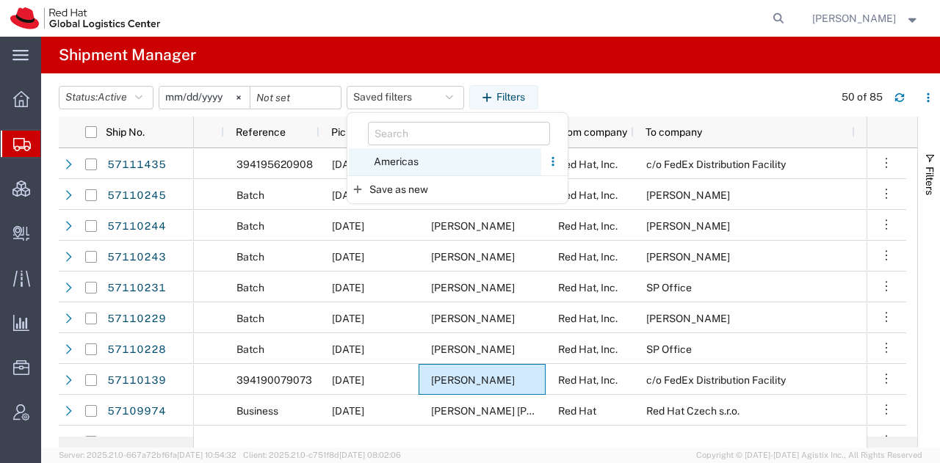
click at [413, 156] on span "Americas" at bounding box center [445, 161] width 192 height 27
type input "2023-05-07"
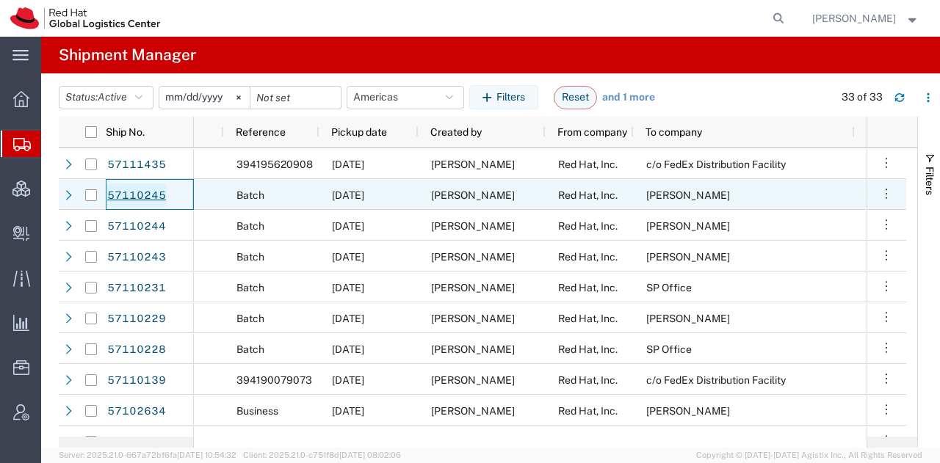
click at [136, 186] on link "57110245" at bounding box center [136, 195] width 60 height 23
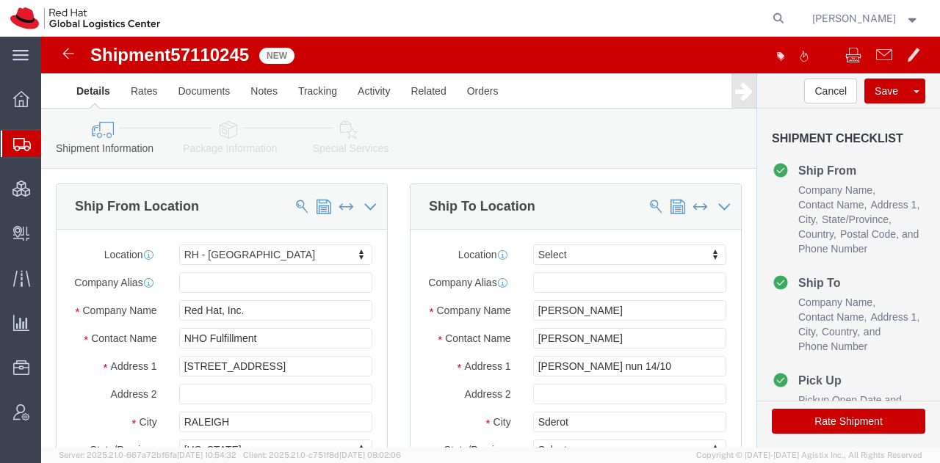
select select "38014"
select select
click icon
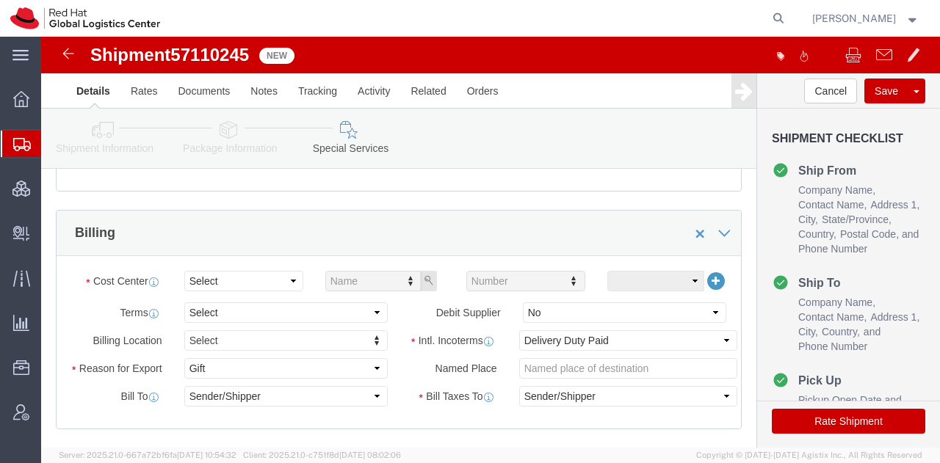
scroll to position [514, 0]
click select "Select Buyer Cost Center Department Operations Number Order Number Sales Person"
select select "COSTCENTER"
click select "Select Buyer Cost Center Department Operations Number Order Number Sales Person"
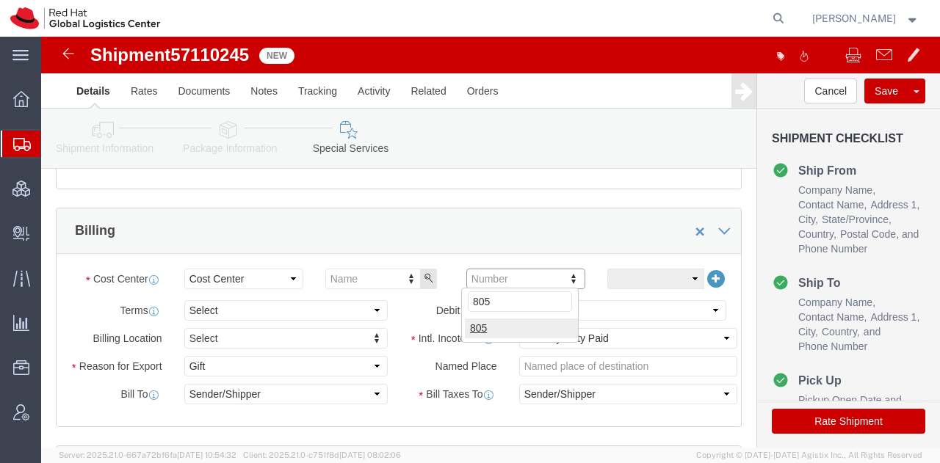
type input "805"
click button "Rate Shipment"
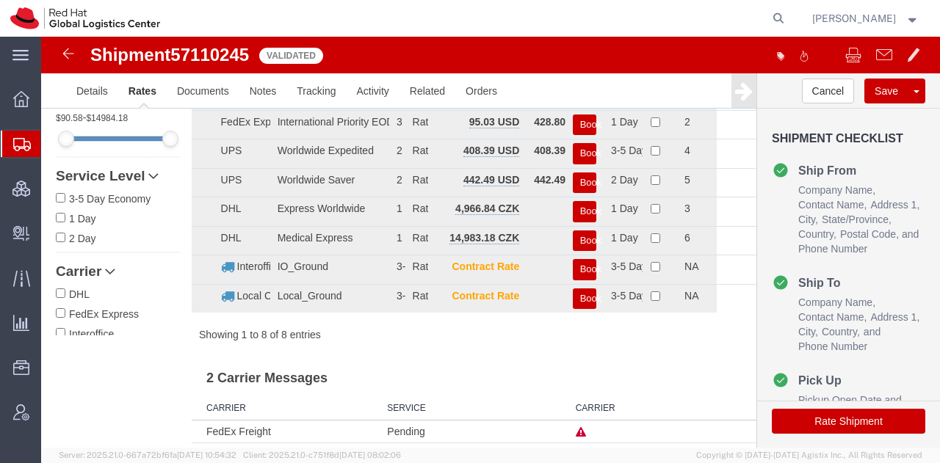
scroll to position [0, 0]
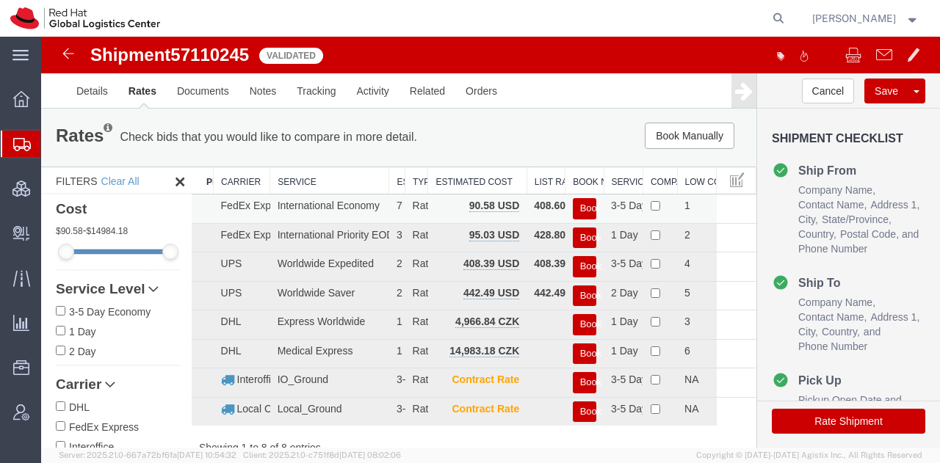
click at [575, 206] on button "Book" at bounding box center [584, 208] width 23 height 21
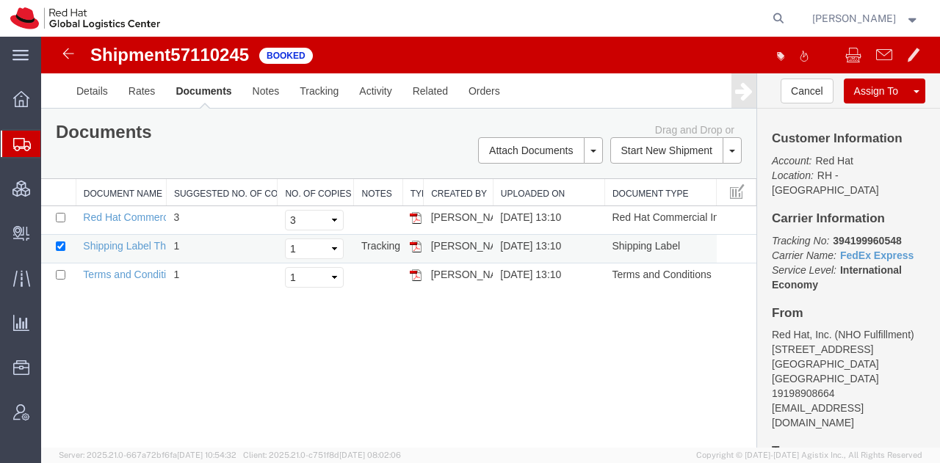
click at [410, 249] on img at bounding box center [416, 247] width 12 height 12
click at [0, 0] on span "Shipment Manager" at bounding box center [0, 0] width 0 height 0
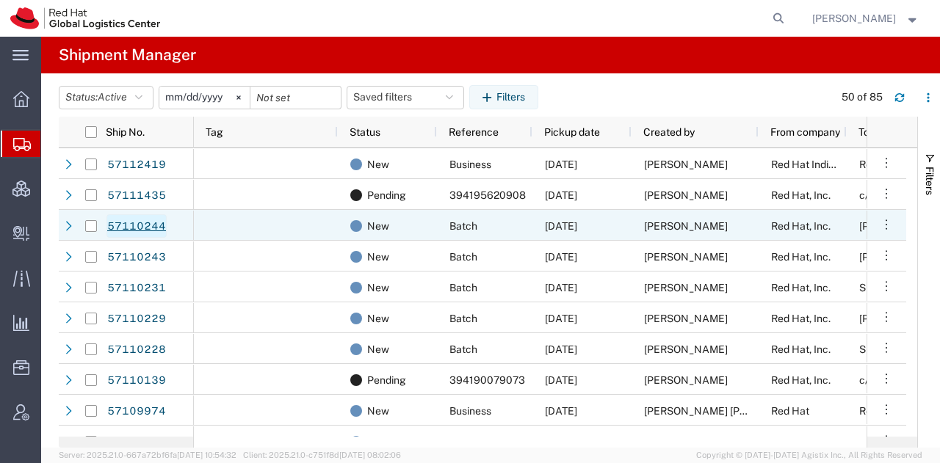
click at [144, 227] on link "57110244" at bounding box center [136, 225] width 60 height 23
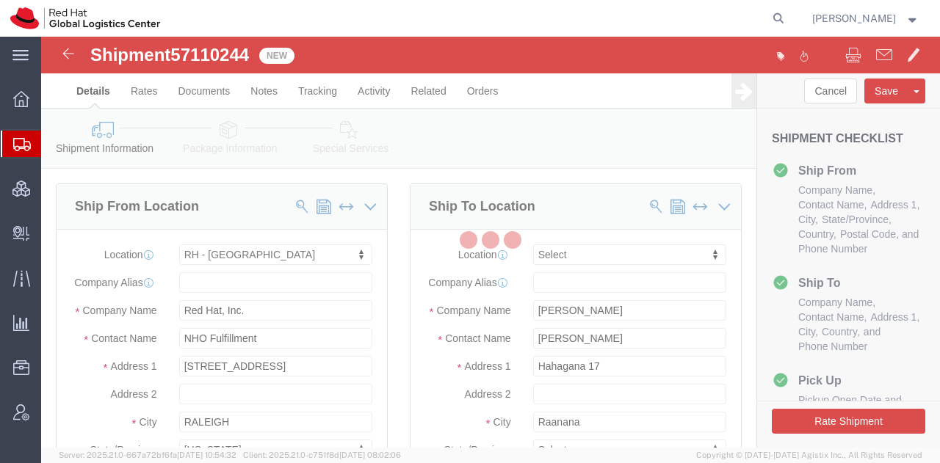
select select "38014"
select select
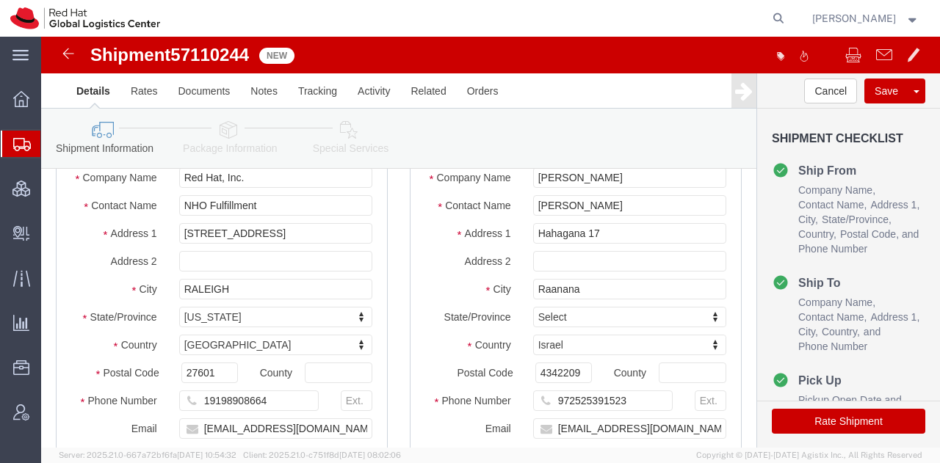
scroll to position [134, 0]
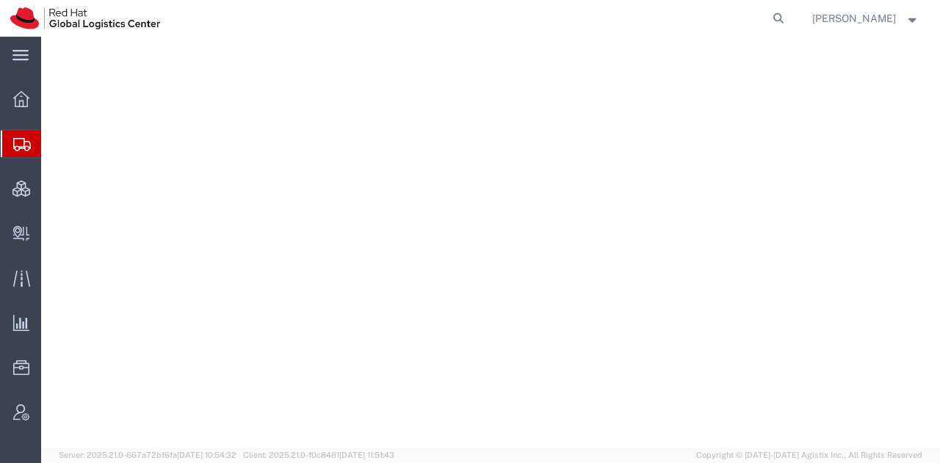
select select "38014"
select select
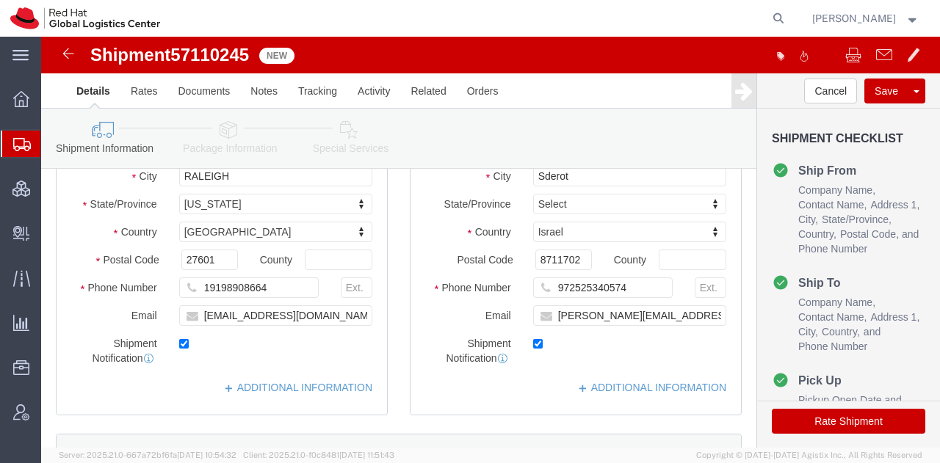
scroll to position [245, 0]
click input "[PERSON_NAME][EMAIL_ADDRESS][DOMAIN_NAME]"
type input "[PERSON_NAME][EMAIL_ADDRESS][DOMAIN_NAME], [EMAIL_ADDRESS][DOMAIN_NAME]"
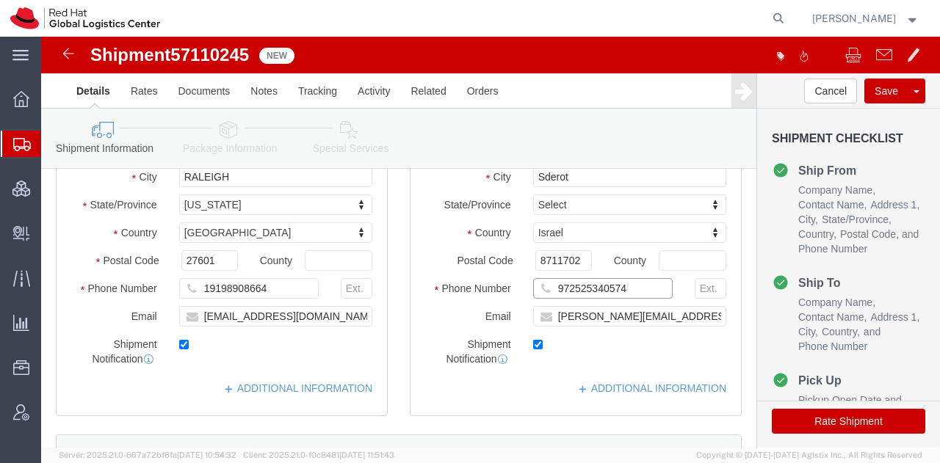
drag, startPoint x: 586, startPoint y: 262, endPoint x: 423, endPoint y: 243, distance: 164.8
click div "Location My Profile Location [GEOGRAPHIC_DATA] - [GEOGRAPHIC_DATA] - [GEOGRAPHI…"
click icon
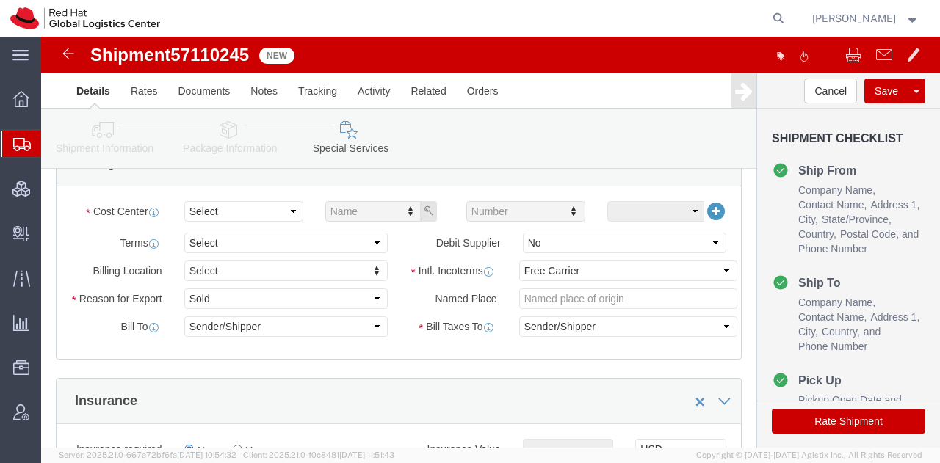
scroll to position [582, 0]
click select "Select"
click select "Select Gift Personal Effects Repair/Warranty Return Sample Sold Temporary/Not S…"
select select "GIFT"
click select "Select Gift Personal Effects Repair/Warranty Return Sample Sold Temporary/Not S…"
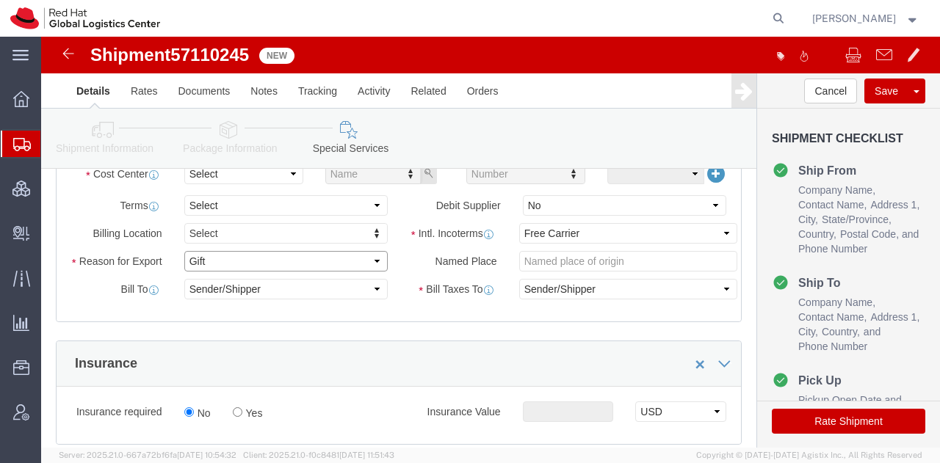
scroll to position [620, 0]
click select "Select Carriage Insurance Paid Carriage Paid To Cost and Freight Cost Insurance…"
select select "DDP"
click select "Select Carriage Insurance Paid Carriage Paid To Cost and Freight Cost Insurance…"
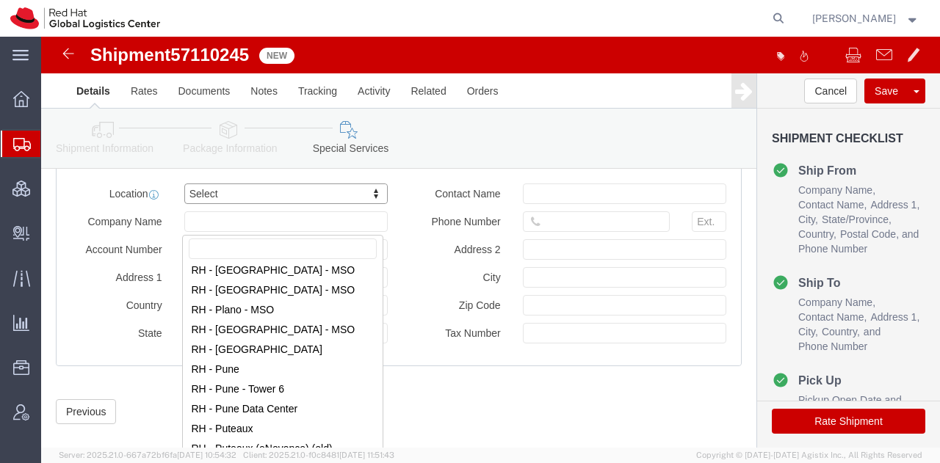
scroll to position [2059, 0]
select select "61972"
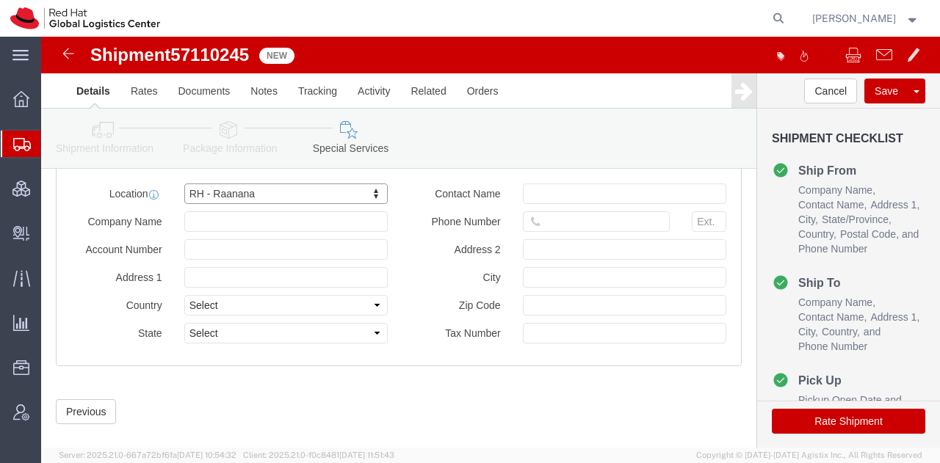
type input "Red Hat Israel Ltd."
type input "[STREET_ADDRESS]"
select select "IL"
type input "15th floor"
type input "RA'ANANA"
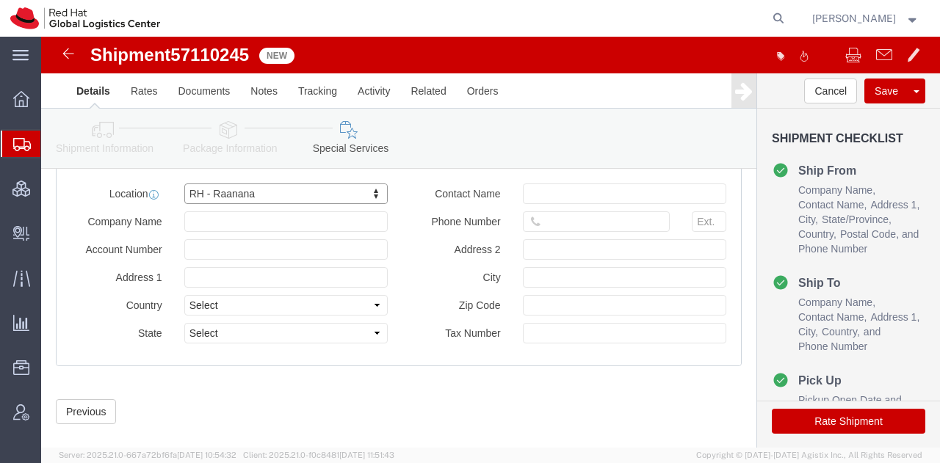
type input "4321545"
type input "513658070"
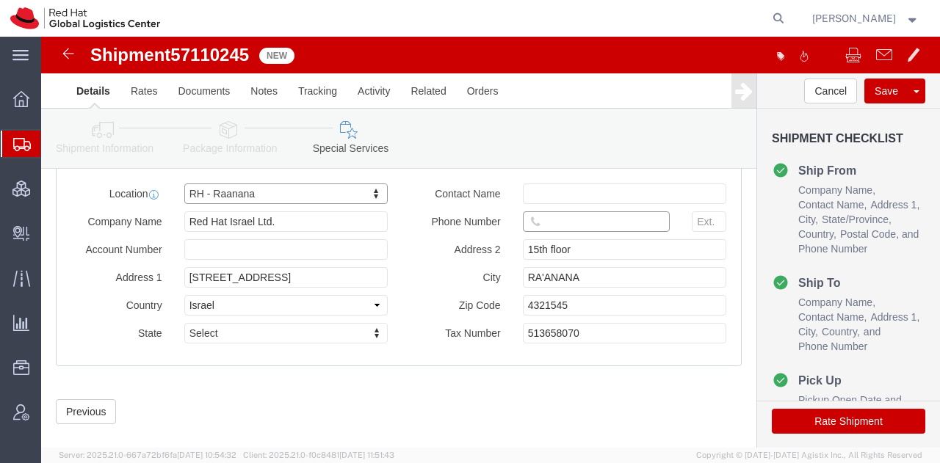
click input "text"
paste input "972525340574"
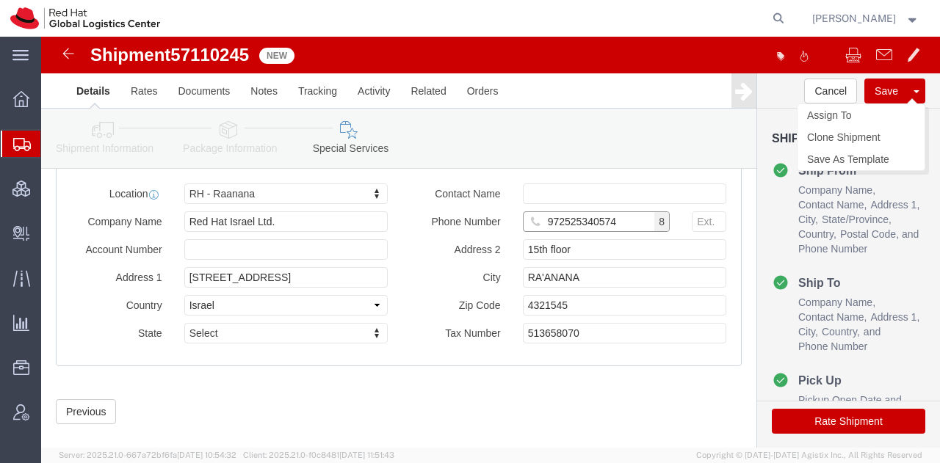
type input "972525340574"
click button "Save"
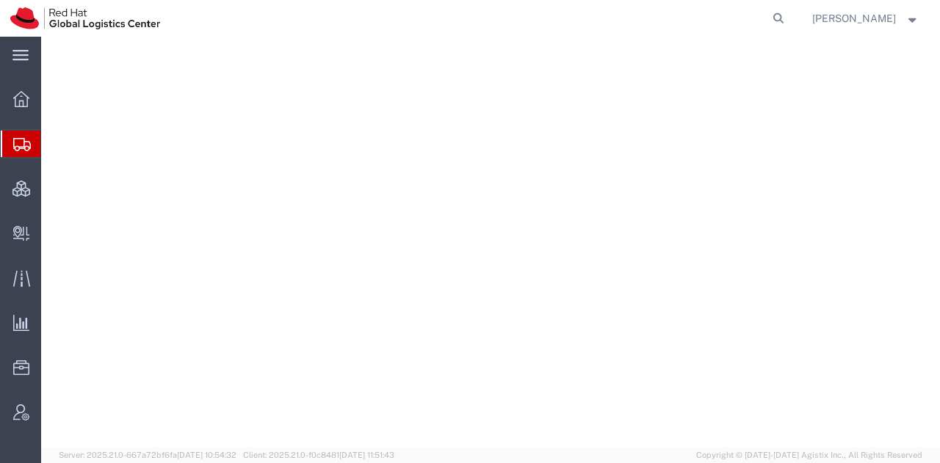
select select "38014"
select select
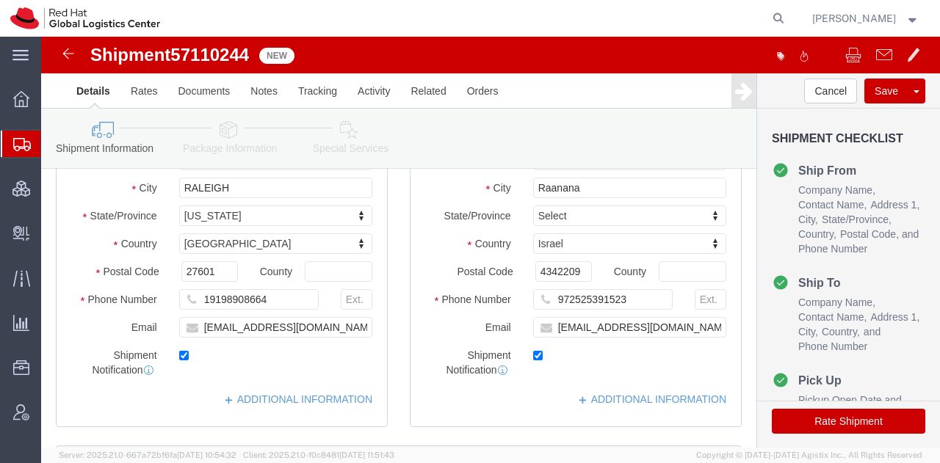
scroll to position [245, 0]
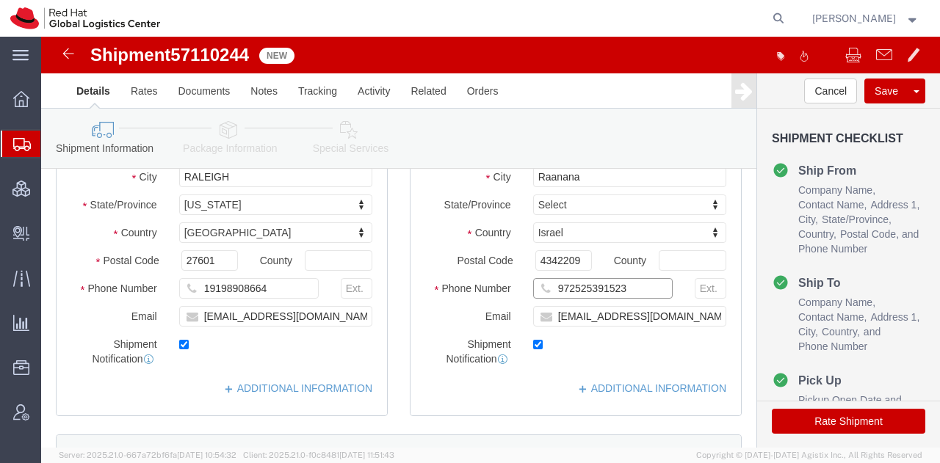
drag, startPoint x: 579, startPoint y: 265, endPoint x: 393, endPoint y: 275, distance: 186.7
click div "Phone Number [PHONE_NUMBER]"
click input "[EMAIL_ADDRESS][DOMAIN_NAME]"
type input "[EMAIL_ADDRESS][DOMAIN_NAME], [EMAIL_ADDRESS][DOMAIN_NAME]"
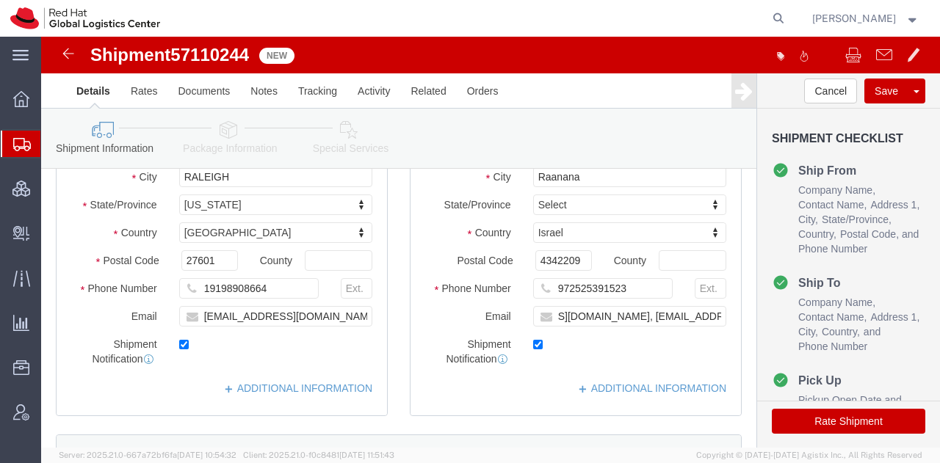
scroll to position [0, 0]
click icon
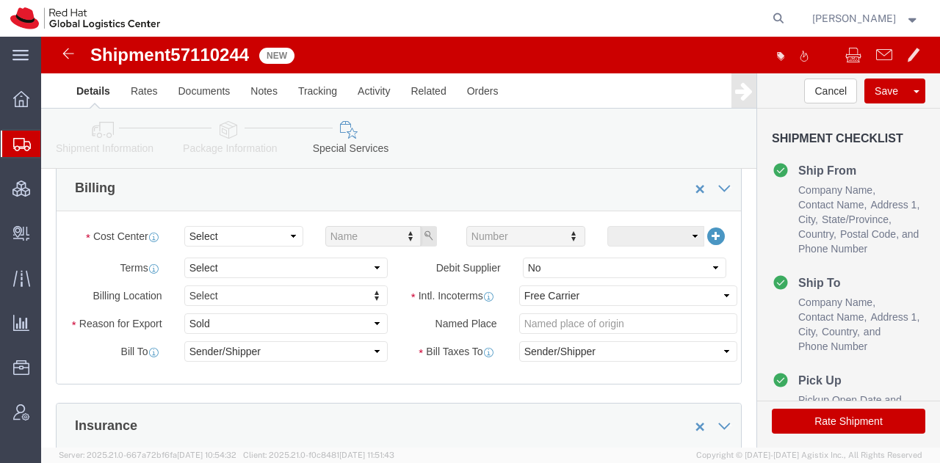
scroll to position [557, 0]
click select "Select"
click select "Select Gift Personal Effects Repair/Warranty Return Sample Sold Temporary/Not S…"
select select "GIFT"
click select "Select Gift Personal Effects Repair/Warranty Return Sample Sold Temporary/Not S…"
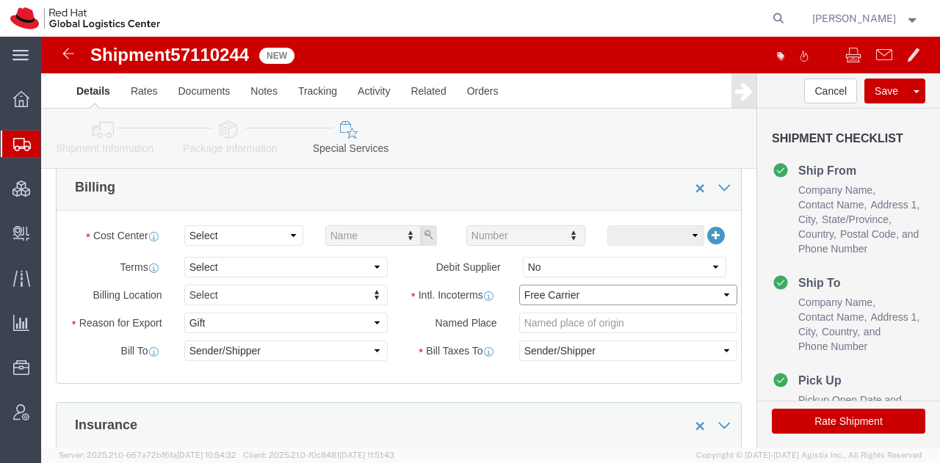
click select "Select Carriage Insurance Paid Carriage Paid To Cost and Freight Cost Insurance…"
select select "DDP"
click select "Select Carriage Insurance Paid Carriage Paid To Cost and Freight Cost Insurance…"
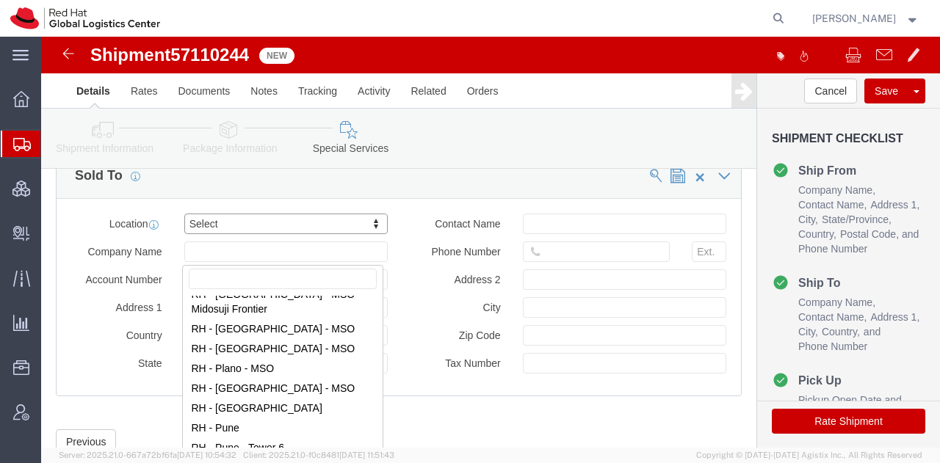
scroll to position [2021, 0]
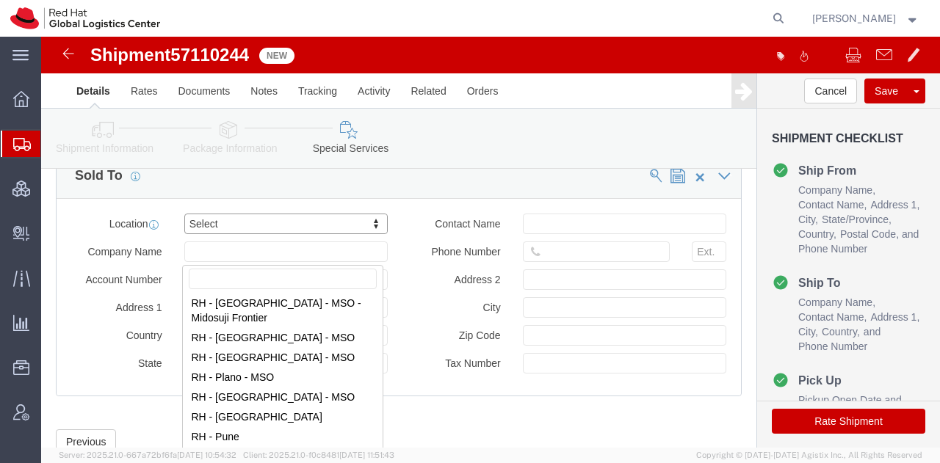
select select "61972"
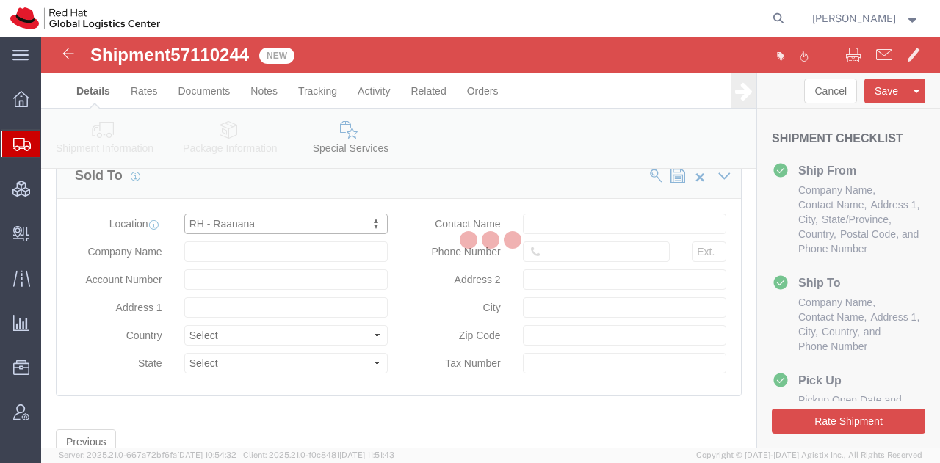
type input "Red Hat Israel Ltd."
type input "[STREET_ADDRESS]"
select select "IL"
type input "15th floor"
type input "RA'ANANA"
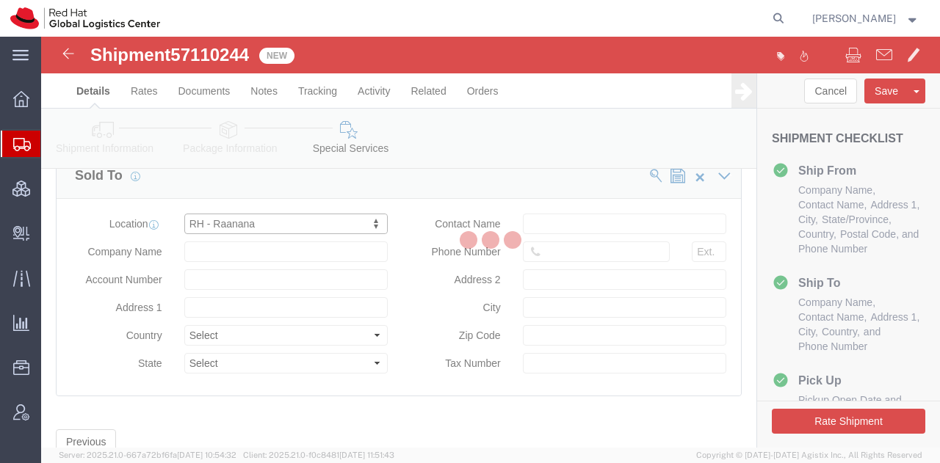
type input "4321545"
type input "513658070"
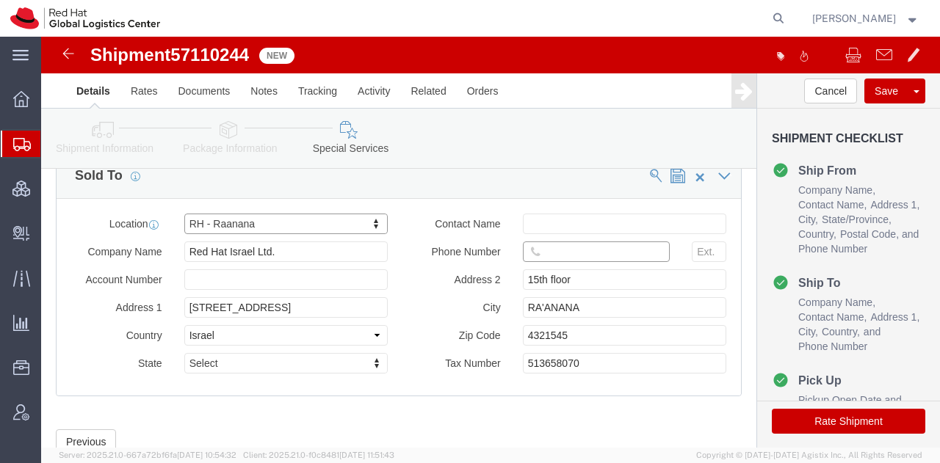
click input "text"
paste input "972525391523"
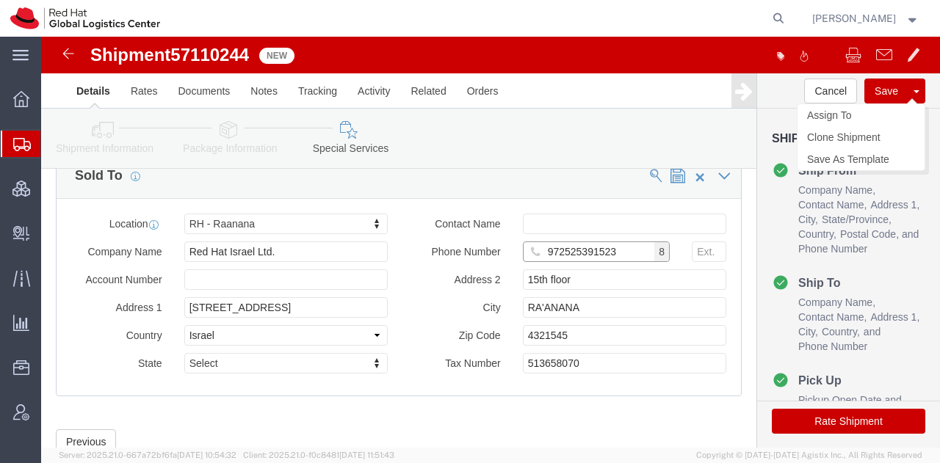
type input "972525391523"
click button "Save"
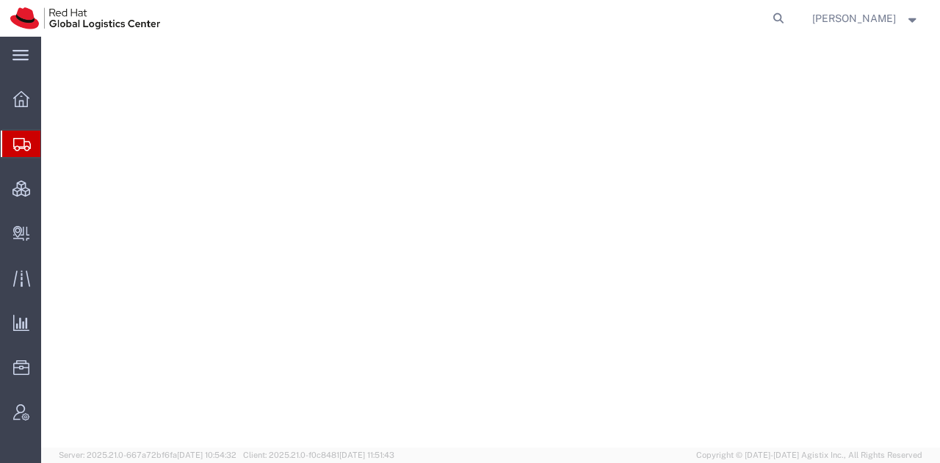
select select "38014"
select select
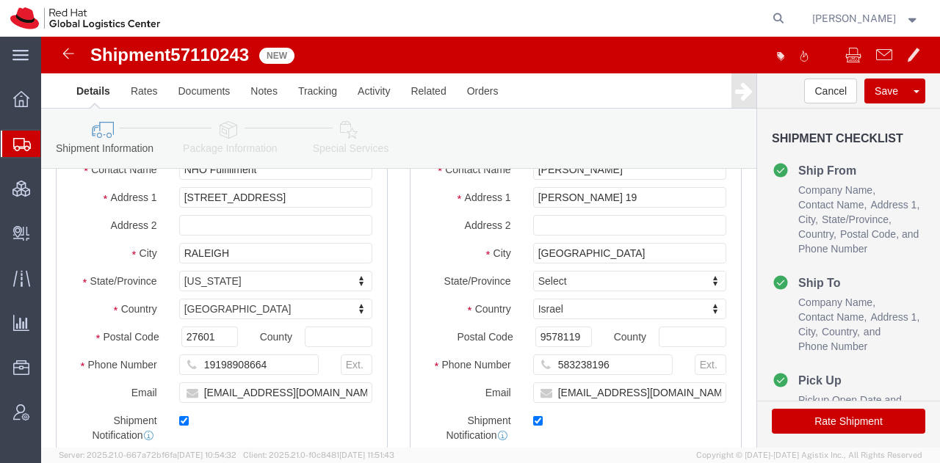
scroll to position [210, 0]
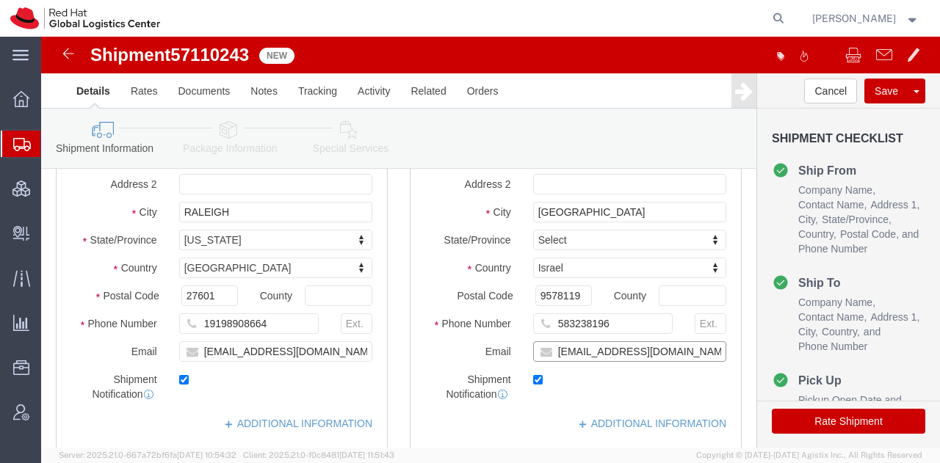
click input "[EMAIL_ADDRESS][DOMAIN_NAME]"
type input "[EMAIL_ADDRESS][DOMAIN_NAME], [EMAIL_ADDRESS][DOMAIN_NAME]"
drag, startPoint x: 578, startPoint y: 292, endPoint x: 410, endPoint y: 315, distance: 169.6
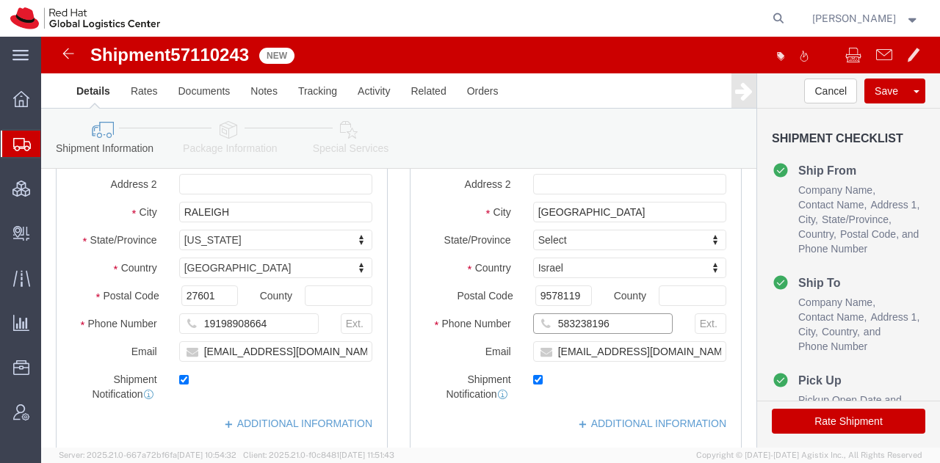
click div "Phone Number [PHONE_NUMBER]"
type input "C"
paste input "972525391523"
type input "972525391523"
click icon
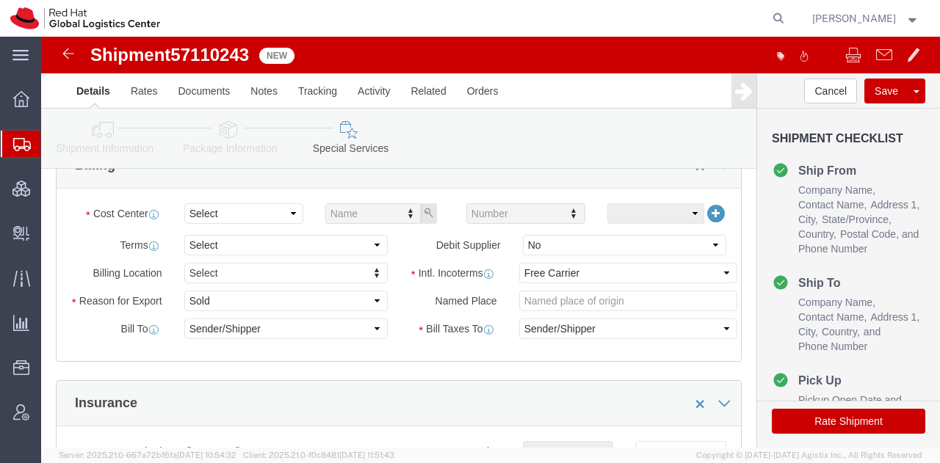
scroll to position [581, 0]
click select "Select"
click select "Select Gift Personal Effects Repair/Warranty Return Sample Sold Temporary/Not S…"
select select "GIFT"
click select "Select Gift Personal Effects Repair/Warranty Return Sample Sold Temporary/Not S…"
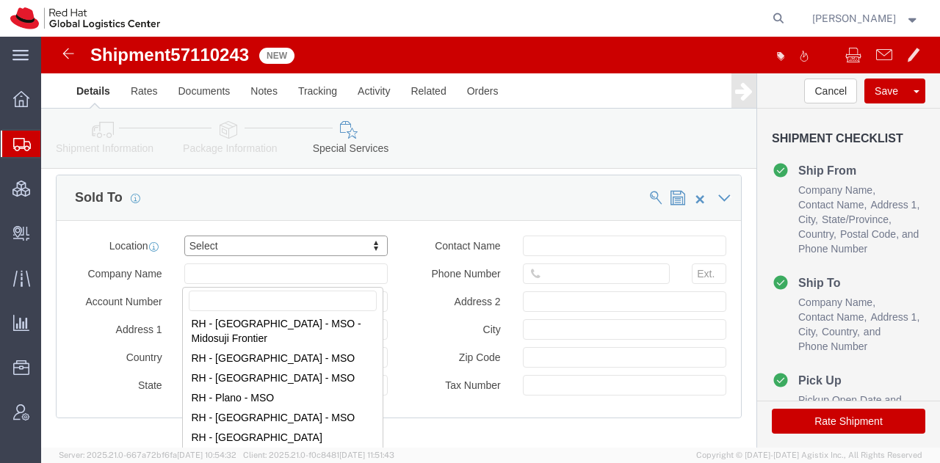
scroll to position [2024, 0]
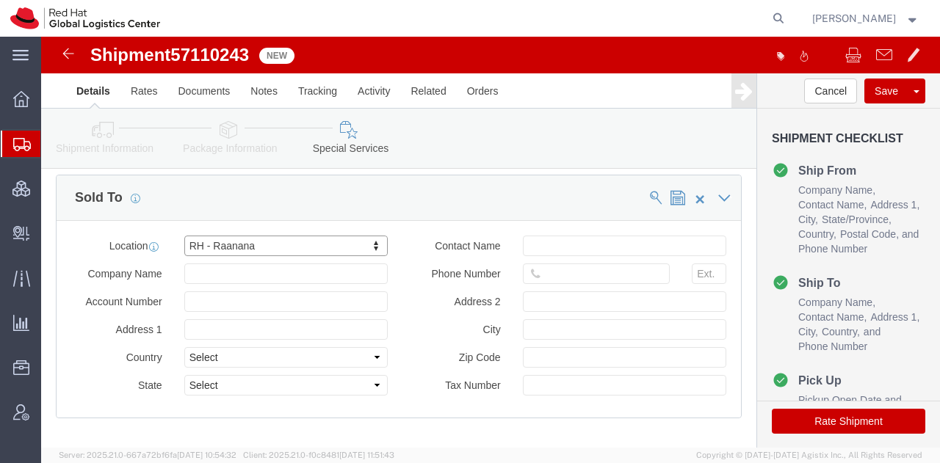
select select "61972"
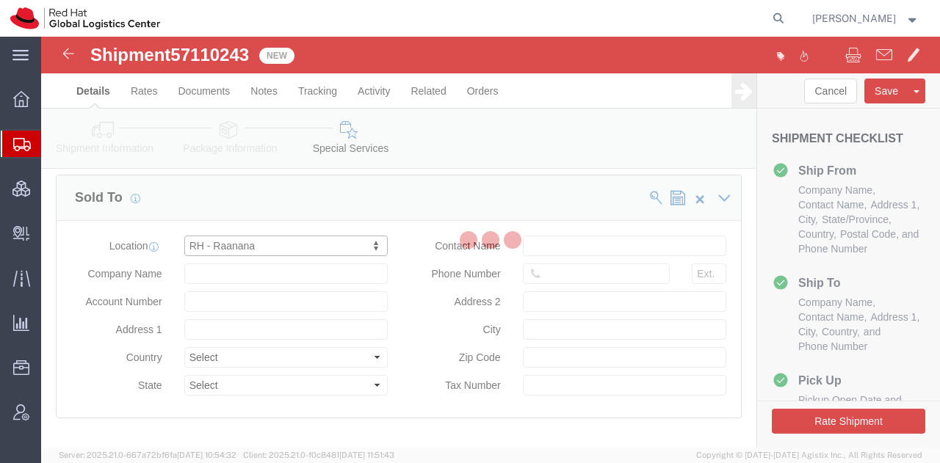
type input "Red Hat Israel Ltd."
type input "[STREET_ADDRESS]"
select select "IL"
type input "15th floor"
type input "RA'ANANA"
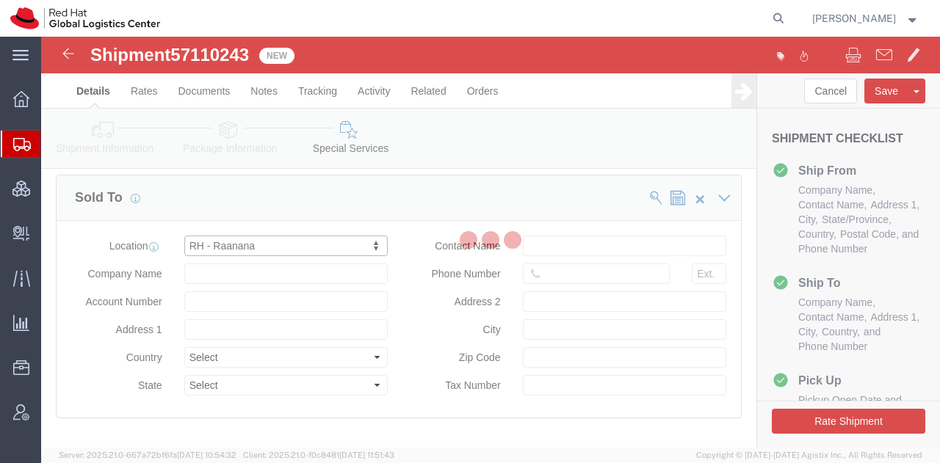
type input "4321545"
type input "513658070"
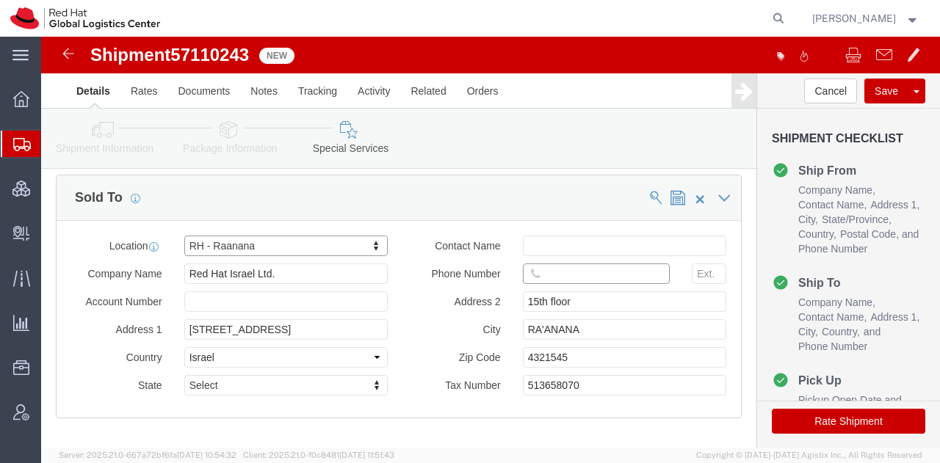
click input "text"
paste input "972525391523"
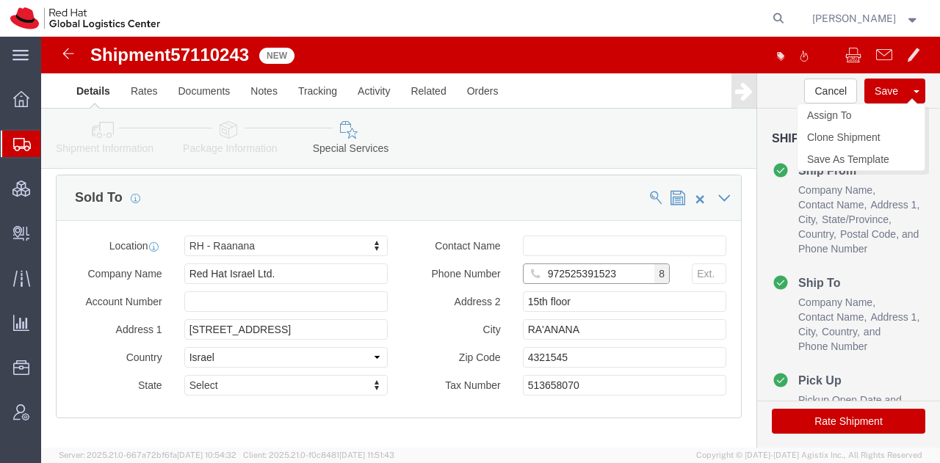
type input "972525391523"
click button "Save"
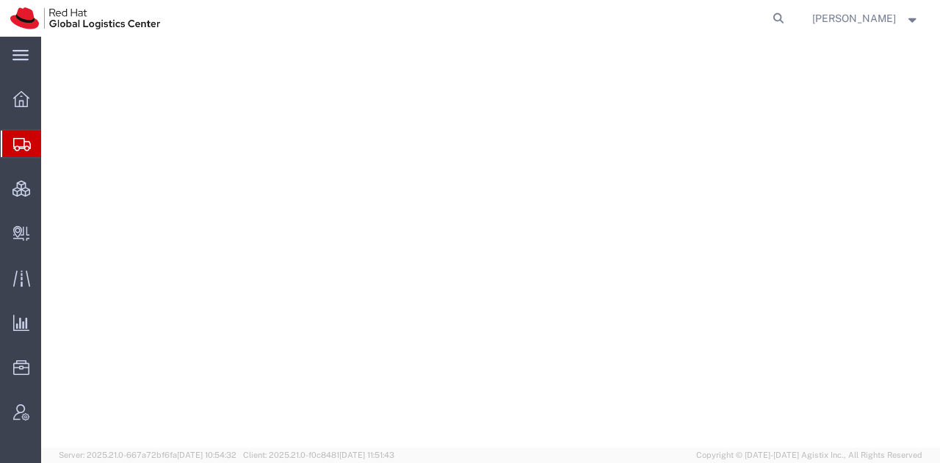
select select "38014"
select select
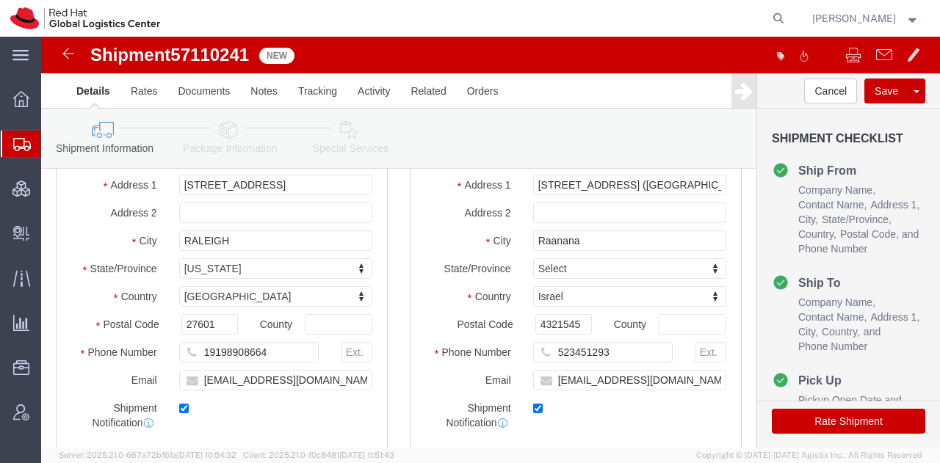
scroll to position [241, 0]
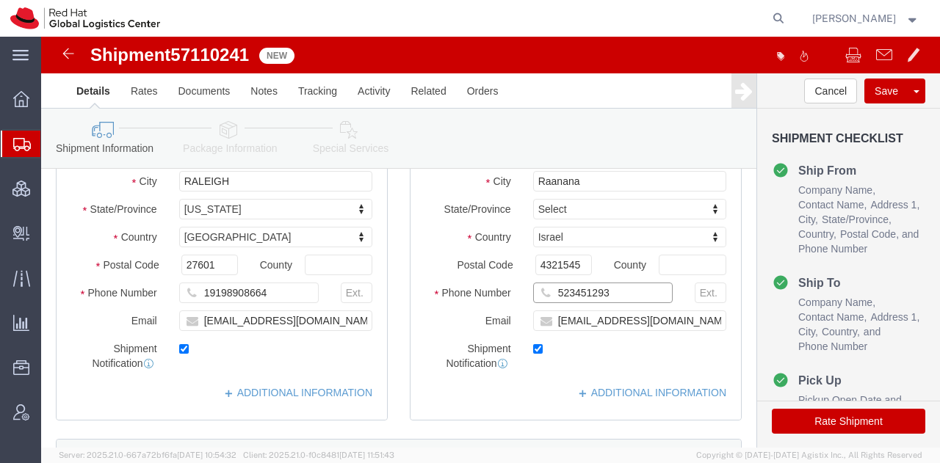
drag, startPoint x: 562, startPoint y: 265, endPoint x: 418, endPoint y: 252, distance: 145.2
click div "Location My Profile Location [GEOGRAPHIC_DATA] - [GEOGRAPHIC_DATA] - [GEOGRAPHI…"
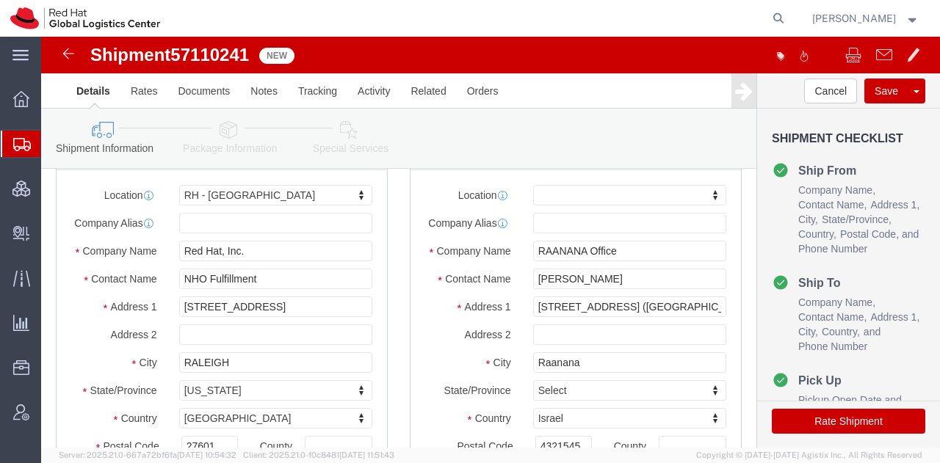
scroll to position [56, 0]
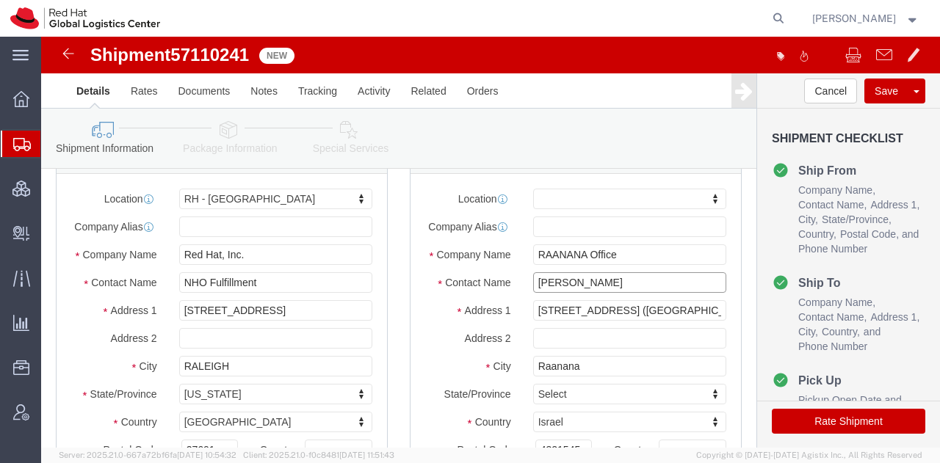
click input "[PERSON_NAME]"
type input "[PERSON_NAME]"
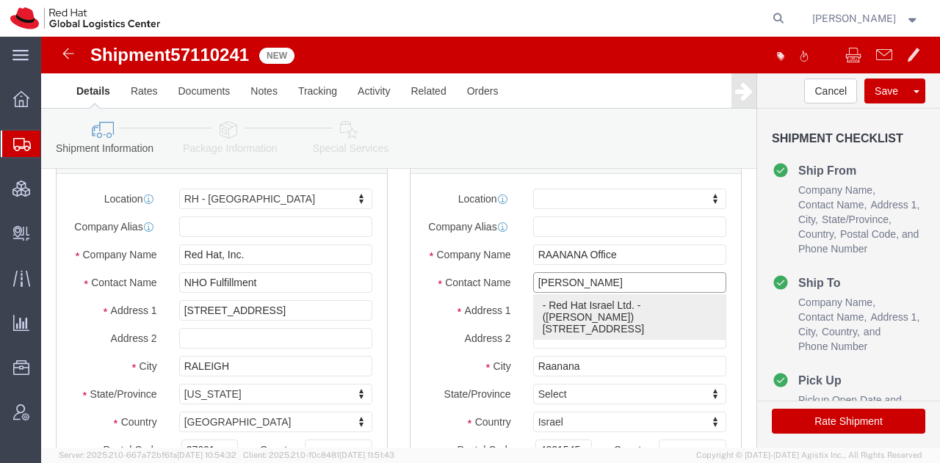
click p "- Red Hat Israel Ltd. - ([PERSON_NAME]) [STREET_ADDRESS][PERSON_NAME]"
select select "61972"
type input "Red Hat Israel Ltd."
type input "[PERSON_NAME]"
type input "[STREET_ADDRESS]"
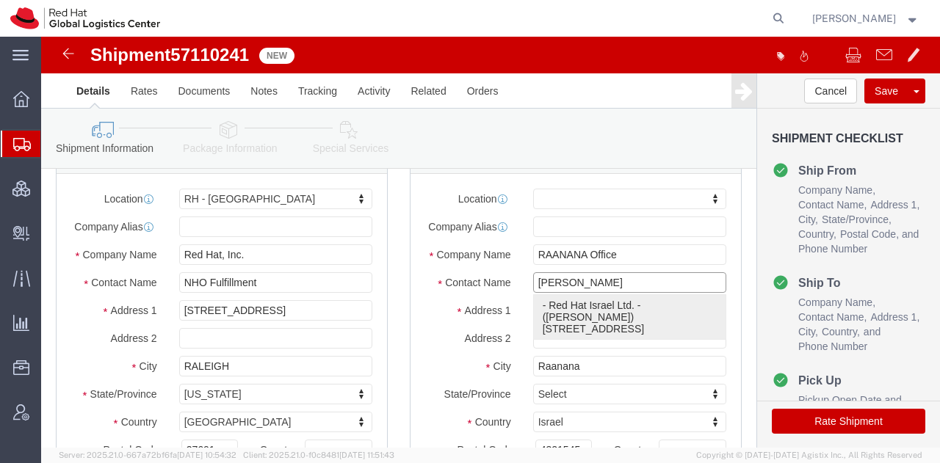
type input "15th floor"
type input "RA'ANANA"
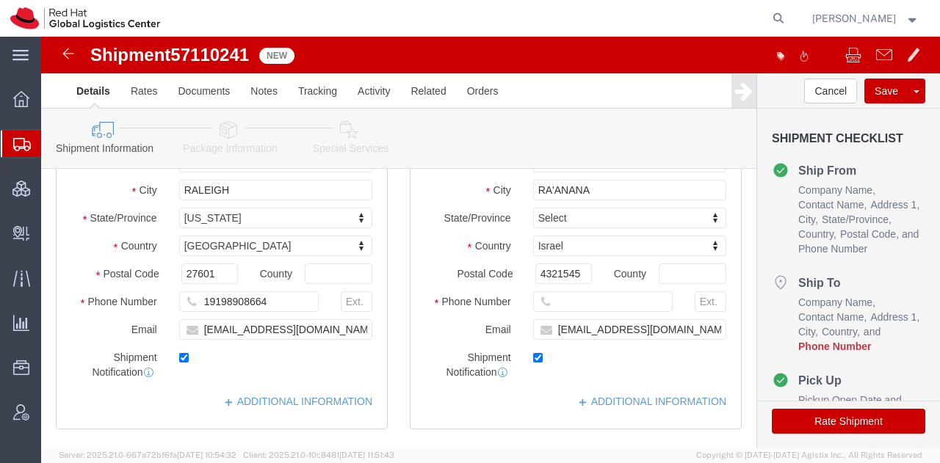
scroll to position [233, 0]
click input "text"
paste input "523451293"
type input "523451293"
click input "rbelio@redhat.com"
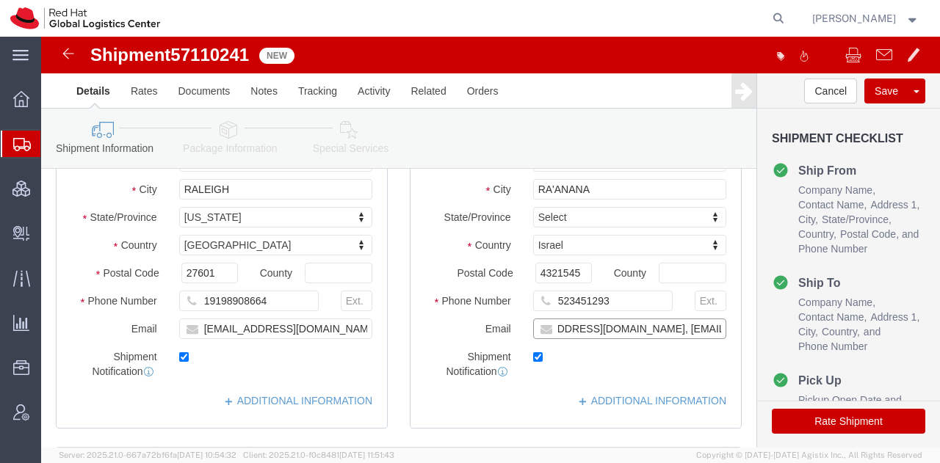
scroll to position [0, 56]
type input "rbelio@redhat.com, emealogistics@redhat.com"
click icon
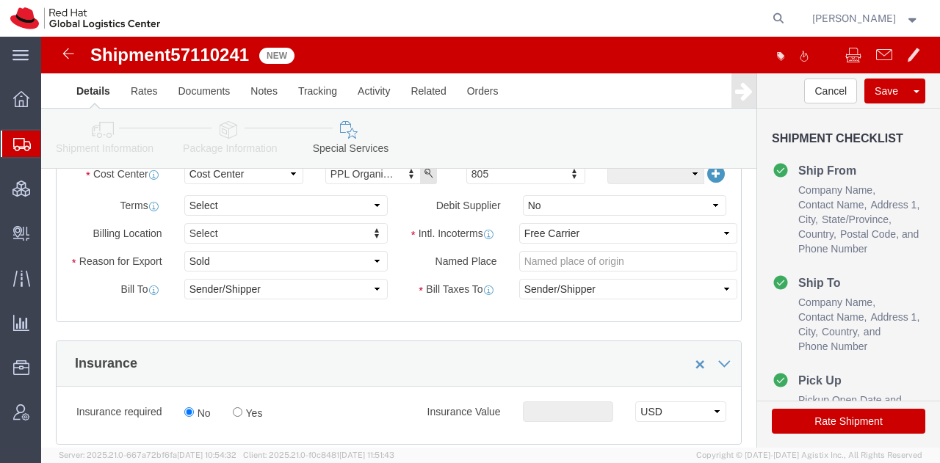
scroll to position [620, 0]
click select "Select Carriage Insurance Paid Carriage Paid To Cost and Freight Cost Insurance…"
select select "DDP"
click select "Select Carriage Insurance Paid Carriage Paid To Cost and Freight Cost Insurance…"
click select "Select Gift Personal Effects Repair/Warranty Return Sample Sold Temporary/Not S…"
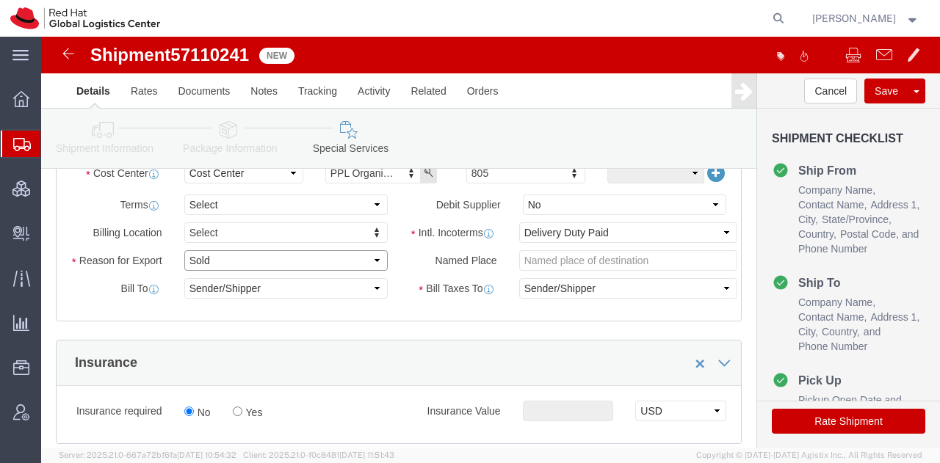
select select "GIFT"
click select "Select Gift Personal Effects Repair/Warranty Return Sample Sold Temporary/Not S…"
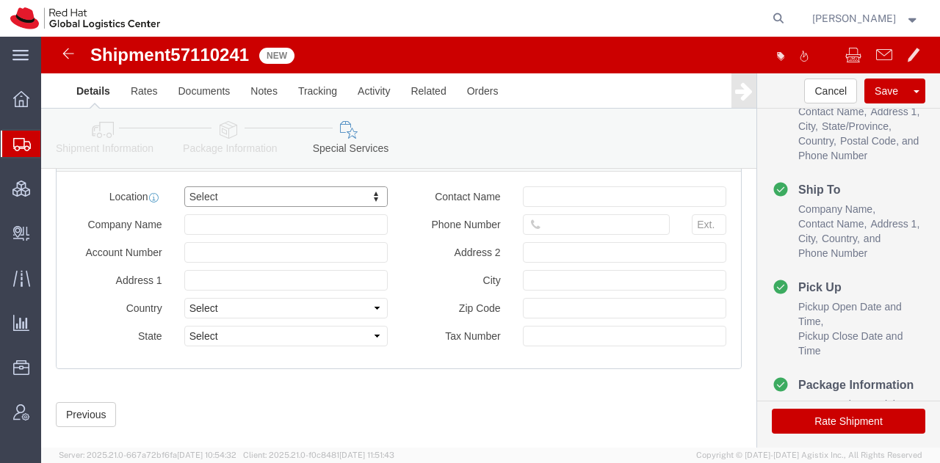
scroll to position [94, 0]
click button "Rate Shipment"
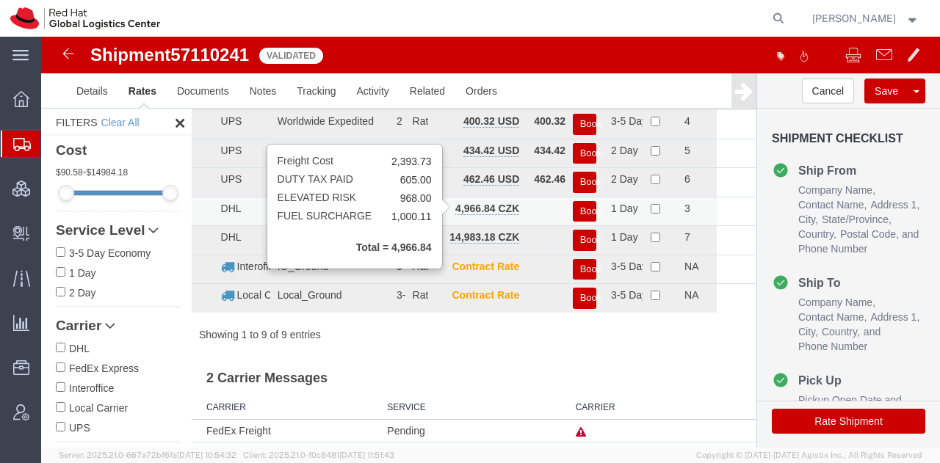
scroll to position [0, 0]
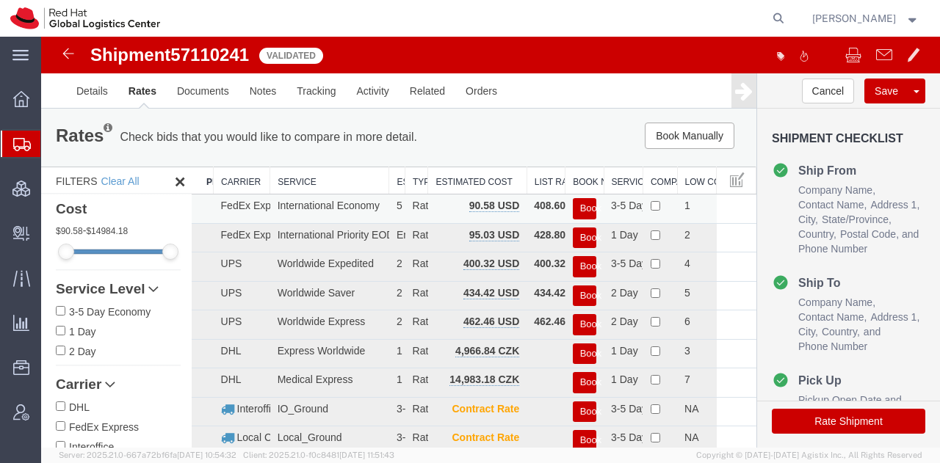
click at [579, 205] on button "Book" at bounding box center [584, 208] width 23 height 21
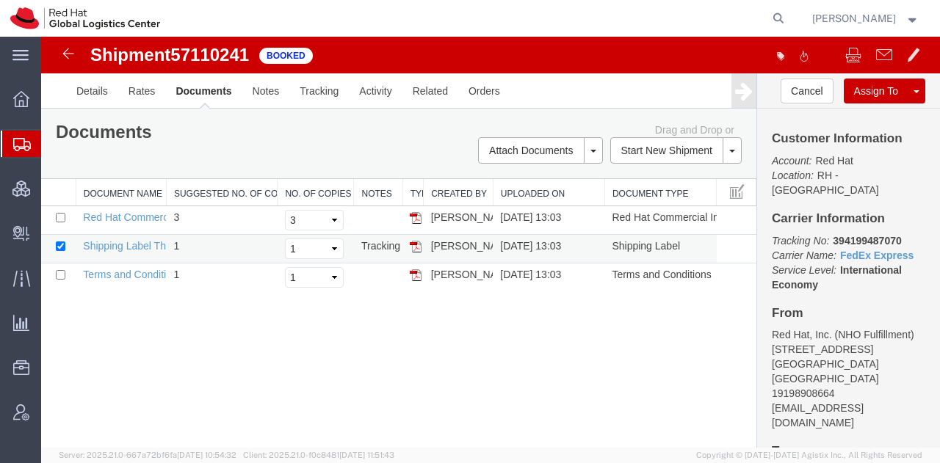
click at [410, 247] on img at bounding box center [416, 247] width 12 height 12
drag, startPoint x: 891, startPoint y: 225, endPoint x: 823, endPoint y: 218, distance: 68.7
click at [823, 233] on p "Tracking No: 394199487070 Carrier Name: FedEx Express FedEx Express Service Lev…" at bounding box center [847, 262] width 153 height 59
copy b "394199487070"
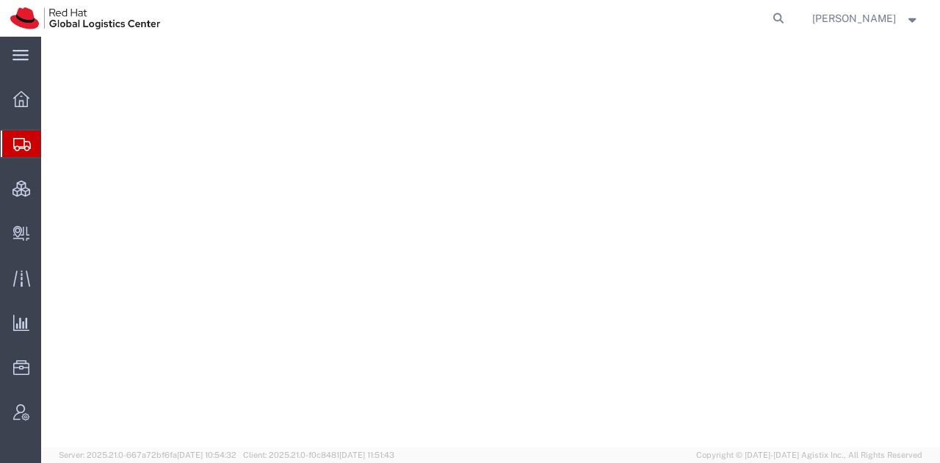
select select "38014"
select select
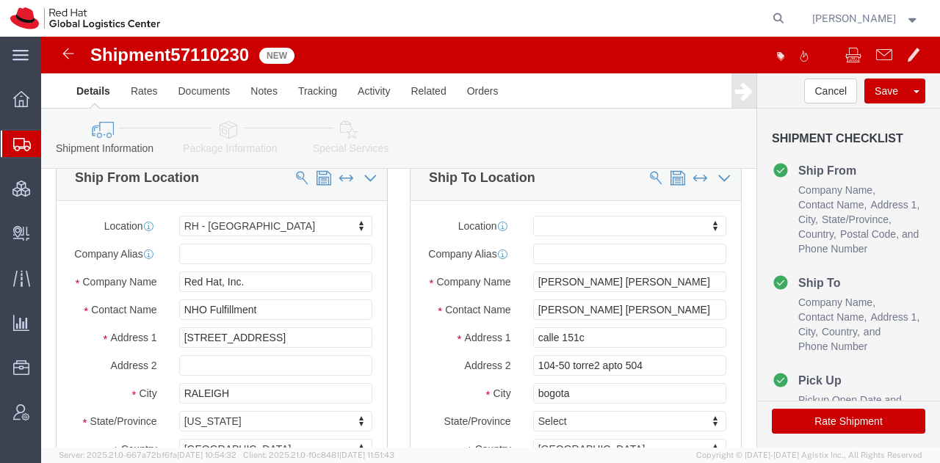
scroll to position [27, 0]
click input "[PERSON_NAME] [PERSON_NAME]"
click icon
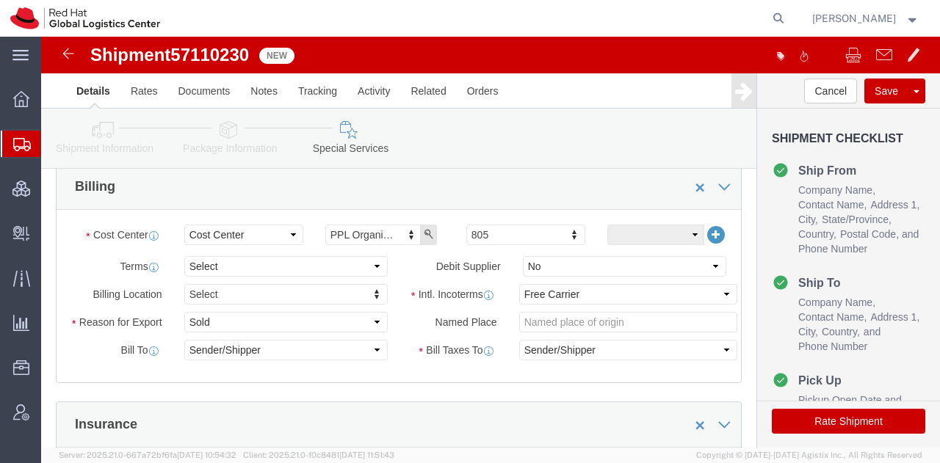
scroll to position [562, 0]
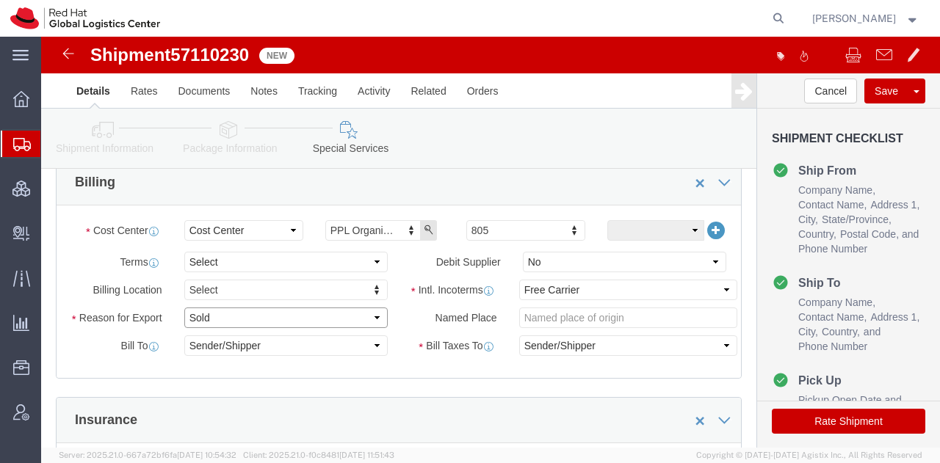
click select "Select Gift Personal Effects Repair/Warranty Return Sample Sold Temporary/Not S…"
select select "GIFT"
click select "Select Gift Personal Effects Repair/Warranty Return Sample Sold Temporary/Not S…"
click select "Select Carriage Insurance Paid Carriage Paid To Cost and Freight Cost Insurance…"
select select "DDP"
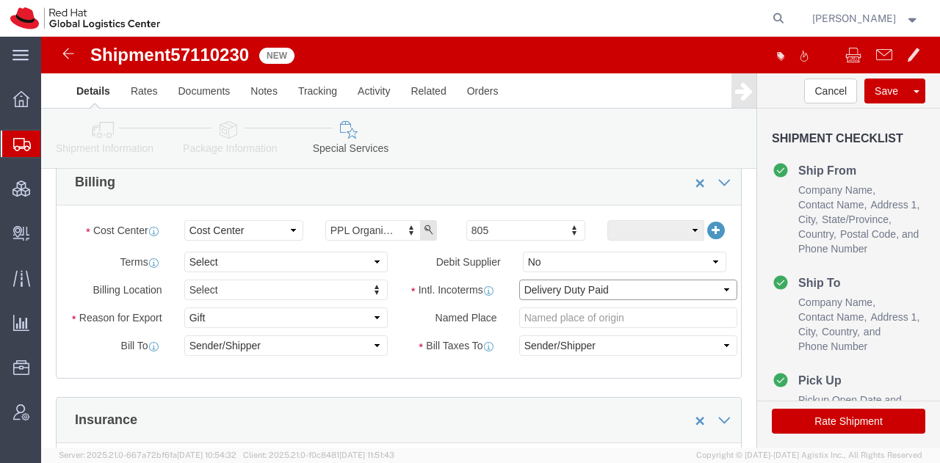
click select "Select Carriage Insurance Paid Carriage Paid To Cost and Freight Cost Insurance…"
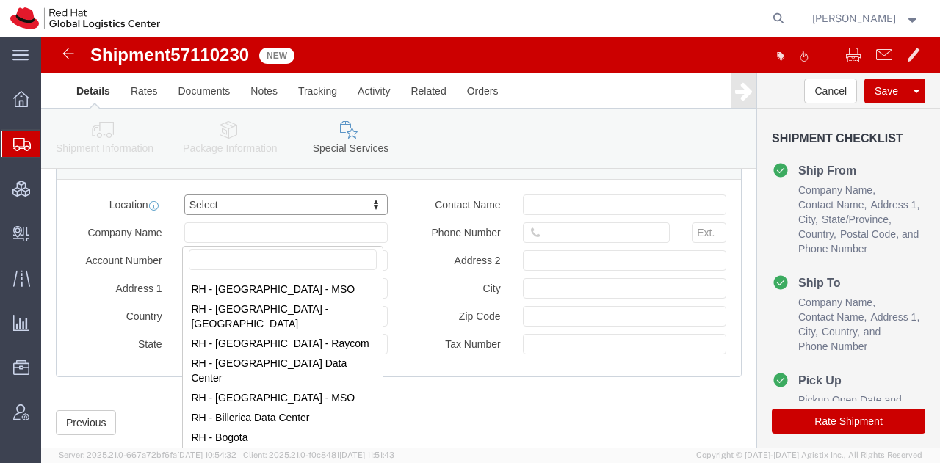
scroll to position [288, 0]
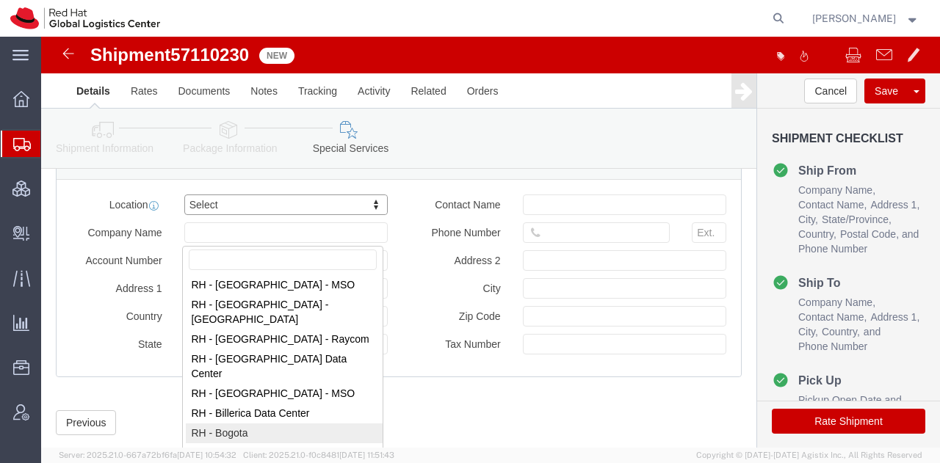
select select "37928"
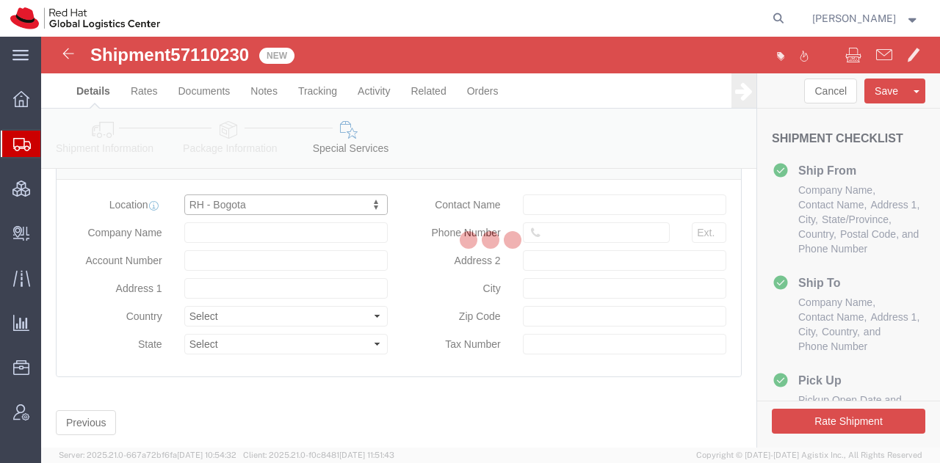
type input "Red Hat Colombia S.A.S."
type input "Carrera 9 No. 115-06 #1906"
select select "CO"
type input "57 1 5088629"
type input "19th Floor, [PERSON_NAME][GEOGRAPHIC_DATA]"
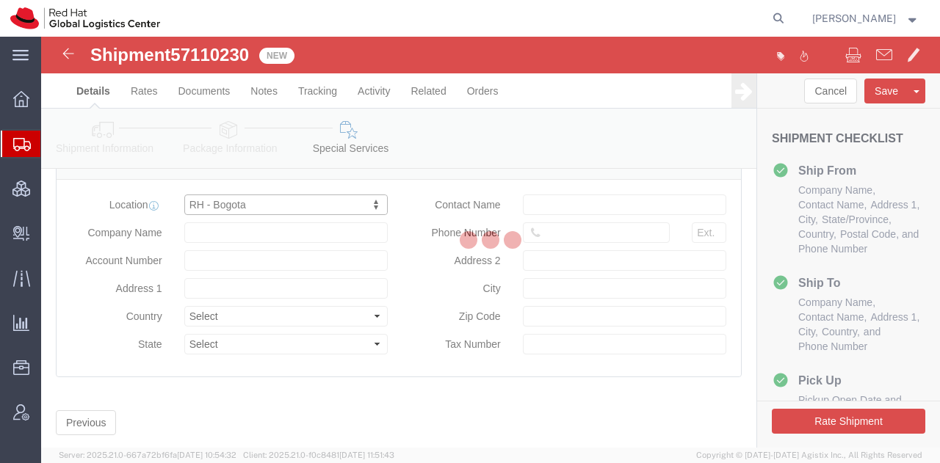
type input "BOGOTA"
type input "110111"
type input "900582129-2"
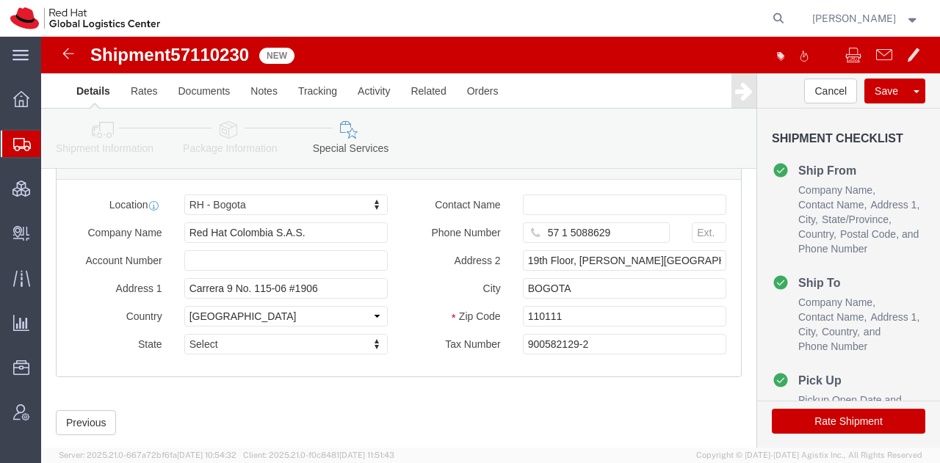
click button "Rate Shipment"
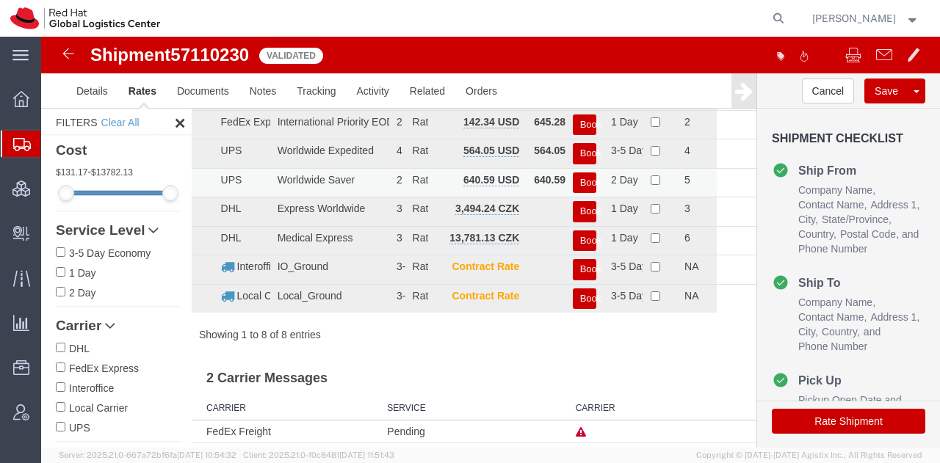
scroll to position [0, 0]
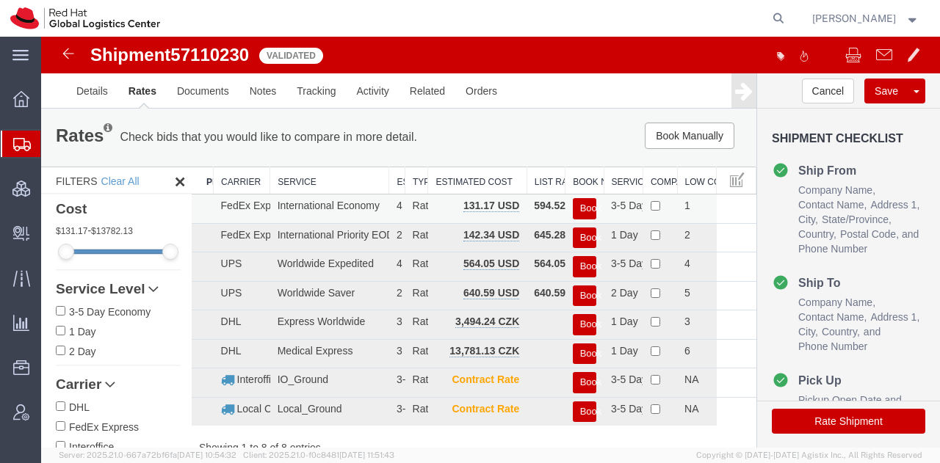
click at [573, 208] on button "Book" at bounding box center [584, 208] width 23 height 21
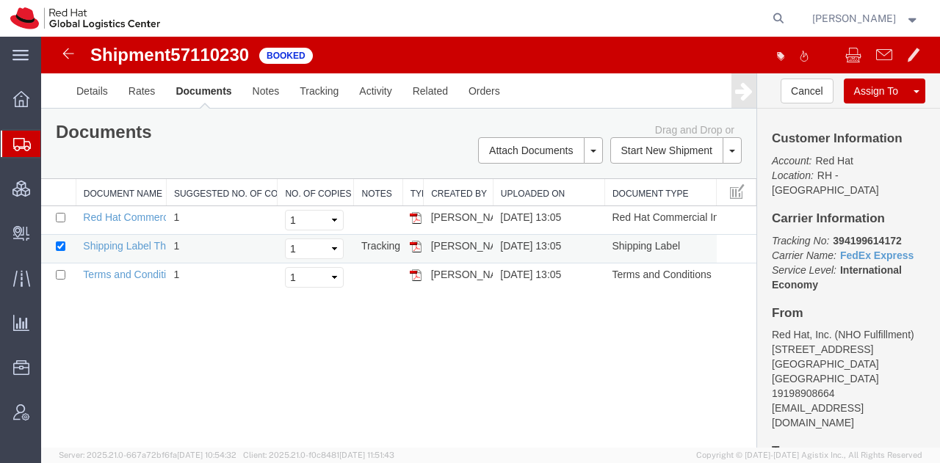
click at [410, 244] on img at bounding box center [416, 247] width 12 height 12
drag, startPoint x: 894, startPoint y: 223, endPoint x: 825, endPoint y: 224, distance: 69.0
click at [825, 233] on p "Tracking No: 394199614172 Carrier Name: FedEx Express FedEx Express Service Lev…" at bounding box center [847, 262] width 153 height 59
copy b "394199614172"
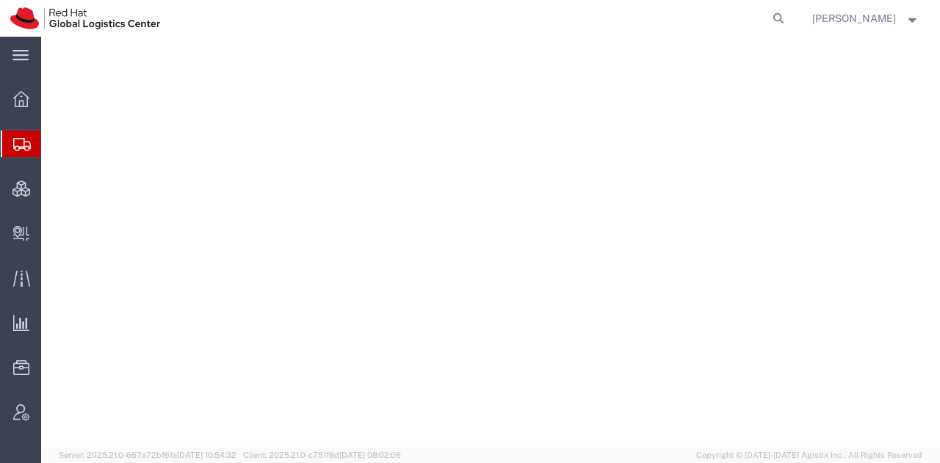
select select "38014"
select select
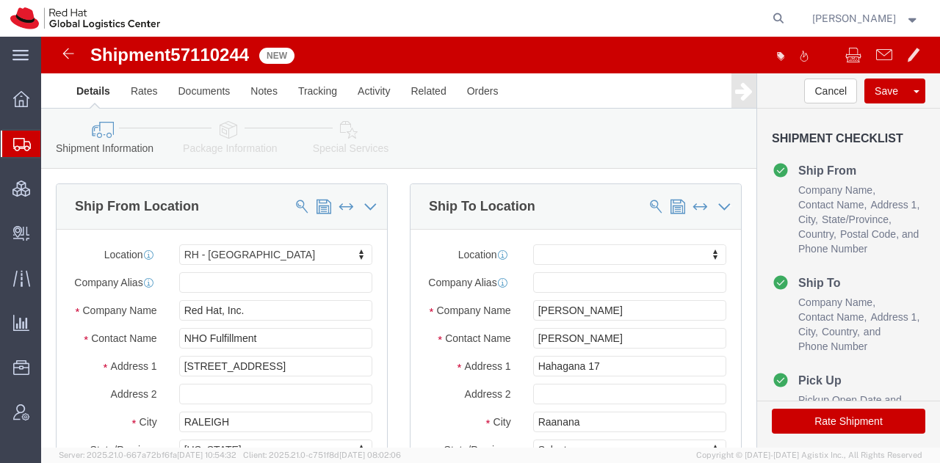
scroll to position [134, 0]
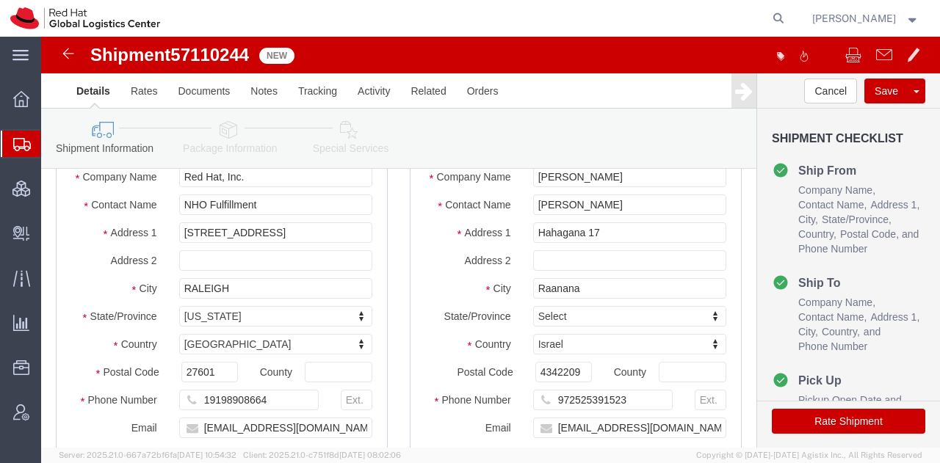
click icon
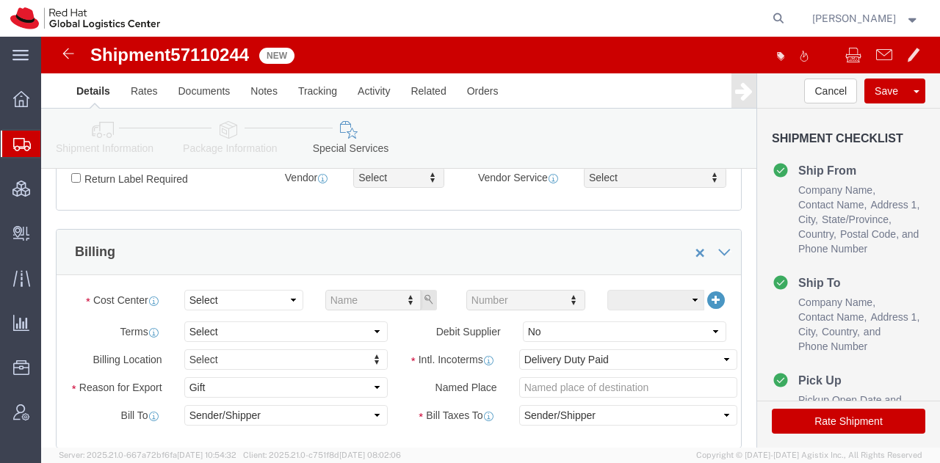
scroll to position [493, 0]
click select "Select Buyer Cost Center Department Operations Number Order Number Sales Person"
select select "COSTCENTER"
click select "Select Buyer Cost Center Department Operations Number Order Number Sales Person"
type input "805"
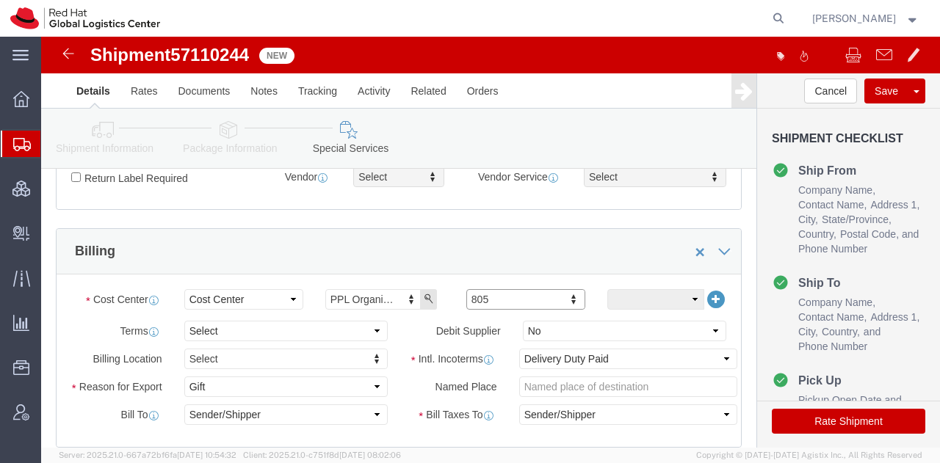
click button "Rate Shipment"
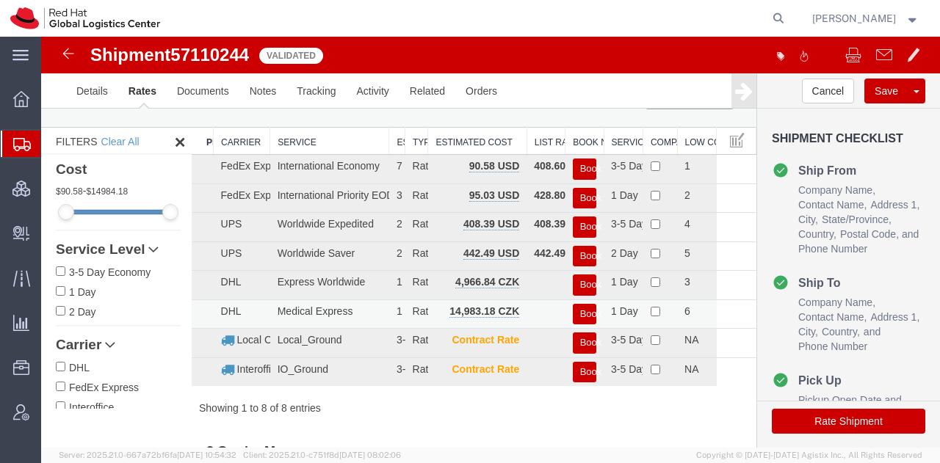
scroll to position [38, 0]
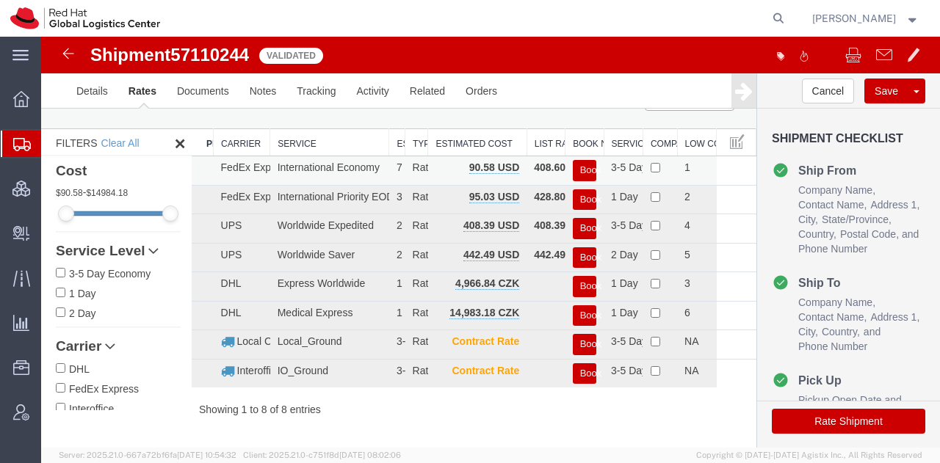
click at [580, 170] on button "Book" at bounding box center [584, 170] width 23 height 21
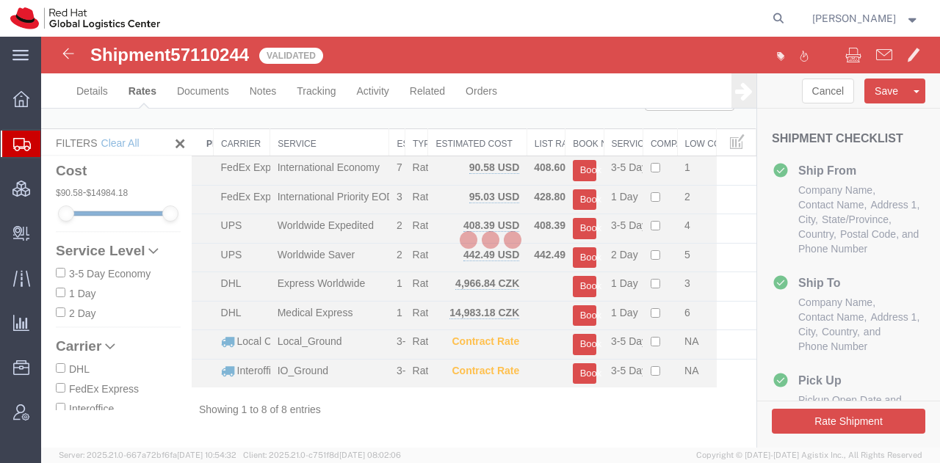
scroll to position [0, 0]
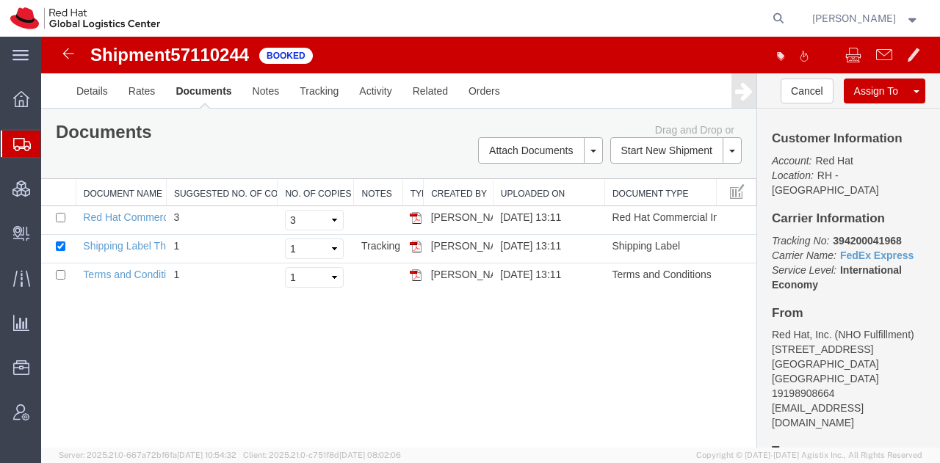
drag, startPoint x: 412, startPoint y: 244, endPoint x: 497, endPoint y: 126, distance: 146.2
click at [412, 244] on img at bounding box center [416, 247] width 12 height 12
click at [0, 0] on span "Shipment Manager" at bounding box center [0, 0] width 0 height 0
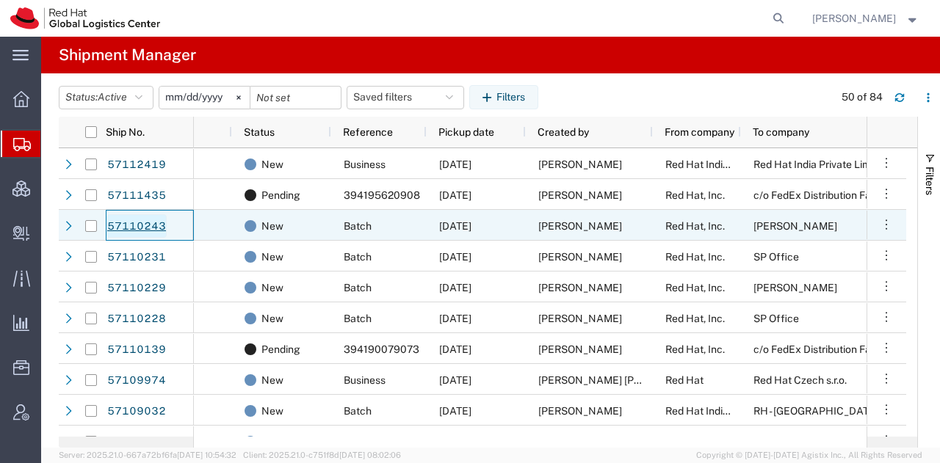
click at [142, 222] on link "57110243" at bounding box center [136, 225] width 60 height 23
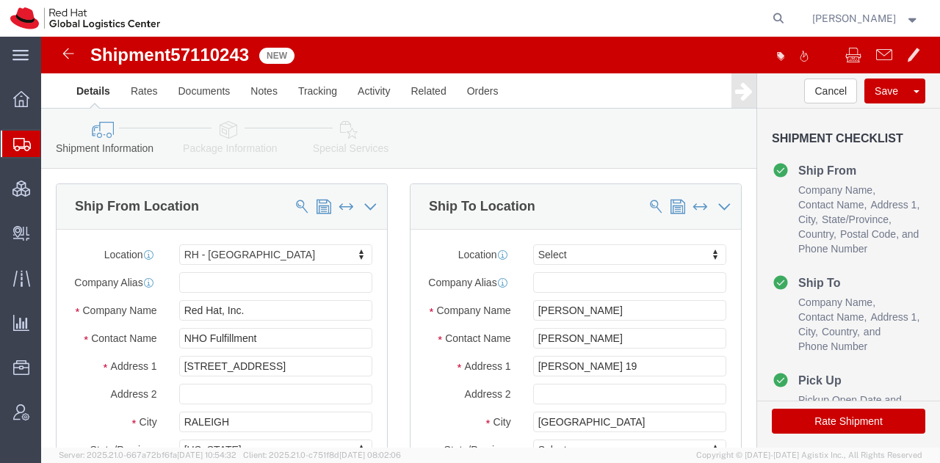
select select "38014"
select select
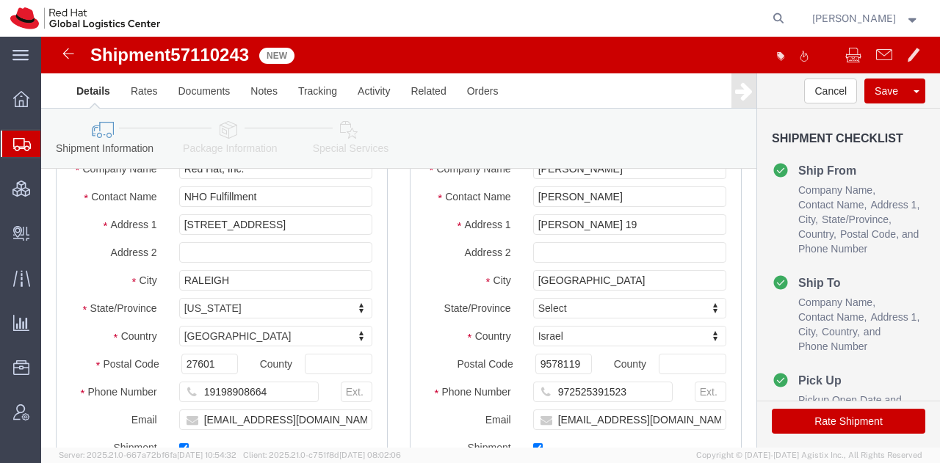
click icon
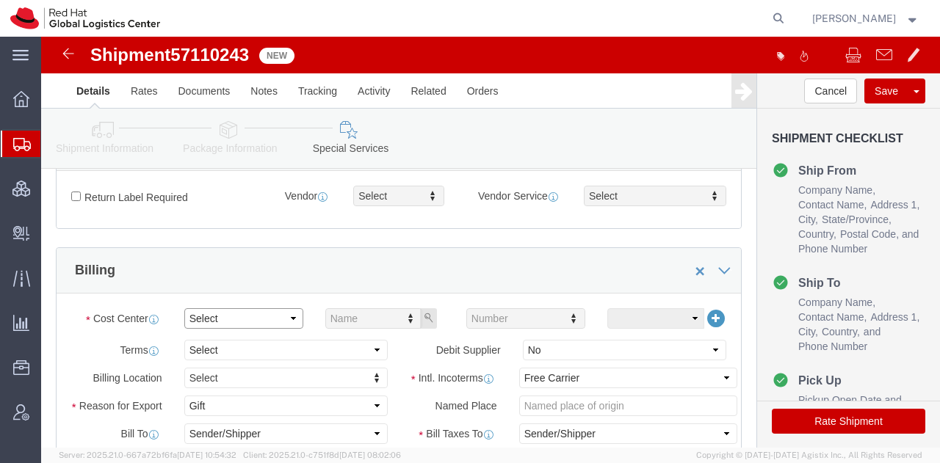
click select "Select Buyer Cost Center Department Operations Number Order Number Sales Person"
select select "COSTCENTER"
click select "Select Buyer Cost Center Department Operations Number Order Number Sales Person"
type input "805"
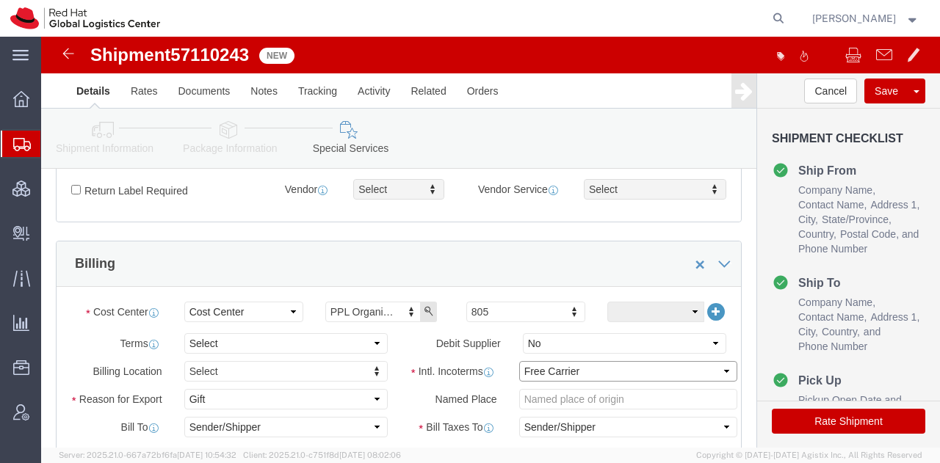
click select "Select Carriage Insurance Paid Carriage Paid To Cost and Freight Cost Insurance…"
select select "DDP"
click select "Select Carriage Insurance Paid Carriage Paid To Cost and Freight Cost Insurance…"
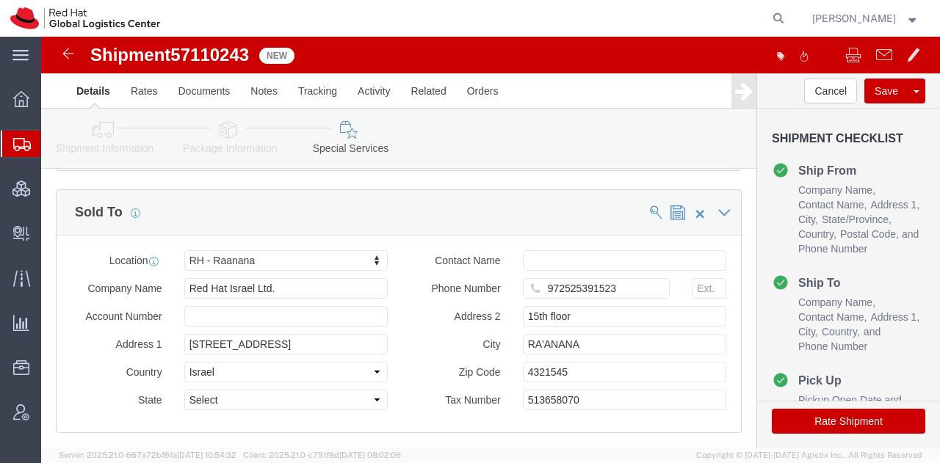
click button "Rate Shipment"
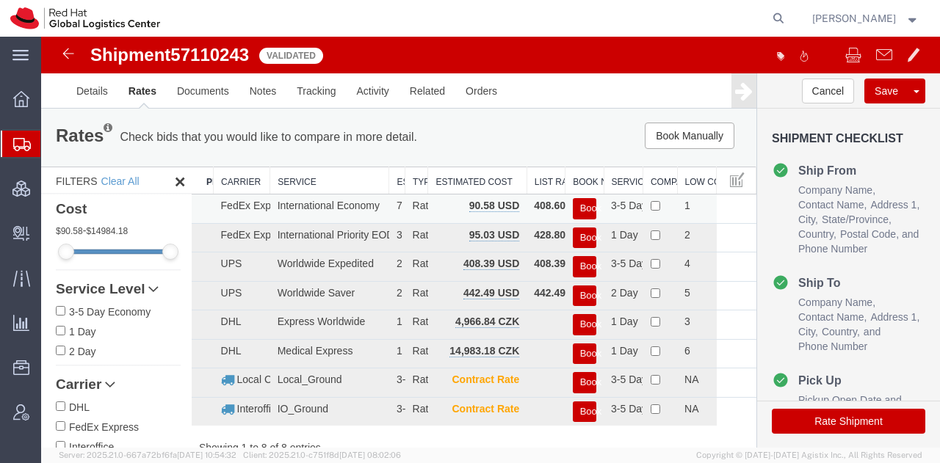
click at [575, 211] on button "Book" at bounding box center [584, 208] width 23 height 21
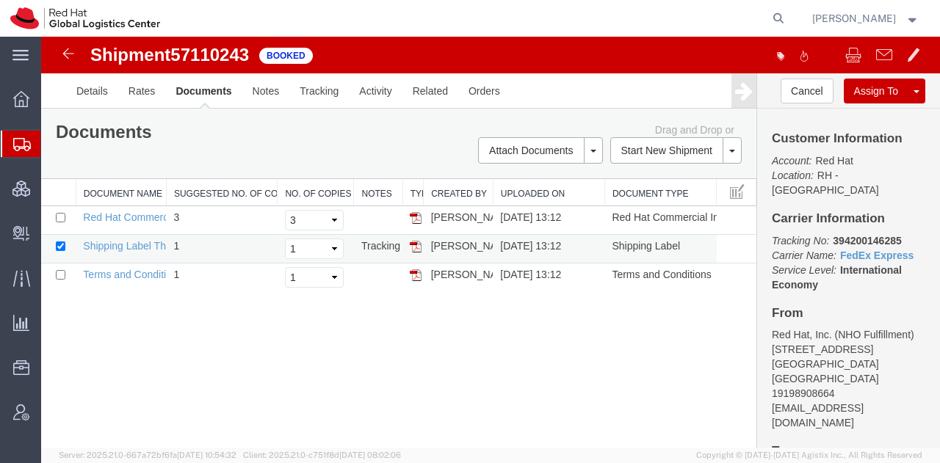
click at [410, 246] on img at bounding box center [416, 247] width 12 height 12
click at [0, 0] on span "Shipment Manager" at bounding box center [0, 0] width 0 height 0
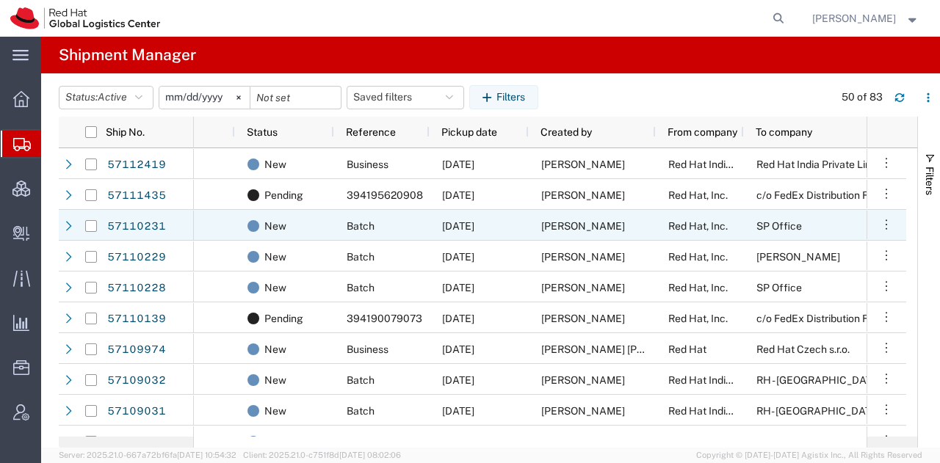
scroll to position [0, 138]
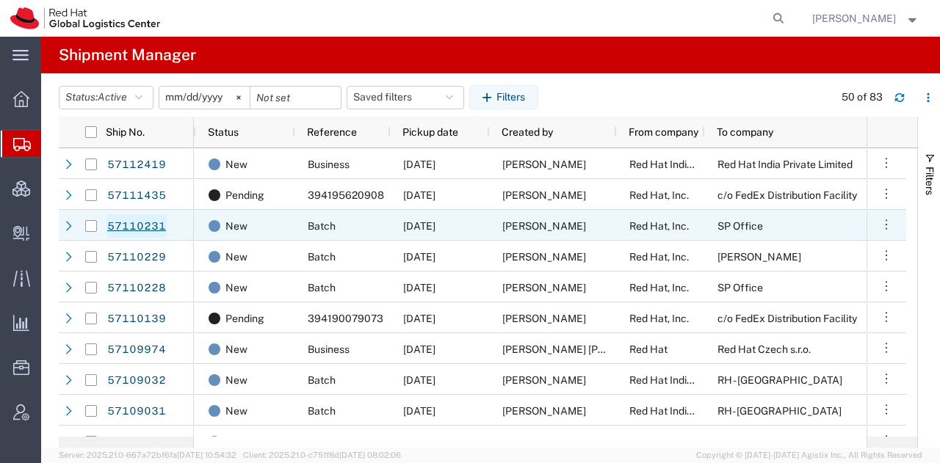
click at [115, 225] on link "57110231" at bounding box center [136, 225] width 60 height 23
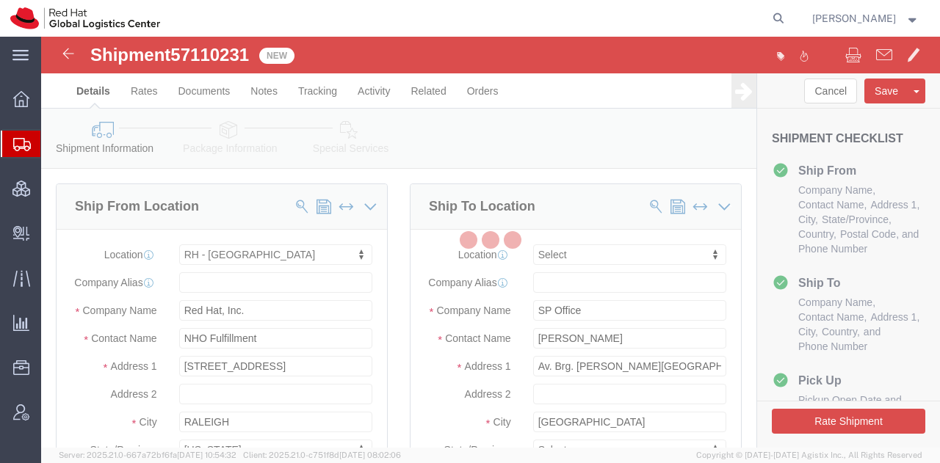
select select "38014"
select select
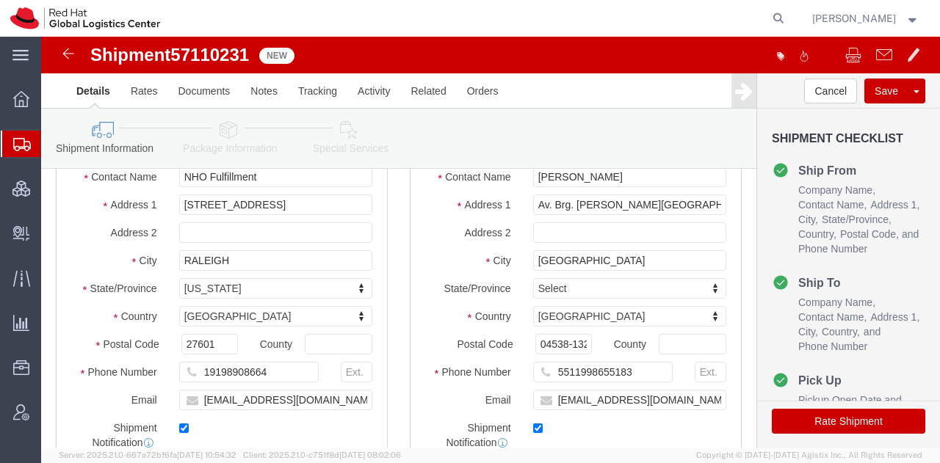
scroll to position [162, 0]
drag, startPoint x: 583, startPoint y: 343, endPoint x: 417, endPoint y: 335, distance: 166.0
click div "Phone Number [PHONE_NUMBER]"
click input "[PERSON_NAME]"
type input "[PERSON_NAME]"
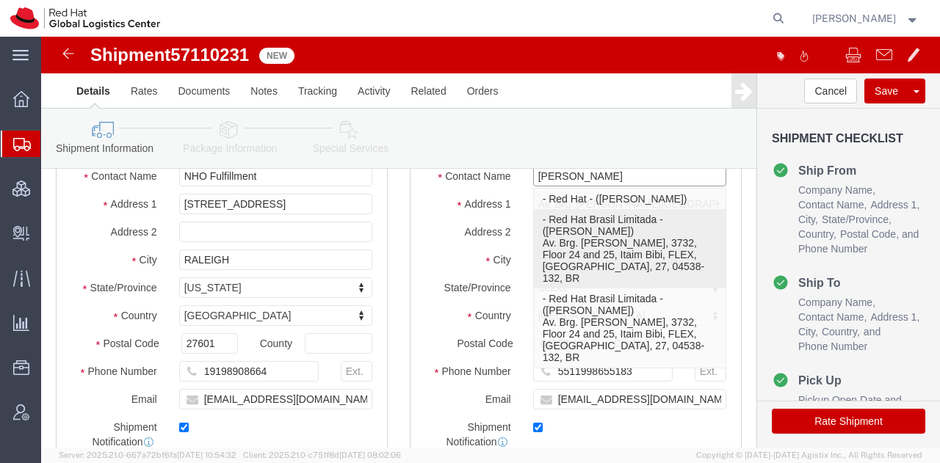
click p "- Red Hat Brasil Limitada - ([PERSON_NAME]) Av. Brg. [PERSON_NAME], 3732, Floor…"
select select "42531"
type input "Red Hat Brasil Limitada"
type input "Floor 24 and 25, Itaim Bibi"
type input "[GEOGRAPHIC_DATA]"
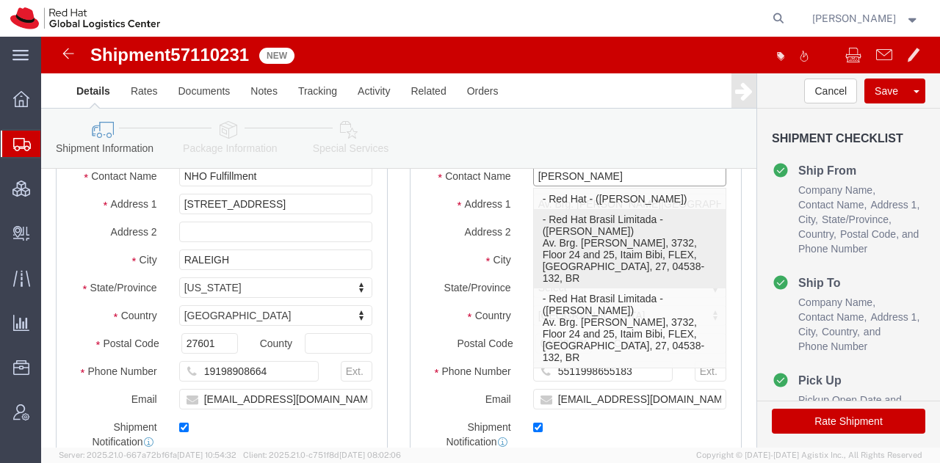
select select "27"
type input "[PERSON_NAME]"
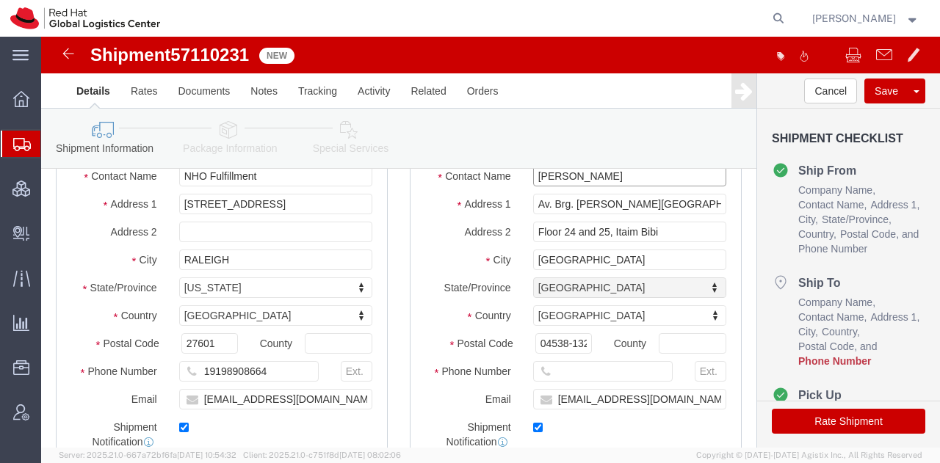
select select "27"
type input "[PERSON_NAME]"
click input "text"
paste input "5511998655183"
type input "5511998655183"
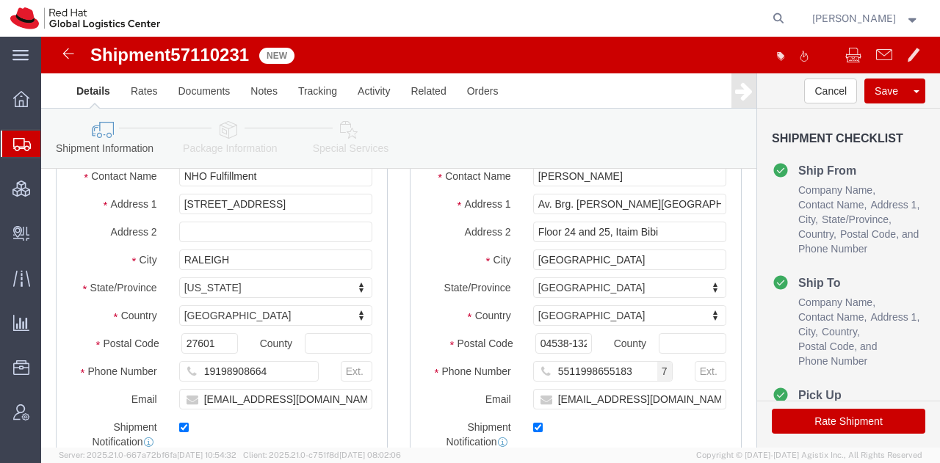
click icon
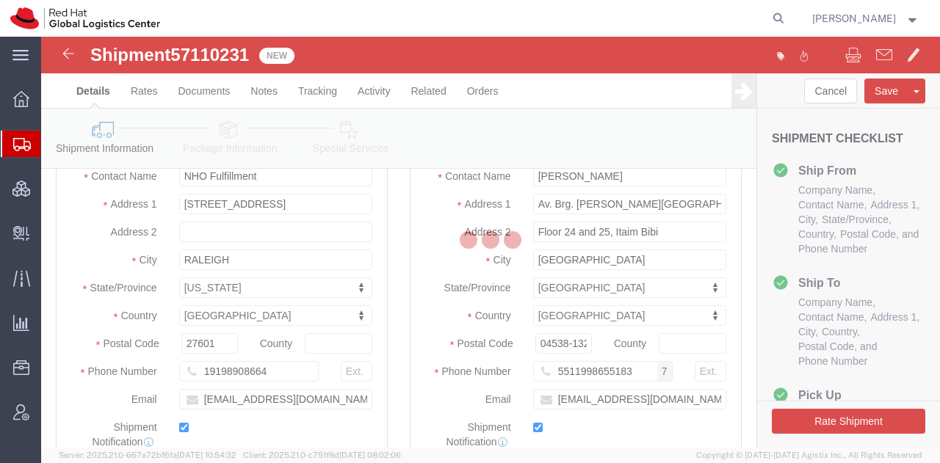
select select
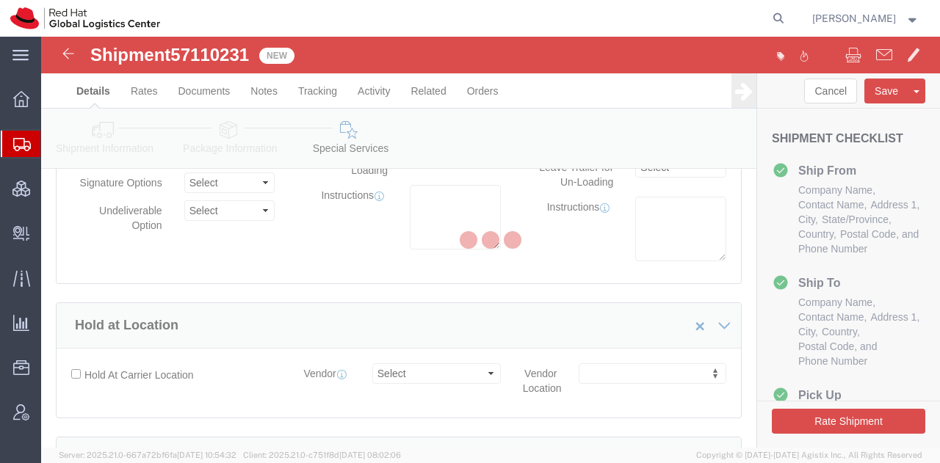
select select "COSTCENTER"
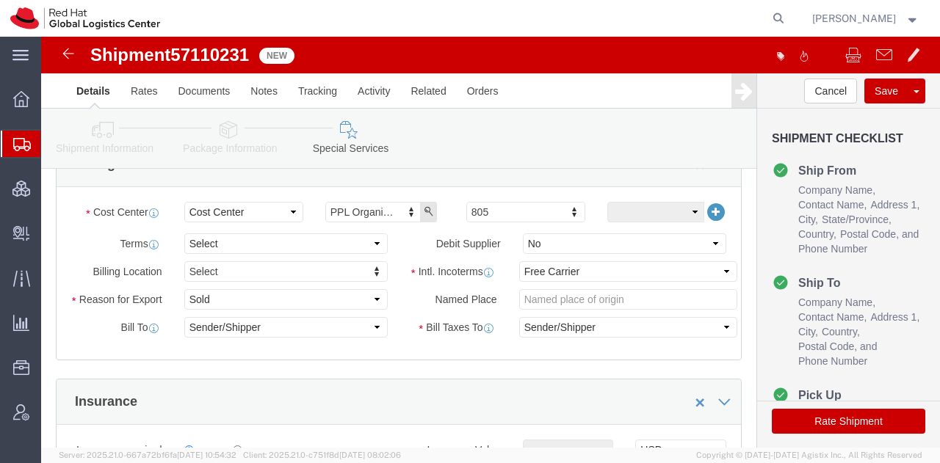
scroll to position [586, 0]
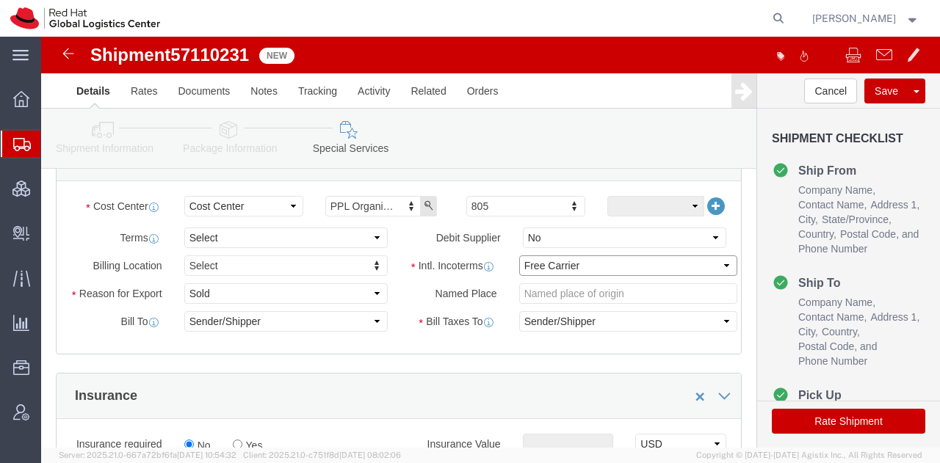
click select "Select Carriage Insurance Paid Carriage Paid To Cost and Freight Cost Insurance…"
select select "DDP"
click select "Select Carriage Insurance Paid Carriage Paid To Cost and Freight Cost Insurance…"
click select "Select Gift Personal Effects Repair/Warranty Return Sample Sold Temporary/Not S…"
select select "GIFT"
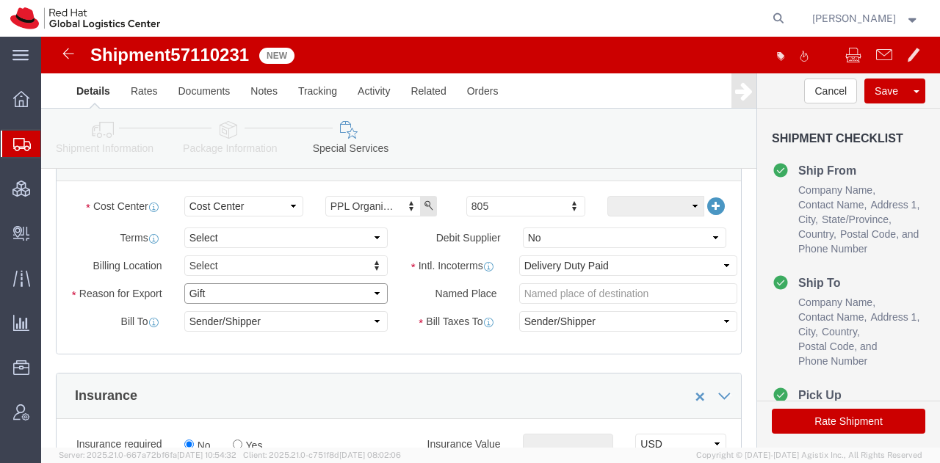
click select "Select Gift Personal Effects Repair/Warranty Return Sample Sold Temporary/Not S…"
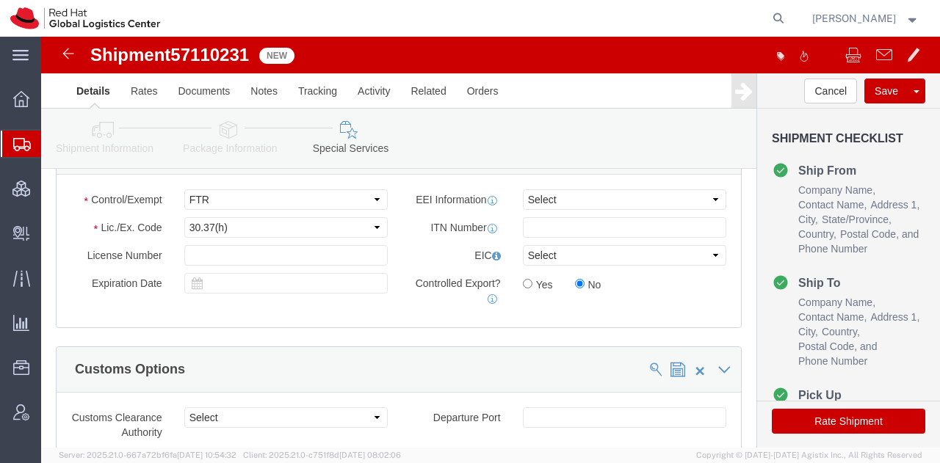
scroll to position [1180, 0]
click button "Save"
click at [0, 0] on span "Shipment Manager" at bounding box center [0, 0] width 0 height 0
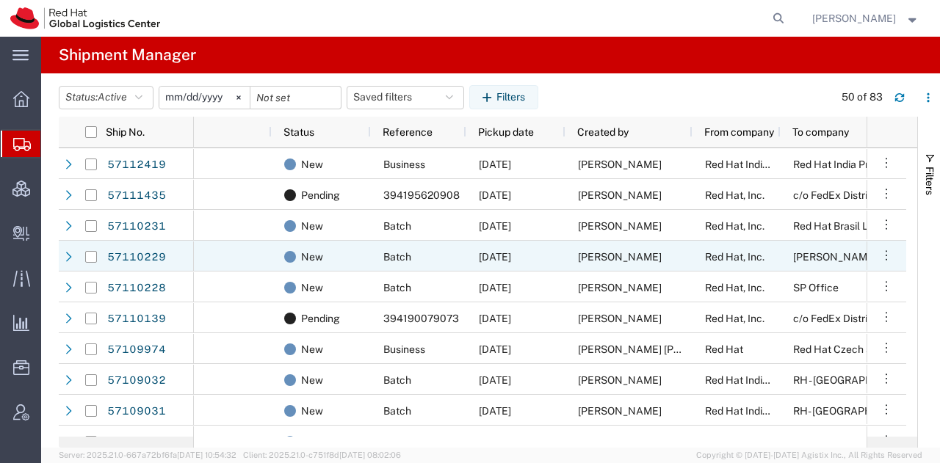
scroll to position [0, 68]
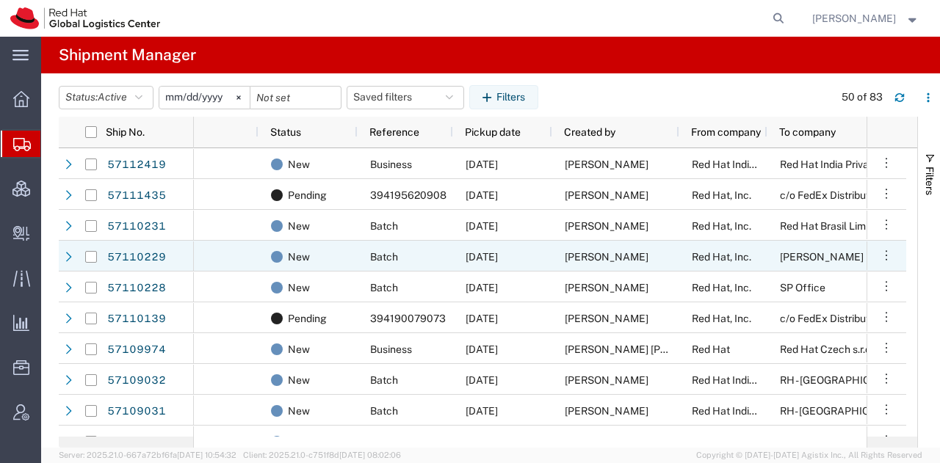
click at [498, 251] on span "[DATE]" at bounding box center [481, 257] width 32 height 12
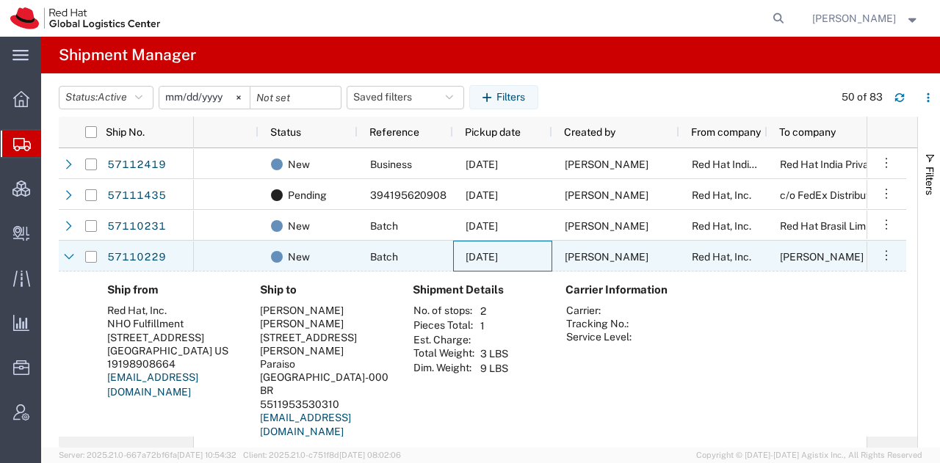
click at [498, 251] on span "[DATE]" at bounding box center [481, 257] width 32 height 12
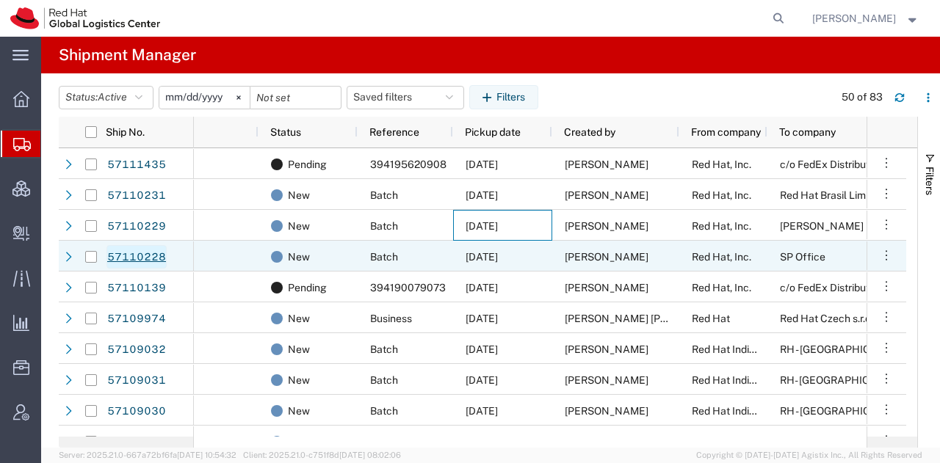
click at [152, 251] on link "57110228" at bounding box center [136, 256] width 60 height 23
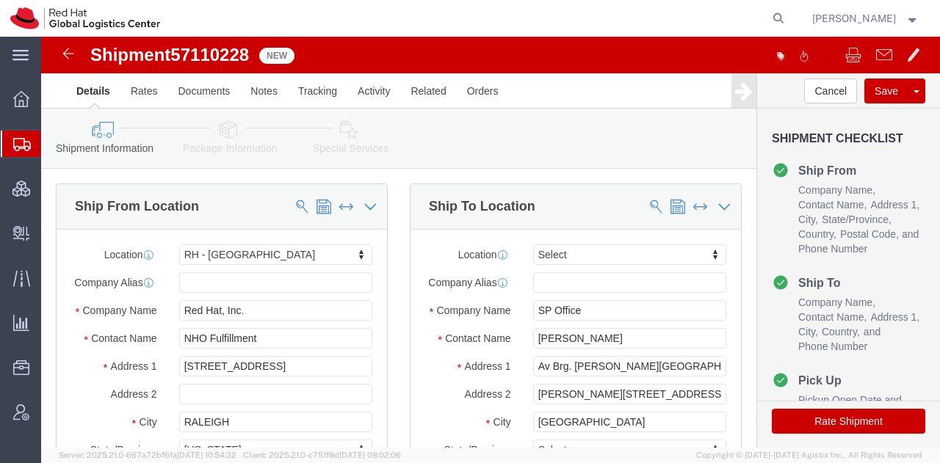
select select "38014"
select select
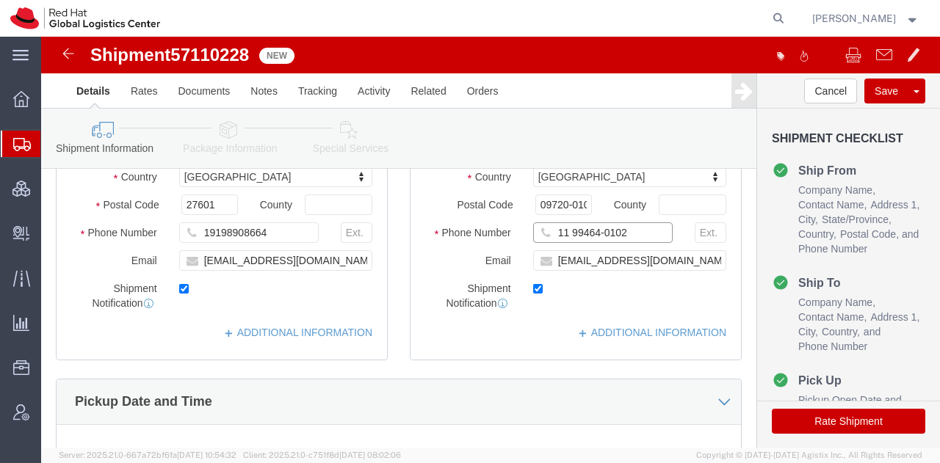
drag, startPoint x: 580, startPoint y: 208, endPoint x: 407, endPoint y: 202, distance: 173.3
click div "Phone Number [PHONE_NUMBER]"
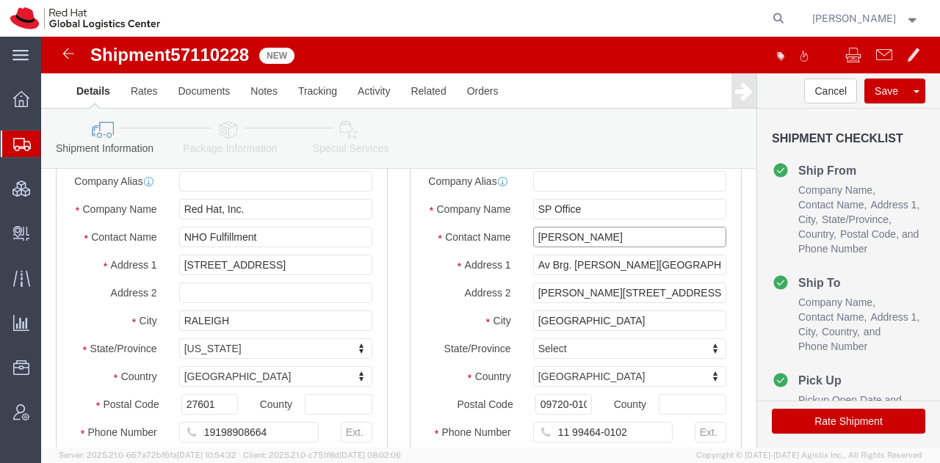
click input "[PERSON_NAME]"
type input "[PERSON_NAME]"
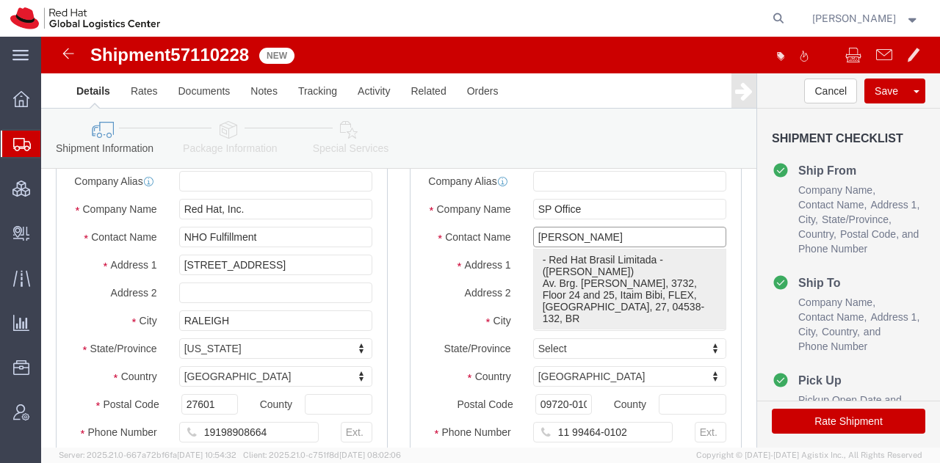
click p "- Red Hat Brasil Limitada - ([PERSON_NAME]) Av. Brg. [PERSON_NAME], 3732, Floor…"
select select "42531"
type input "Red Hat Brasil Limitada"
type input "Av. Brg. [PERSON_NAME][GEOGRAPHIC_DATA], 3732"
type input "Floor 24 and 25, Itaim Bibi"
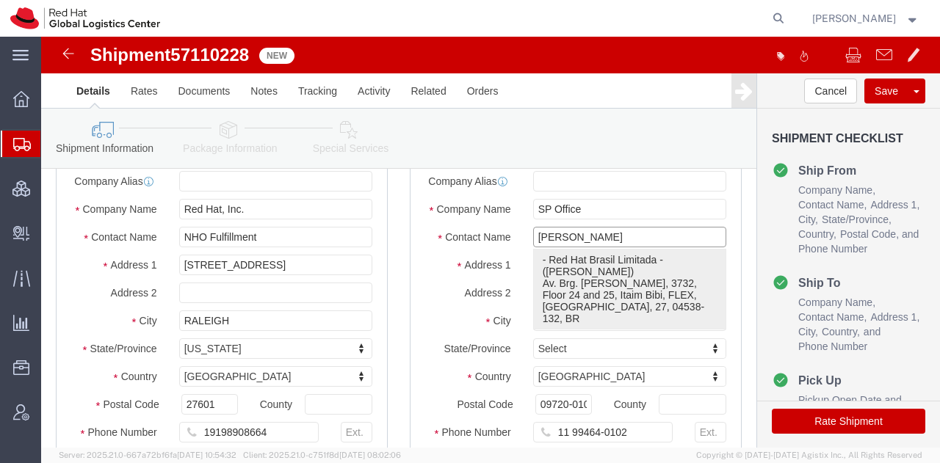
type input "[GEOGRAPHIC_DATA]"
select select "27"
type input "04538-132"
type input "[PERSON_NAME]"
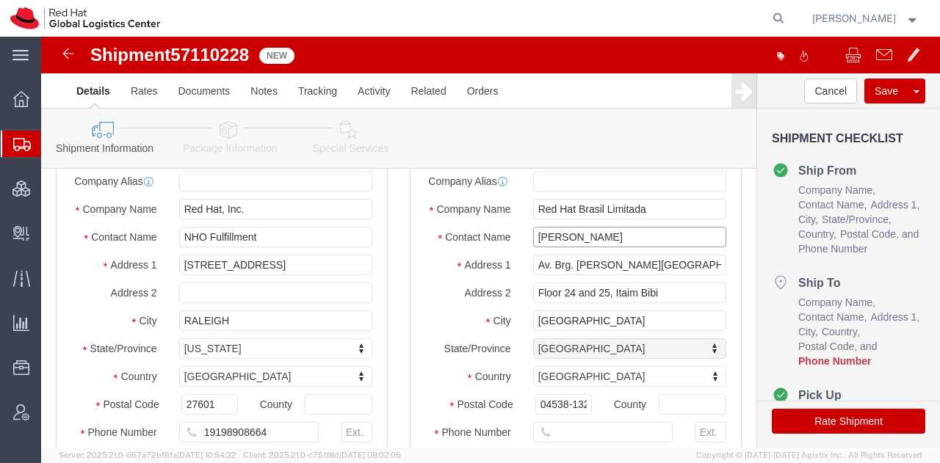
select select "27"
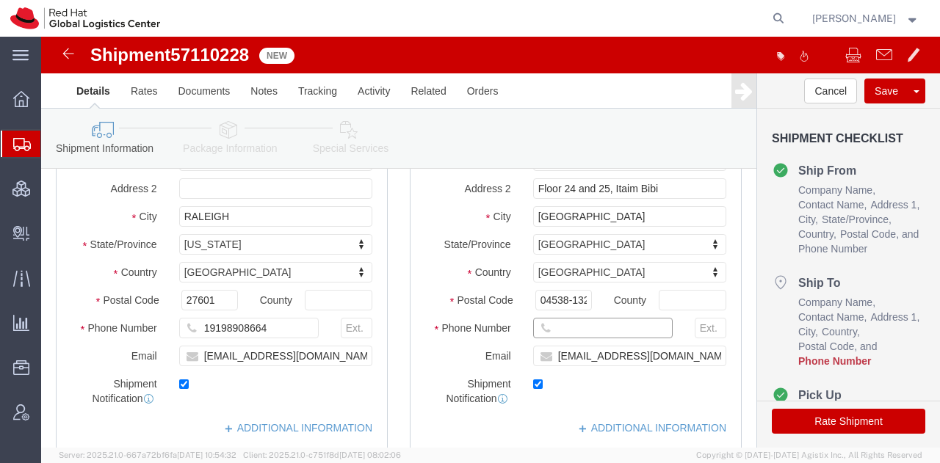
click input "text"
paste input "11 99464-0102"
type input "11 99464-0102"
click icon
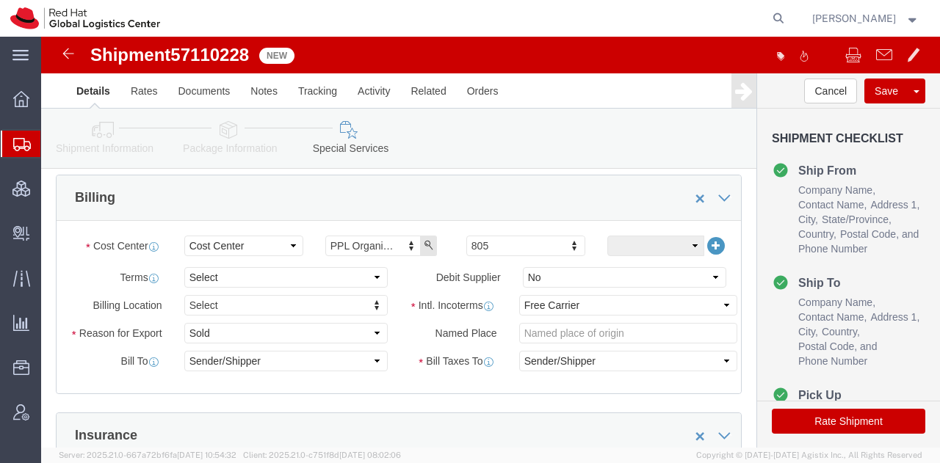
drag, startPoint x: 317, startPoint y: 128, endPoint x: 644, endPoint y: 278, distance: 360.0
click div "Intl. Incoterms Select Carriage Insurance Paid Carriage Paid To Cost and Freigh…"
click select "Select Carriage Insurance Paid Carriage Paid To Cost and Freight Cost Insurance…"
select select "DDP"
click select "Select Carriage Insurance Paid Carriage Paid To Cost and Freight Cost Insurance…"
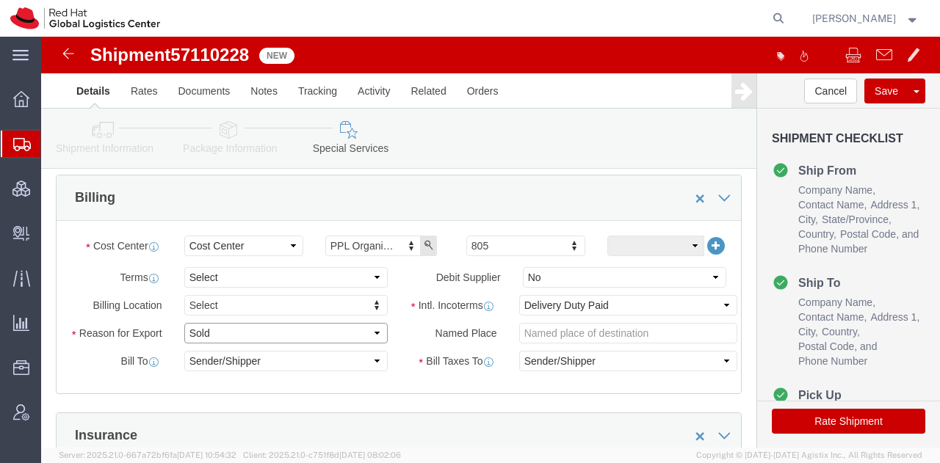
click select "Select Gift Personal Effects Repair/Warranty Return Sample Sold Temporary/Not S…"
select select "GIFT"
click select "Select Gift Personal Effects Repair/Warranty Return Sample Sold Temporary/Not S…"
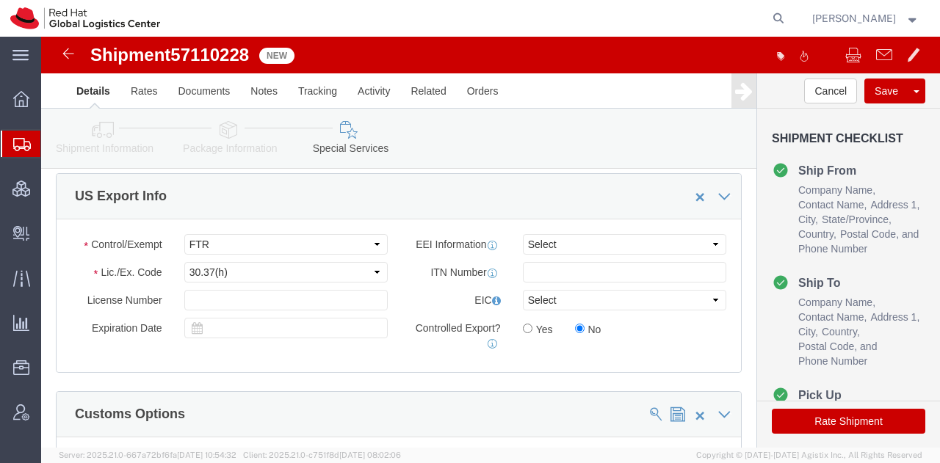
scroll to position [1139, 0]
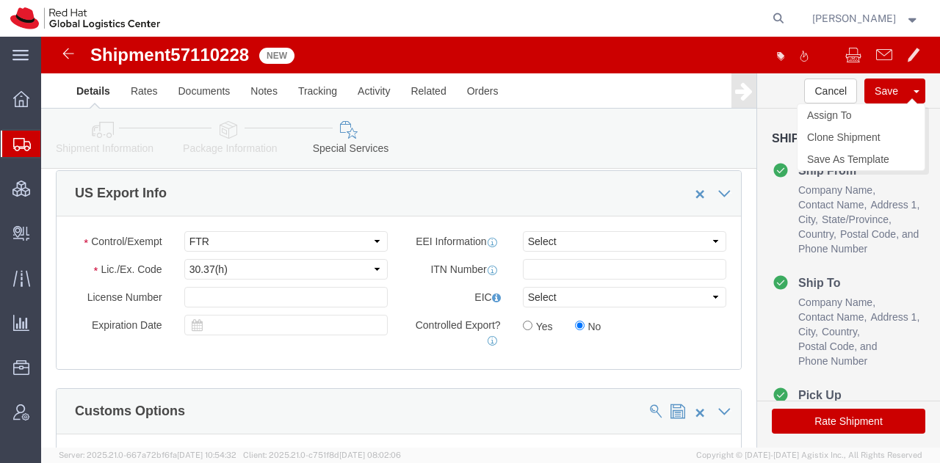
click button "Save"
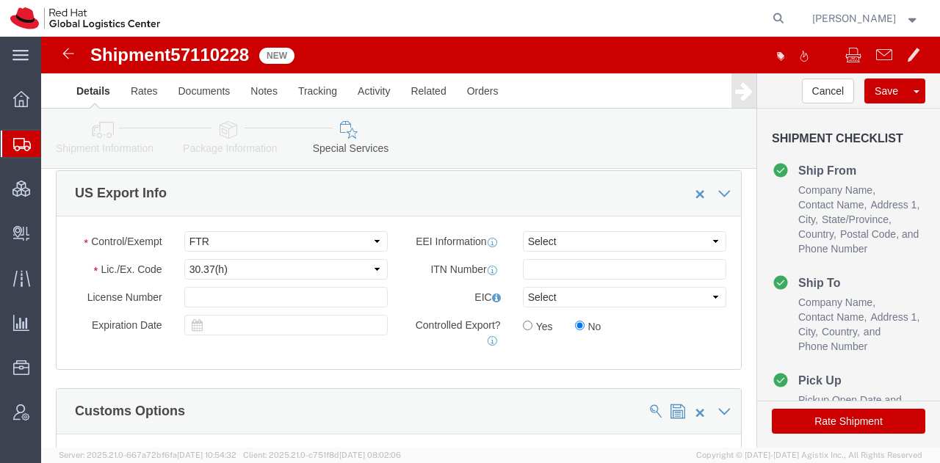
click at [0, 0] on span "Shipment Manager" at bounding box center [0, 0] width 0 height 0
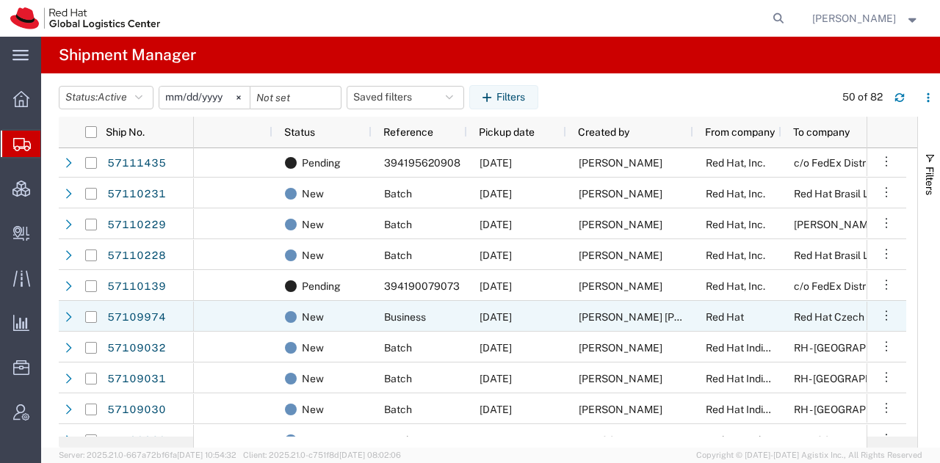
scroll to position [0, 85]
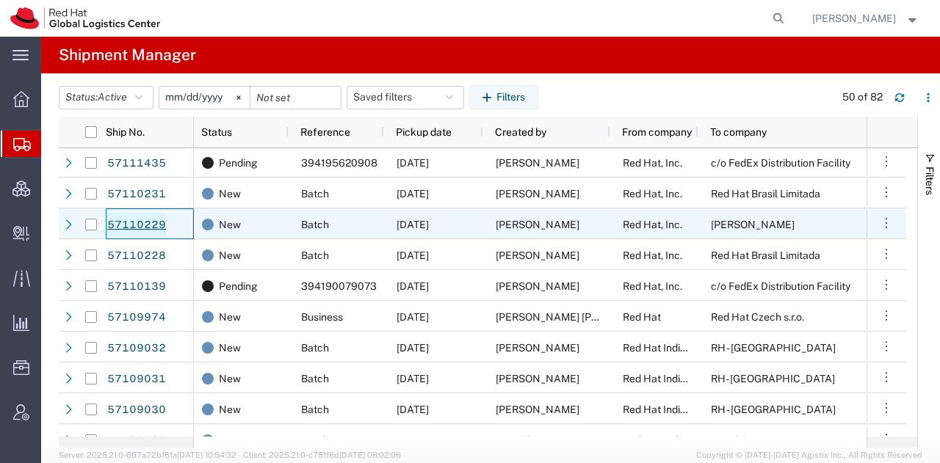
click at [147, 216] on link "57110229" at bounding box center [136, 224] width 60 height 23
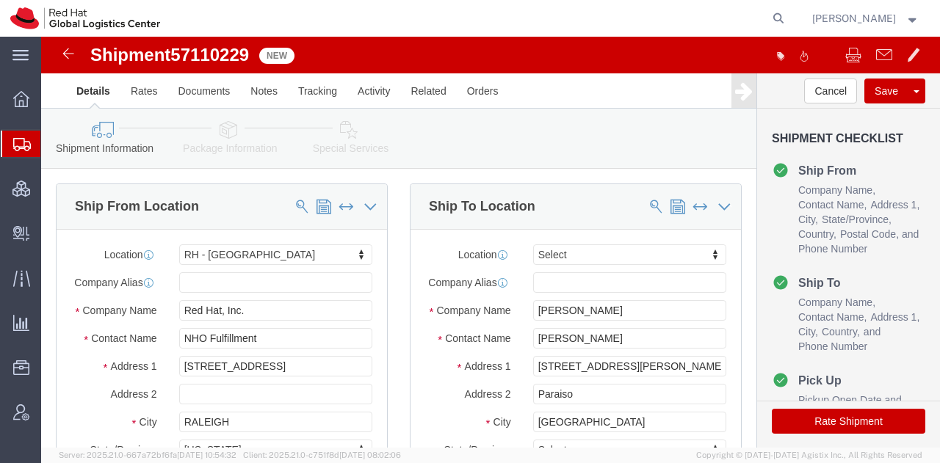
select select "38014"
select select
drag, startPoint x: 620, startPoint y: 343, endPoint x: 712, endPoint y: 349, distance: 92.7
click form "Shipment 57110229 New Details Rates Documents Notes Tracking Activity Related O…"
type input "[STREET_ADDRESS][PERSON_NAME]"
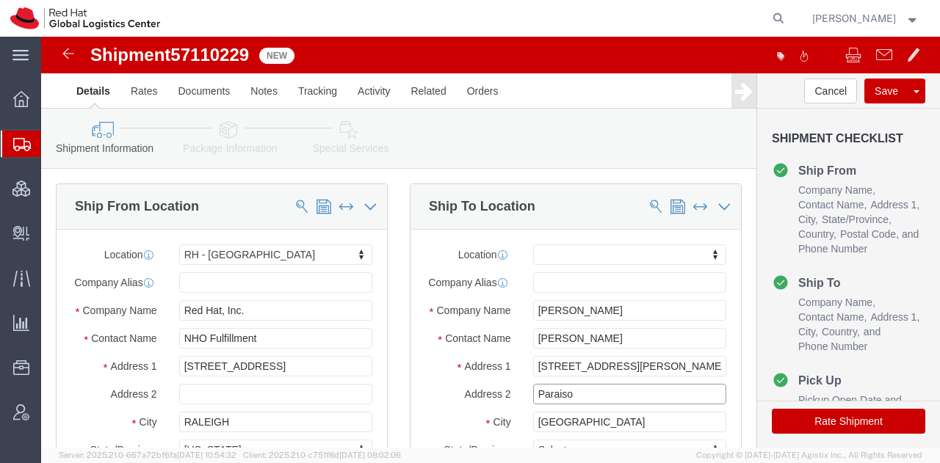
select select
click input "Paraiso"
paste input "apto 11"
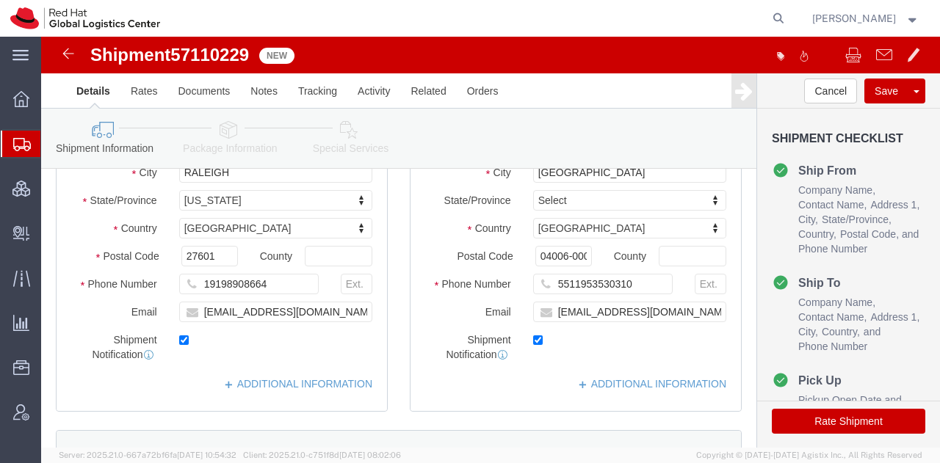
type input "apto 11, Paraiso"
click div "Shipment Information Package Information Special Services"
click icon
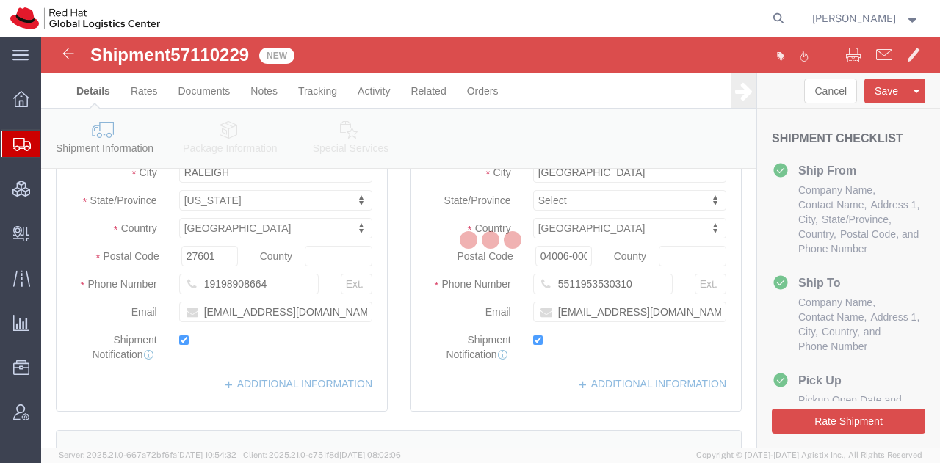
select select
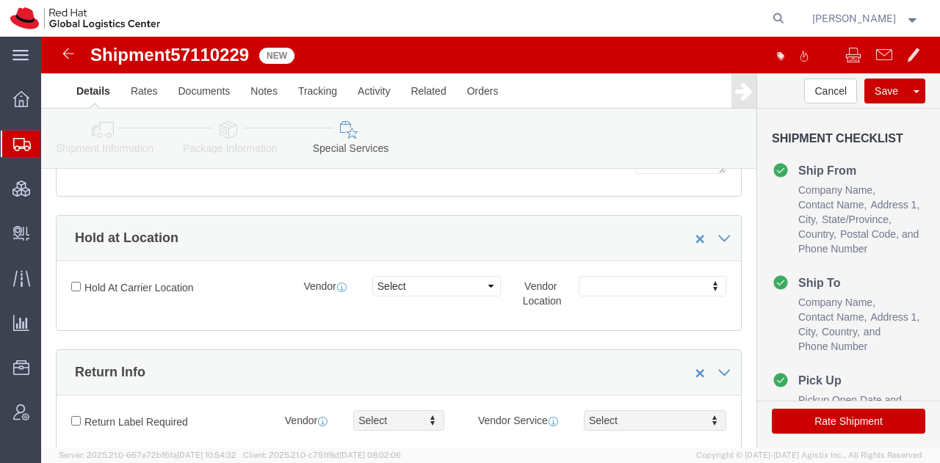
select select "COSTCENTER"
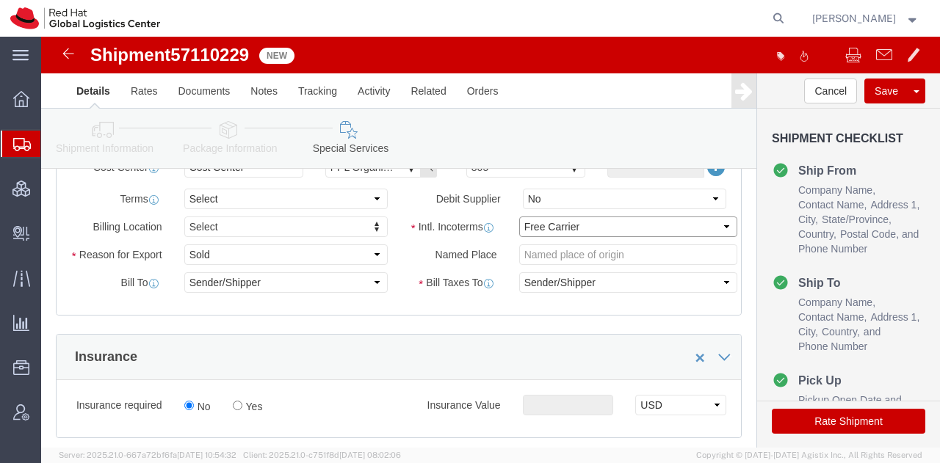
click select "Select Carriage Insurance Paid Carriage Paid To Cost and Freight Cost Insurance…"
select select "DDP"
click select "Select Carriage Insurance Paid Carriage Paid To Cost and Freight Cost Insurance…"
click select "Select Gift Personal Effects Repair/Warranty Return Sample Sold Temporary/Not S…"
select select "GIFT"
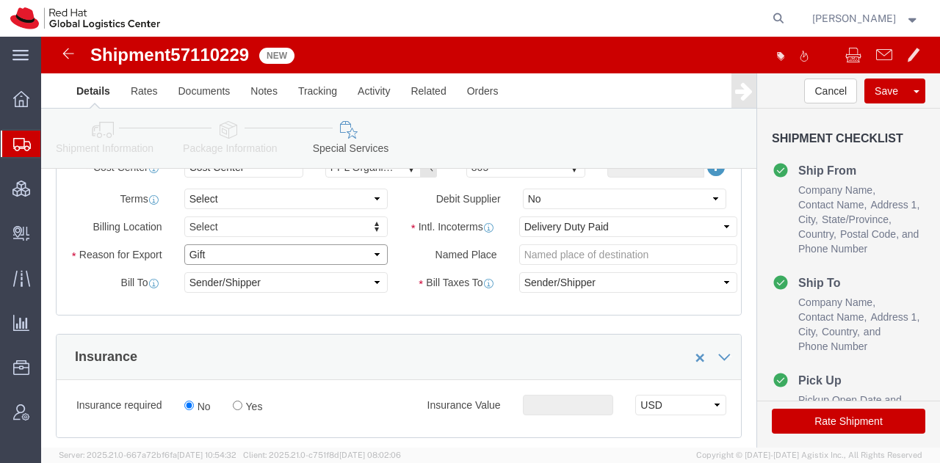
click select "Select Gift Personal Effects Repair/Warranty Return Sample Sold Temporary/Not S…"
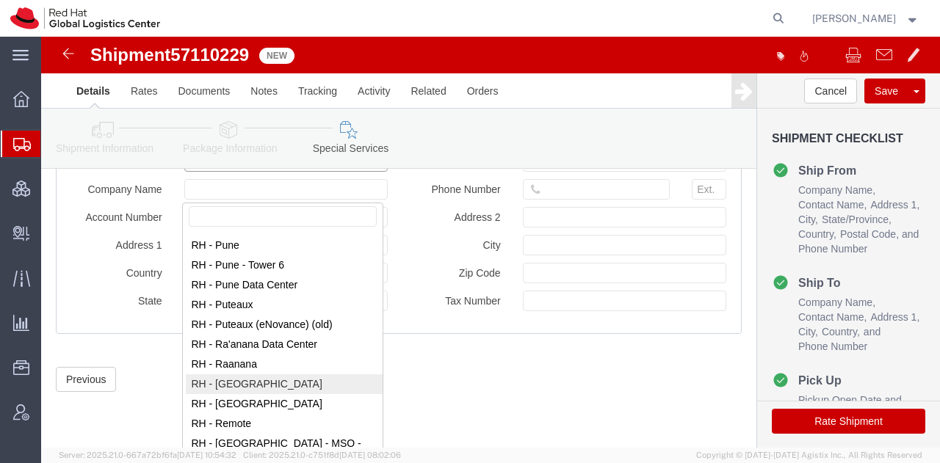
select select "42531"
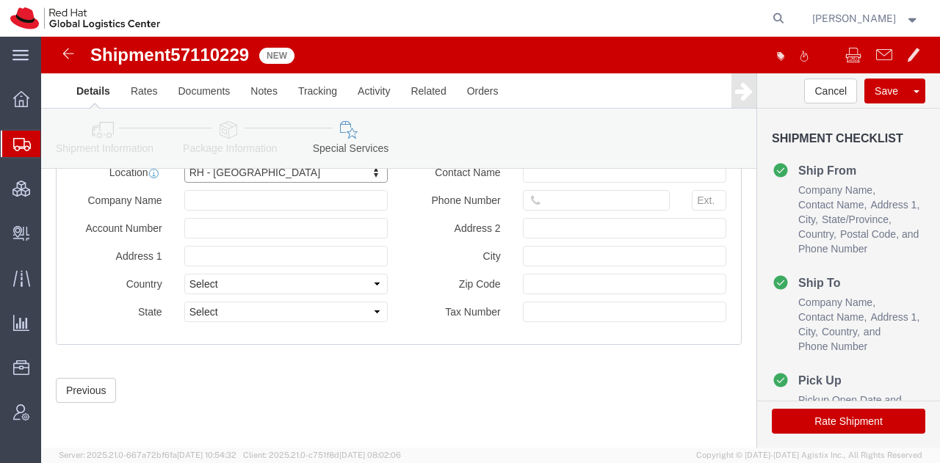
type input "Red Hat Brasil Limitada"
type input "Av. Brg. [PERSON_NAME][GEOGRAPHIC_DATA], 3732"
select select "BR"
select select
type input "000"
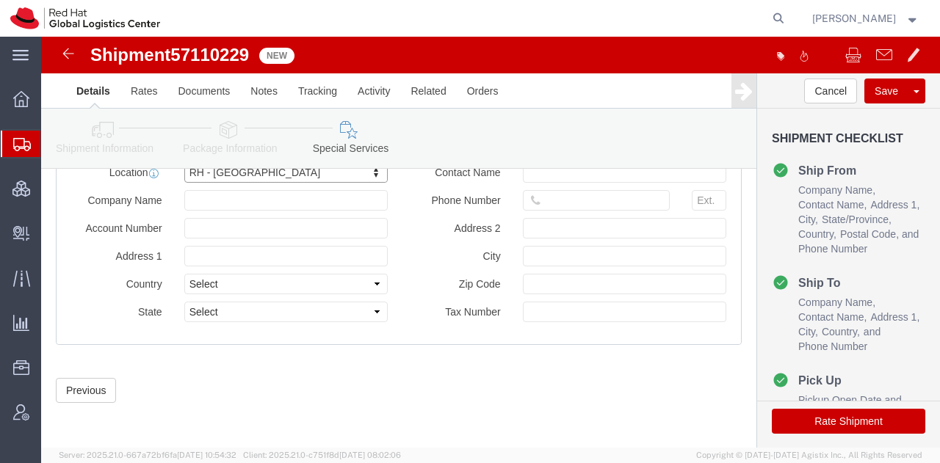
type input "Floor 24 and 25, Itaim Bibi"
type input "[GEOGRAPHIC_DATA]"
type input "04538-132"
type input "07.069.791/0001.55"
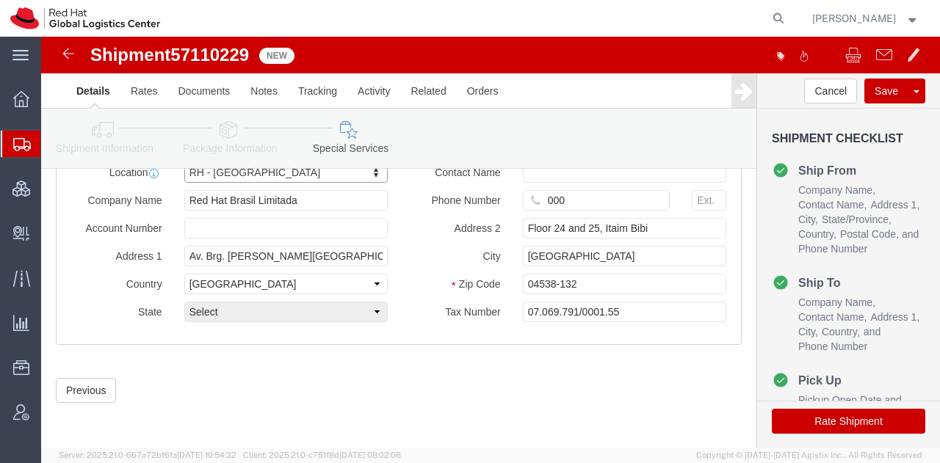
select select "27"
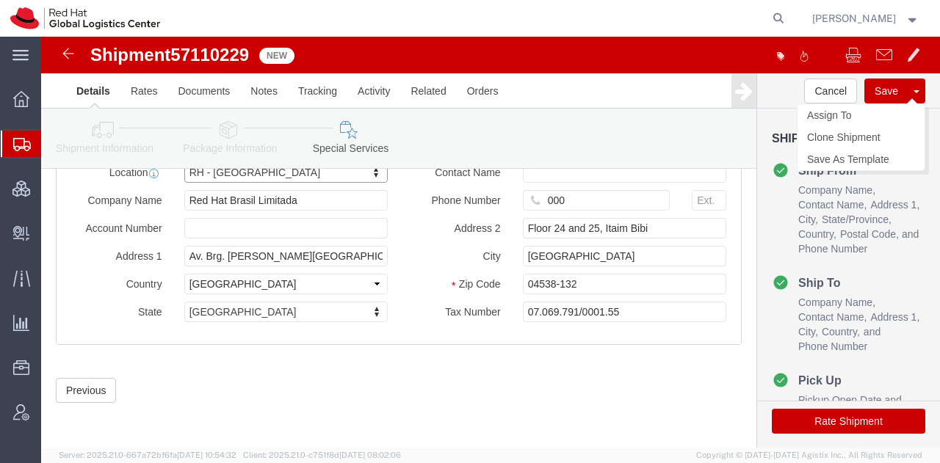
click button "Save"
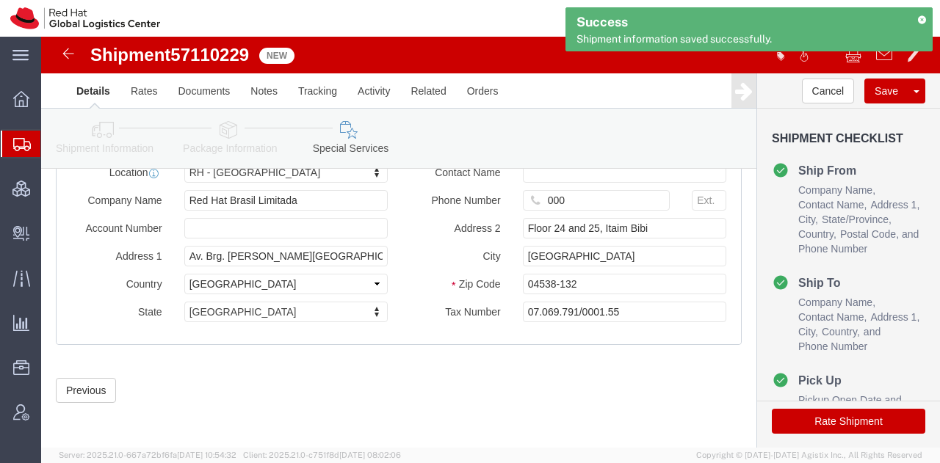
click at [0, 0] on span "Shipment Manager" at bounding box center [0, 0] width 0 height 0
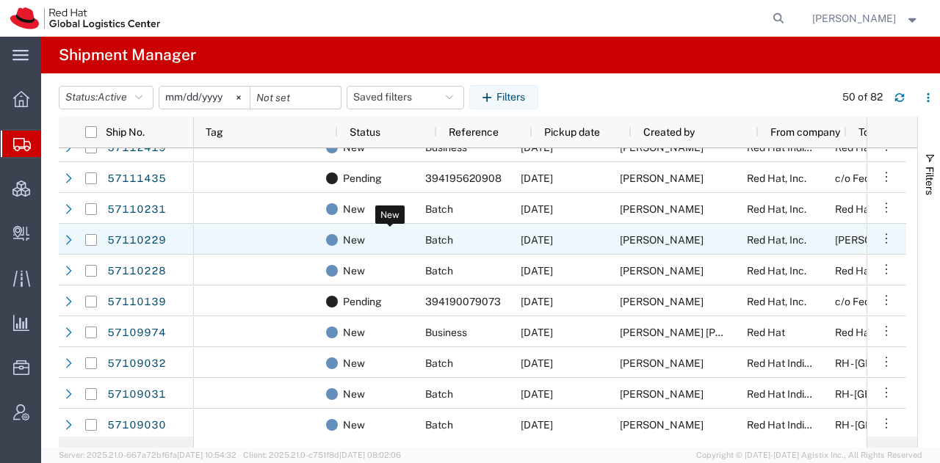
scroll to position [0, 24]
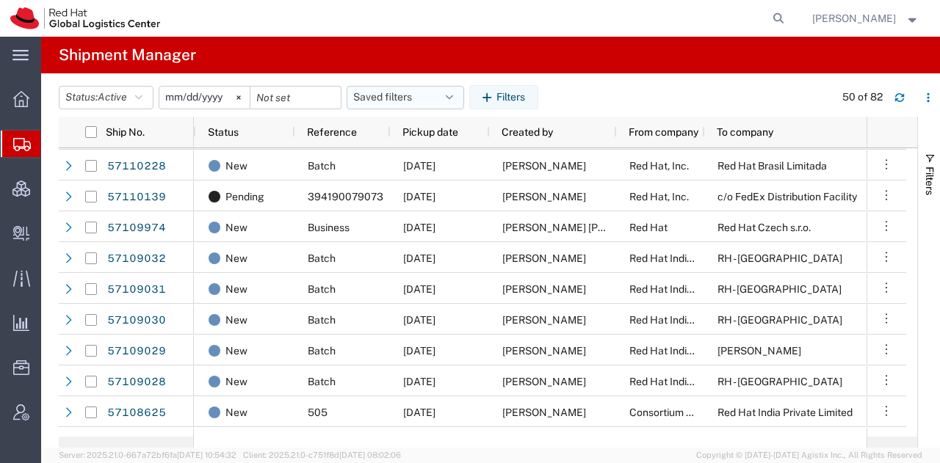
click at [446, 94] on button "Saved filters" at bounding box center [404, 97] width 117 height 23
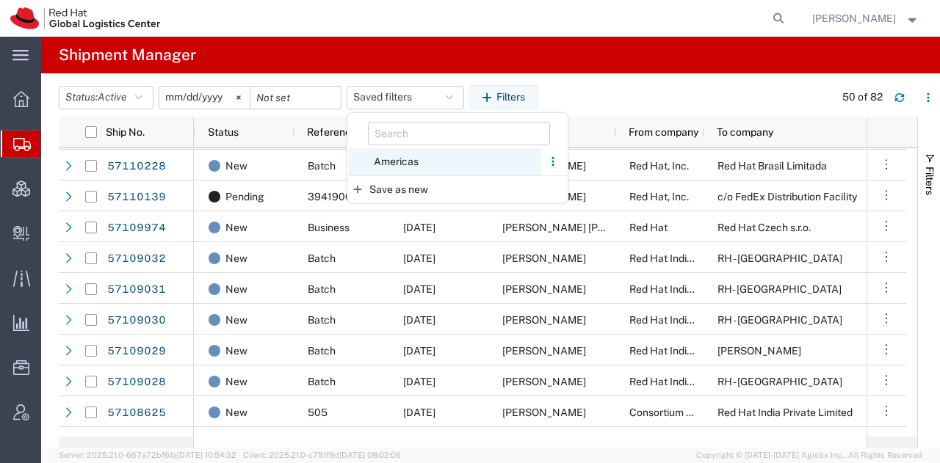
click at [395, 155] on span "Americas" at bounding box center [445, 161] width 192 height 27
type input "[DATE]"
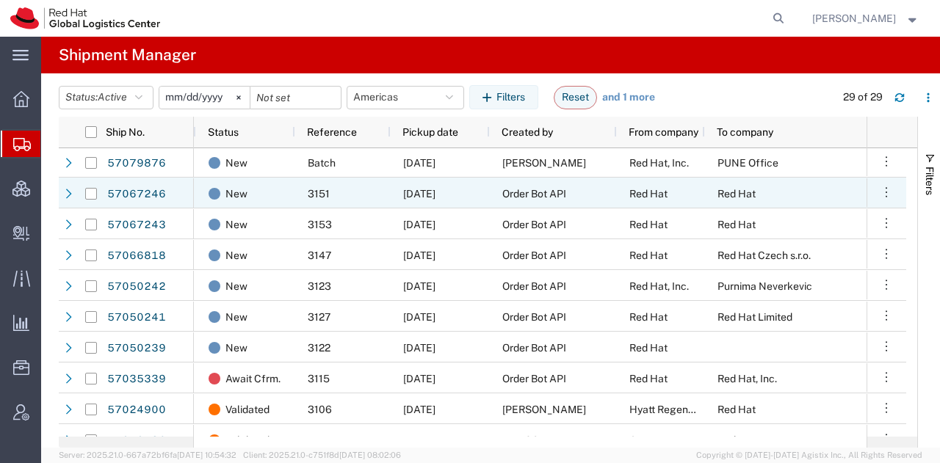
click at [483, 189] on div "[DATE]" at bounding box center [439, 193] width 99 height 31
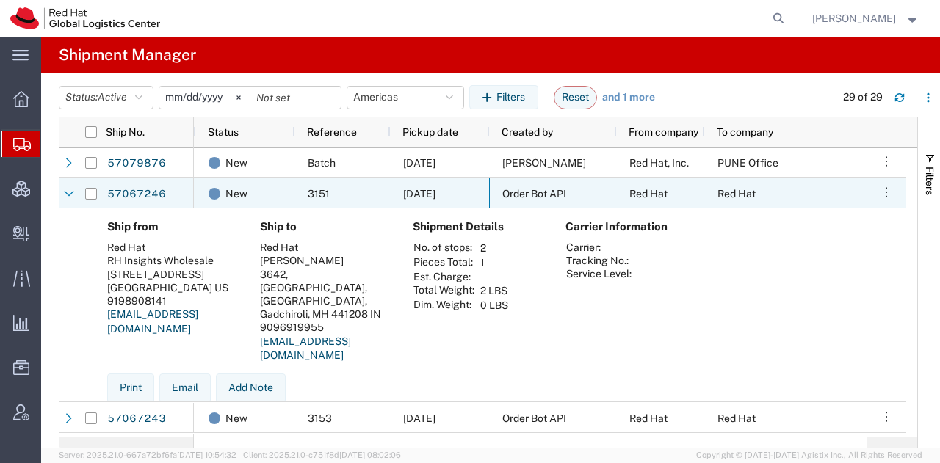
click at [483, 189] on div "[DATE]" at bounding box center [439, 193] width 99 height 31
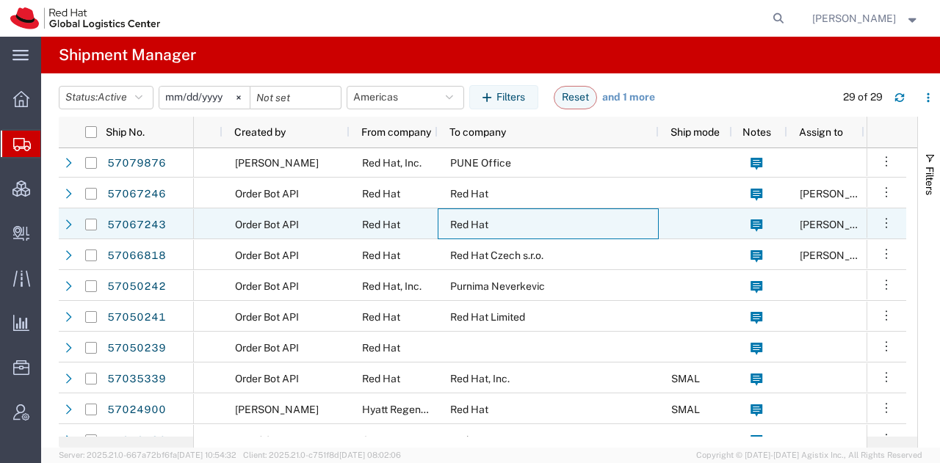
click at [442, 238] on div "Red Hat" at bounding box center [547, 223] width 221 height 31
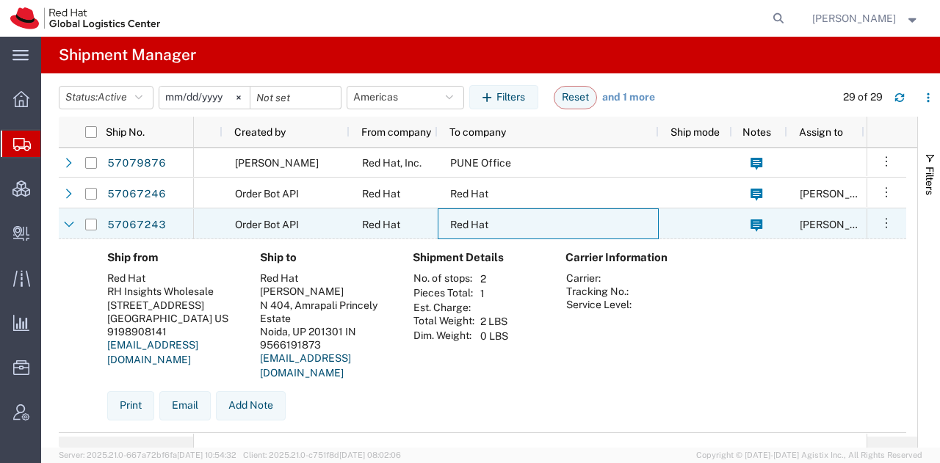
click at [442, 238] on div "Red Hat" at bounding box center [547, 223] width 221 height 31
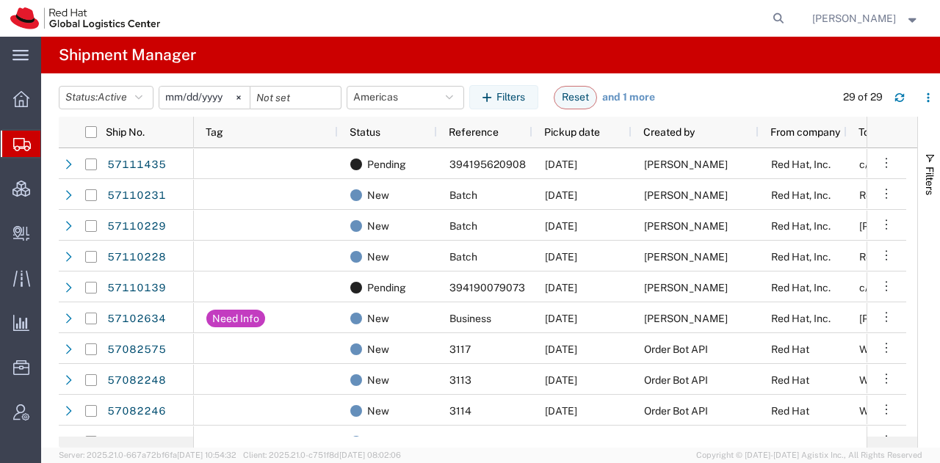
click at [878, 14] on span "[PERSON_NAME]" at bounding box center [854, 18] width 84 height 16
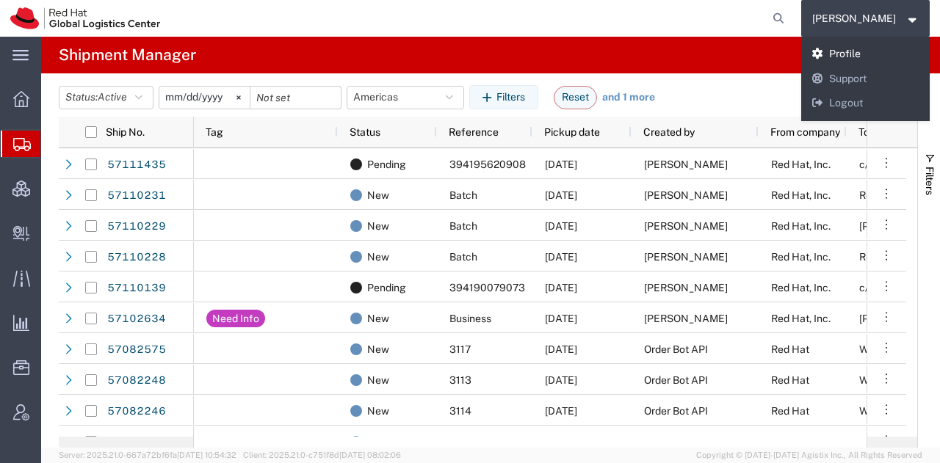
click at [870, 57] on link "Profile" at bounding box center [865, 54] width 129 height 25
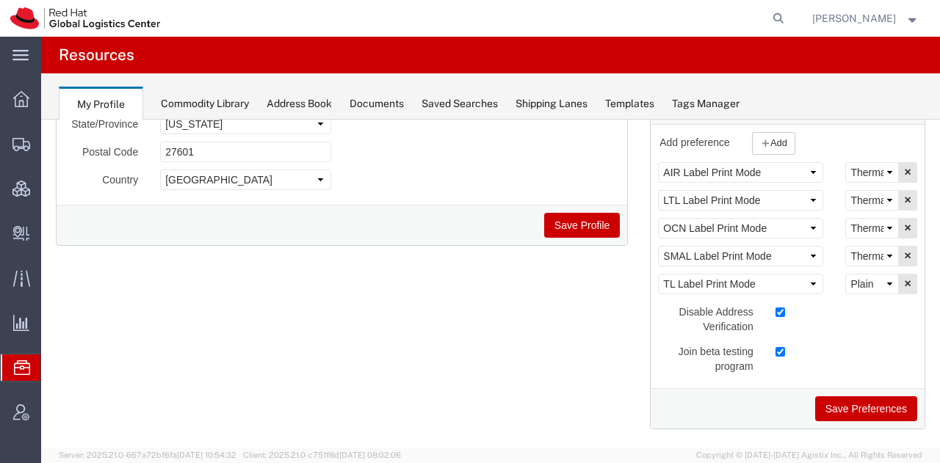
scroll to position [294, 0]
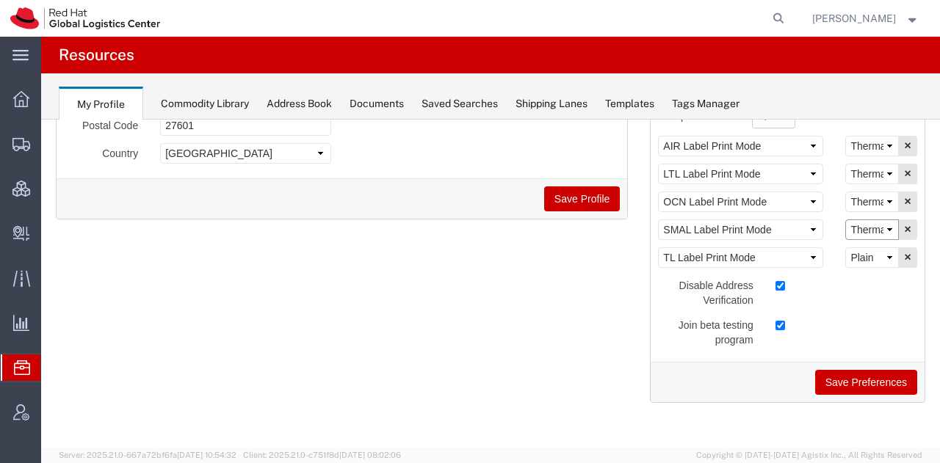
click at [863, 227] on select "Select Plain Thermal" at bounding box center [872, 229] width 54 height 21
select select "Plain"
click at [845, 219] on select "Select Plain Thermal" at bounding box center [872, 229] width 54 height 21
click at [838, 377] on button "Save Preferences" at bounding box center [866, 382] width 102 height 25
click at [0, 0] on span "Shipment Manager" at bounding box center [0, 0] width 0 height 0
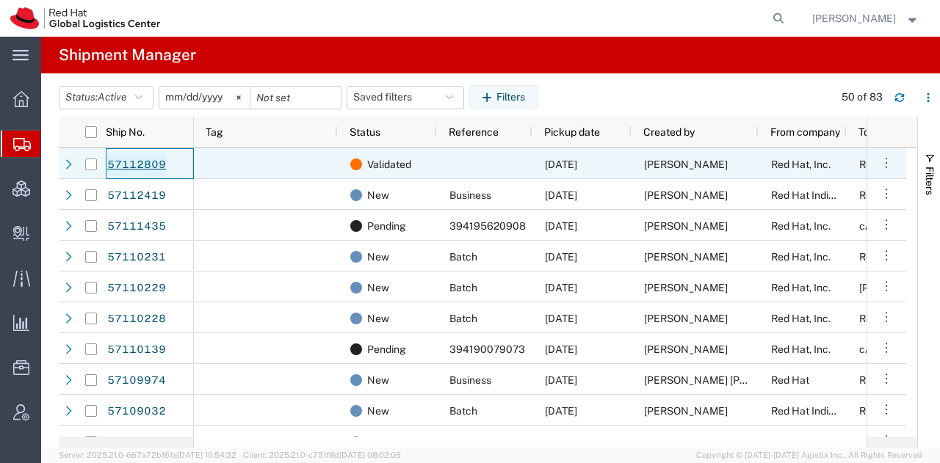
click at [134, 162] on link "57112809" at bounding box center [136, 164] width 60 height 23
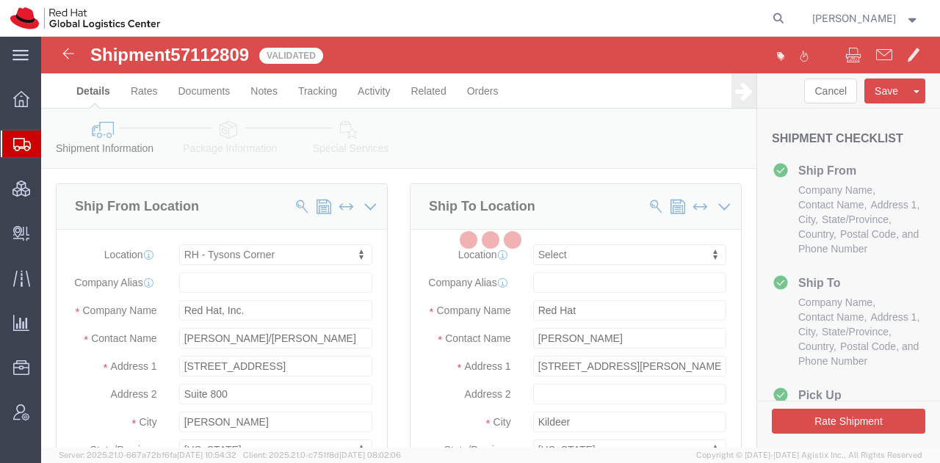
select select "38038"
select select
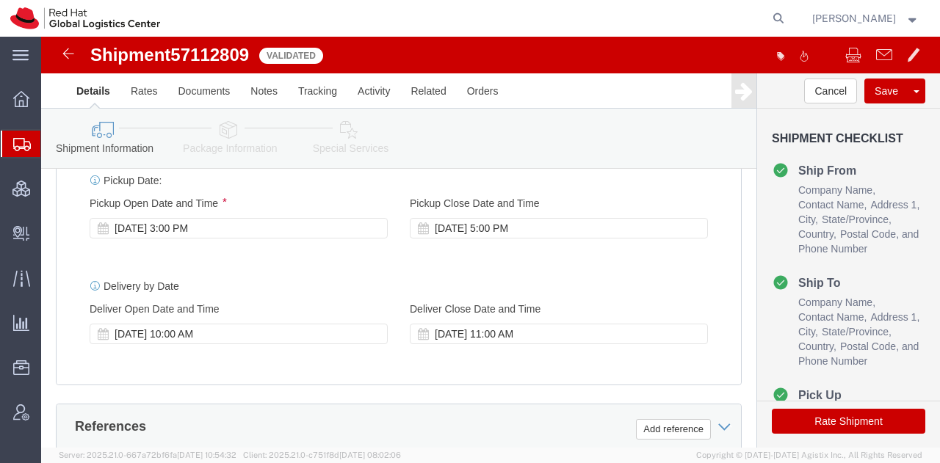
scroll to position [584, 0]
click icon
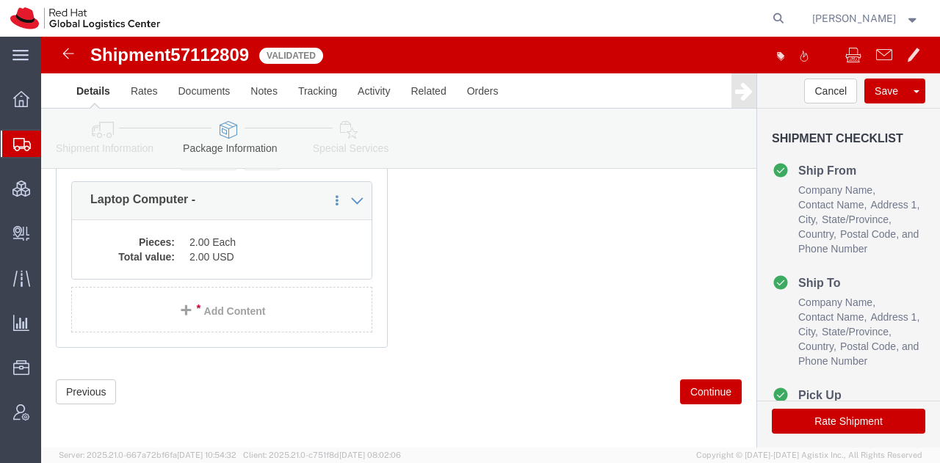
scroll to position [241, 0]
click icon
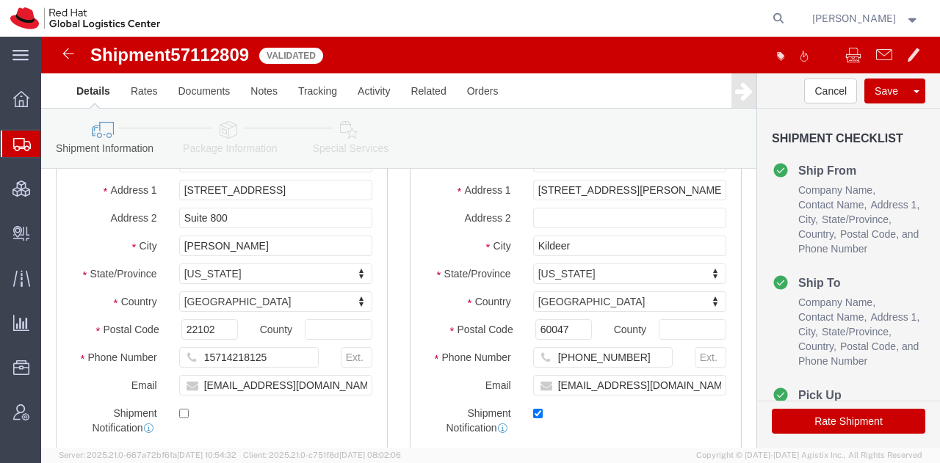
scroll to position [175, 0]
click icon
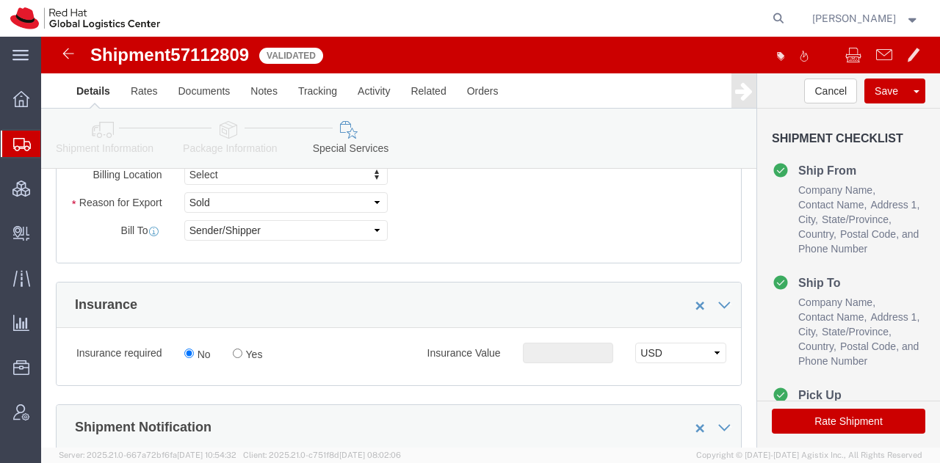
scroll to position [676, 0]
click input "Yes"
radio input "true"
click input "text"
type input "500.00"
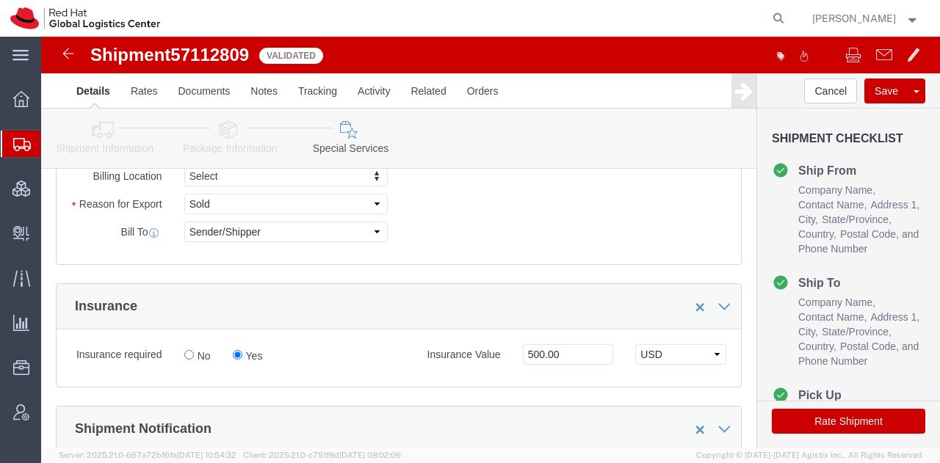
click button "Rate Shipment"
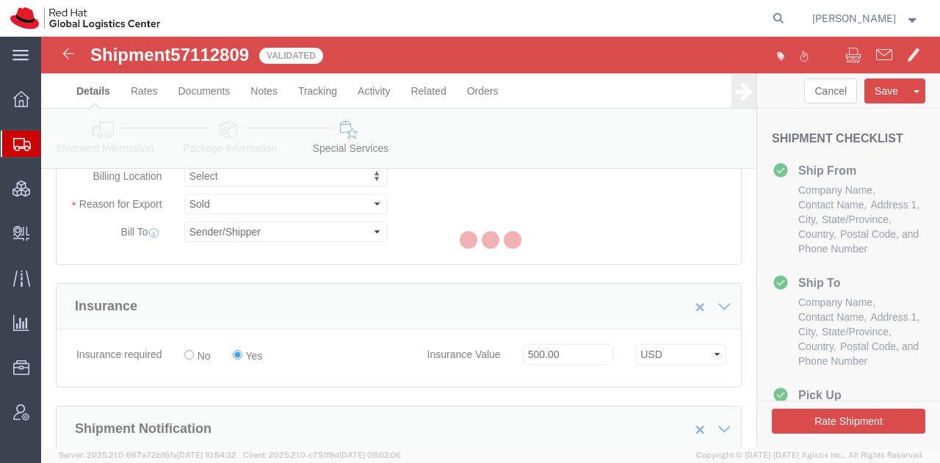
select select
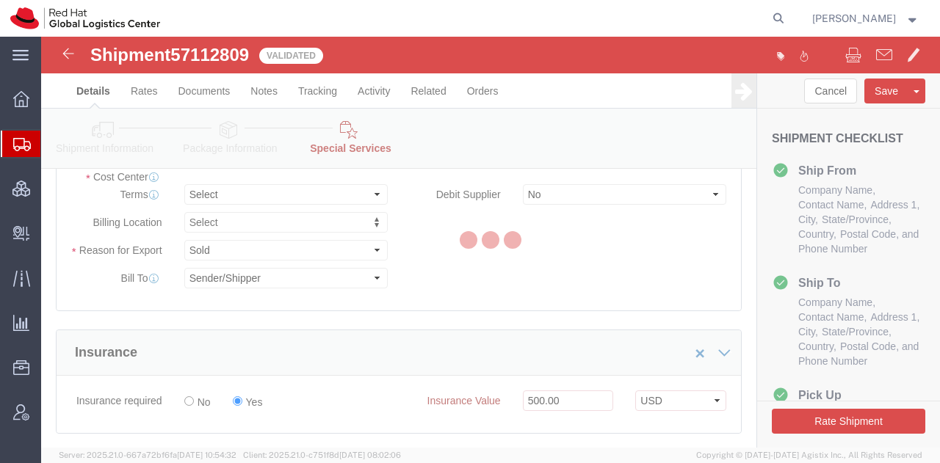
select select "COSTCENTER"
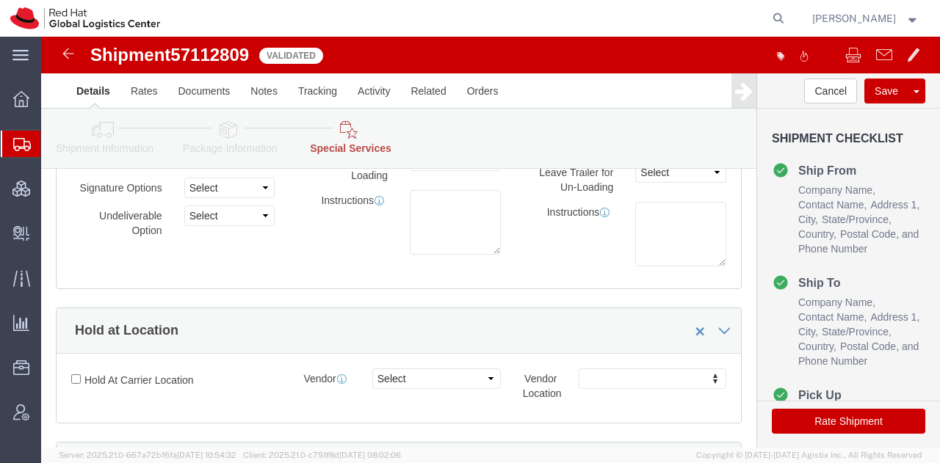
scroll to position [0, 0]
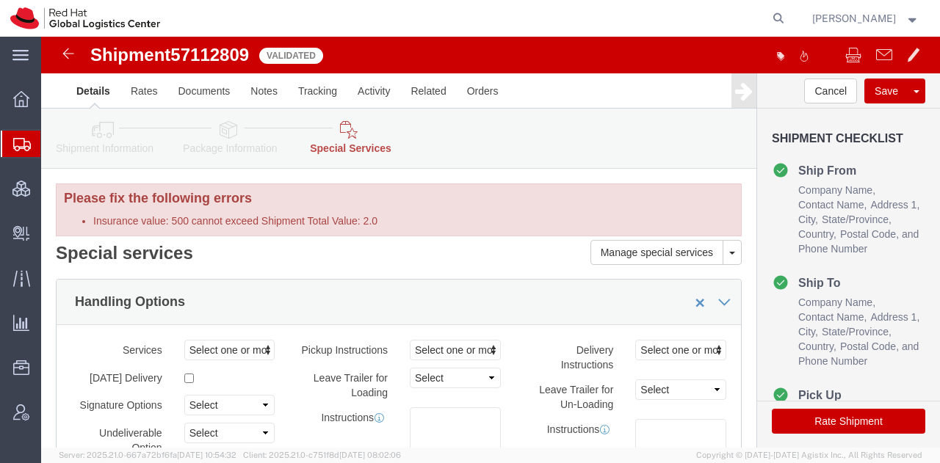
click icon
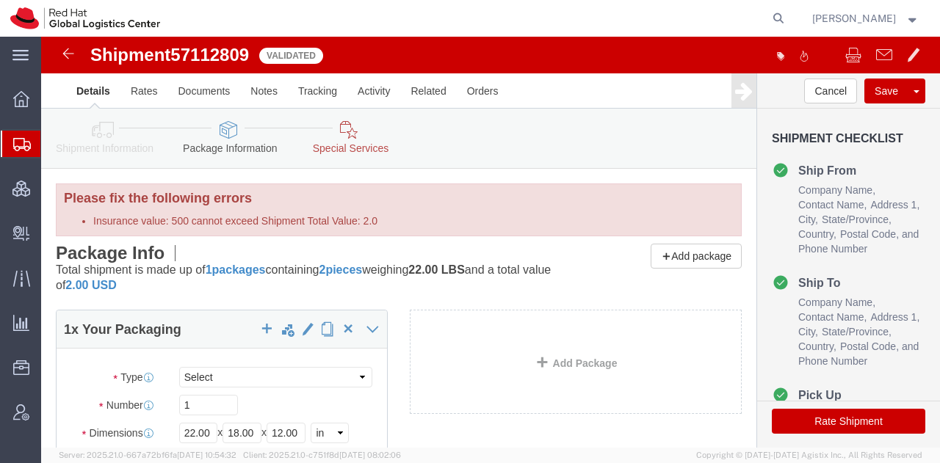
scroll to position [233, 0]
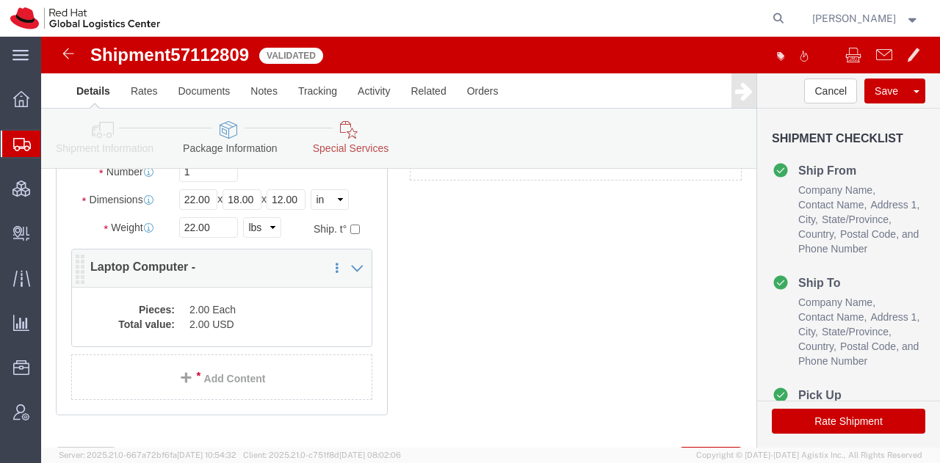
click dd "2.00 USD"
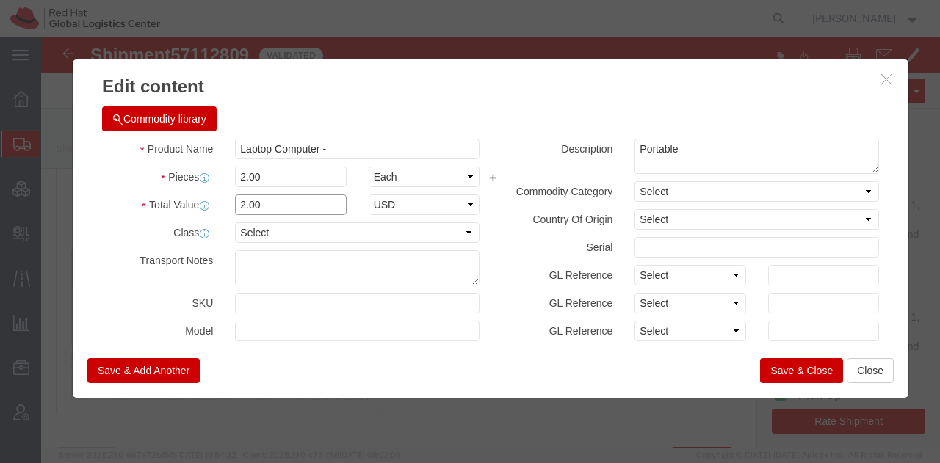
click input "2.00"
type input "2000"
click button "Save & Close"
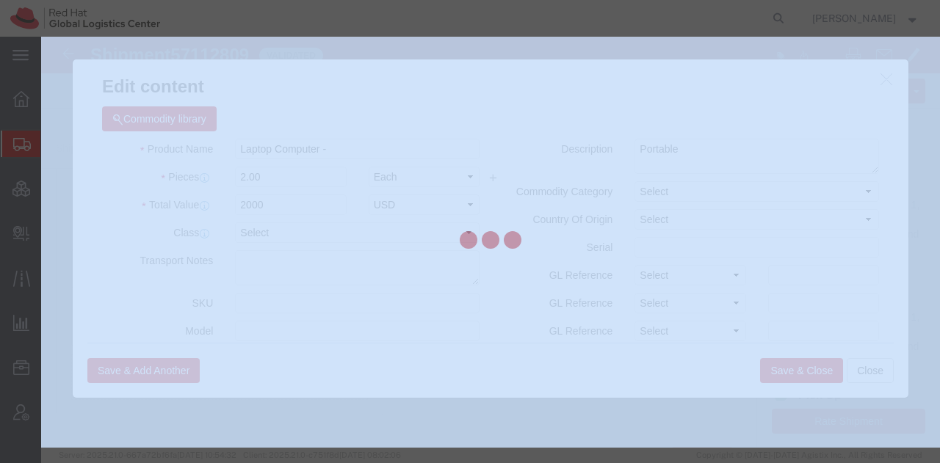
click at [793, 369] on div at bounding box center [490, 242] width 898 height 411
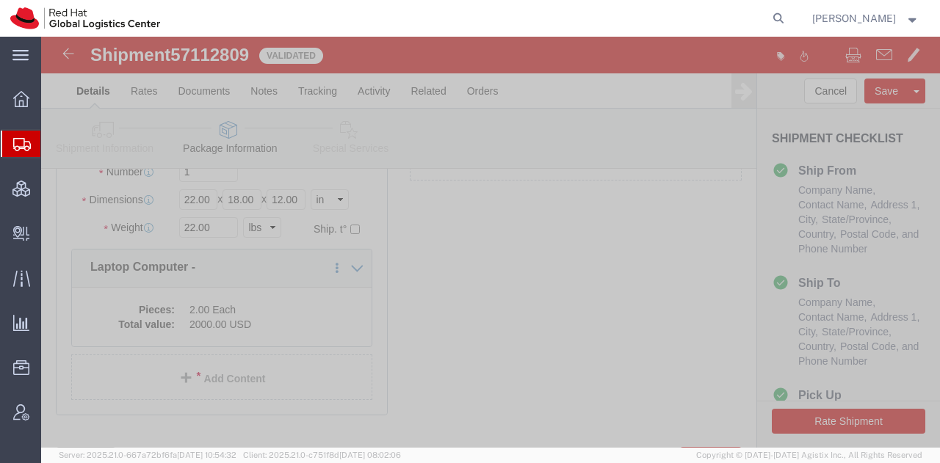
click button "Rate Shipment"
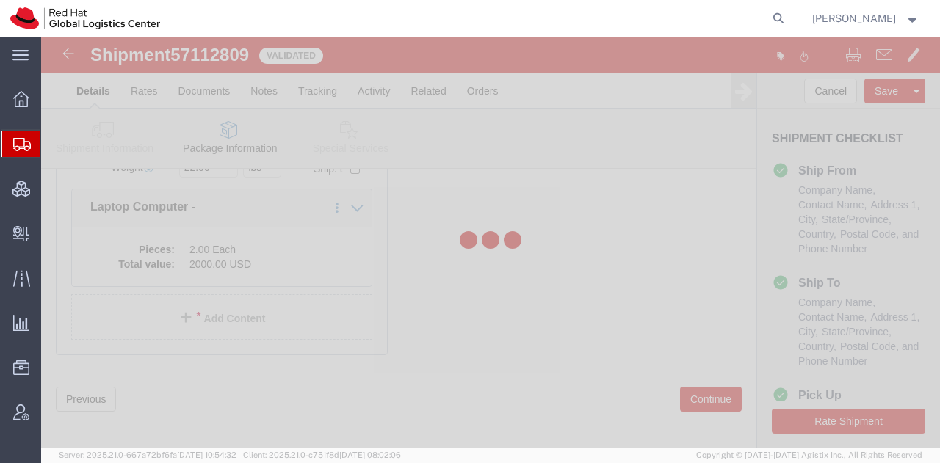
scroll to position [174, 0]
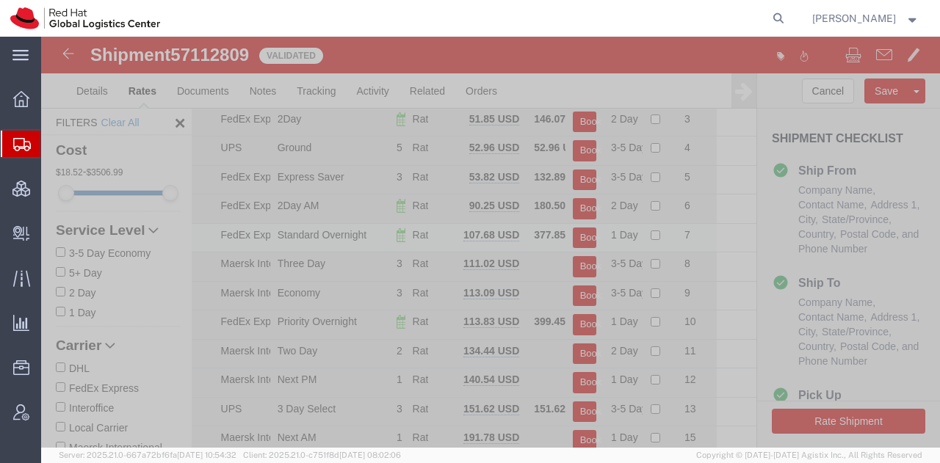
click at [575, 234] on button "Book" at bounding box center [584, 238] width 23 height 21
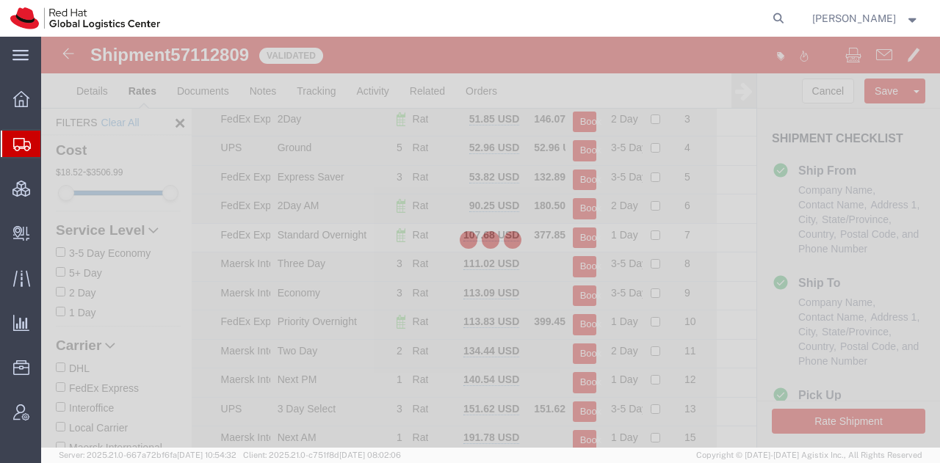
scroll to position [0, 0]
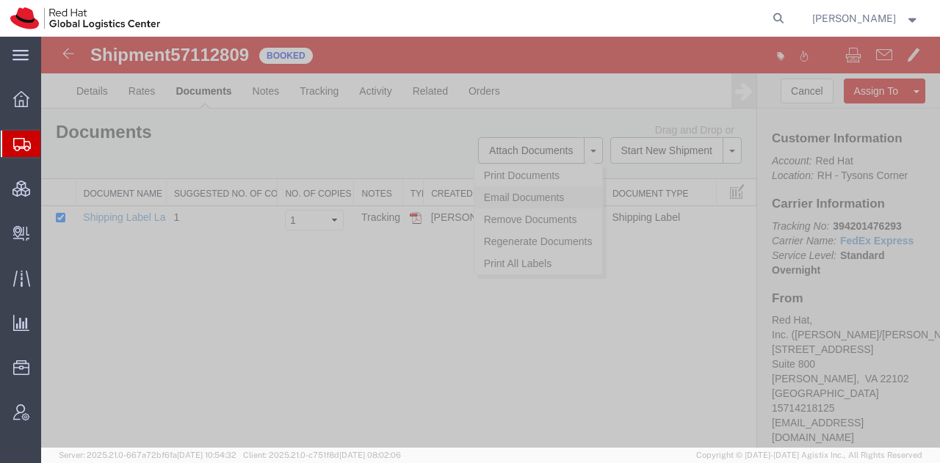
click at [506, 194] on link "Email Documents" at bounding box center [538, 197] width 128 height 22
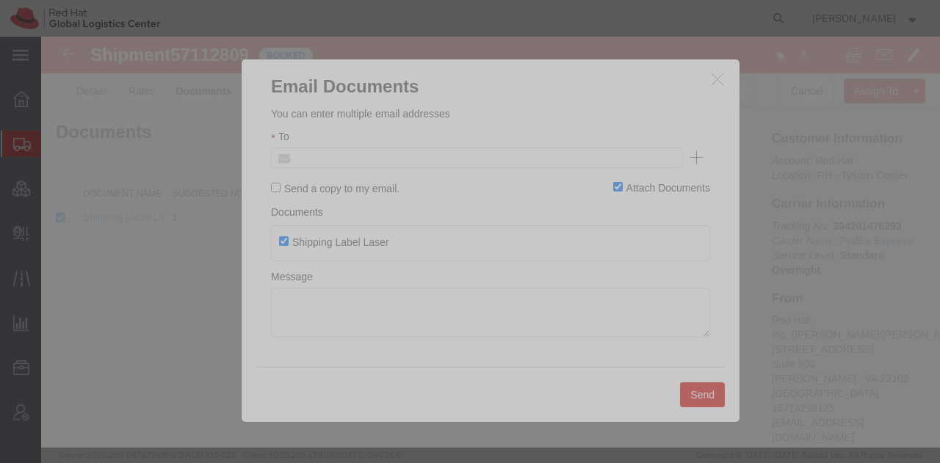
click at [440, 161] on input "text" at bounding box center [377, 157] width 172 height 19
type input "acooper"
type input "[EMAIL_ADDRESS][DOMAIN_NAME]"
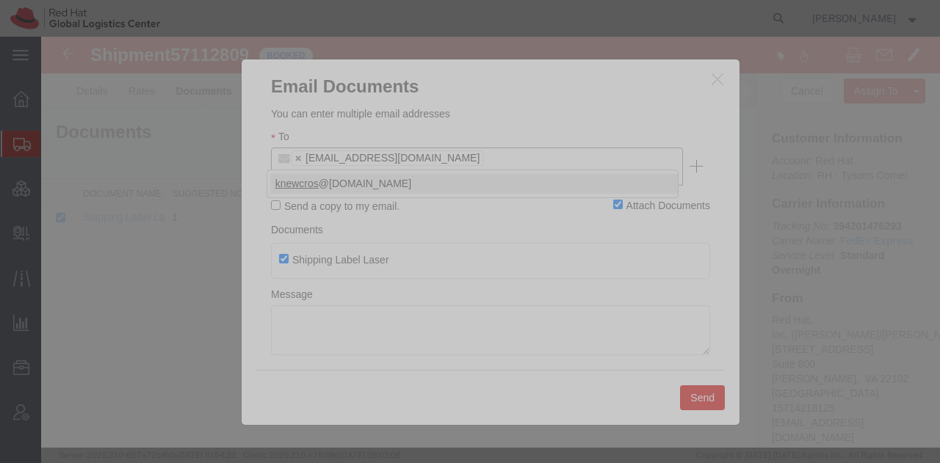
type input "knewcros"
type input "[EMAIL_ADDRESS][DOMAIN_NAME],[EMAIL_ADDRESS][DOMAIN_NAME]"
click at [705, 390] on button "Send" at bounding box center [702, 397] width 45 height 25
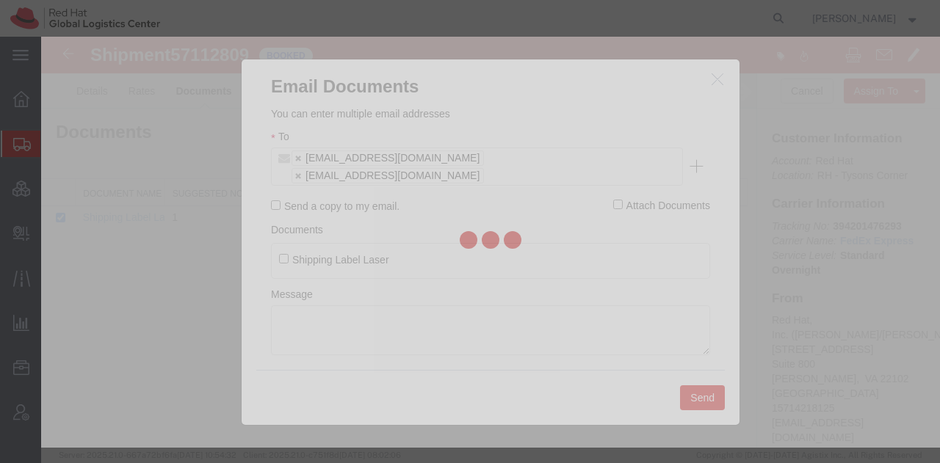
checkbox input "false"
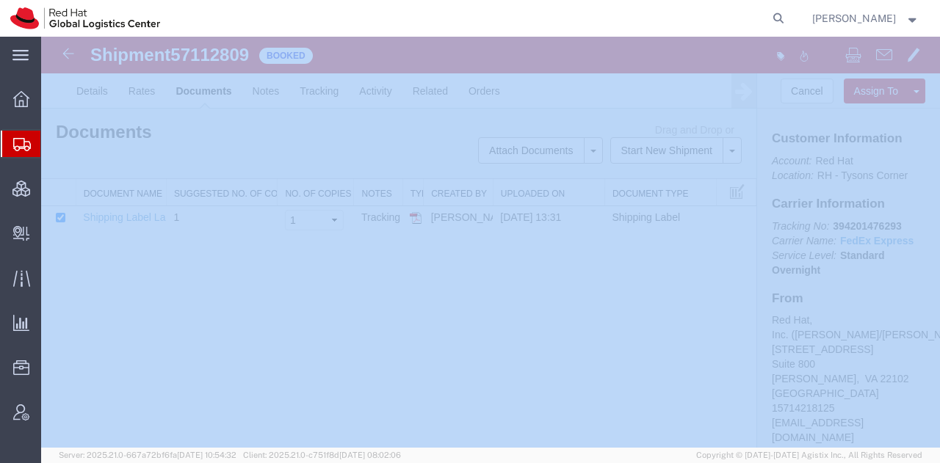
click at [0, 0] on span "Shipment Manager" at bounding box center [0, 0] width 0 height 0
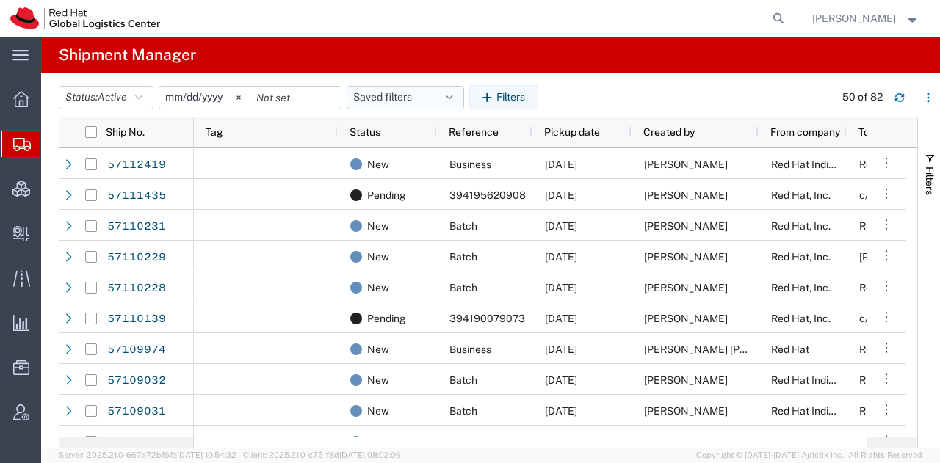
click at [459, 94] on button "Saved filters" at bounding box center [404, 97] width 117 height 23
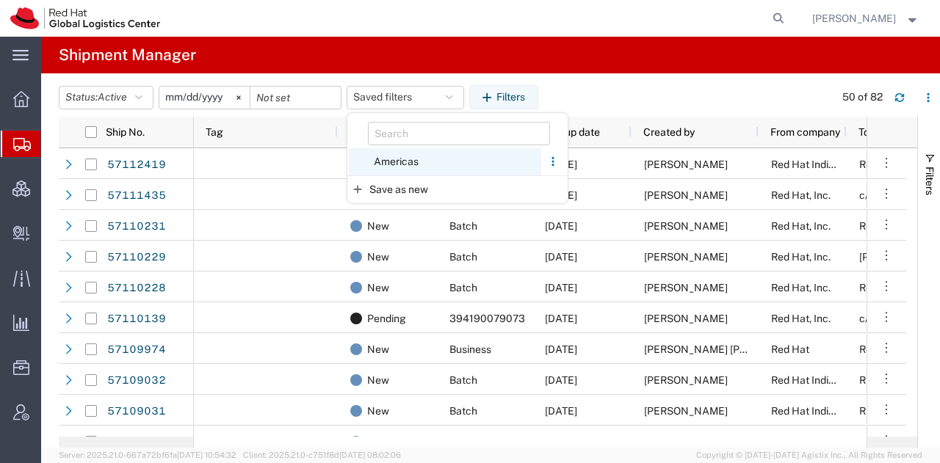
click at [405, 162] on span "Americas" at bounding box center [445, 161] width 192 height 27
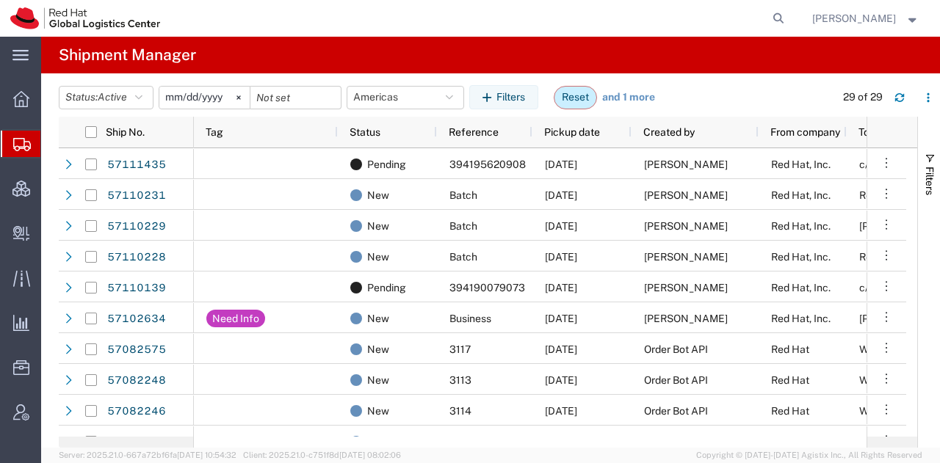
click at [581, 96] on button "Reset" at bounding box center [574, 97] width 43 height 23
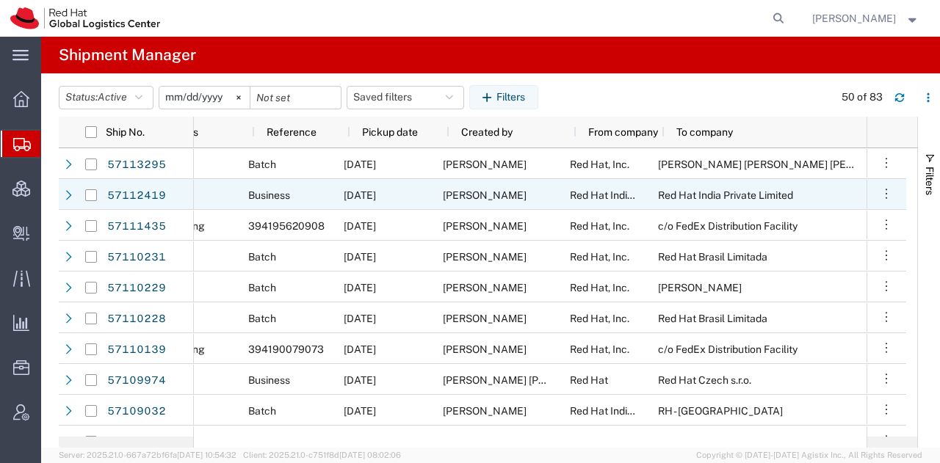
scroll to position [0, 203]
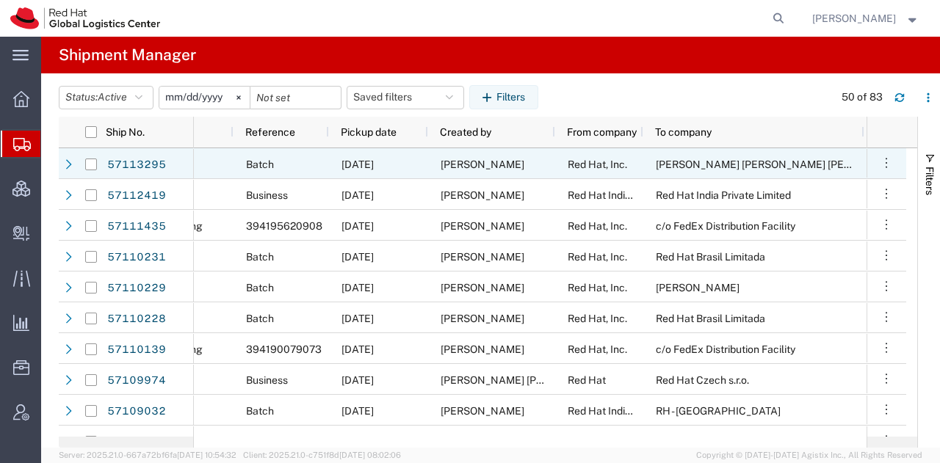
click at [495, 164] on span "[PERSON_NAME]" at bounding box center [482, 165] width 84 height 12
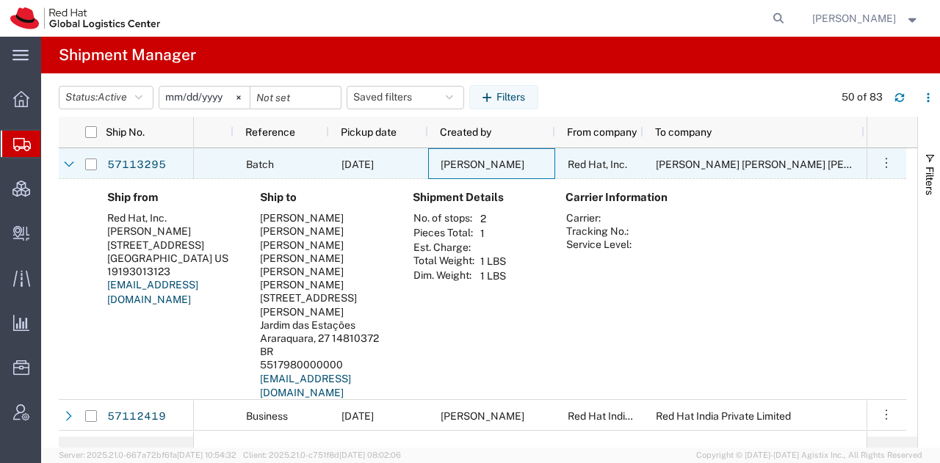
click at [495, 164] on span "[PERSON_NAME]" at bounding box center [482, 165] width 84 height 12
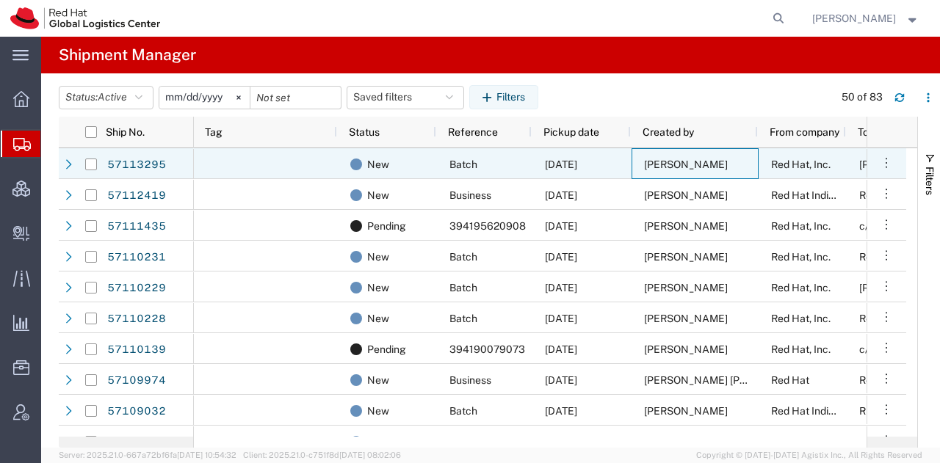
scroll to position [0, 0]
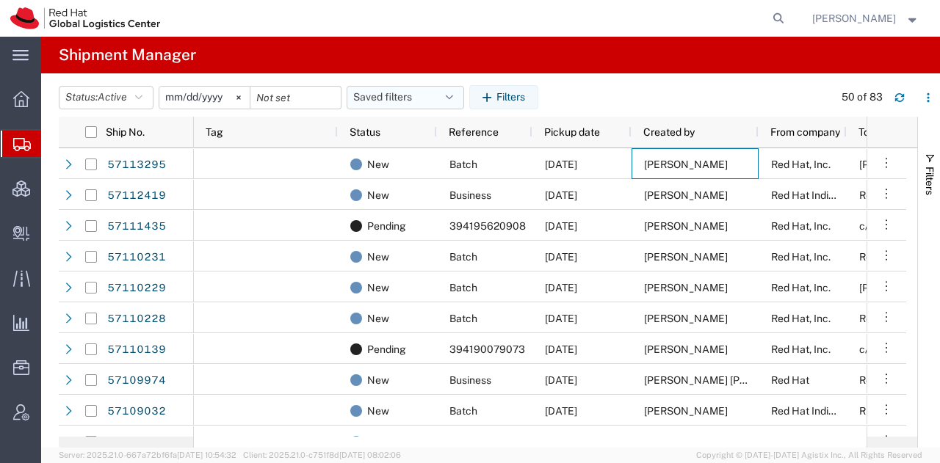
click at [453, 93] on icon "button" at bounding box center [449, 97] width 7 height 10
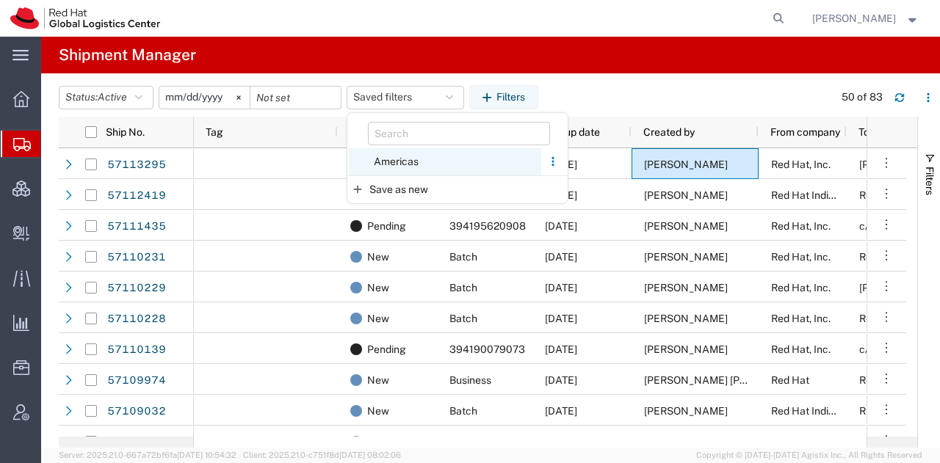
click at [404, 162] on span "Americas" at bounding box center [445, 161] width 192 height 27
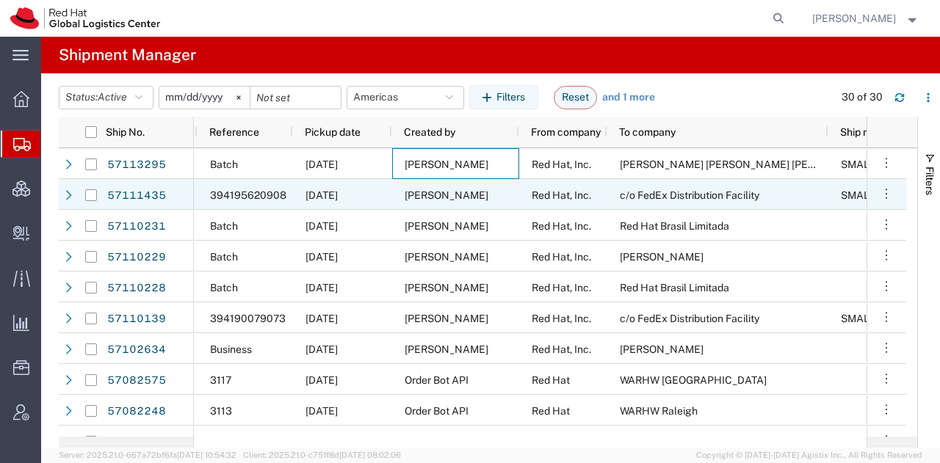
scroll to position [0, 128]
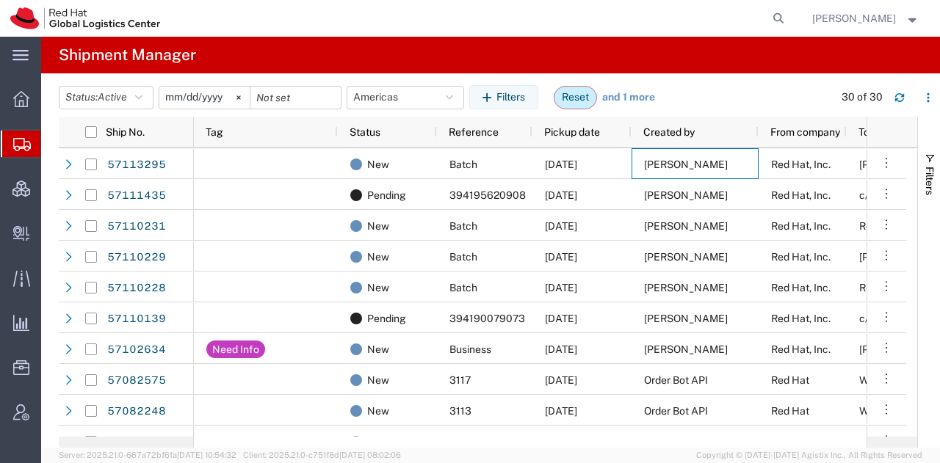
click at [575, 100] on button "Reset" at bounding box center [574, 97] width 43 height 23
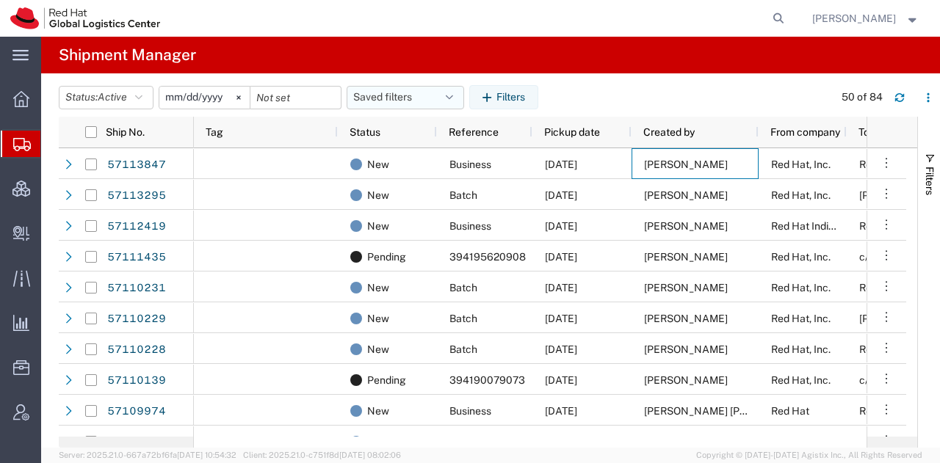
click at [453, 92] on icon "button" at bounding box center [449, 97] width 7 height 10
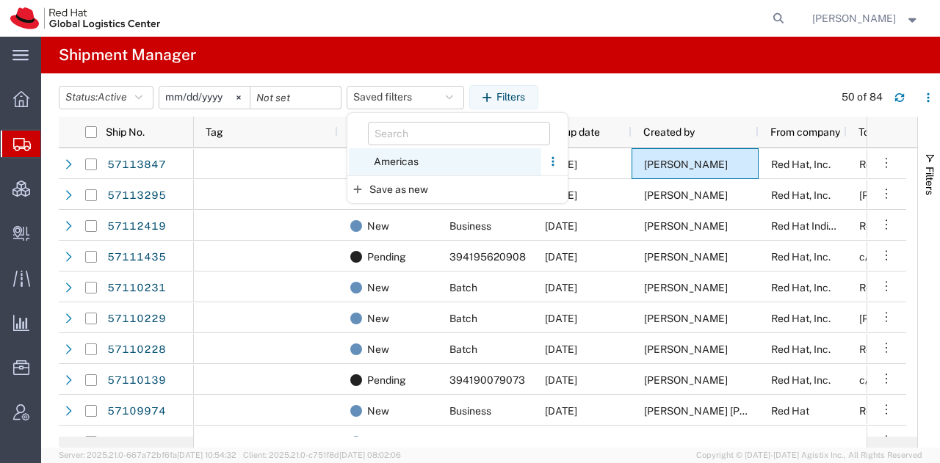
click at [397, 153] on span "Americas" at bounding box center [445, 161] width 192 height 27
type input "[DATE]"
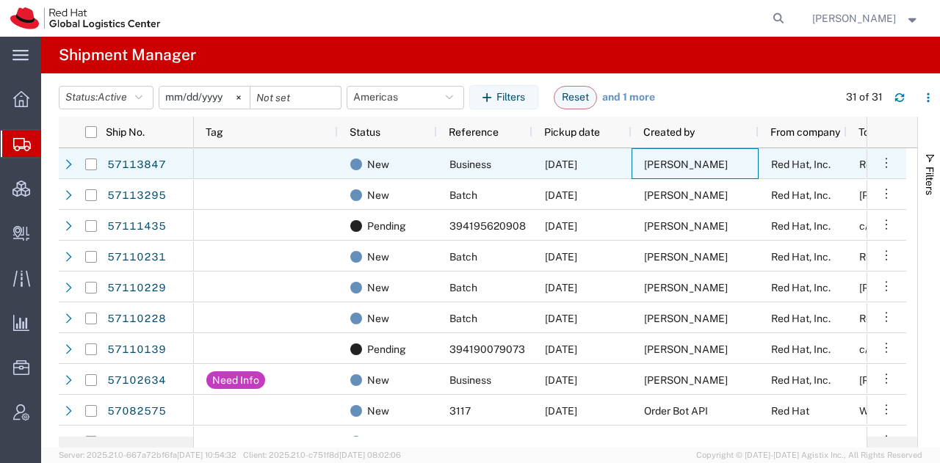
click at [674, 170] on div "[PERSON_NAME]" at bounding box center [694, 163] width 127 height 31
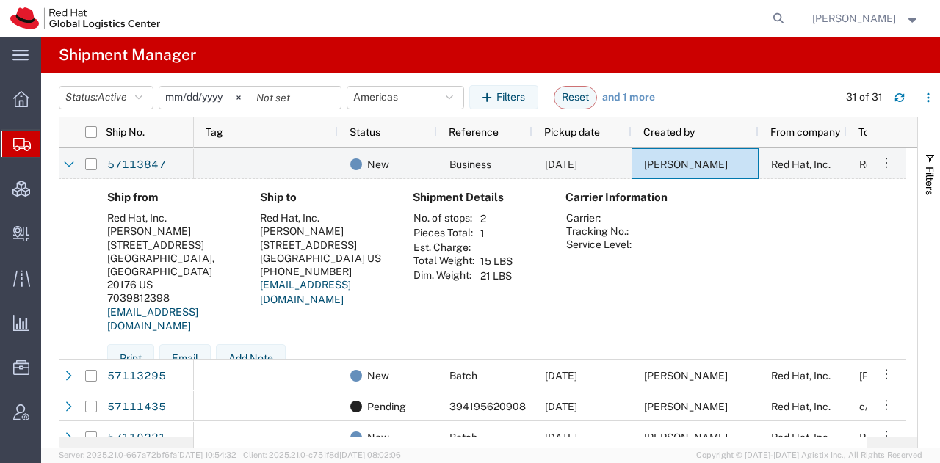
click at [881, 16] on span "[PERSON_NAME]" at bounding box center [854, 18] width 84 height 16
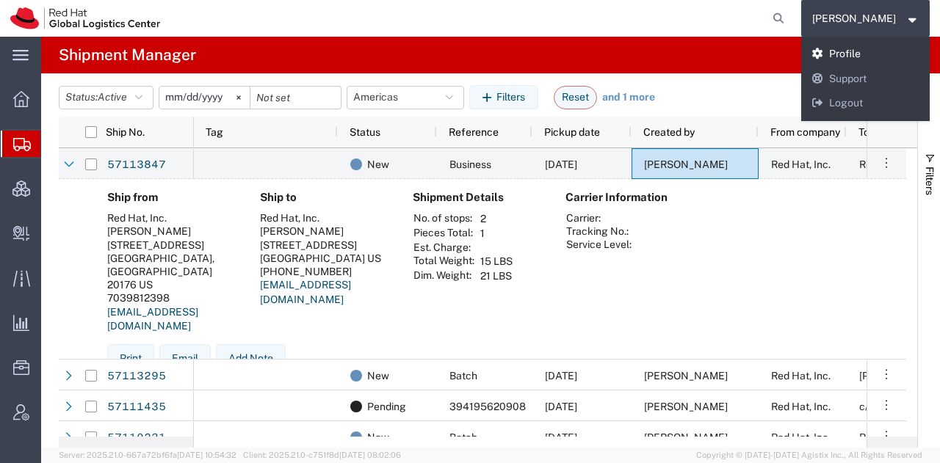
click at [860, 48] on link "Profile" at bounding box center [865, 54] width 129 height 25
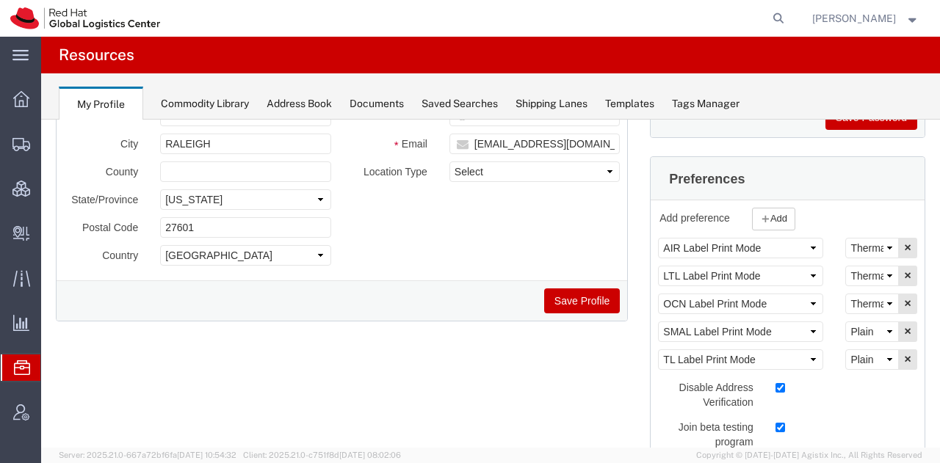
scroll to position [192, 0]
click at [0, 0] on span "Shipment Manager" at bounding box center [0, 0] width 0 height 0
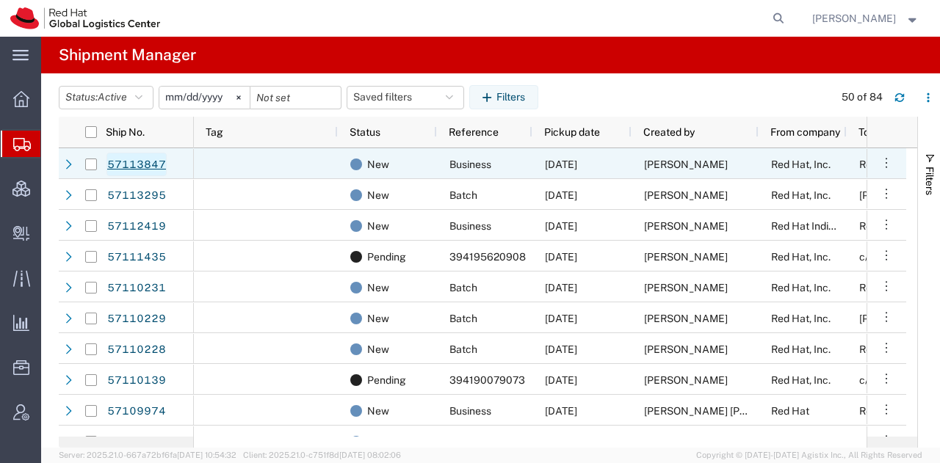
click at [126, 159] on link "57113847" at bounding box center [136, 164] width 60 height 23
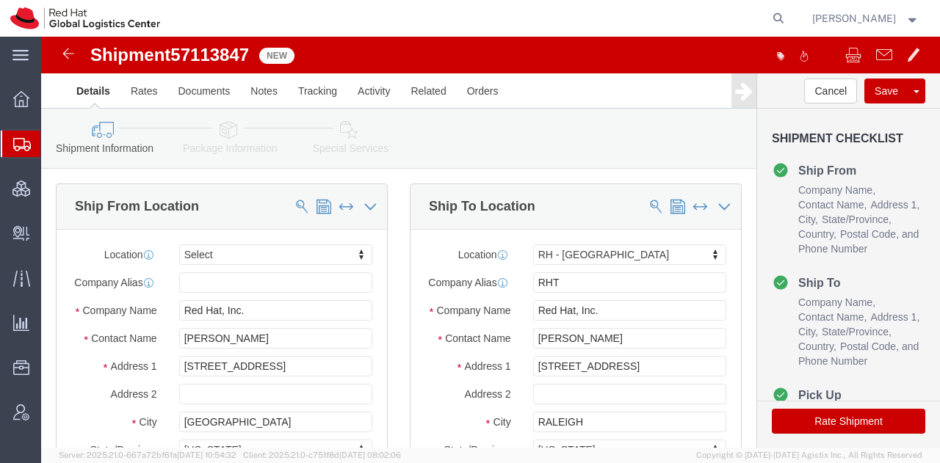
select select
select select "38014"
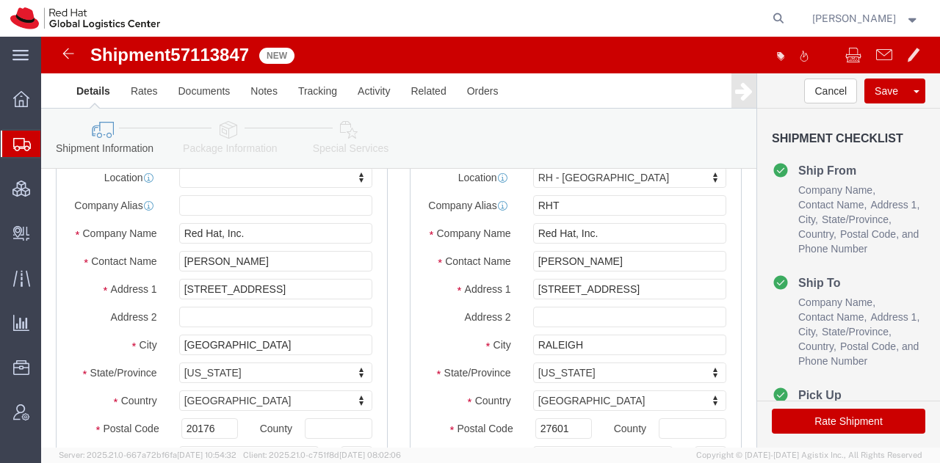
scroll to position [76, 0]
drag, startPoint x: 219, startPoint y: 233, endPoint x: 67, endPoint y: 205, distance: 154.5
click div "Location My Profile Location [GEOGRAPHIC_DATA] - [GEOGRAPHIC_DATA] - [GEOGRAPHI…"
paste input "[PERSON_NAME]"
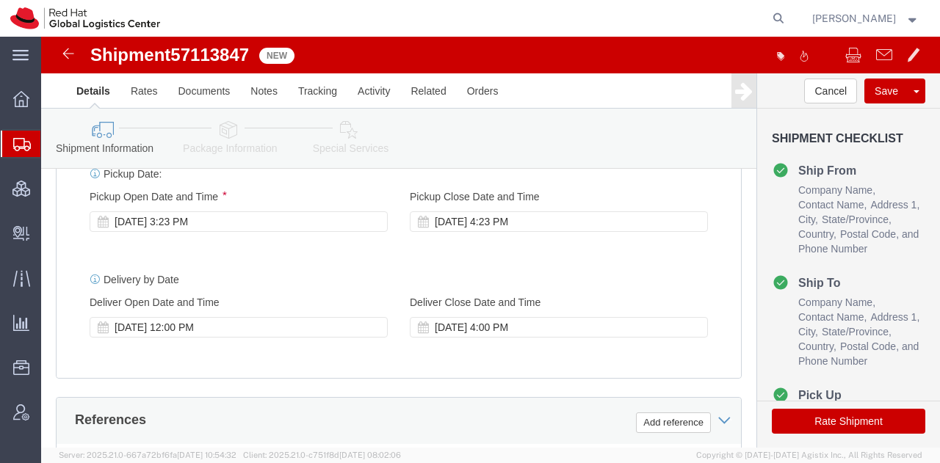
scroll to position [597, 0]
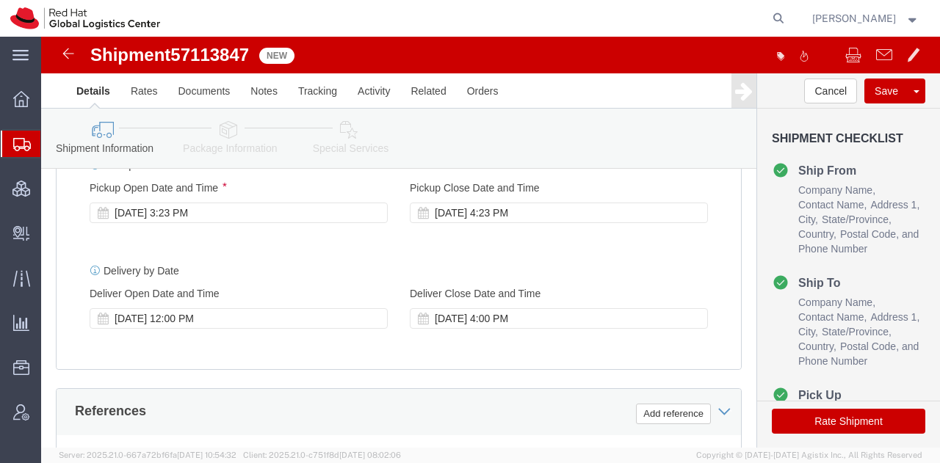
type input "[PERSON_NAME]"
click icon
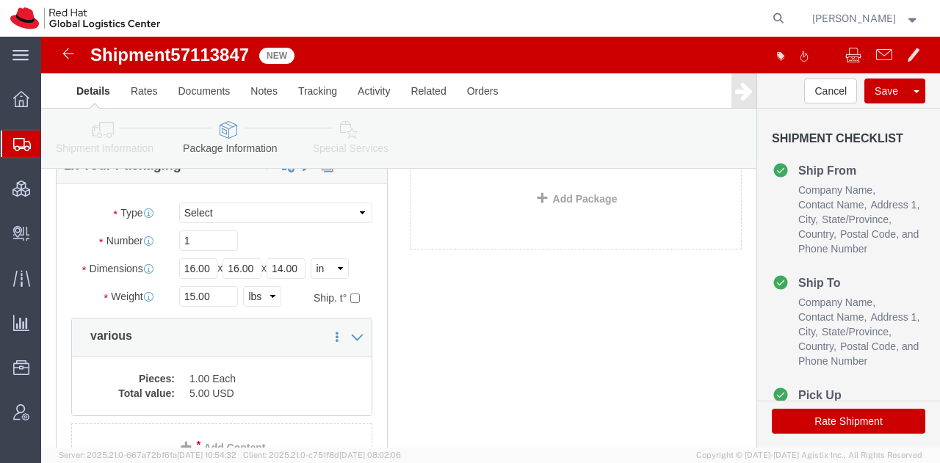
scroll to position [104, 0]
click icon
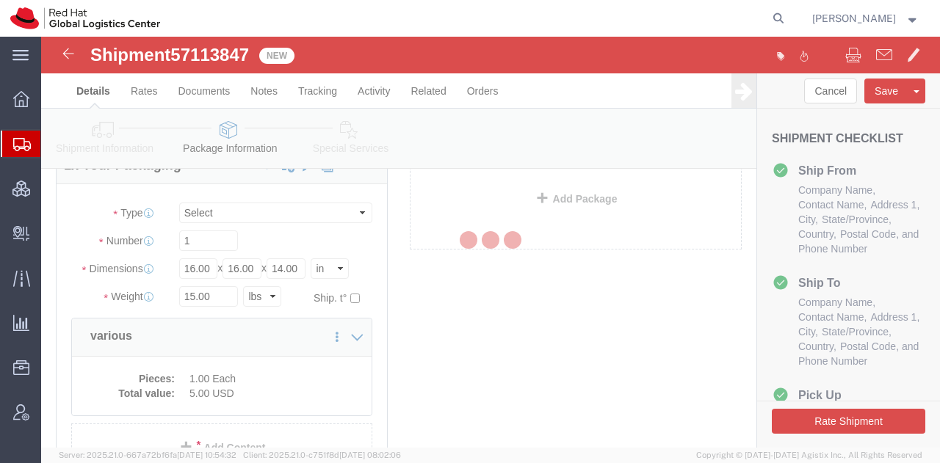
select select
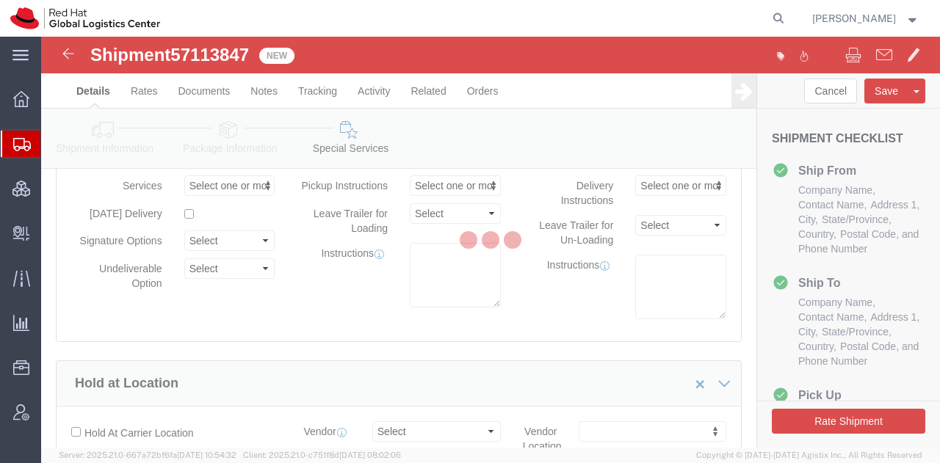
select select "COSTCENTER"
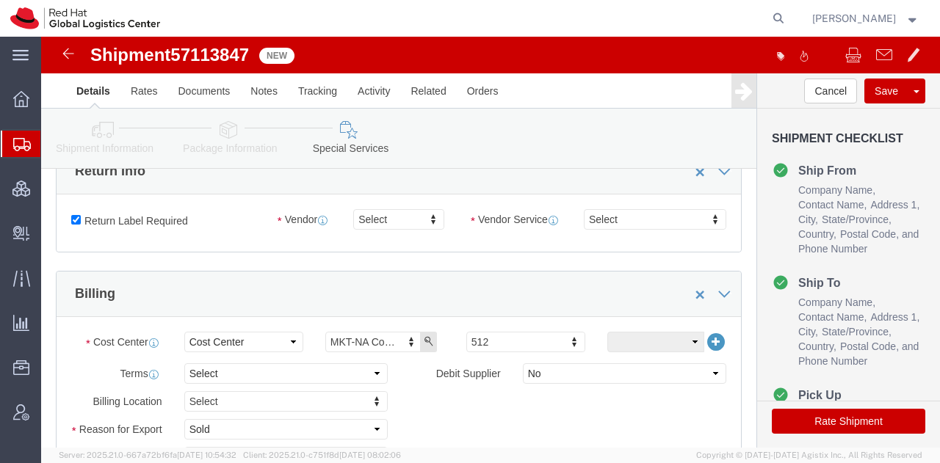
scroll to position [448, 0]
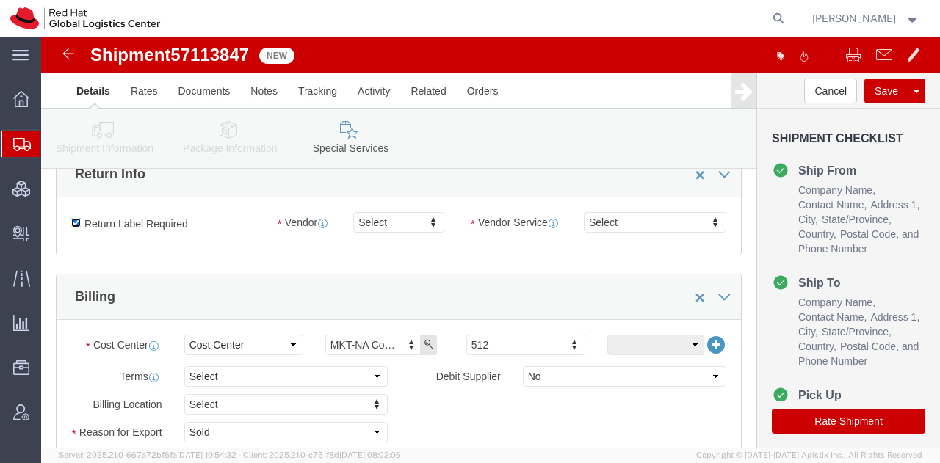
click input "Return Label Required"
checkbox input "false"
click button "Rate Shipment"
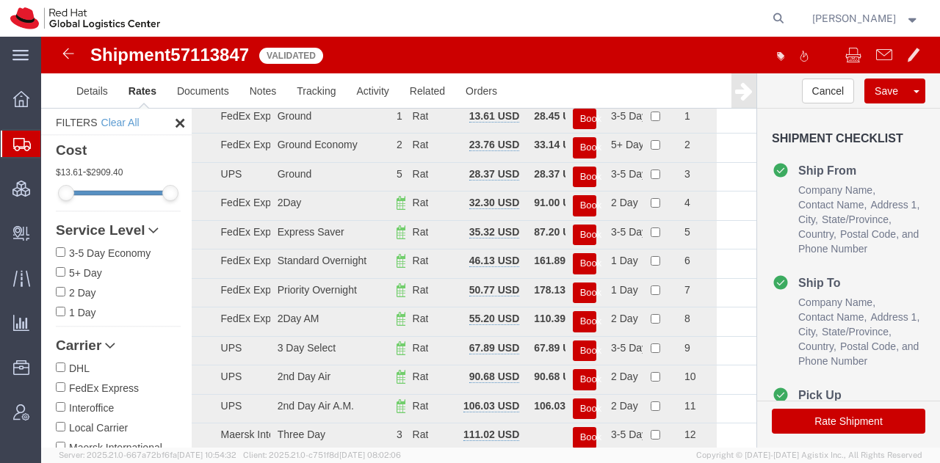
scroll to position [0, 0]
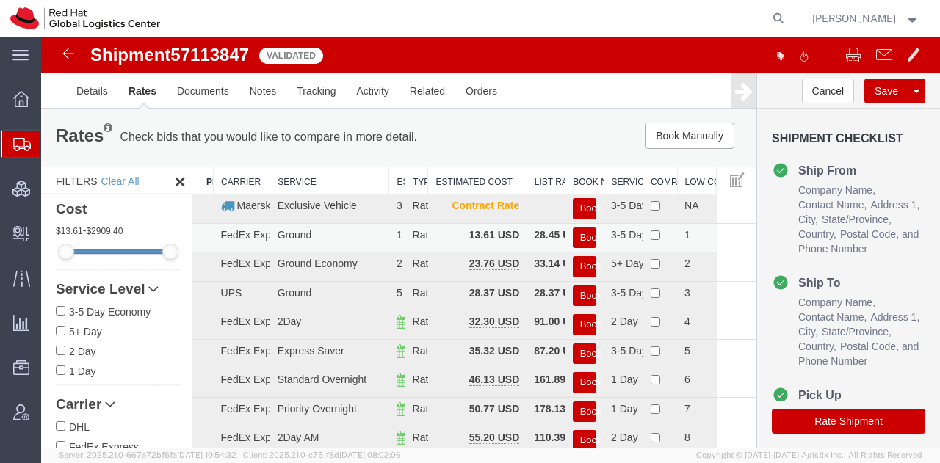
click at [580, 237] on button "Book" at bounding box center [584, 238] width 23 height 21
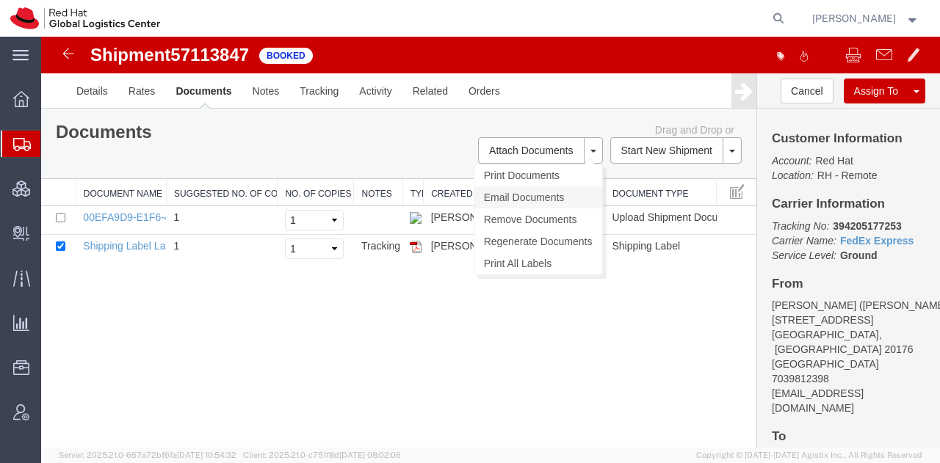
click at [523, 195] on link "Email Documents" at bounding box center [538, 197] width 128 height 22
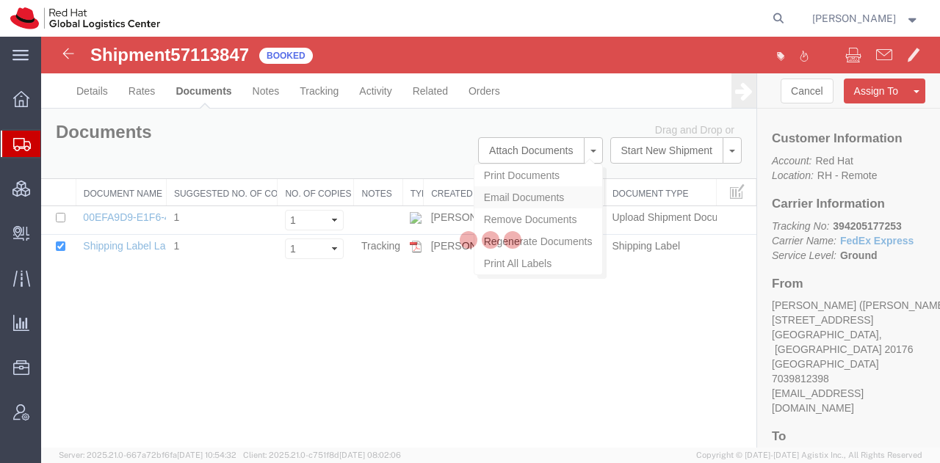
checkbox input "true"
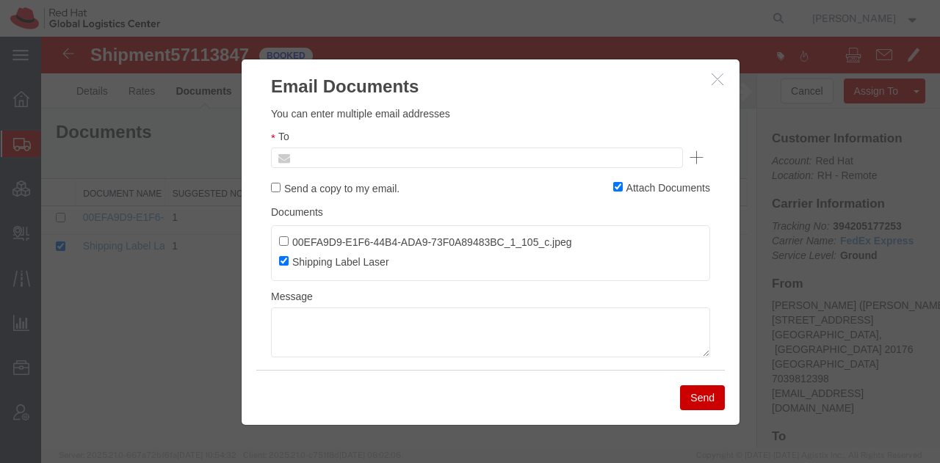
click at [455, 151] on input "text" at bounding box center [377, 157] width 172 height 19
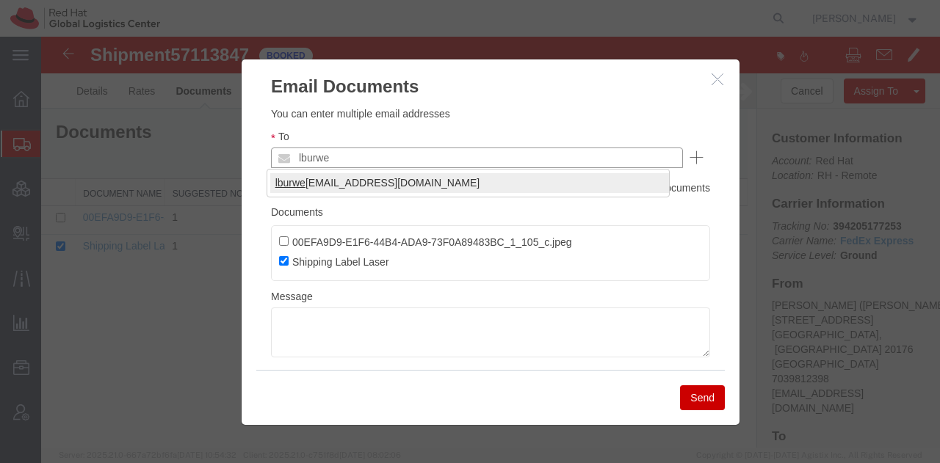
type input "lburwe"
type input "[EMAIL_ADDRESS][DOMAIN_NAME]"
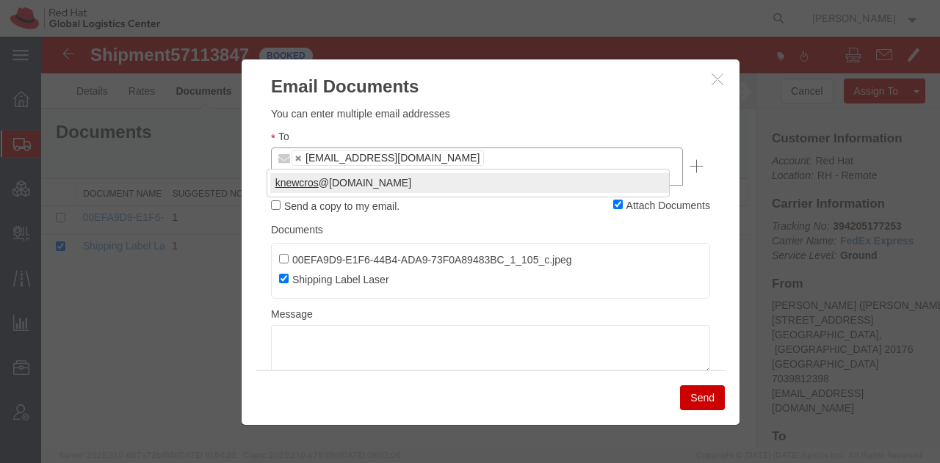
type input "knewcros"
type input "[EMAIL_ADDRESS][DOMAIN_NAME],[EMAIL_ADDRESS][DOMAIN_NAME]"
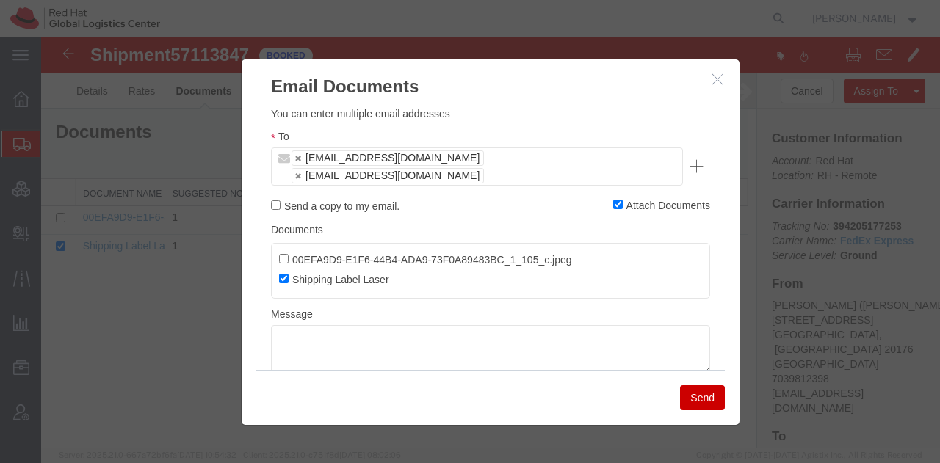
click at [691, 393] on button "Send" at bounding box center [702, 397] width 45 height 25
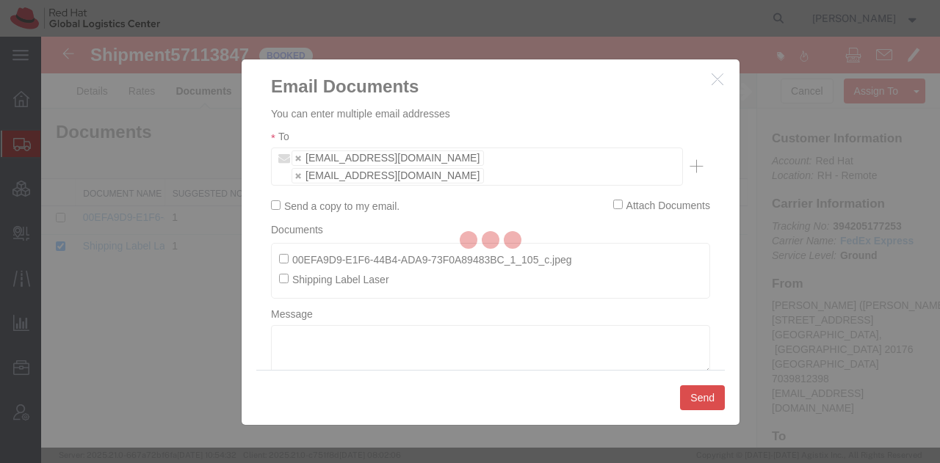
checkbox input "false"
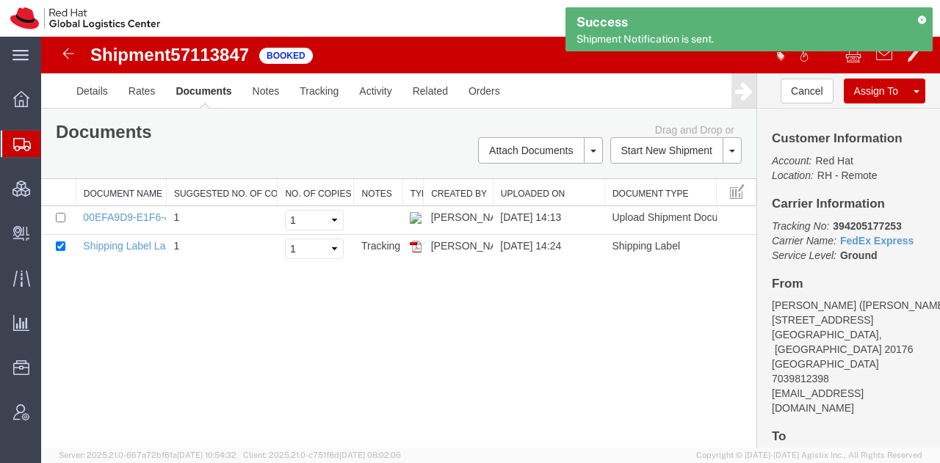
click at [923, 15] on icon at bounding box center [921, 19] width 10 height 8
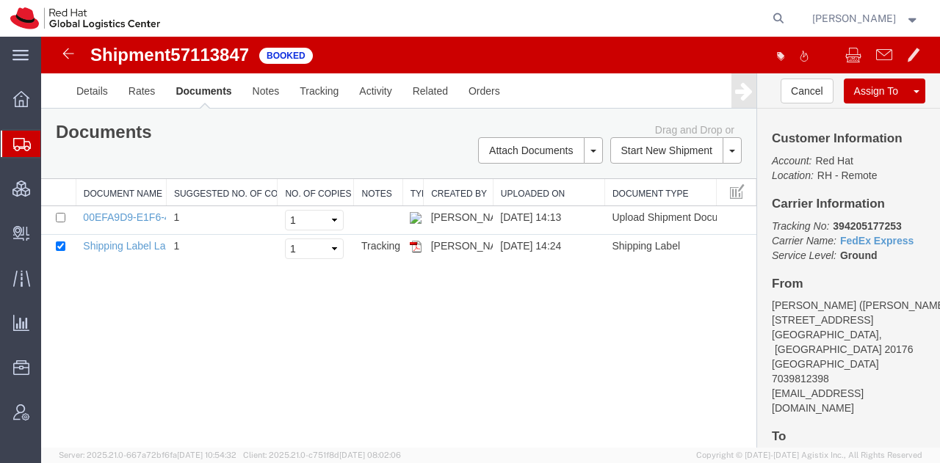
click at [906, 18] on strong "button" at bounding box center [912, 17] width 13 height 5
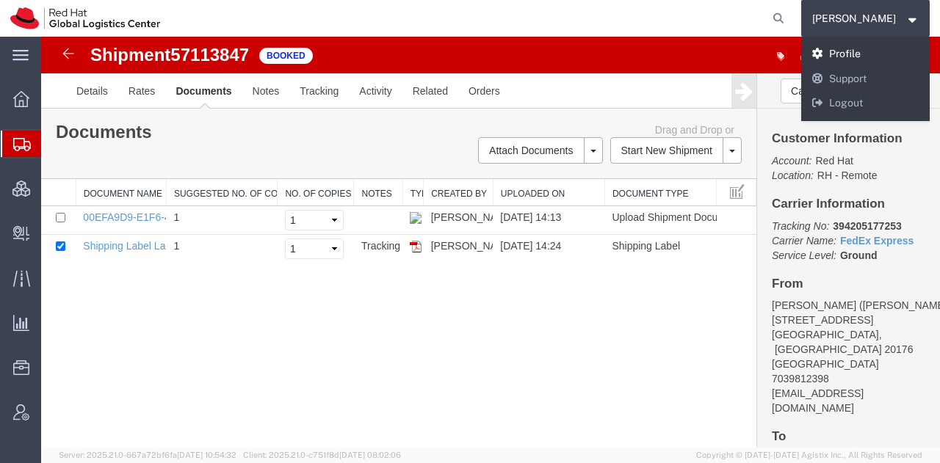
click at [851, 54] on link "Profile" at bounding box center [865, 54] width 129 height 25
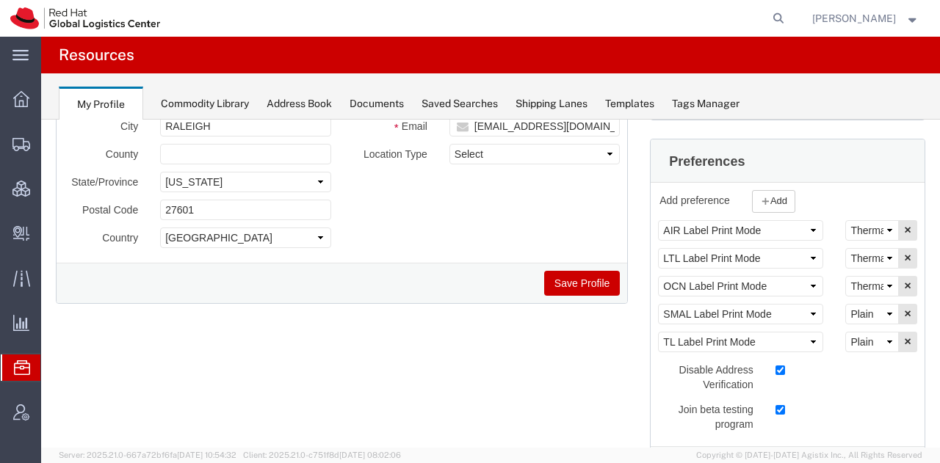
scroll to position [232, 0]
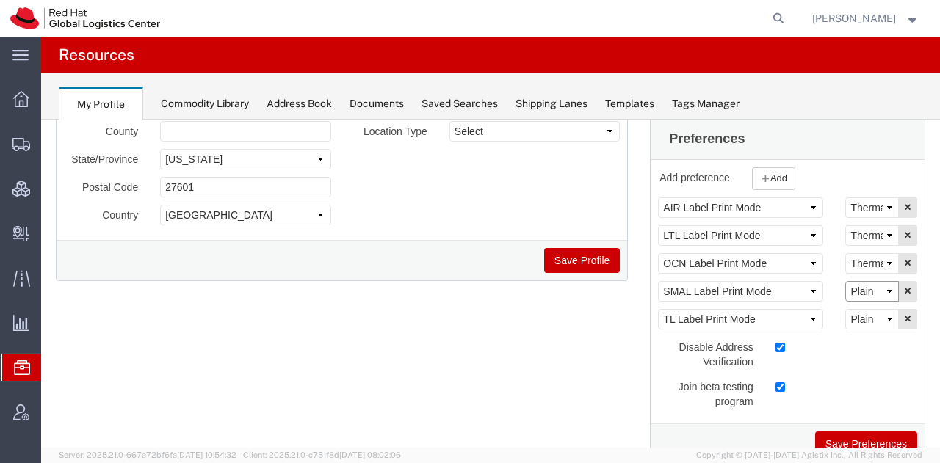
click at [855, 287] on select "Select Plain Thermal" at bounding box center [872, 291] width 54 height 21
select select "Thermal"
click at [845, 281] on select "Select Plain Thermal" at bounding box center [872, 291] width 54 height 21
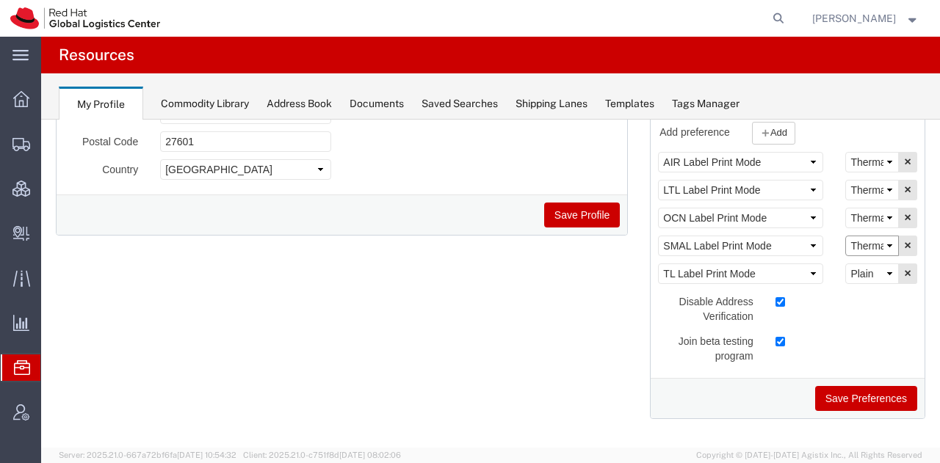
scroll to position [278, 0]
click at [854, 390] on button "Save Preferences" at bounding box center [866, 397] width 102 height 25
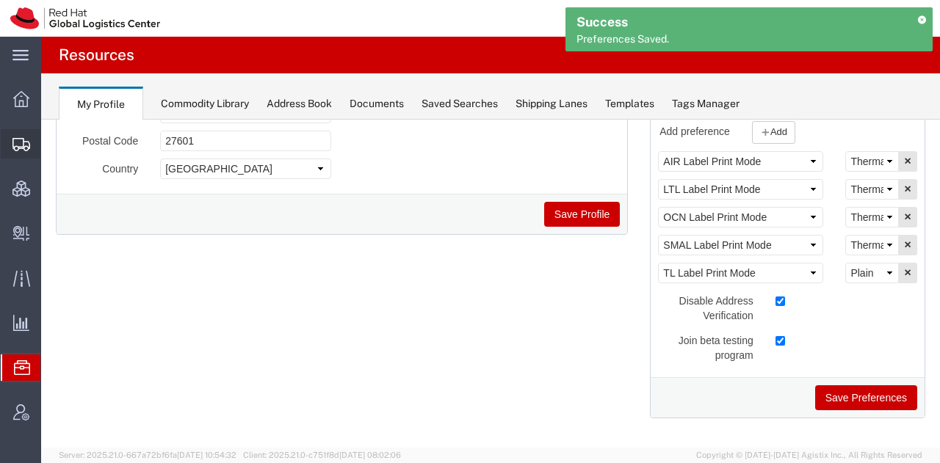
click at [0, 0] on span "Shipment Manager" at bounding box center [0, 0] width 0 height 0
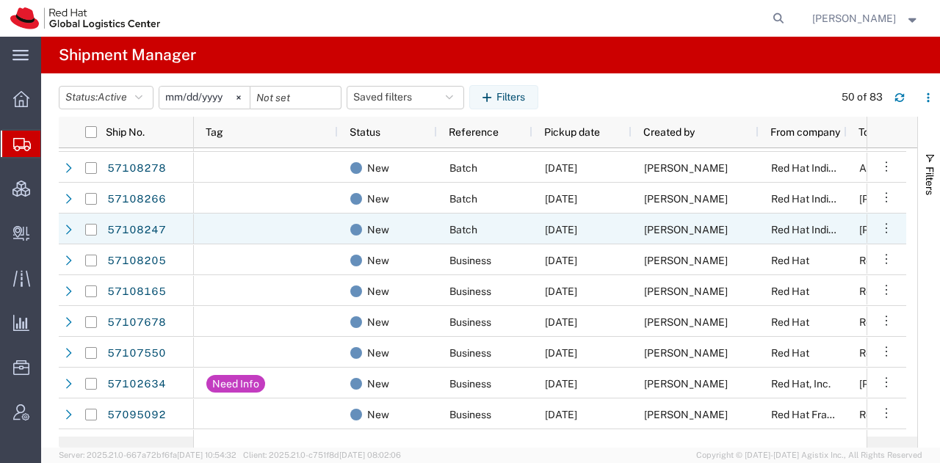
scroll to position [544, 0]
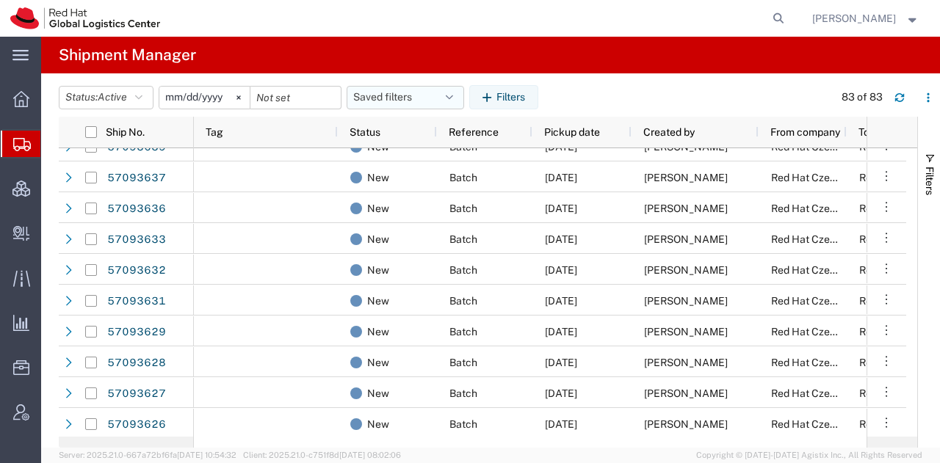
click at [441, 93] on button "Saved filters" at bounding box center [404, 97] width 117 height 23
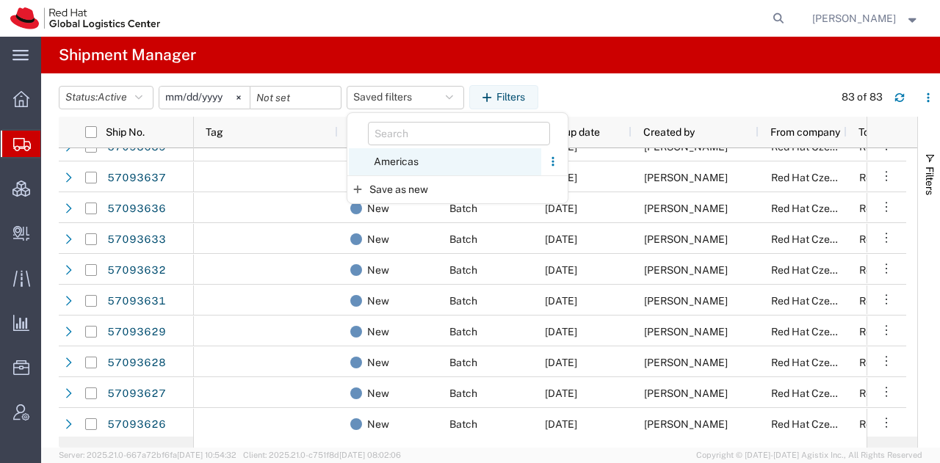
click at [392, 154] on span "Americas" at bounding box center [445, 161] width 192 height 27
type input "[DATE]"
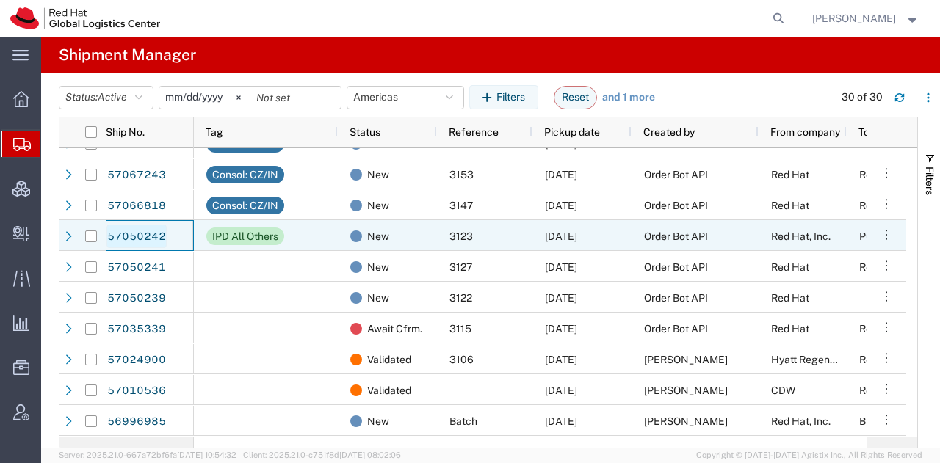
click at [134, 226] on link "57050242" at bounding box center [136, 236] width 60 height 23
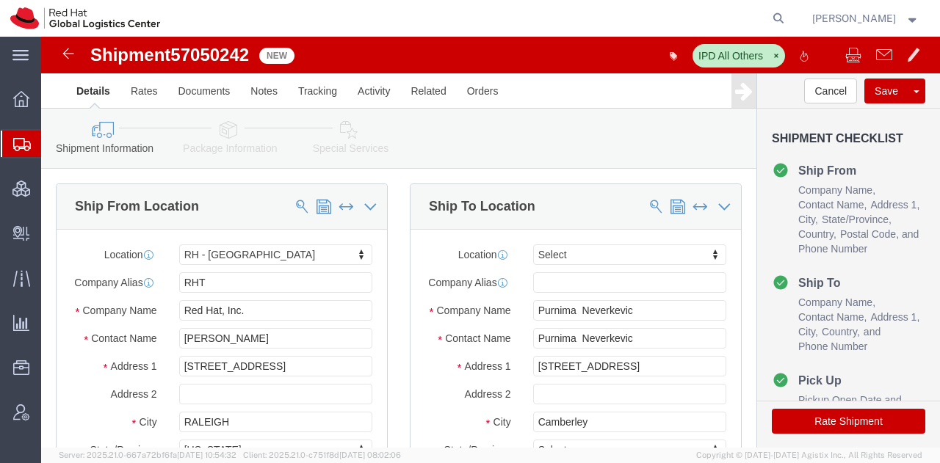
select select "38014"
select select
click icon
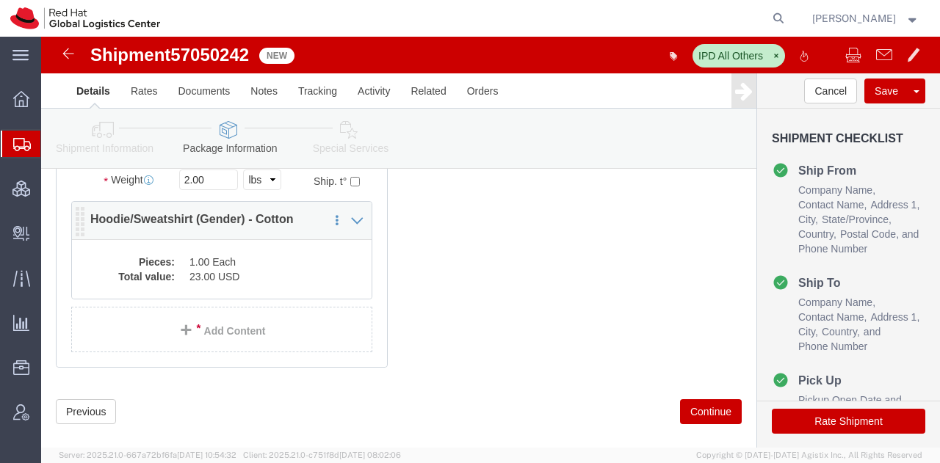
click dd "1.00 Each"
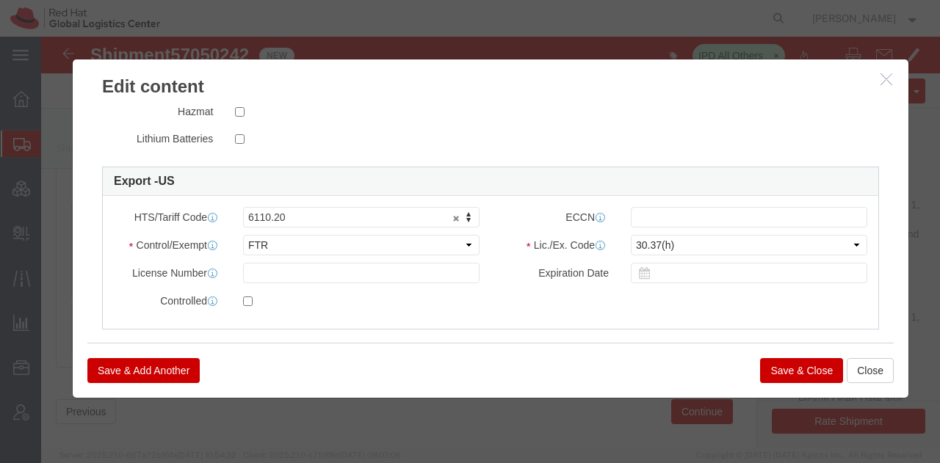
click button "Save & Close"
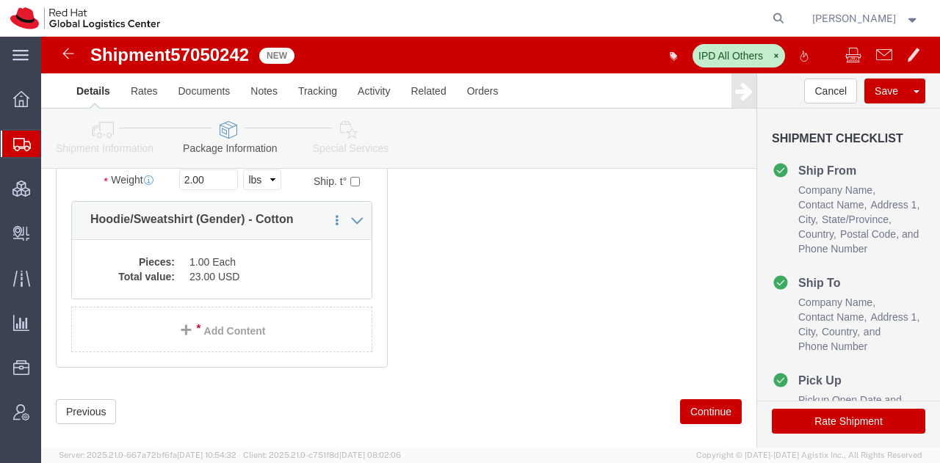
click icon
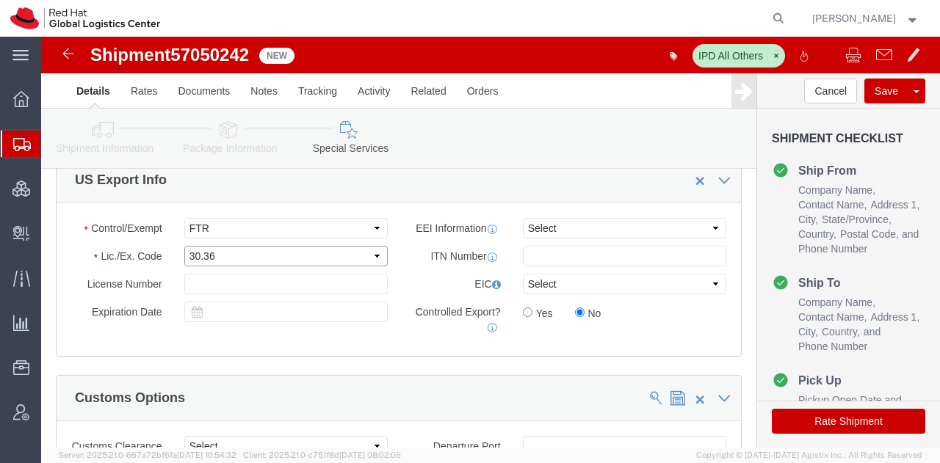
click select "Select 30.2(d)(2) 30.36 30.37(a) 30.37(f) 30.37(g) 30.37(h) 30.37(i) 30.37(j) 3…"
select select "30.37(h)"
click select "Select 30.2(d)(2) 30.36 30.37(a) 30.37(f) 30.37(g) 30.37(h) 30.37(i) 30.37(j) 3…"
click button "Save"
click at [51, 183] on span "Consolidation Manager" at bounding box center [45, 188] width 10 height 29
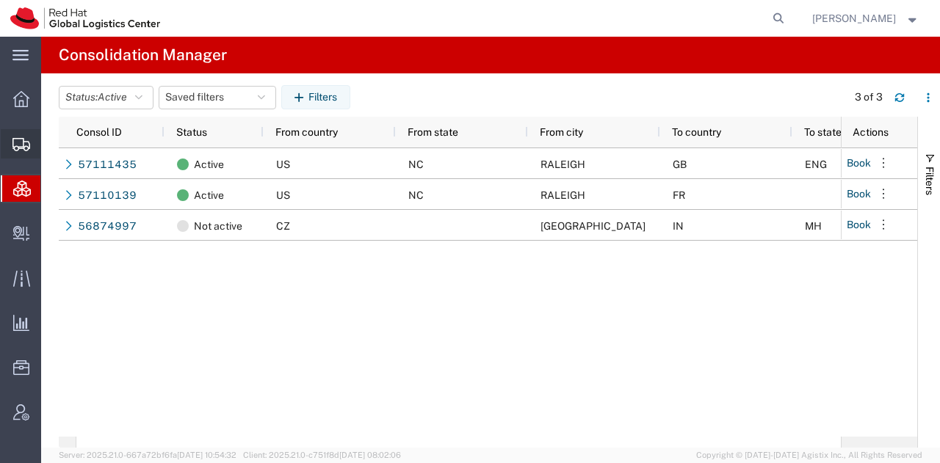
click at [0, 0] on span "Shipment Manager" at bounding box center [0, 0] width 0 height 0
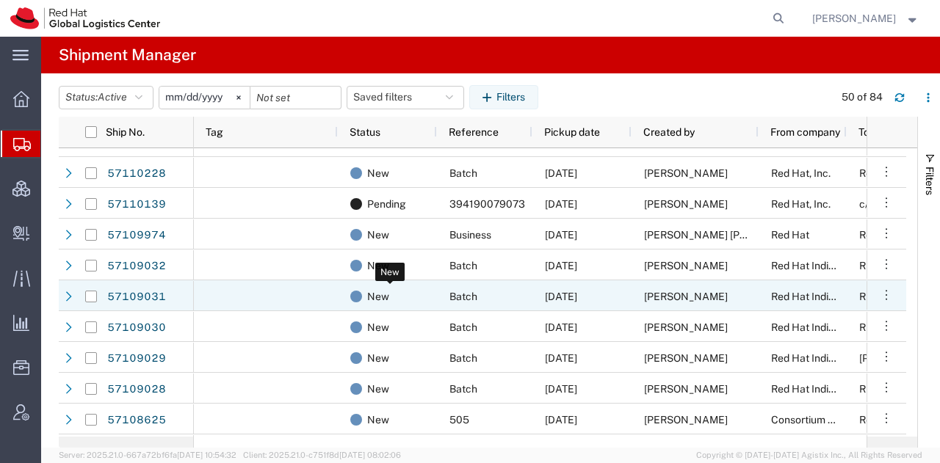
scroll to position [177, 0]
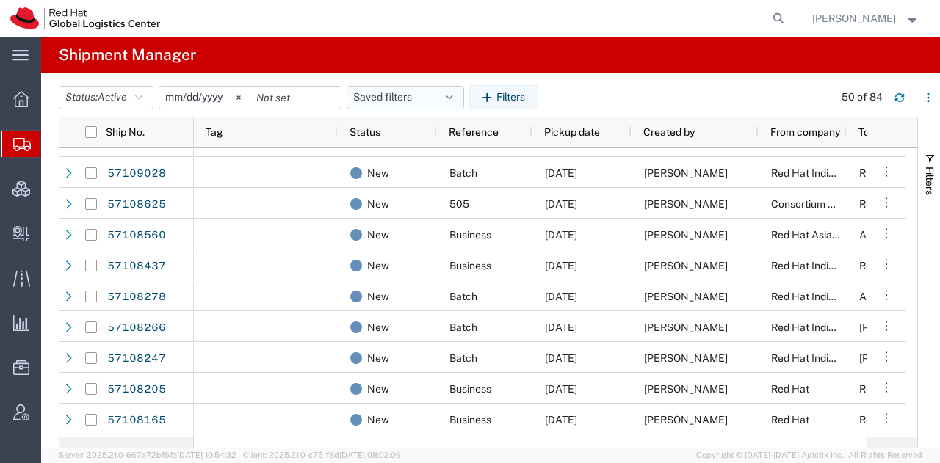
click at [446, 102] on button "Saved filters" at bounding box center [404, 97] width 117 height 23
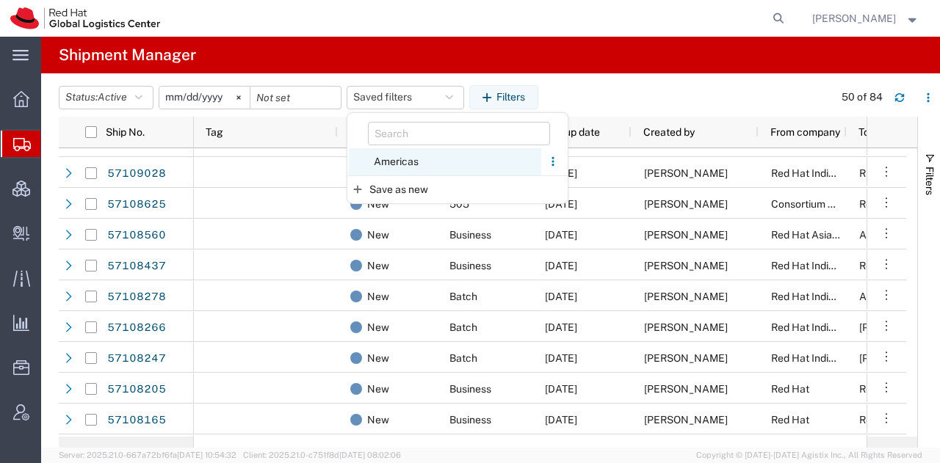
click at [394, 158] on span "Americas" at bounding box center [445, 161] width 192 height 27
type input "[DATE]"
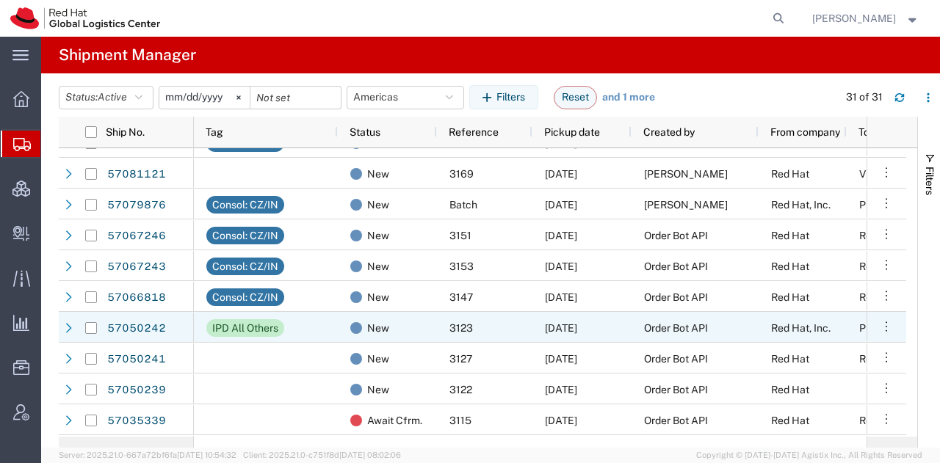
click at [479, 321] on div "3123" at bounding box center [484, 327] width 95 height 31
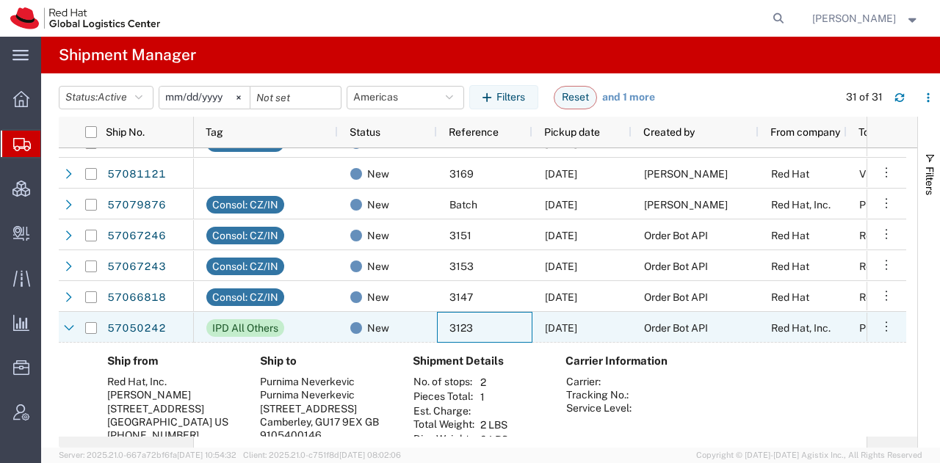
click at [479, 321] on div "3123" at bounding box center [484, 327] width 95 height 31
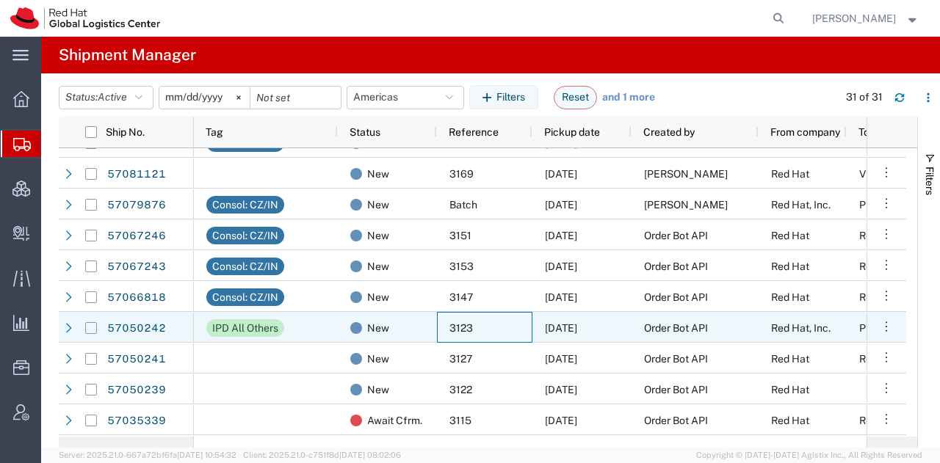
click at [94, 325] on input "Press Space to toggle row selection (unchecked)" at bounding box center [91, 328] width 12 height 12
checkbox input "true"
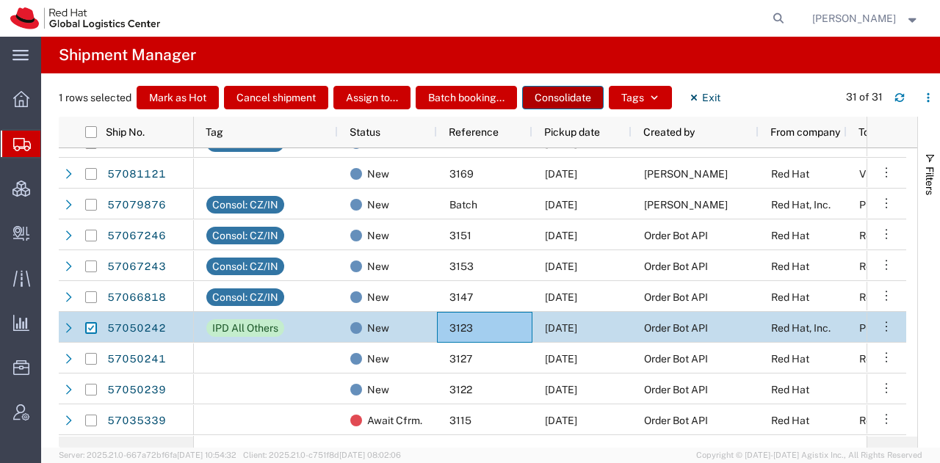
click at [584, 103] on button "Consolidate" at bounding box center [562, 97] width 81 height 23
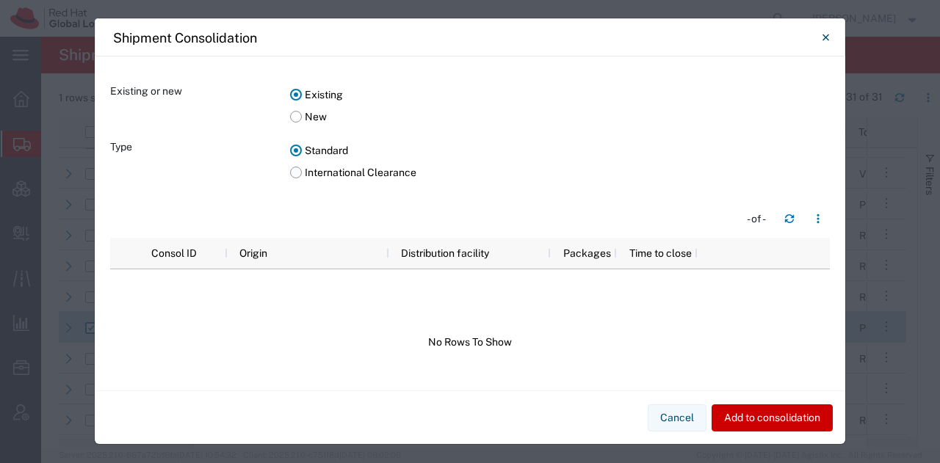
click at [291, 174] on label "International Clearance" at bounding box center [559, 172] width 539 height 22
click at [0, 0] on input "International Clearance" at bounding box center [0, 0] width 0 height 0
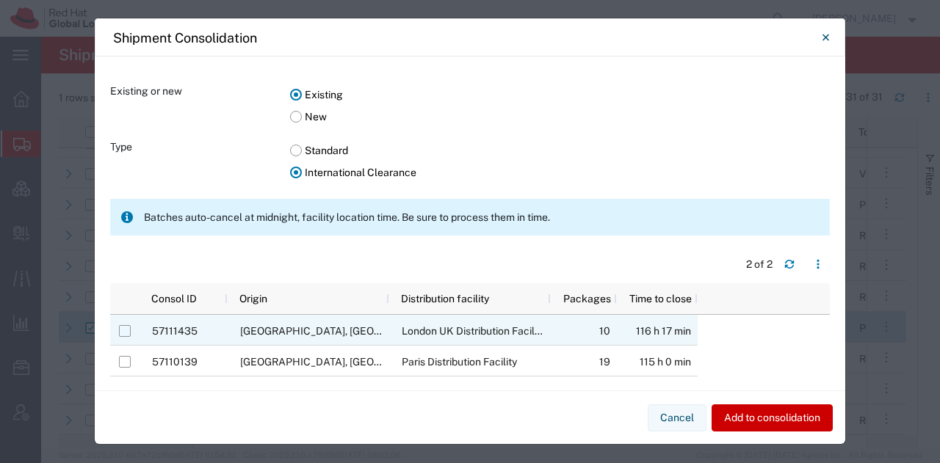
click at [123, 330] on input "Press Space to toggle row selection (unchecked)" at bounding box center [125, 331] width 12 height 12
checkbox input "true"
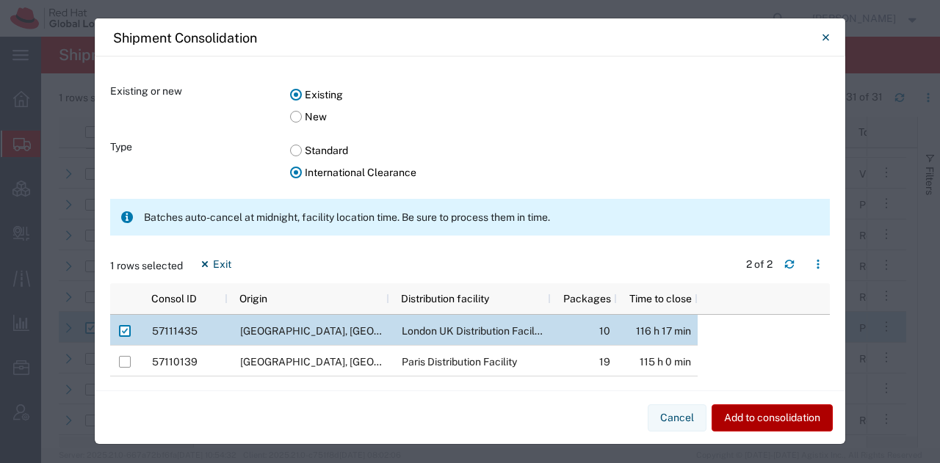
click at [801, 411] on button "Add to consolidation" at bounding box center [771, 417] width 121 height 27
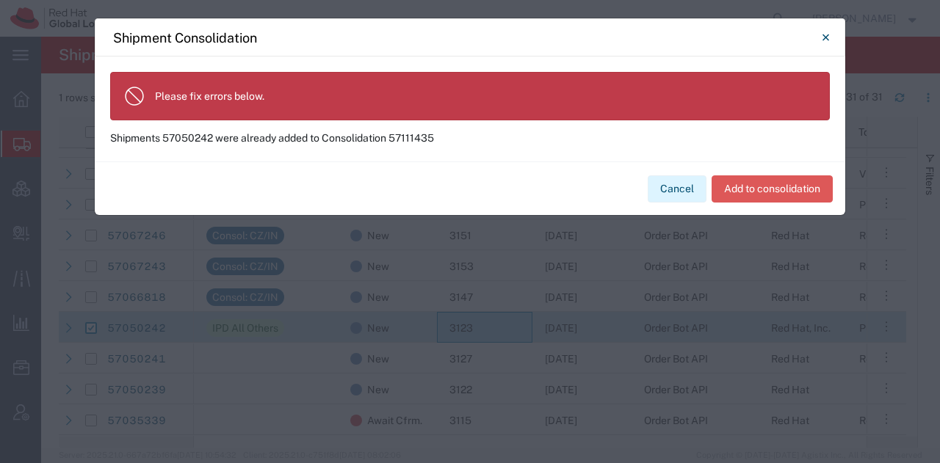
click at [697, 180] on button "Cancel" at bounding box center [676, 188] width 59 height 27
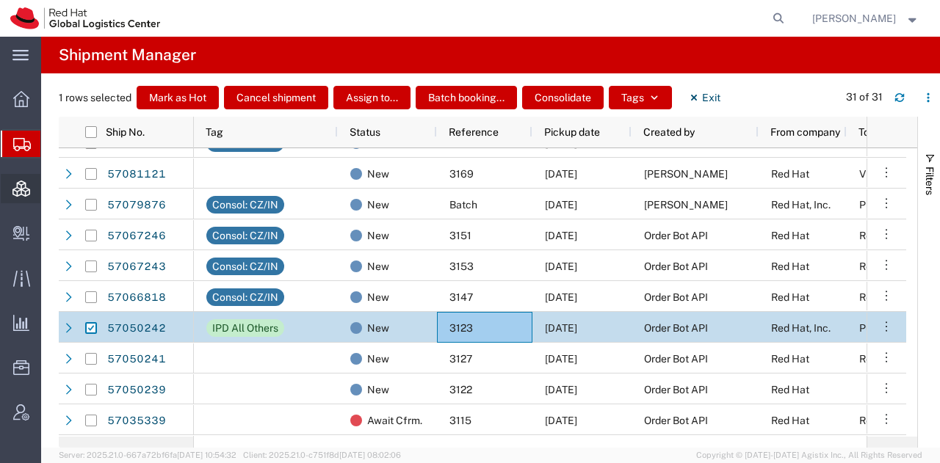
click at [51, 189] on span "Consolidation Manager" at bounding box center [45, 188] width 10 height 29
